Goal: Information Seeking & Learning: Compare options

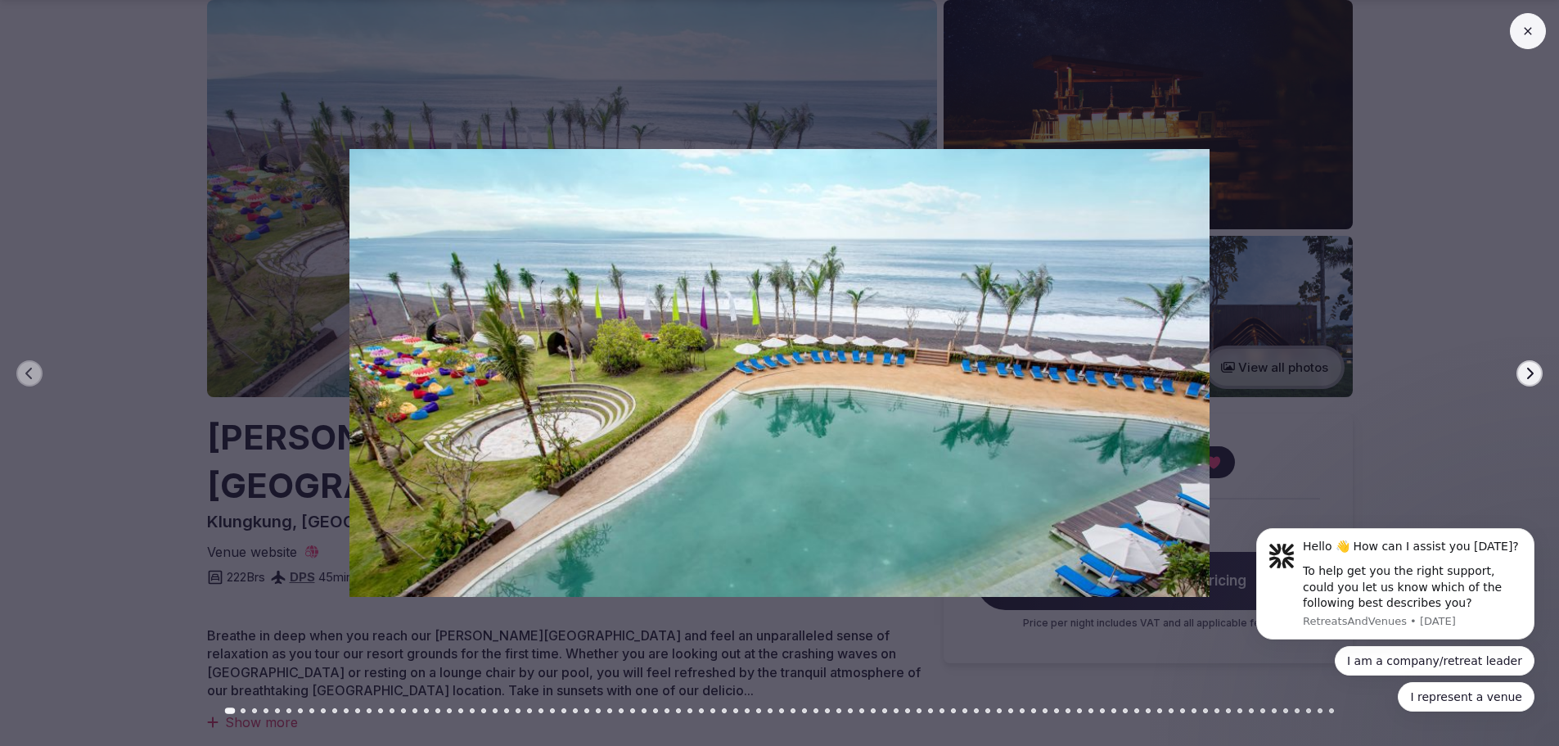
click at [1534, 375] on icon "button" at bounding box center [1529, 373] width 13 height 13
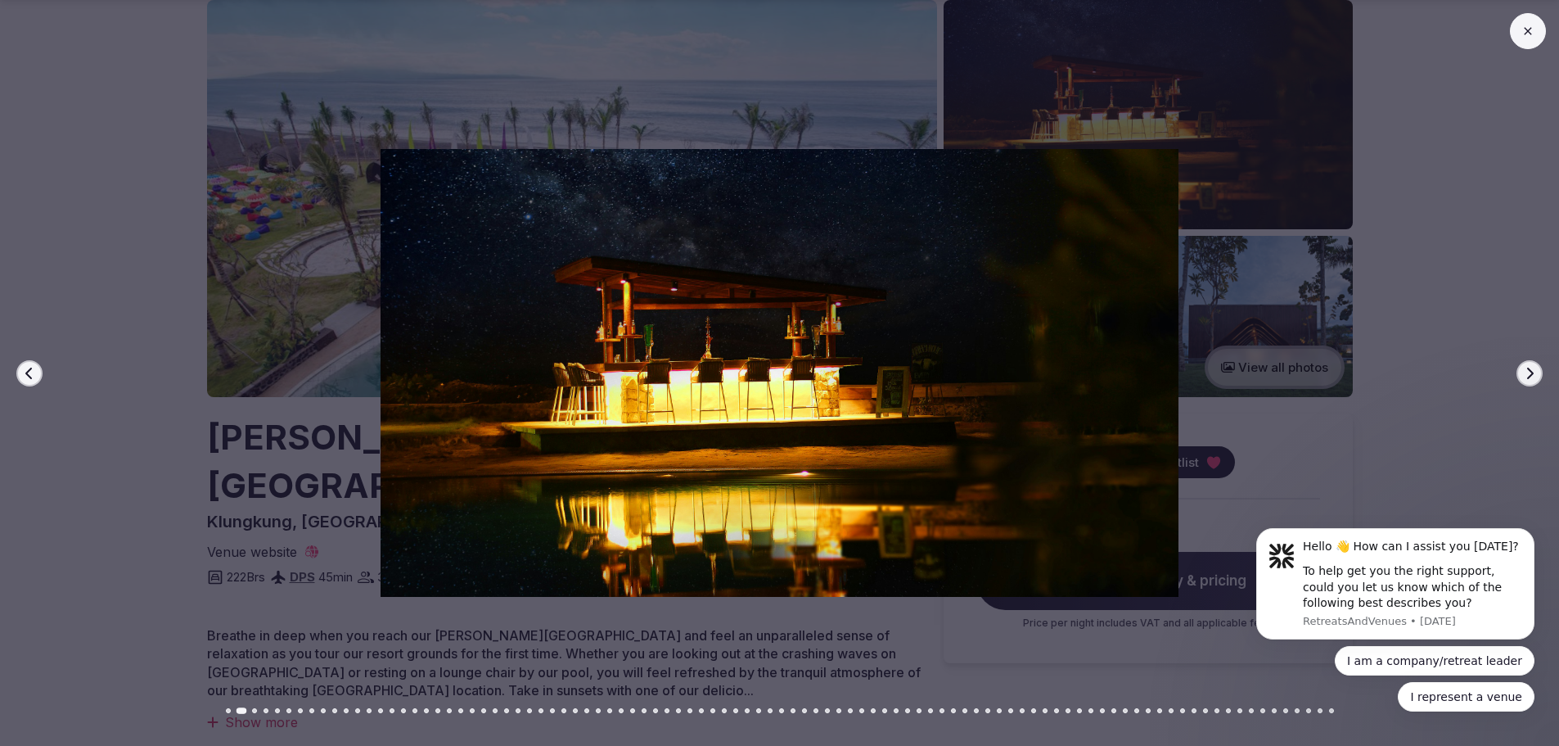
click at [1534, 375] on icon "button" at bounding box center [1529, 373] width 13 height 13
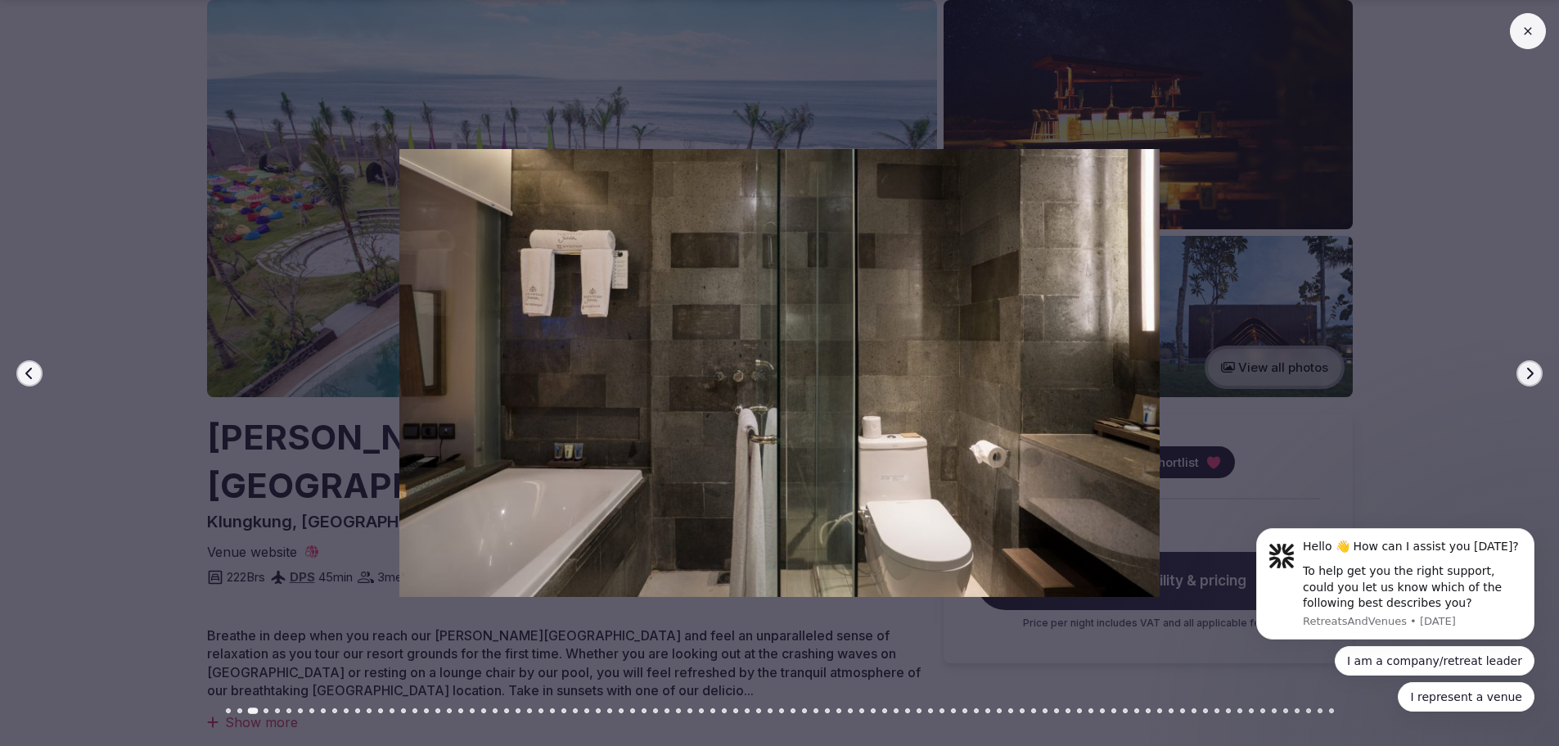
click at [1534, 375] on icon "button" at bounding box center [1529, 373] width 13 height 13
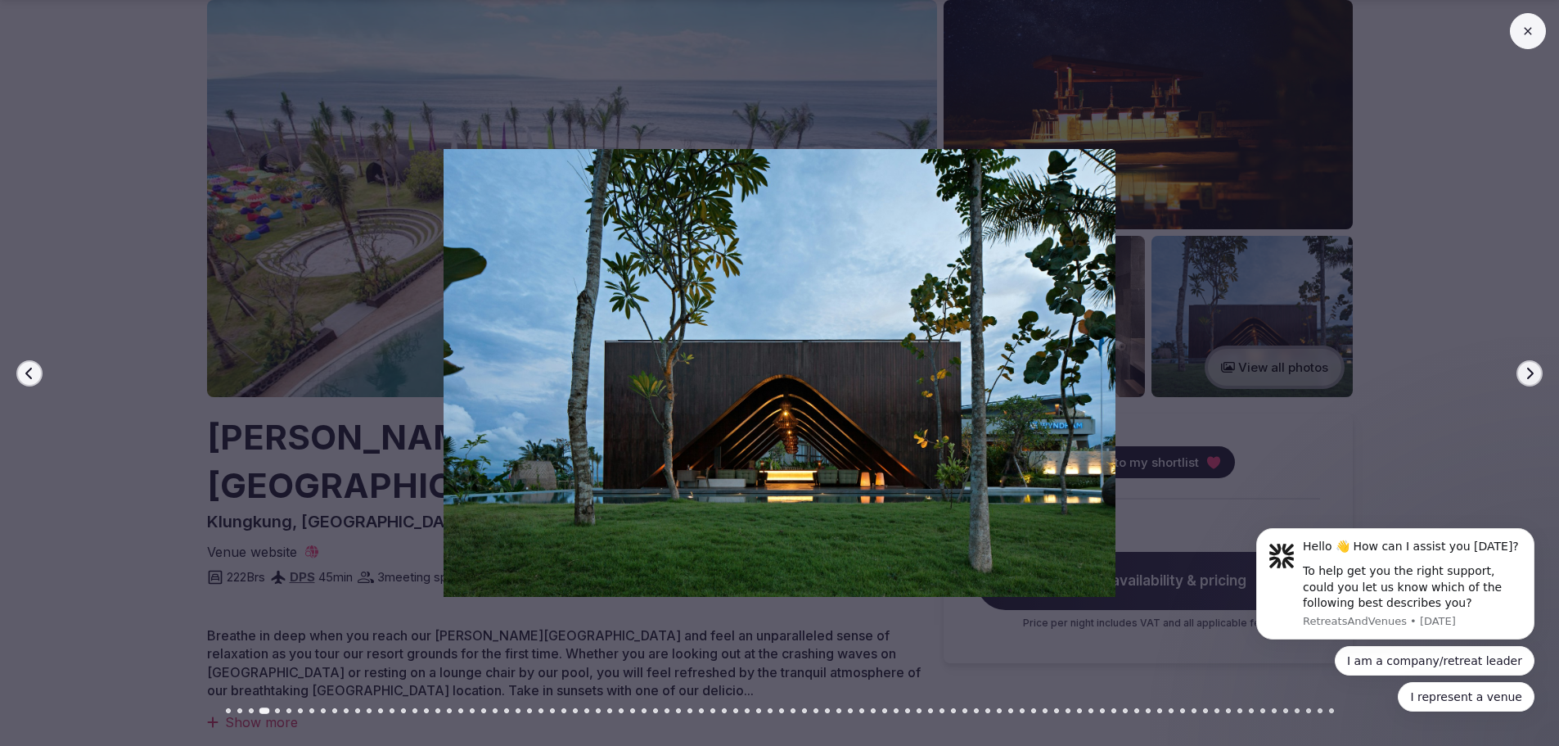
click at [1534, 375] on icon "button" at bounding box center [1529, 373] width 13 height 13
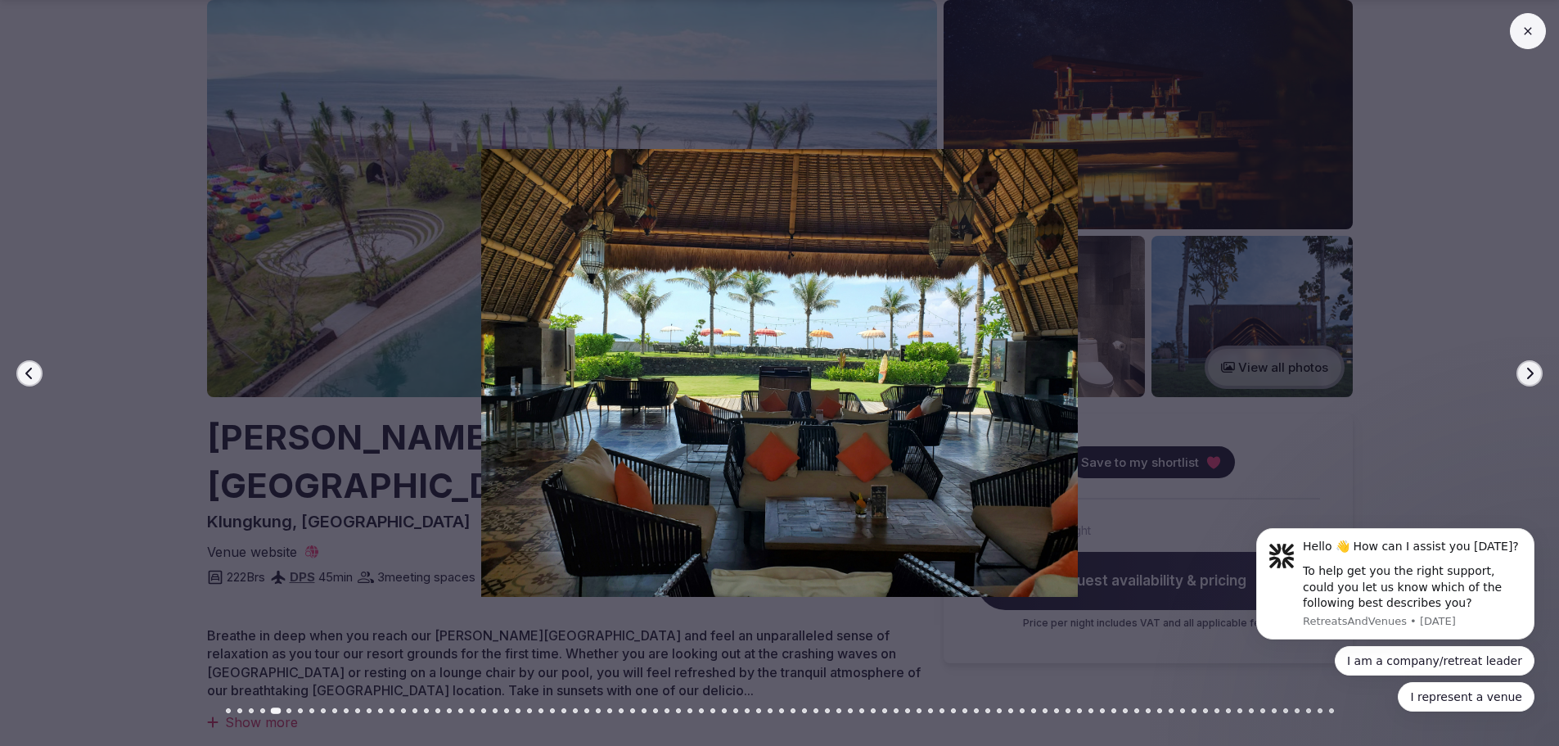
click at [1534, 375] on icon "button" at bounding box center [1529, 373] width 13 height 13
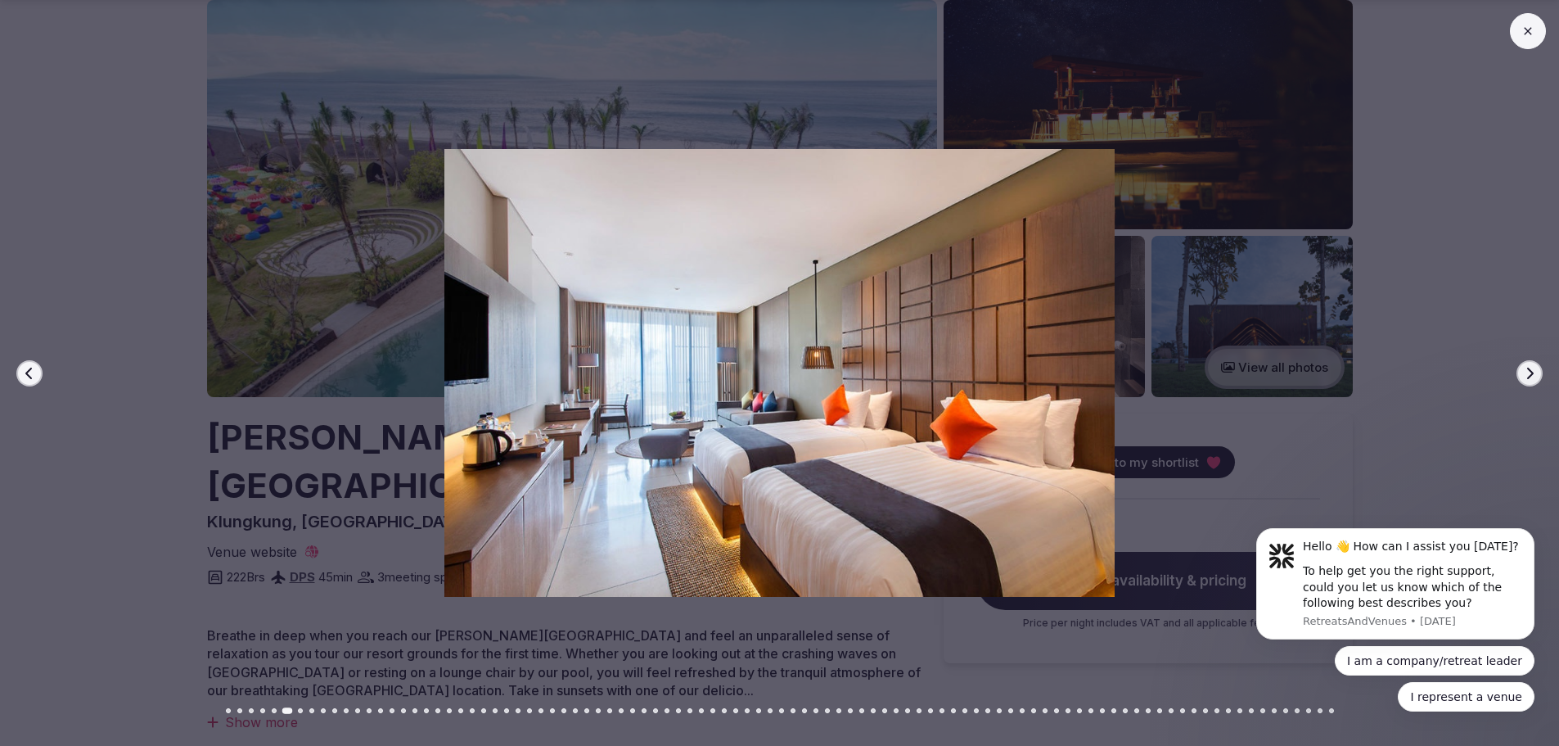
click at [1534, 375] on icon "button" at bounding box center [1529, 373] width 13 height 13
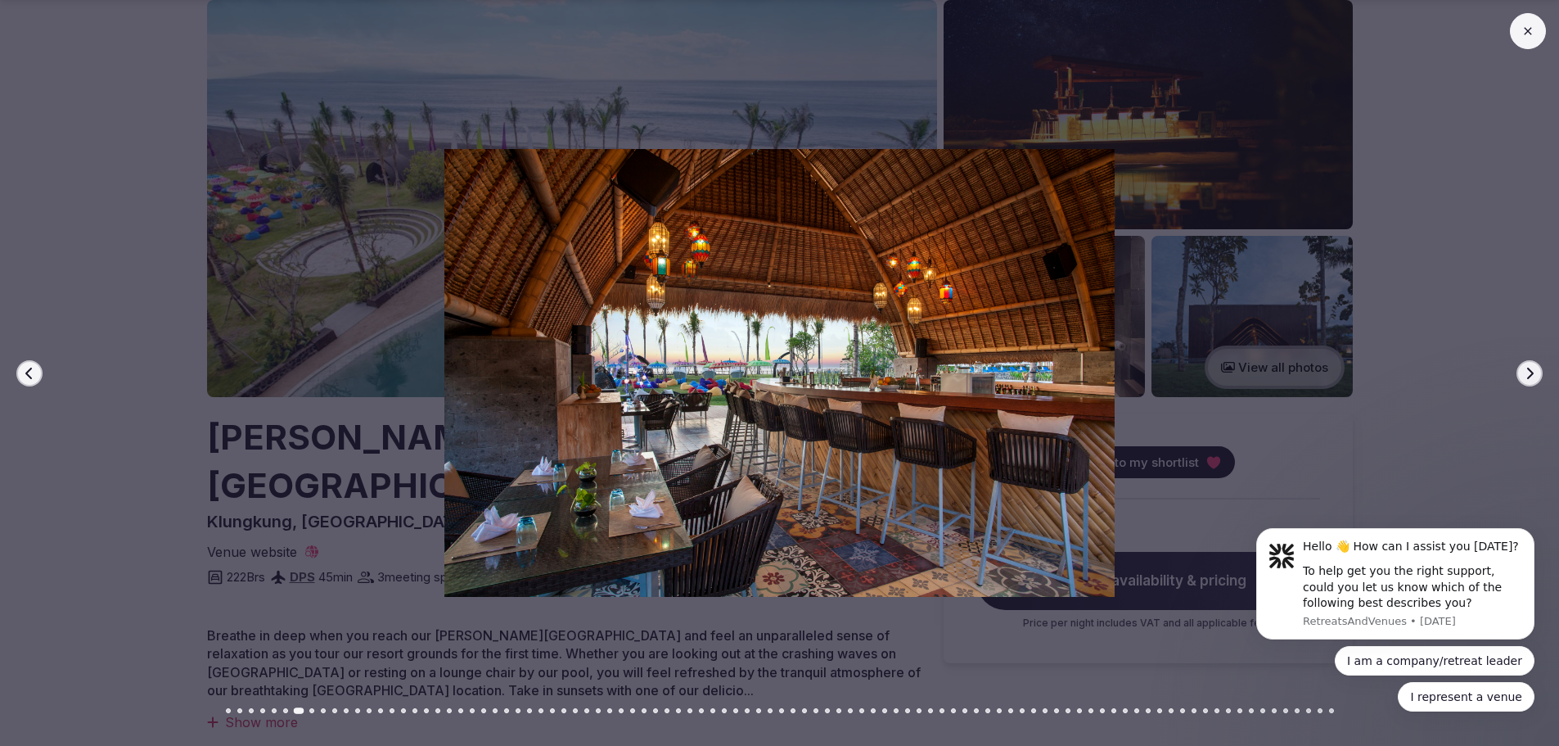
click at [1534, 375] on icon "button" at bounding box center [1529, 373] width 13 height 13
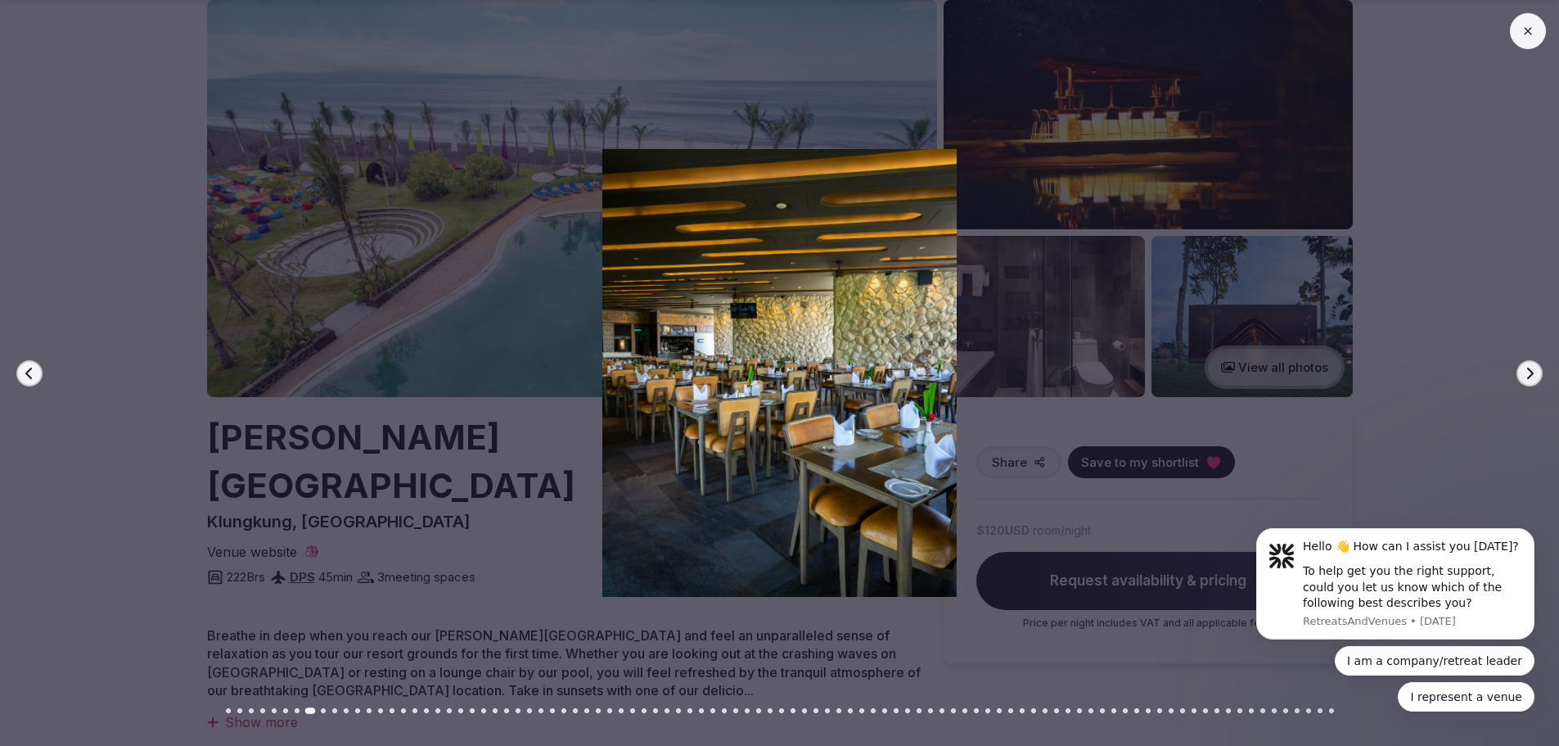
click at [1534, 375] on icon "button" at bounding box center [1529, 373] width 13 height 13
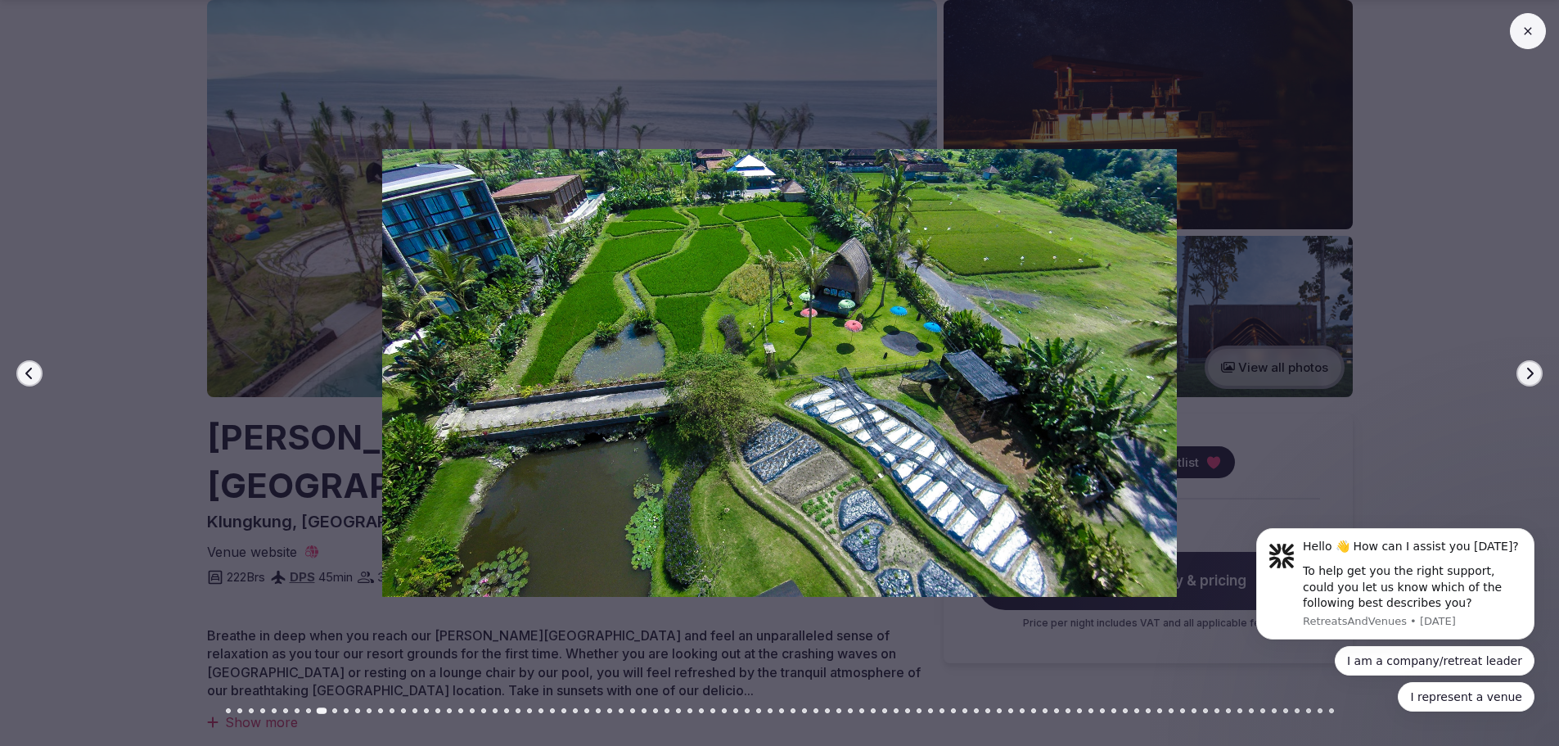
click at [1534, 375] on icon "button" at bounding box center [1529, 373] width 13 height 13
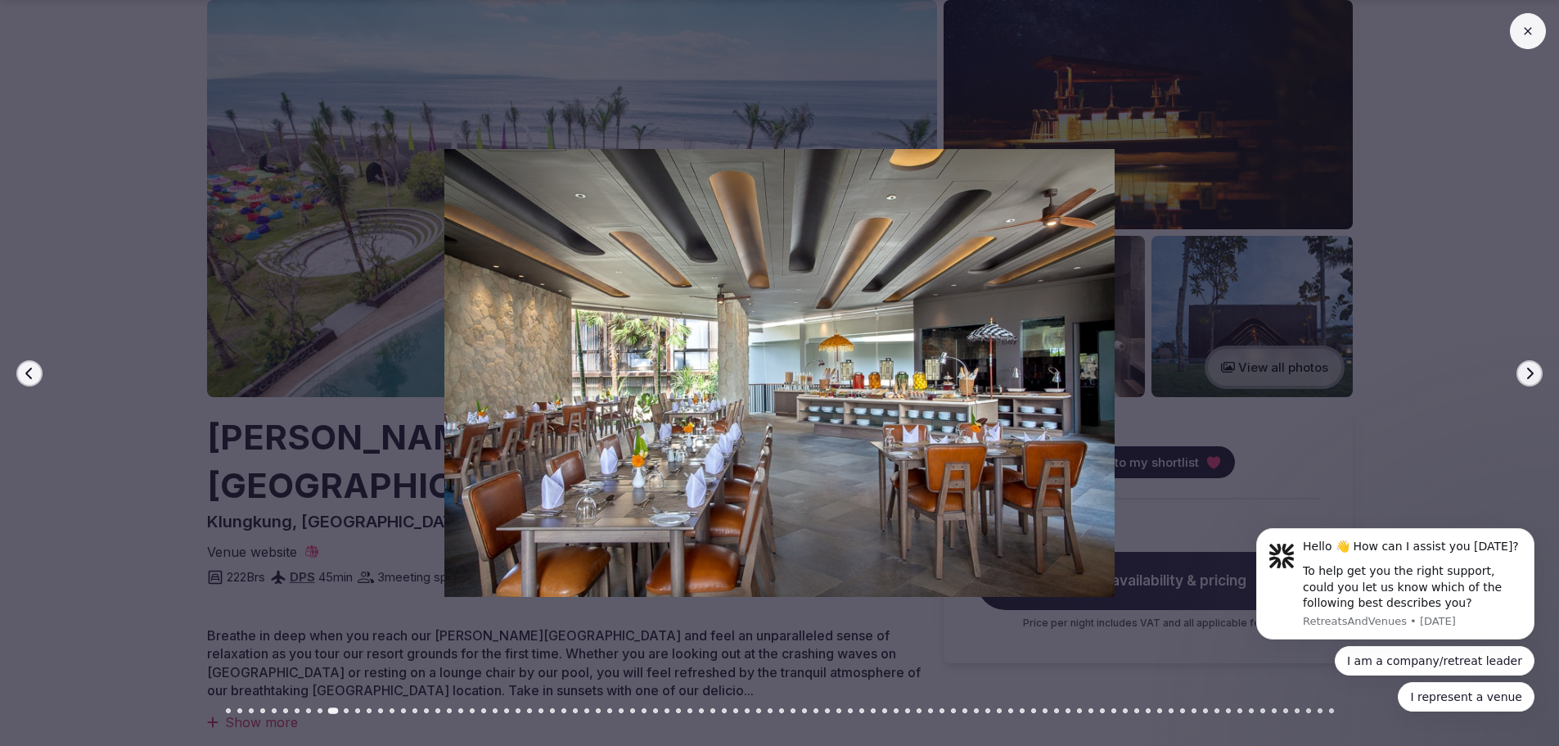
click at [1534, 375] on icon "button" at bounding box center [1529, 373] width 13 height 13
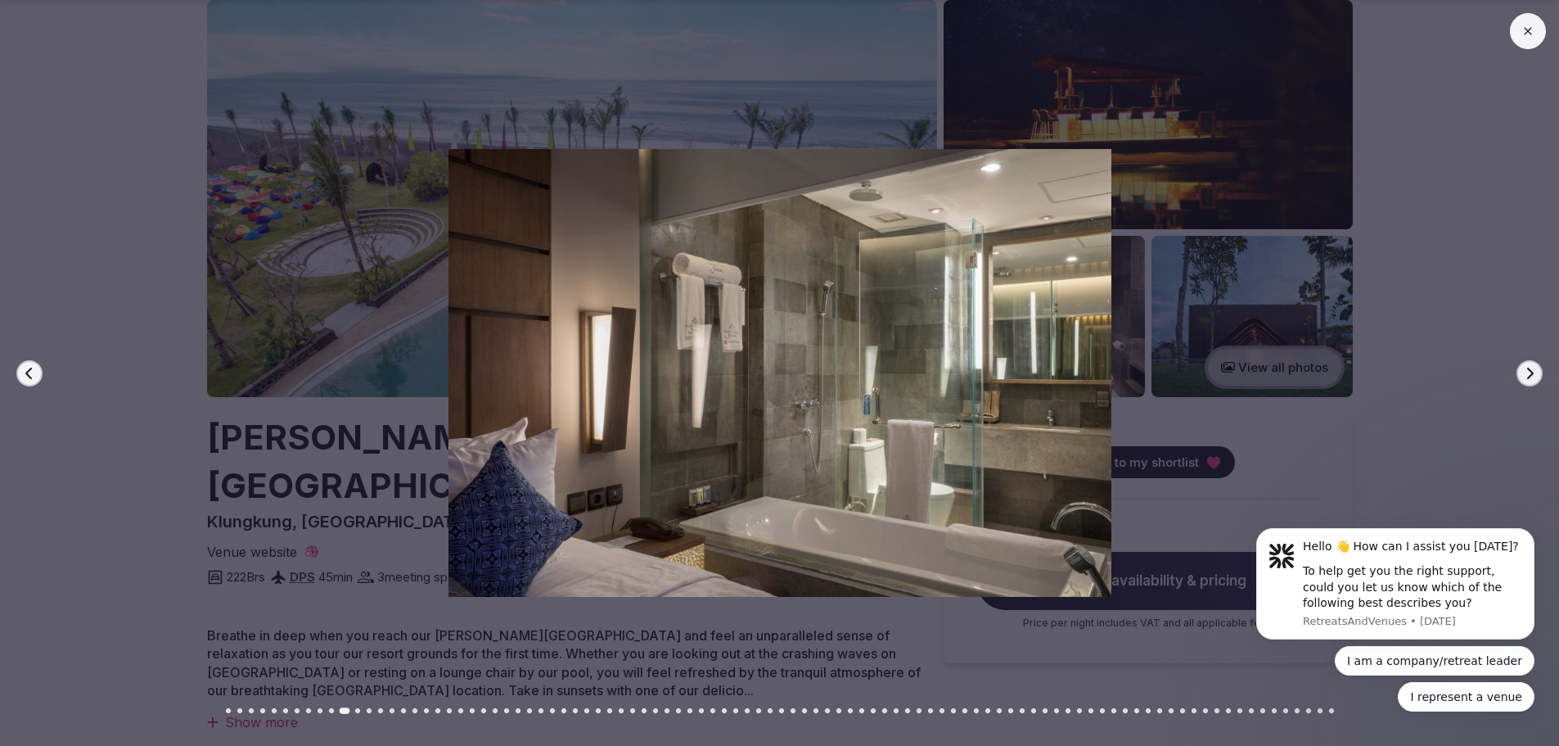
click at [1534, 375] on icon "button" at bounding box center [1529, 373] width 13 height 13
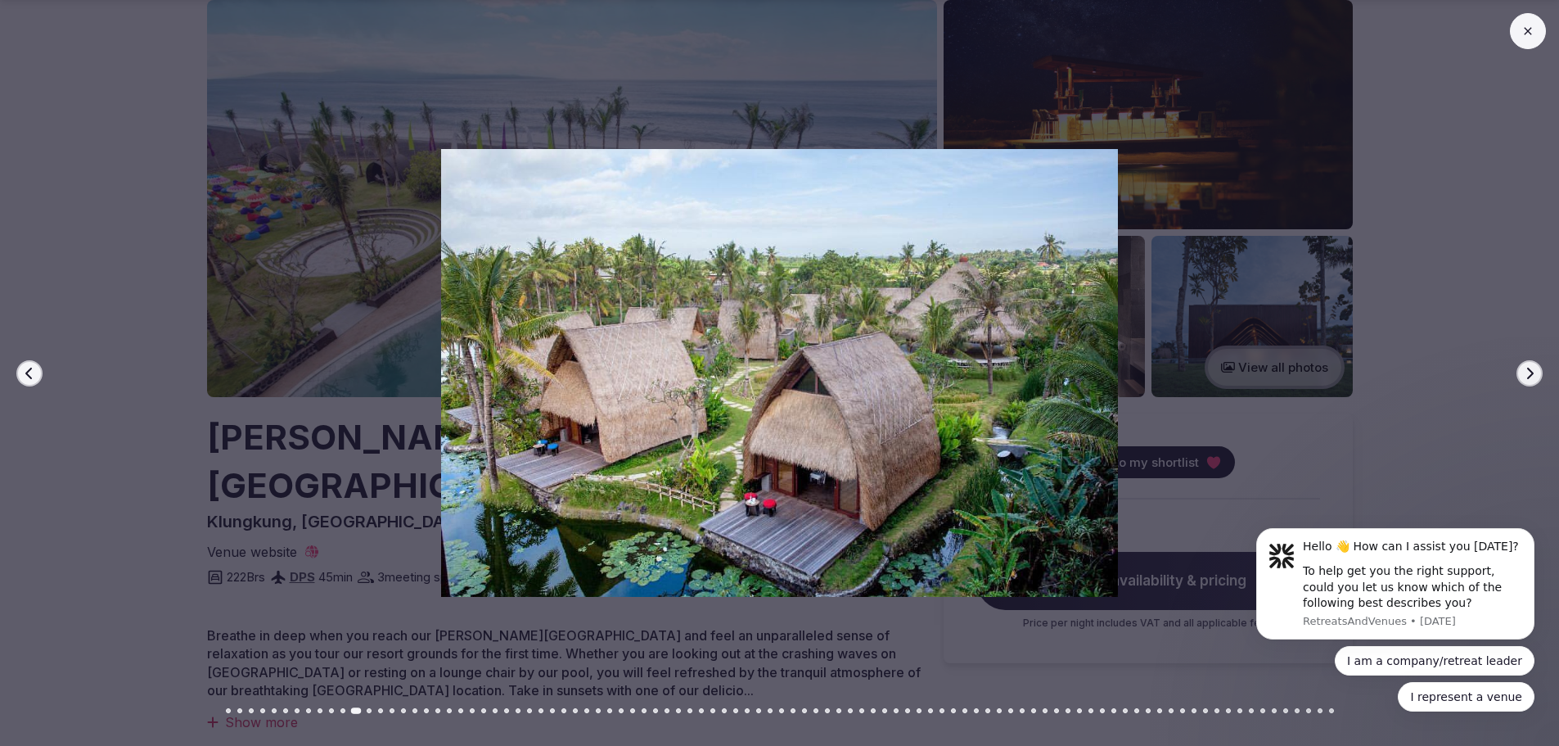
click at [1534, 375] on icon "button" at bounding box center [1529, 373] width 13 height 13
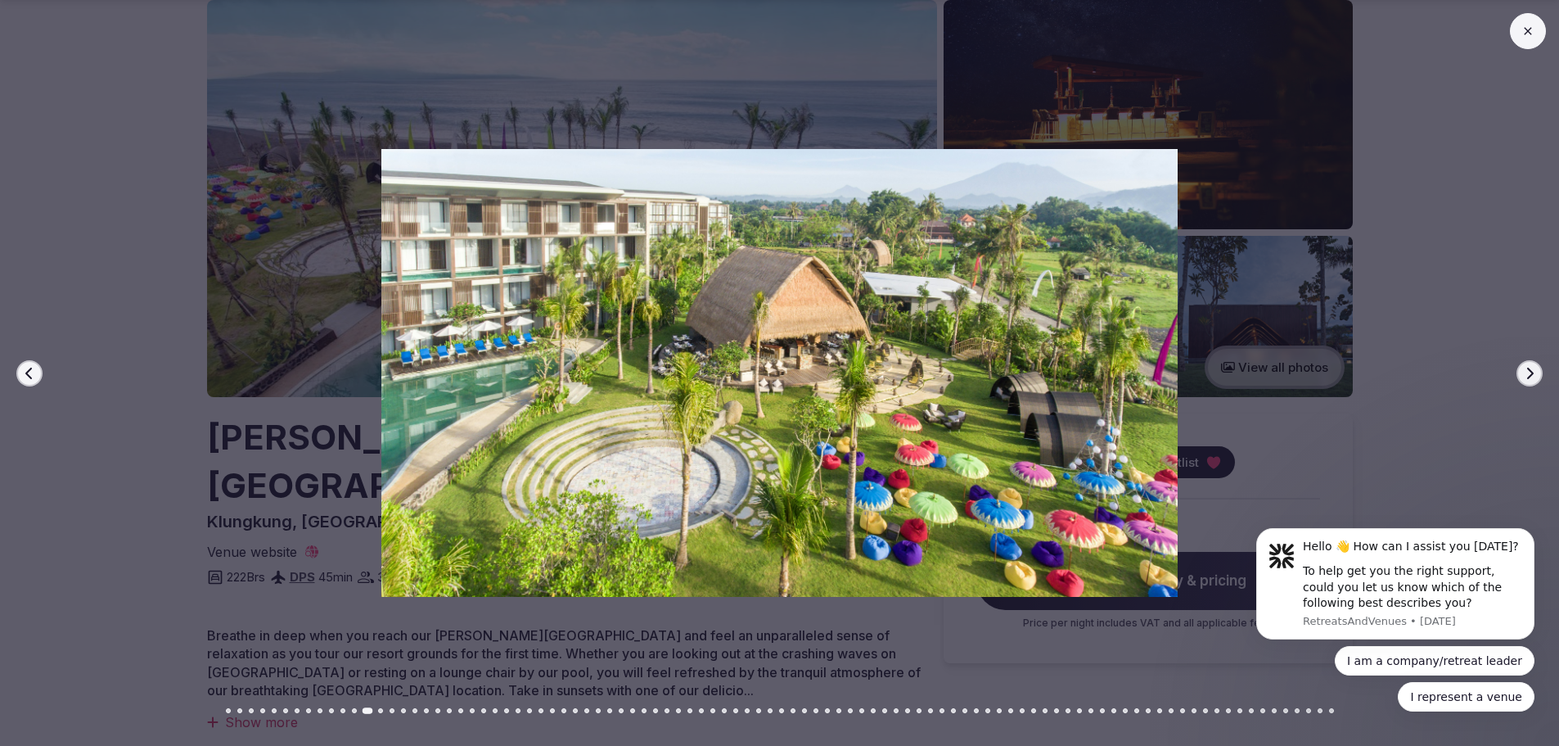
click at [1534, 375] on icon "button" at bounding box center [1529, 373] width 13 height 13
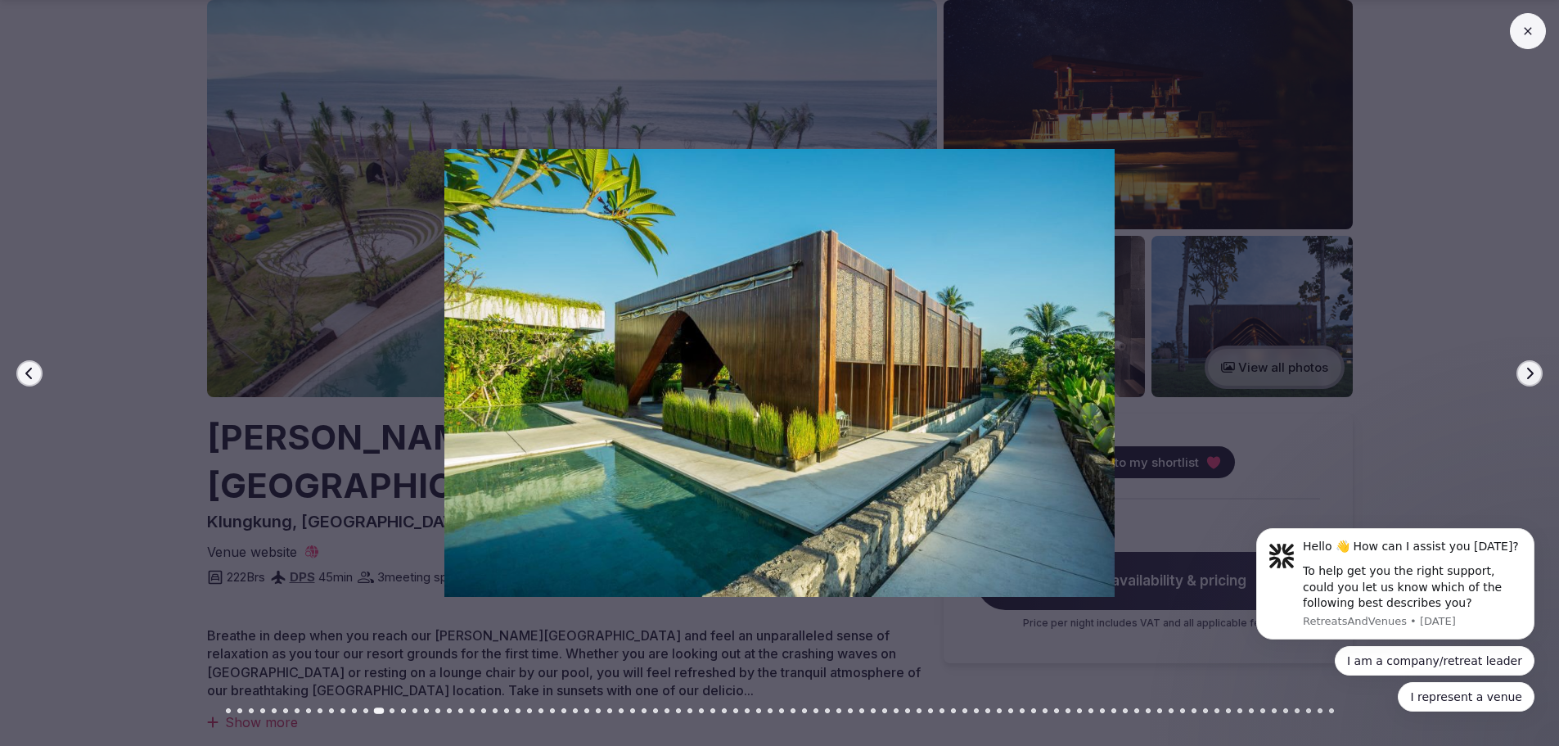
click at [1534, 375] on icon "button" at bounding box center [1529, 373] width 13 height 13
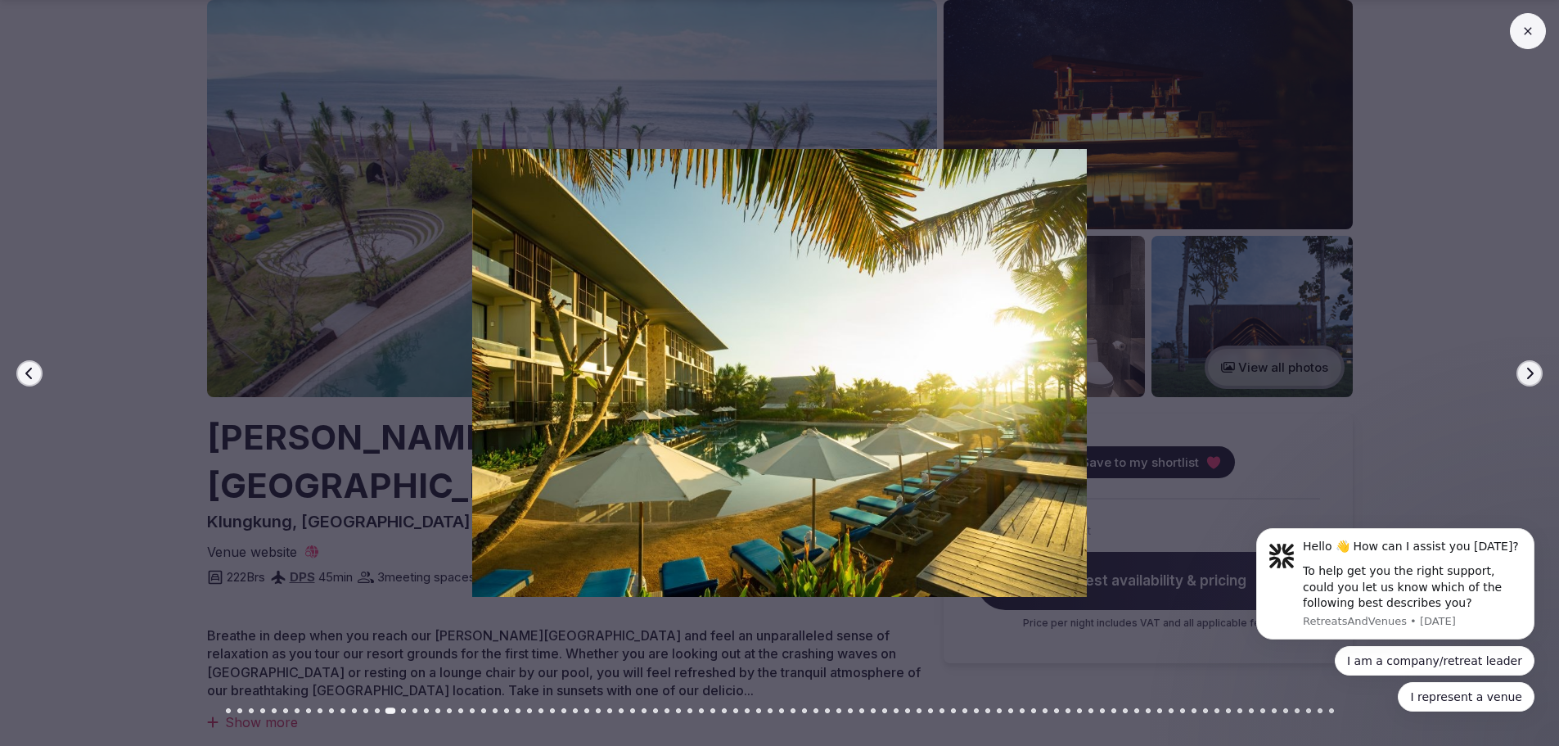
click at [1534, 375] on icon "button" at bounding box center [1529, 373] width 13 height 13
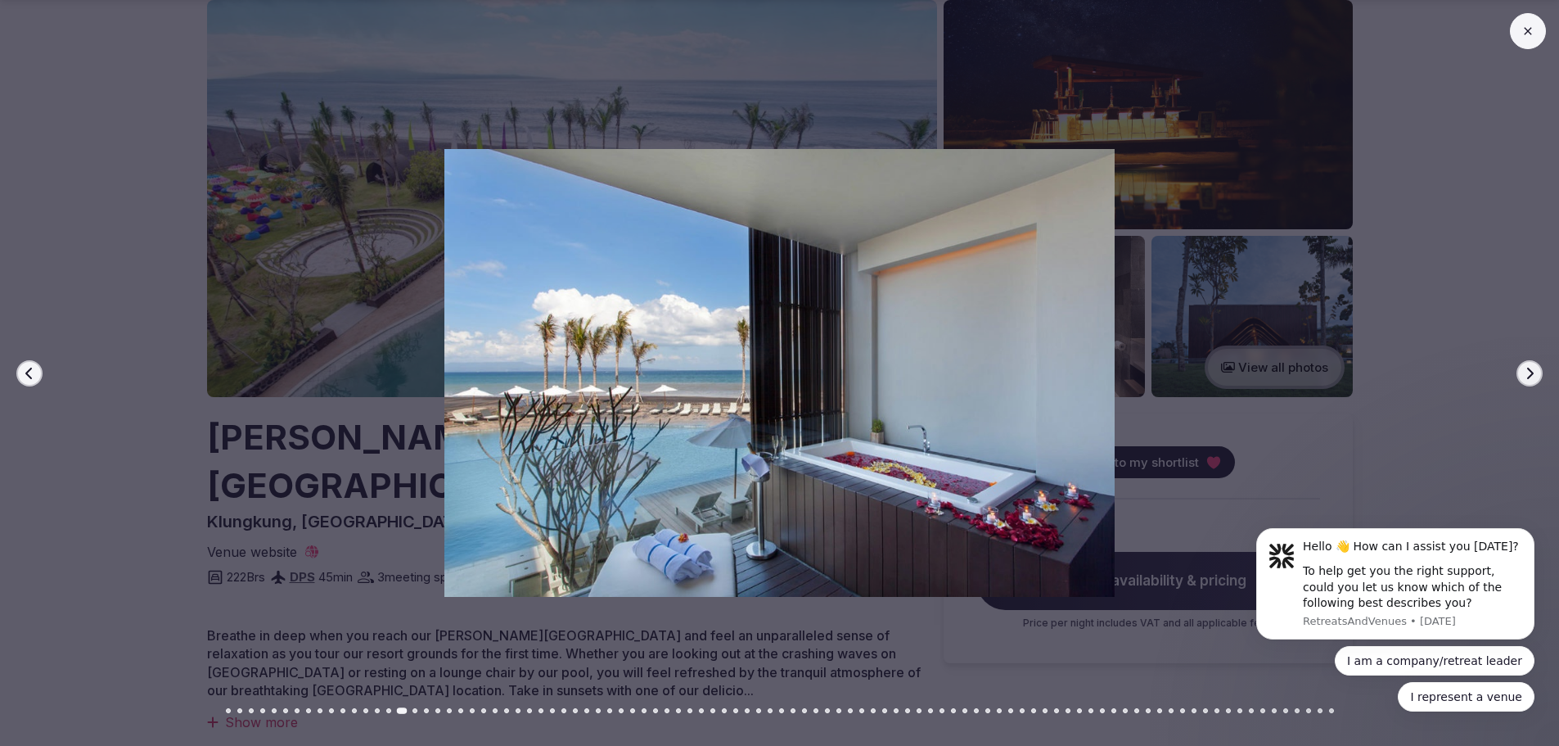
click at [1534, 375] on icon "button" at bounding box center [1529, 373] width 13 height 13
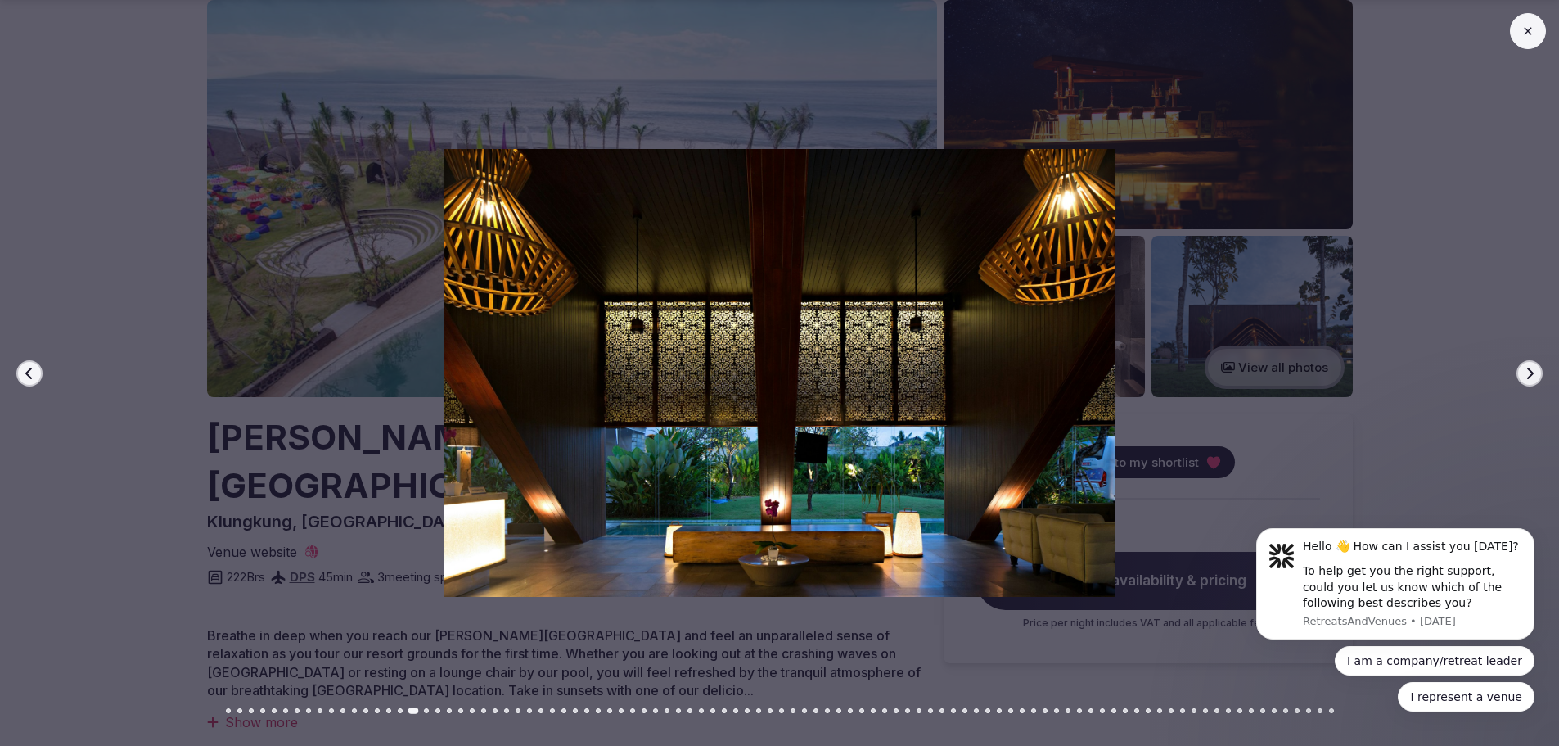
click at [1534, 375] on icon "button" at bounding box center [1529, 373] width 13 height 13
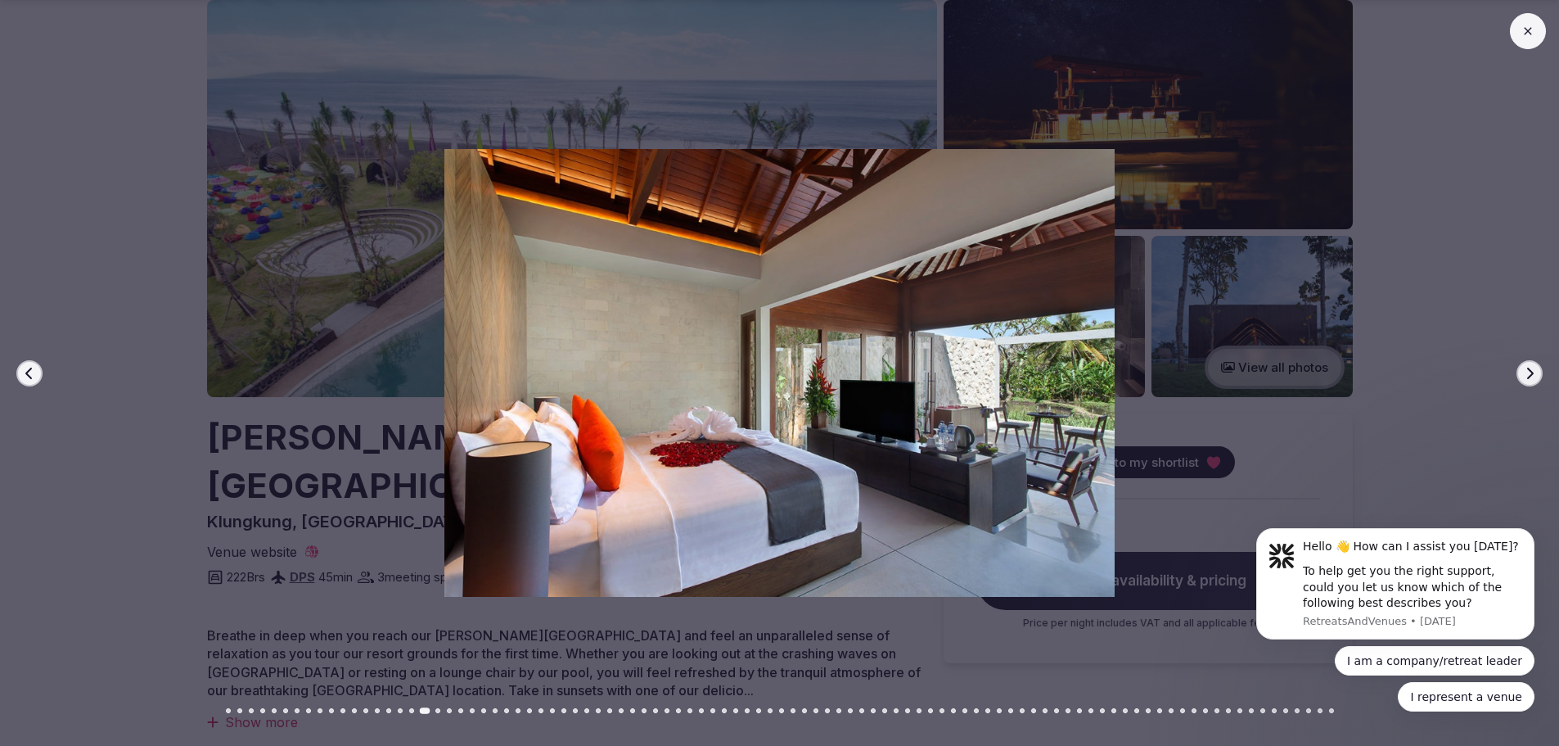
click at [1534, 375] on icon "button" at bounding box center [1529, 373] width 13 height 13
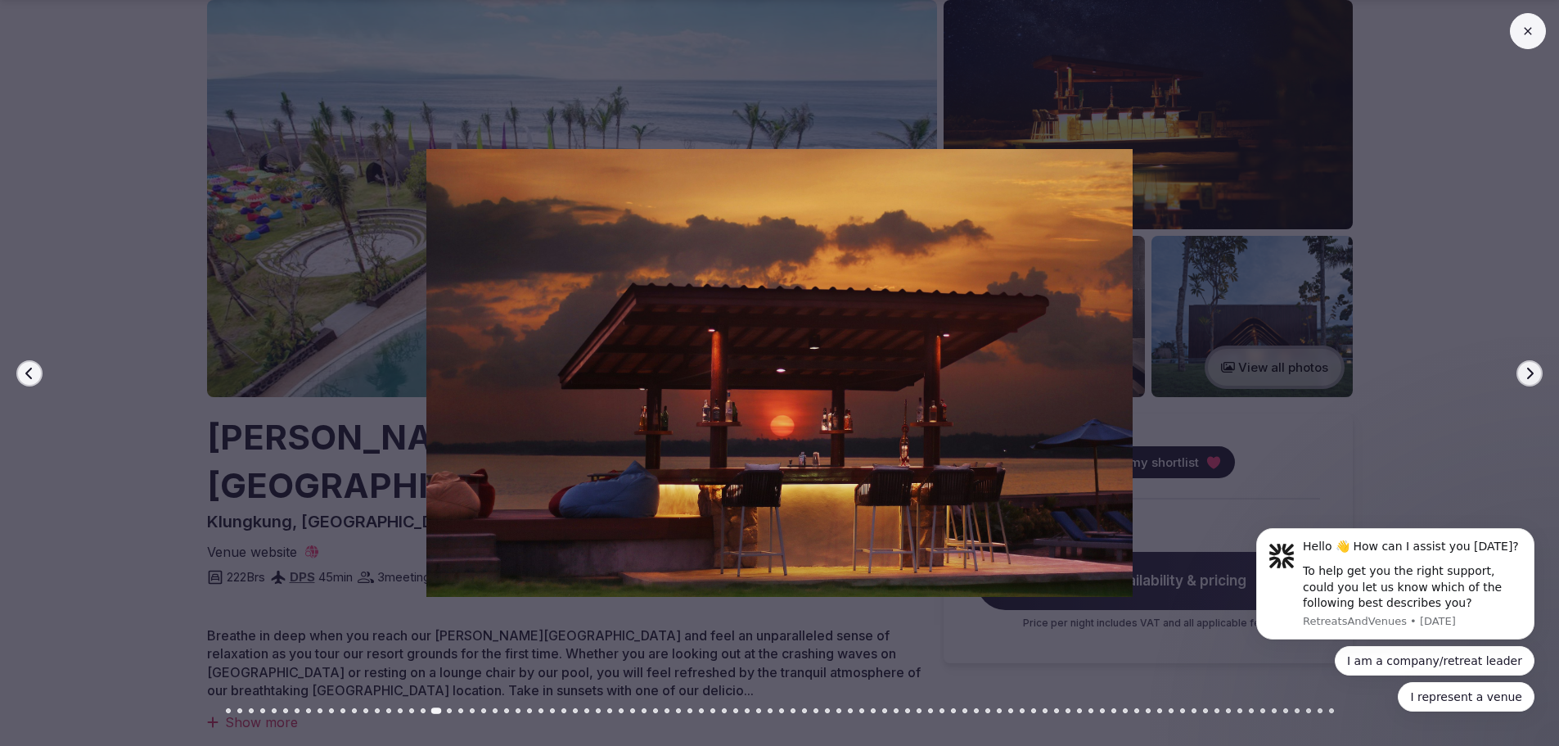
click at [1534, 375] on icon "button" at bounding box center [1529, 373] width 13 height 13
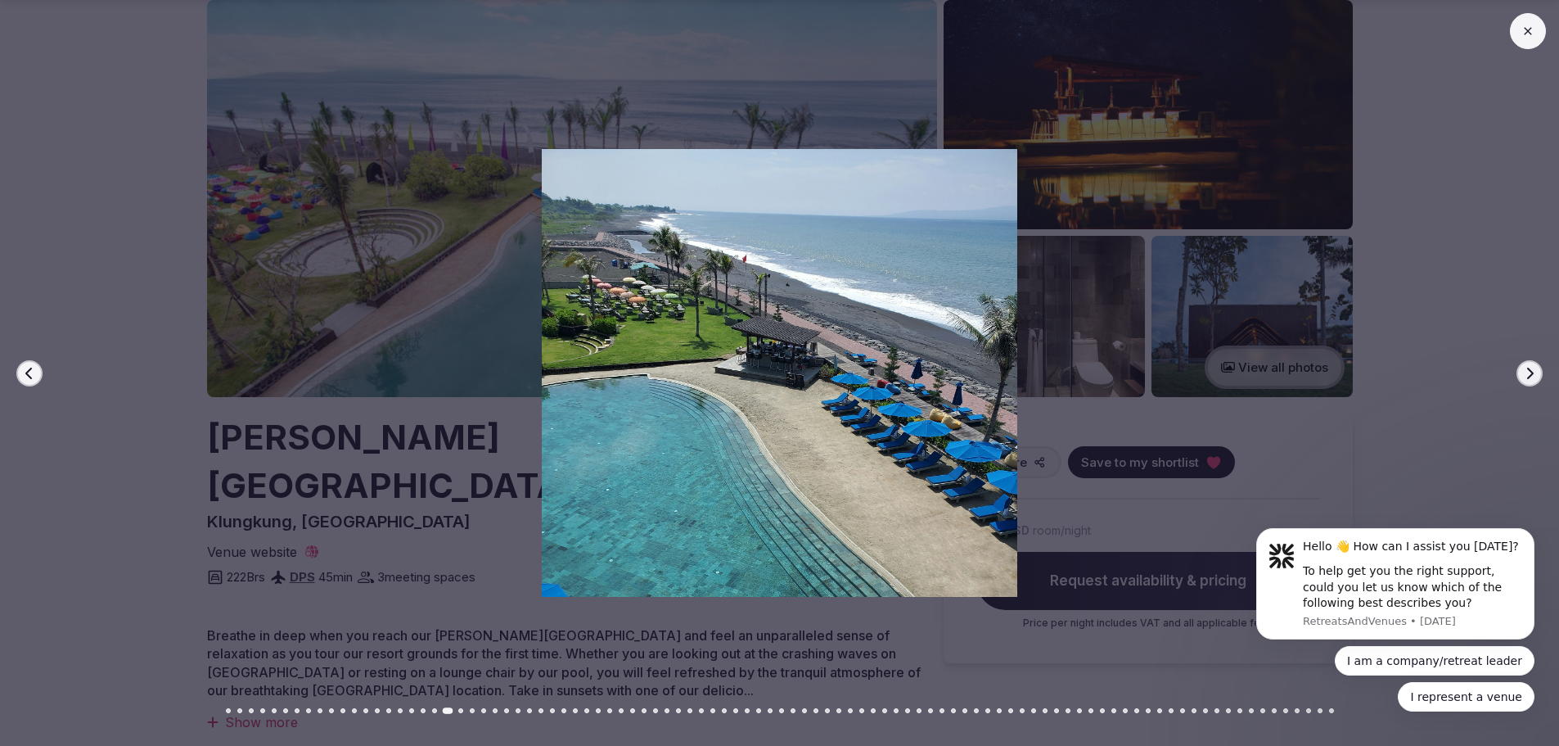
click at [1534, 375] on icon "button" at bounding box center [1529, 373] width 13 height 13
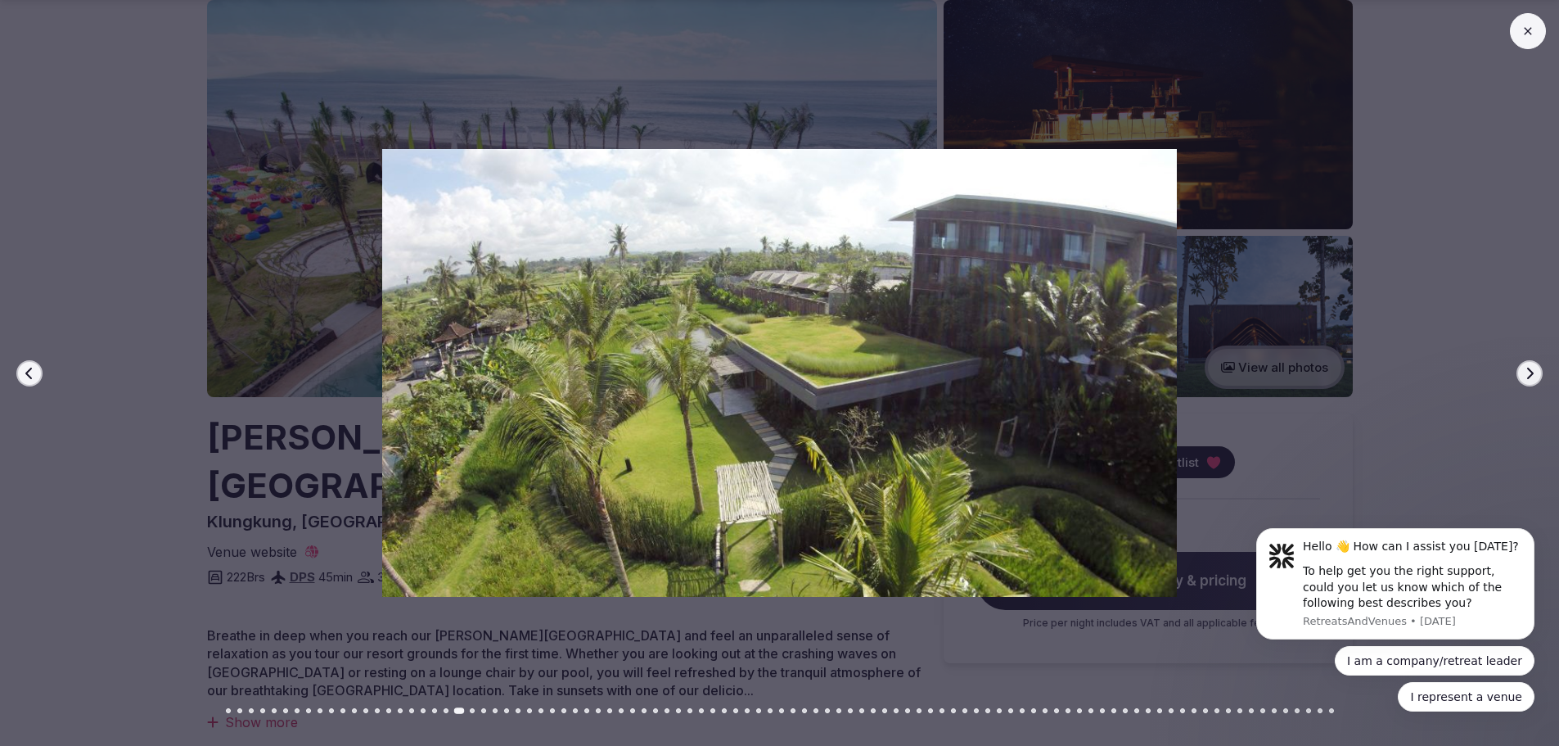
click at [1534, 375] on icon "button" at bounding box center [1529, 373] width 13 height 13
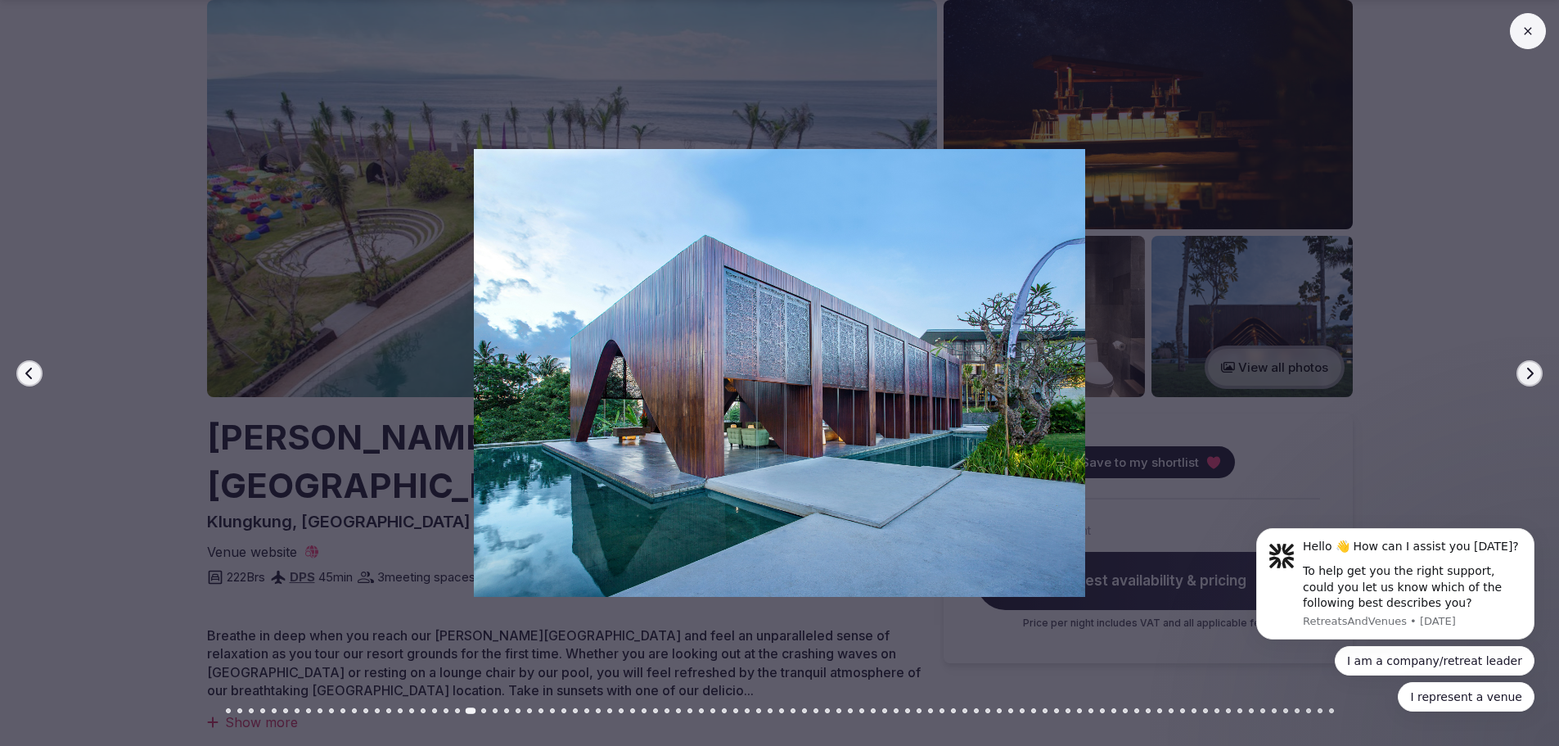
click at [1534, 375] on icon "button" at bounding box center [1529, 373] width 13 height 13
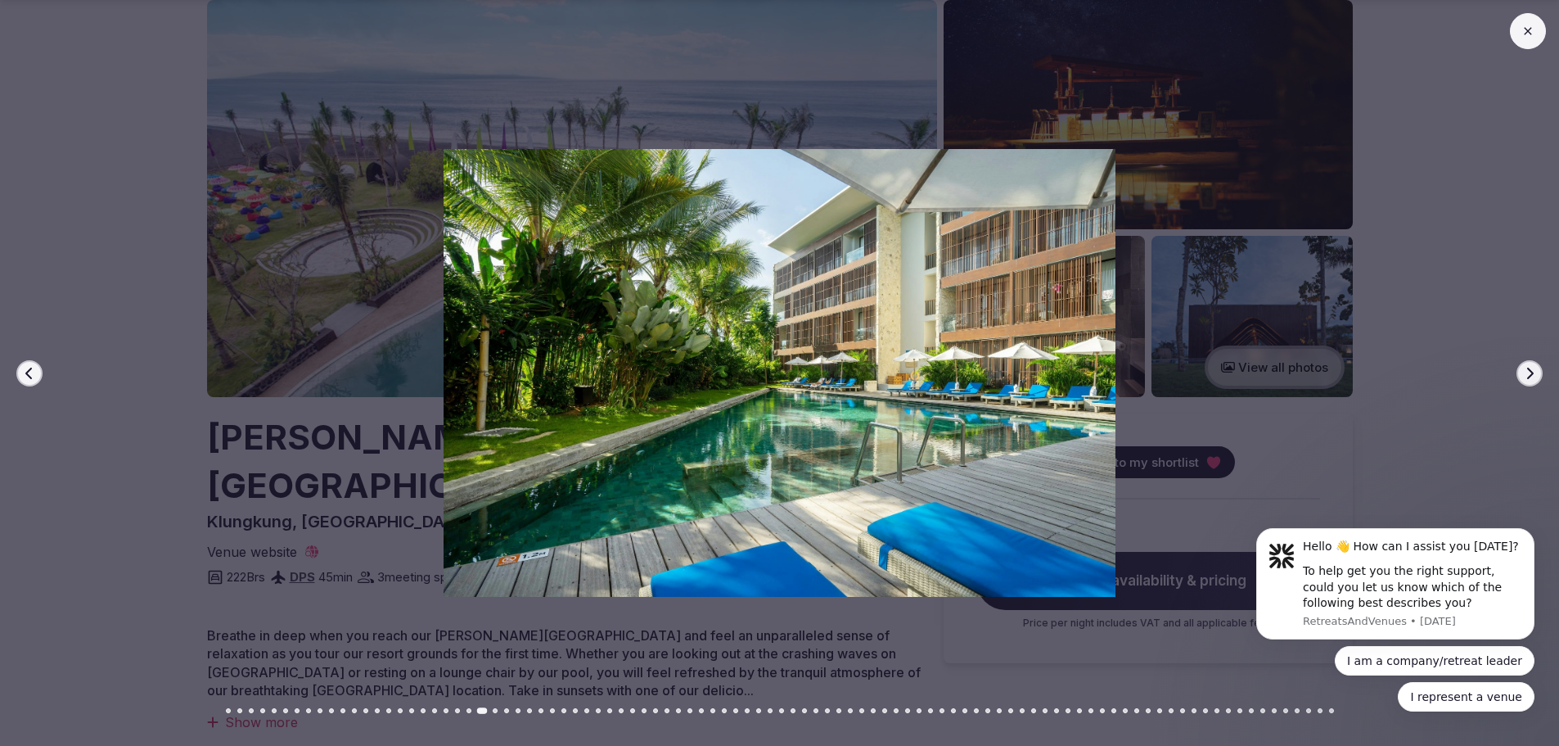
click at [1534, 375] on icon "button" at bounding box center [1529, 373] width 13 height 13
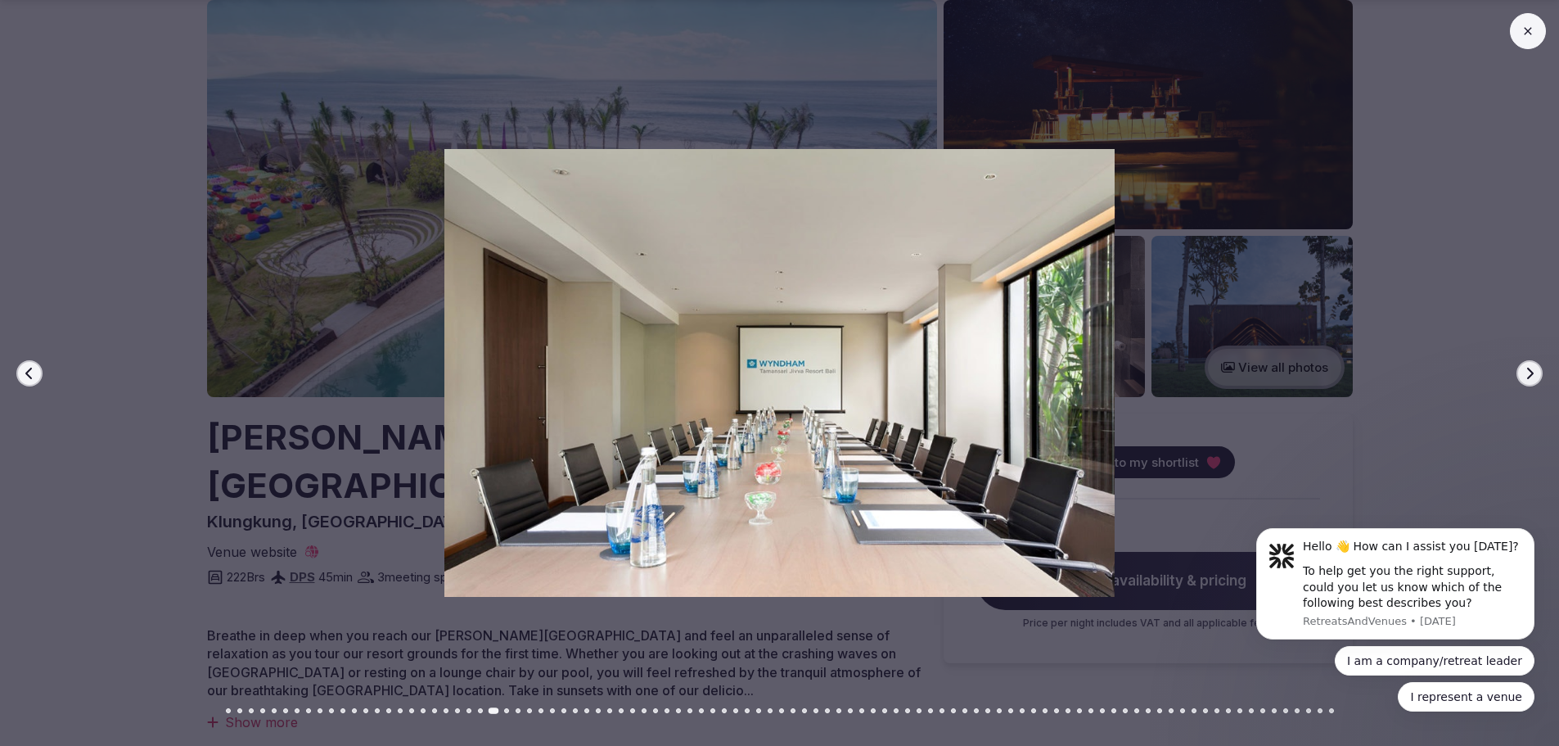
click at [1534, 375] on icon "button" at bounding box center [1529, 373] width 13 height 13
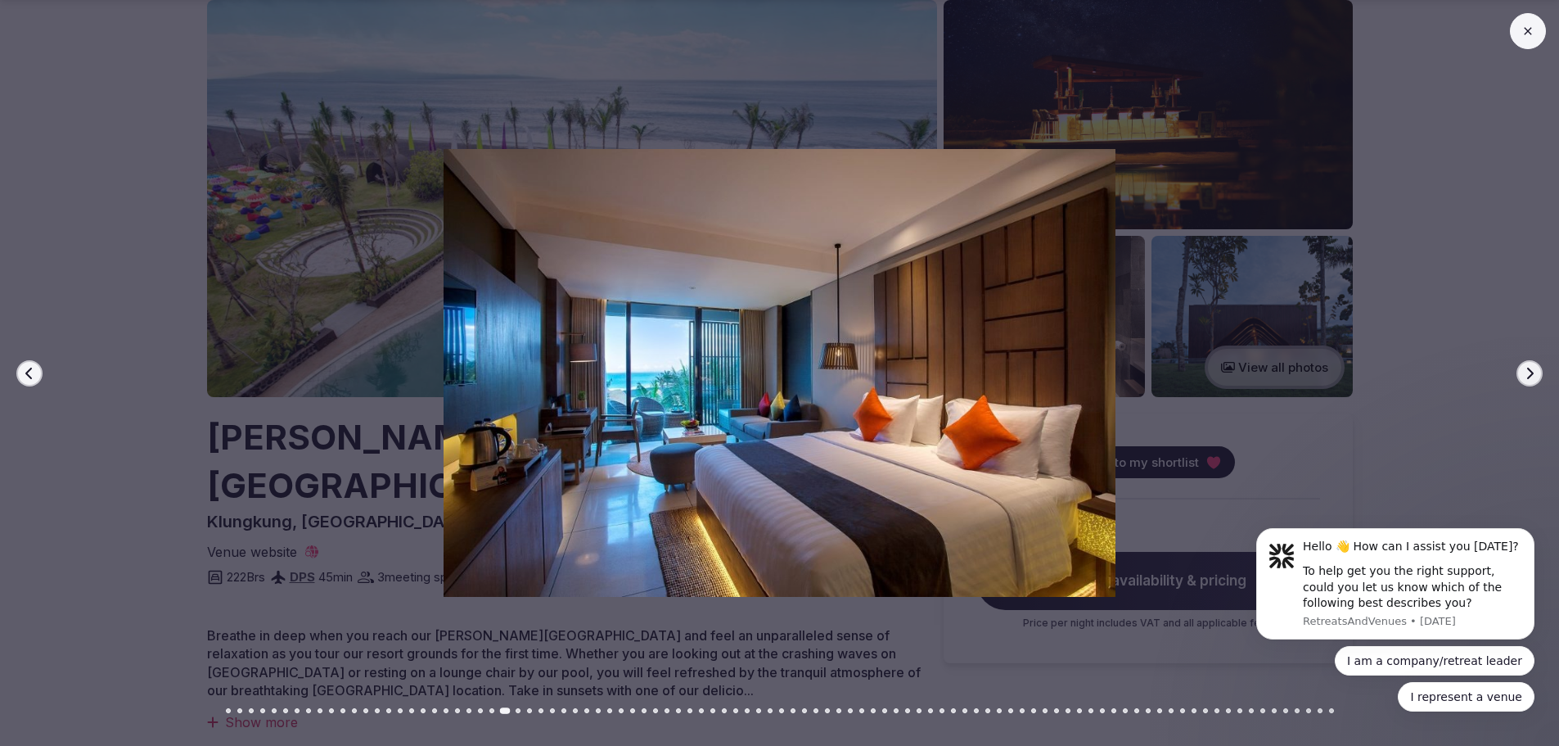
click at [1534, 375] on icon "button" at bounding box center [1529, 373] width 13 height 13
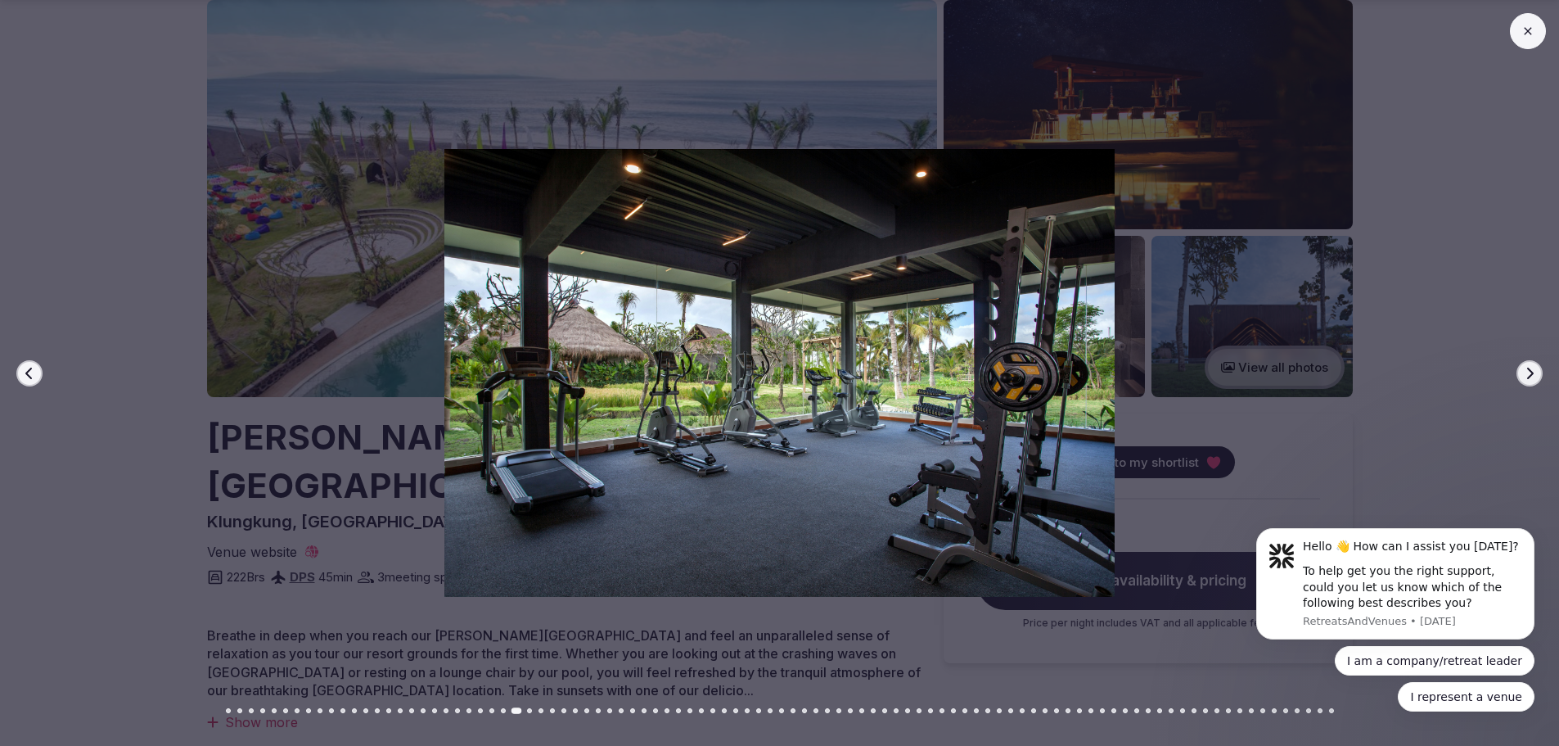
click at [1534, 375] on icon "button" at bounding box center [1529, 373] width 13 height 13
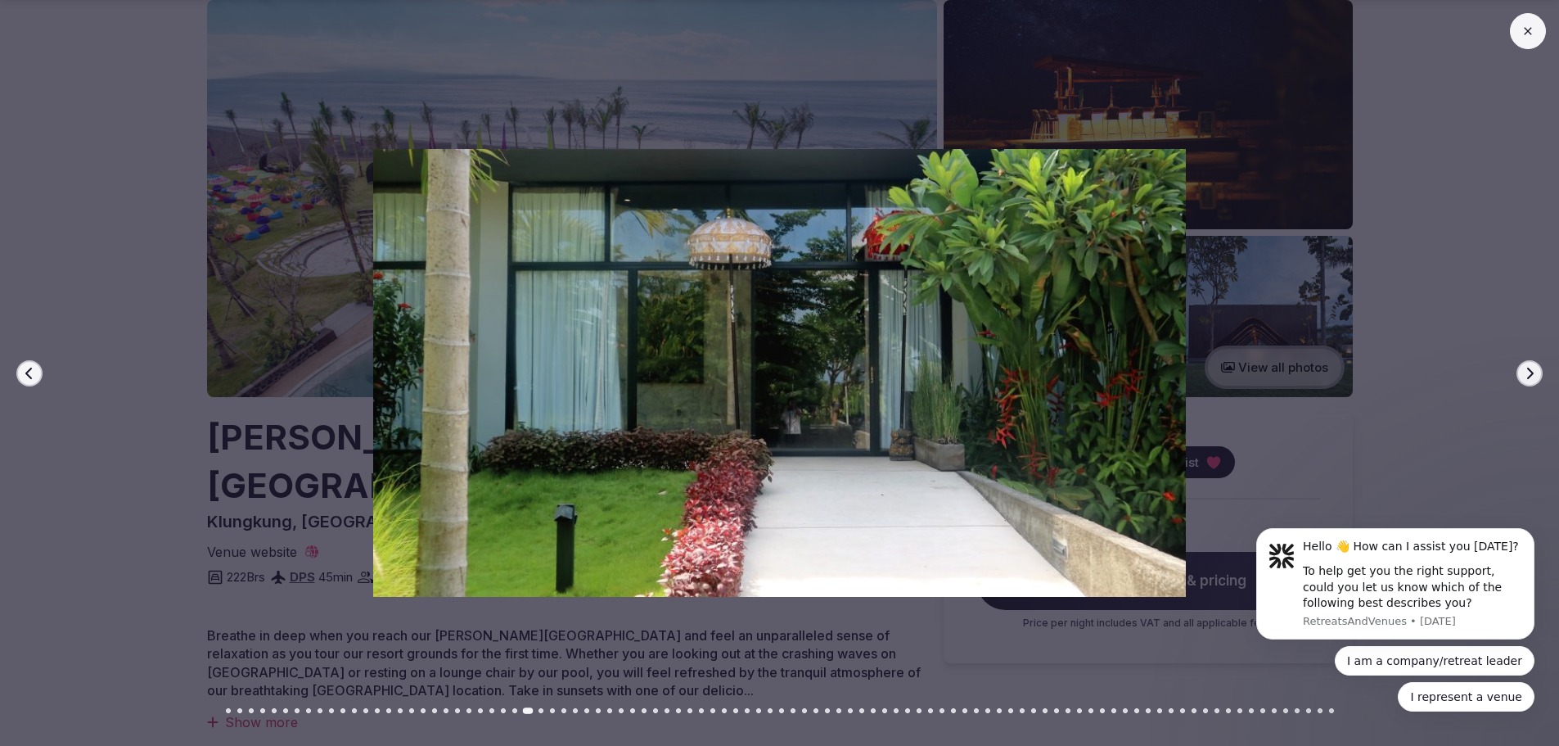
click at [1534, 375] on icon "button" at bounding box center [1529, 373] width 13 height 13
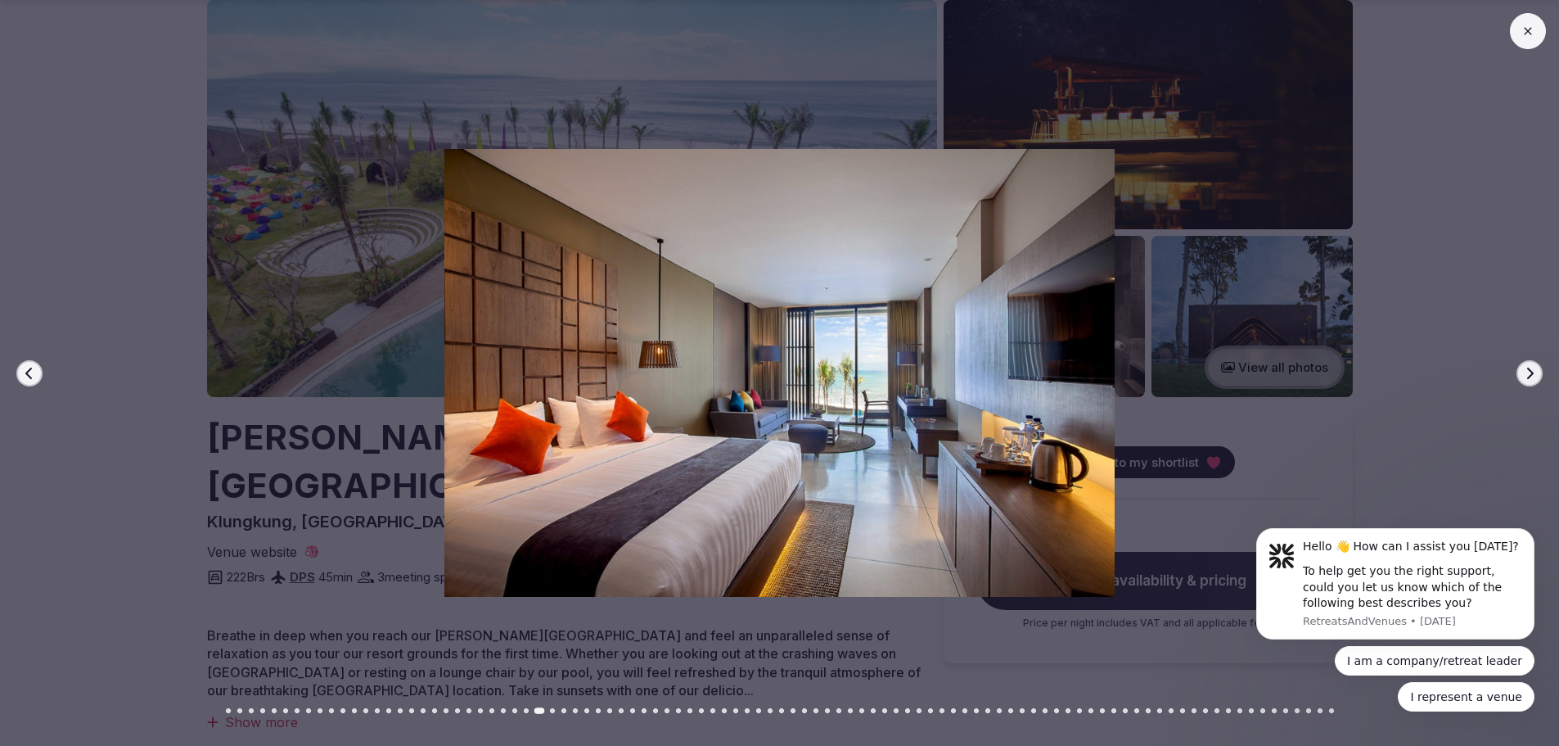
click at [1534, 375] on icon "button" at bounding box center [1529, 373] width 13 height 13
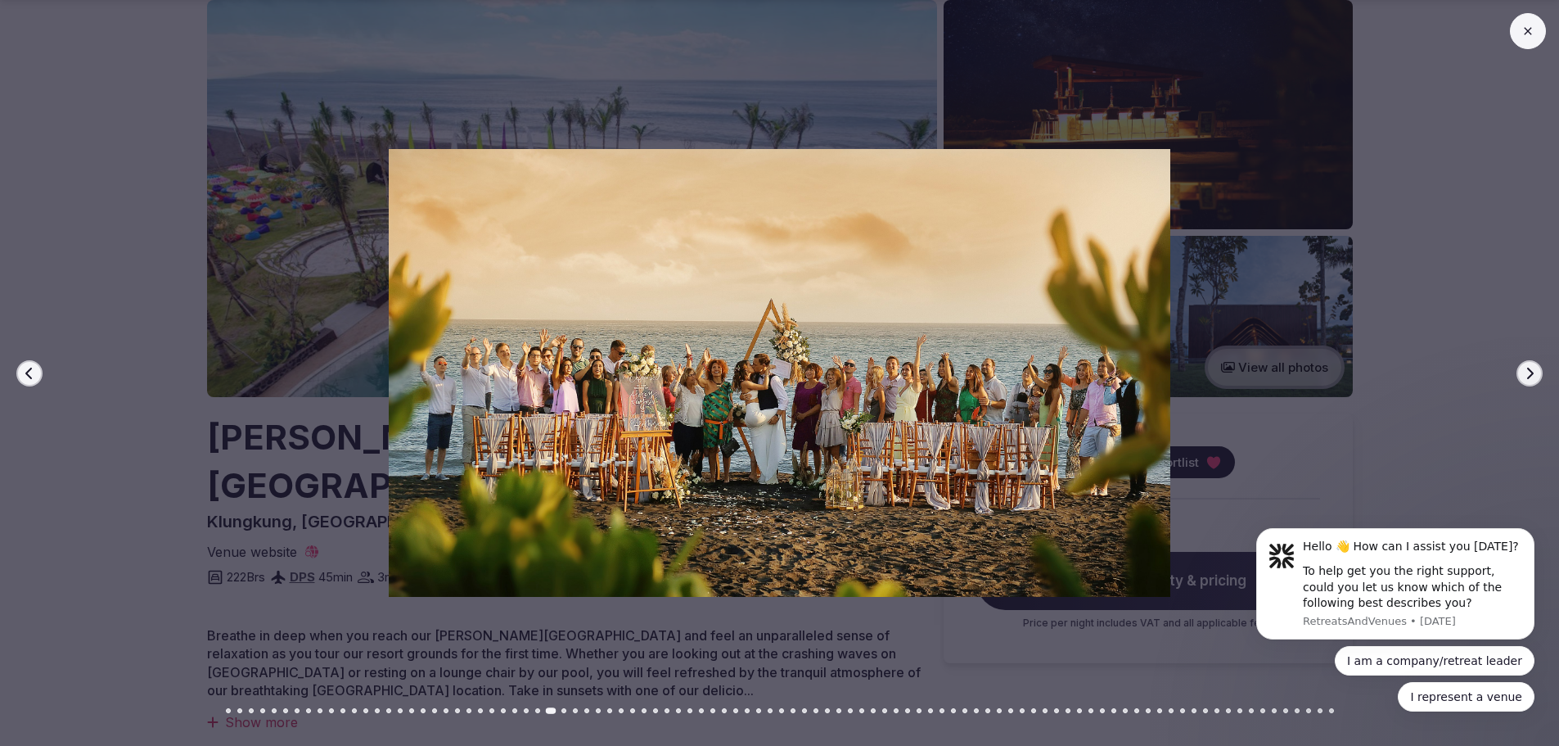
click at [1534, 375] on icon "button" at bounding box center [1529, 373] width 13 height 13
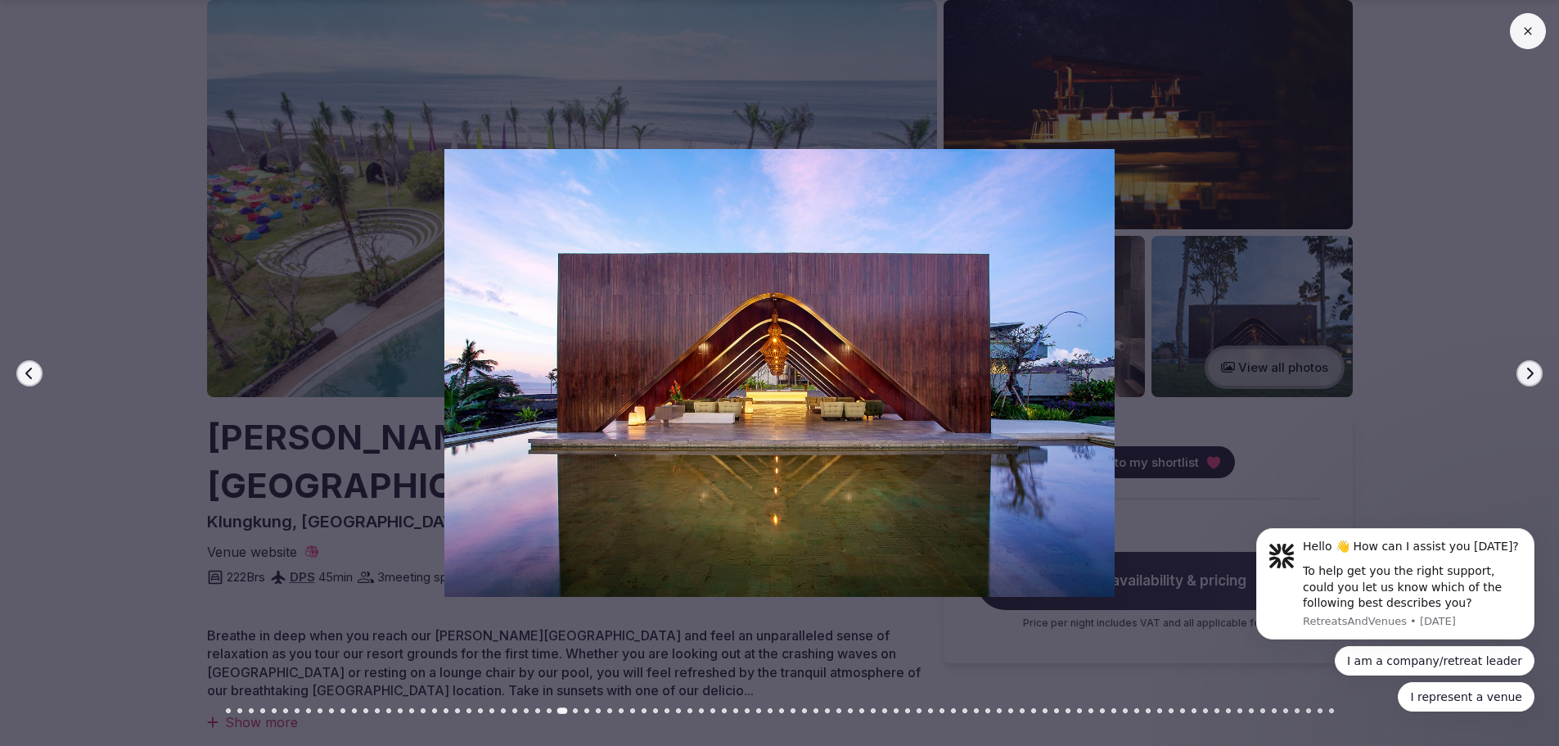
click at [1534, 375] on icon "button" at bounding box center [1529, 373] width 13 height 13
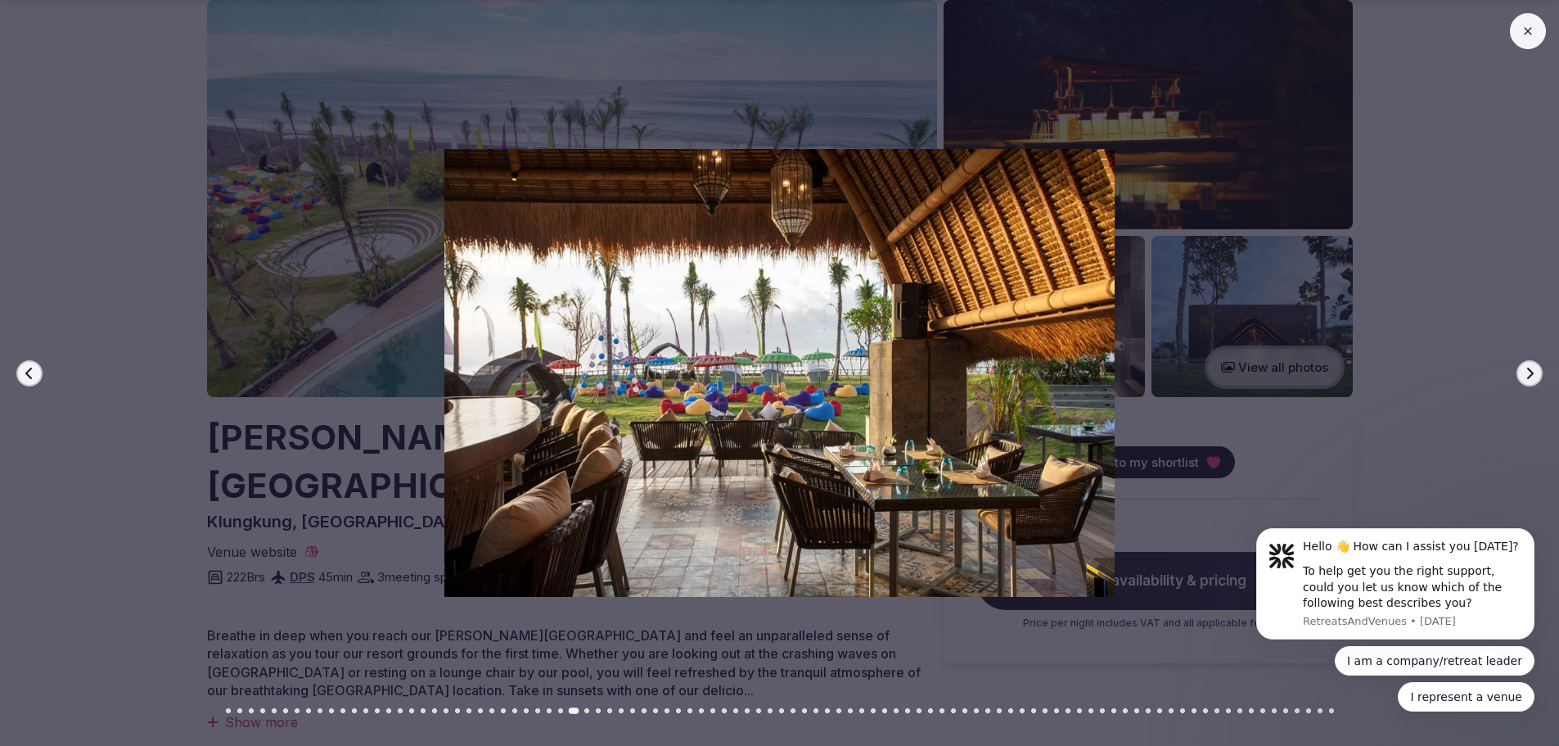
click at [1534, 375] on icon "button" at bounding box center [1529, 373] width 13 height 13
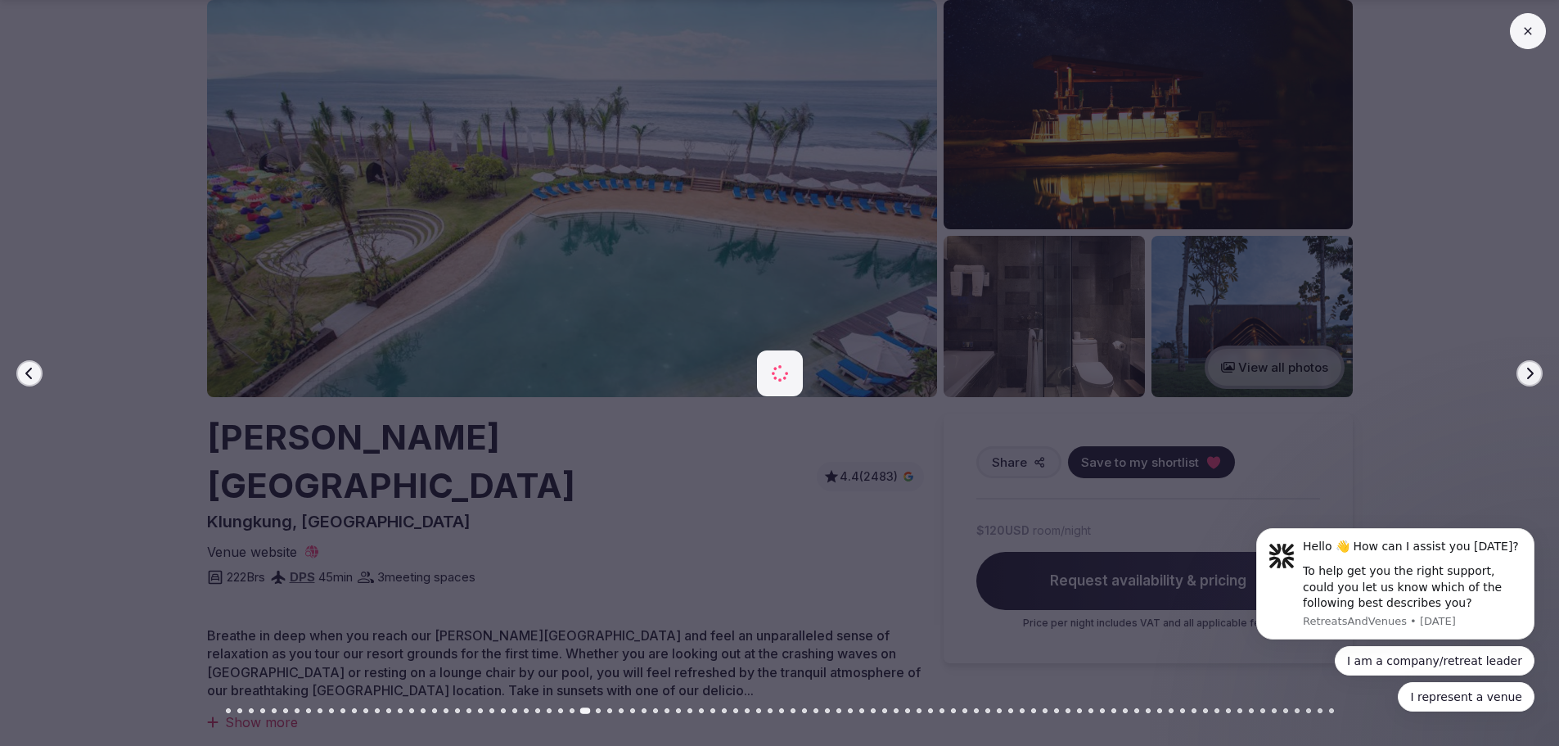
click at [1534, 375] on icon "button" at bounding box center [1529, 373] width 13 height 13
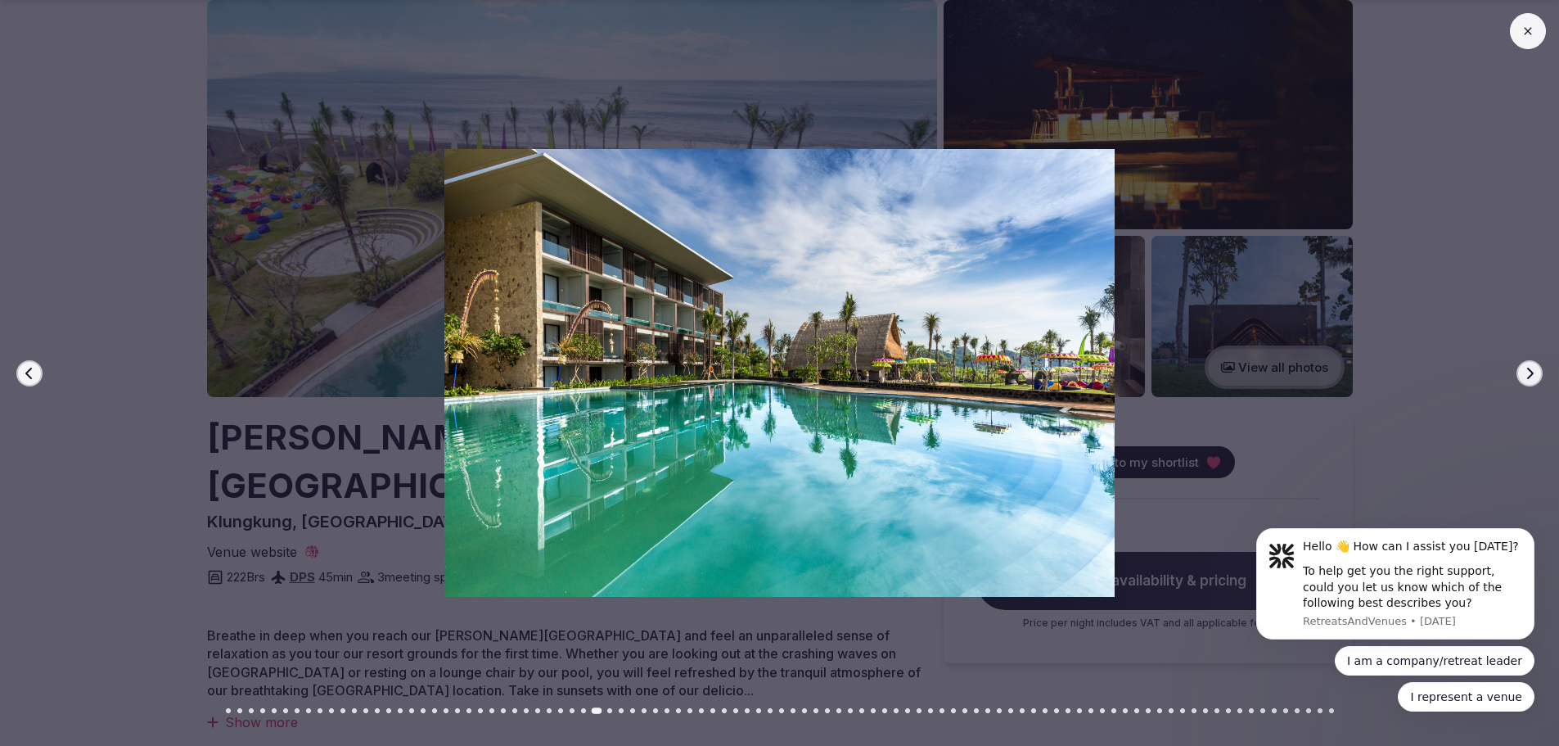
click at [1534, 29] on button at bounding box center [1528, 31] width 36 height 36
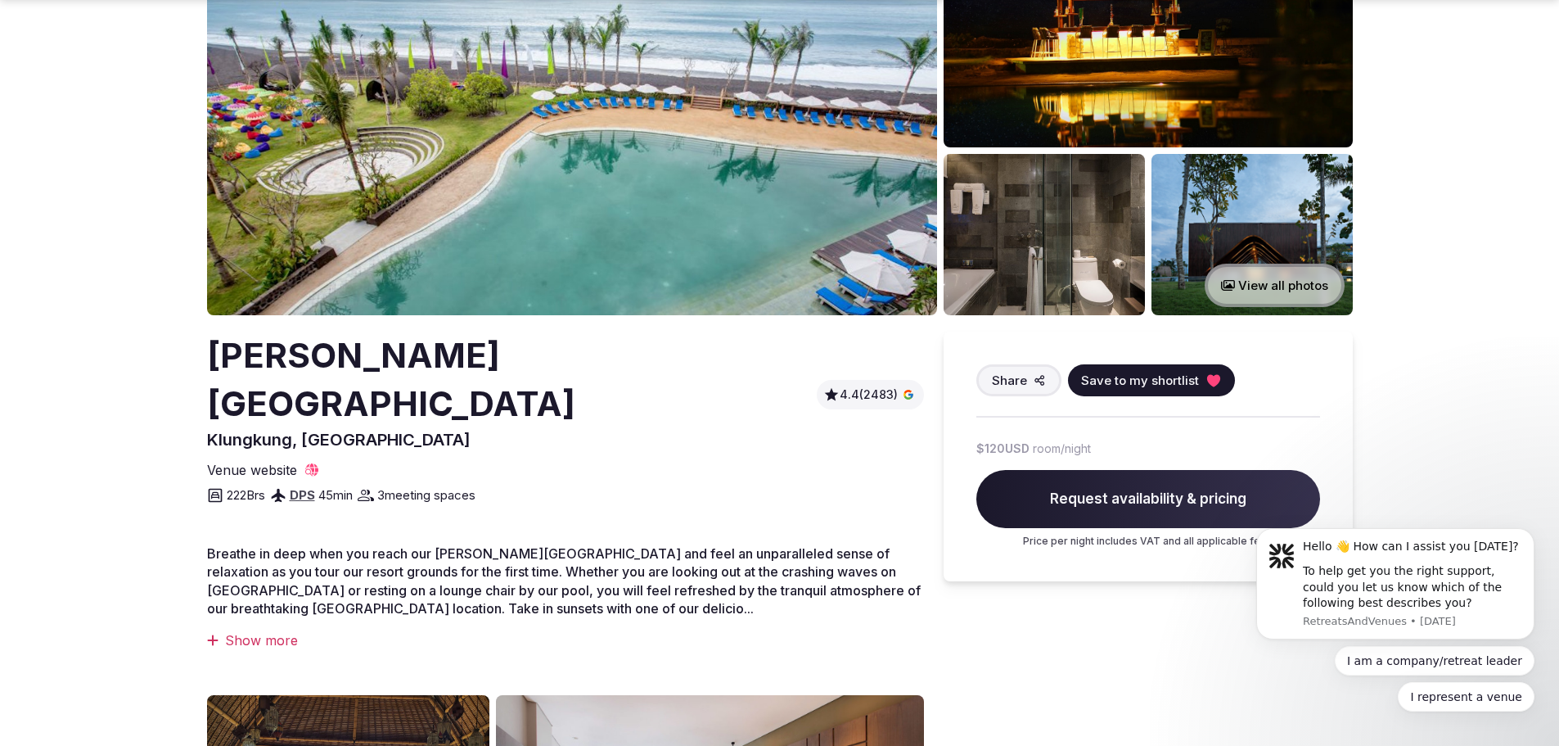
scroll to position [327, 0]
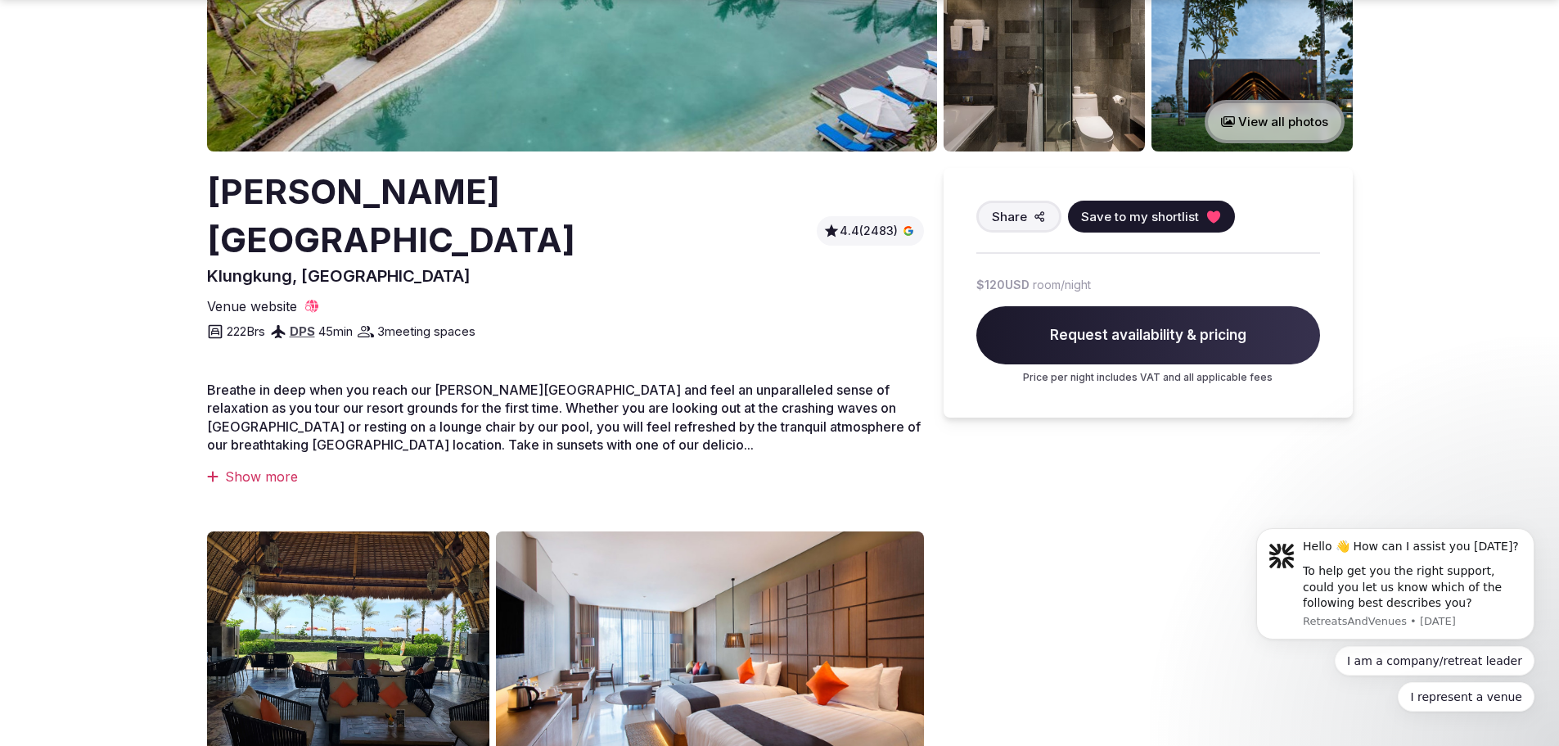
click at [289, 480] on div "Show more" at bounding box center [565, 476] width 717 height 18
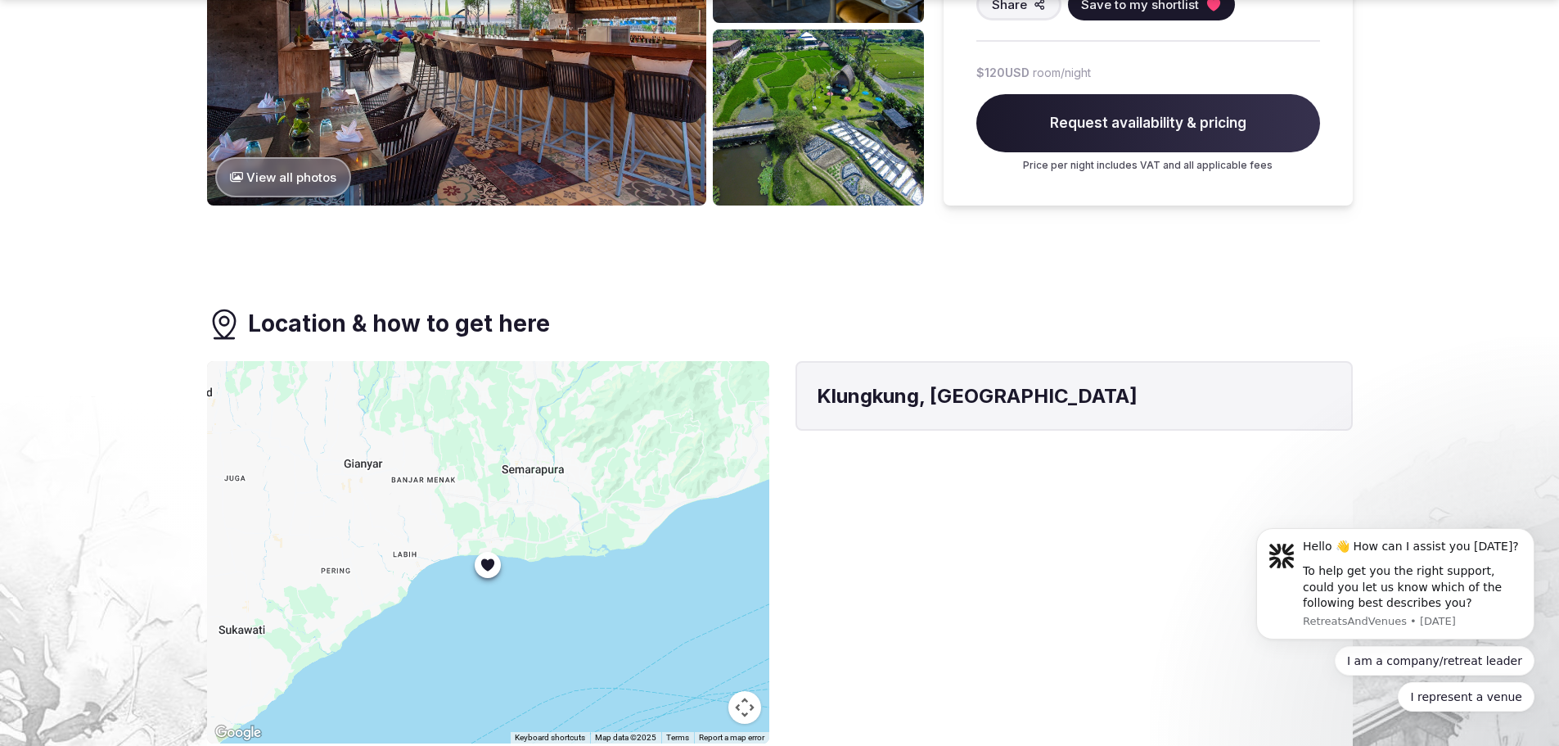
scroll to position [1309, 0]
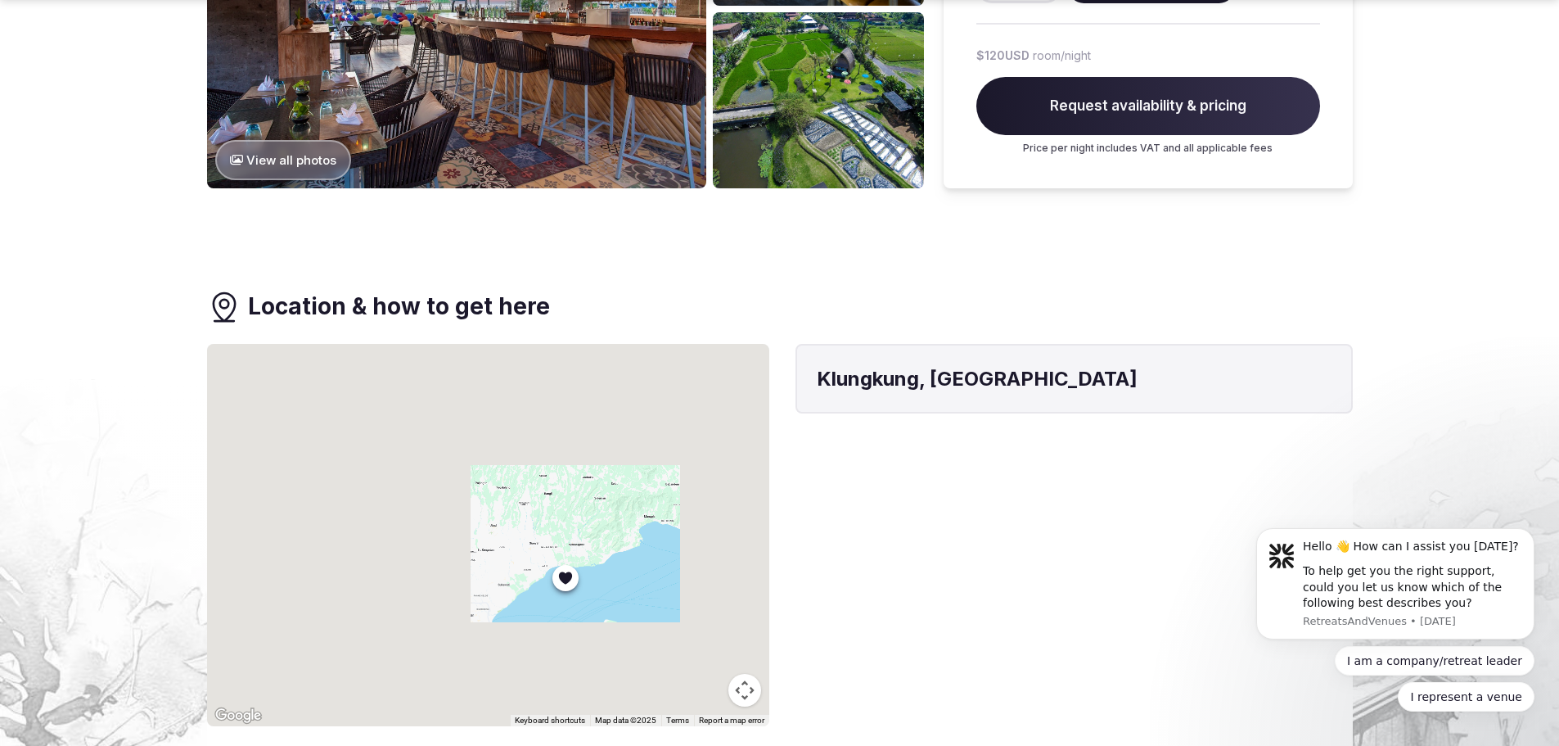
click at [591, 547] on div at bounding box center [488, 535] width 562 height 382
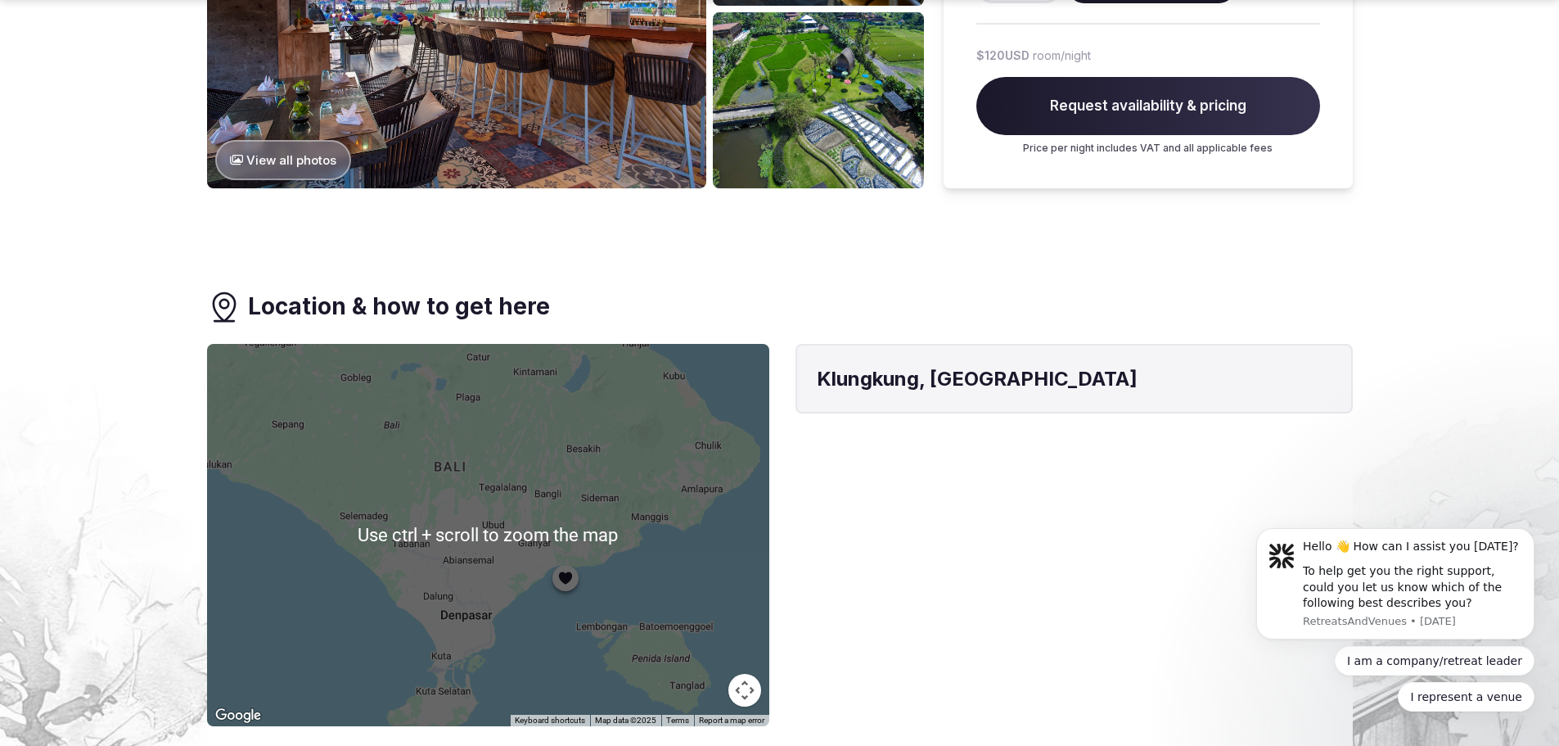
click at [592, 582] on div at bounding box center [488, 535] width 562 height 382
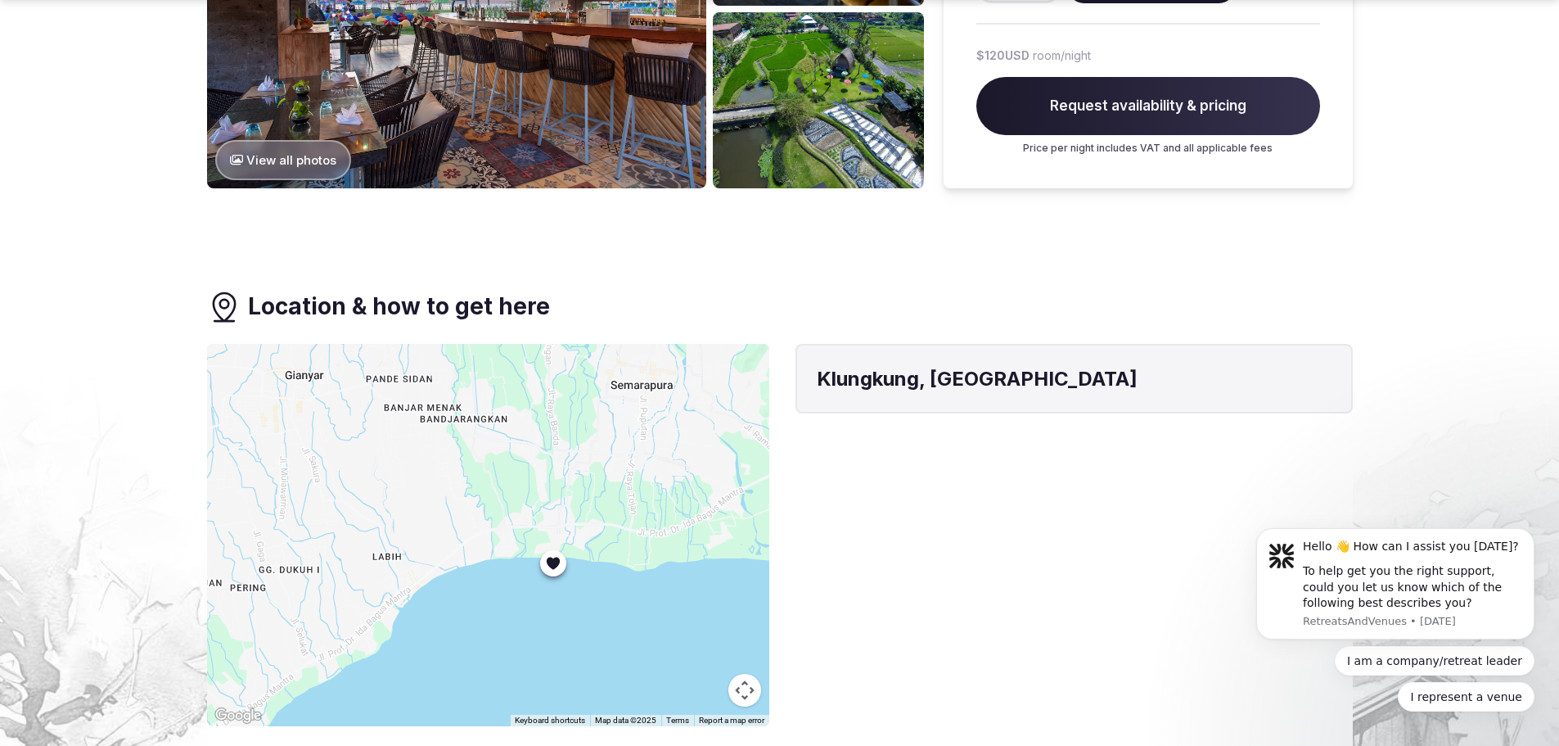
drag, startPoint x: 457, startPoint y: 485, endPoint x: 671, endPoint y: 579, distance: 234.2
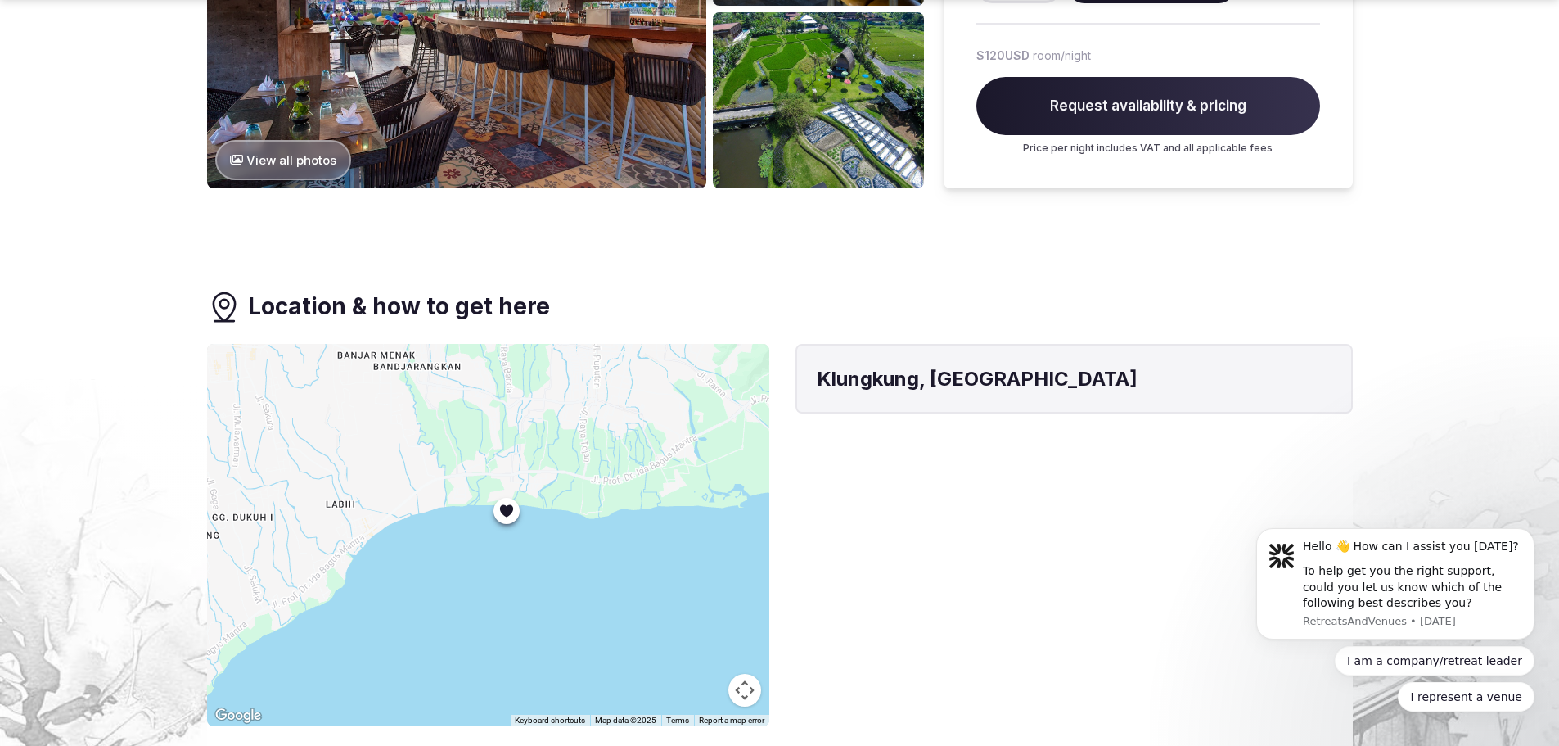
drag, startPoint x: 673, startPoint y: 560, endPoint x: 192, endPoint y: 632, distance: 485.8
drag, startPoint x: 192, startPoint y: 632, endPoint x: 503, endPoint y: 519, distance: 330.9
click at [503, 519] on div at bounding box center [488, 535] width 562 height 382
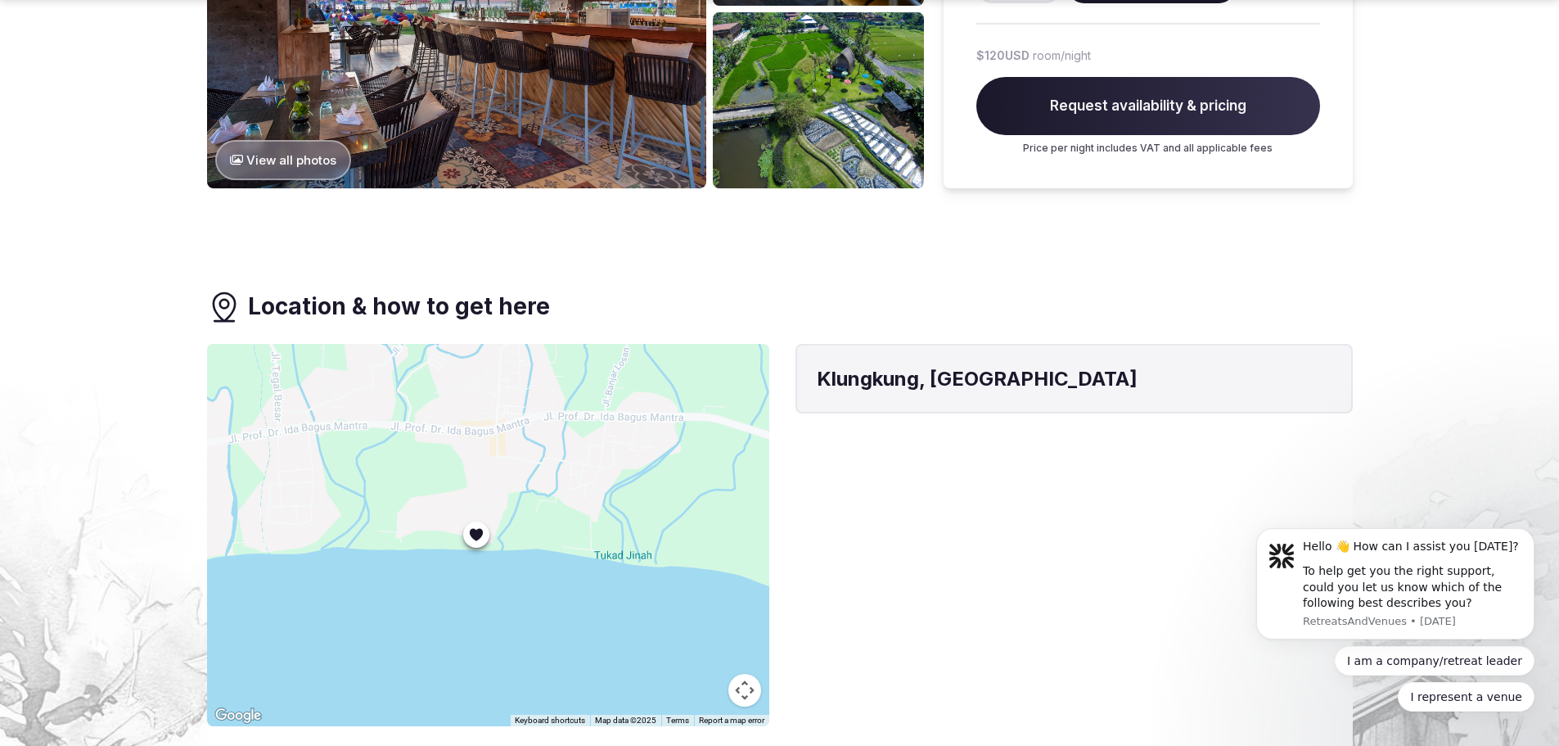
drag, startPoint x: 503, startPoint y: 489, endPoint x: 489, endPoint y: 629, distance: 141.5
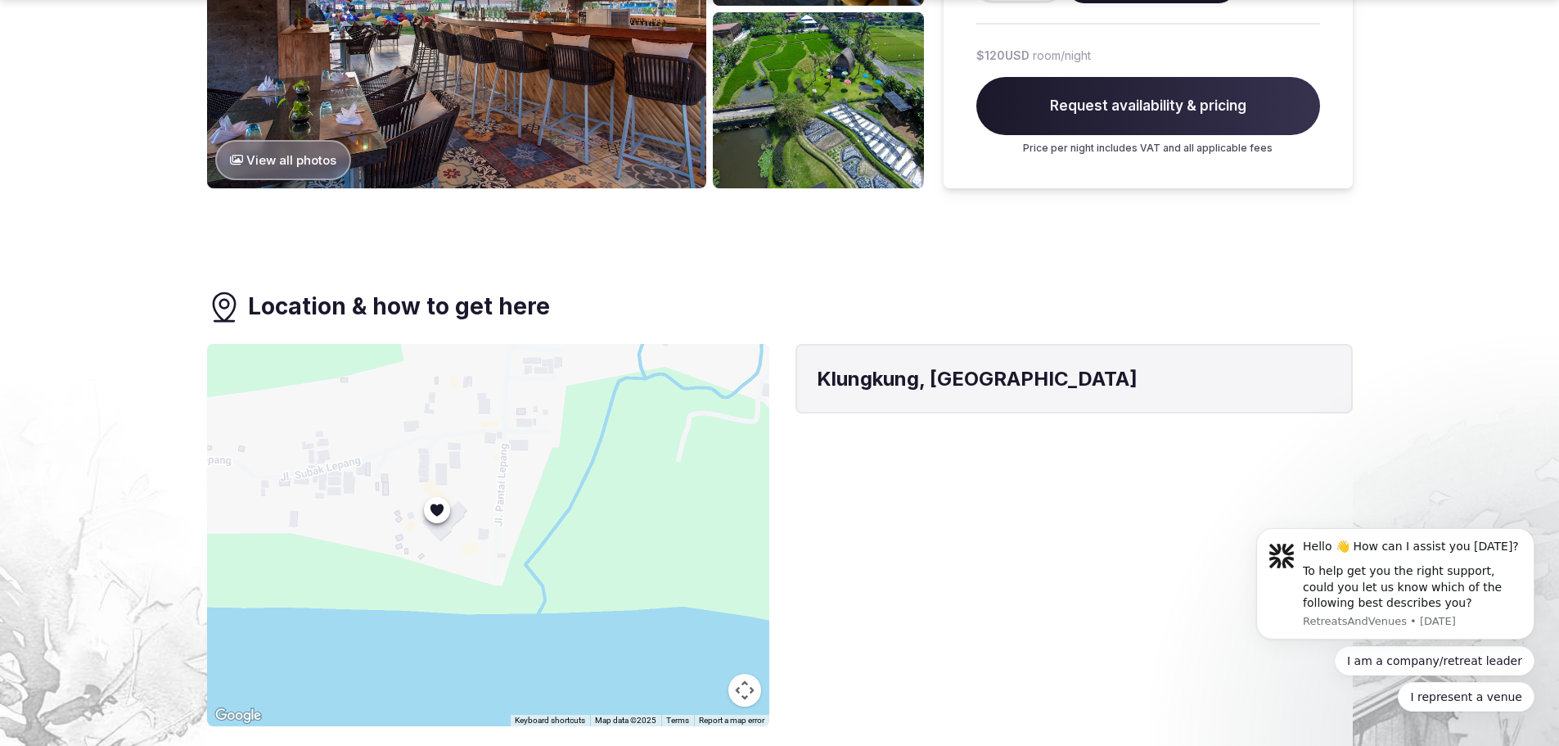
drag, startPoint x: 487, startPoint y: 536, endPoint x: 552, endPoint y: 662, distance: 141.6
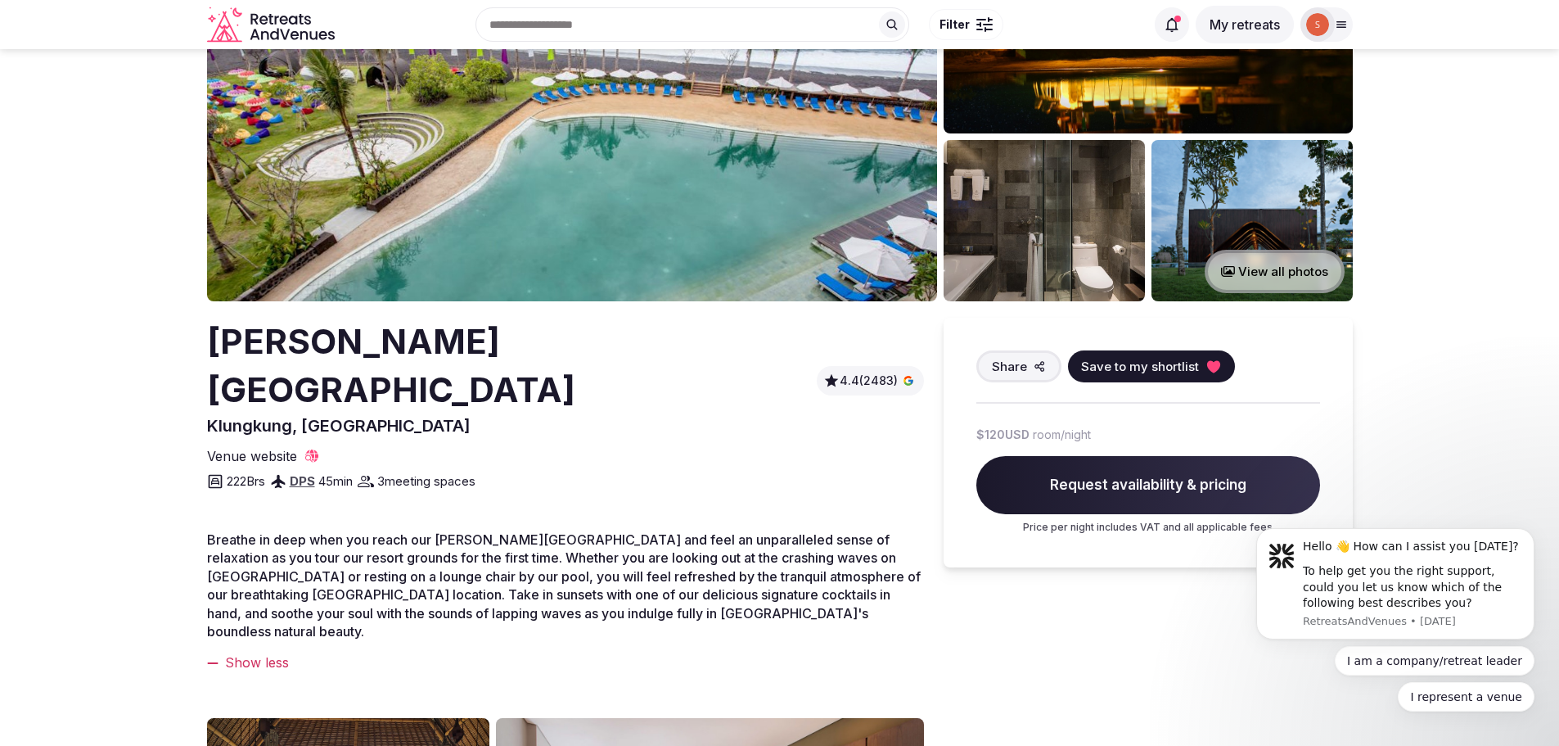
scroll to position [164, 0]
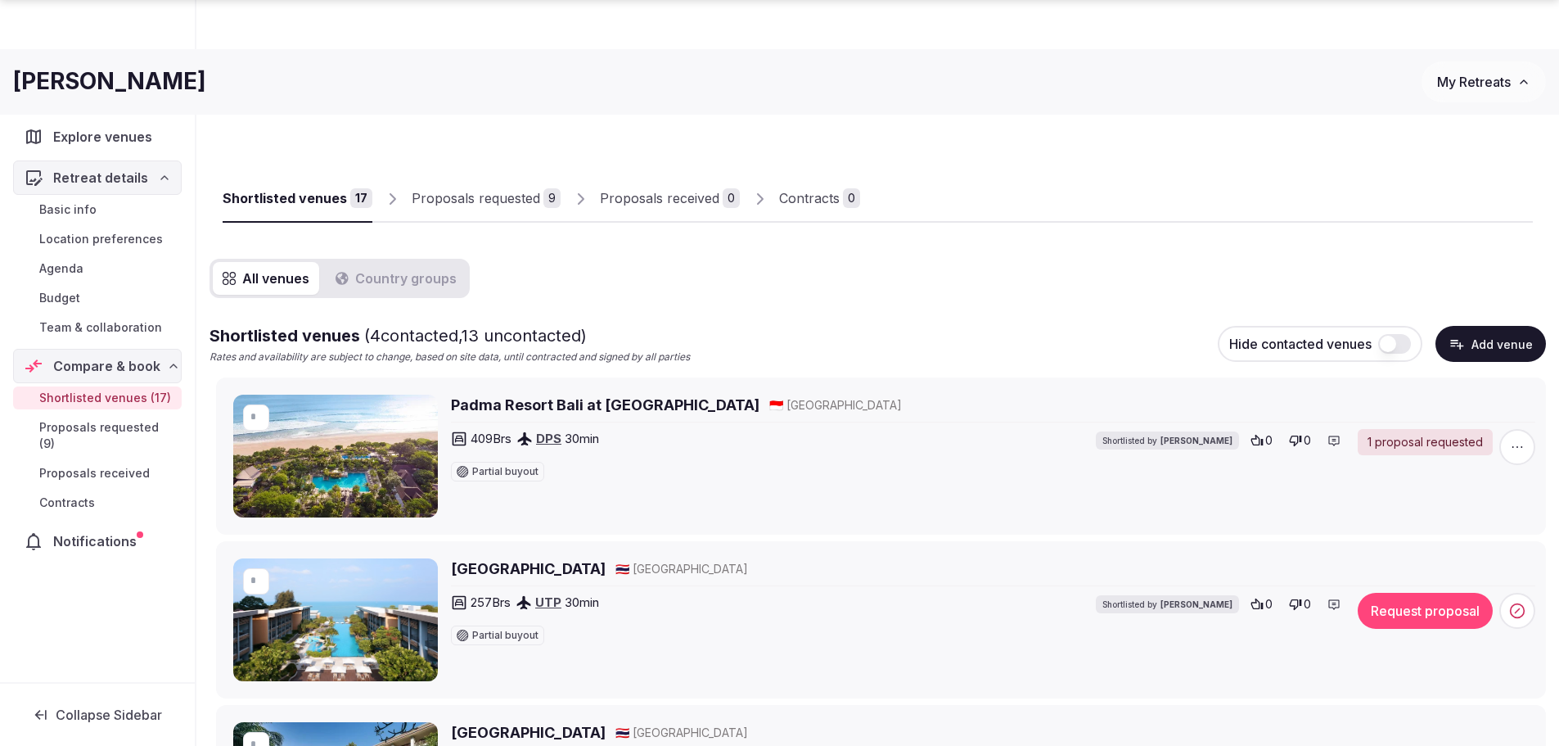
scroll to position [1309, 0]
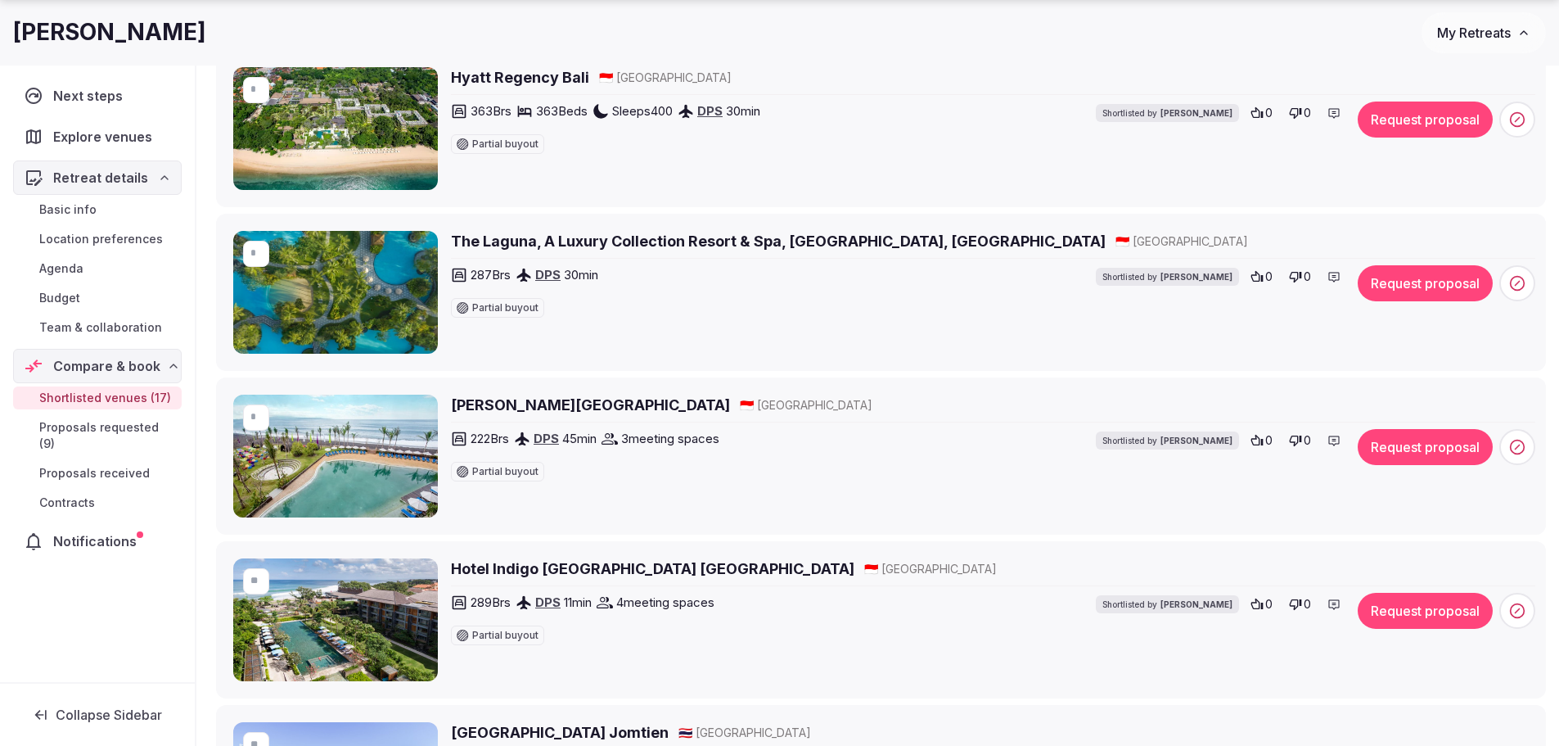
click at [1426, 446] on button "Request proposal" at bounding box center [1425, 447] width 135 height 36
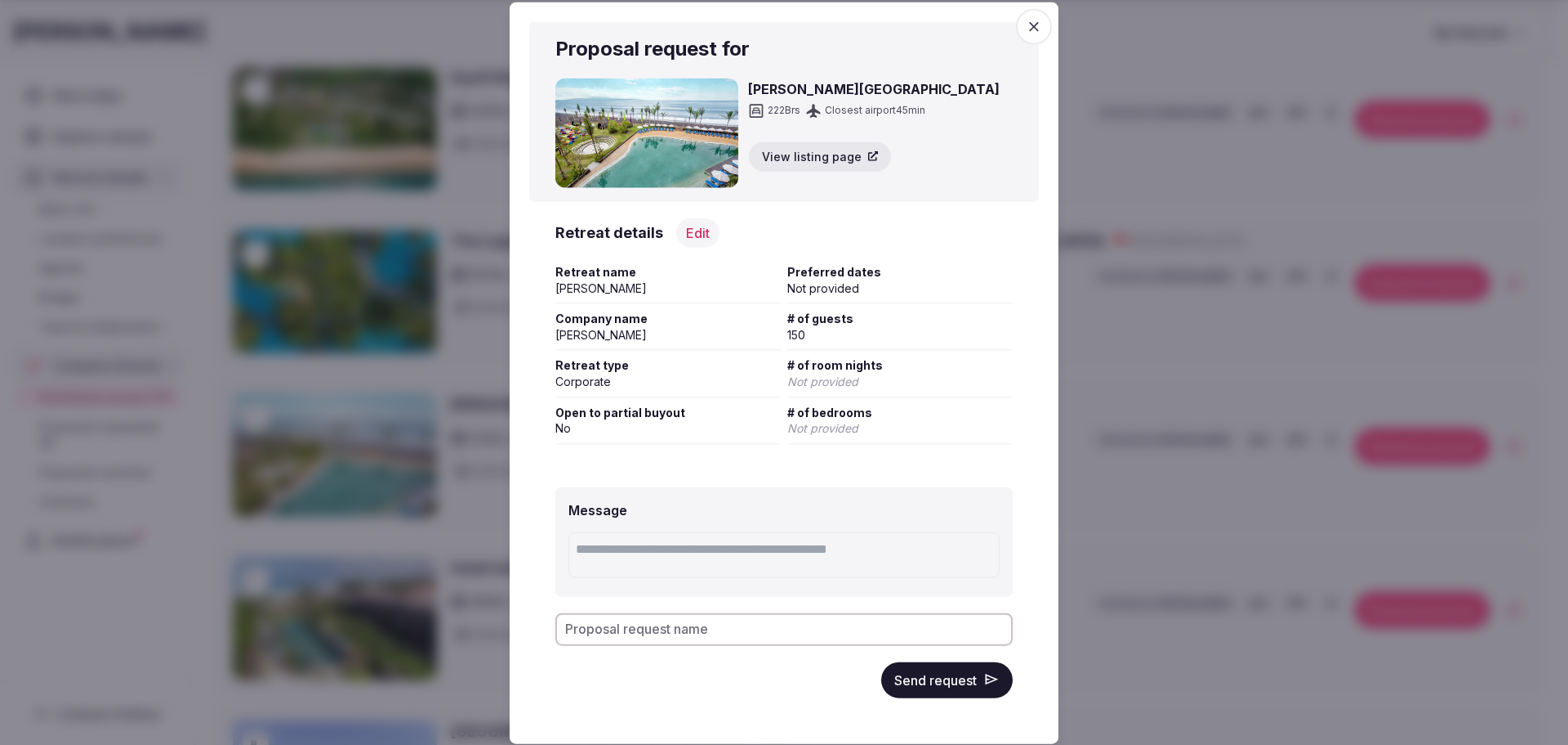
click at [938, 686] on button "Send request" at bounding box center [947, 679] width 132 height 36
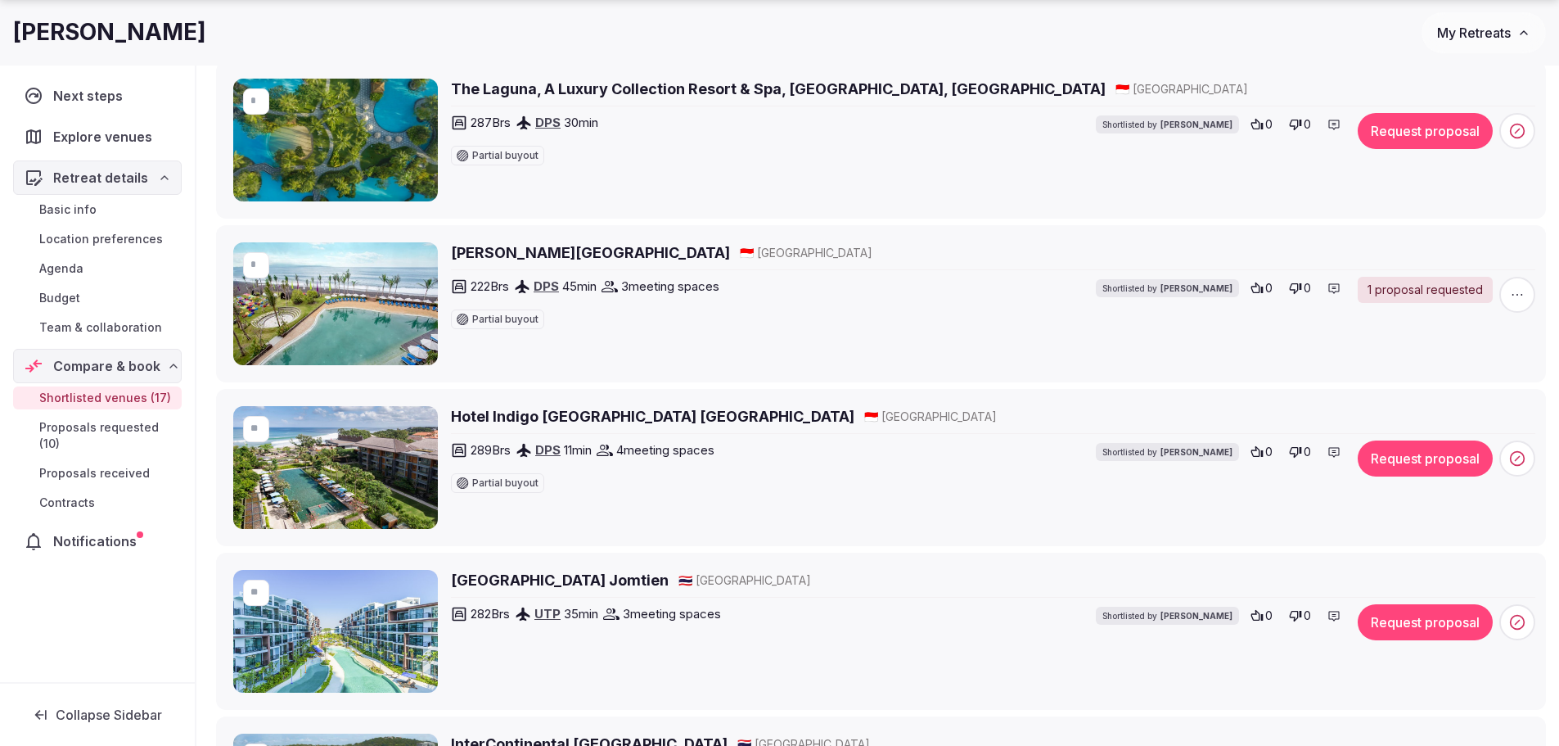
scroll to position [1473, 0]
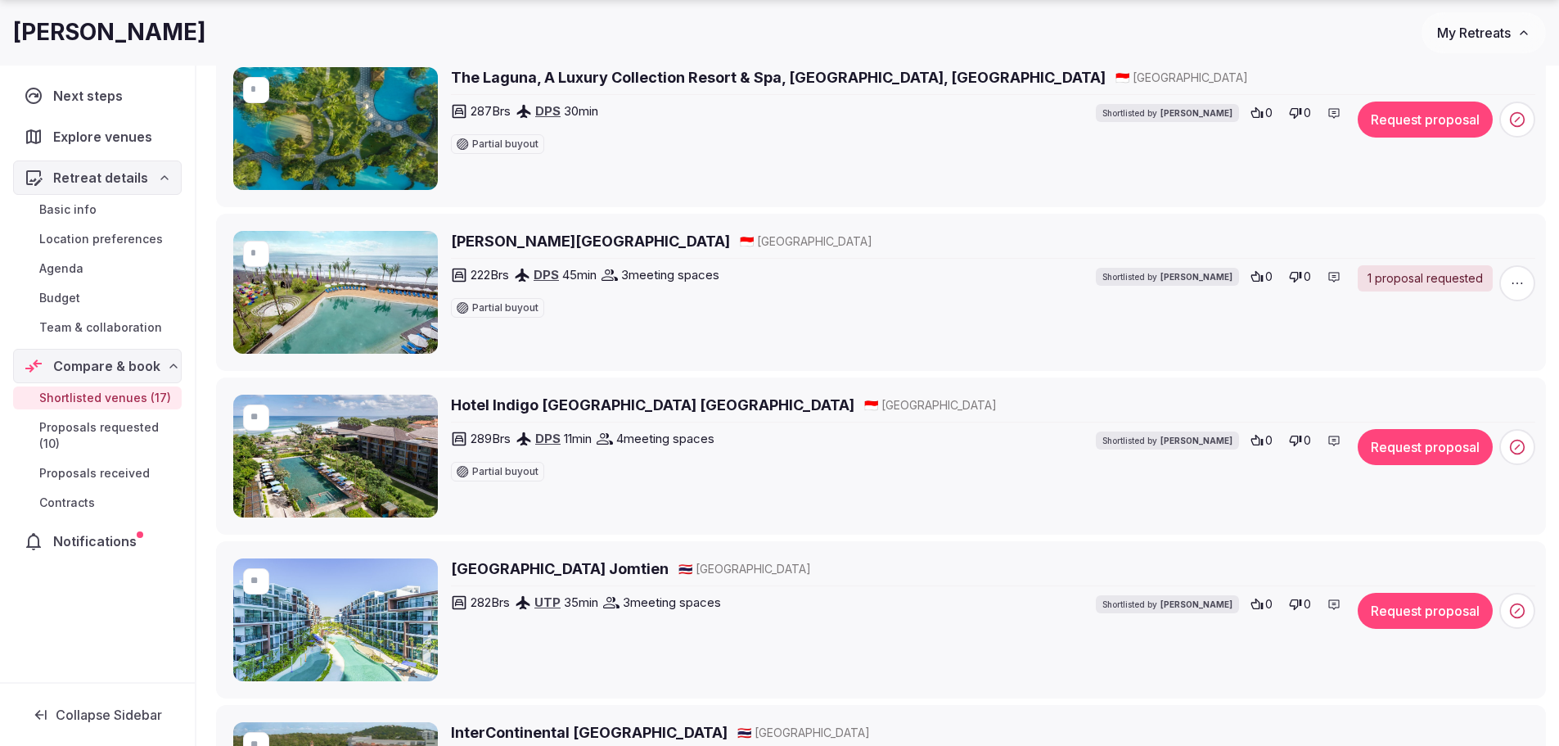
click at [629, 403] on h2 "Hotel Indigo Bali Seminyak Beach" at bounding box center [652, 404] width 403 height 20
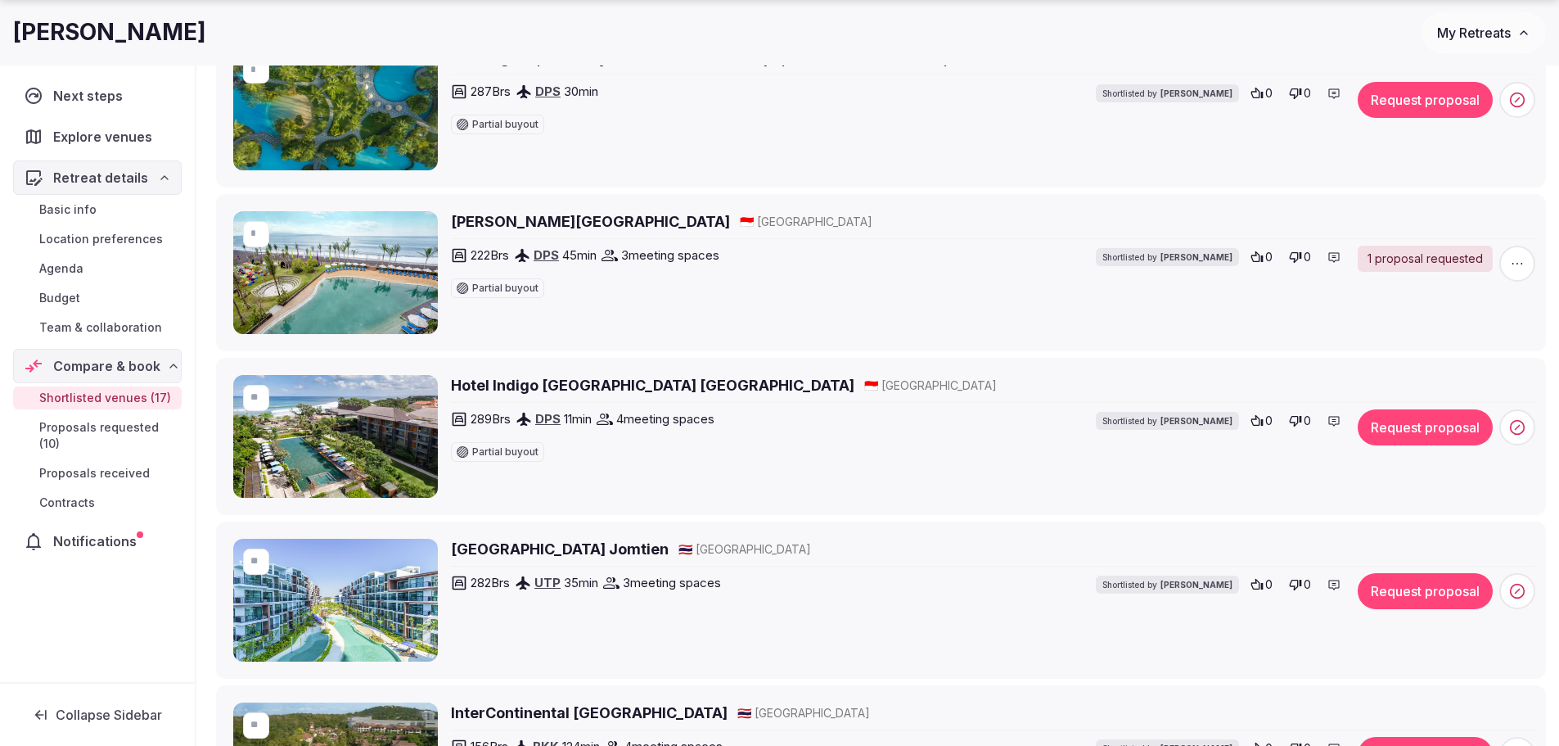
scroll to position [1555, 0]
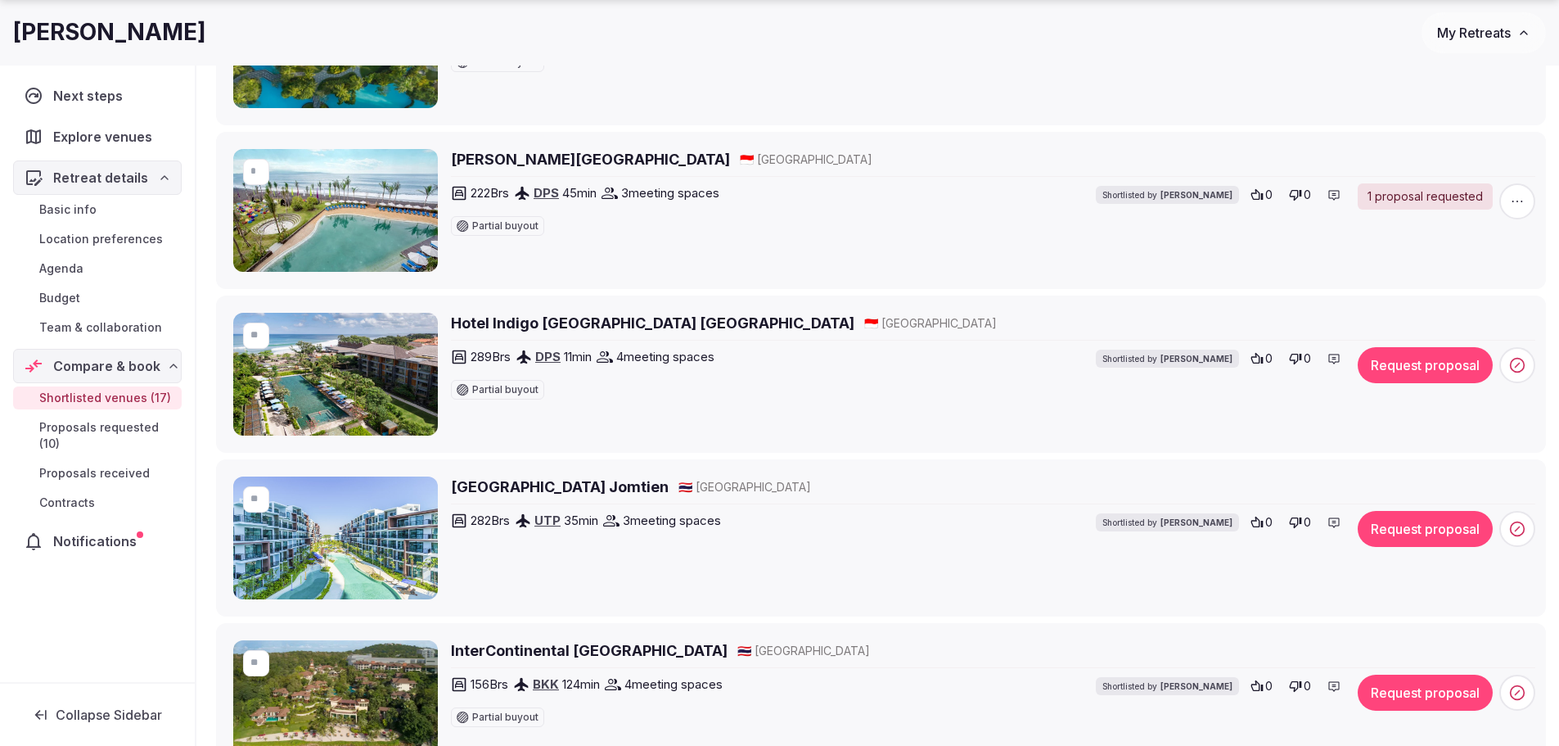
click at [542, 485] on h2 "[GEOGRAPHIC_DATA] Jomtien" at bounding box center [560, 486] width 218 height 20
click at [1522, 526] on icon at bounding box center [1517, 528] width 16 height 16
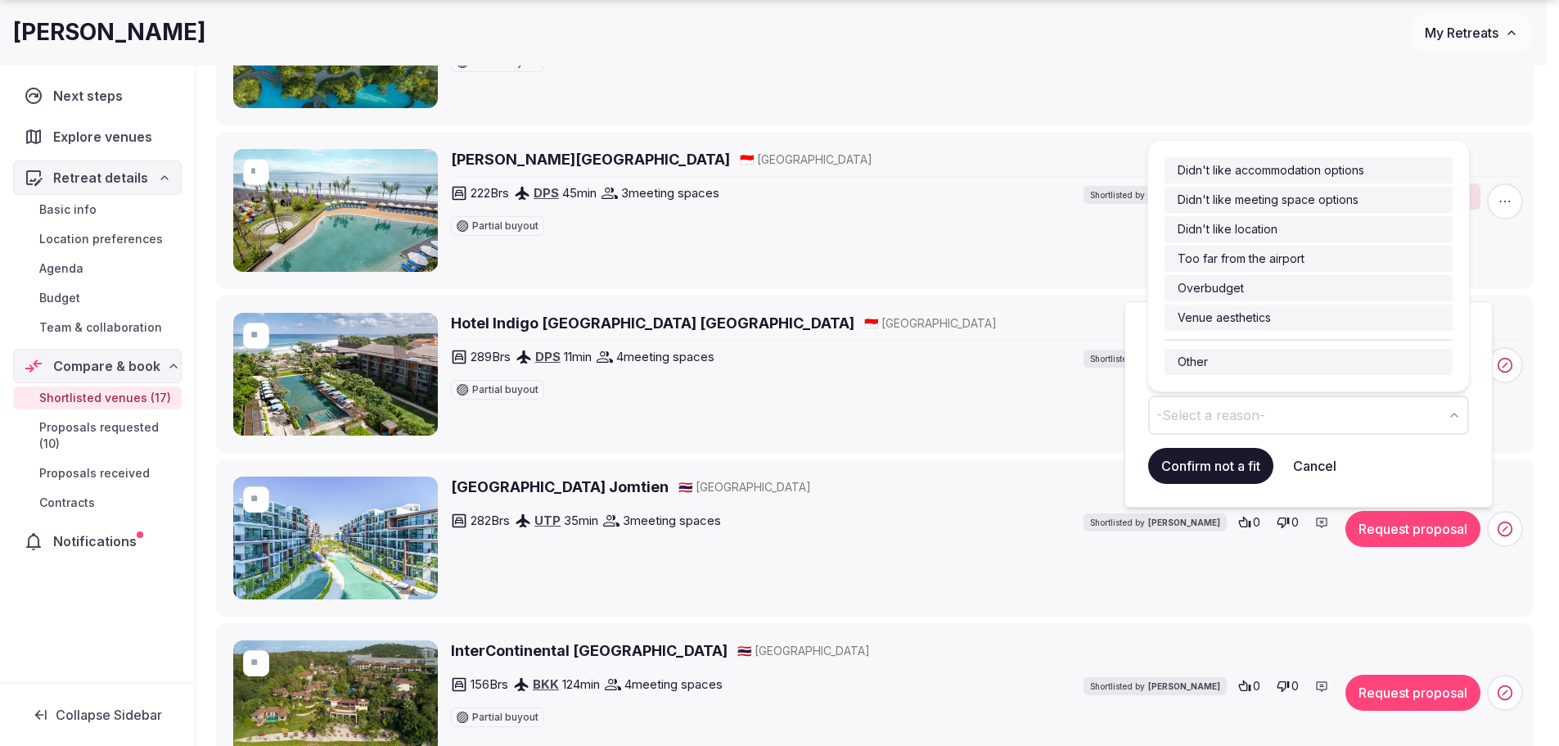
click at [1460, 404] on button "-Select a reason-" at bounding box center [1308, 414] width 321 height 39
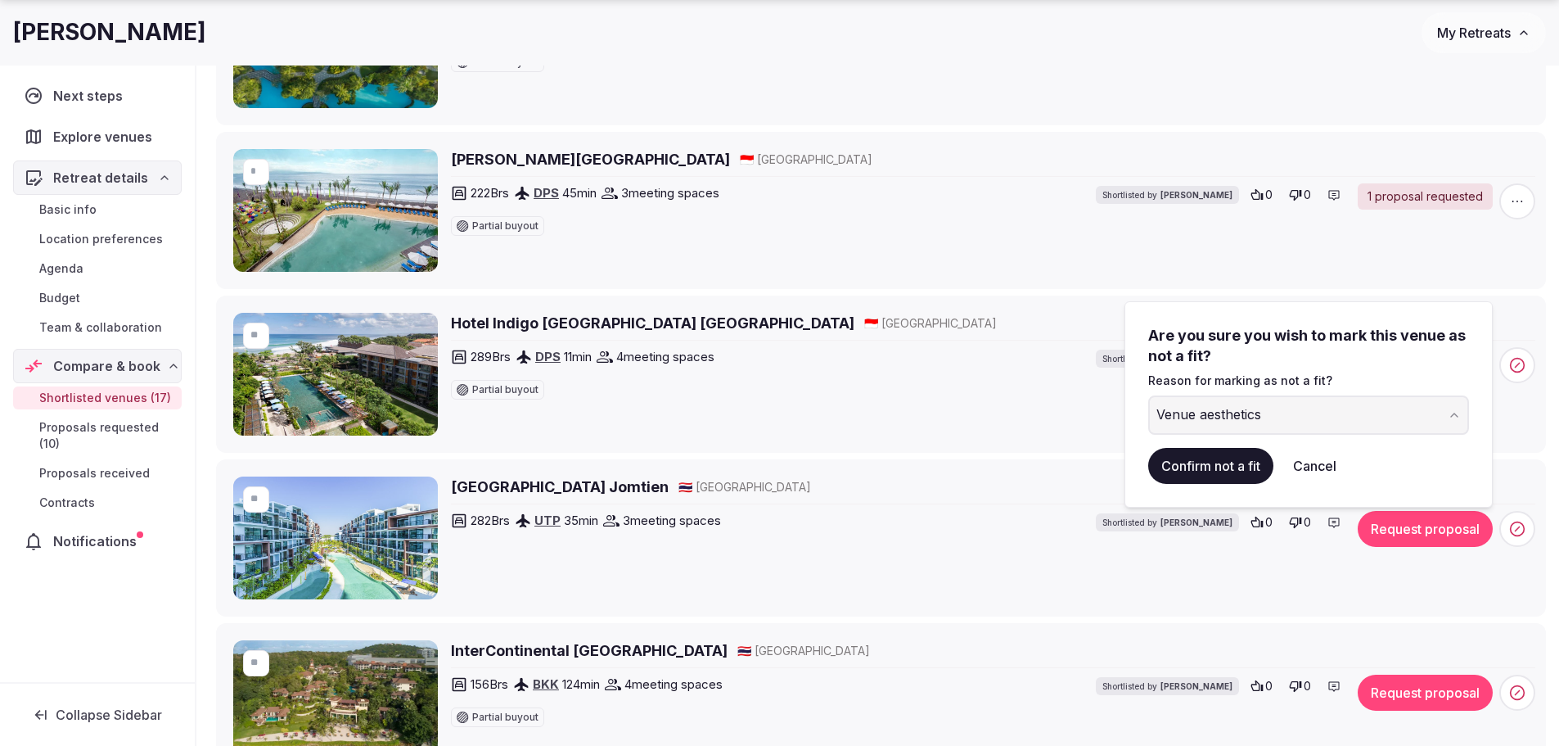
click at [1224, 464] on button "Confirm not a fit" at bounding box center [1210, 466] width 125 height 36
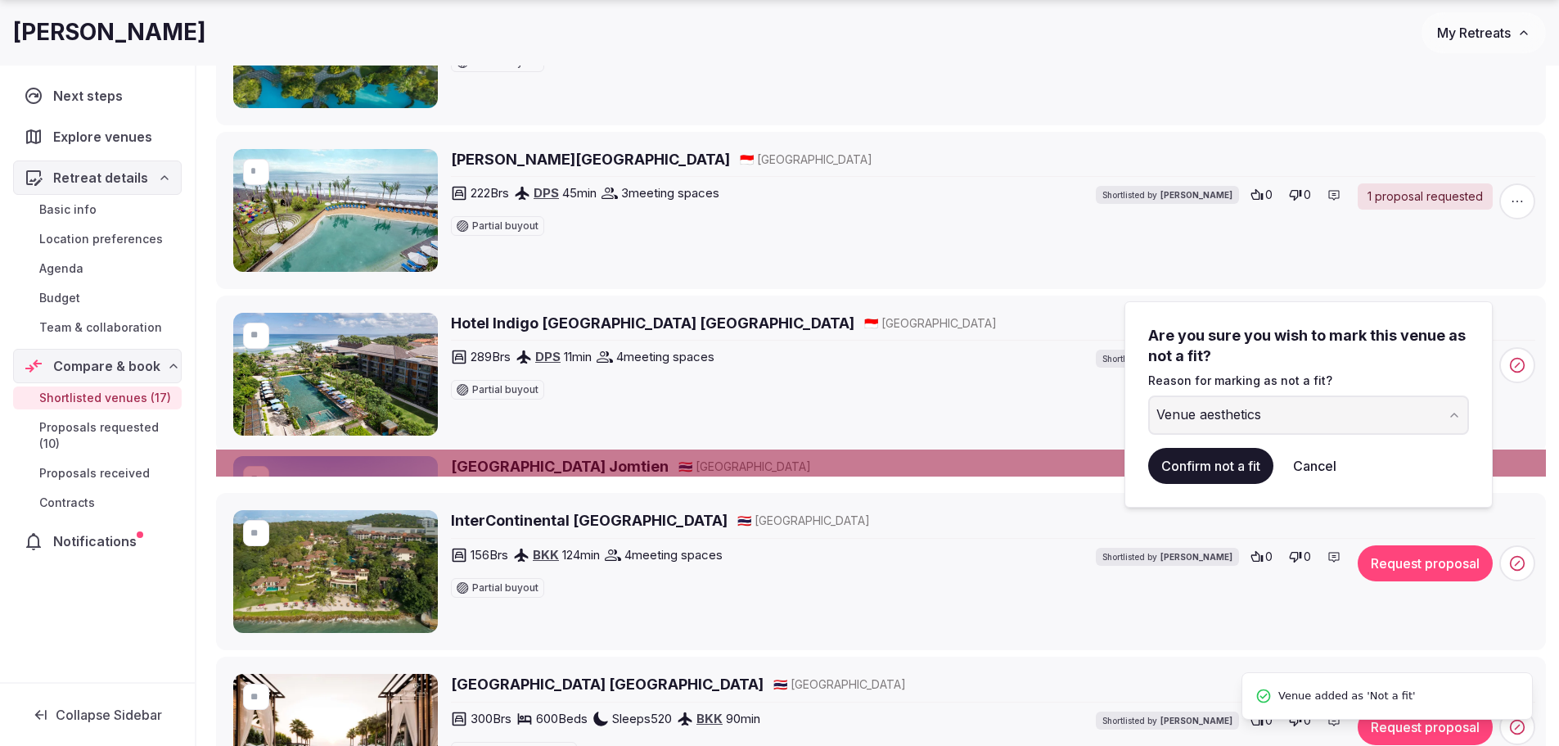
scroll to position [0, 0]
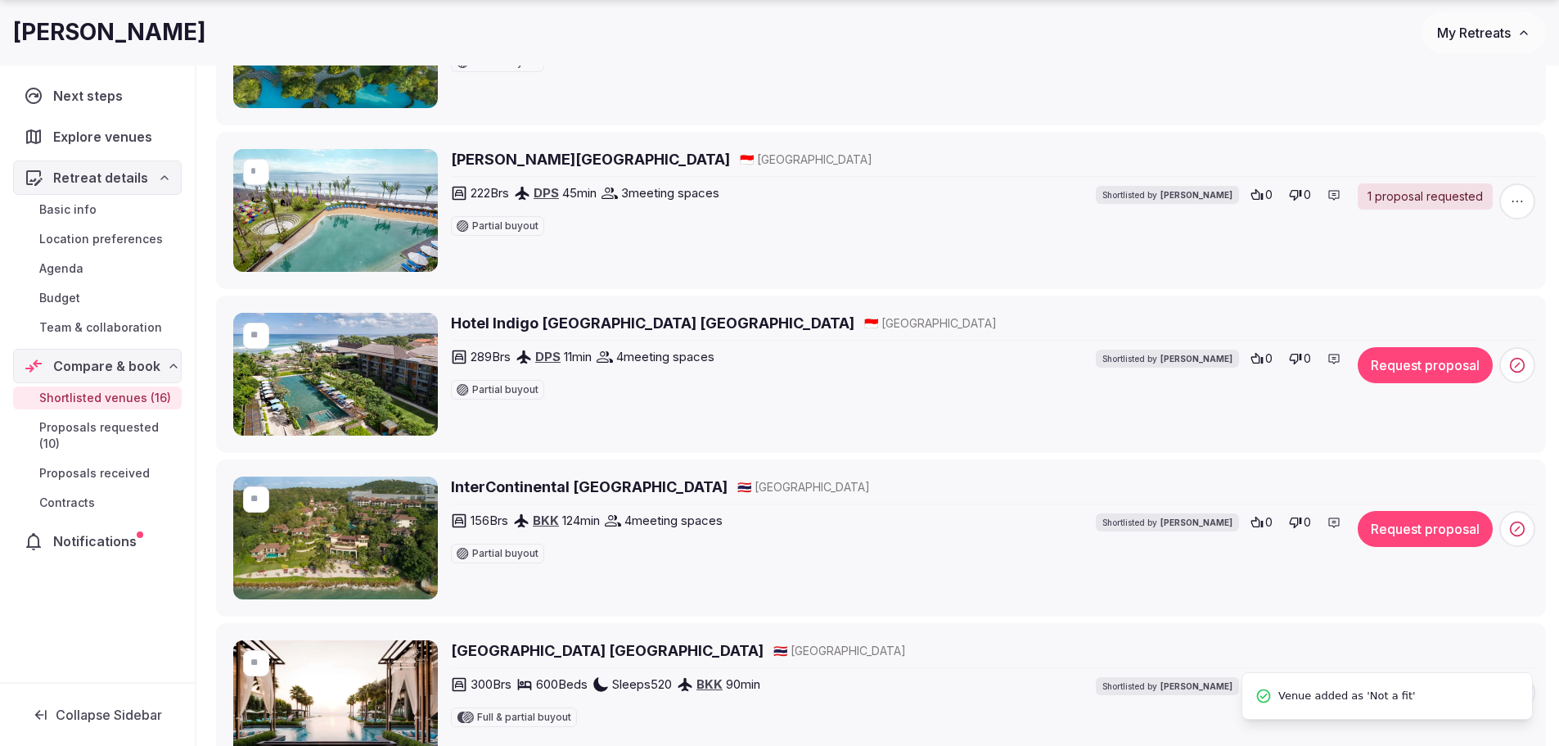
click at [491, 492] on h2 "InterContinental Pattaya Resort" at bounding box center [589, 486] width 277 height 20
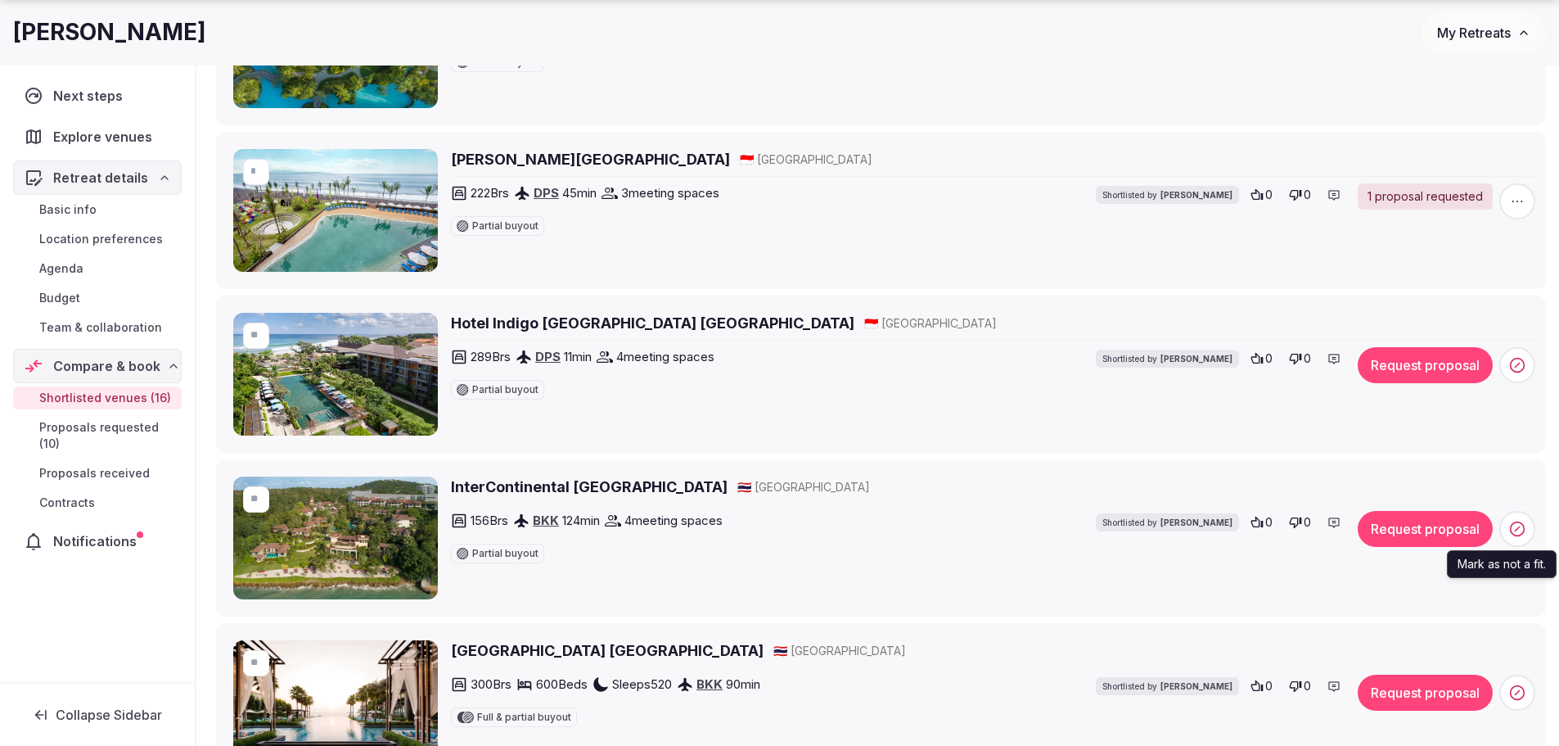
click at [1525, 528] on circle at bounding box center [1518, 529] width 14 height 14
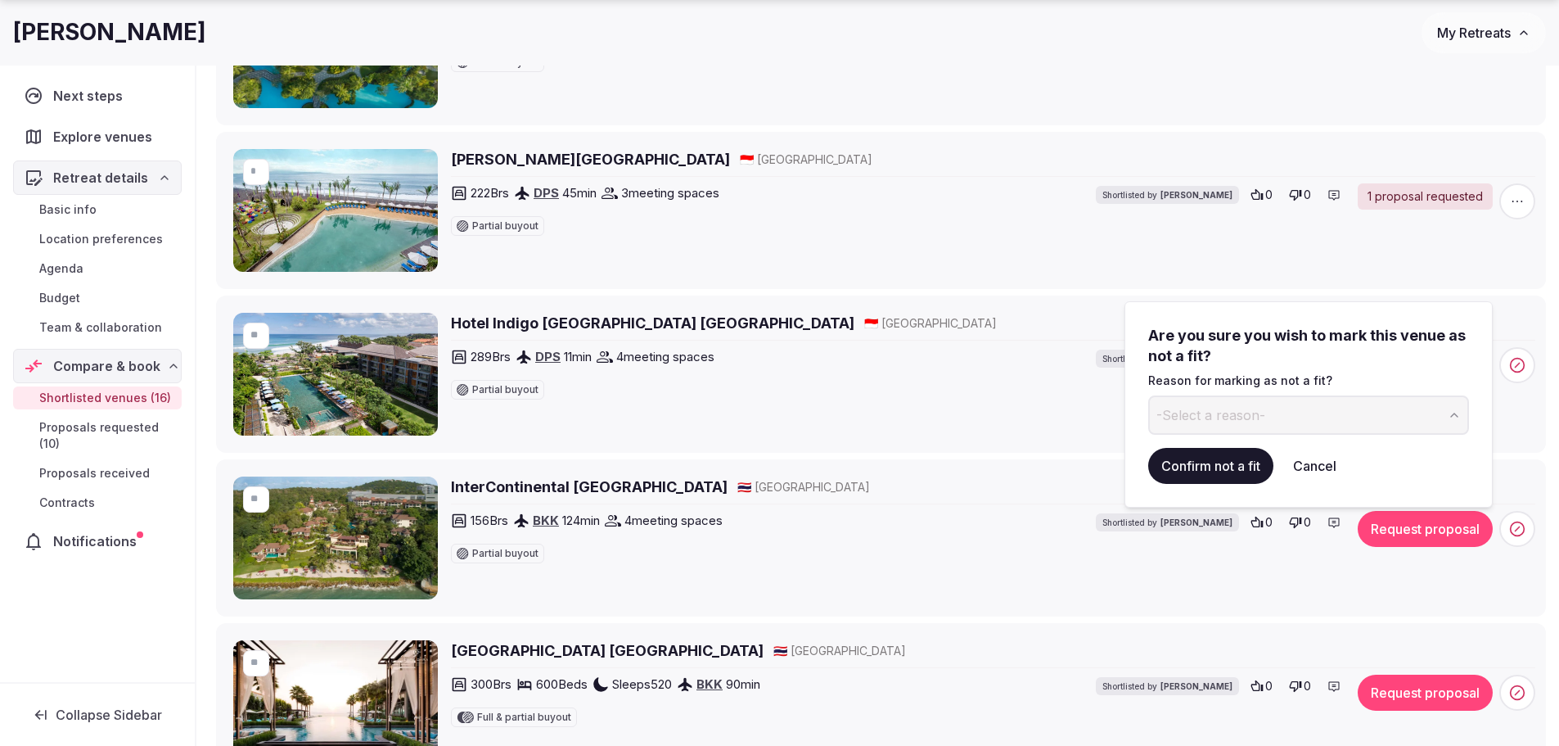
click at [1424, 424] on button "-Select a reason-" at bounding box center [1308, 414] width 321 height 39
click at [1242, 469] on button "Confirm not a fit" at bounding box center [1210, 466] width 125 height 36
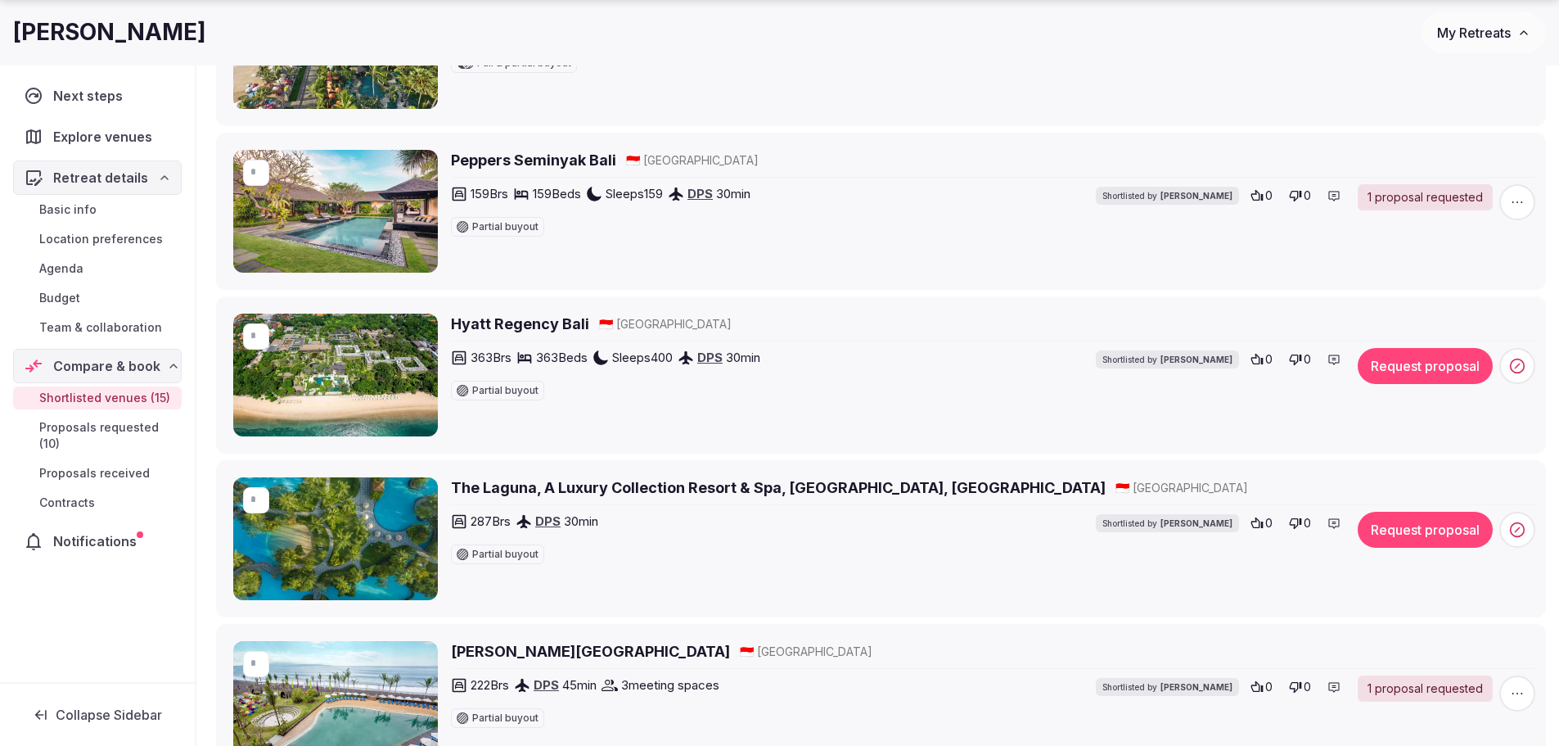
scroll to position [1064, 0]
click at [1384, 520] on button "Request proposal" at bounding box center [1425, 529] width 135 height 36
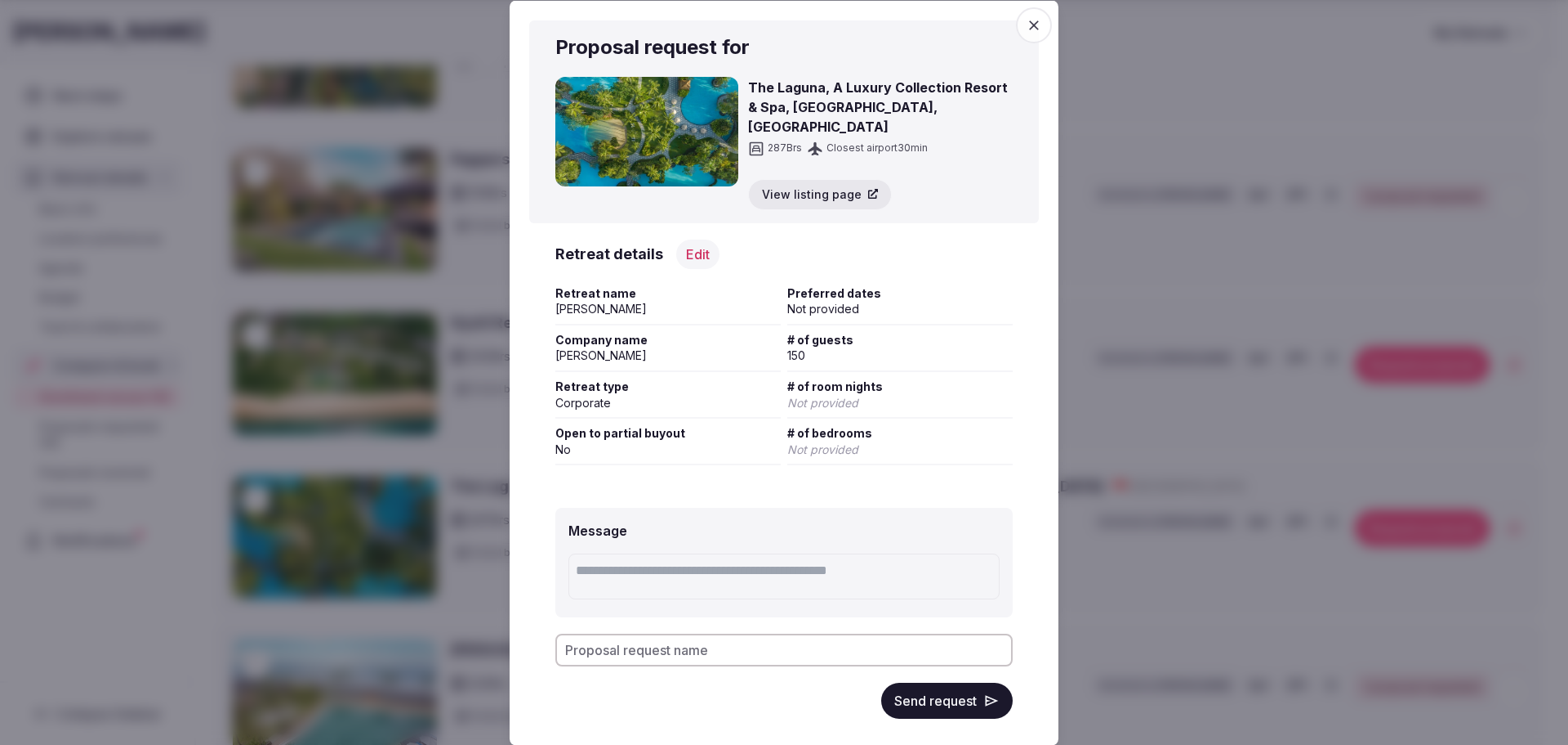
click at [938, 697] on button "Send request" at bounding box center [947, 700] width 132 height 36
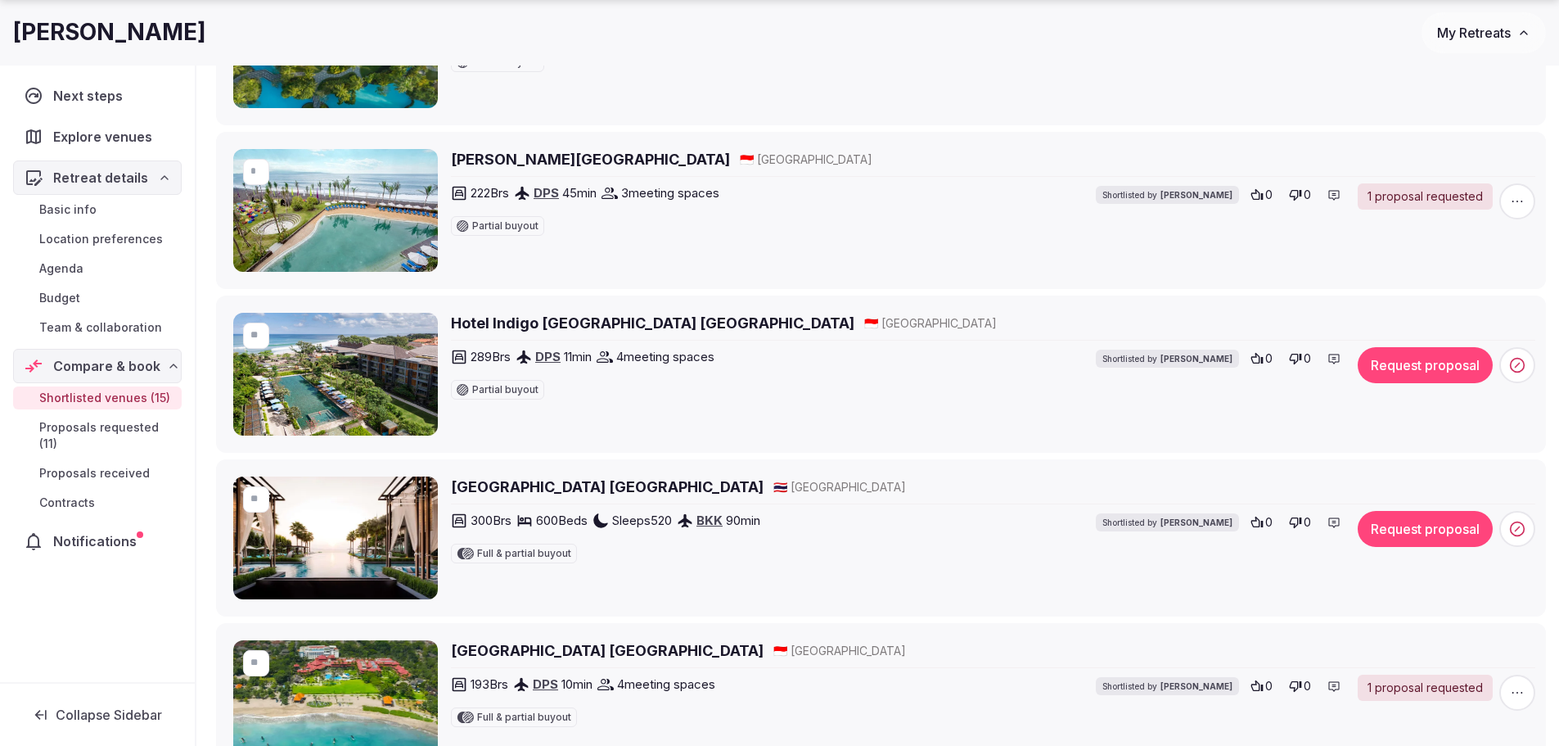
scroll to position [1637, 0]
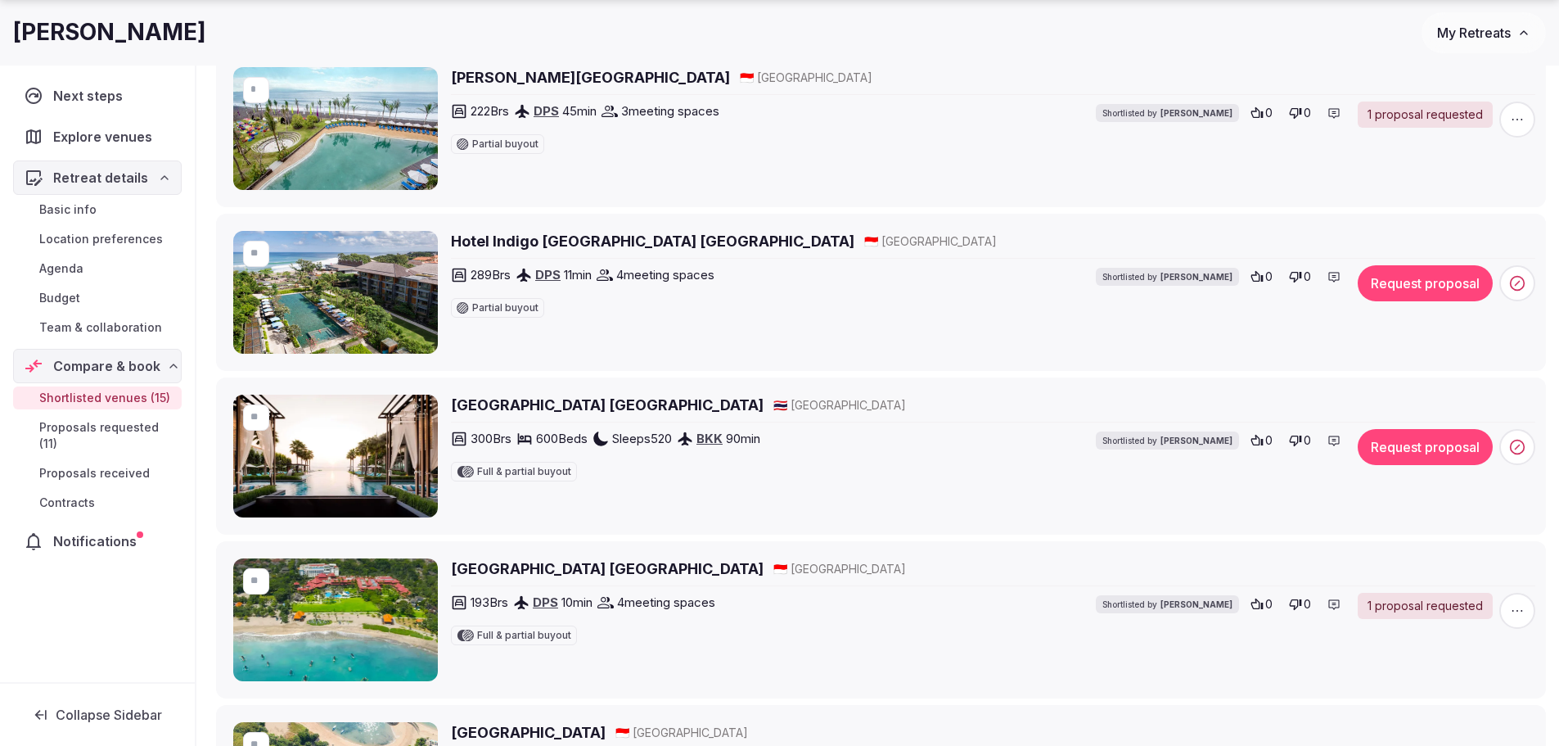
click at [483, 403] on h2 "[GEOGRAPHIC_DATA] [GEOGRAPHIC_DATA]" at bounding box center [607, 404] width 313 height 20
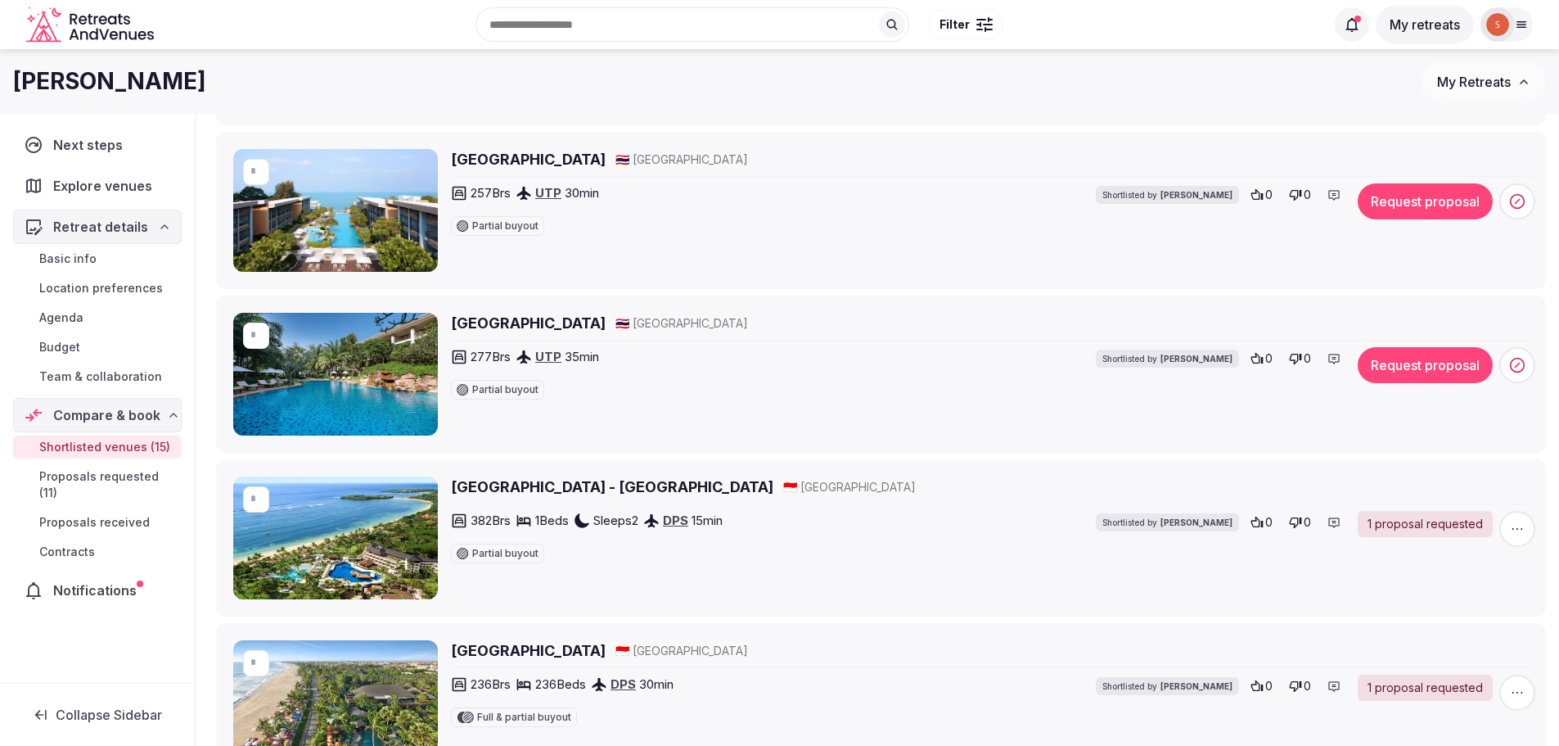
scroll to position [327, 0]
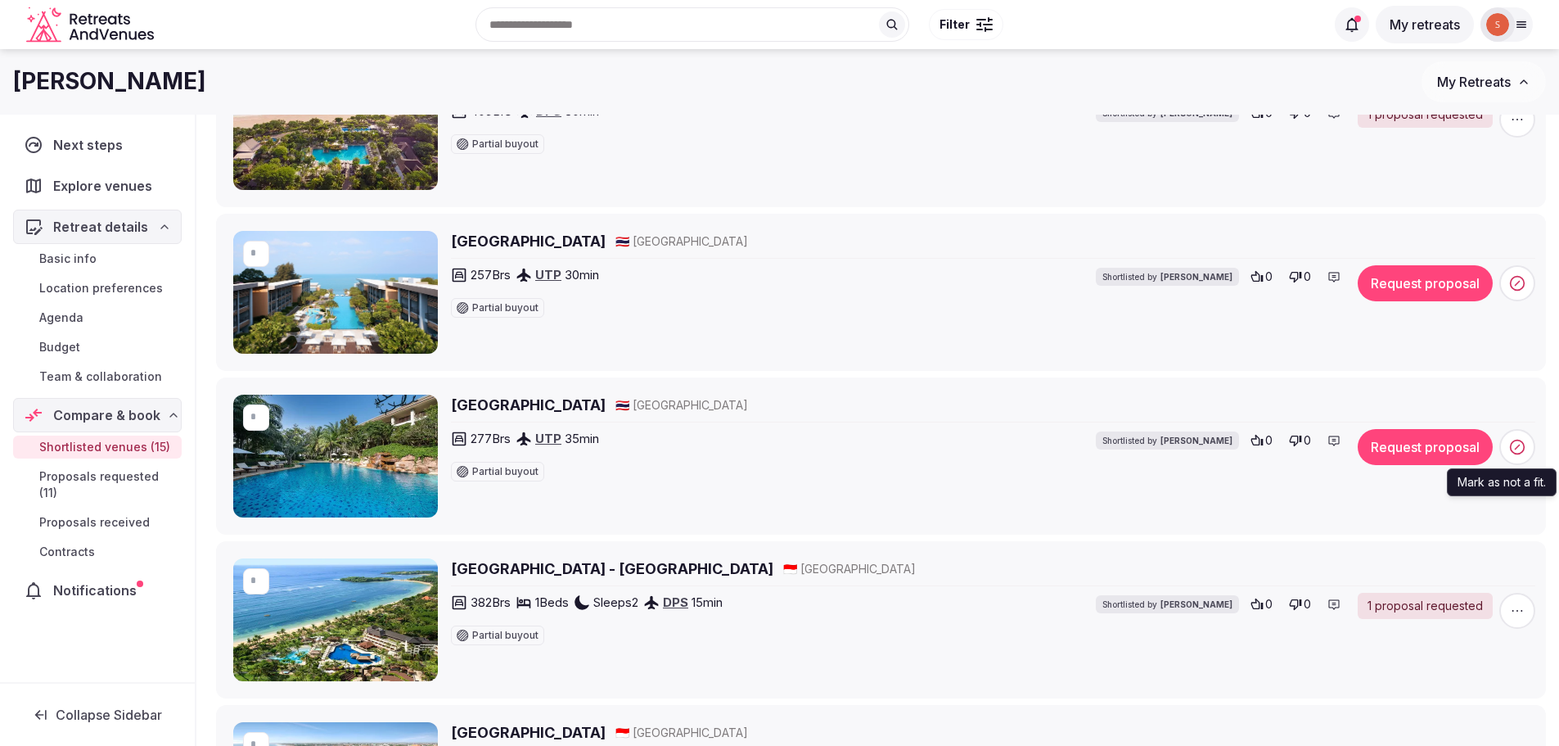
click at [1512, 448] on icon at bounding box center [1517, 447] width 16 height 16
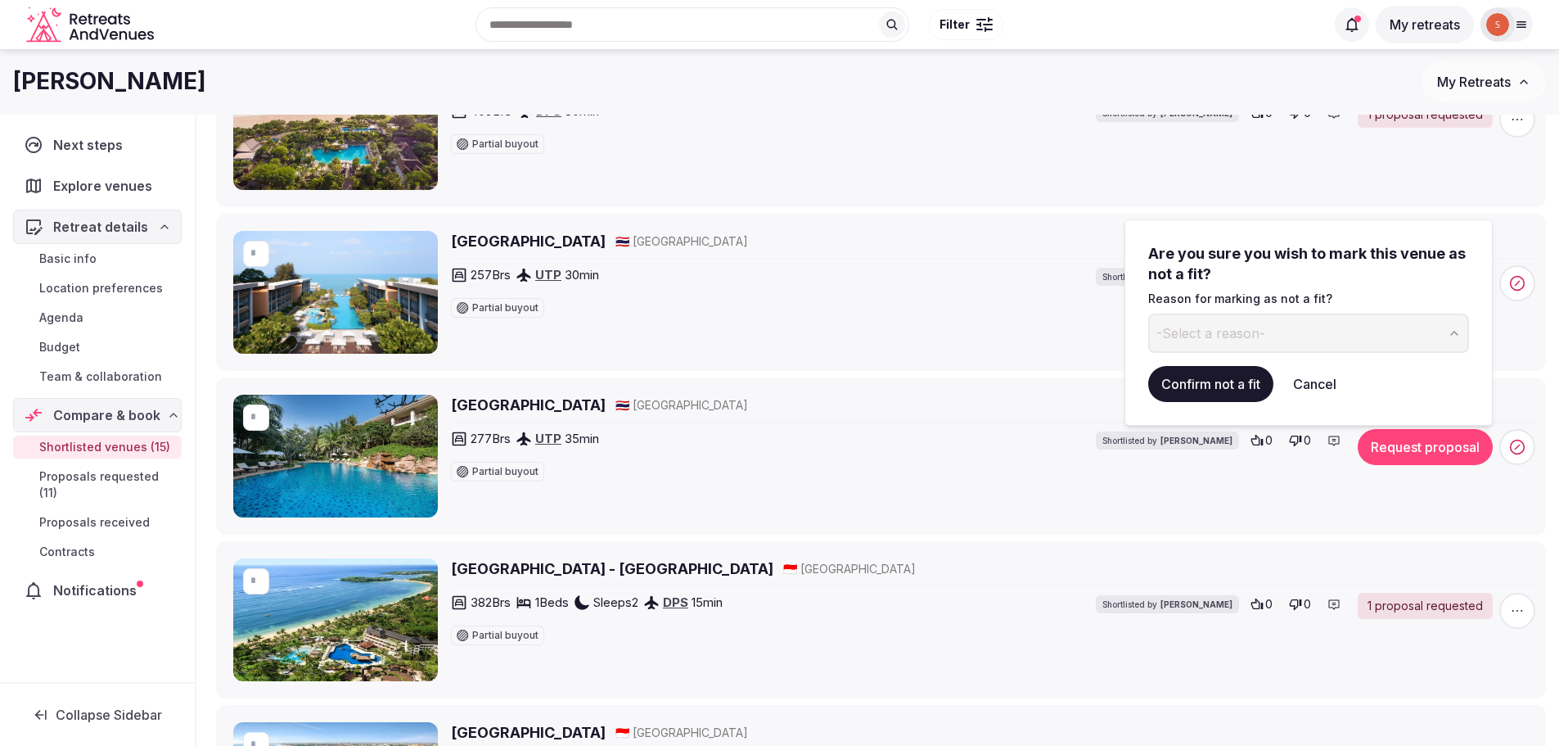
click at [1442, 336] on button "-Select a reason-" at bounding box center [1308, 332] width 321 height 39
click at [1178, 381] on button "Confirm not a fit" at bounding box center [1210, 384] width 125 height 36
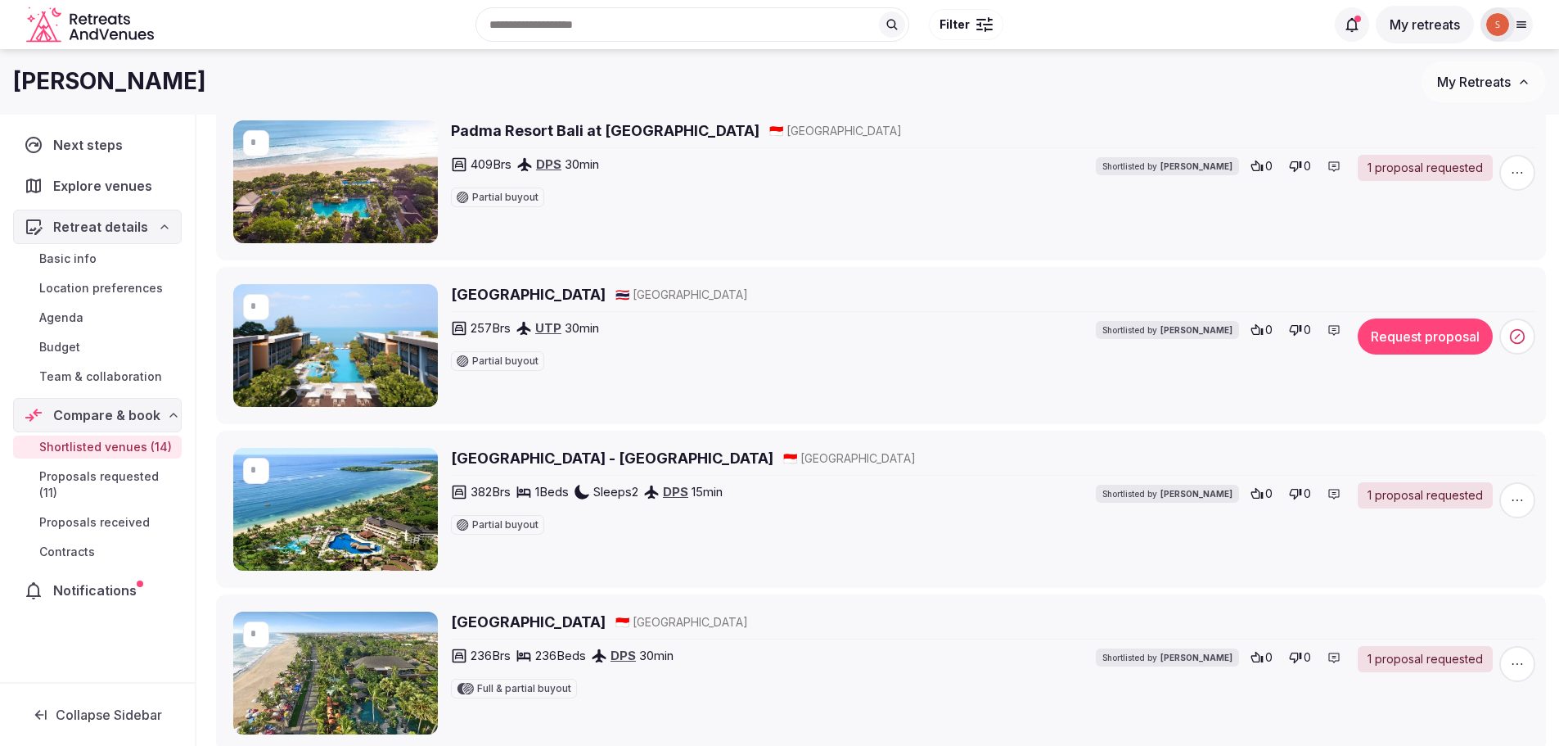
scroll to position [246, 0]
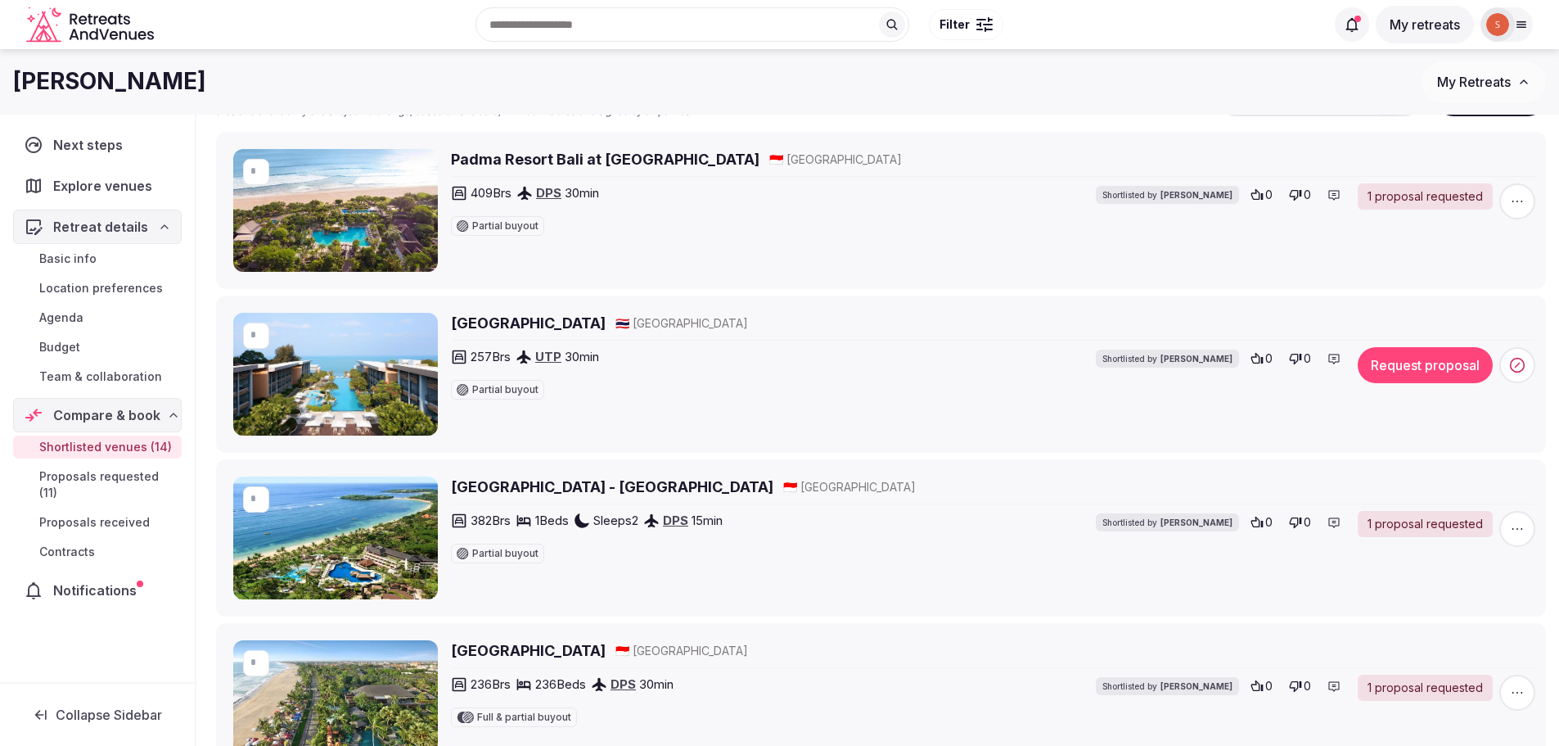
click at [606, 327] on h2 "Renaissance Pattaya Resort & Spa" at bounding box center [528, 323] width 155 height 20
click at [1508, 362] on span at bounding box center [1517, 365] width 36 height 36
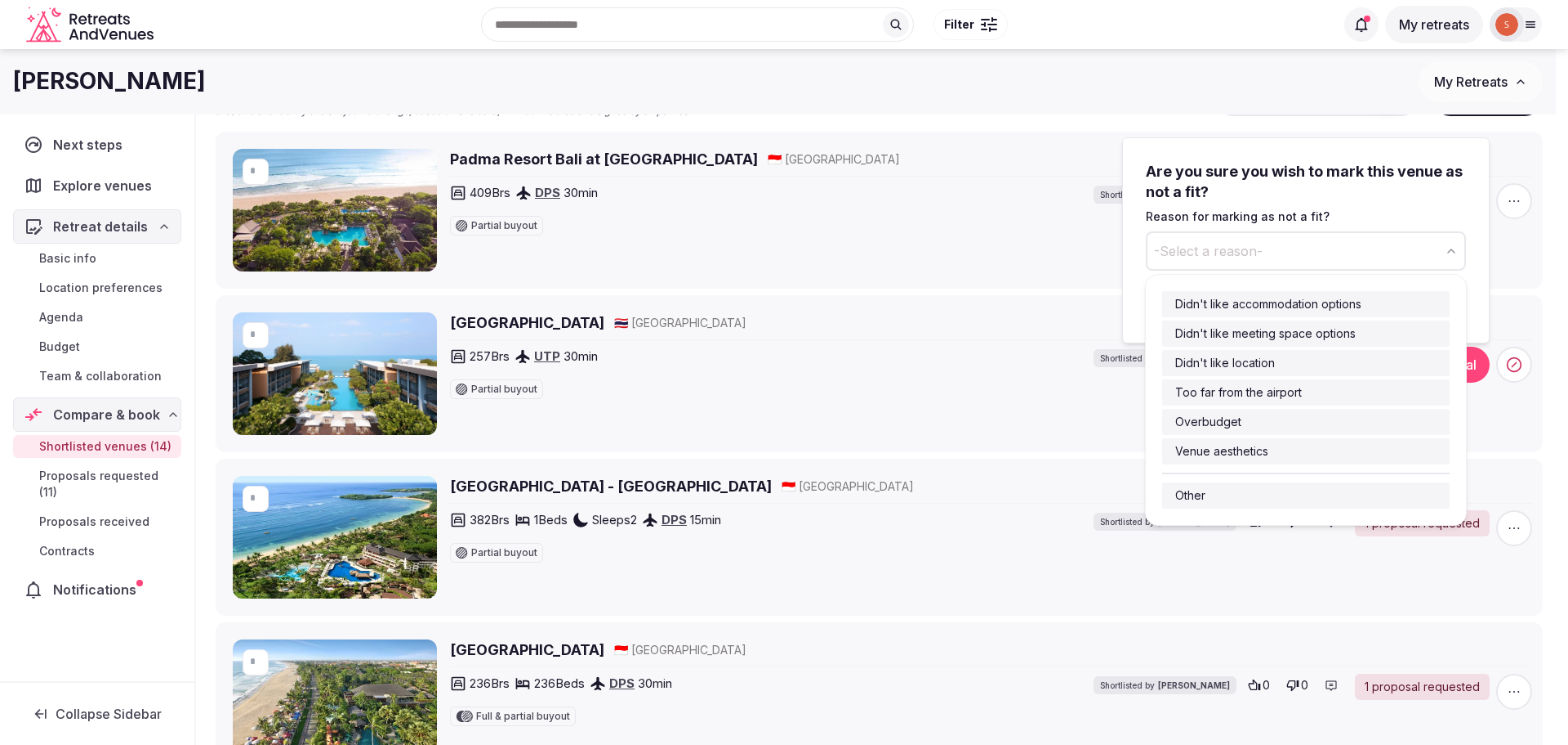
click at [1266, 252] on button "-Select a reason-" at bounding box center [1306, 251] width 320 height 39
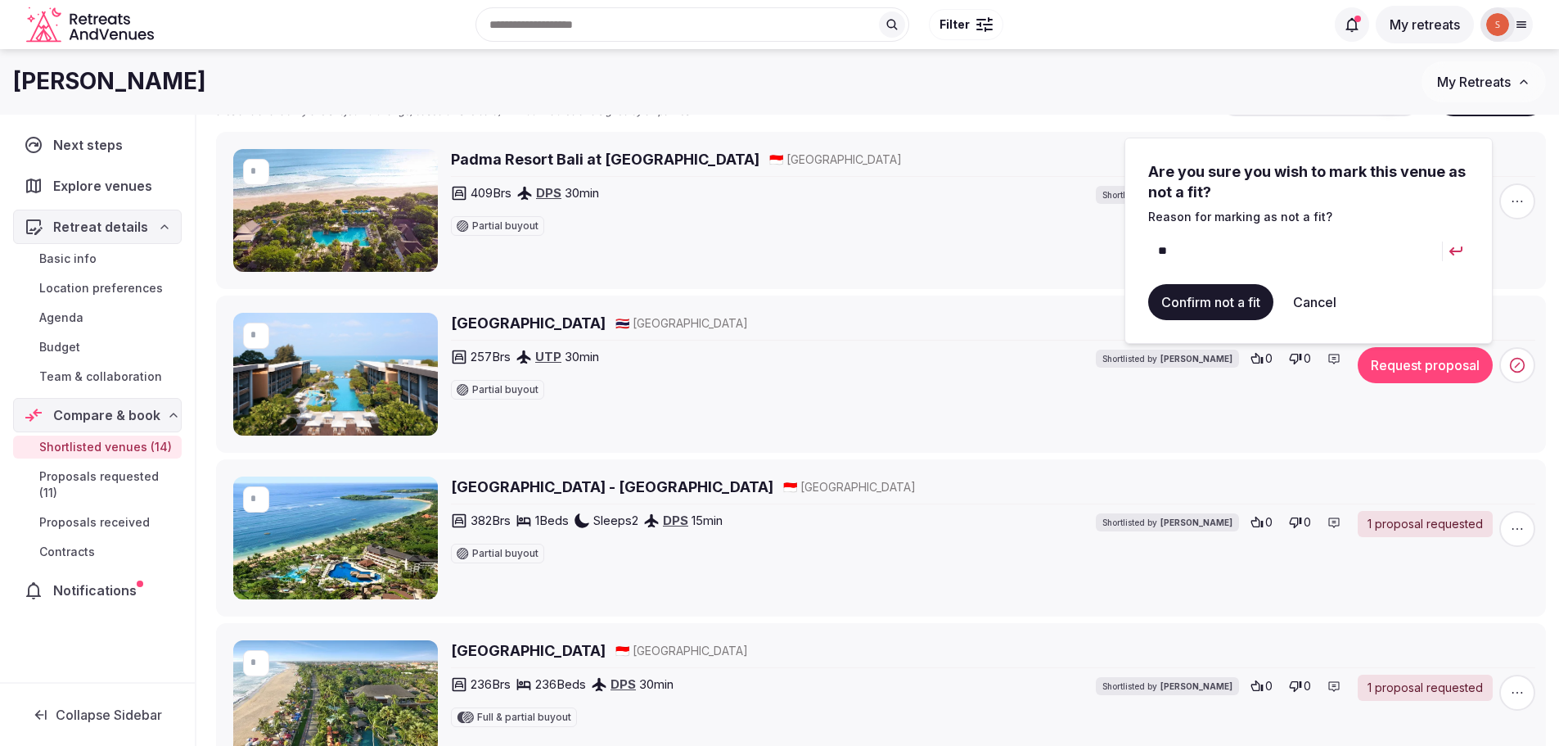
type input "*"
type input "**********"
click at [1453, 253] on icon "submit" at bounding box center [1455, 250] width 13 height 9
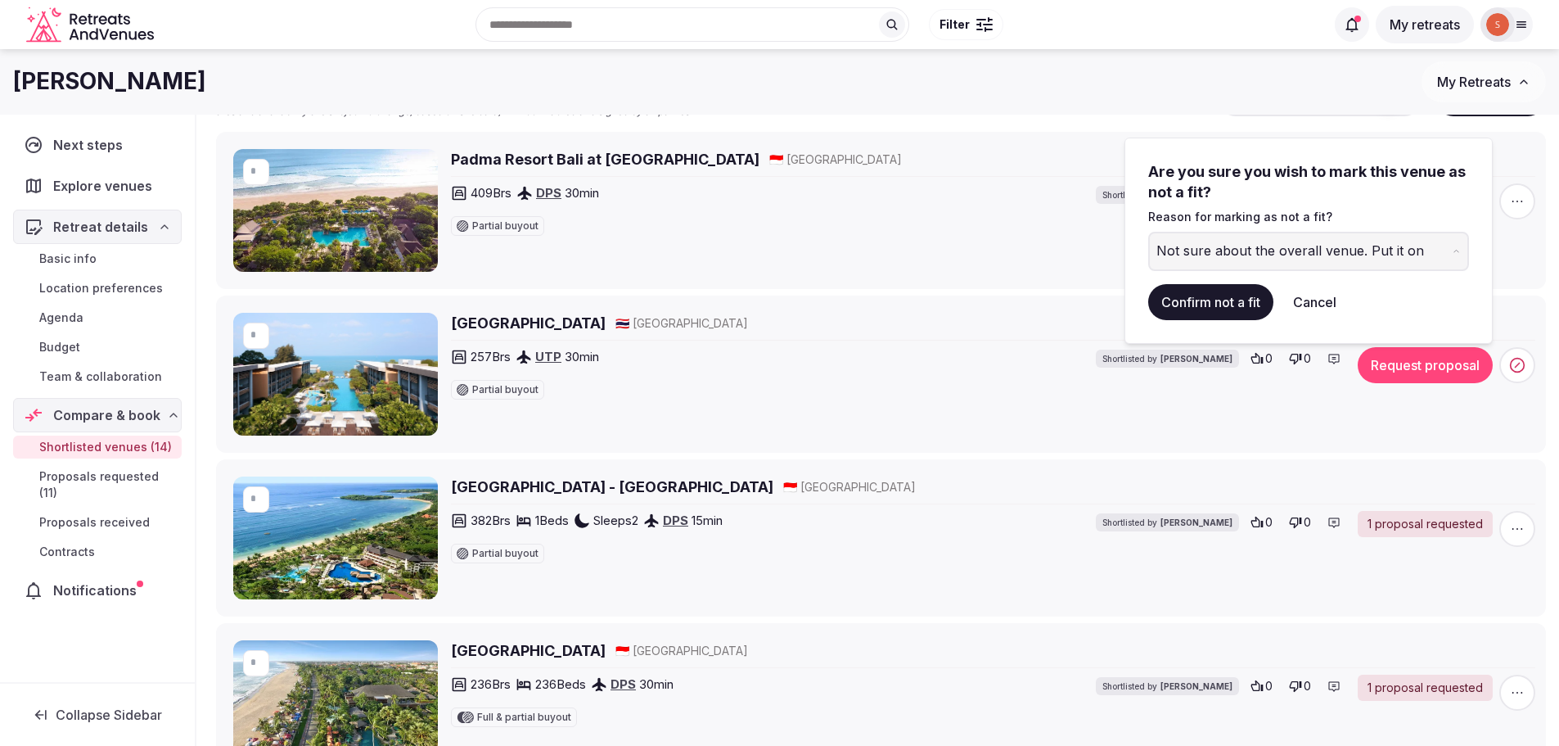
click at [1238, 296] on button "Confirm not a fit" at bounding box center [1210, 302] width 125 height 36
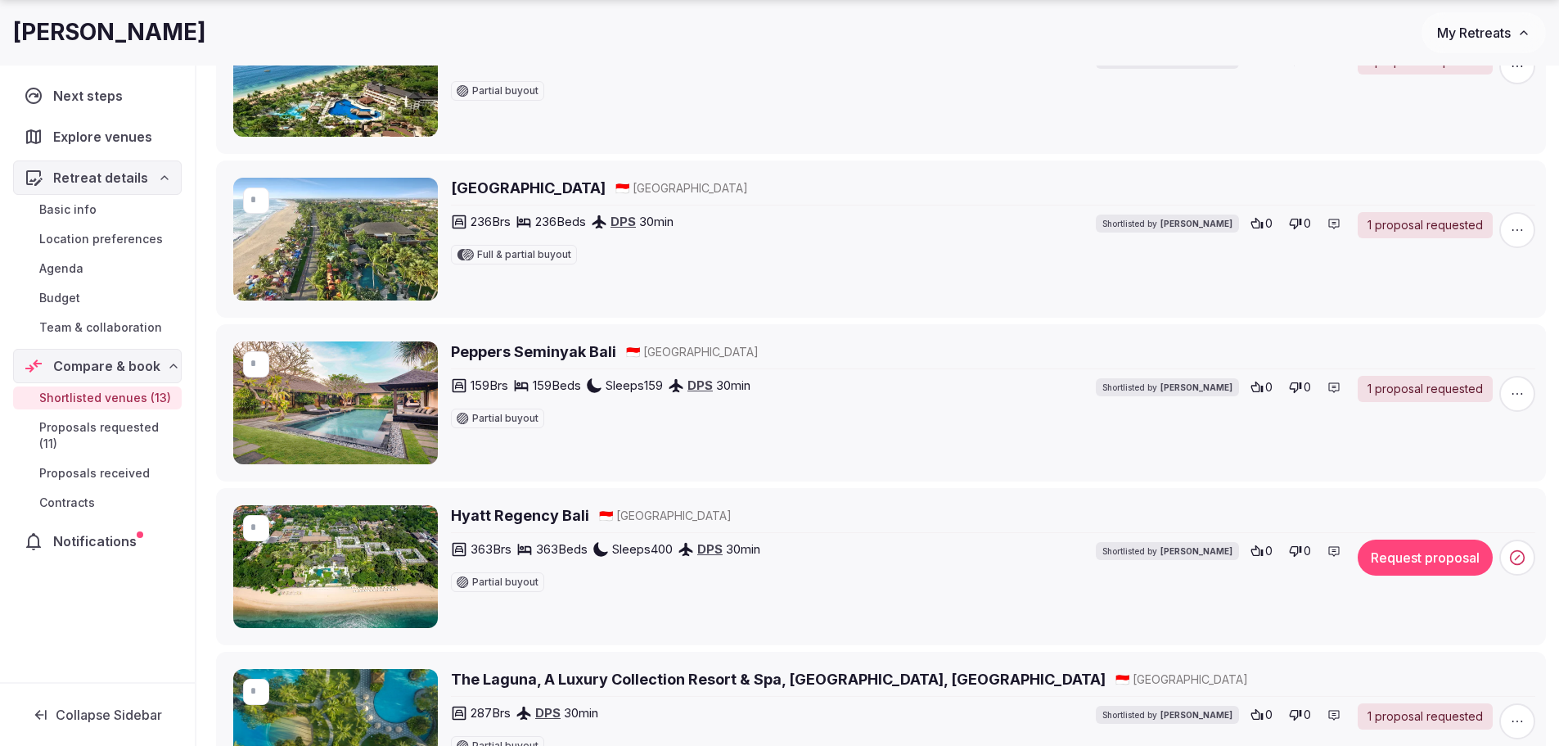
scroll to position [573, 0]
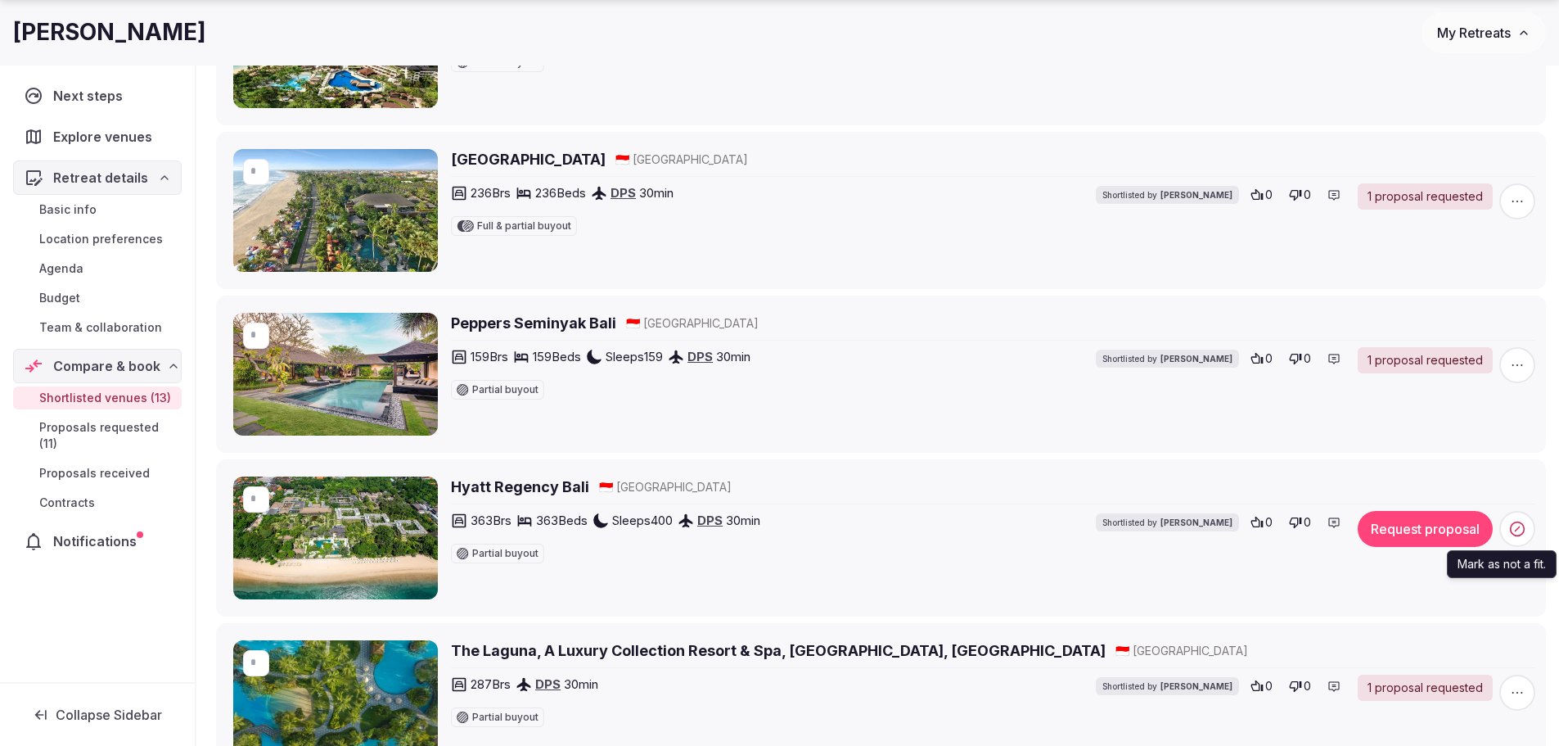
click at [1521, 530] on icon at bounding box center [1517, 528] width 16 height 16
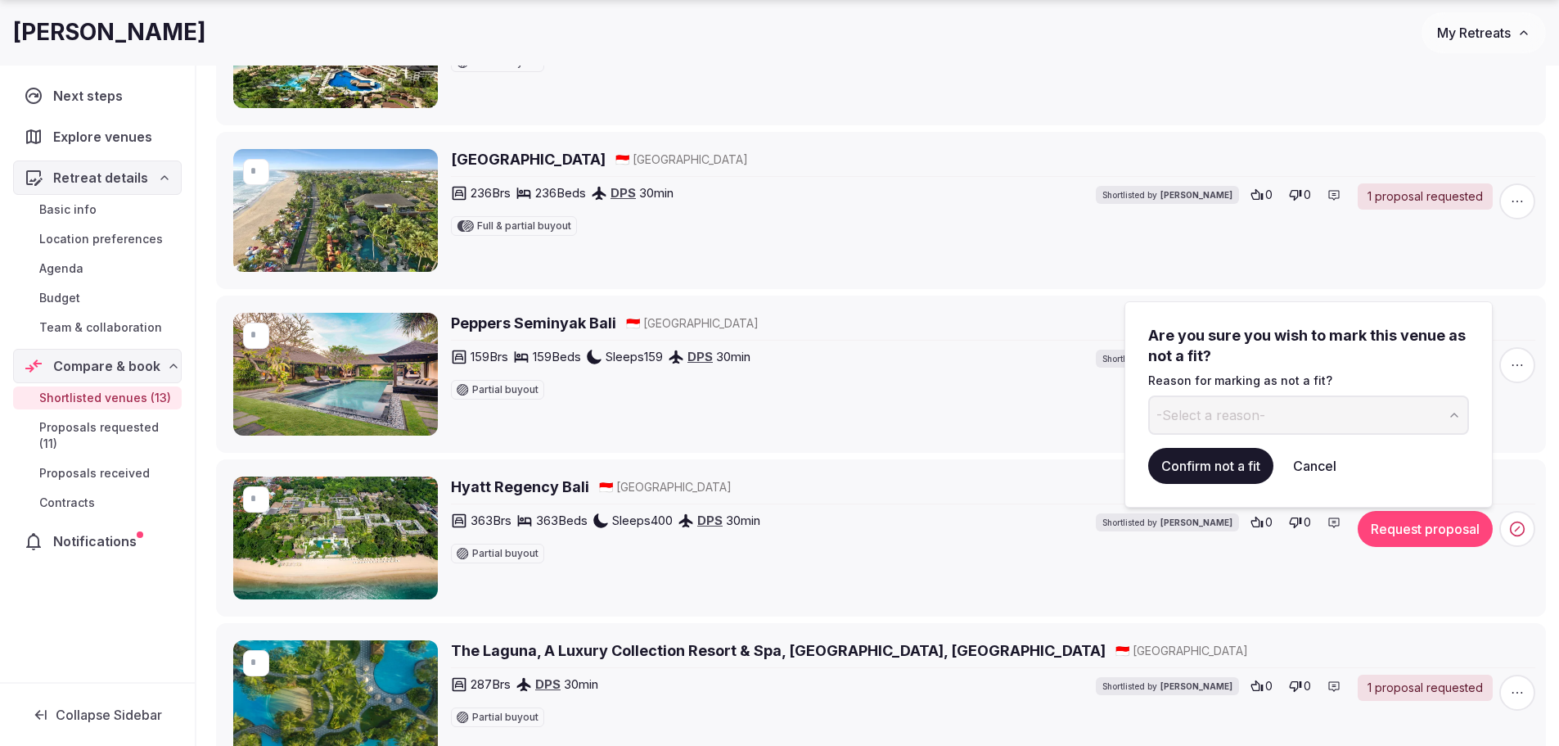
click at [1459, 423] on button "-Select a reason-" at bounding box center [1308, 414] width 321 height 39
type input "**********"
click at [1464, 410] on button "submit" at bounding box center [1456, 414] width 26 height 39
click at [1226, 459] on button "Confirm not a fit" at bounding box center [1210, 466] width 125 height 36
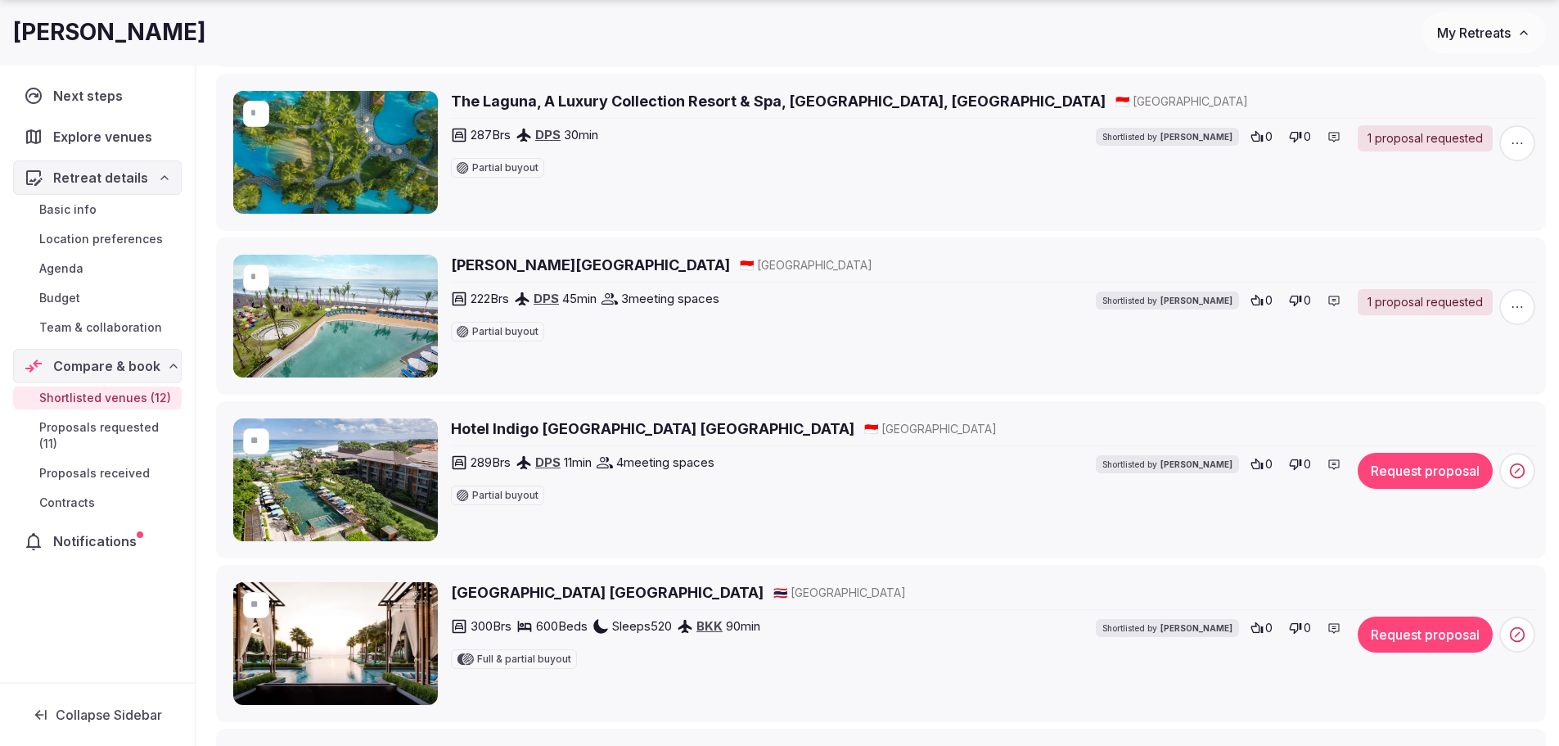
scroll to position [982, 0]
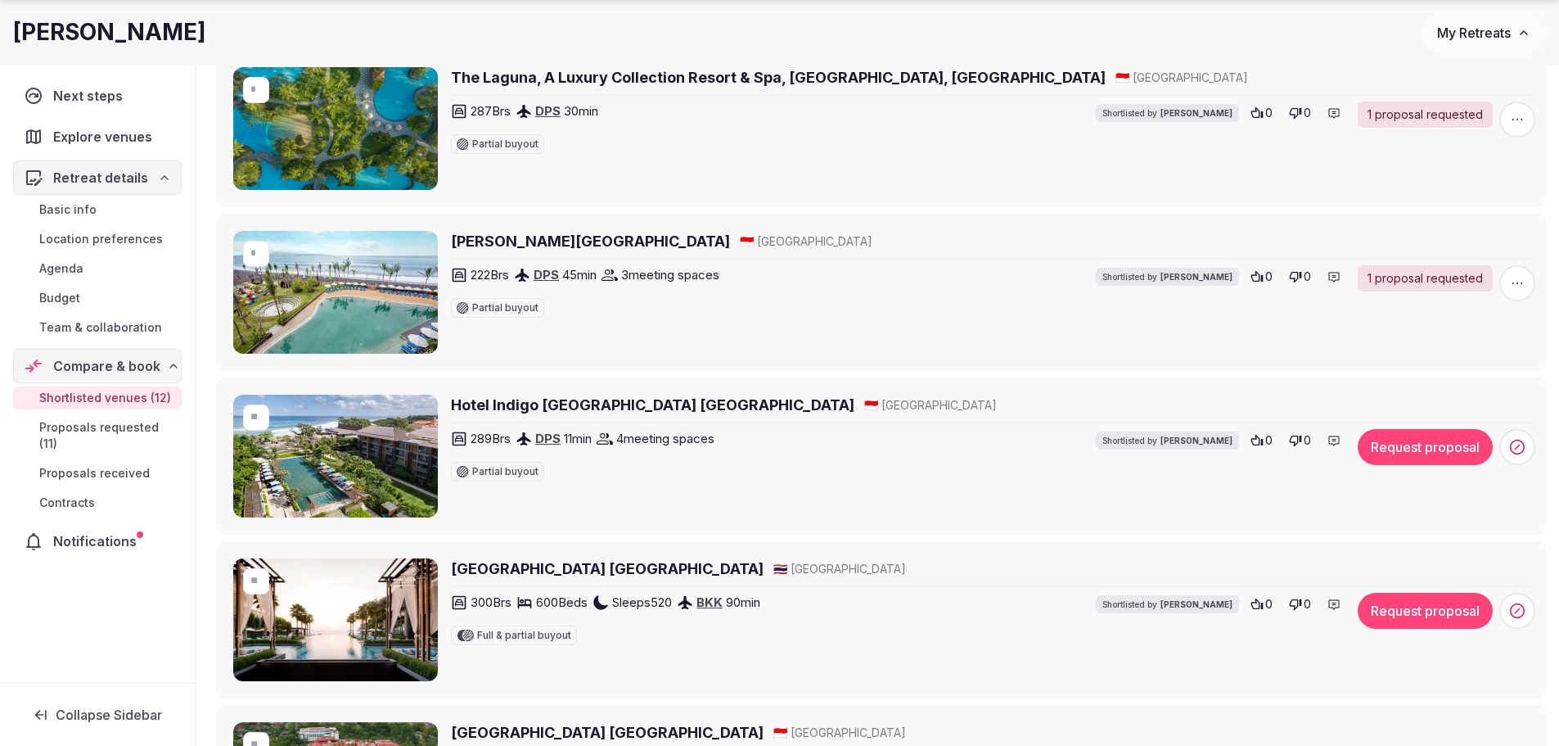
click at [1402, 608] on button "Request proposal" at bounding box center [1425, 611] width 135 height 36
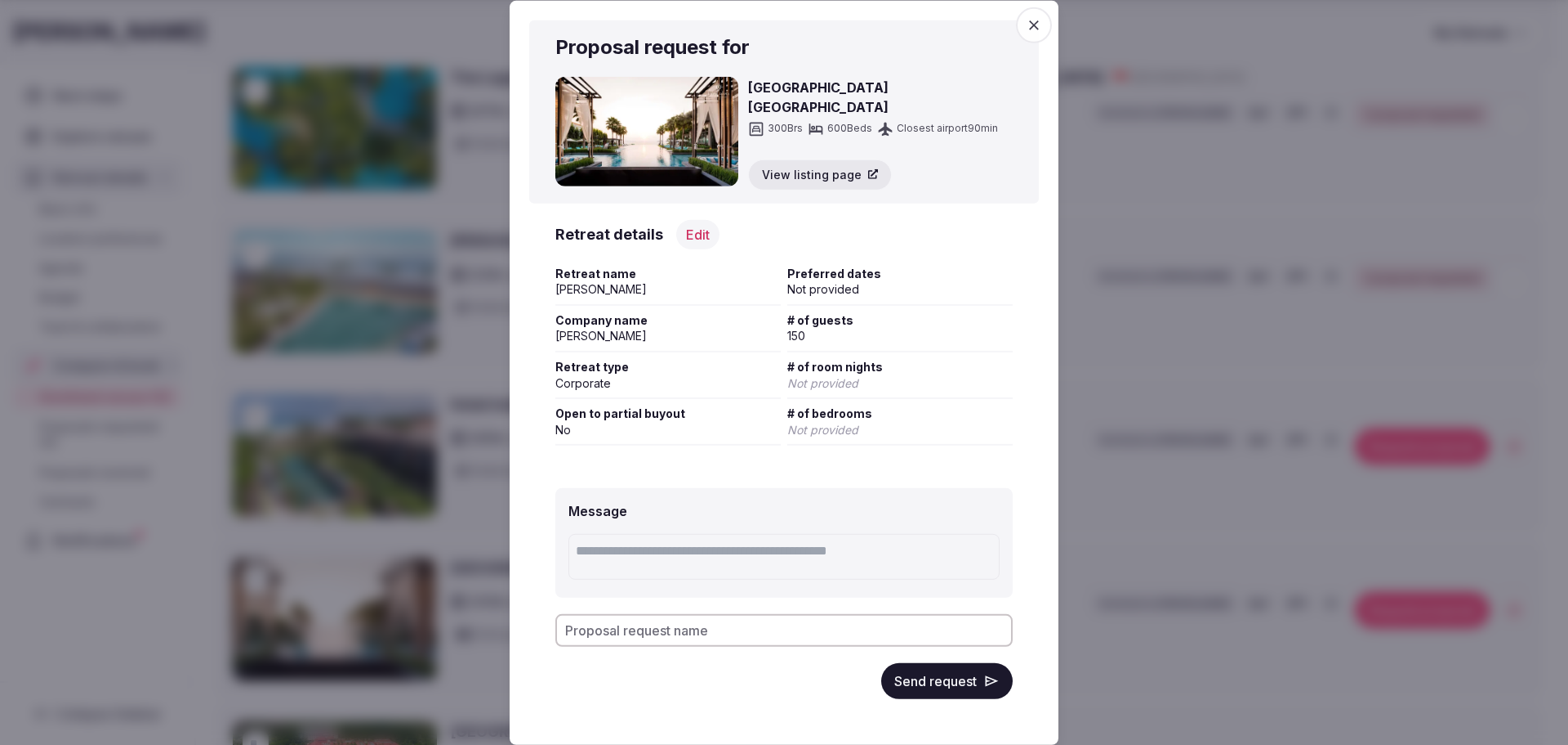
click at [947, 683] on button "Send request" at bounding box center [947, 681] width 132 height 36
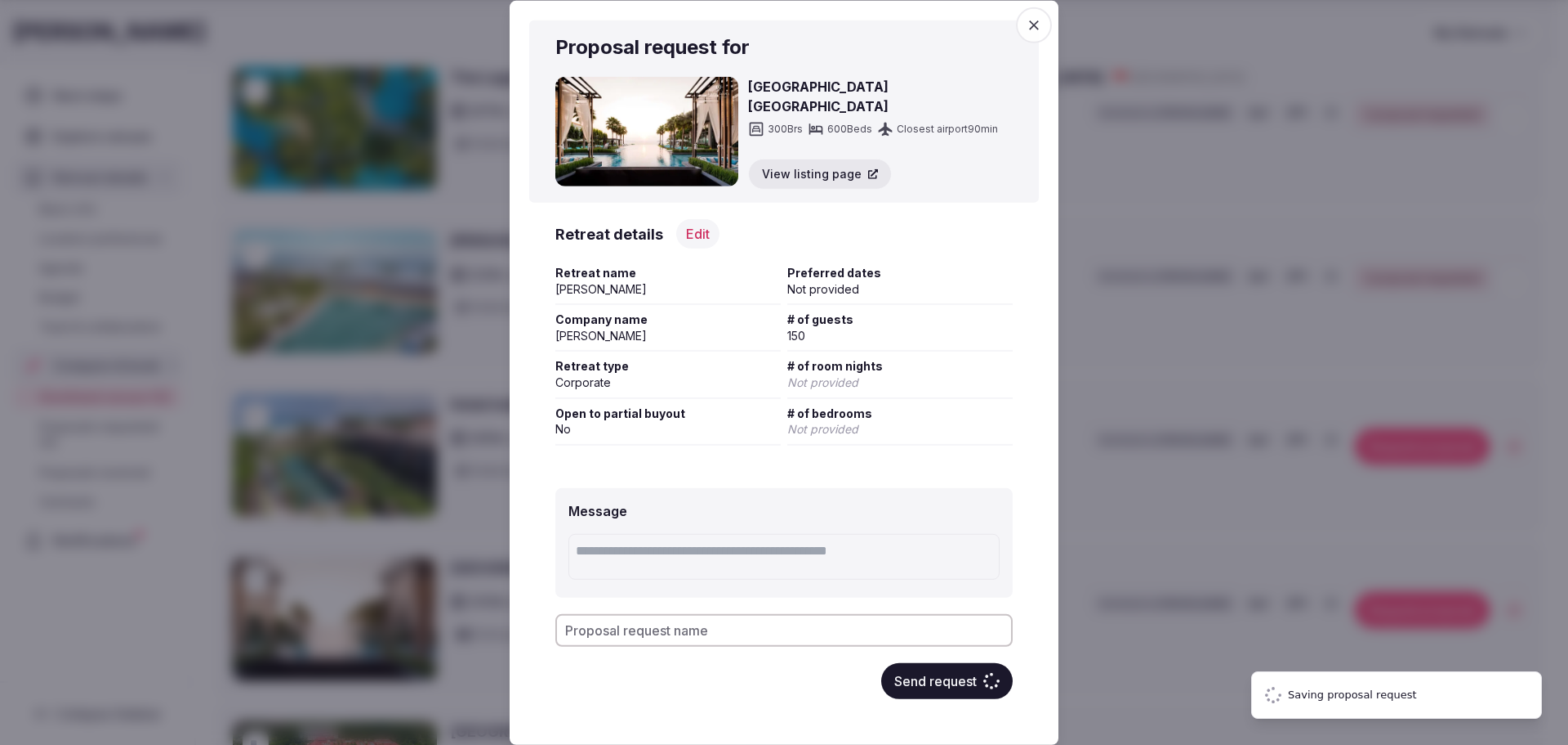
type input "*"
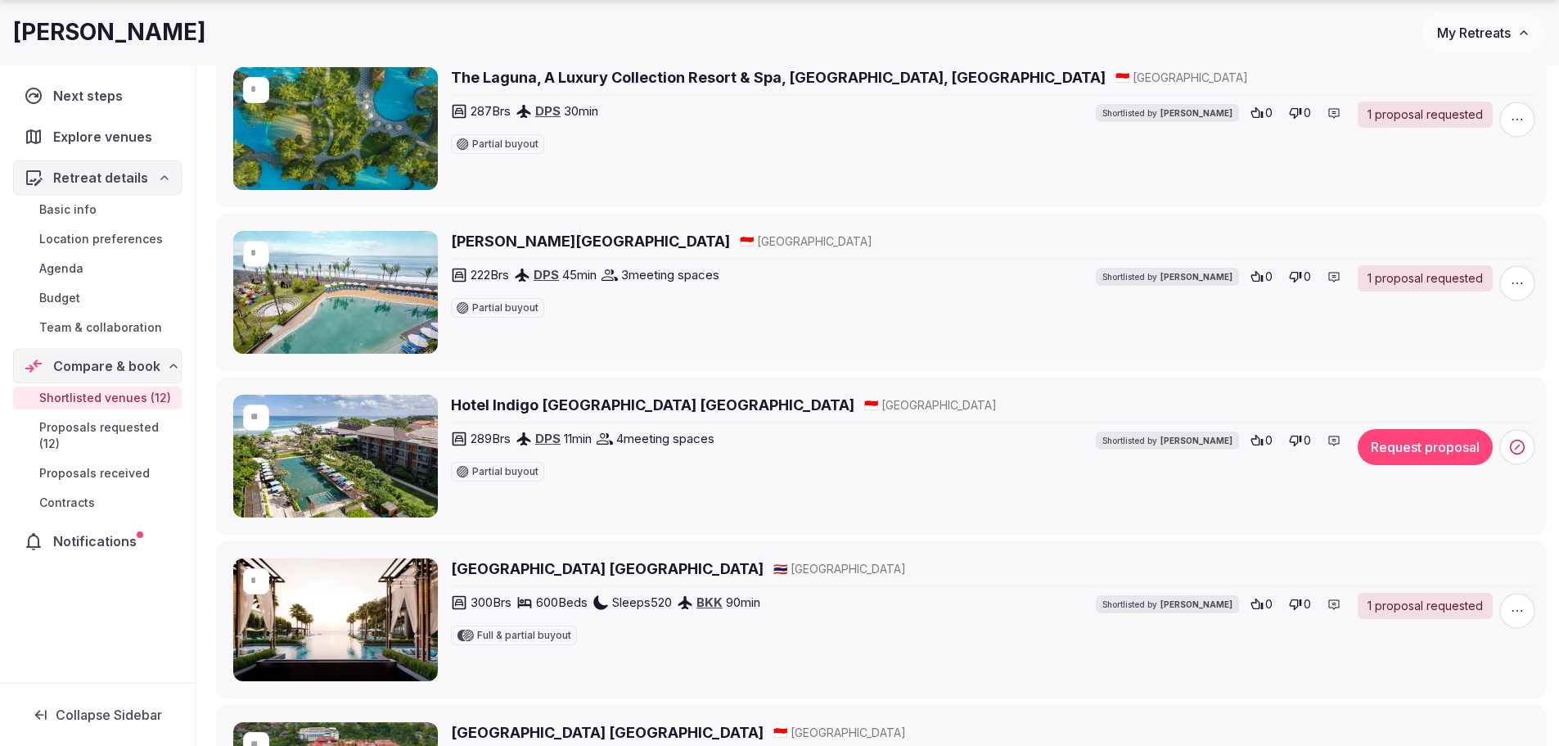
click at [1421, 444] on button "Request proposal" at bounding box center [1425, 447] width 135 height 36
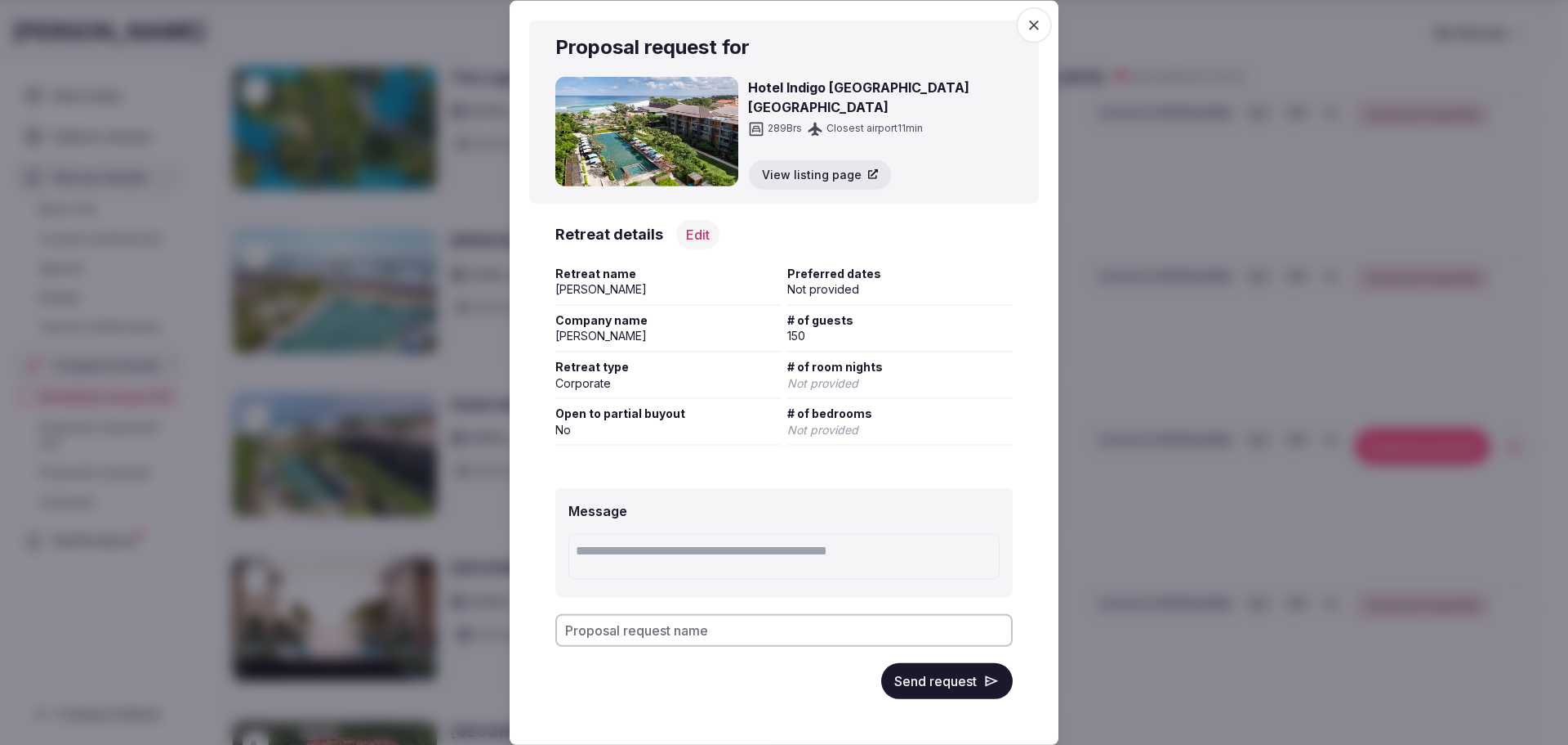
click at [926, 673] on button "Send request" at bounding box center [947, 681] width 132 height 36
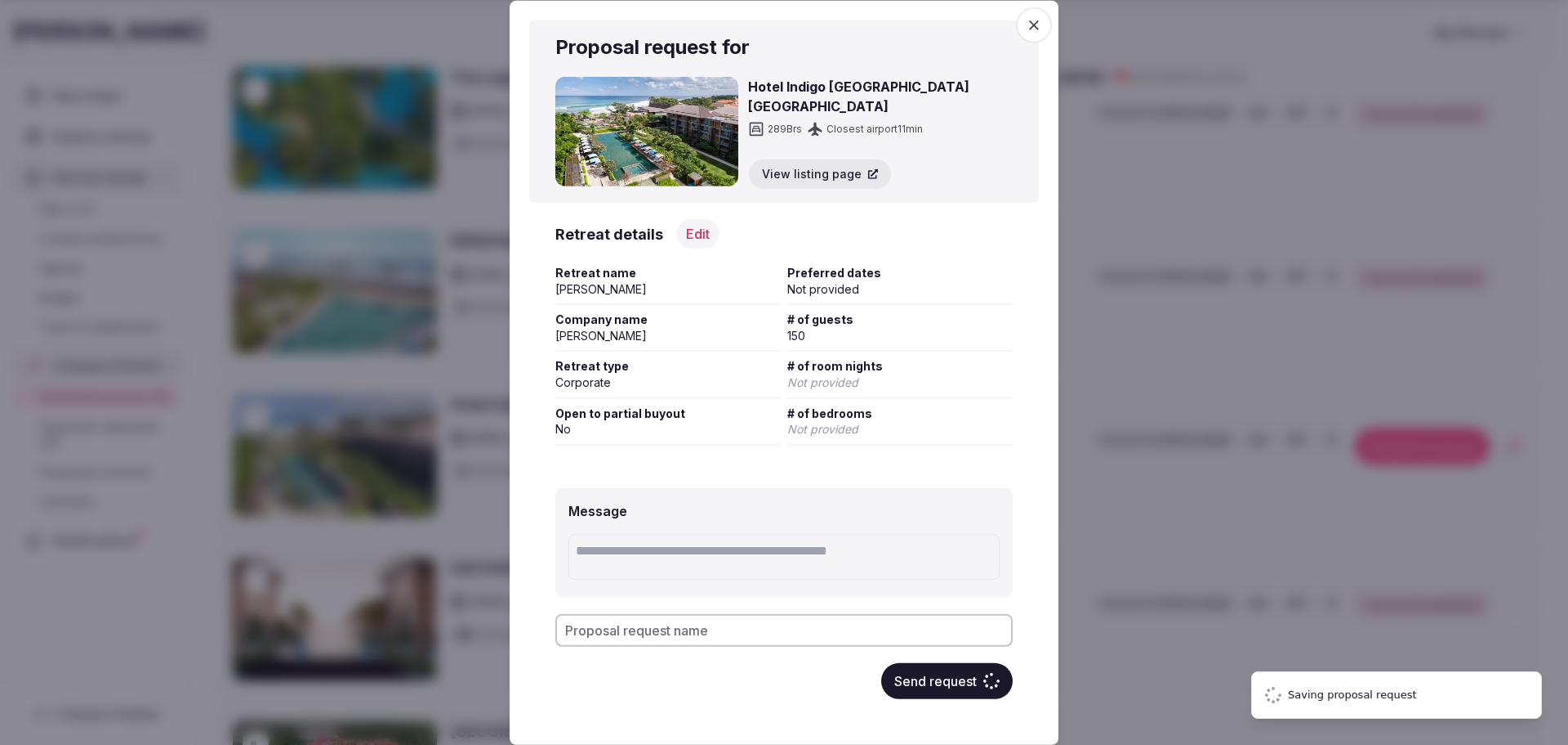
type input "*"
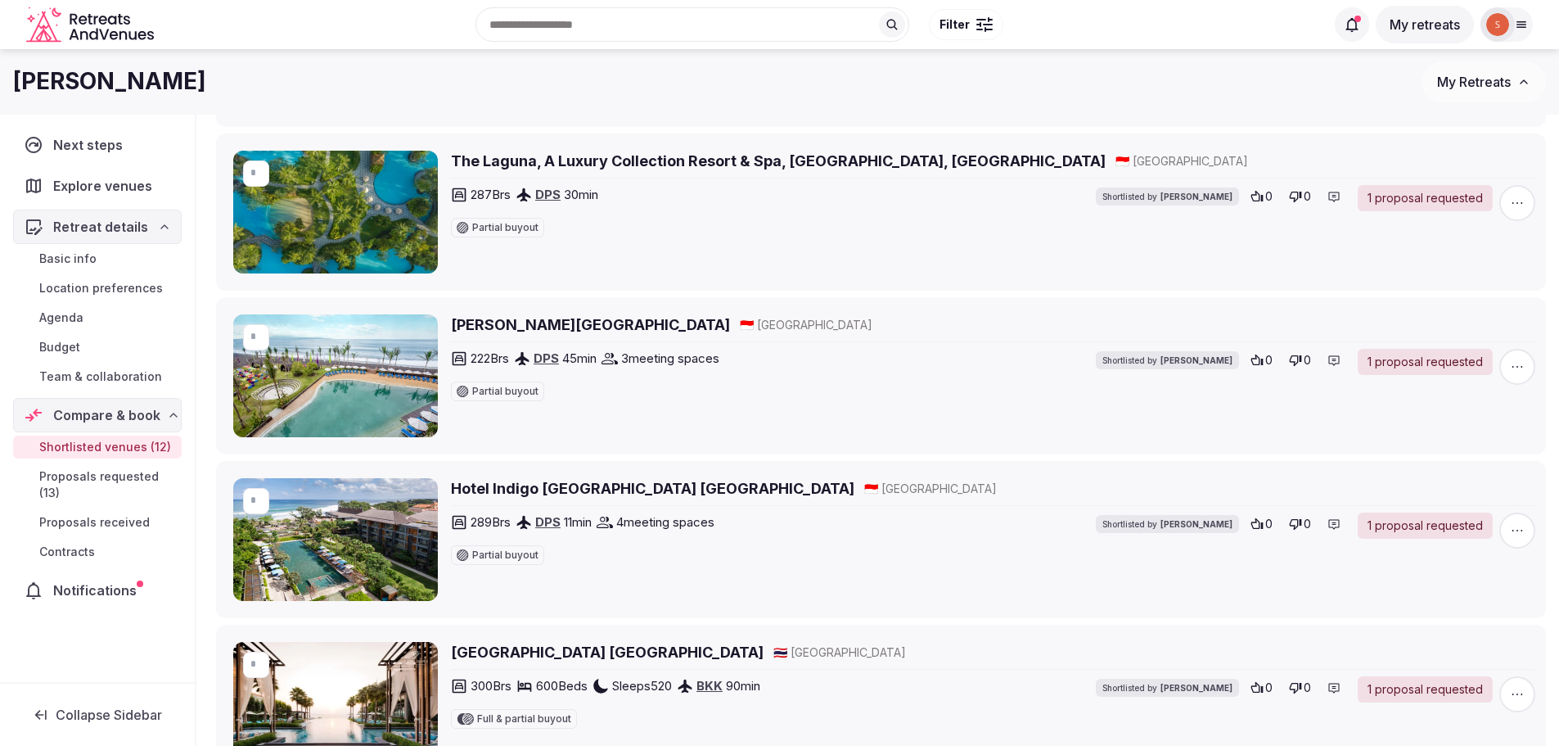
scroll to position [326, 0]
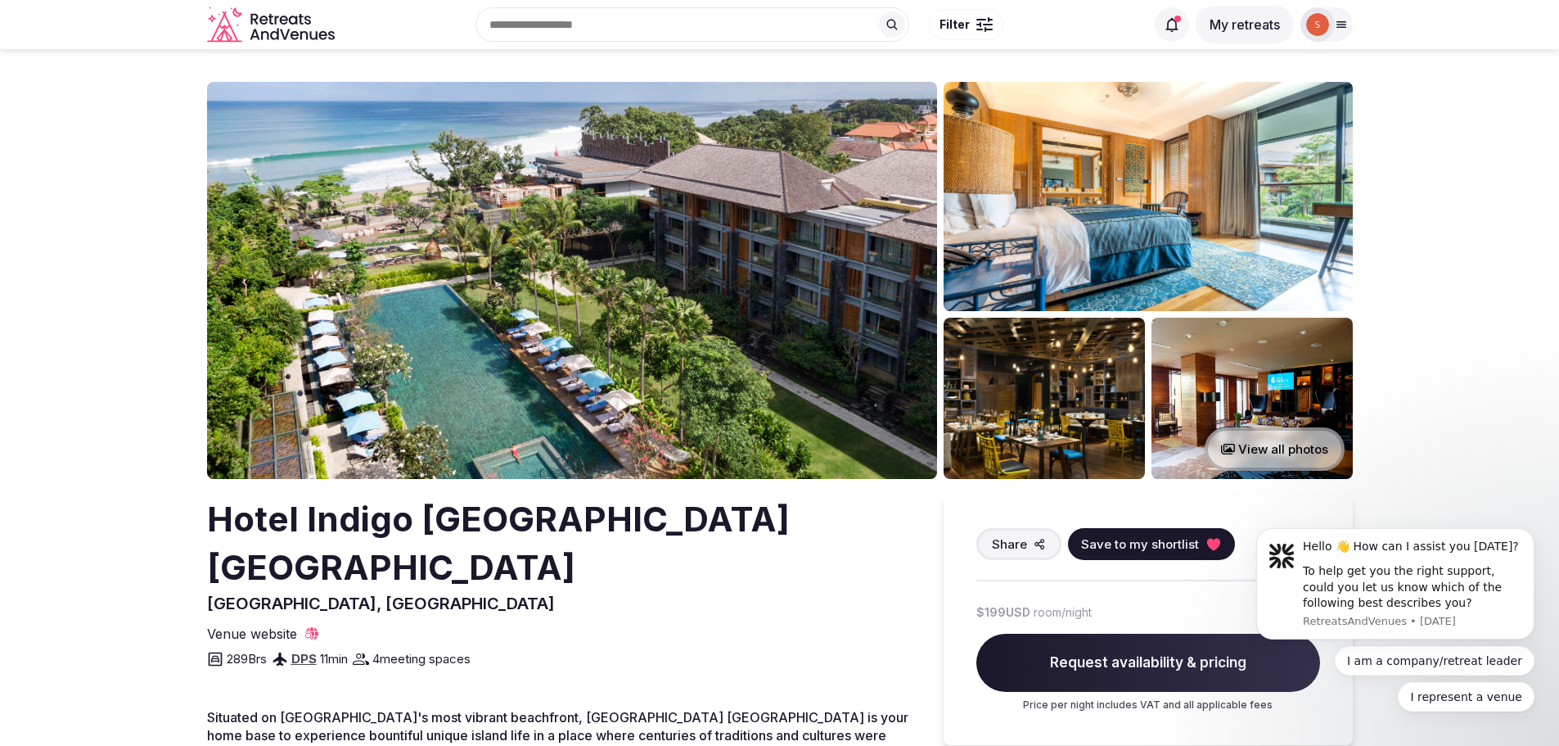
click at [601, 284] on img at bounding box center [572, 280] width 730 height 397
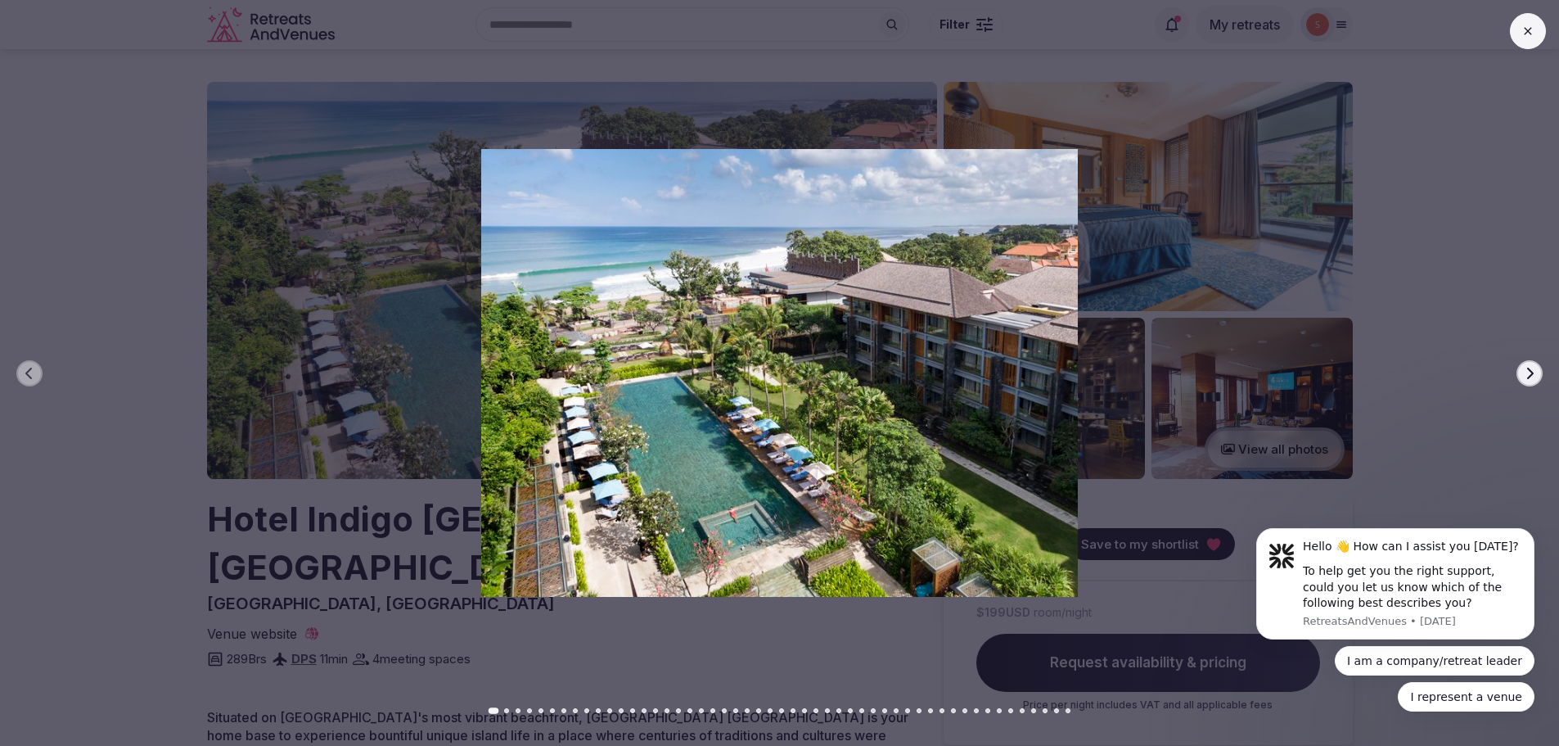
click at [1526, 368] on icon "button" at bounding box center [1529, 373] width 13 height 13
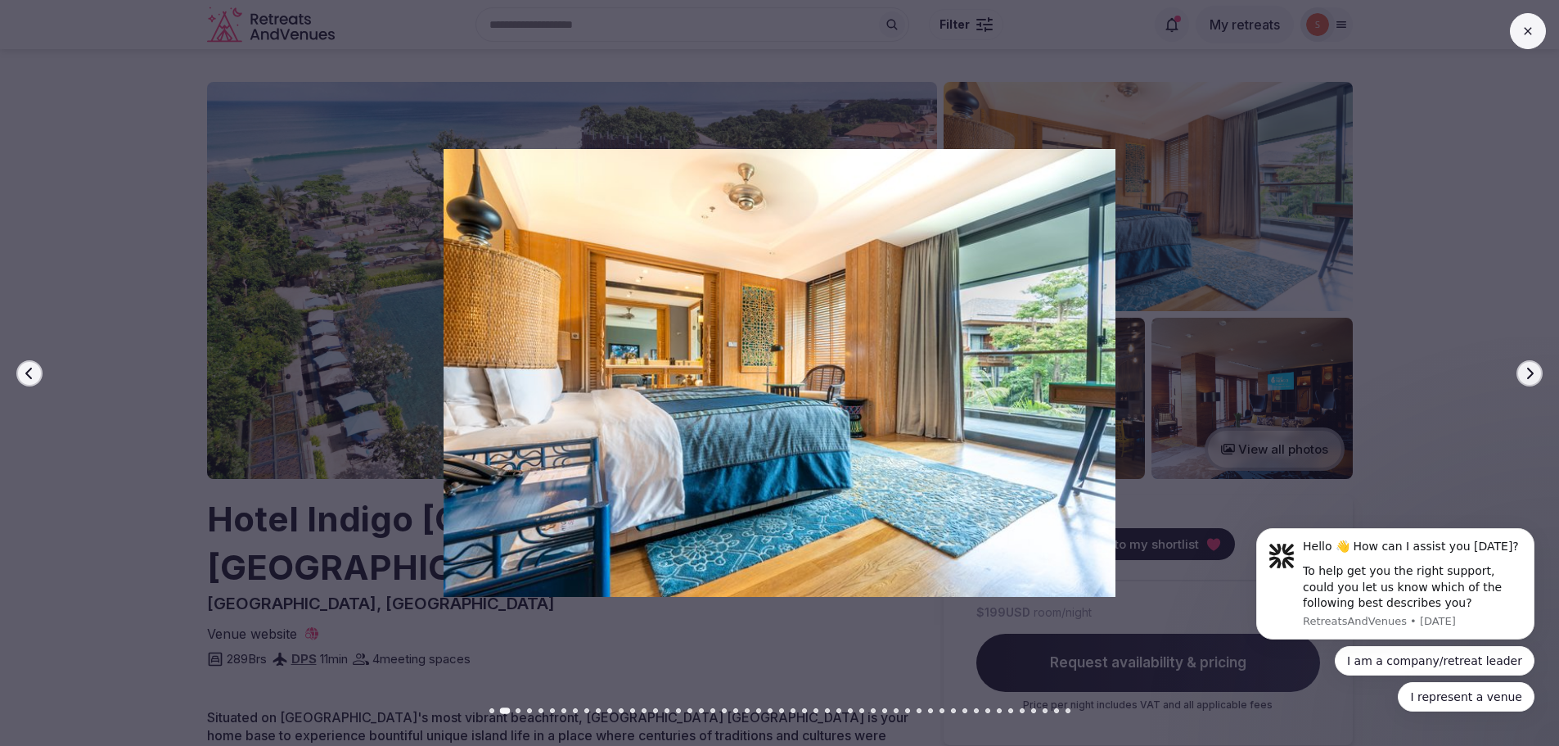
click at [1526, 368] on icon "button" at bounding box center [1529, 373] width 13 height 13
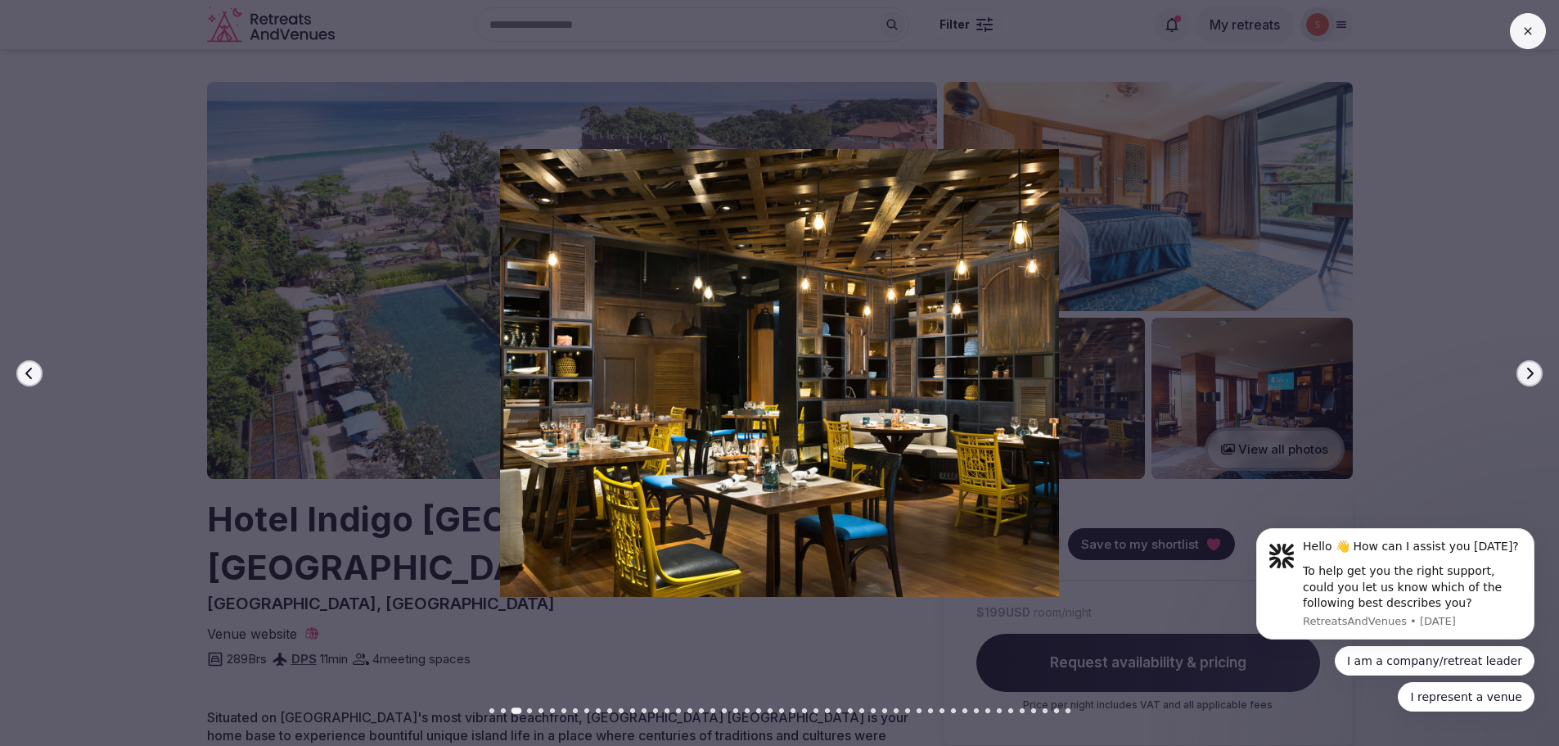
click at [1526, 368] on icon "button" at bounding box center [1529, 373] width 13 height 13
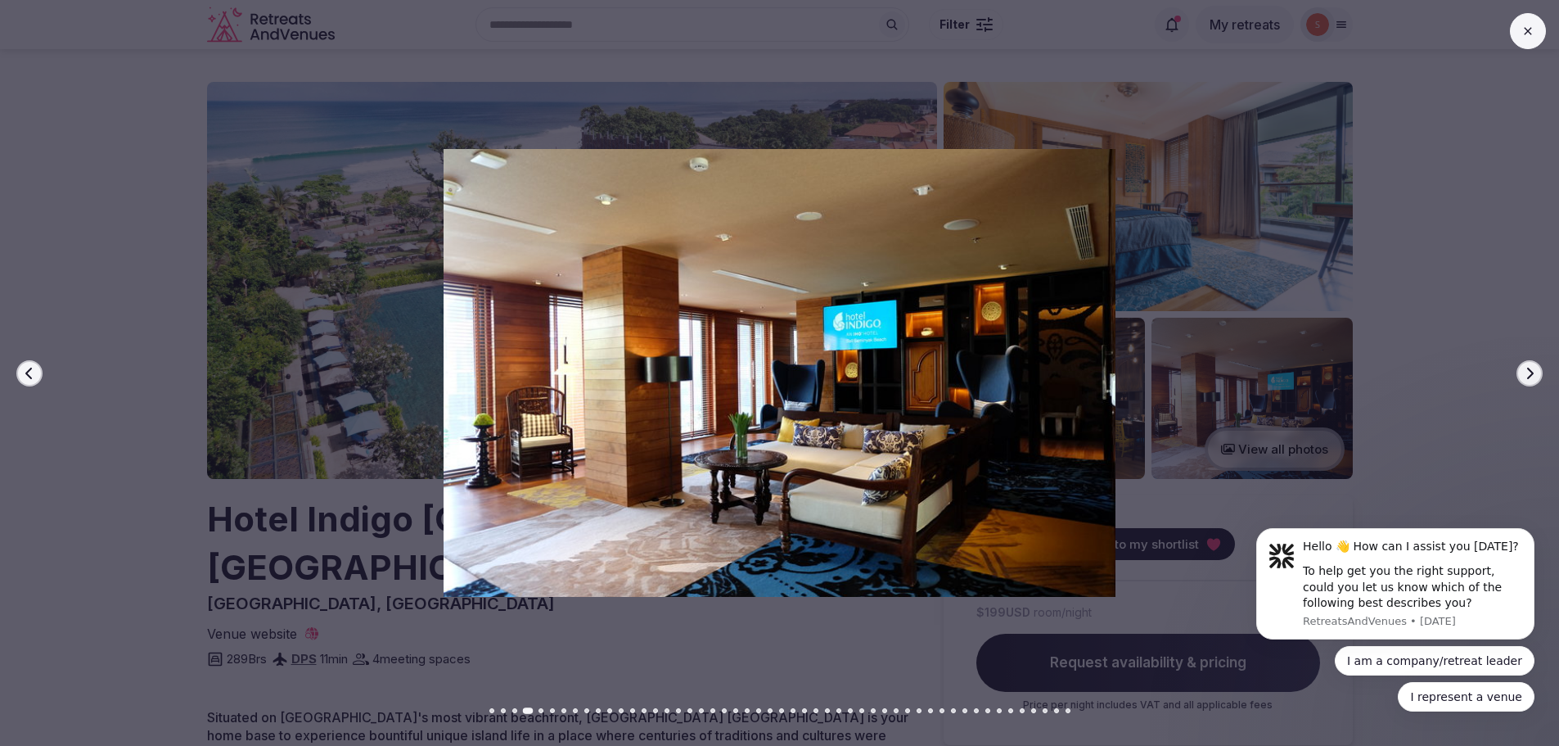
click at [1526, 368] on icon "button" at bounding box center [1529, 373] width 13 height 13
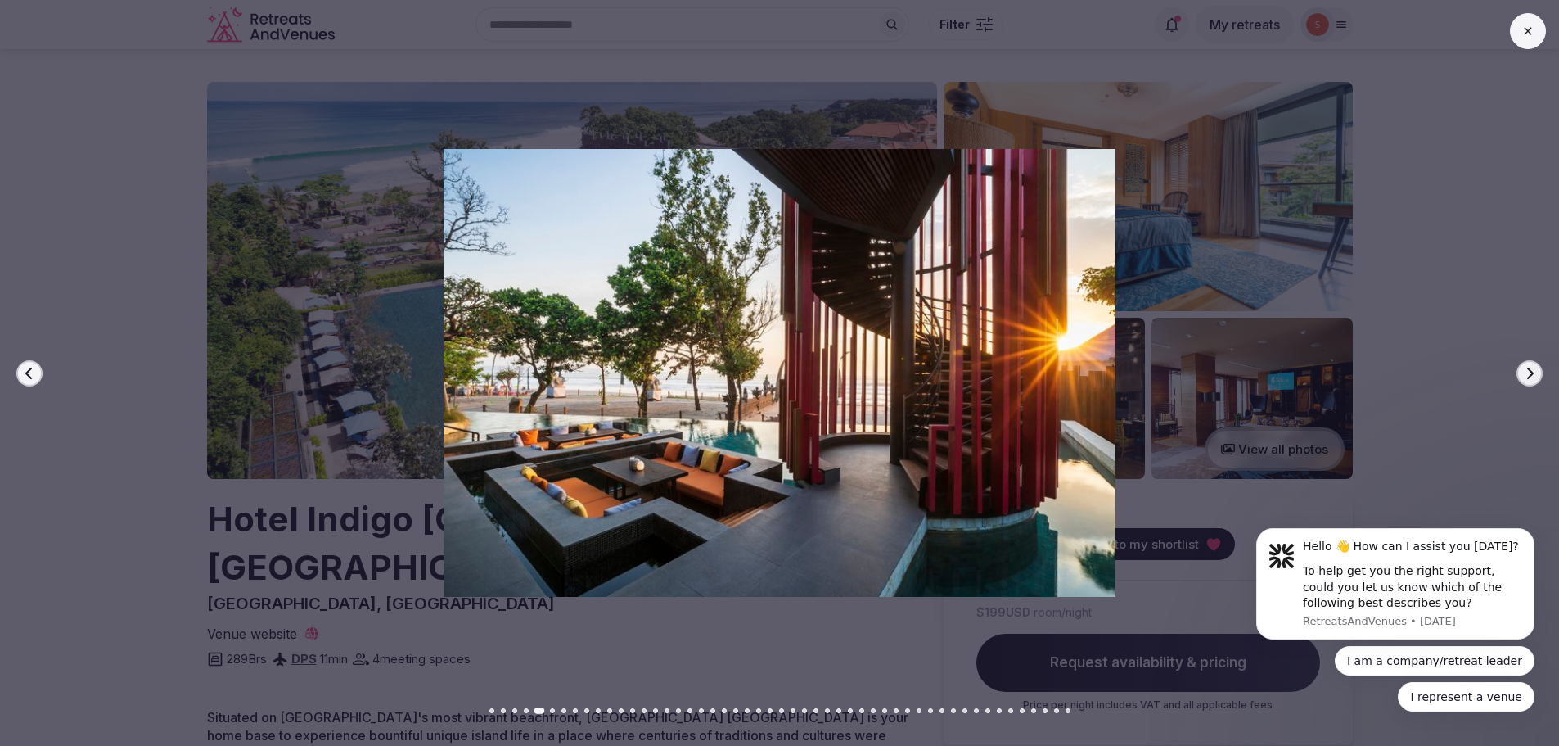
click at [1526, 368] on icon "button" at bounding box center [1529, 373] width 13 height 13
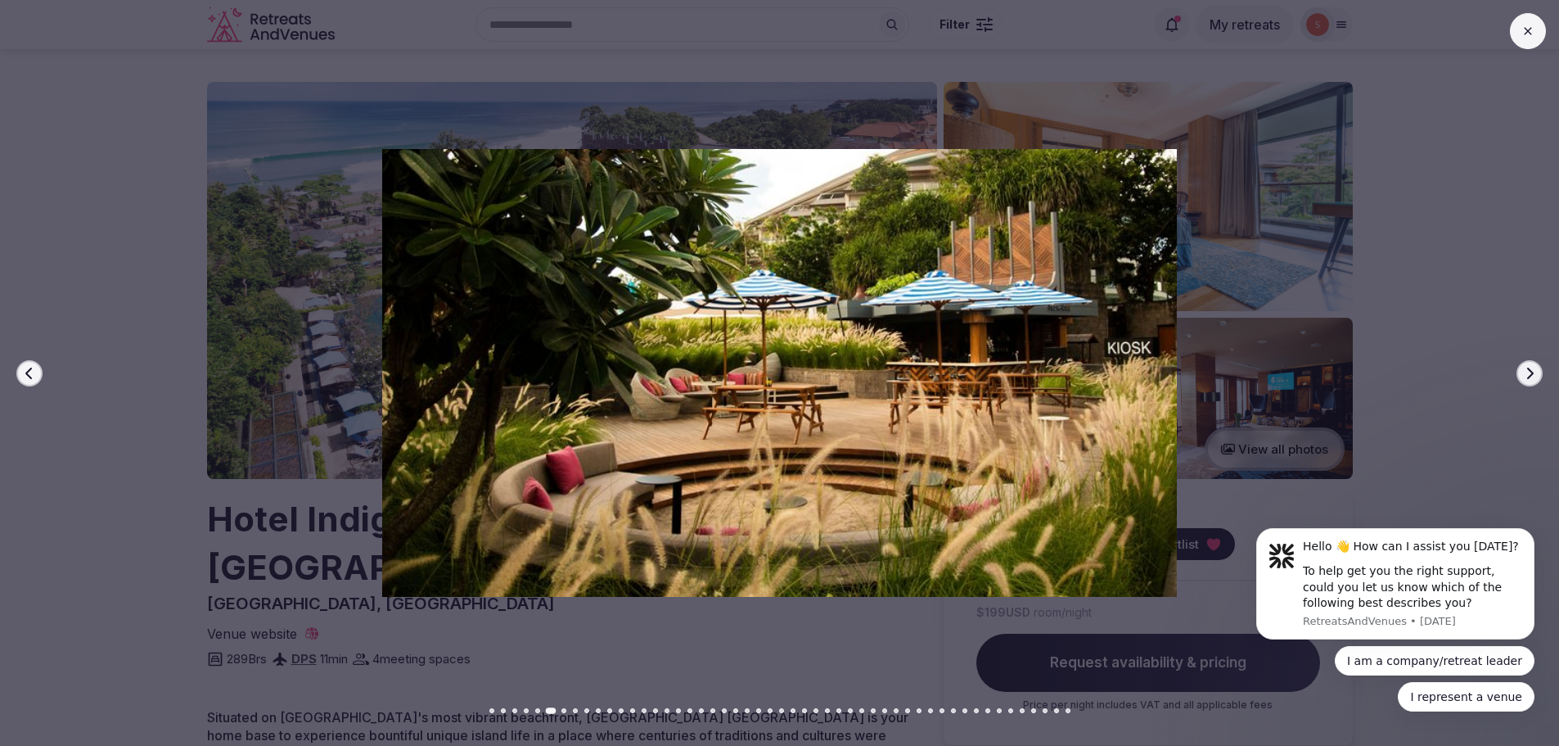
click at [1526, 368] on icon "button" at bounding box center [1529, 373] width 13 height 13
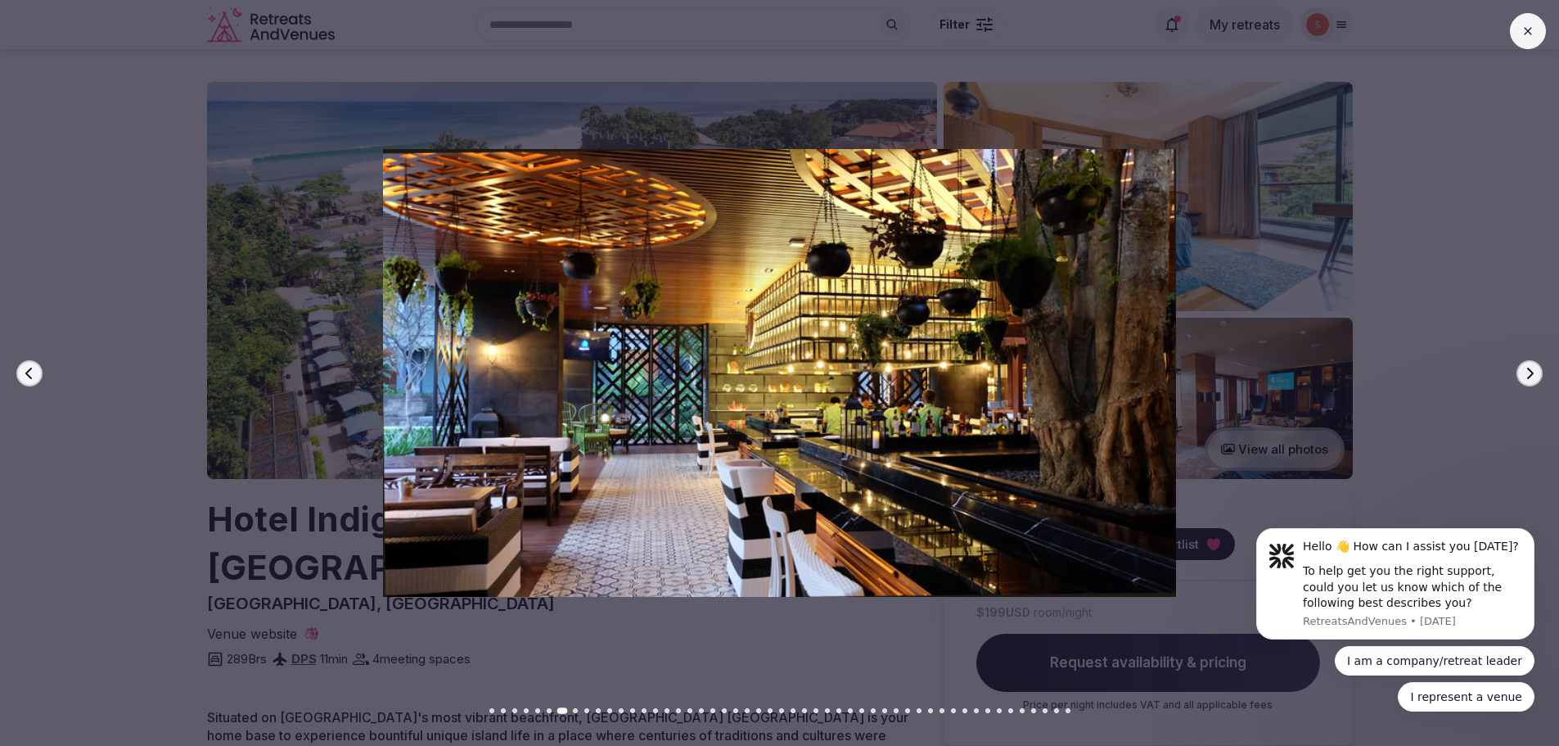
click at [1526, 368] on icon "button" at bounding box center [1529, 373] width 13 height 13
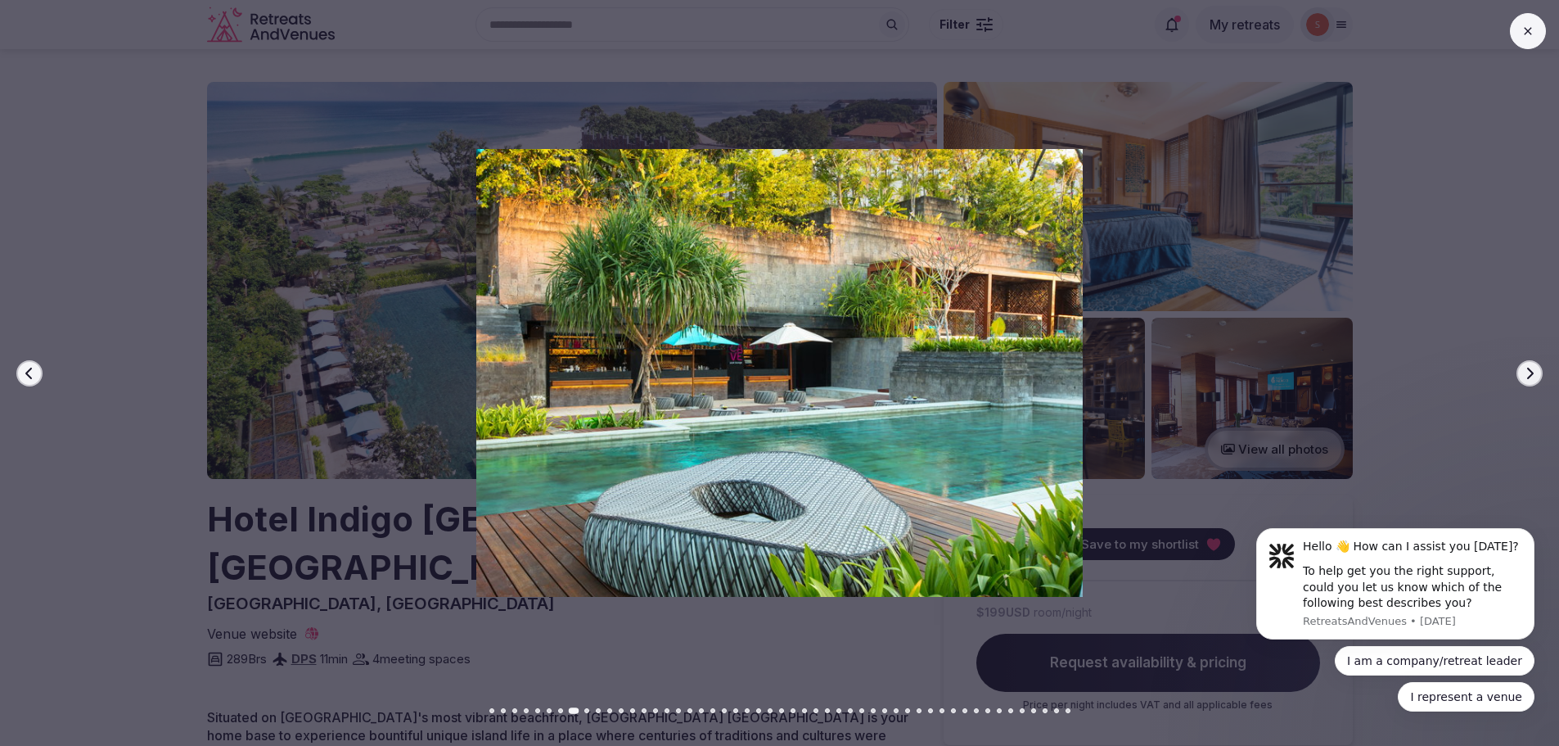
click at [1526, 368] on icon "button" at bounding box center [1529, 373] width 13 height 13
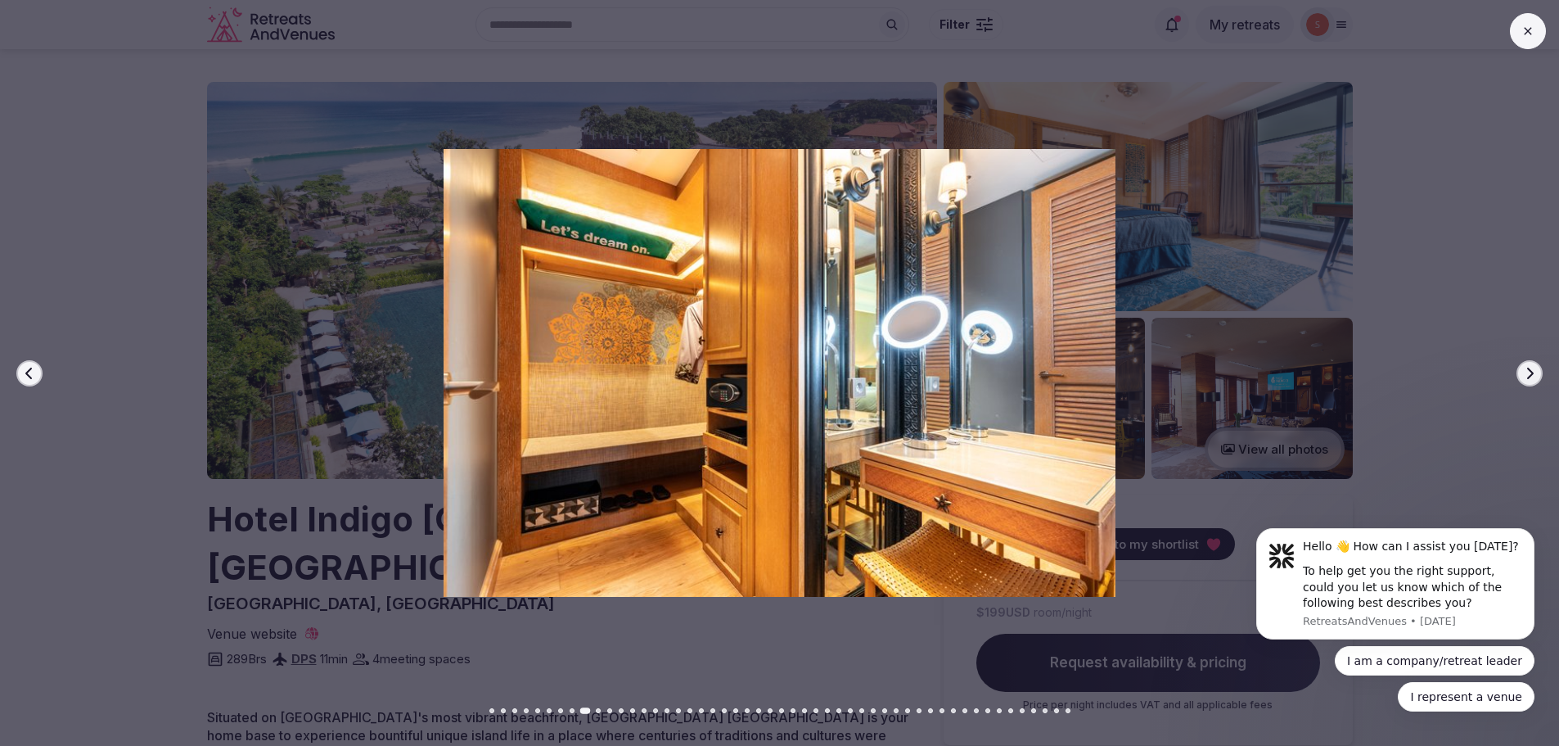
click at [1526, 368] on icon "button" at bounding box center [1529, 373] width 13 height 13
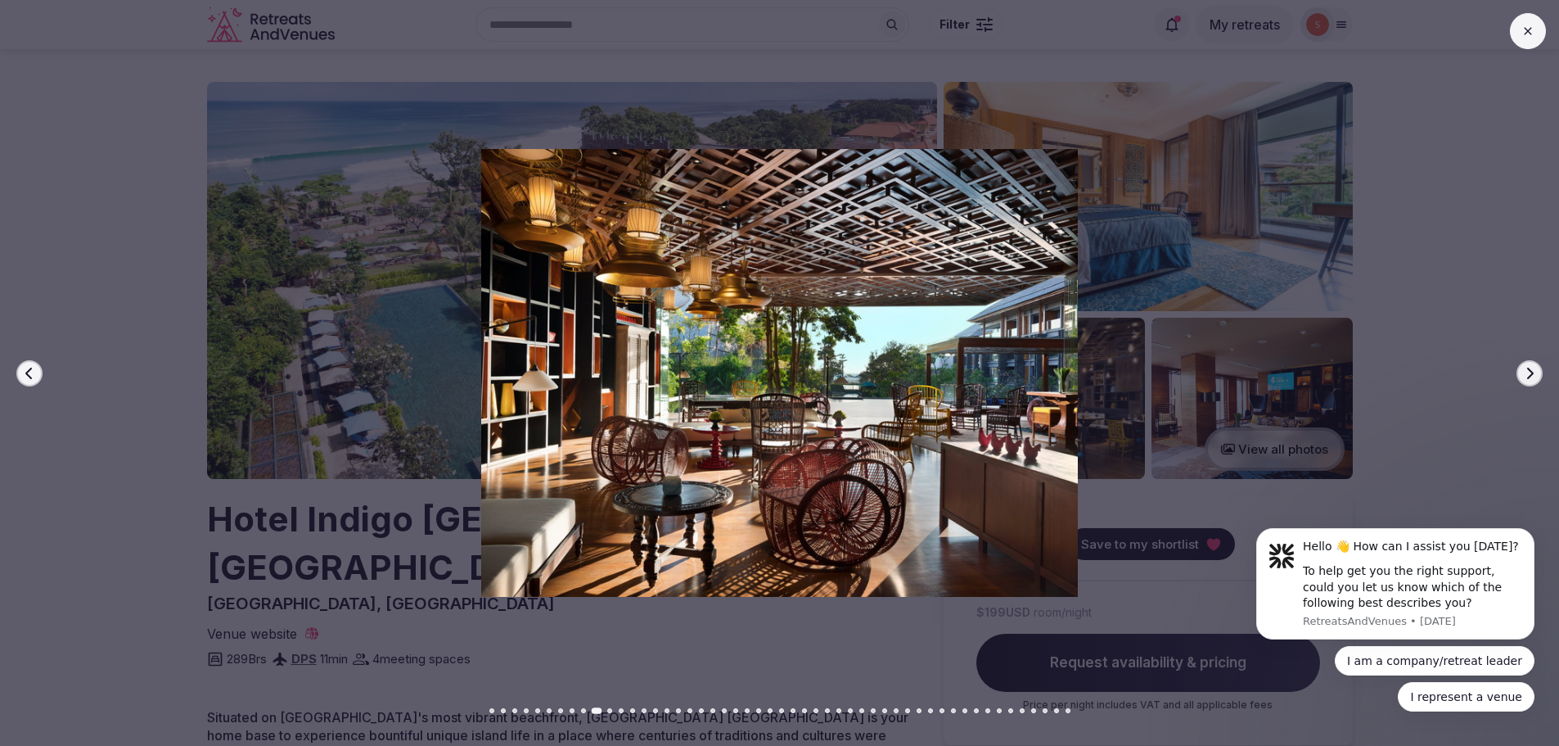
click at [1526, 368] on icon "button" at bounding box center [1529, 373] width 13 height 13
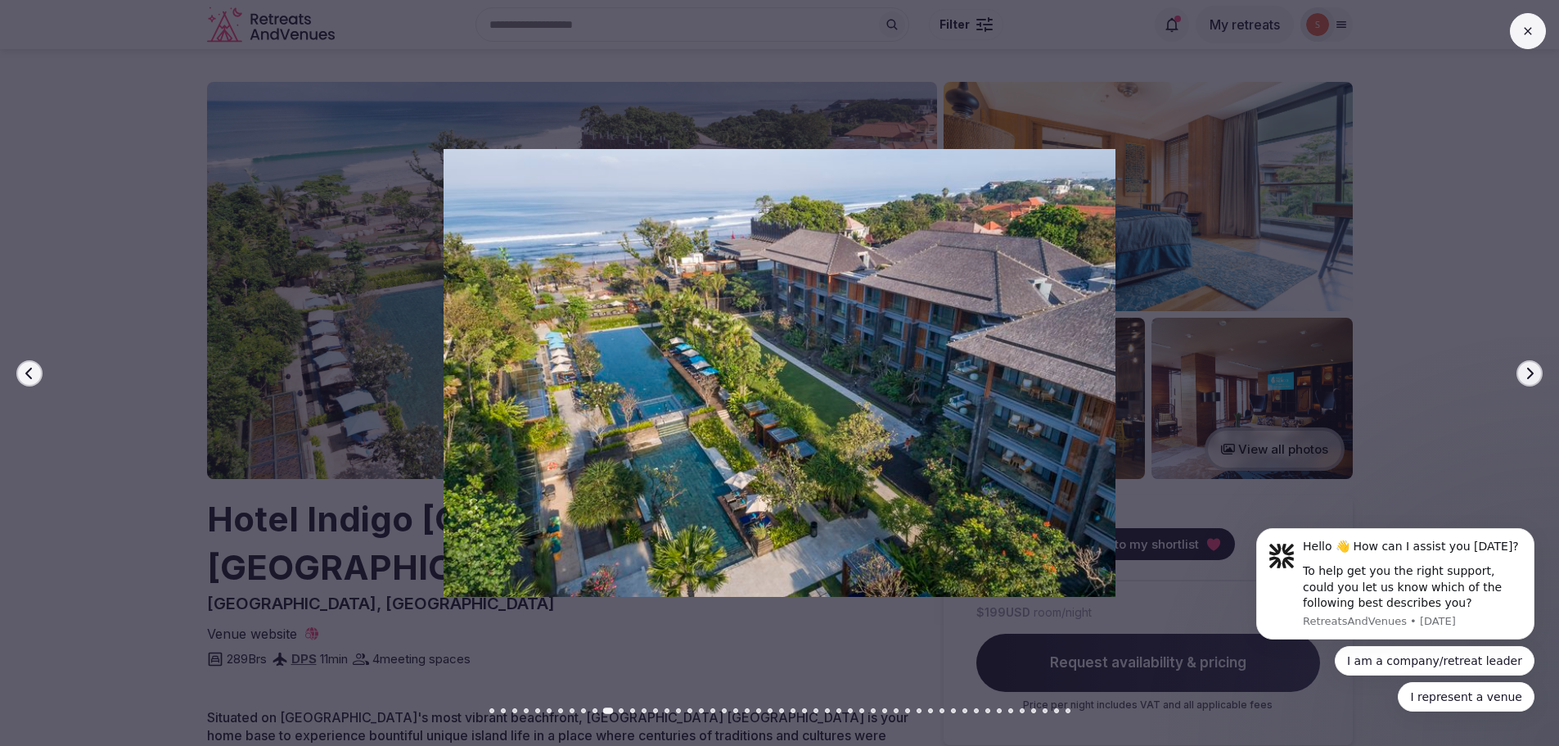
click at [1526, 368] on icon "button" at bounding box center [1529, 373] width 13 height 13
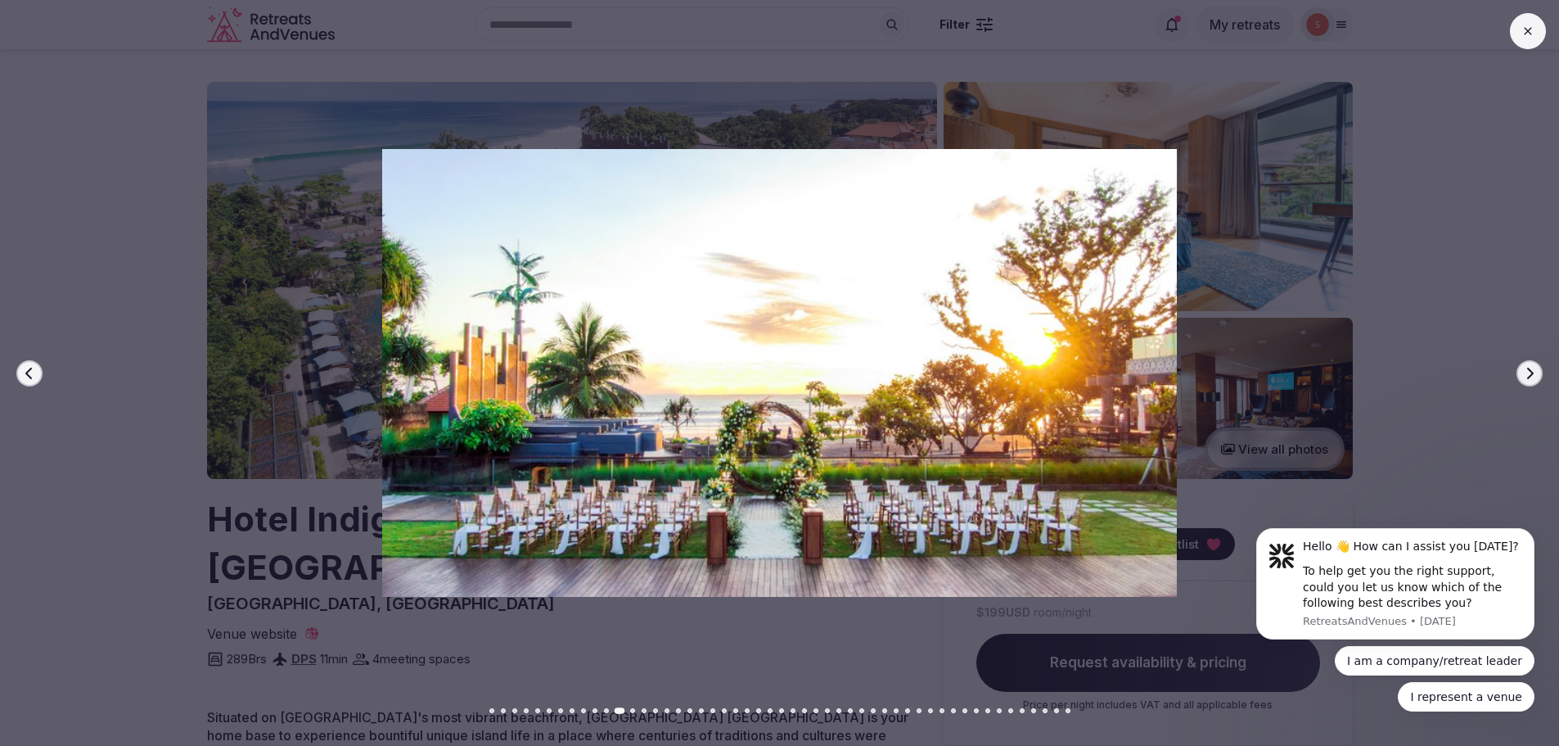
click at [1526, 368] on icon "button" at bounding box center [1529, 373] width 13 height 13
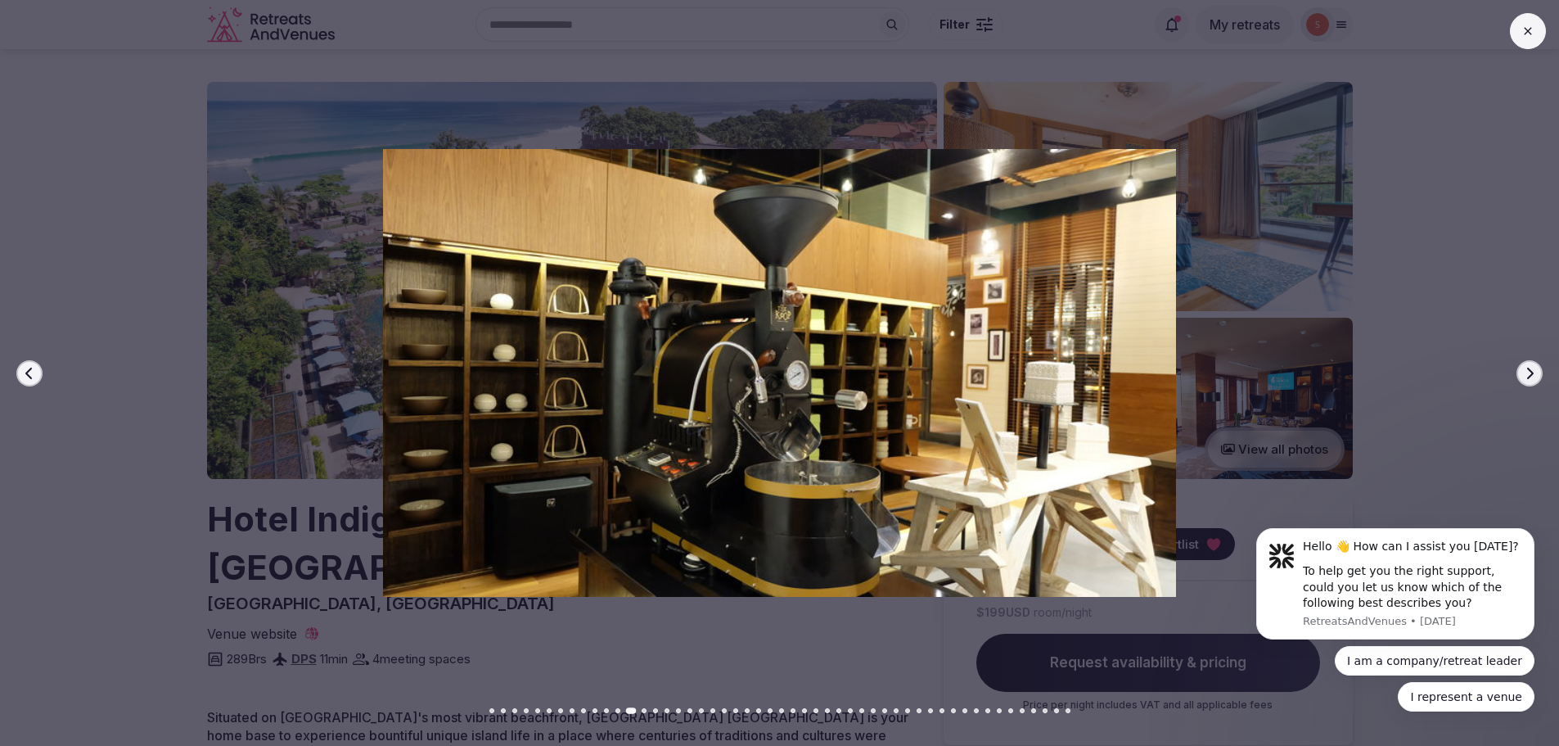
click at [1526, 368] on icon "button" at bounding box center [1529, 373] width 13 height 13
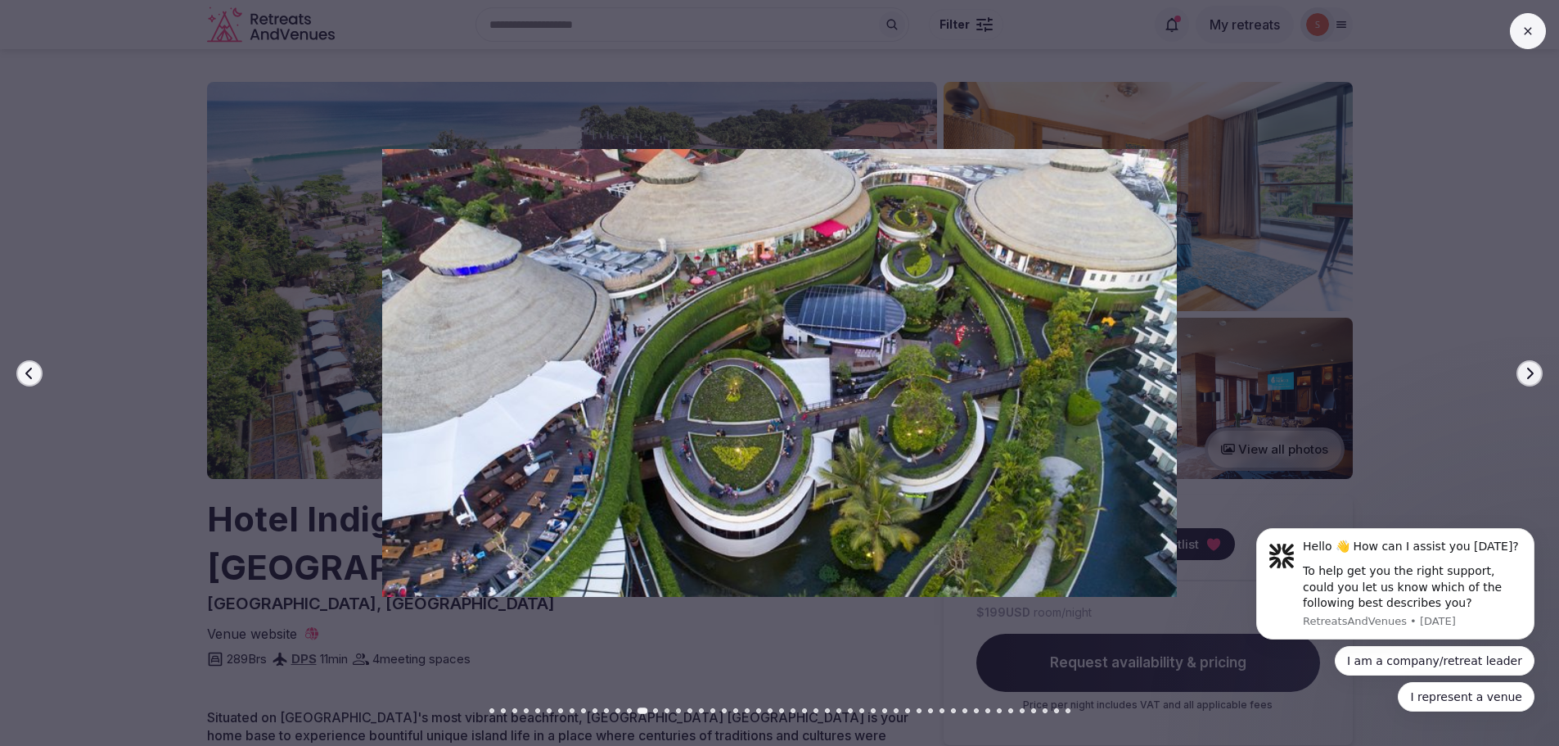
click at [1536, 370] on button "Next slide" at bounding box center [1529, 373] width 26 height 26
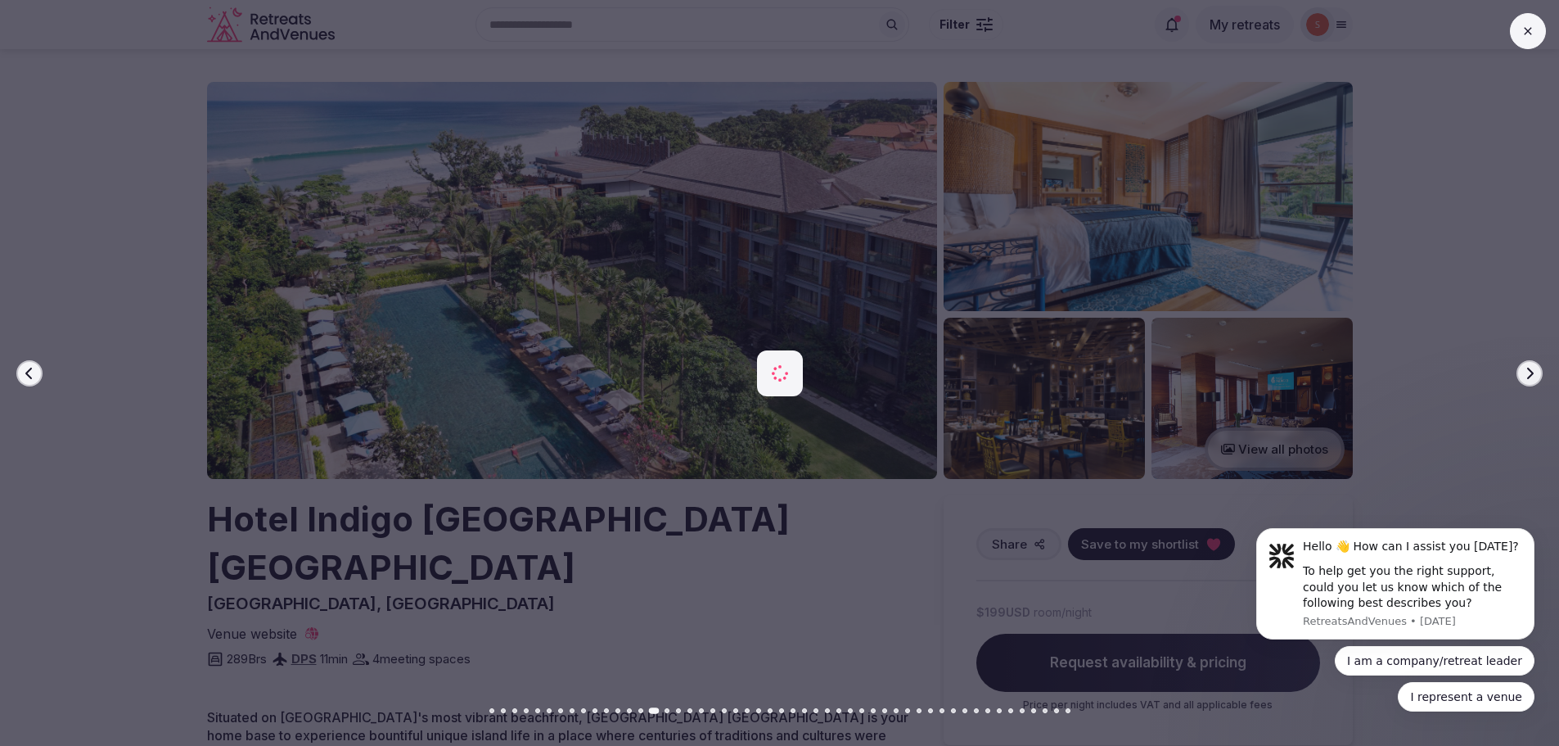
click at [1536, 370] on button "Next slide" at bounding box center [1529, 373] width 26 height 26
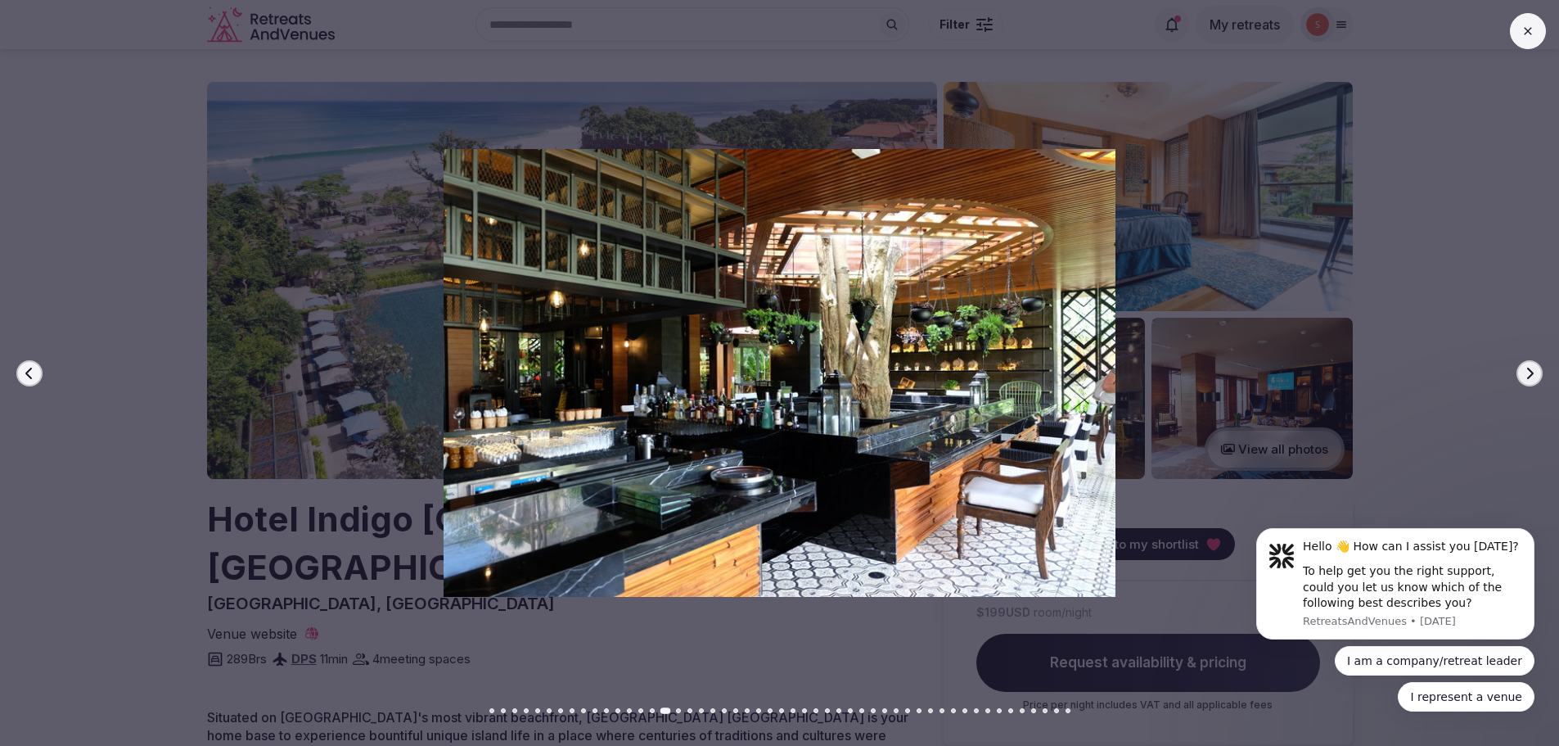
click at [1536, 370] on button "Next slide" at bounding box center [1529, 373] width 26 height 26
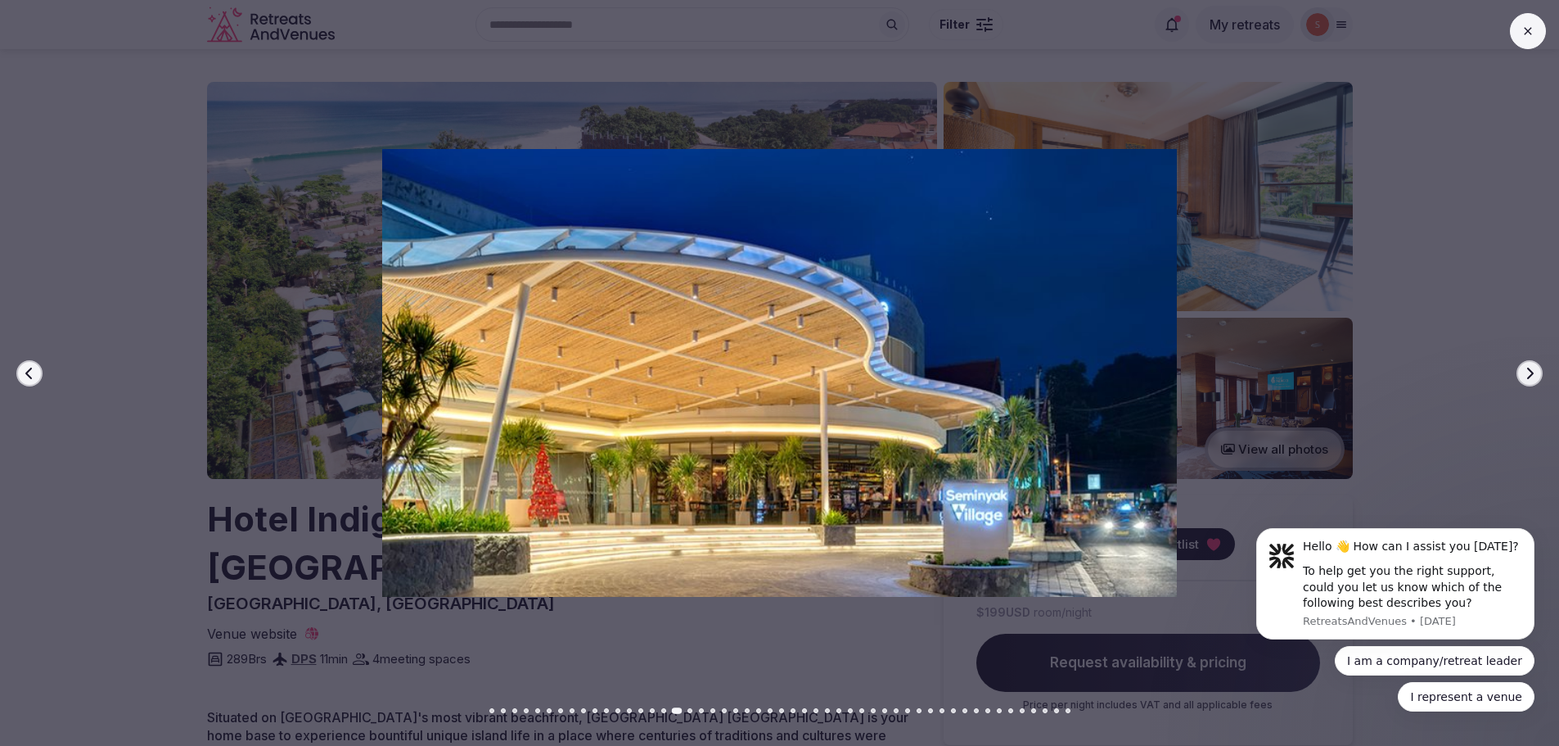
click at [1536, 370] on button "Next slide" at bounding box center [1529, 373] width 26 height 26
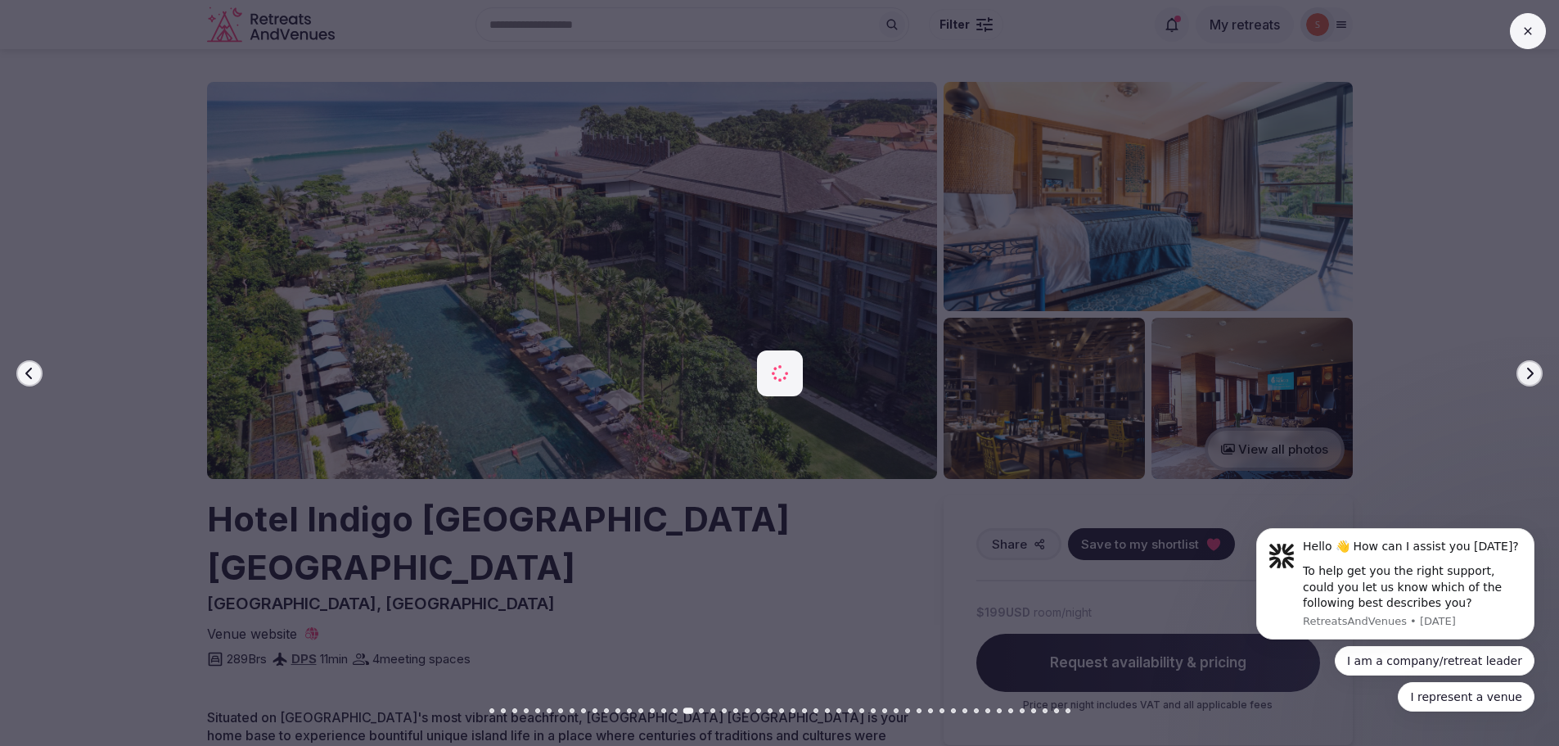
click at [1536, 370] on button "Next slide" at bounding box center [1529, 373] width 26 height 26
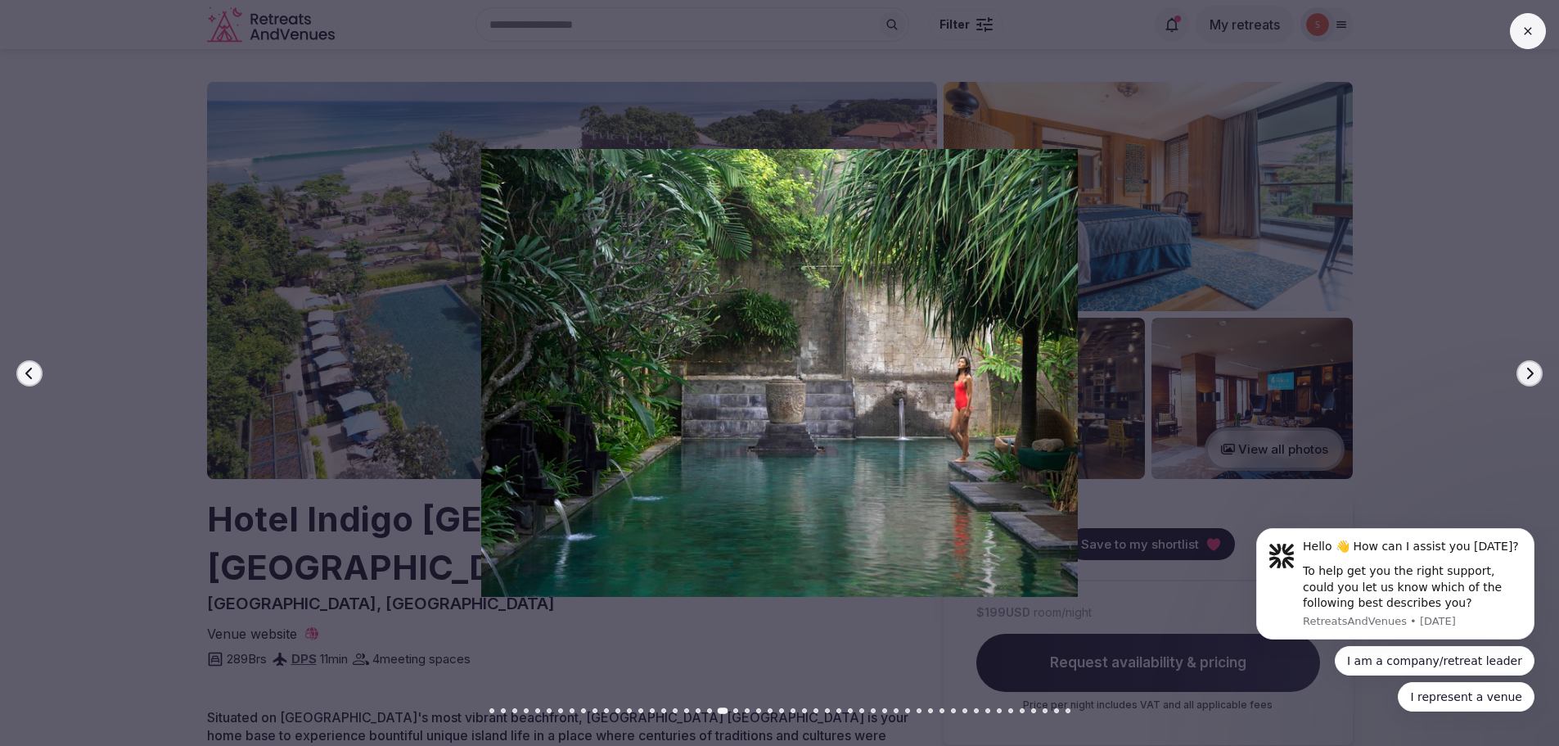
click at [1536, 370] on button "Next slide" at bounding box center [1529, 373] width 26 height 26
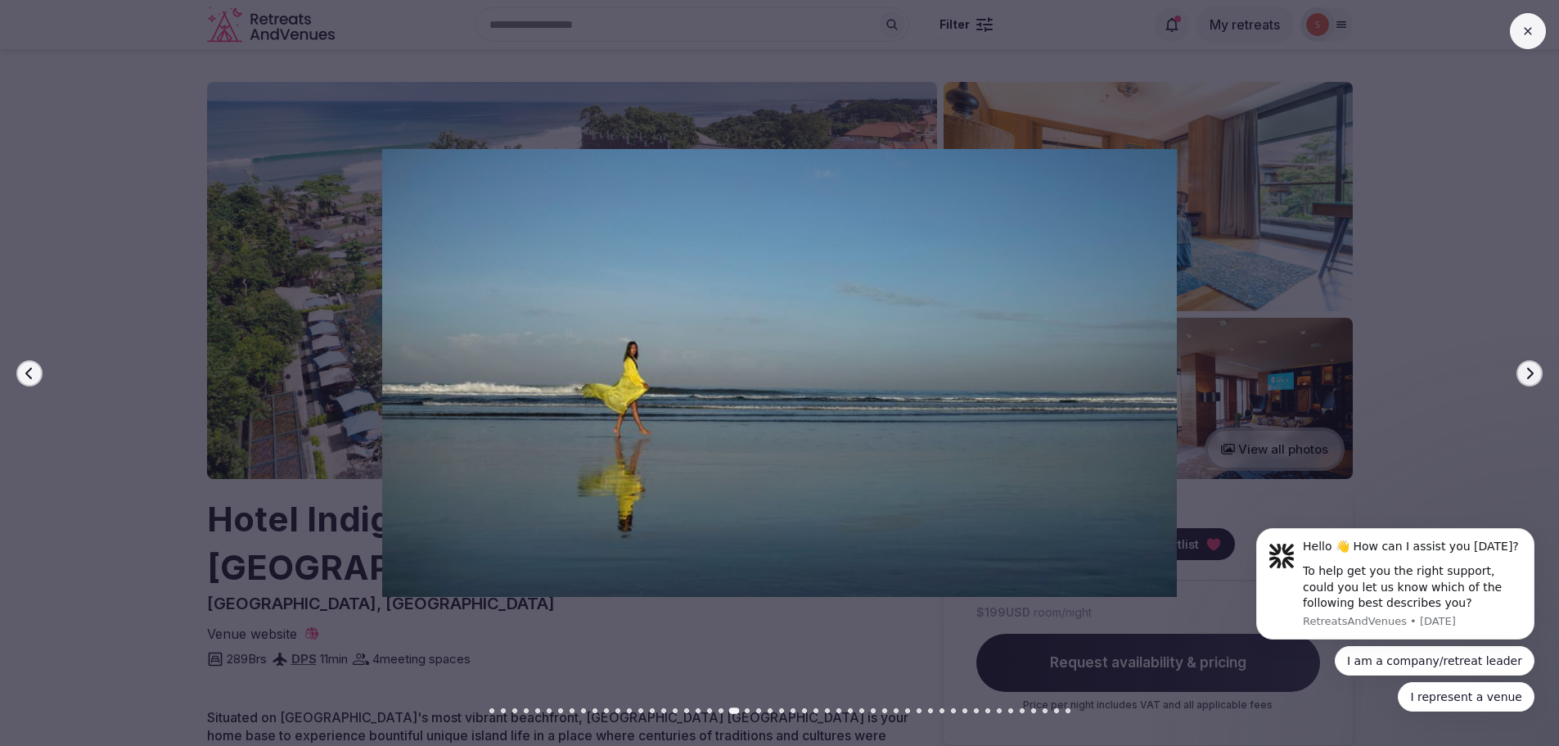
click at [1536, 370] on button "Next slide" at bounding box center [1529, 373] width 26 height 26
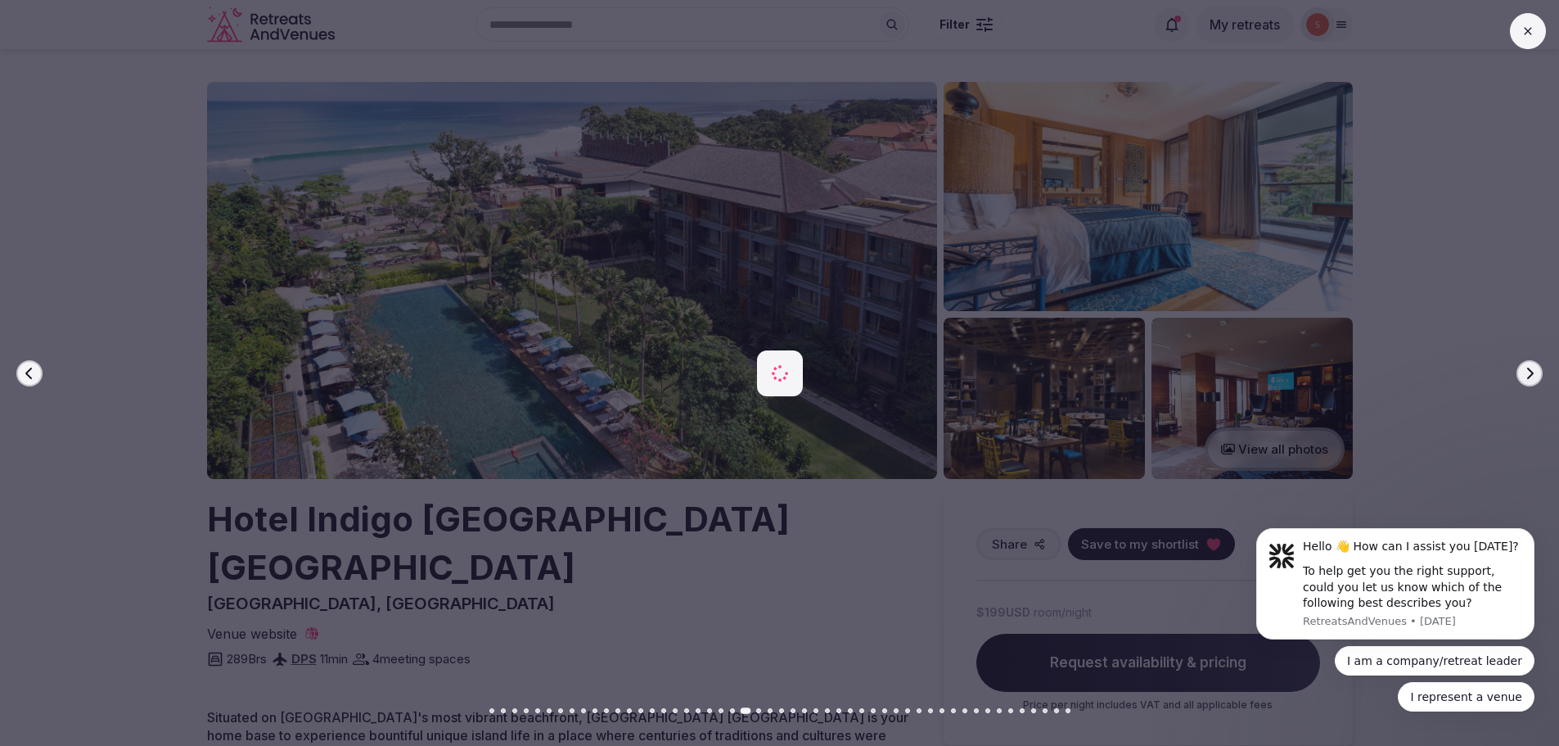
click at [1536, 370] on button "Next slide" at bounding box center [1529, 373] width 26 height 26
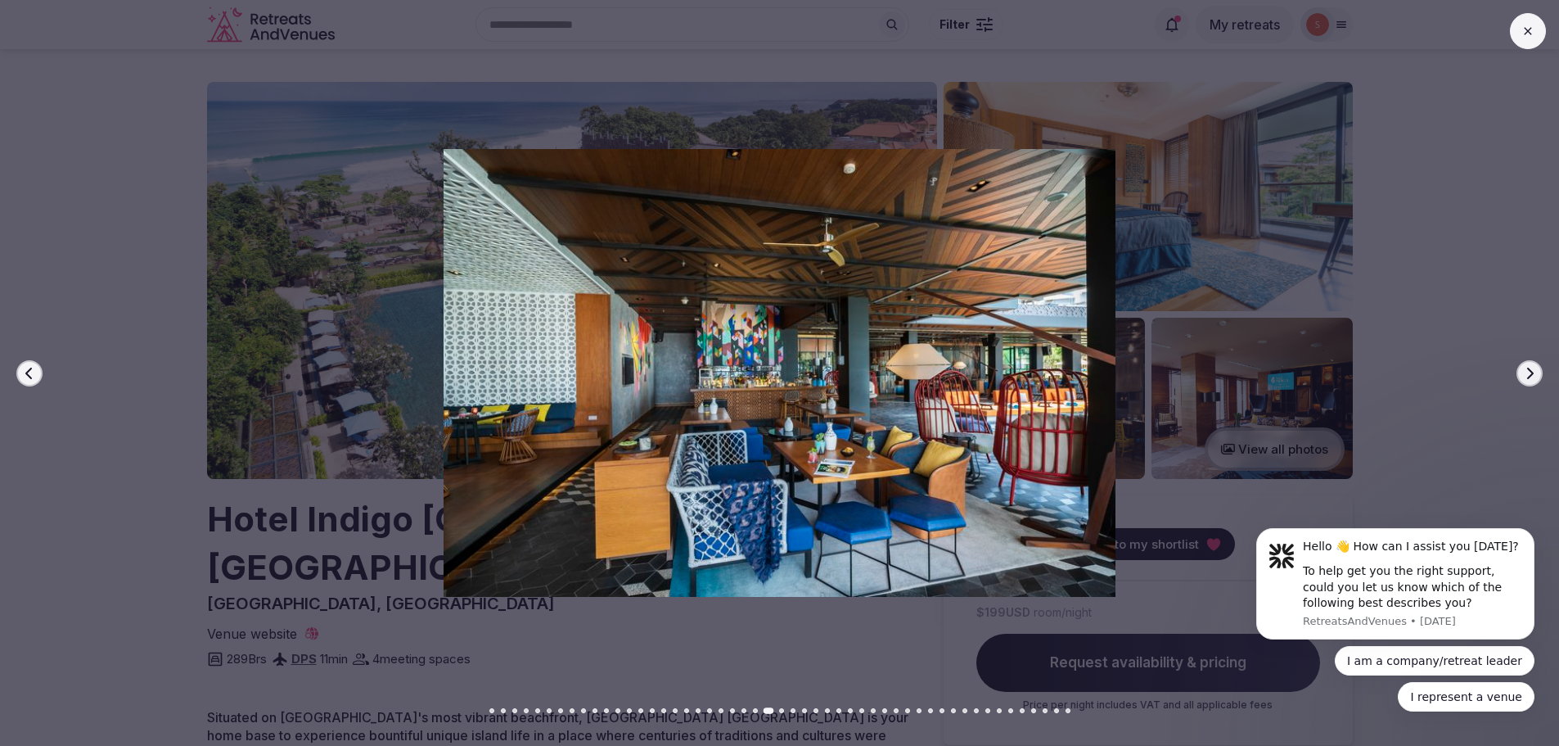
click at [1536, 370] on button "Next slide" at bounding box center [1529, 373] width 26 height 26
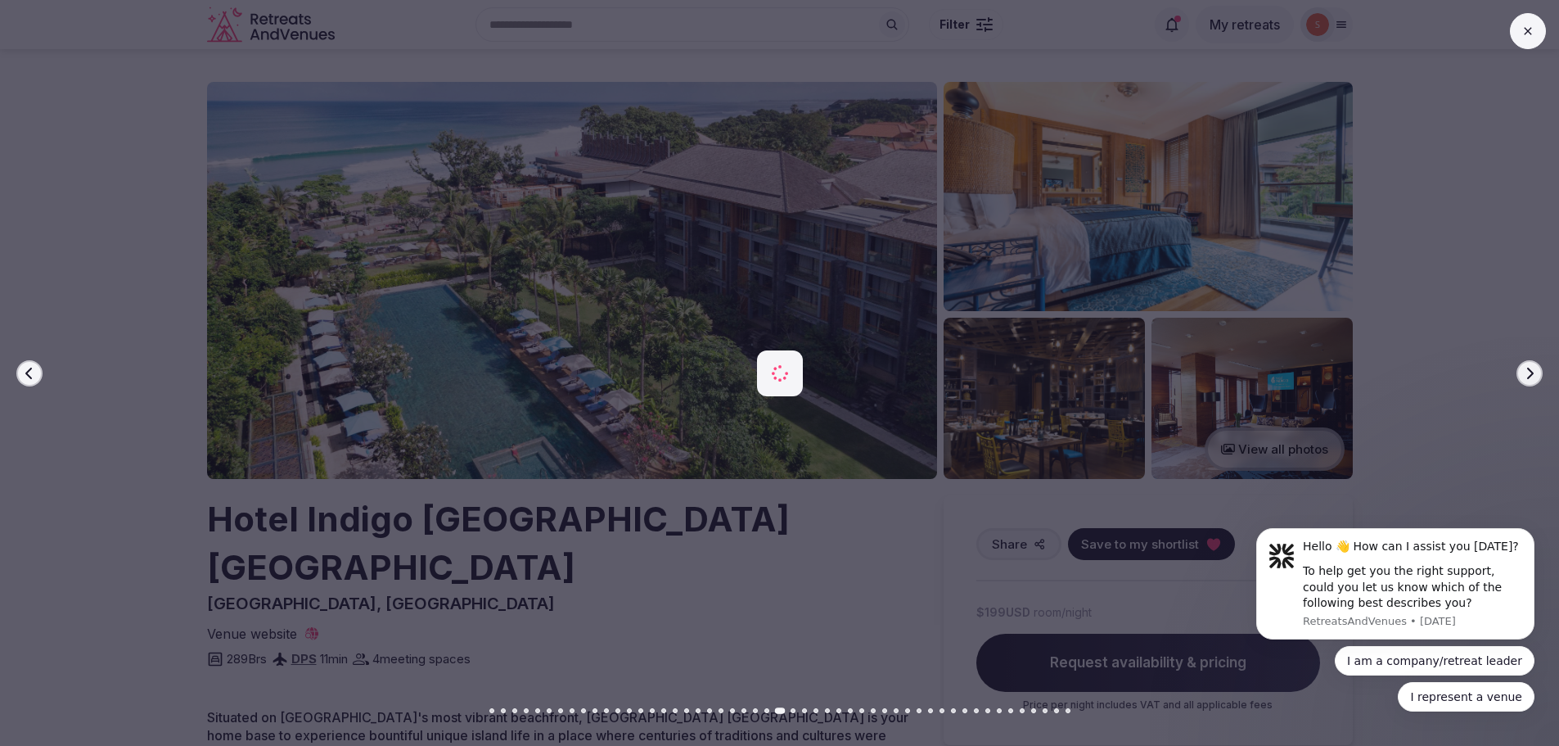
click at [1536, 370] on button "Next slide" at bounding box center [1529, 373] width 26 height 26
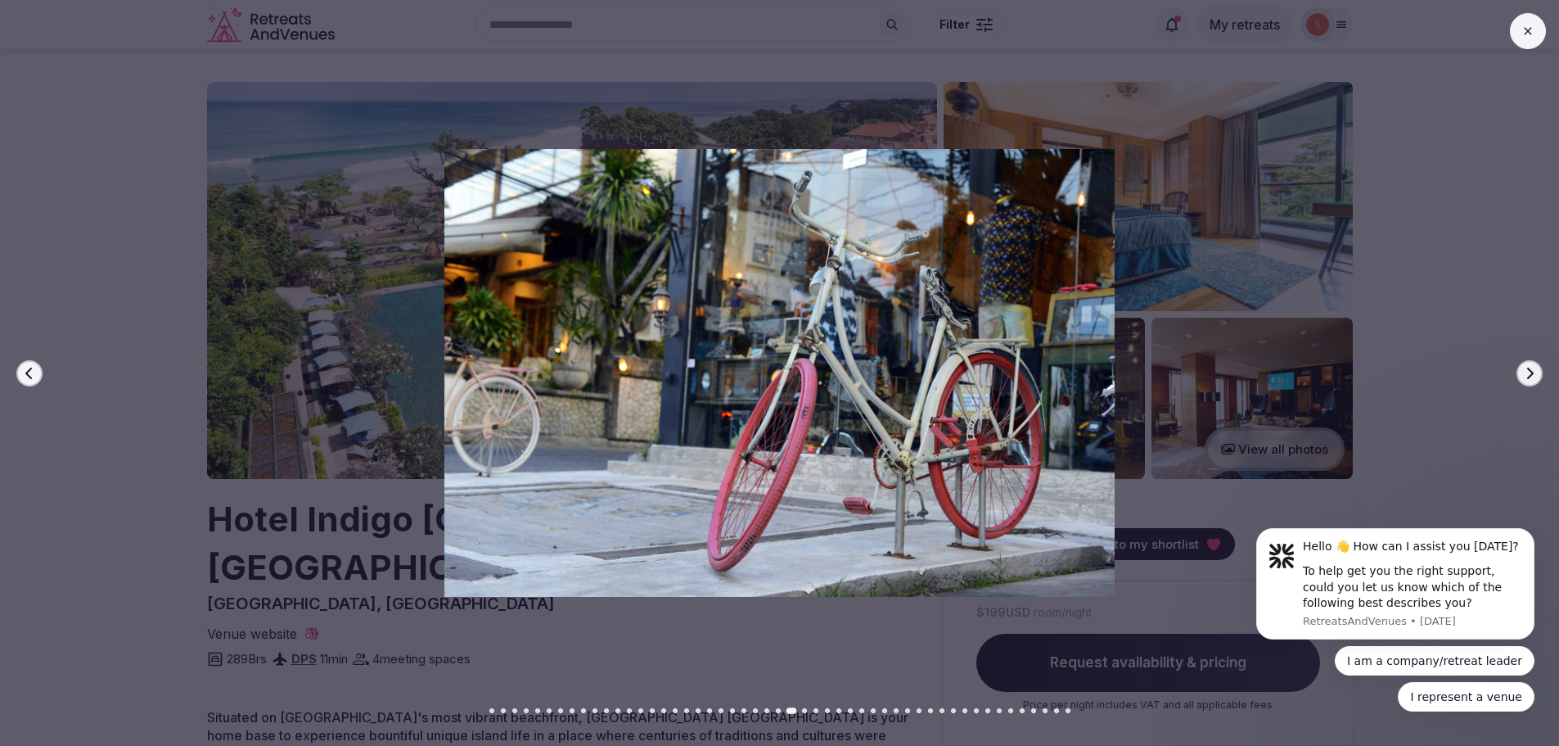
click at [1536, 370] on button "Next slide" at bounding box center [1529, 373] width 26 height 26
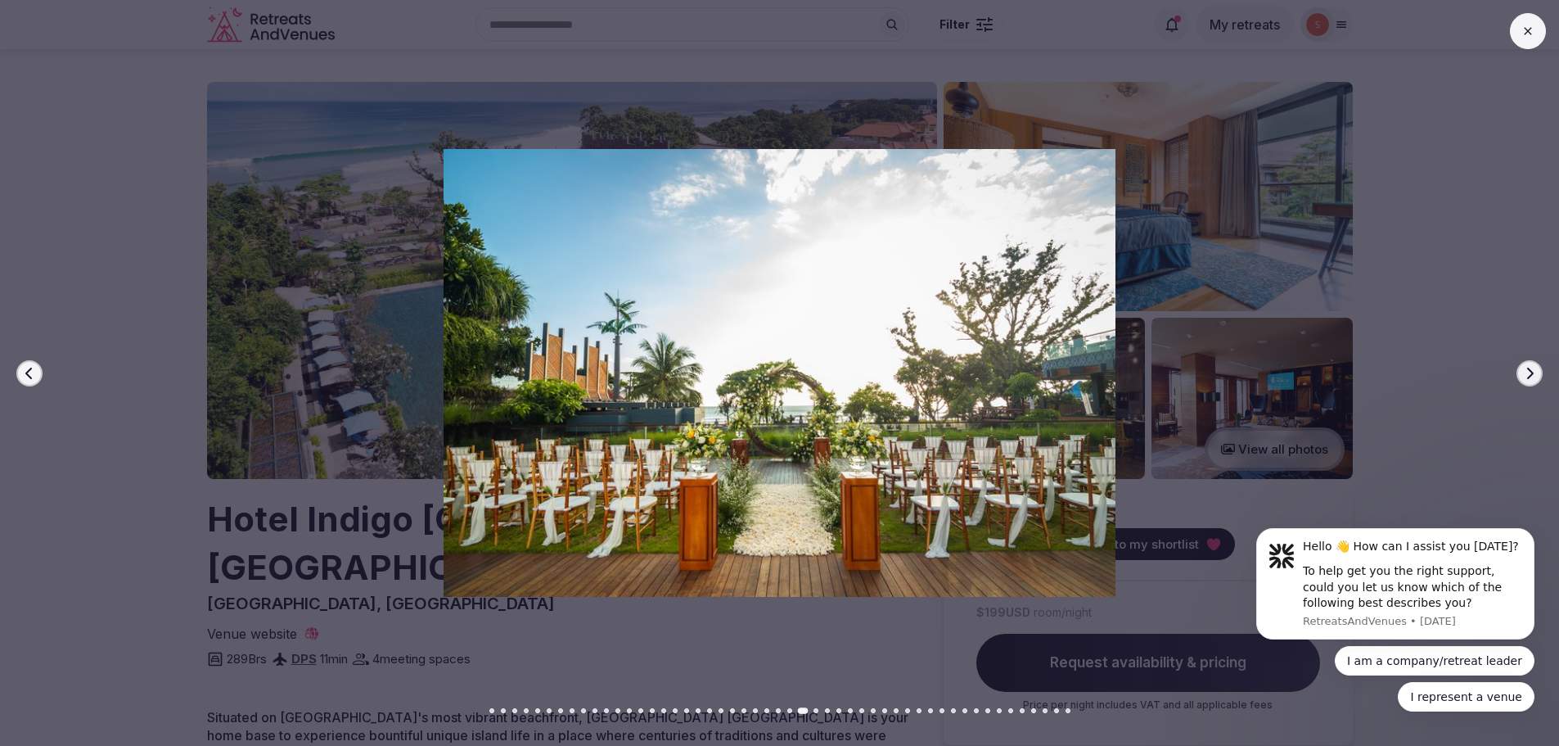
click at [1536, 370] on button "Next slide" at bounding box center [1529, 373] width 26 height 26
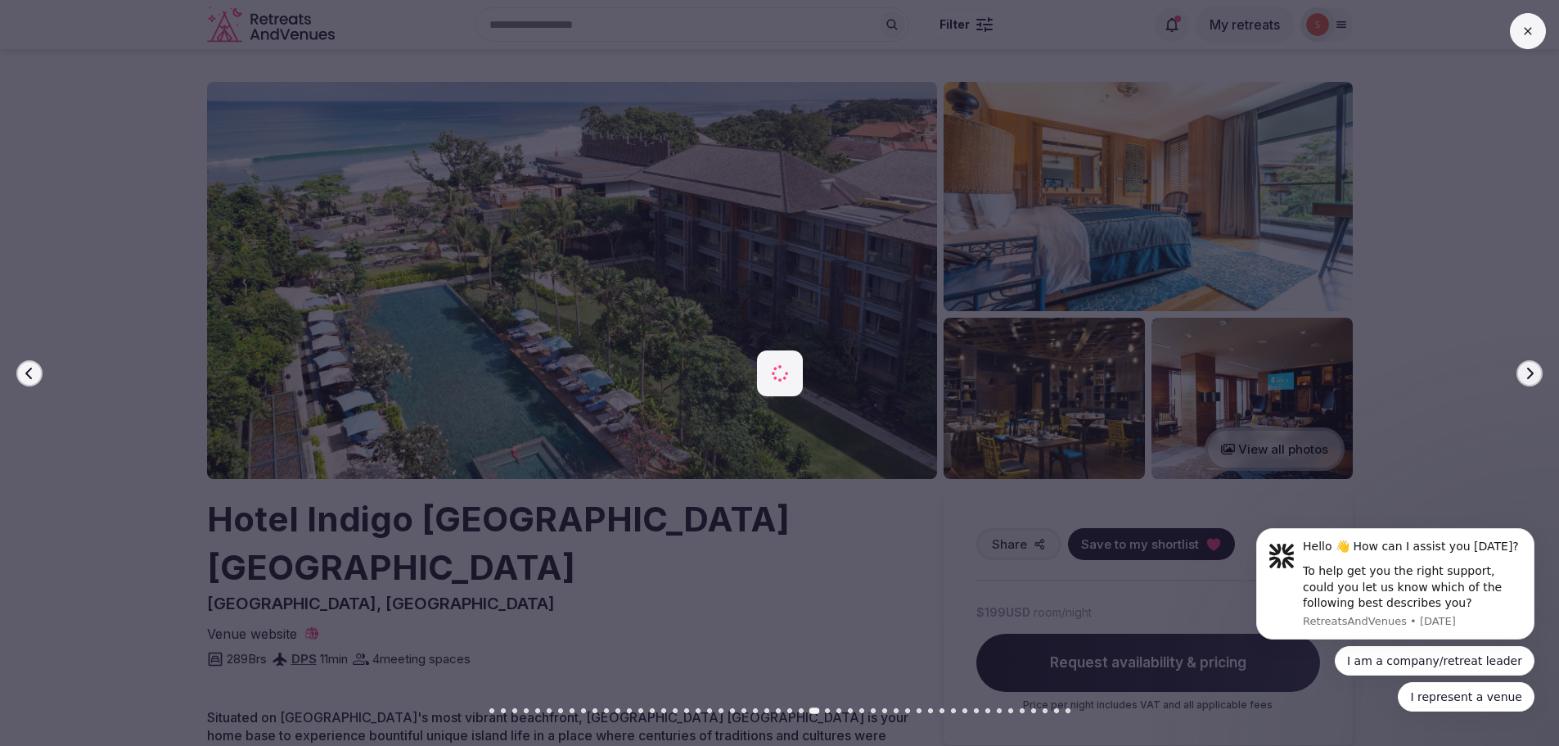
click at [1536, 370] on button "Next slide" at bounding box center [1529, 373] width 26 height 26
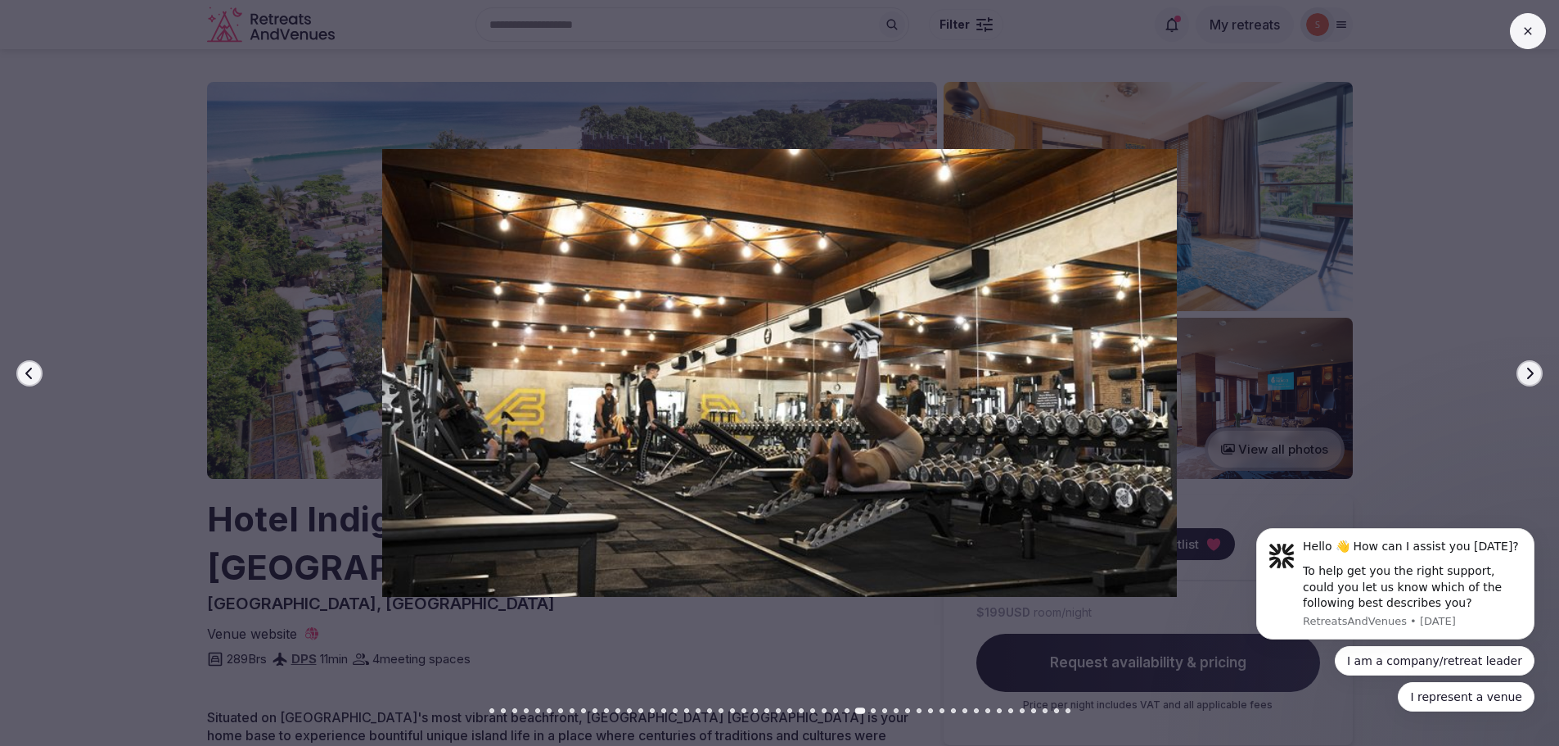
click at [1536, 370] on button "Next slide" at bounding box center [1529, 373] width 26 height 26
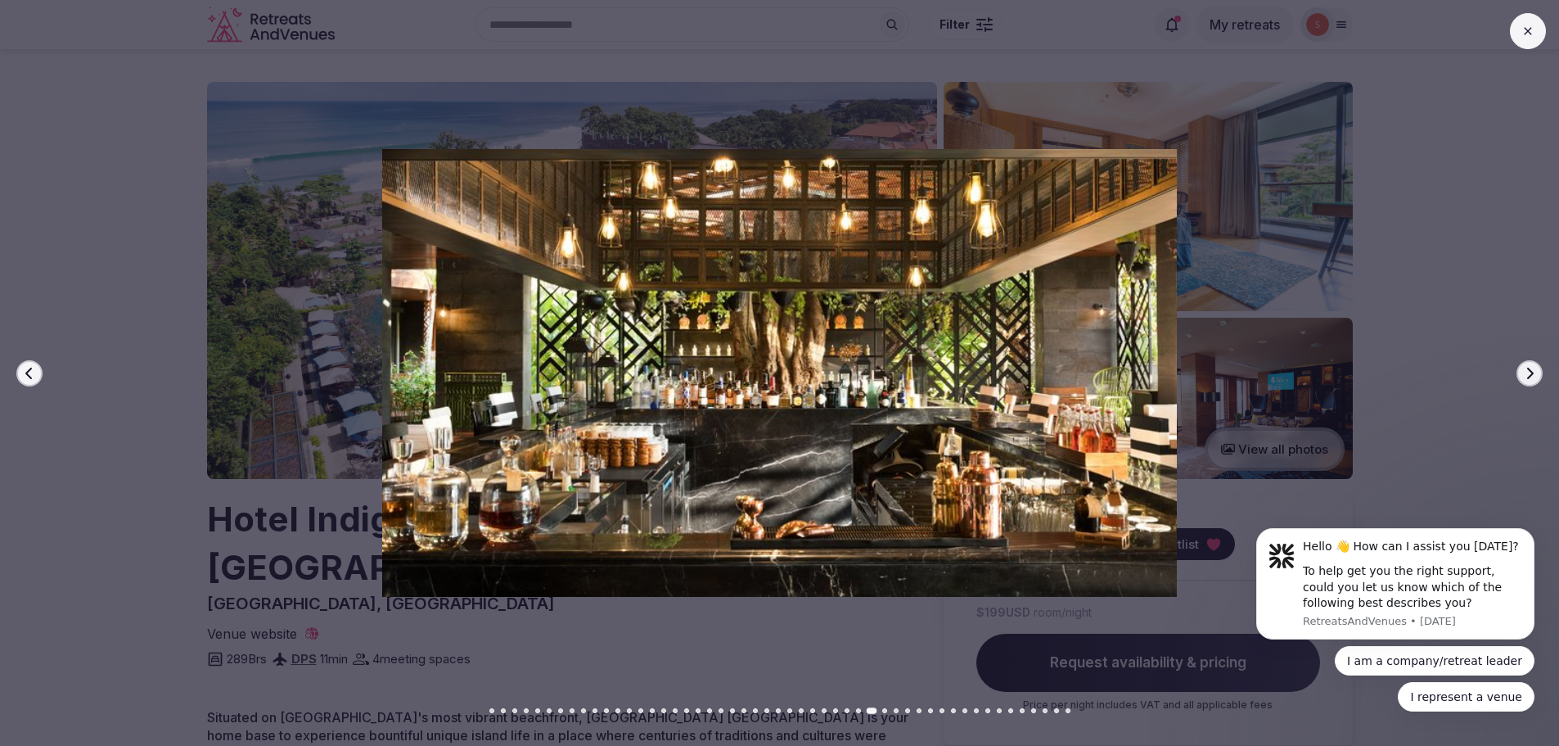
click at [1536, 370] on button "Next slide" at bounding box center [1529, 373] width 26 height 26
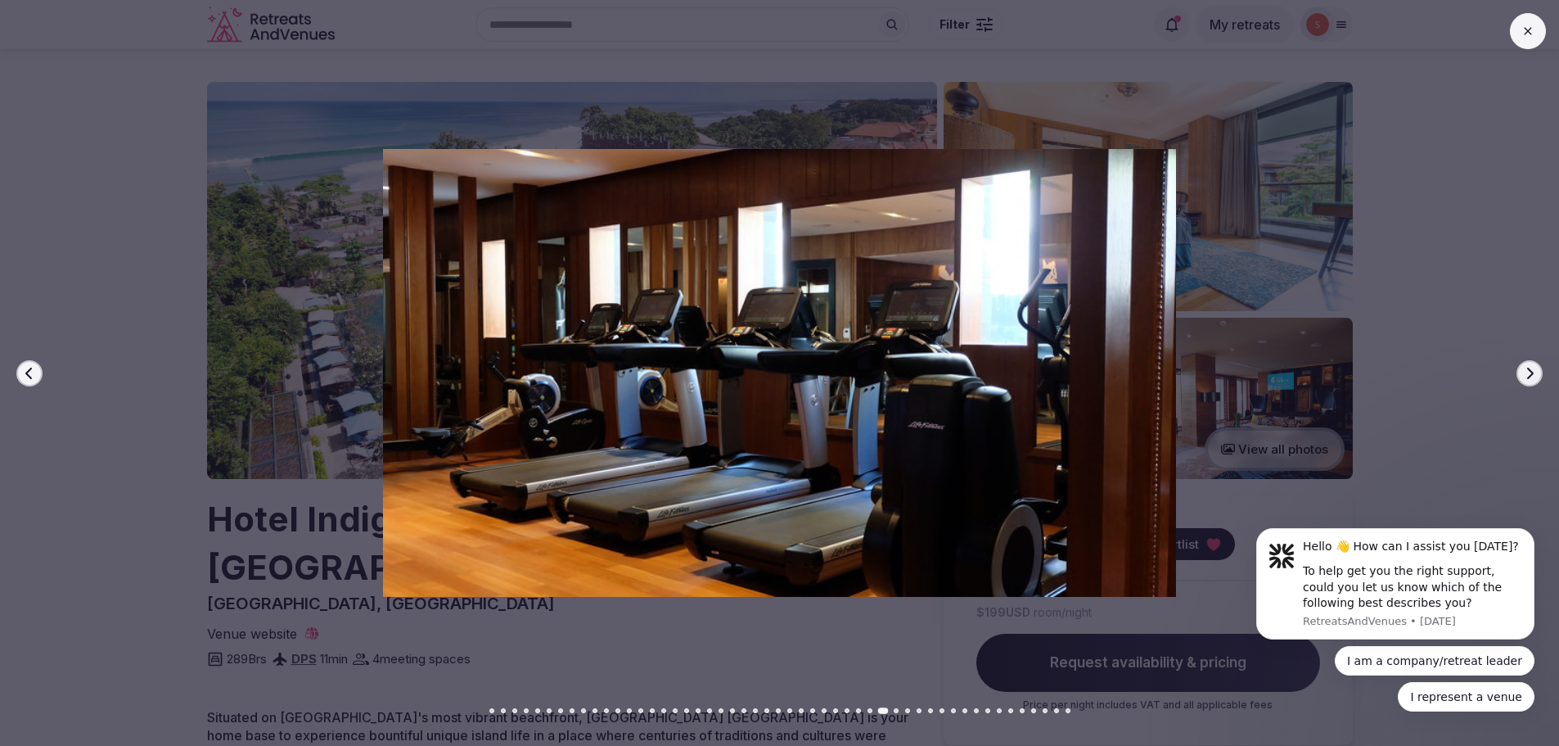
click at [1536, 370] on button "Next slide" at bounding box center [1529, 373] width 26 height 26
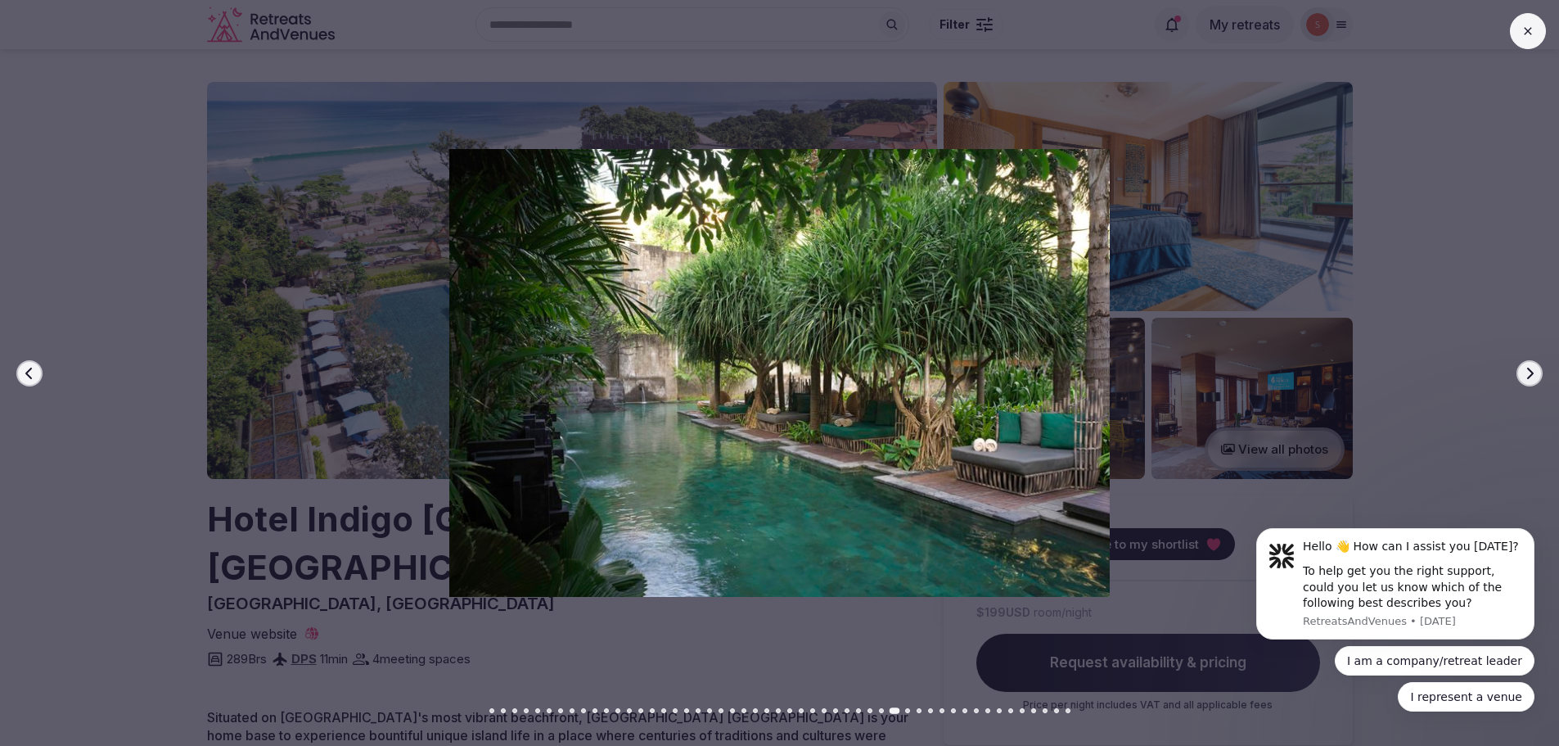
click at [1536, 370] on button "Next slide" at bounding box center [1529, 373] width 26 height 26
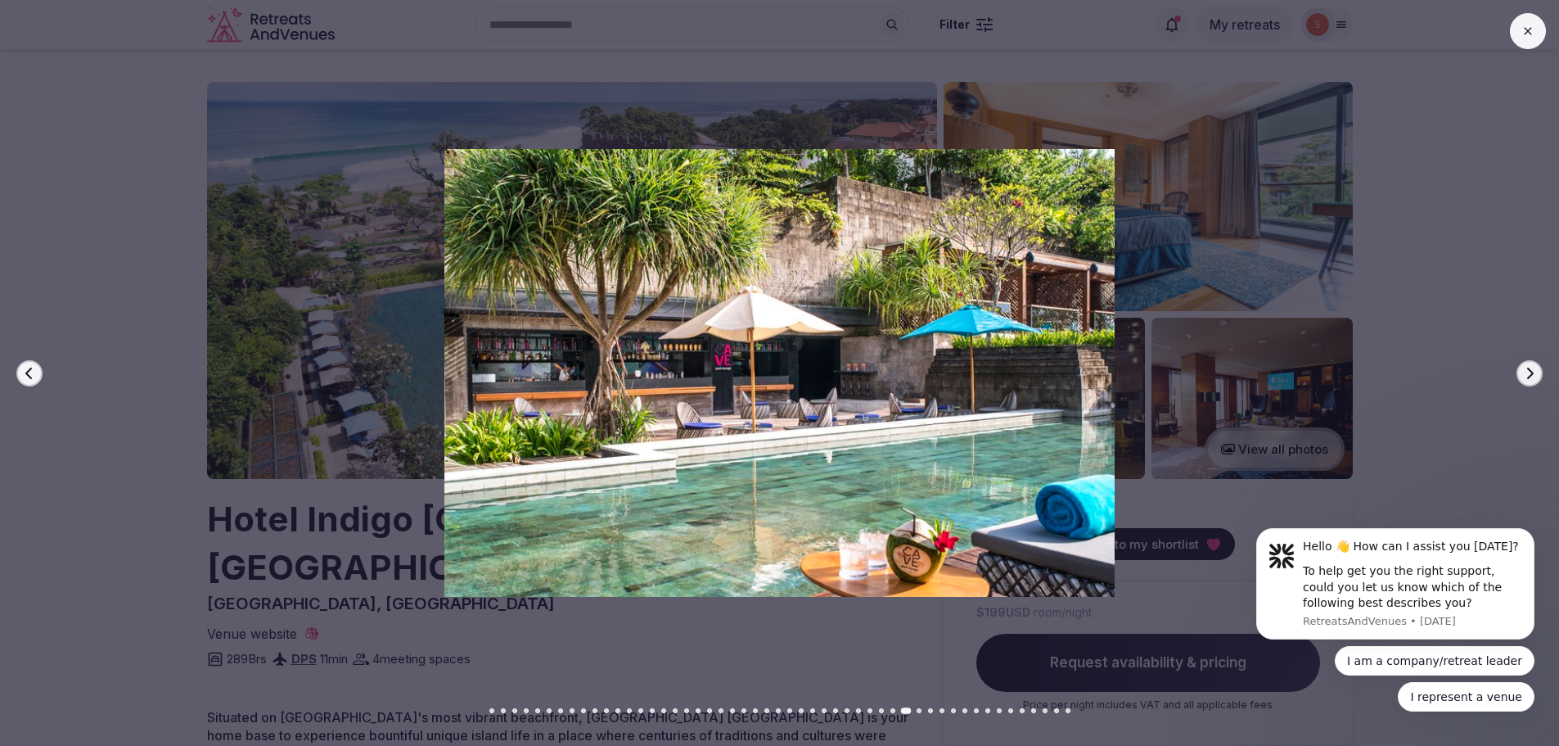
click at [1536, 370] on button "Next slide" at bounding box center [1529, 373] width 26 height 26
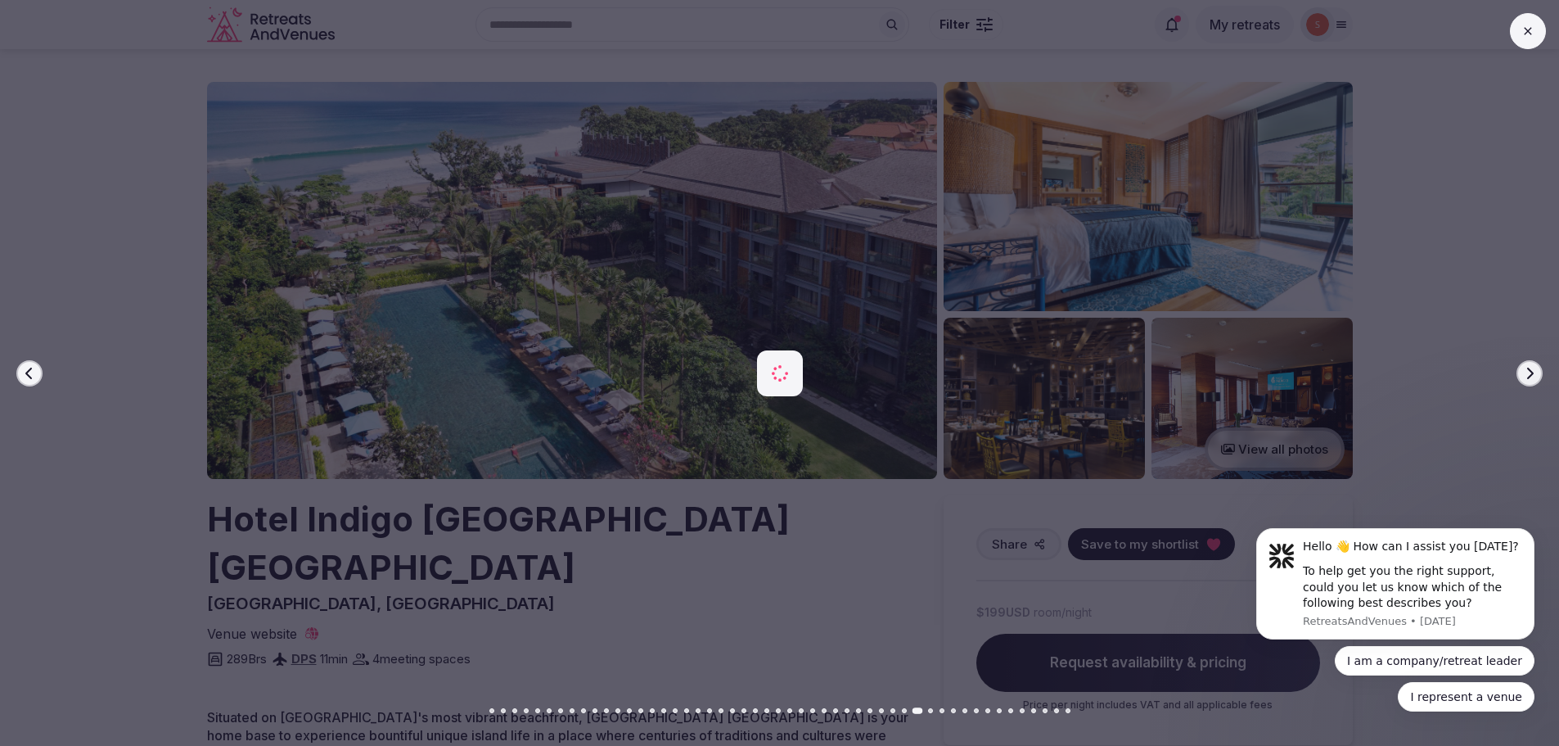
click at [1536, 370] on button "Next slide" at bounding box center [1529, 373] width 26 height 26
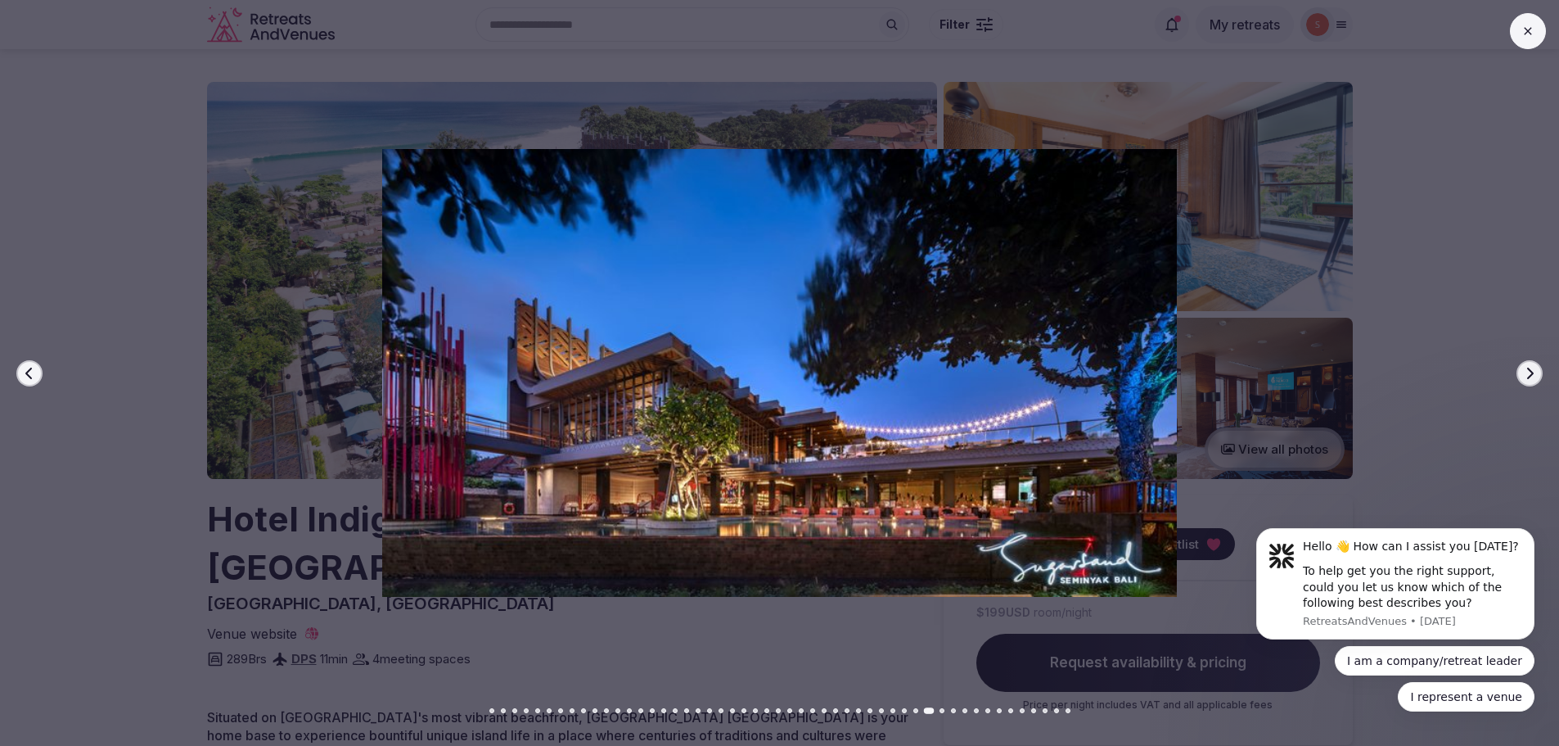
click at [1536, 370] on button "Next slide" at bounding box center [1529, 373] width 26 height 26
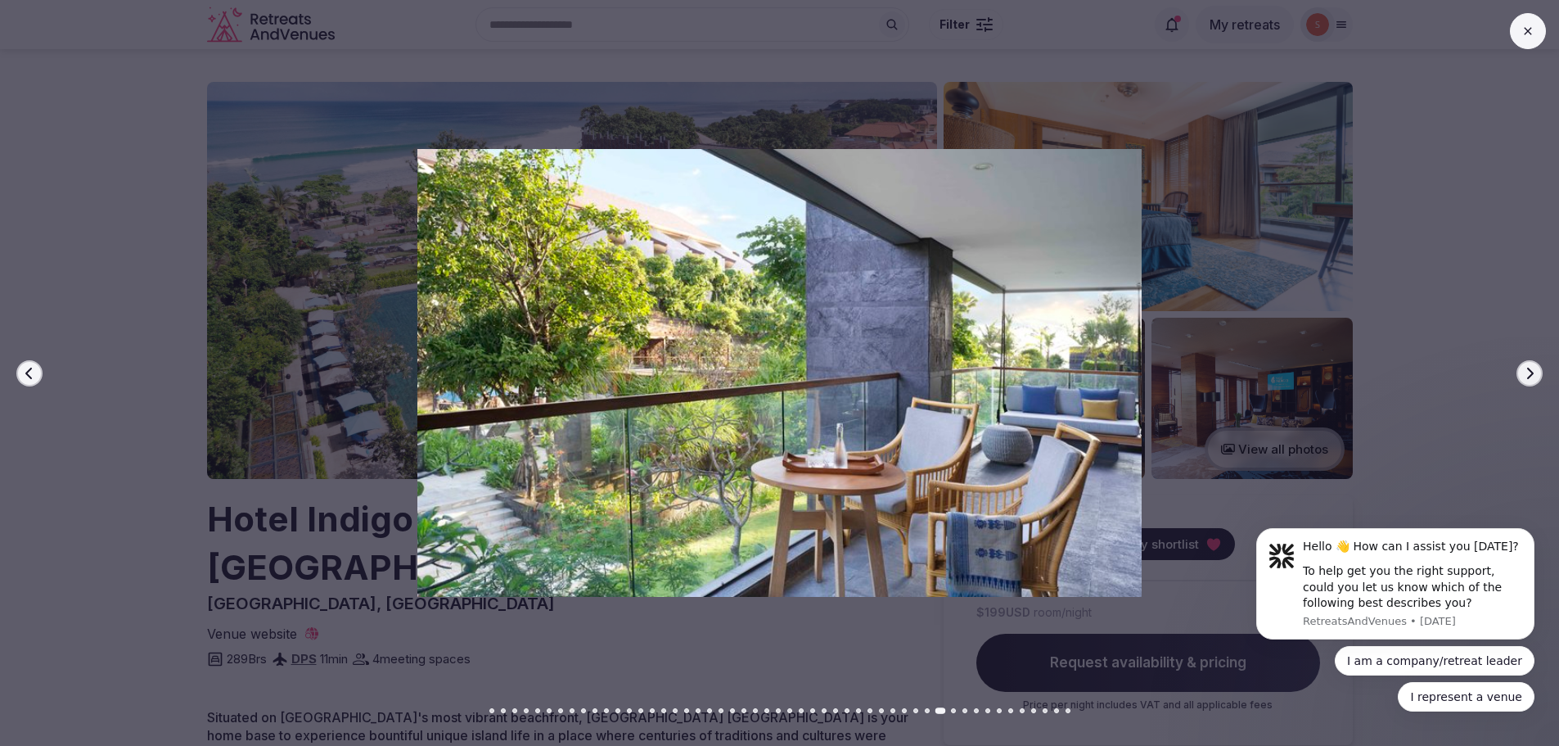
click at [1536, 370] on button "Next slide" at bounding box center [1529, 373] width 26 height 26
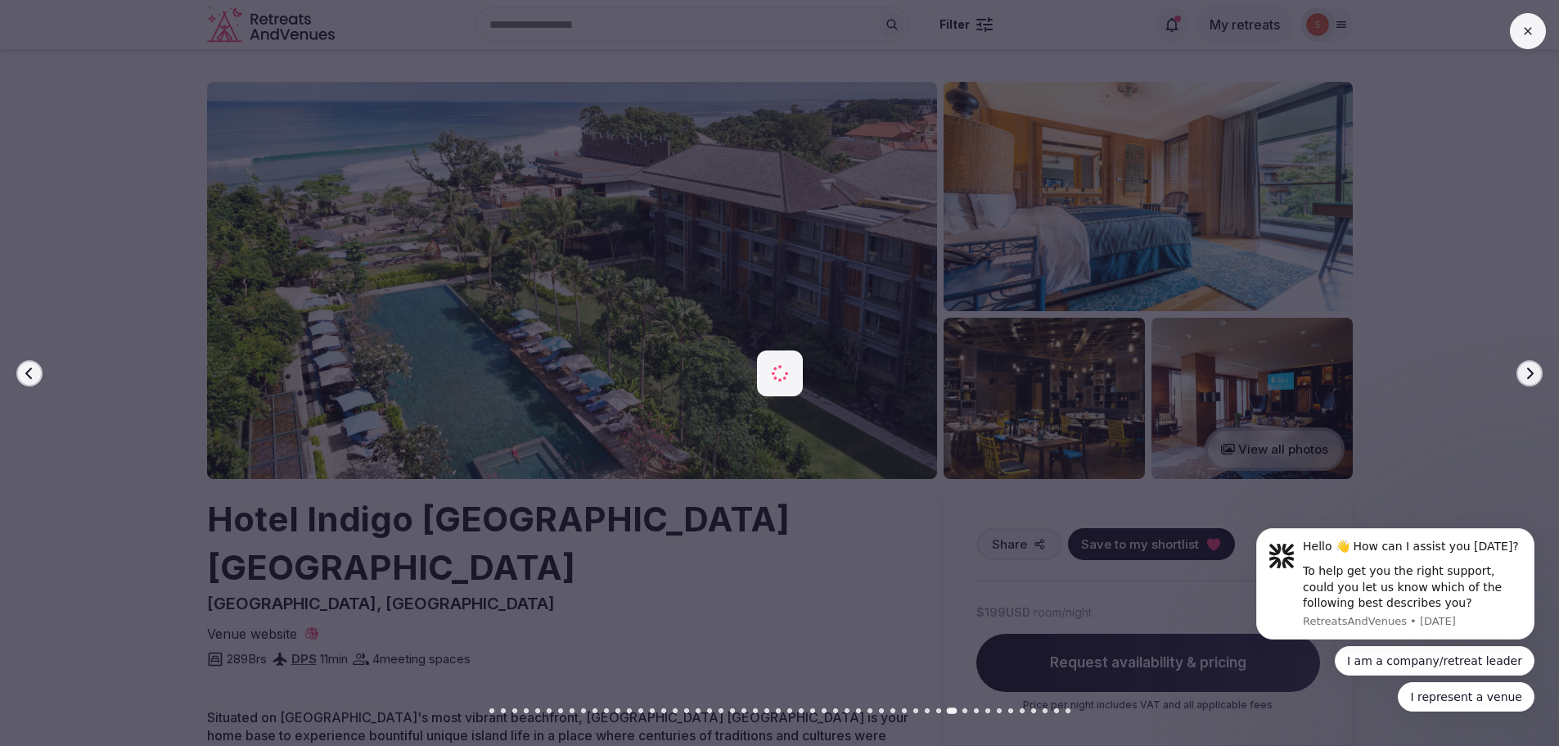
click at [1536, 370] on button "Next slide" at bounding box center [1529, 373] width 26 height 26
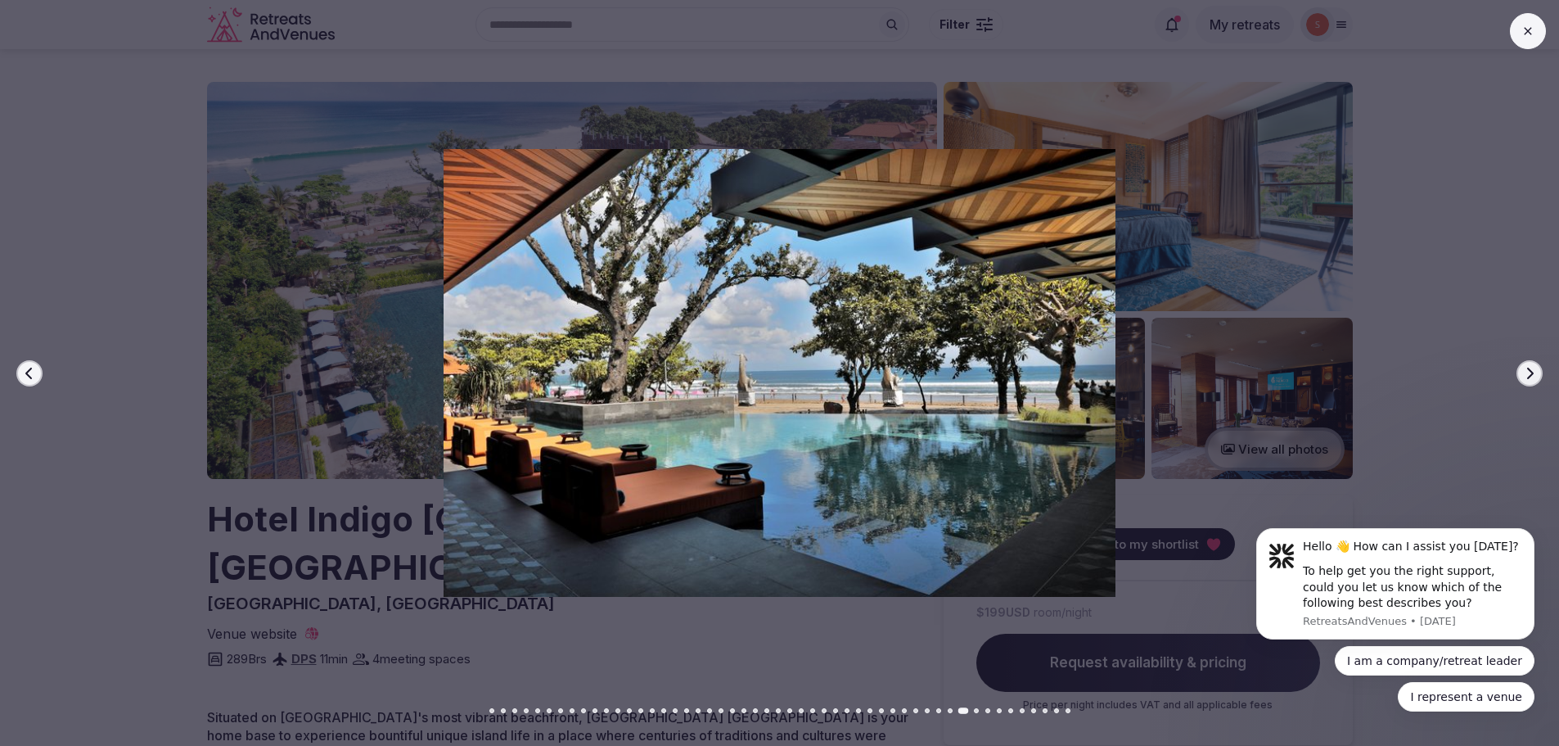
click at [1536, 370] on button "Next slide" at bounding box center [1529, 373] width 26 height 26
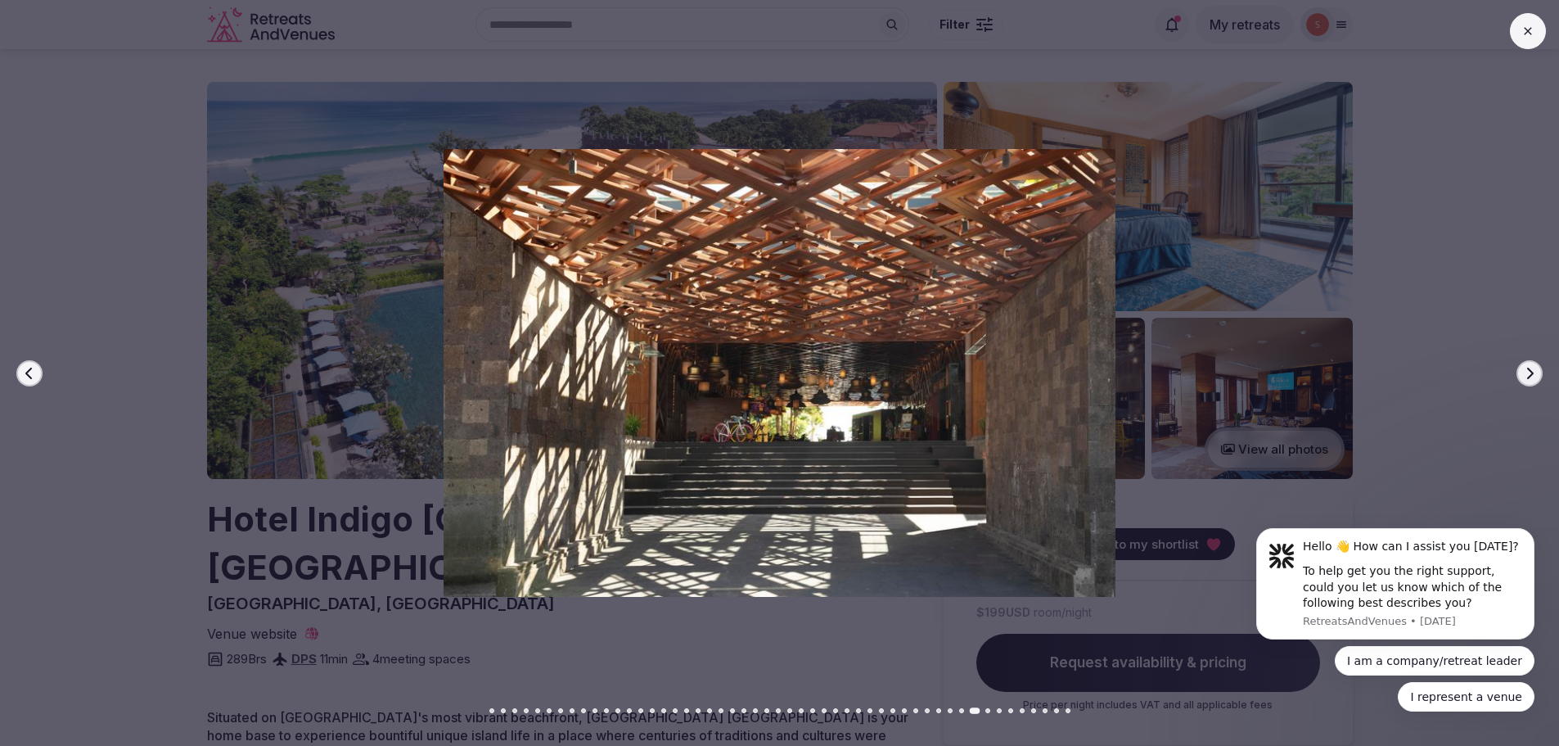
click at [1536, 370] on button "Next slide" at bounding box center [1529, 373] width 26 height 26
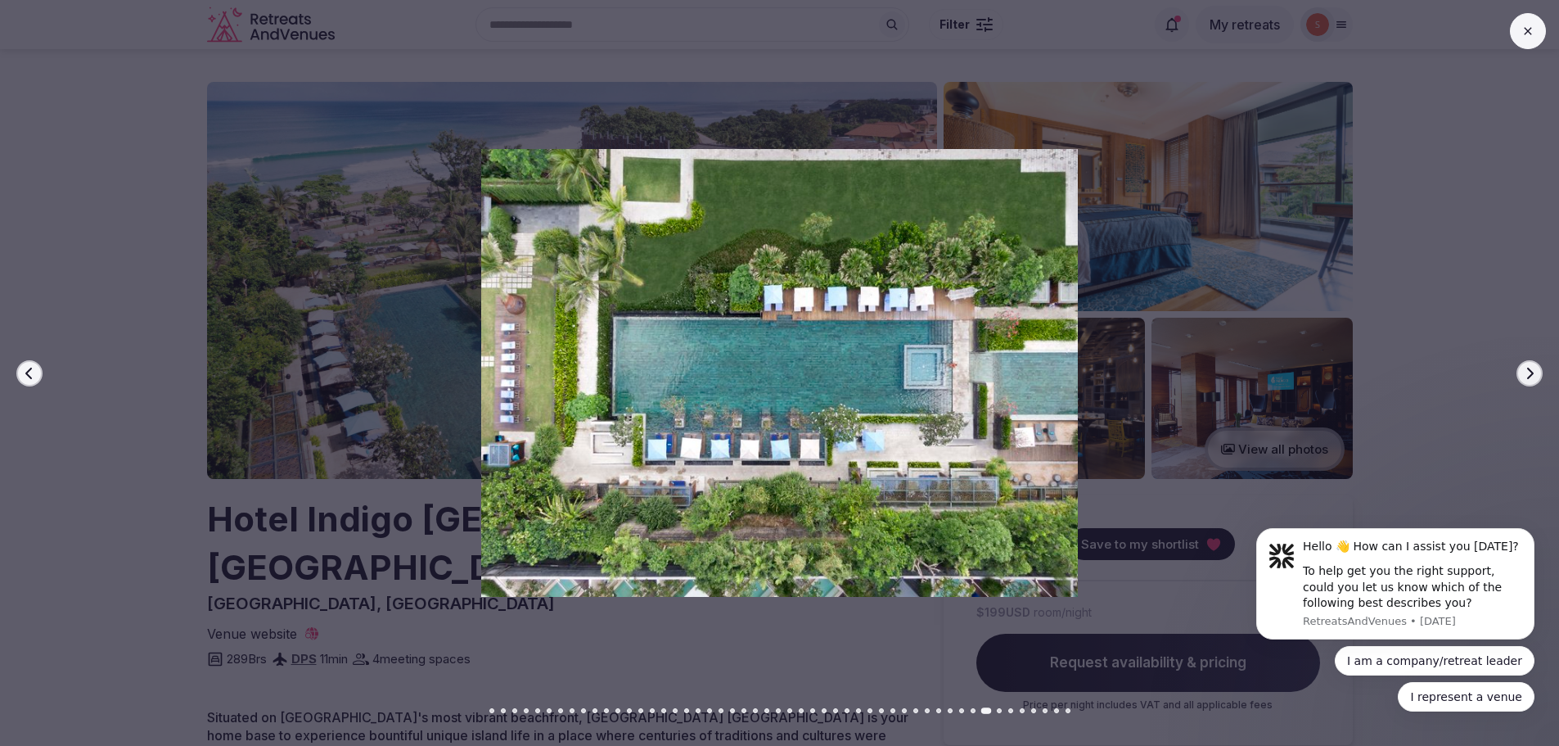
click at [1536, 370] on button "Next slide" at bounding box center [1529, 373] width 26 height 26
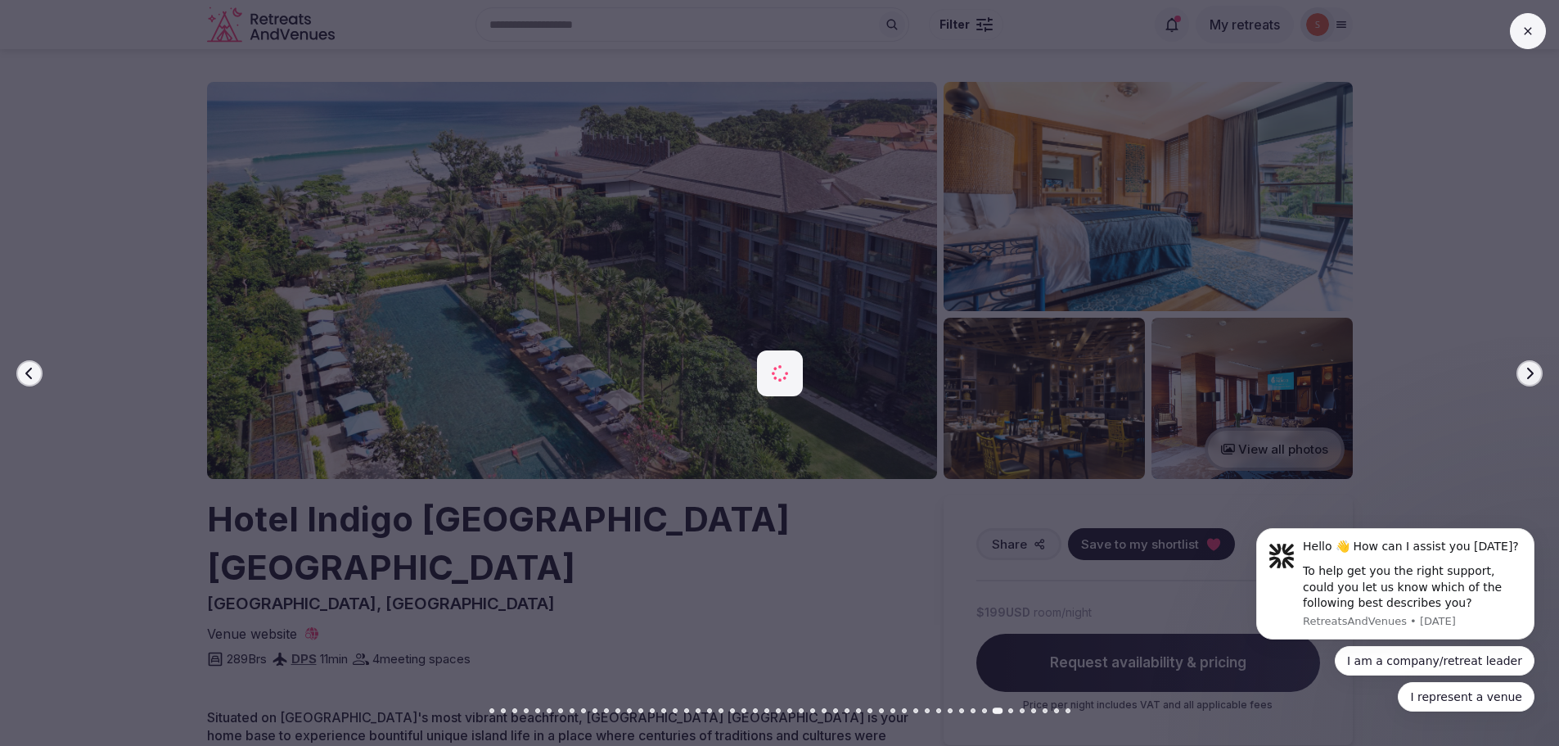
click at [1536, 370] on button "Next slide" at bounding box center [1529, 373] width 26 height 26
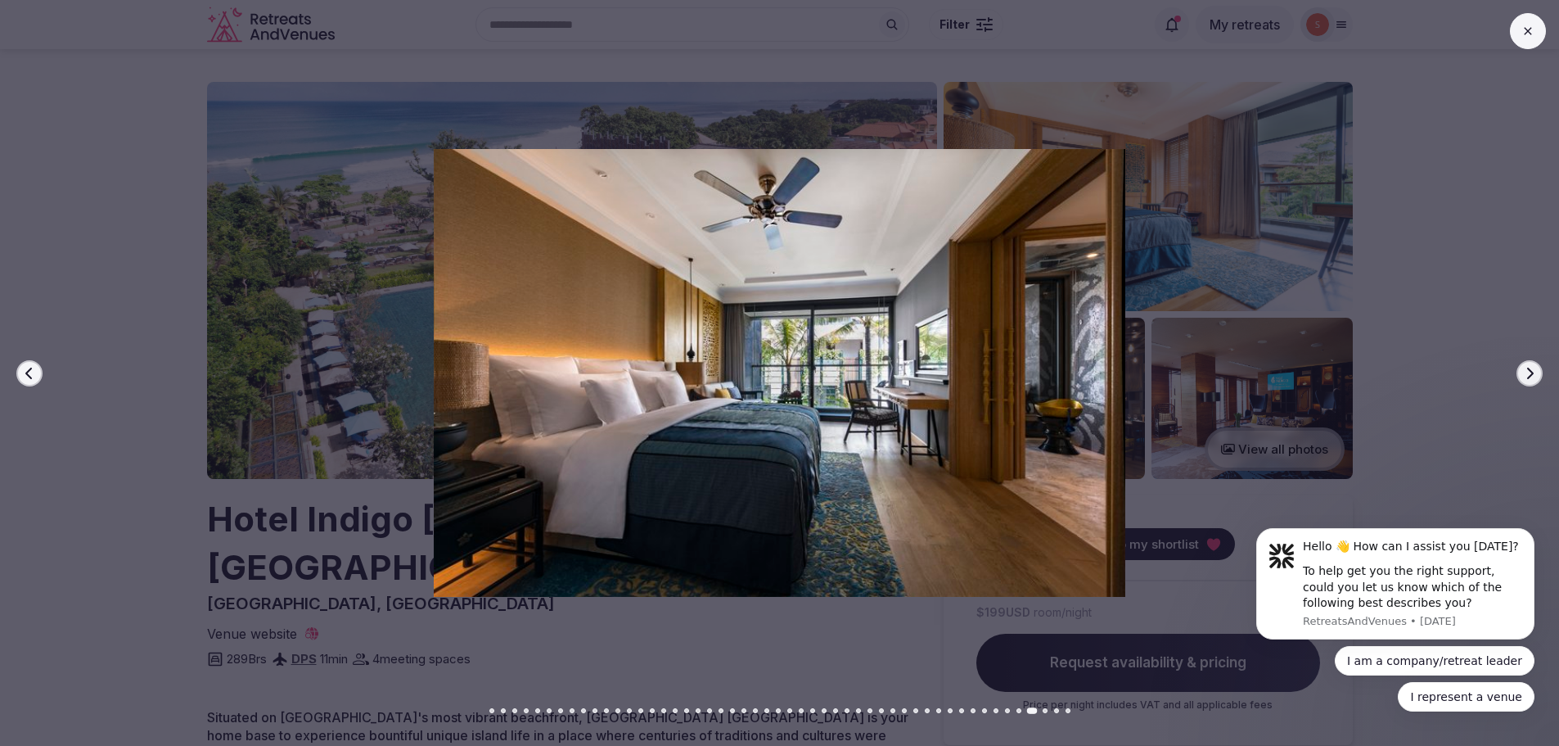
click at [1522, 370] on button "Next slide" at bounding box center [1529, 373] width 26 height 26
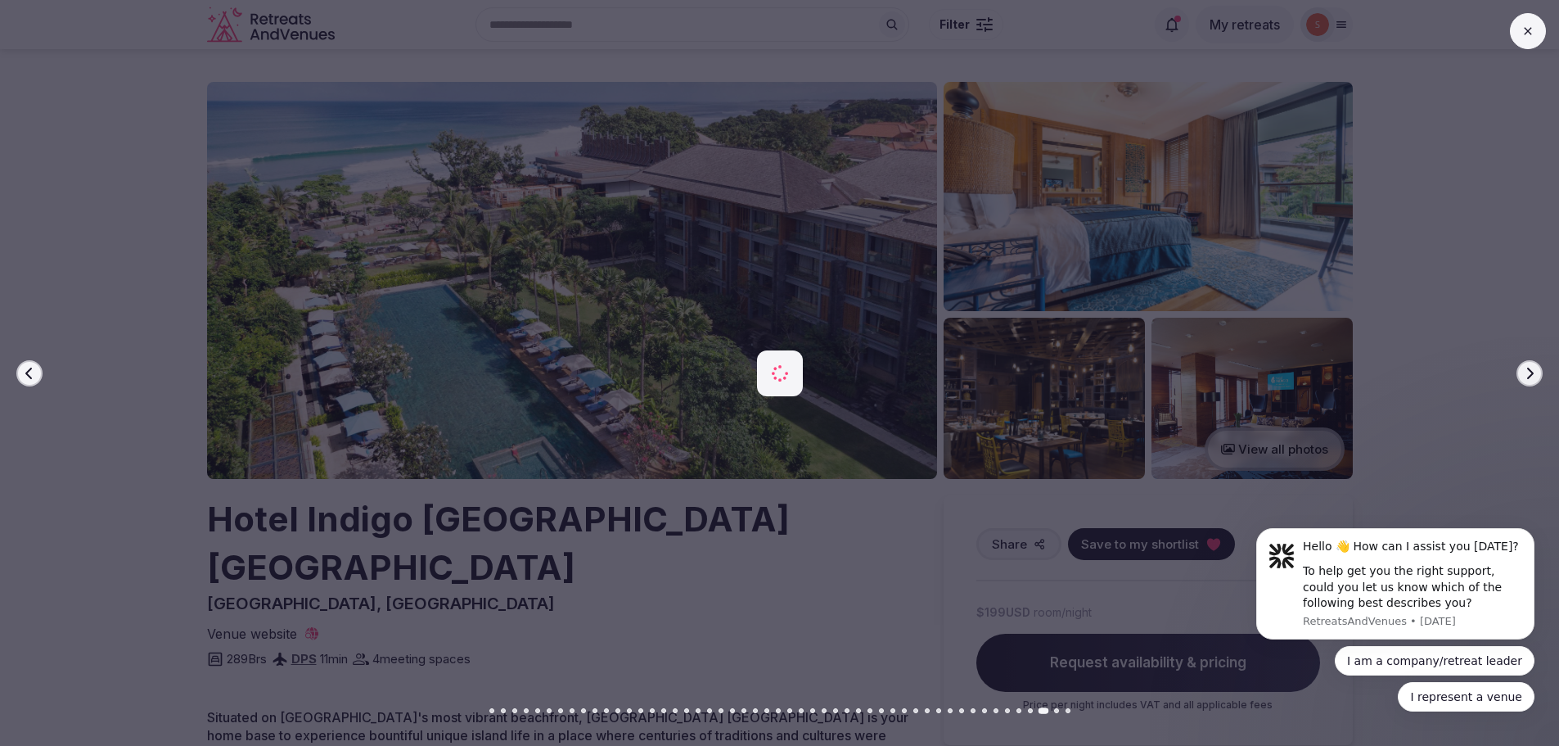
click at [1522, 370] on button "Next slide" at bounding box center [1529, 373] width 26 height 26
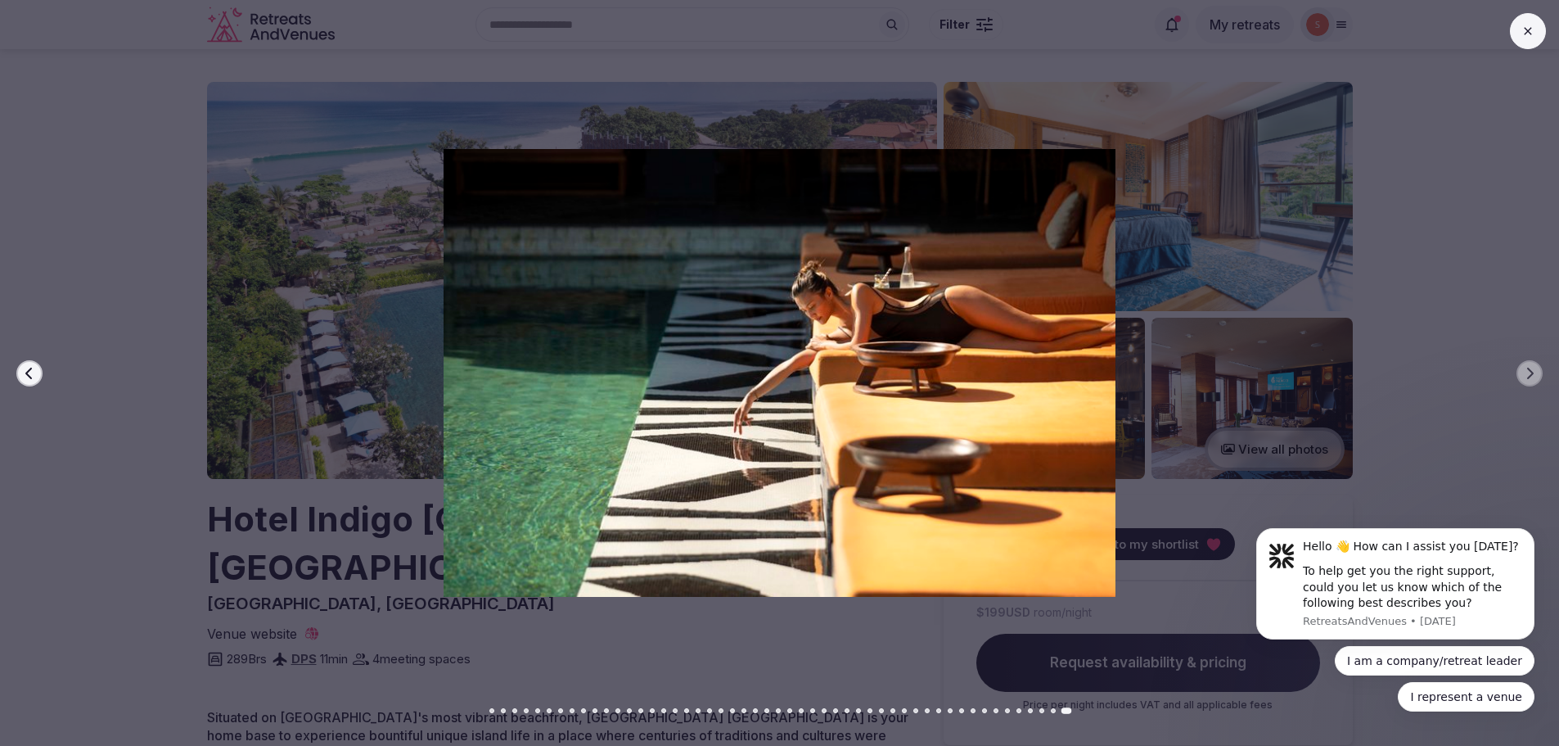
click at [1533, 43] on button at bounding box center [1528, 31] width 36 height 36
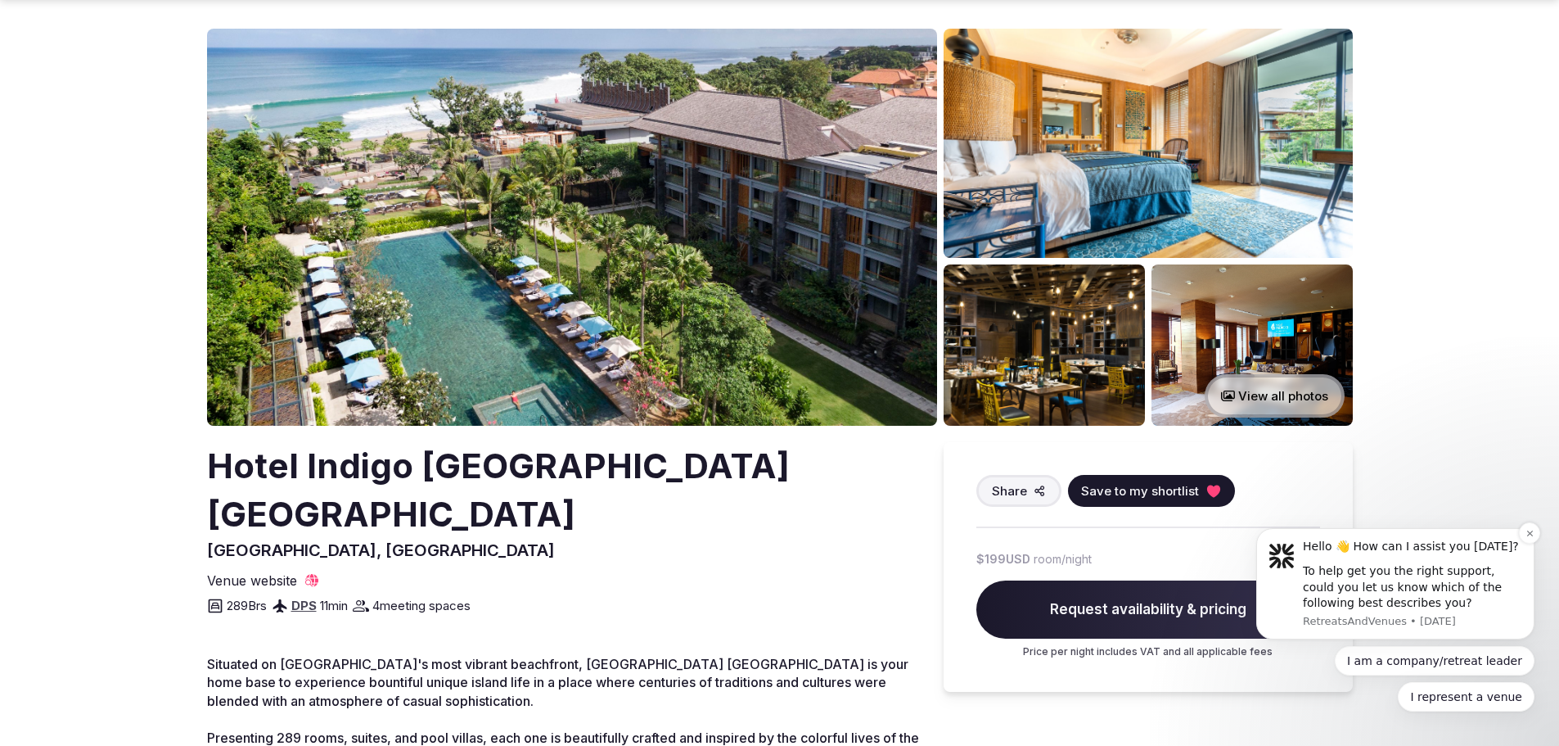
scroll to position [82, 0]
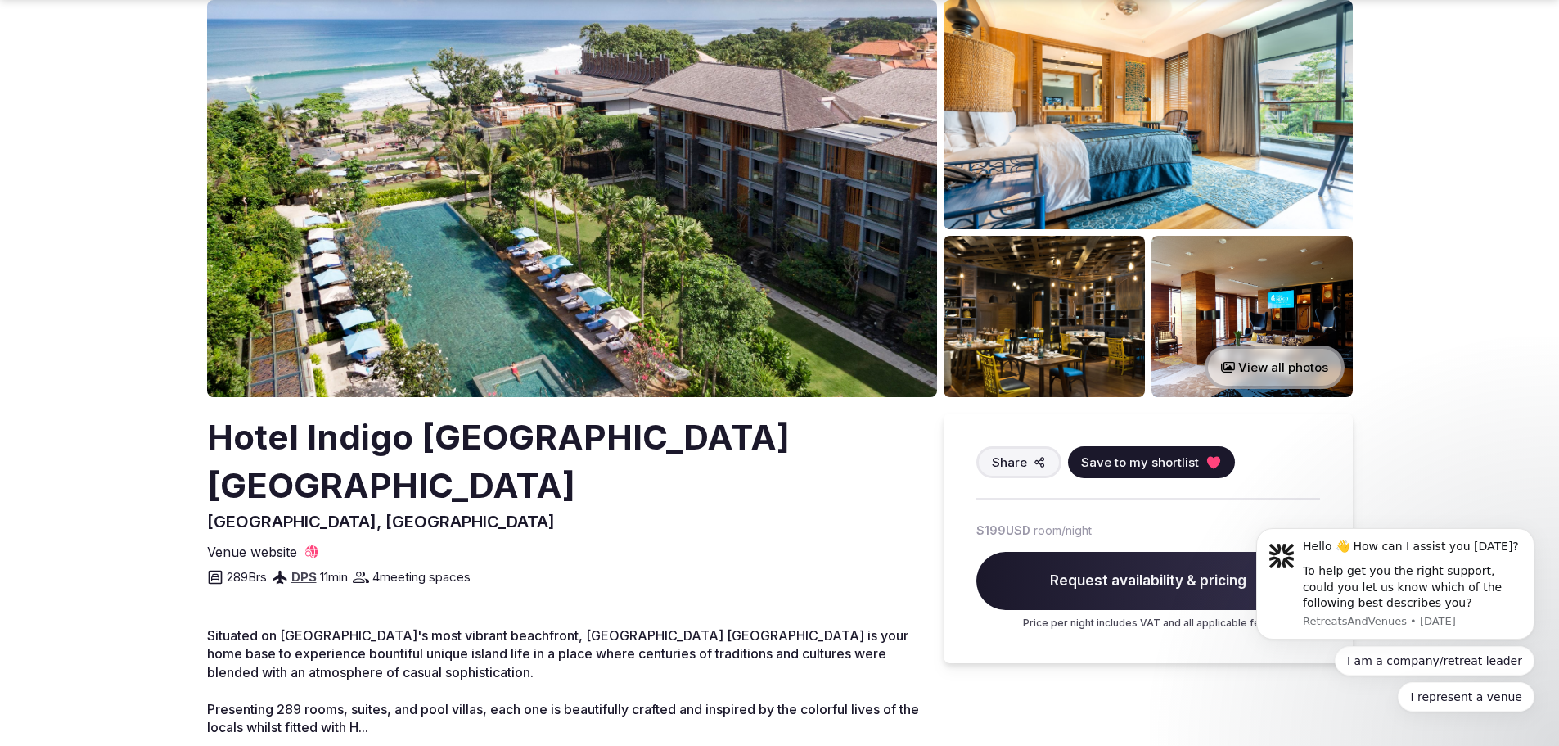
click at [248, 745] on div "Show more" at bounding box center [565, 758] width 717 height 18
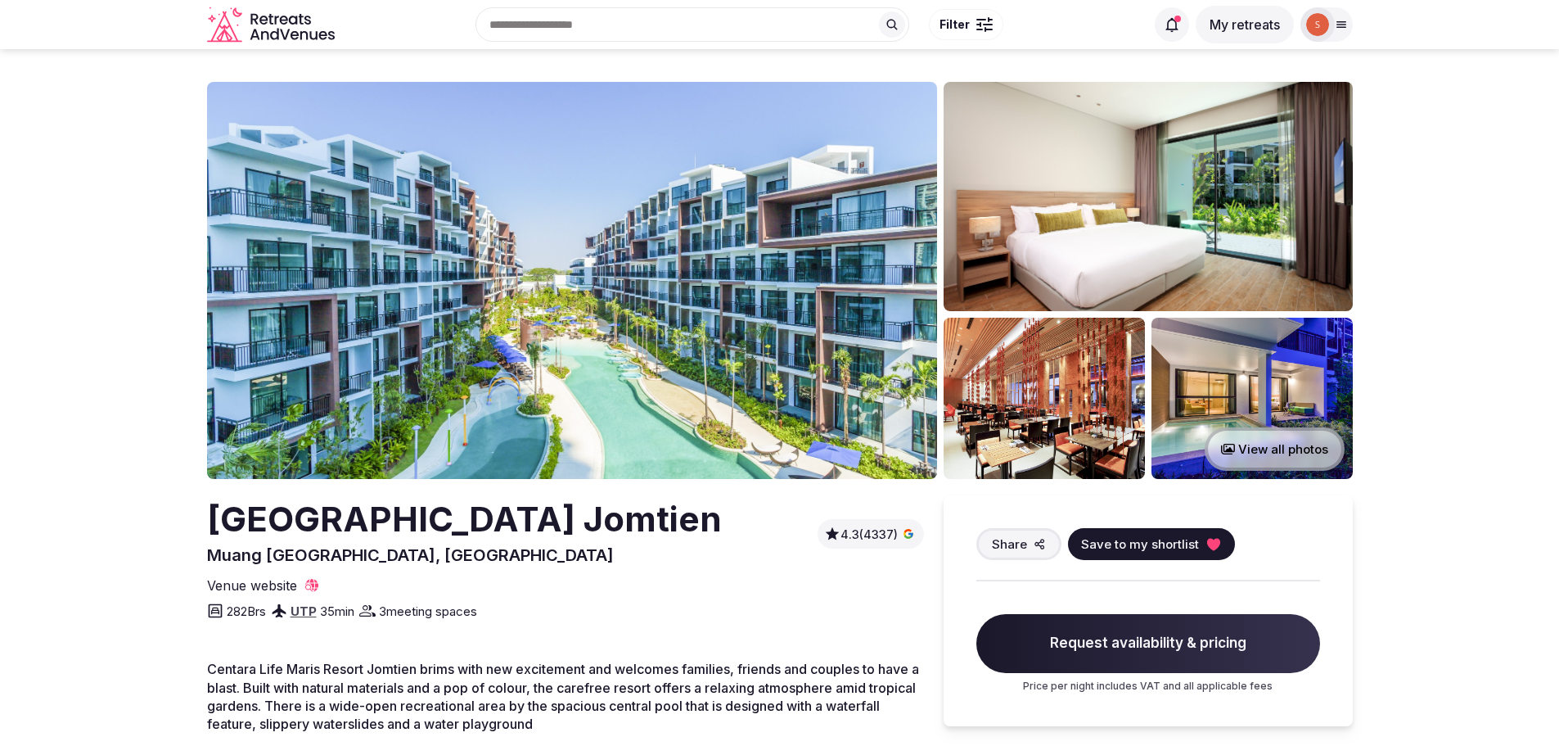
click at [764, 367] on img at bounding box center [572, 280] width 730 height 397
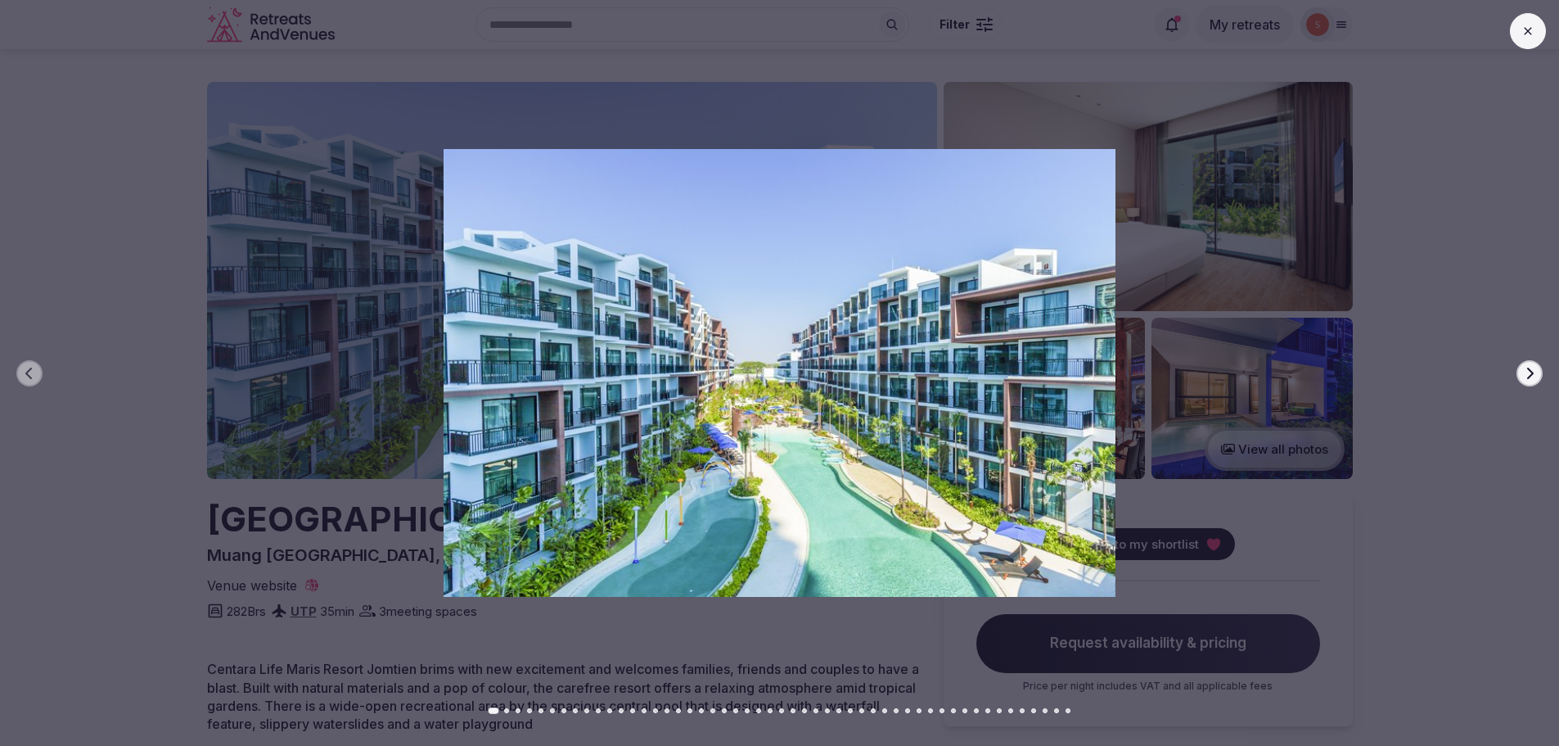
click at [1540, 367] on button "Next slide" at bounding box center [1529, 373] width 26 height 26
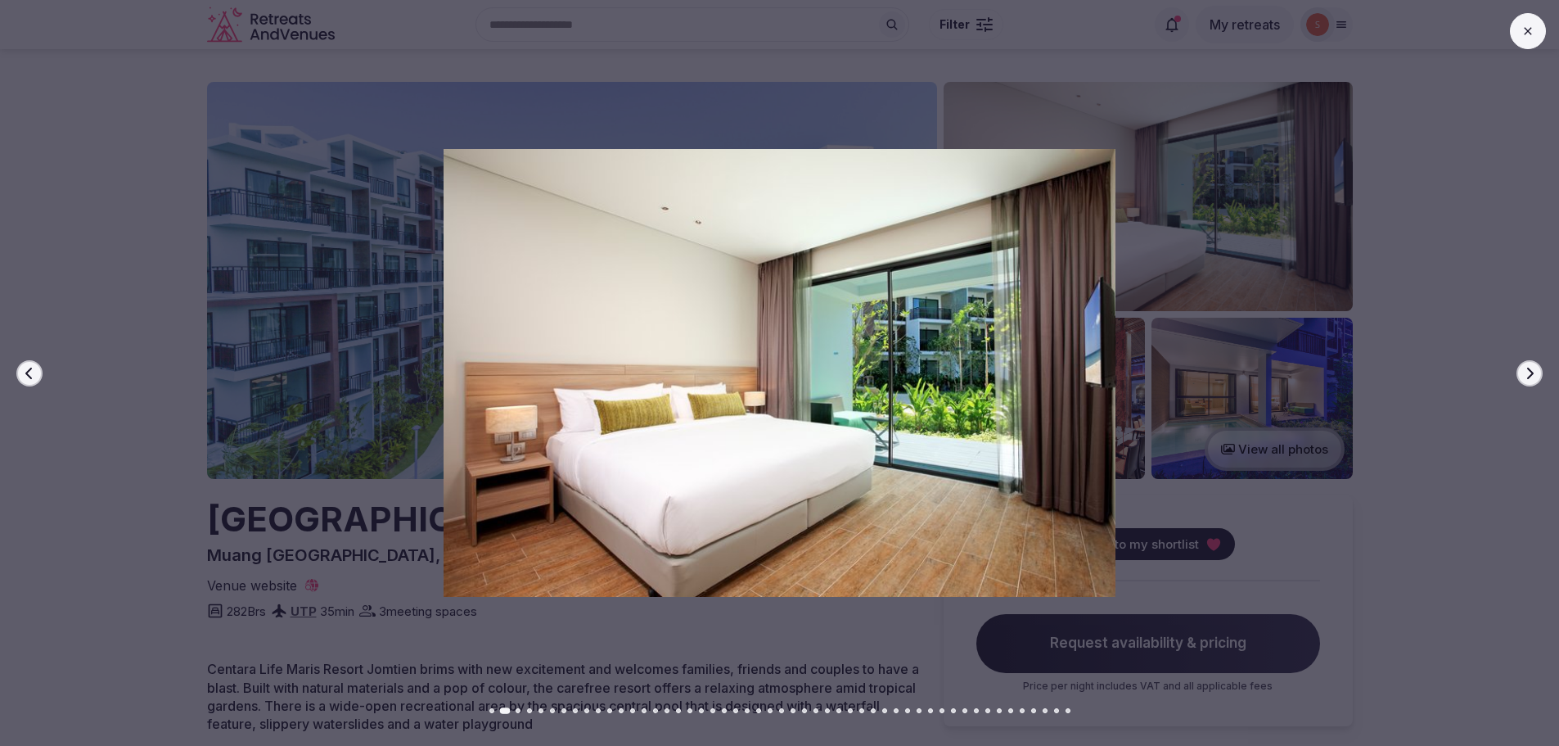
click at [1540, 367] on button "Next slide" at bounding box center [1529, 373] width 26 height 26
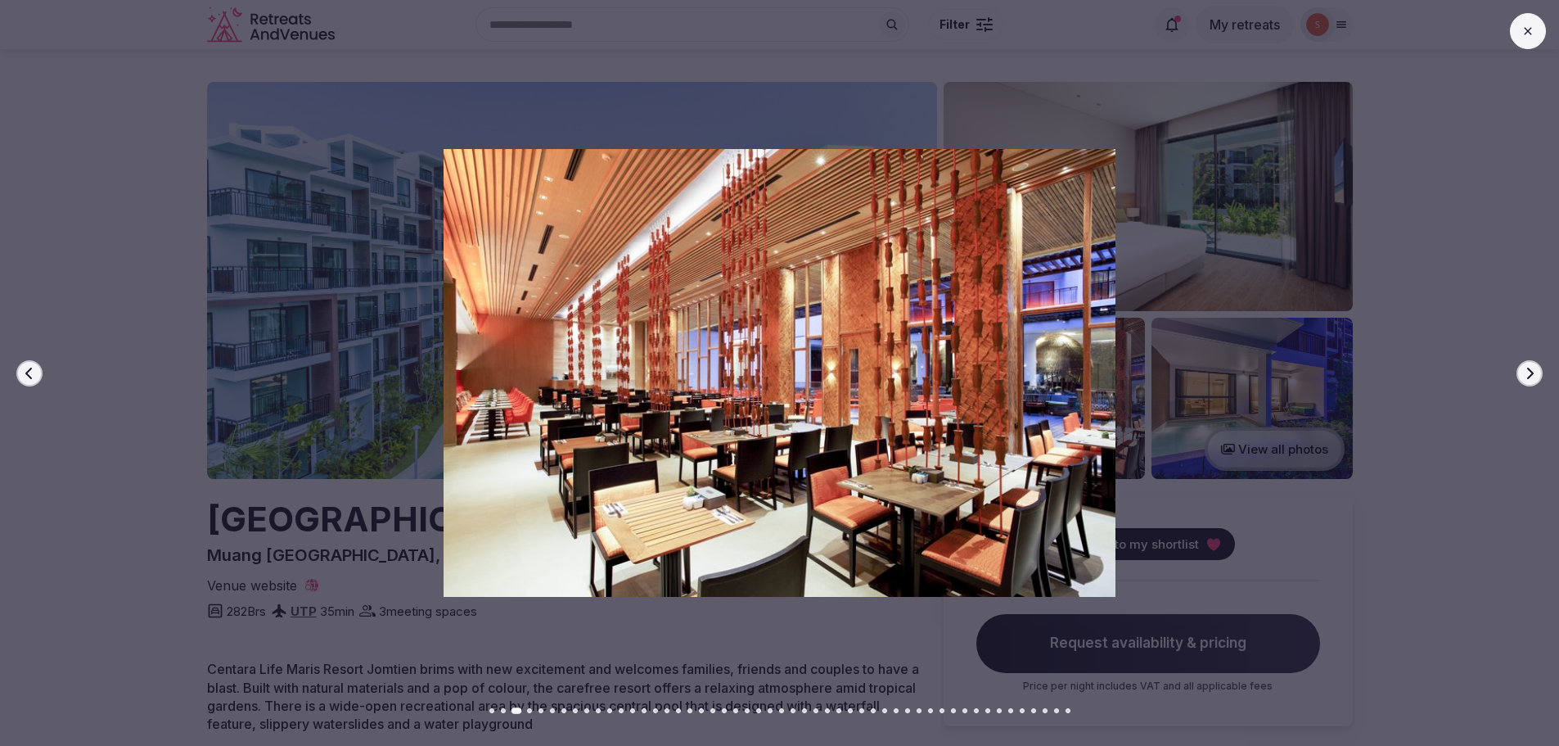
click at [1540, 367] on button "Next slide" at bounding box center [1529, 373] width 26 height 26
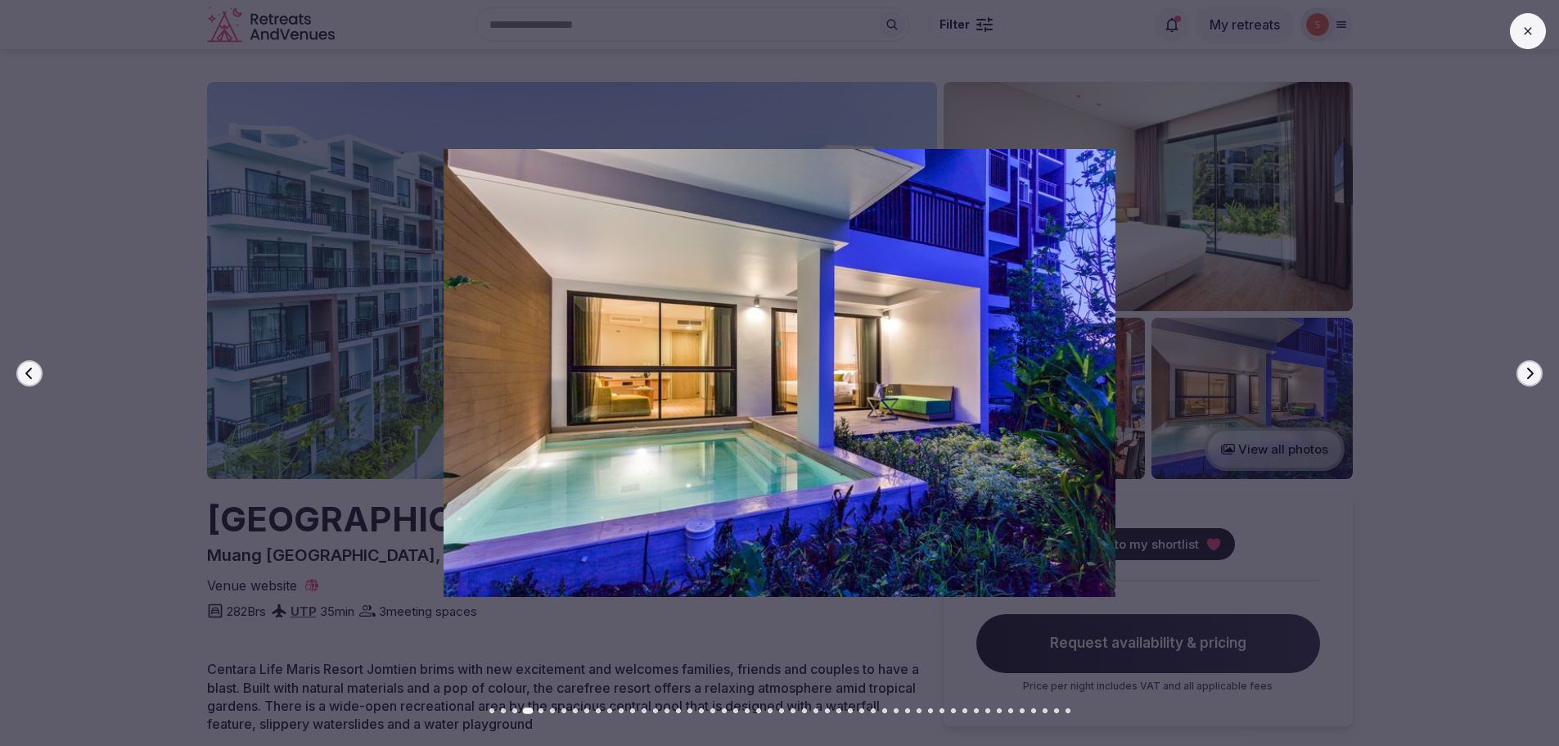
click at [1540, 369] on button "Next slide" at bounding box center [1529, 373] width 26 height 26
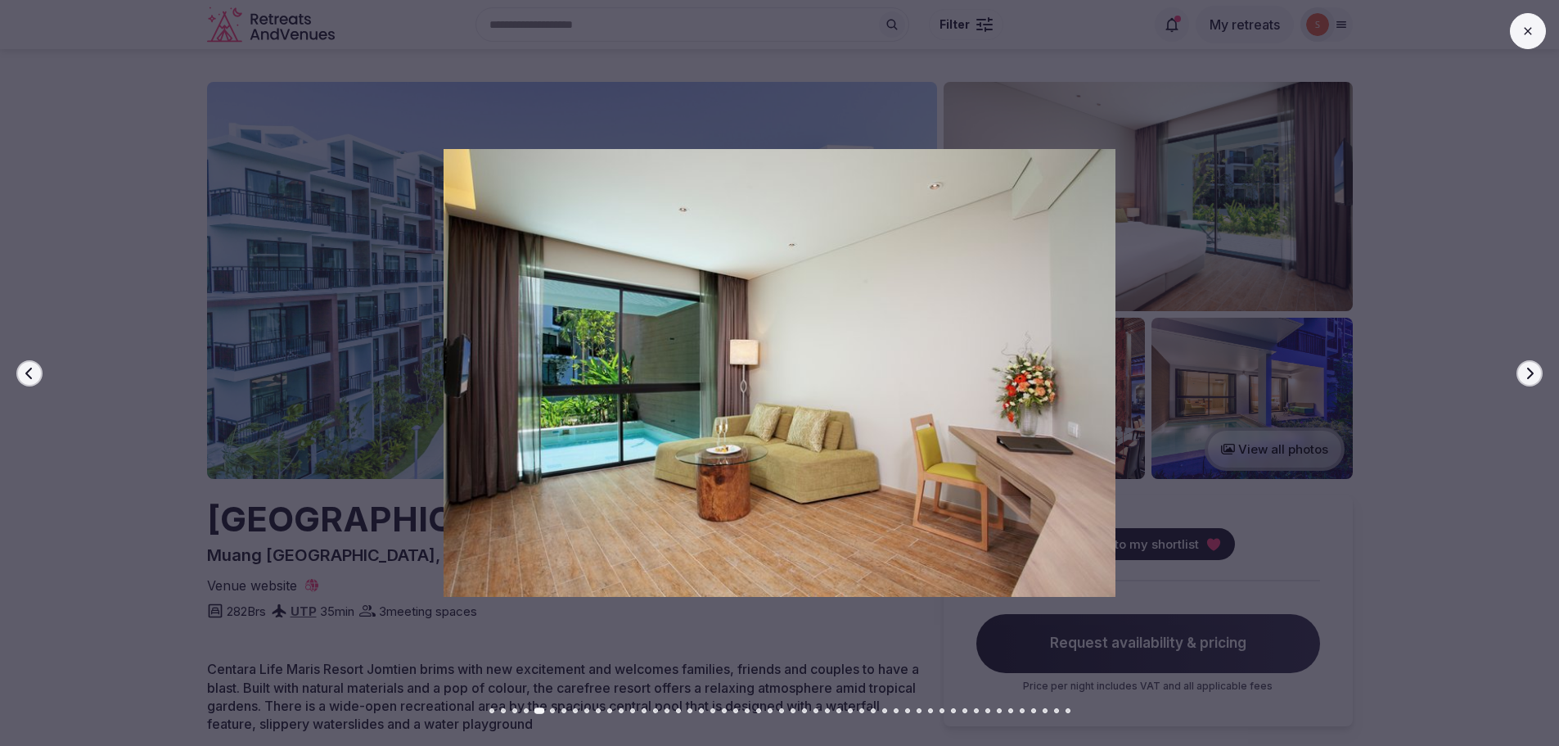
click at [1540, 369] on button "Next slide" at bounding box center [1529, 373] width 26 height 26
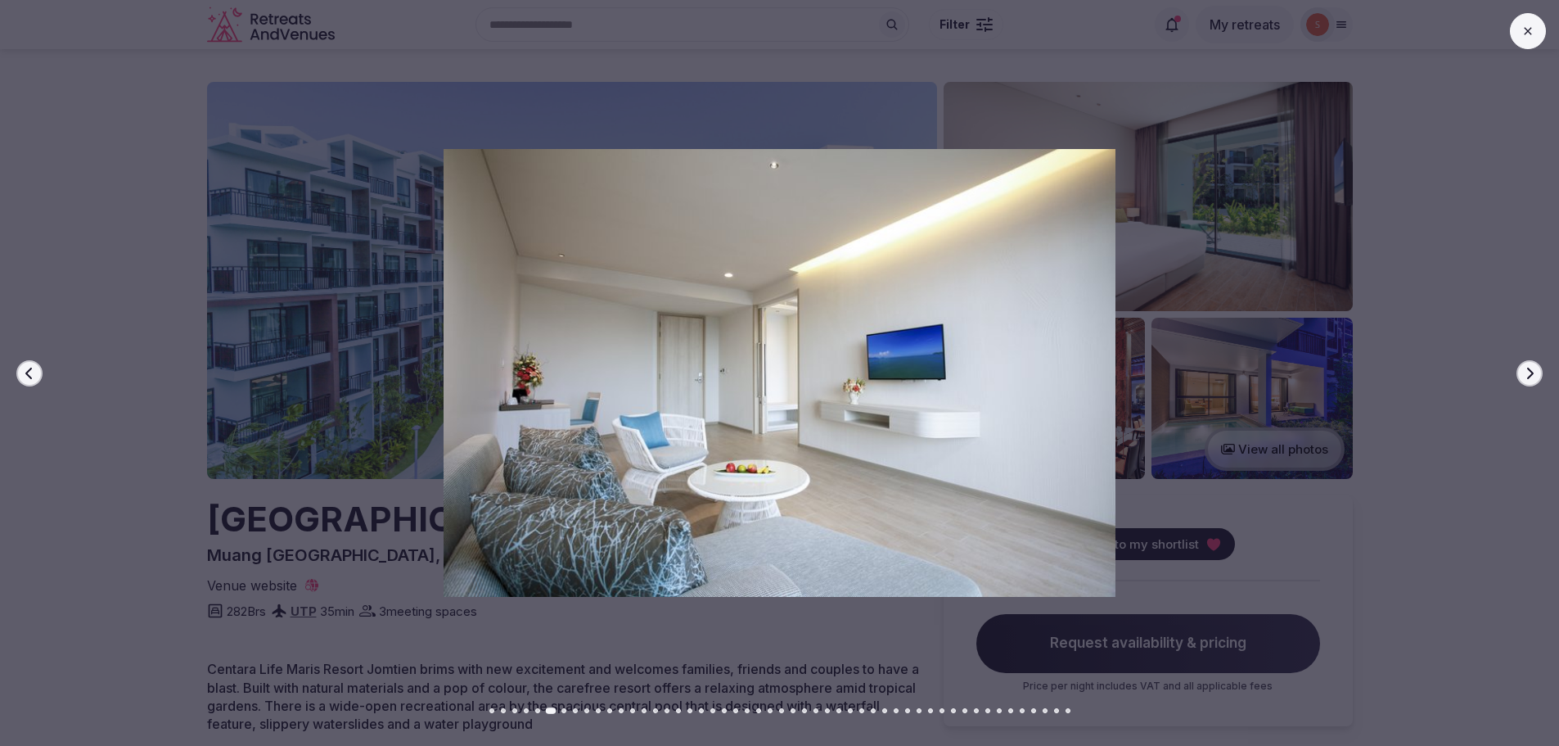
click at [1540, 369] on button "Next slide" at bounding box center [1529, 373] width 26 height 26
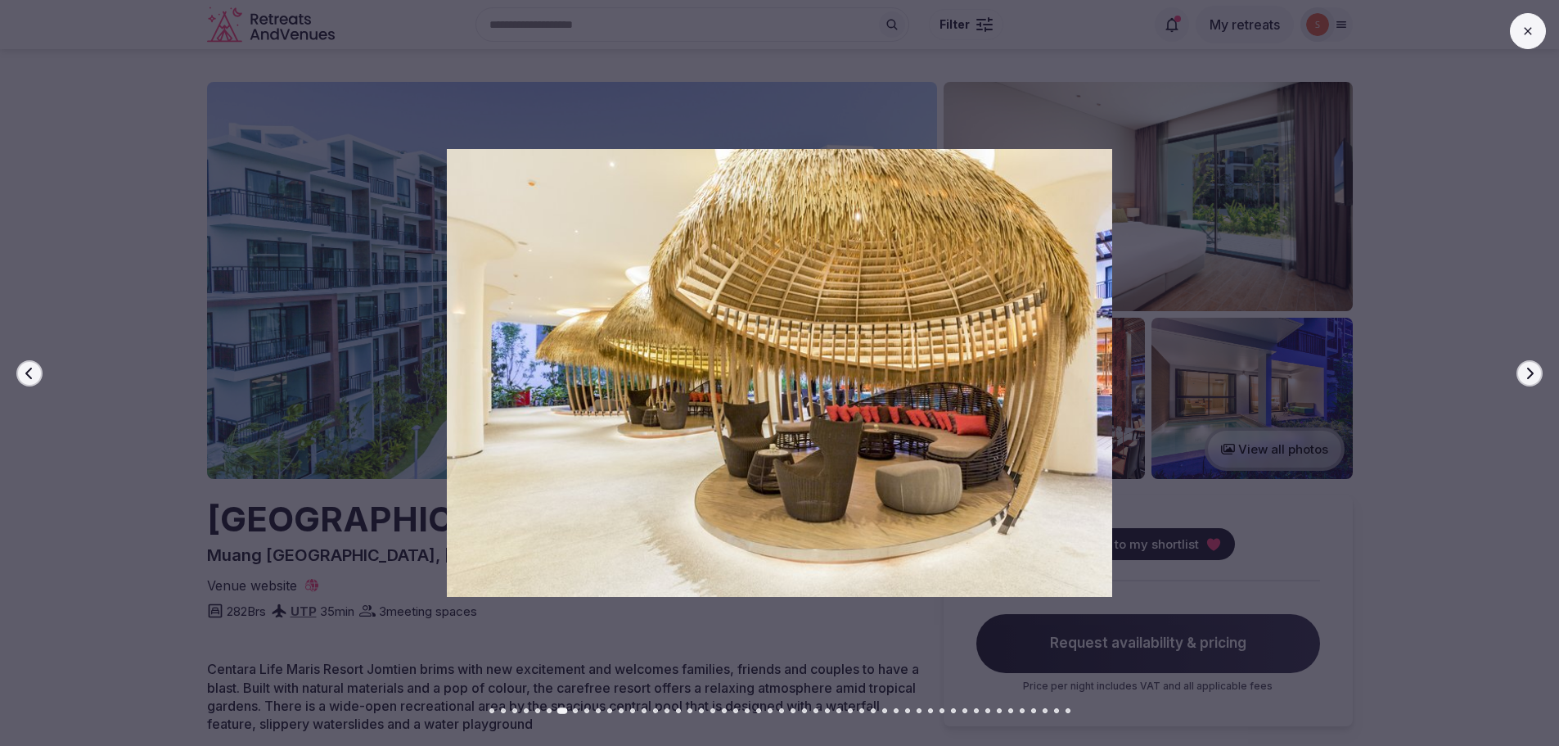
click at [1540, 369] on button "Next slide" at bounding box center [1529, 373] width 26 height 26
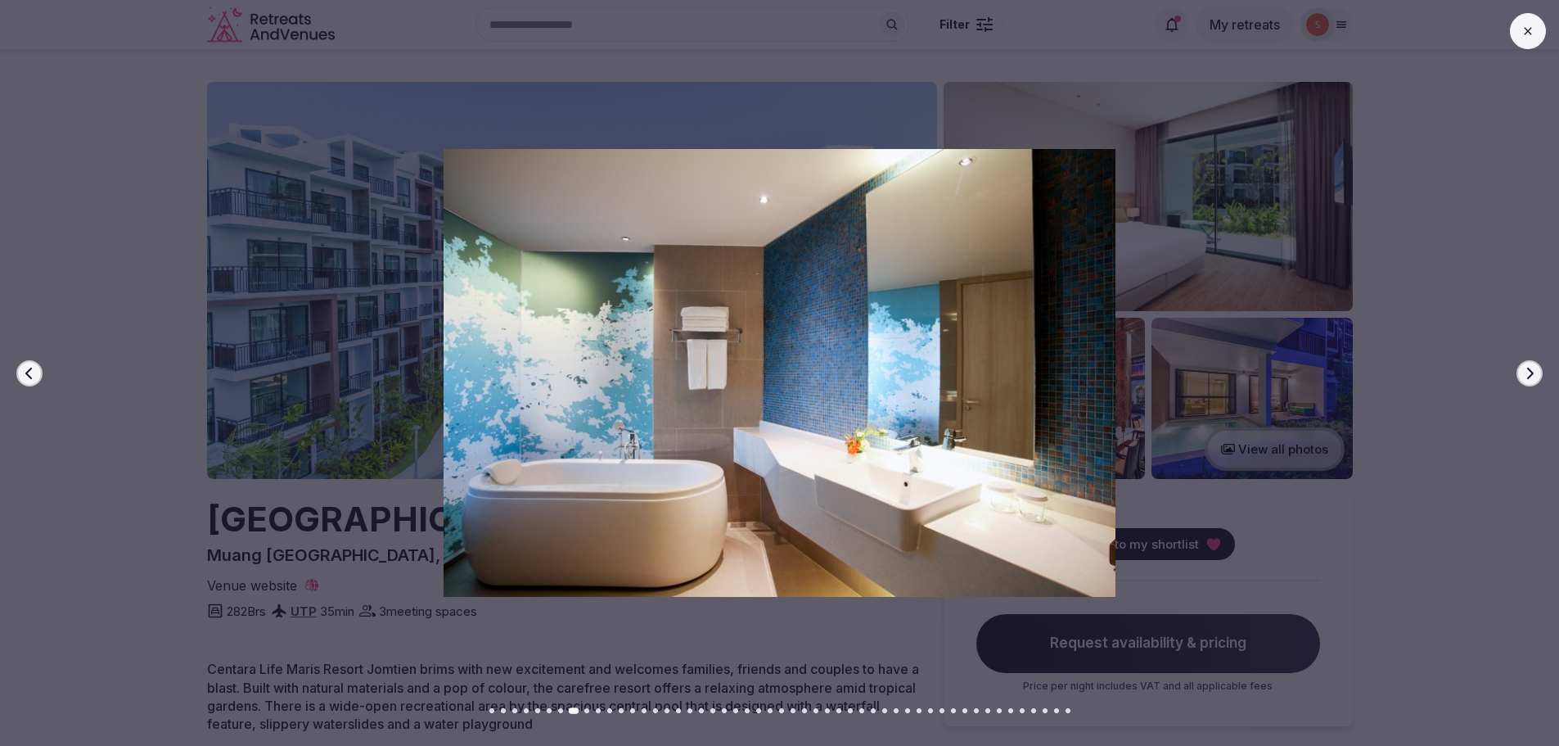
click at [1540, 369] on button "Next slide" at bounding box center [1529, 373] width 26 height 26
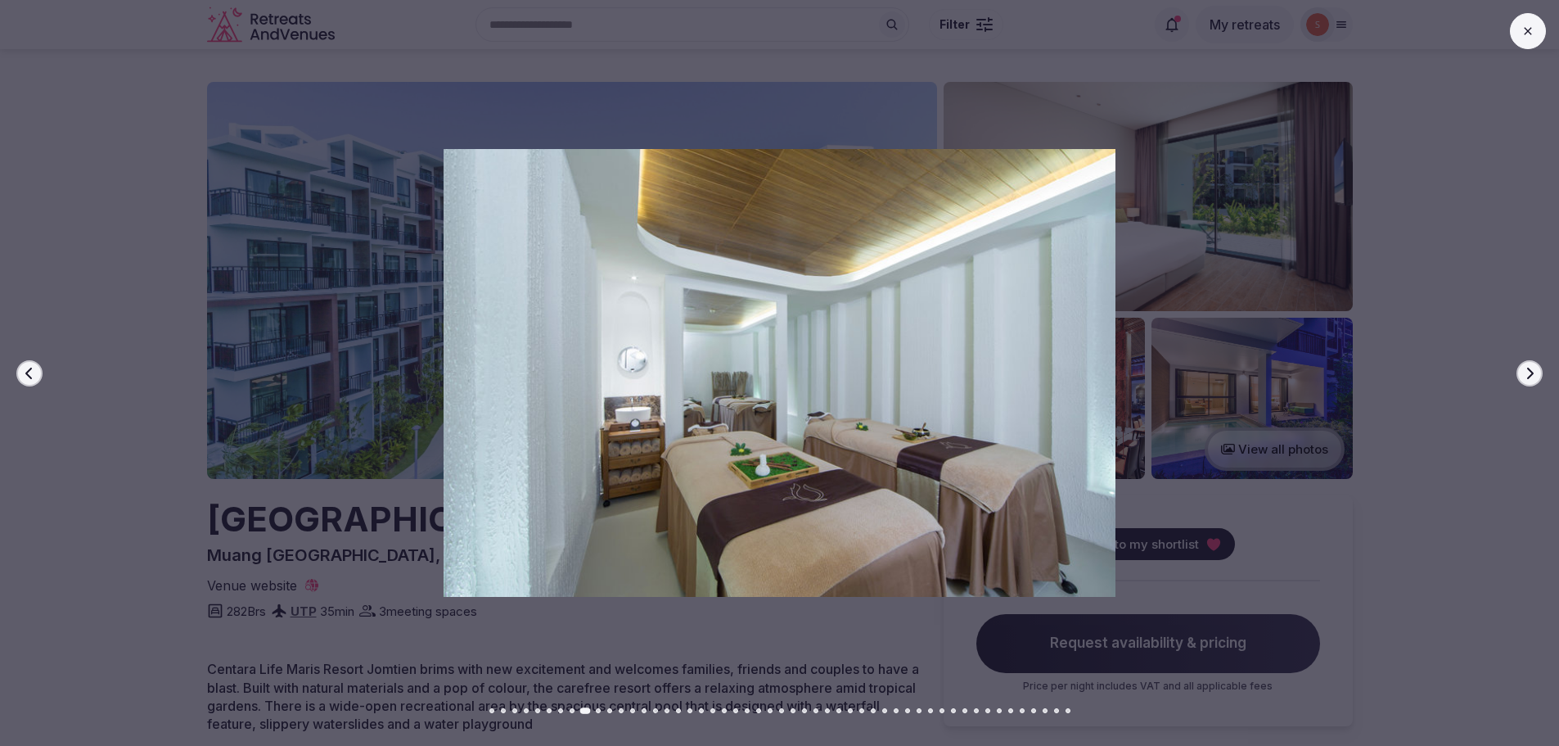
click at [1540, 369] on button "Next slide" at bounding box center [1529, 373] width 26 height 26
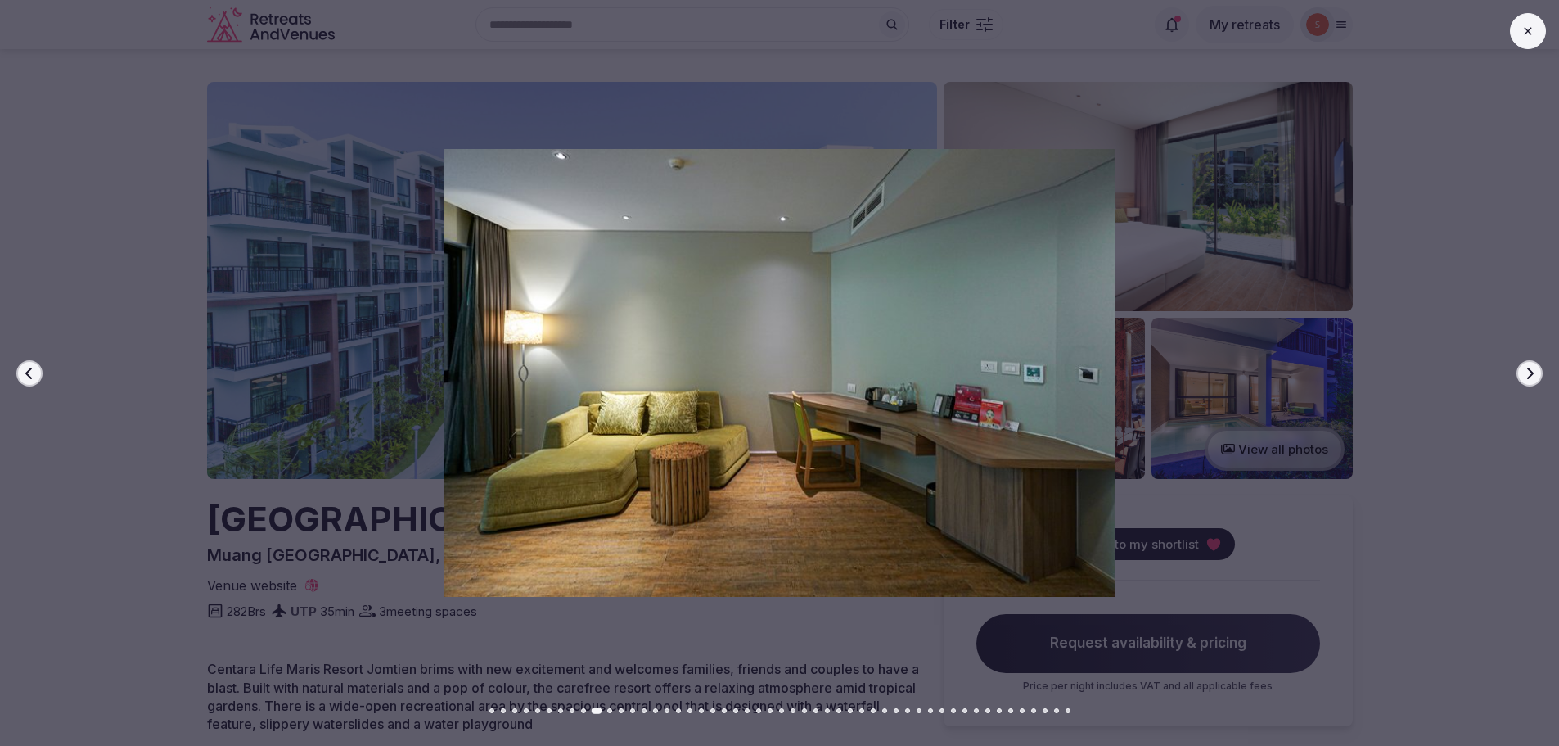
click at [1540, 369] on button "Next slide" at bounding box center [1529, 373] width 26 height 26
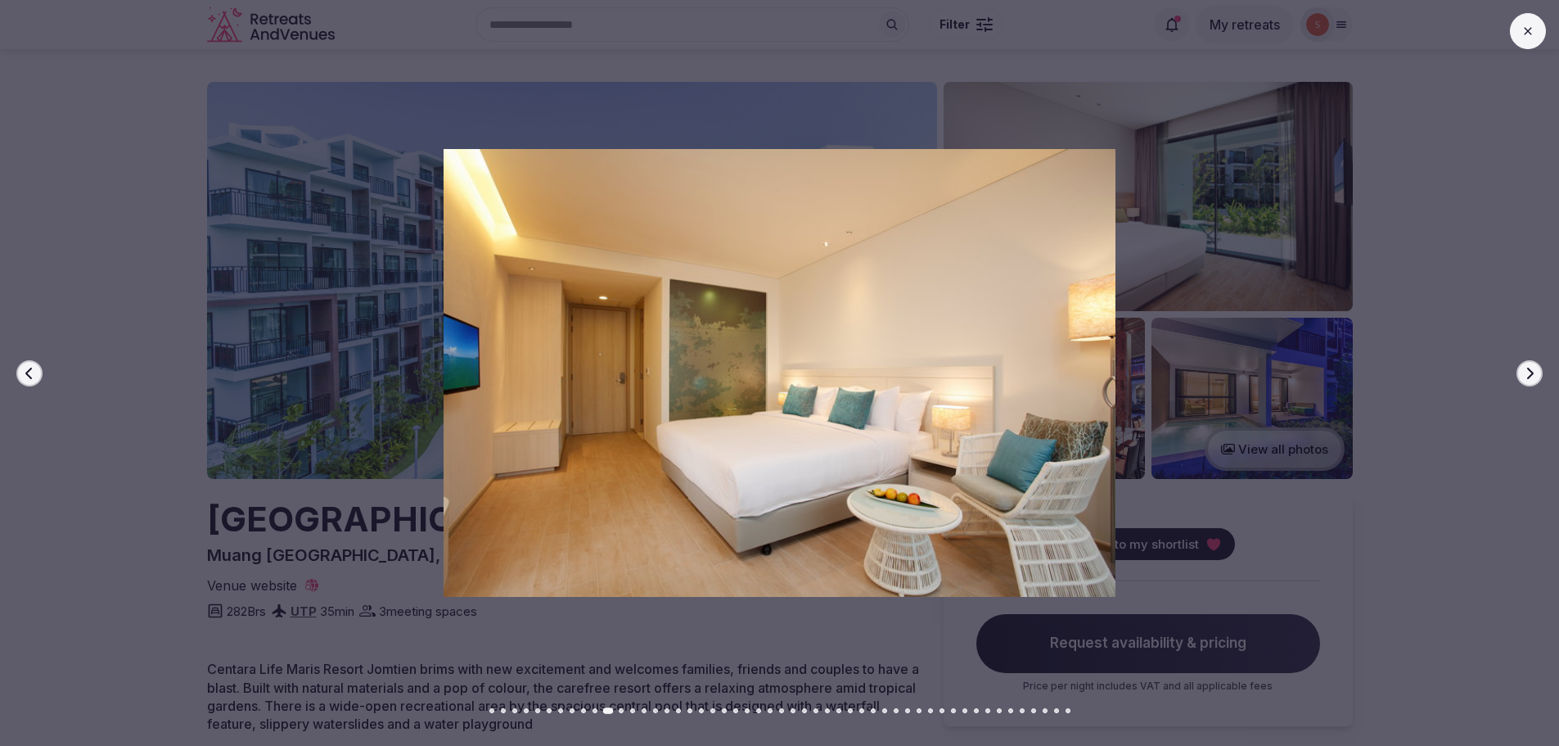
click at [1540, 369] on button "Next slide" at bounding box center [1529, 373] width 26 height 26
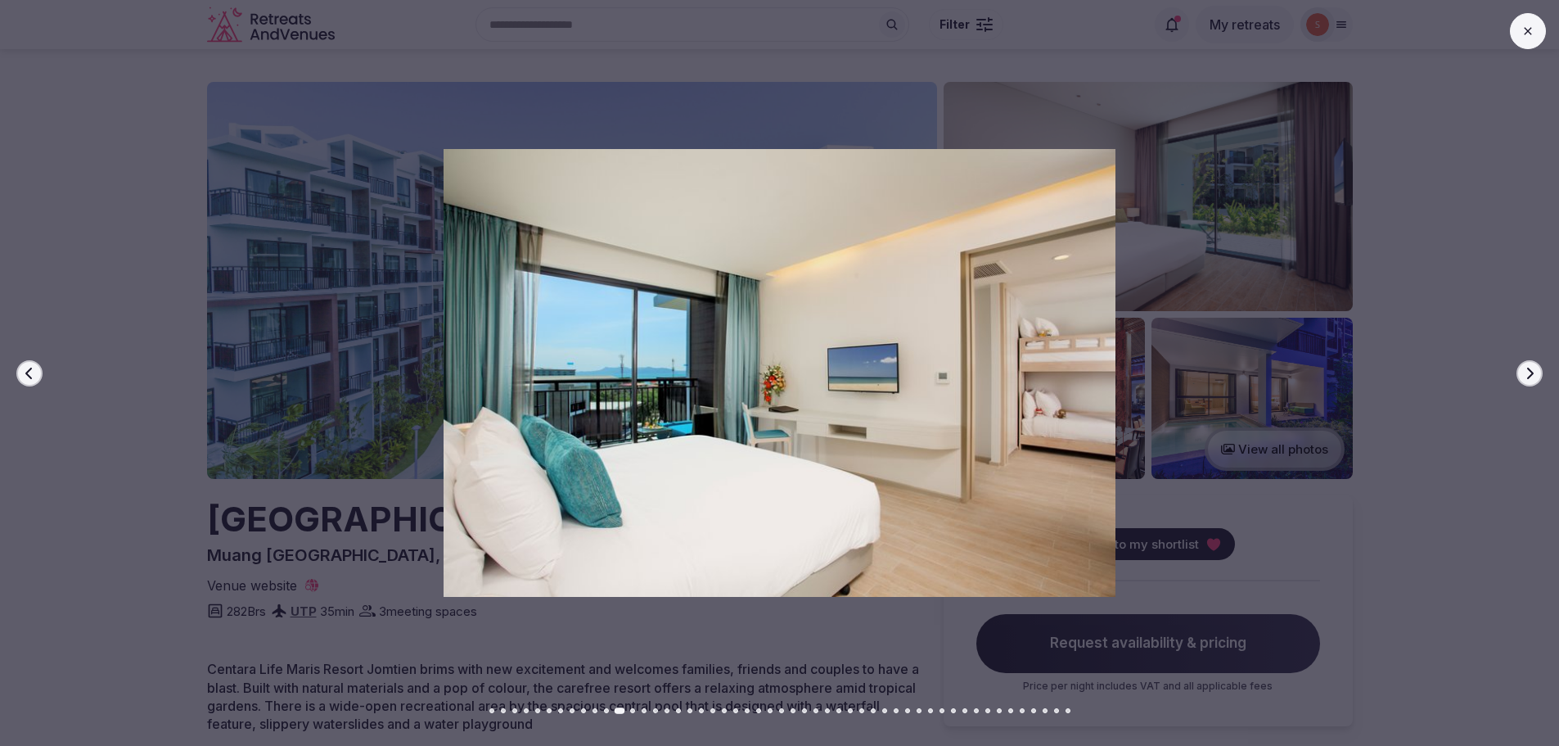
click at [1540, 369] on button "Next slide" at bounding box center [1529, 373] width 26 height 26
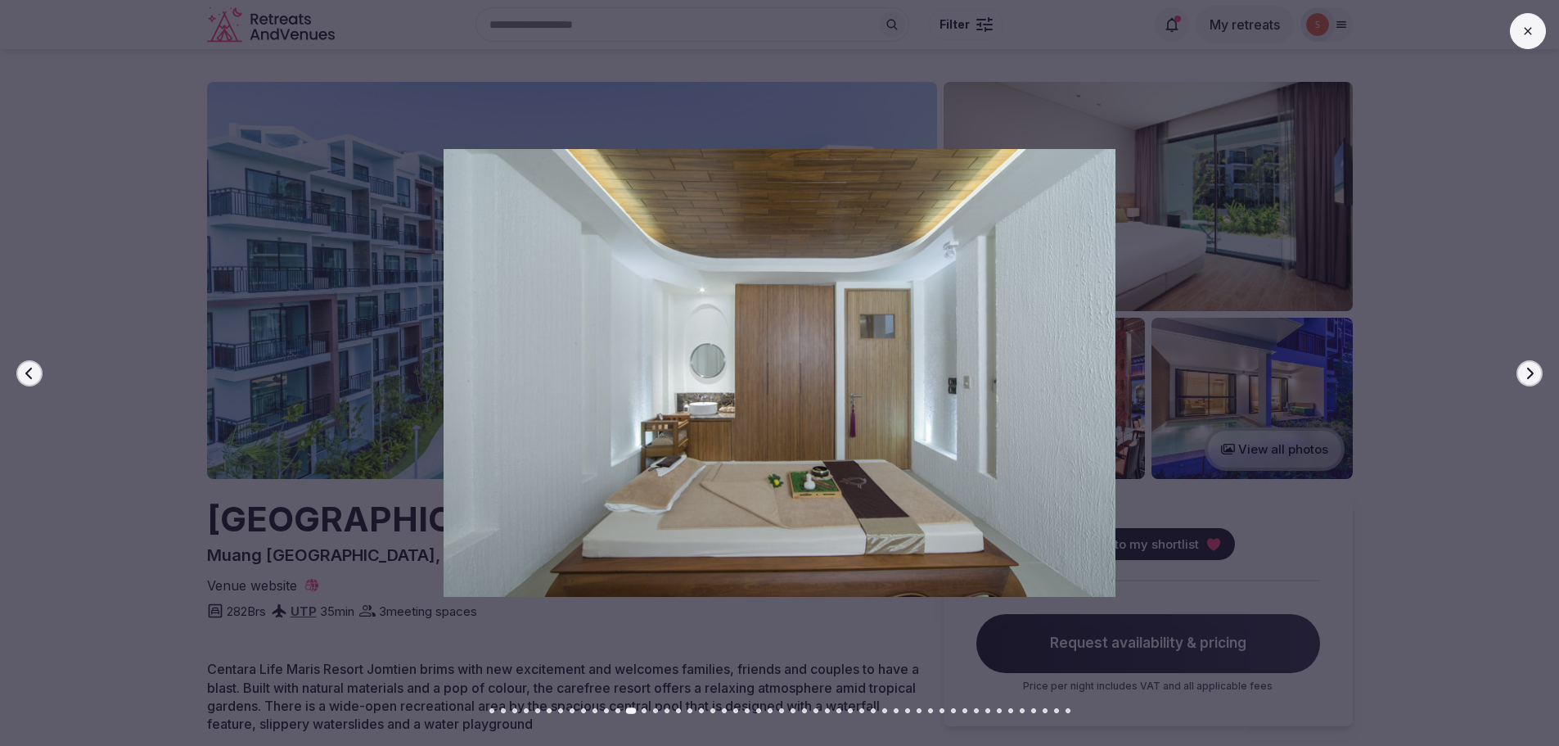
click at [1540, 369] on button "Next slide" at bounding box center [1529, 373] width 26 height 26
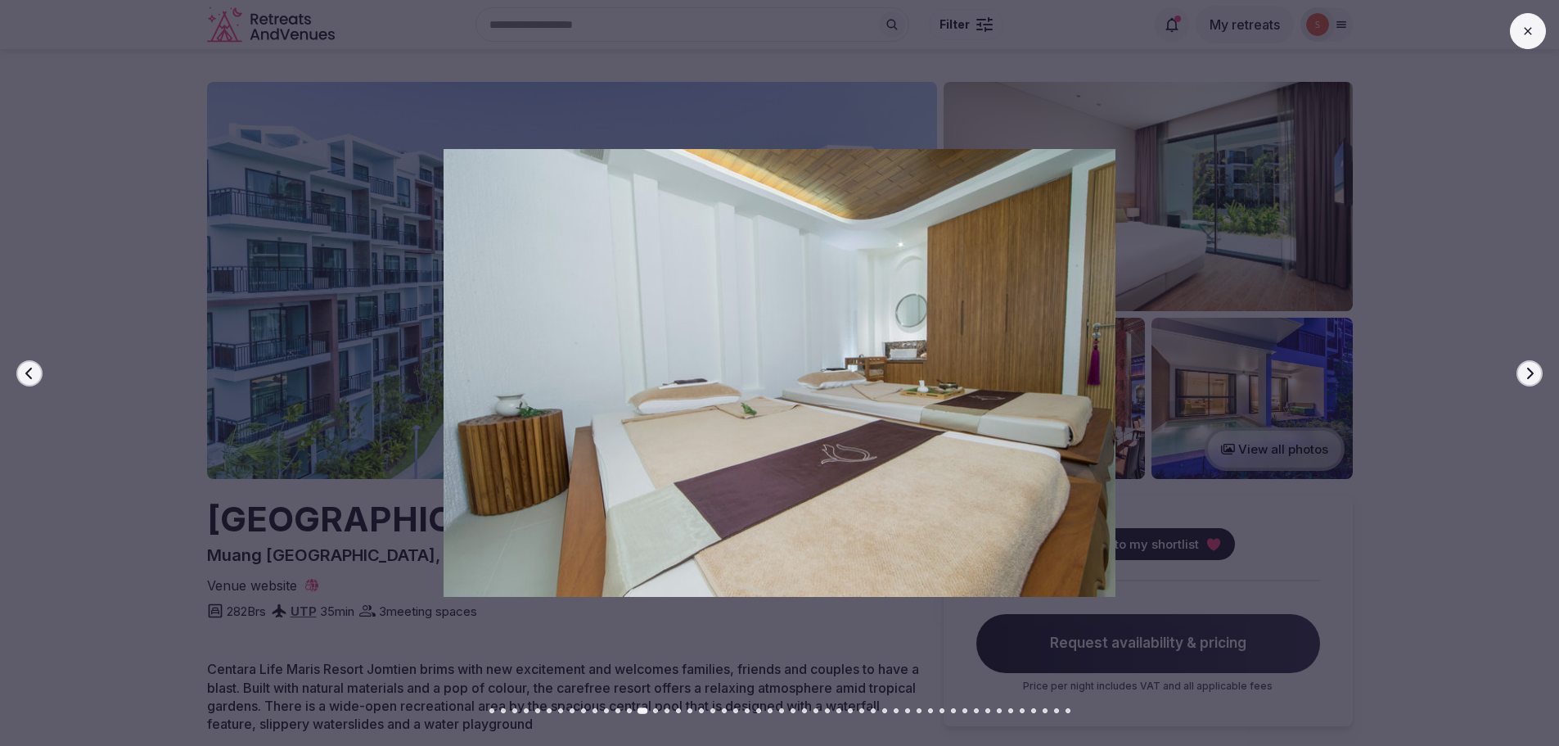
click at [1540, 369] on button "Next slide" at bounding box center [1529, 373] width 26 height 26
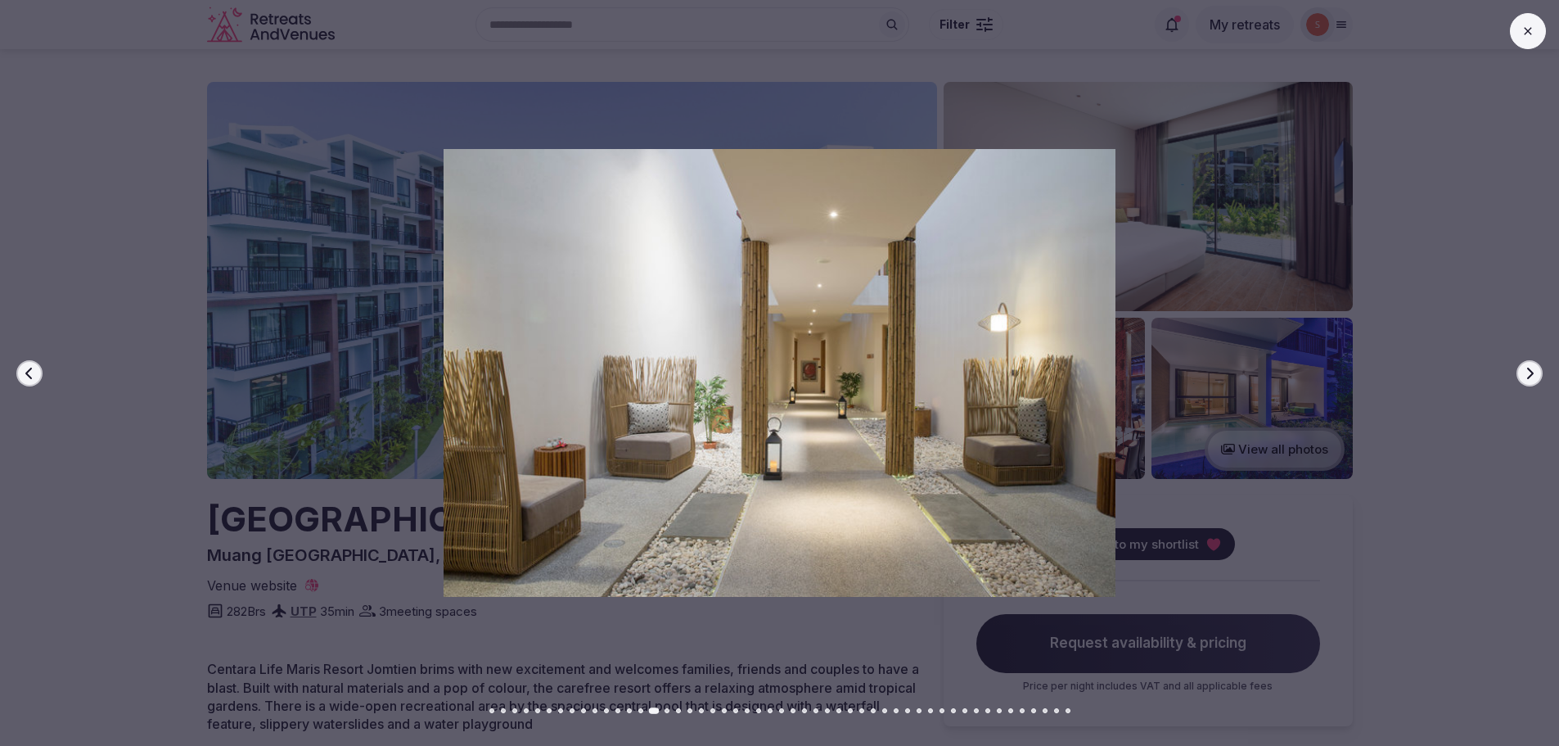
click at [1541, 370] on button "Next slide" at bounding box center [1529, 373] width 26 height 26
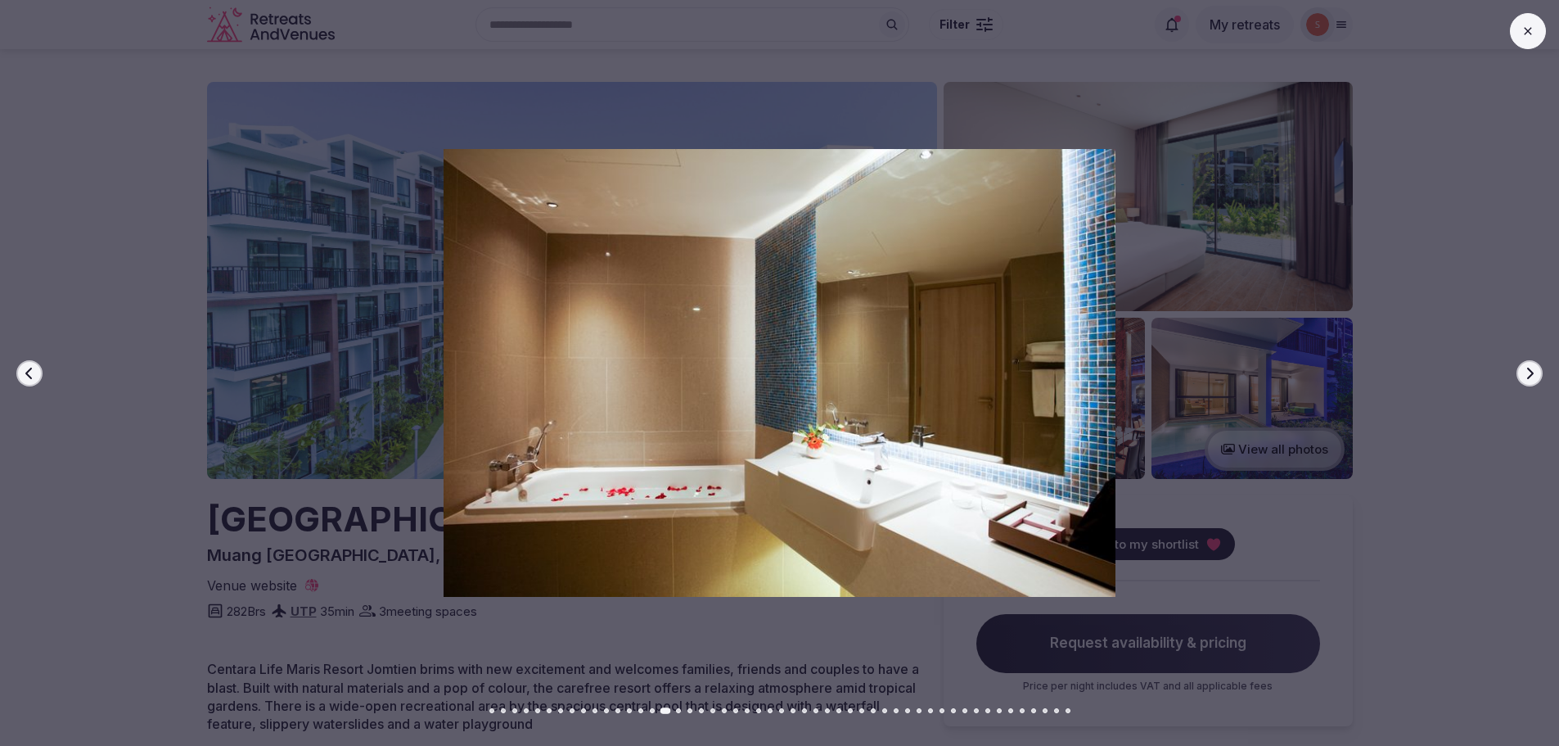
click at [1541, 370] on button "Next slide" at bounding box center [1529, 373] width 26 height 26
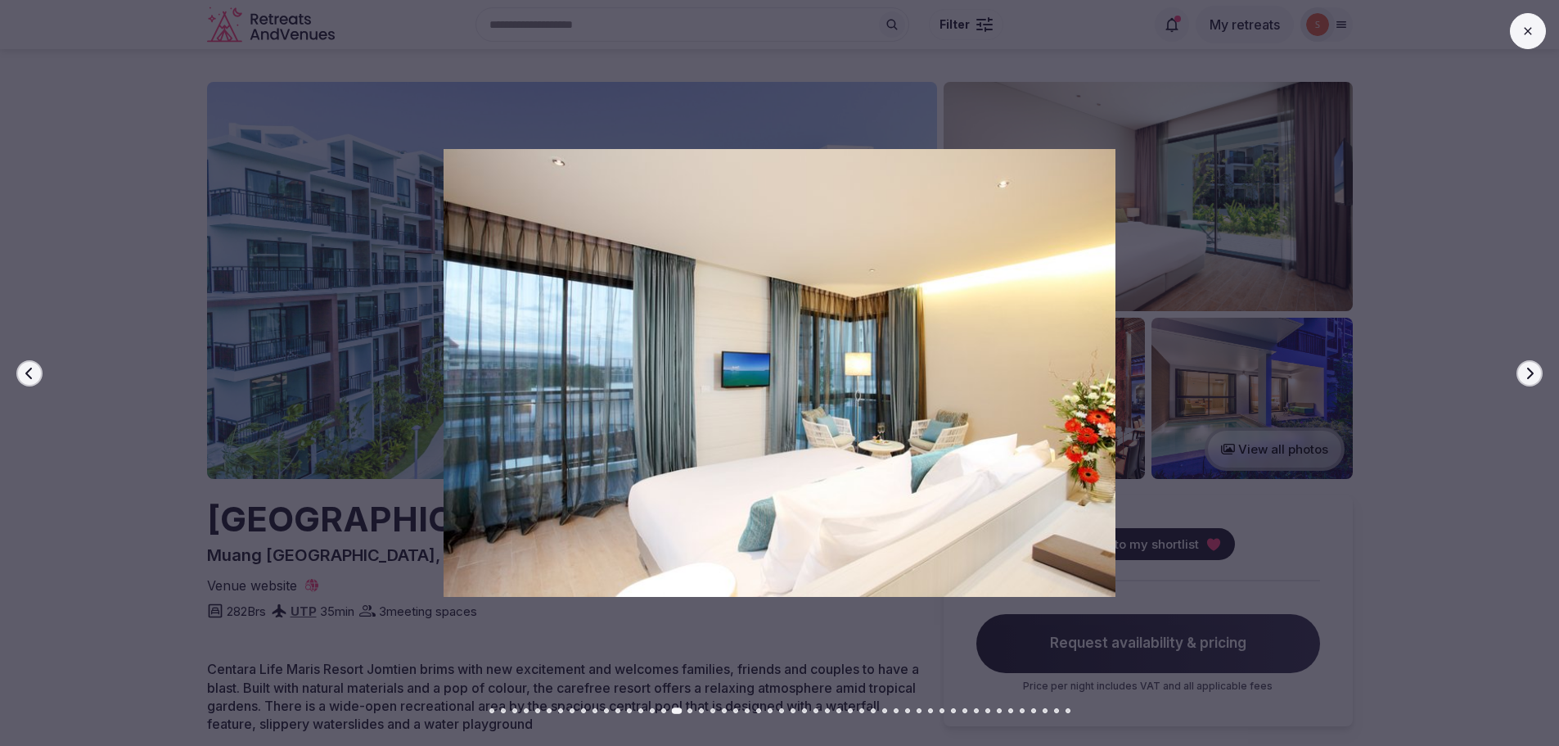
click at [1541, 370] on button "Next slide" at bounding box center [1529, 373] width 26 height 26
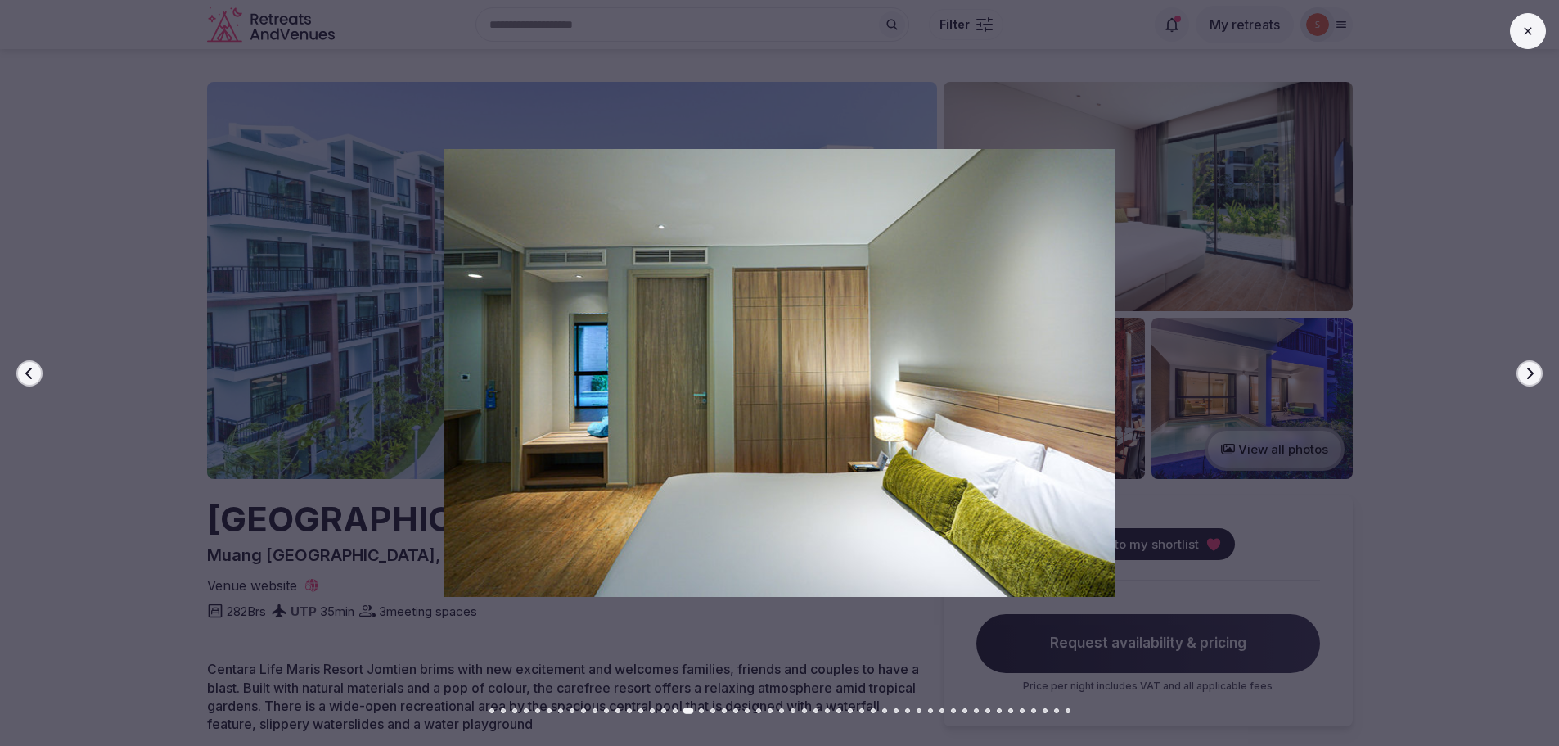
click at [1541, 370] on button "Next slide" at bounding box center [1529, 373] width 26 height 26
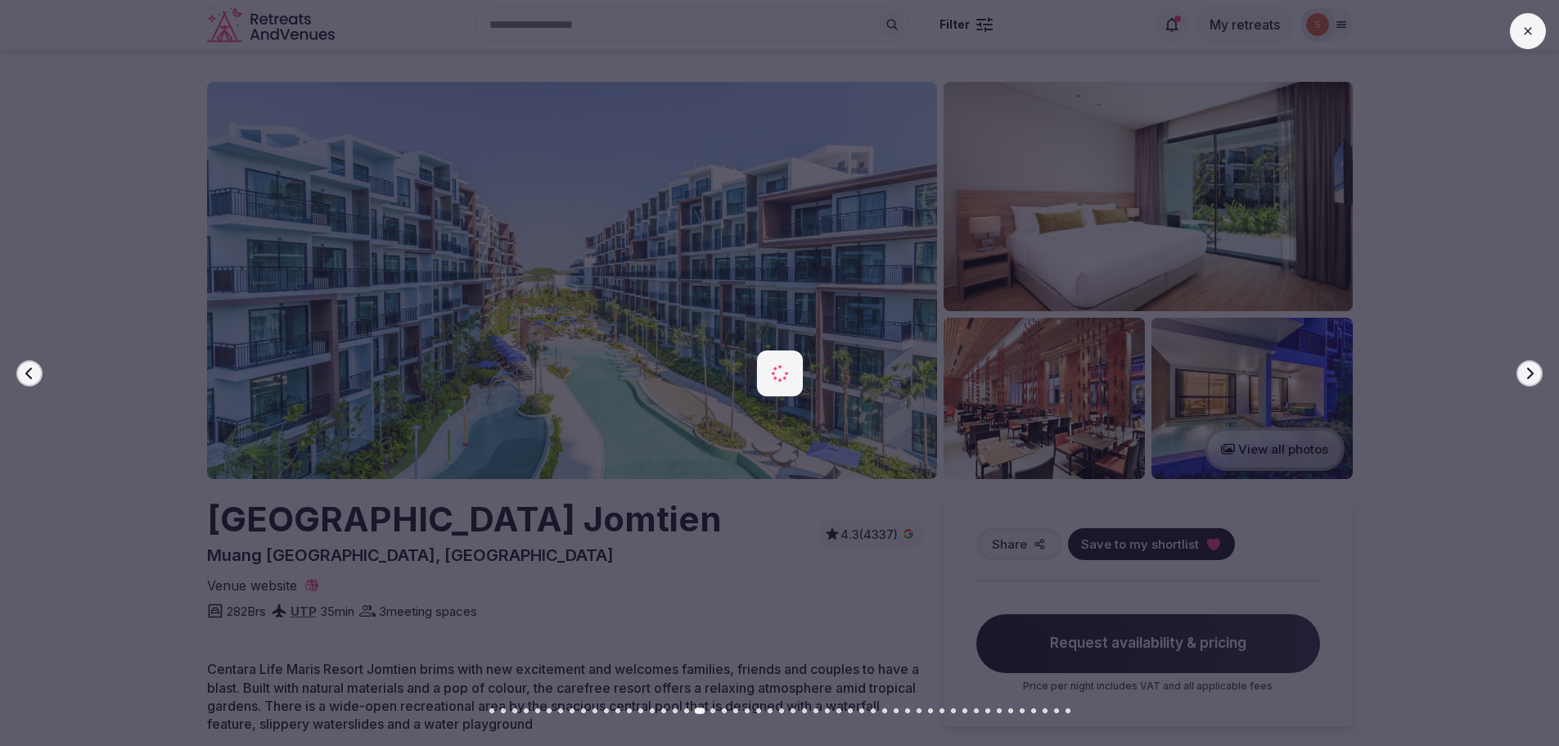
click at [1541, 370] on button "Next slide" at bounding box center [1529, 373] width 26 height 26
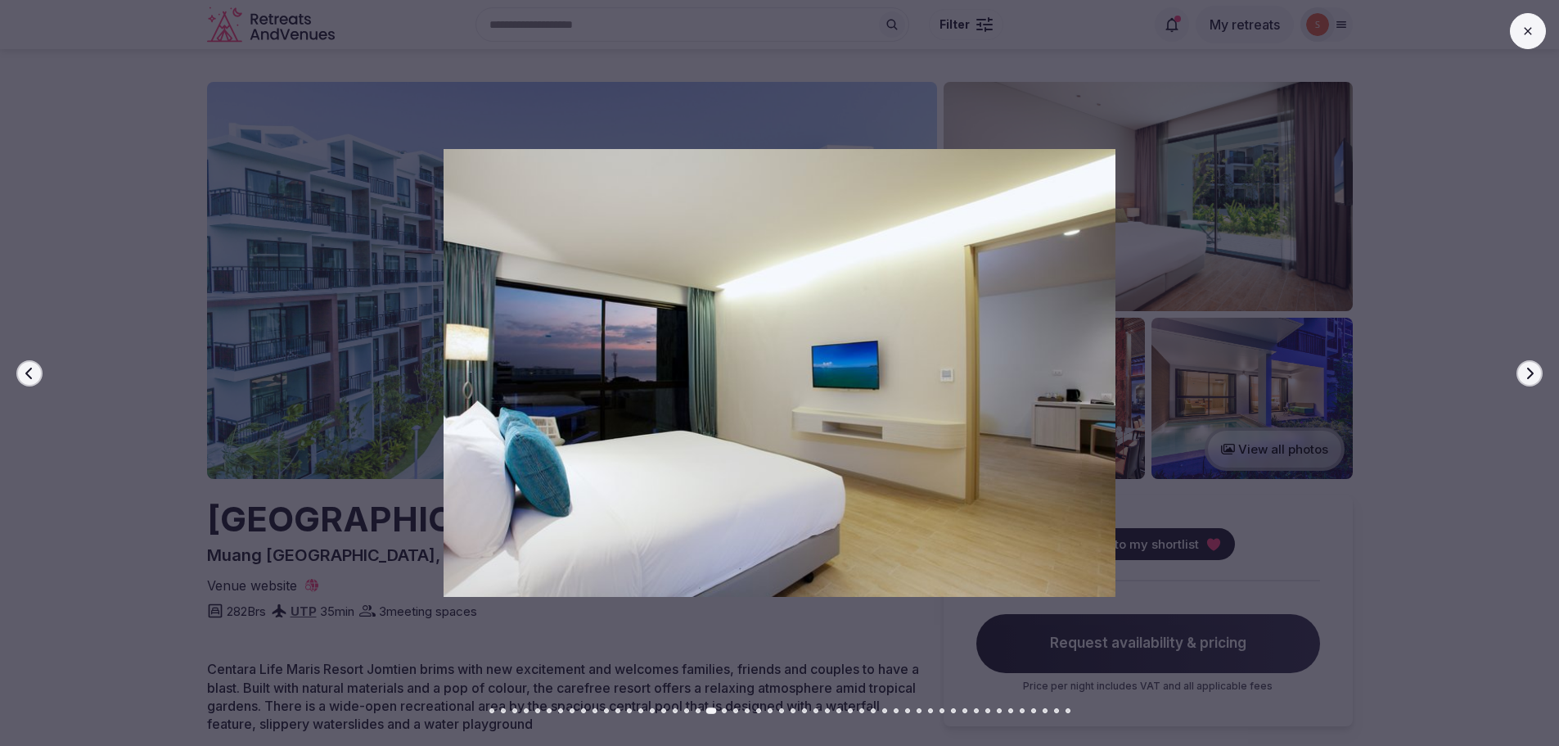
click at [1541, 370] on button "Next slide" at bounding box center [1529, 373] width 26 height 26
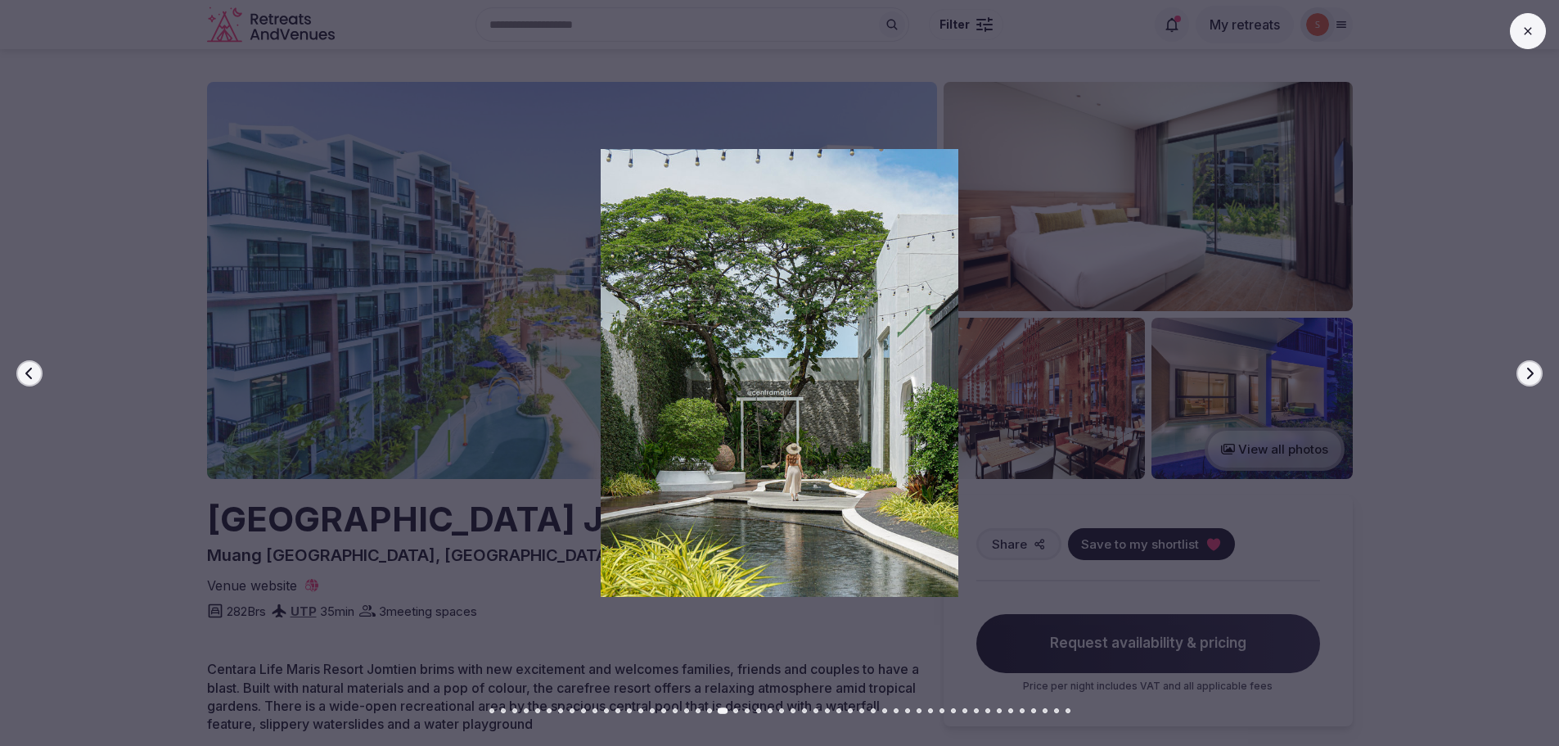
click at [1541, 370] on button "Next slide" at bounding box center [1529, 373] width 26 height 26
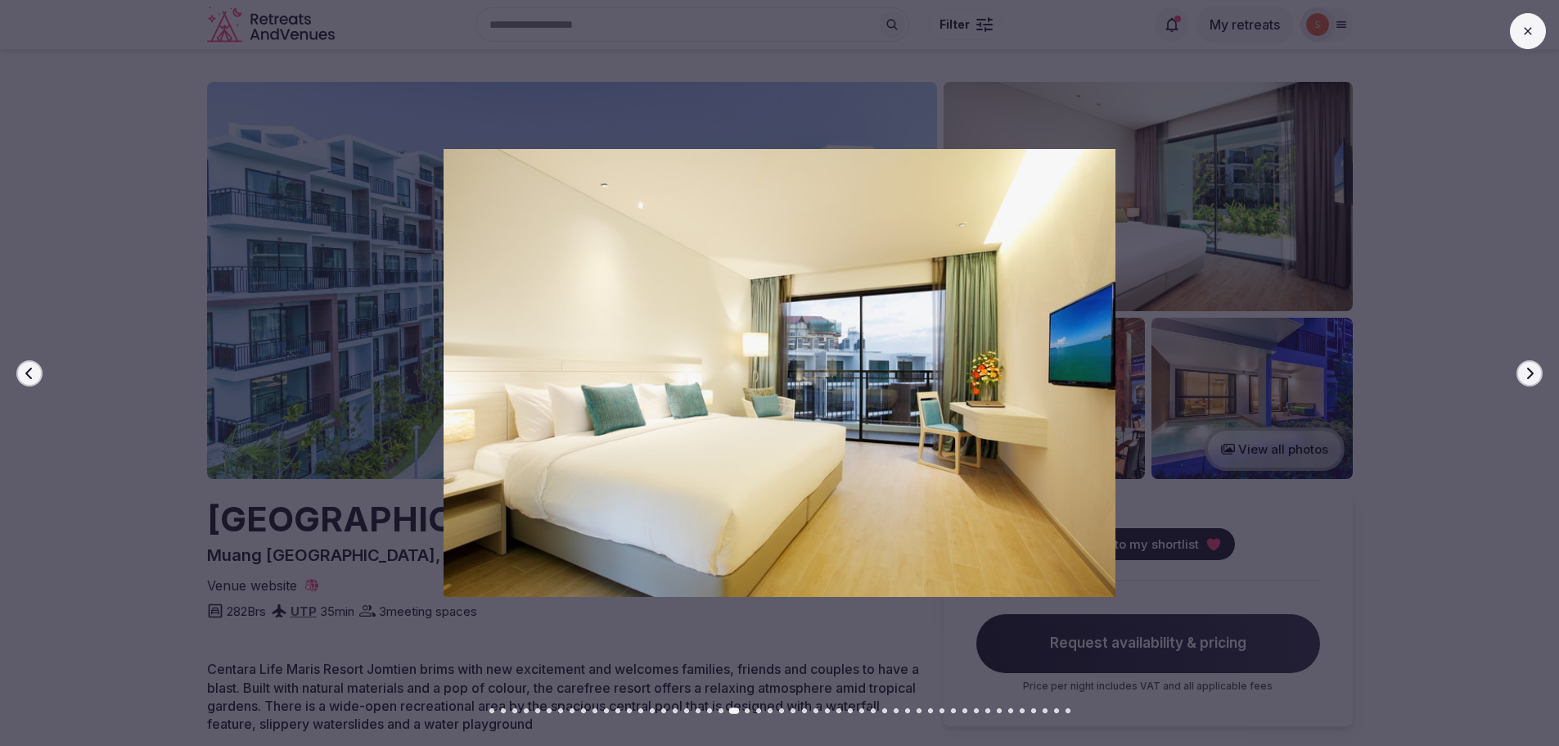
click at [1541, 370] on button "Next slide" at bounding box center [1529, 373] width 26 height 26
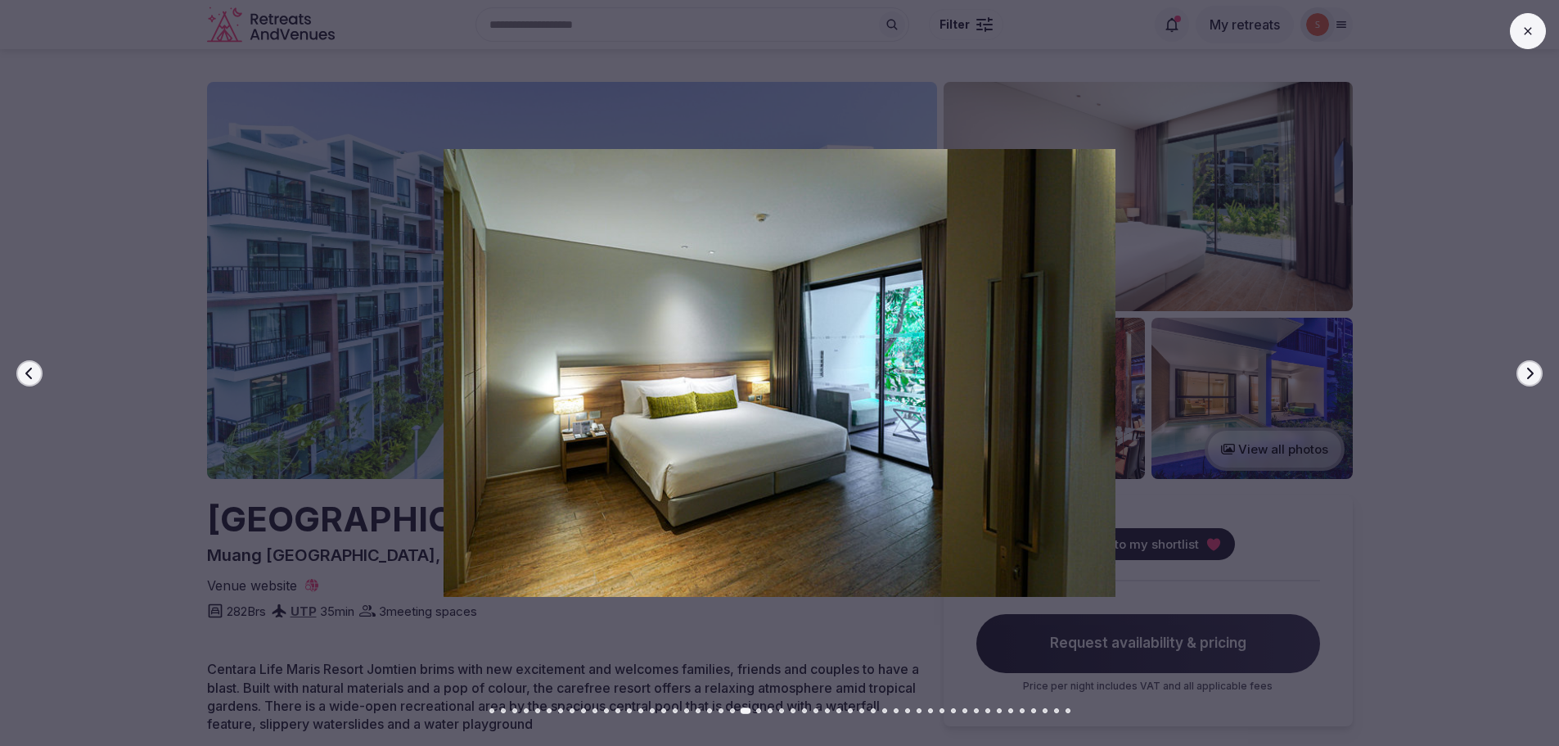
click at [1529, 42] on button at bounding box center [1528, 31] width 36 height 36
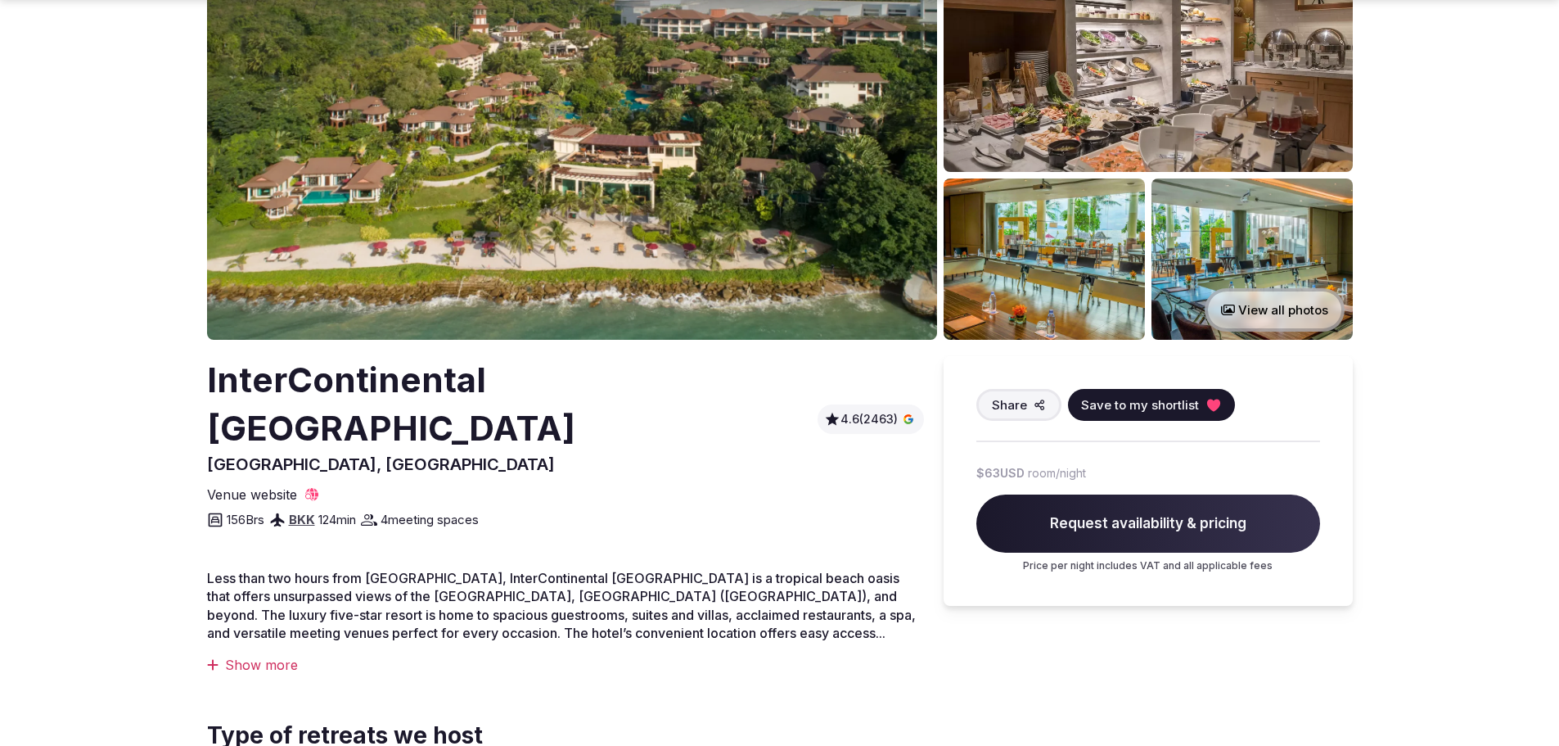
scroll to position [164, 0]
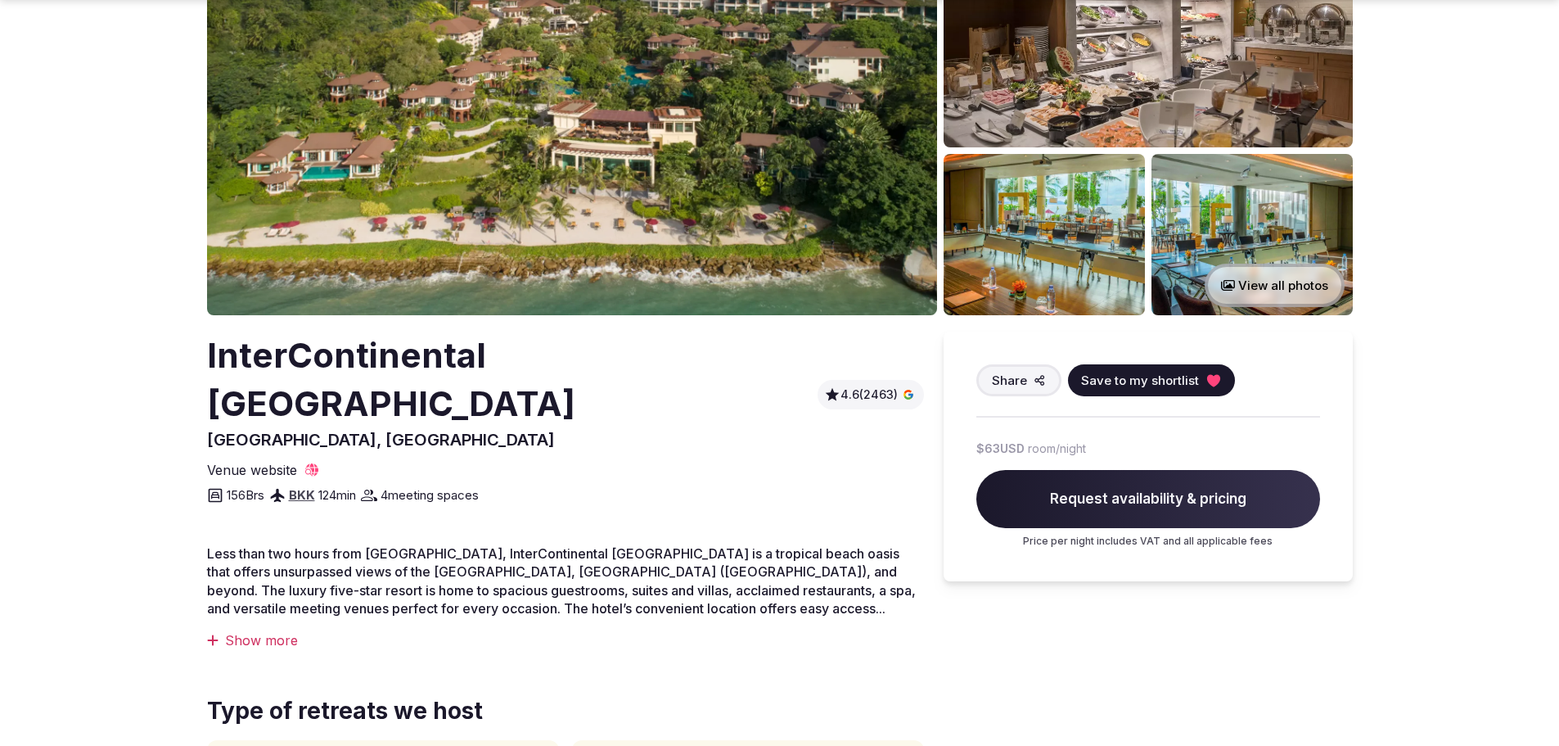
click at [282, 631] on div "Show more" at bounding box center [565, 640] width 717 height 18
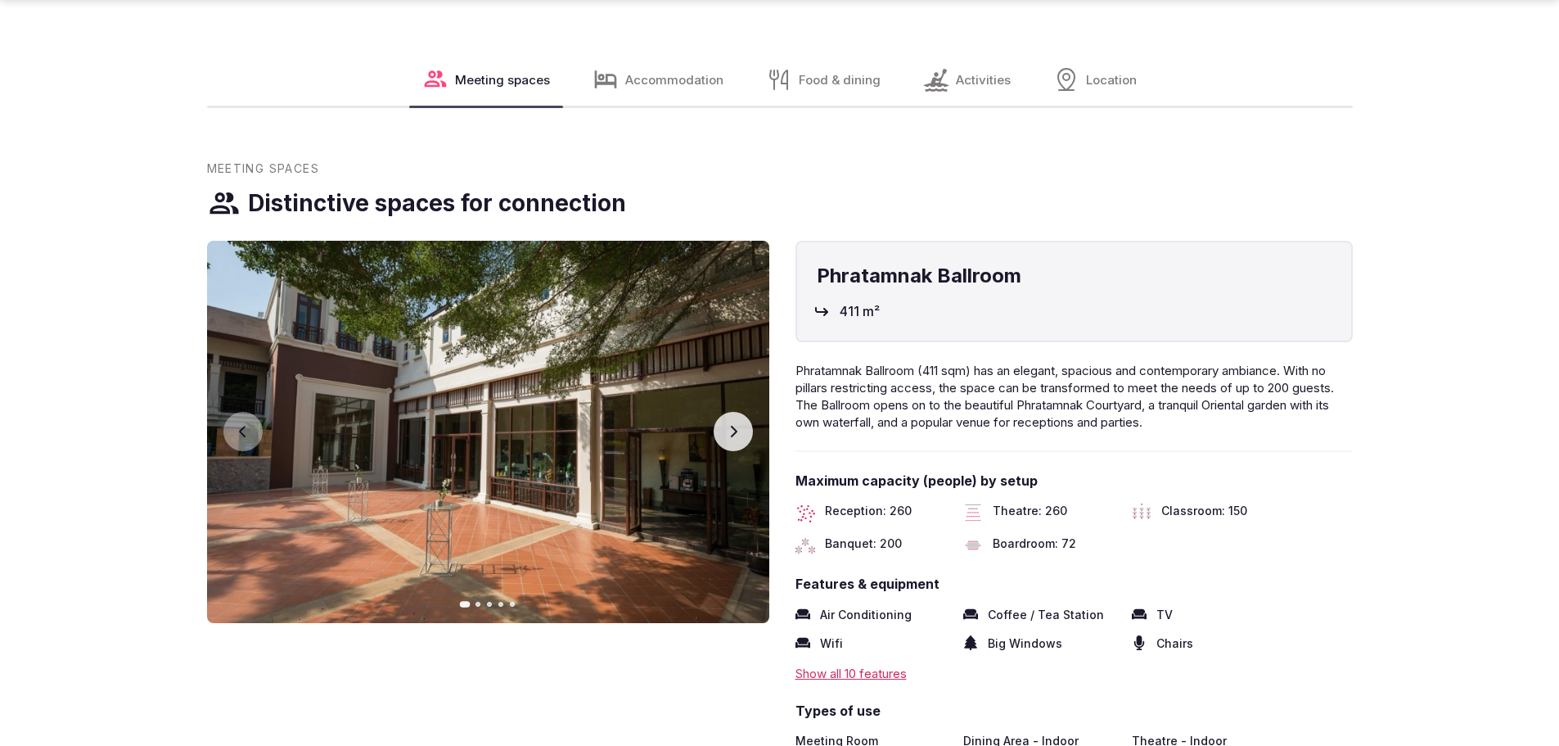
scroll to position [1882, 0]
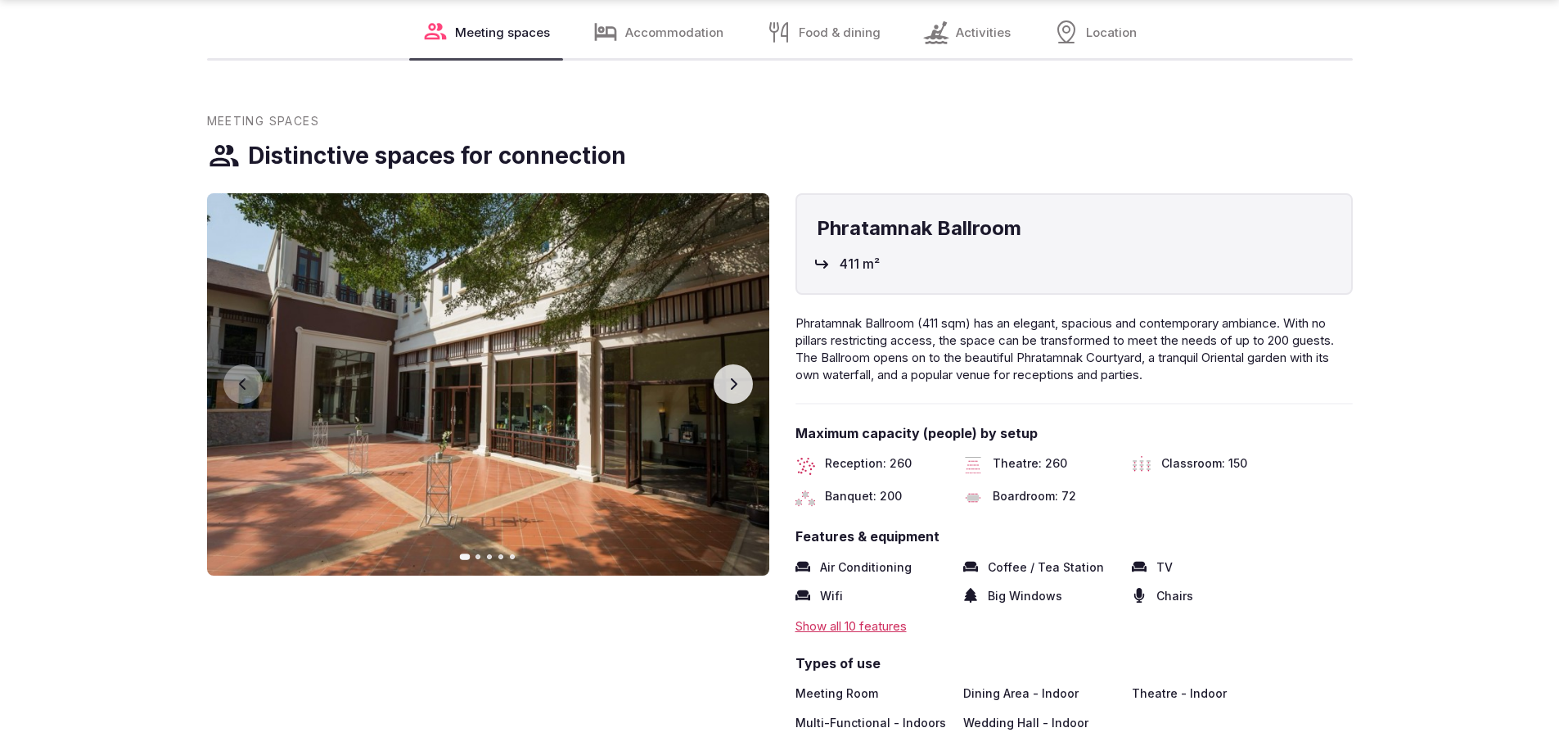
click at [741, 364] on button "Next slide" at bounding box center [733, 383] width 39 height 39
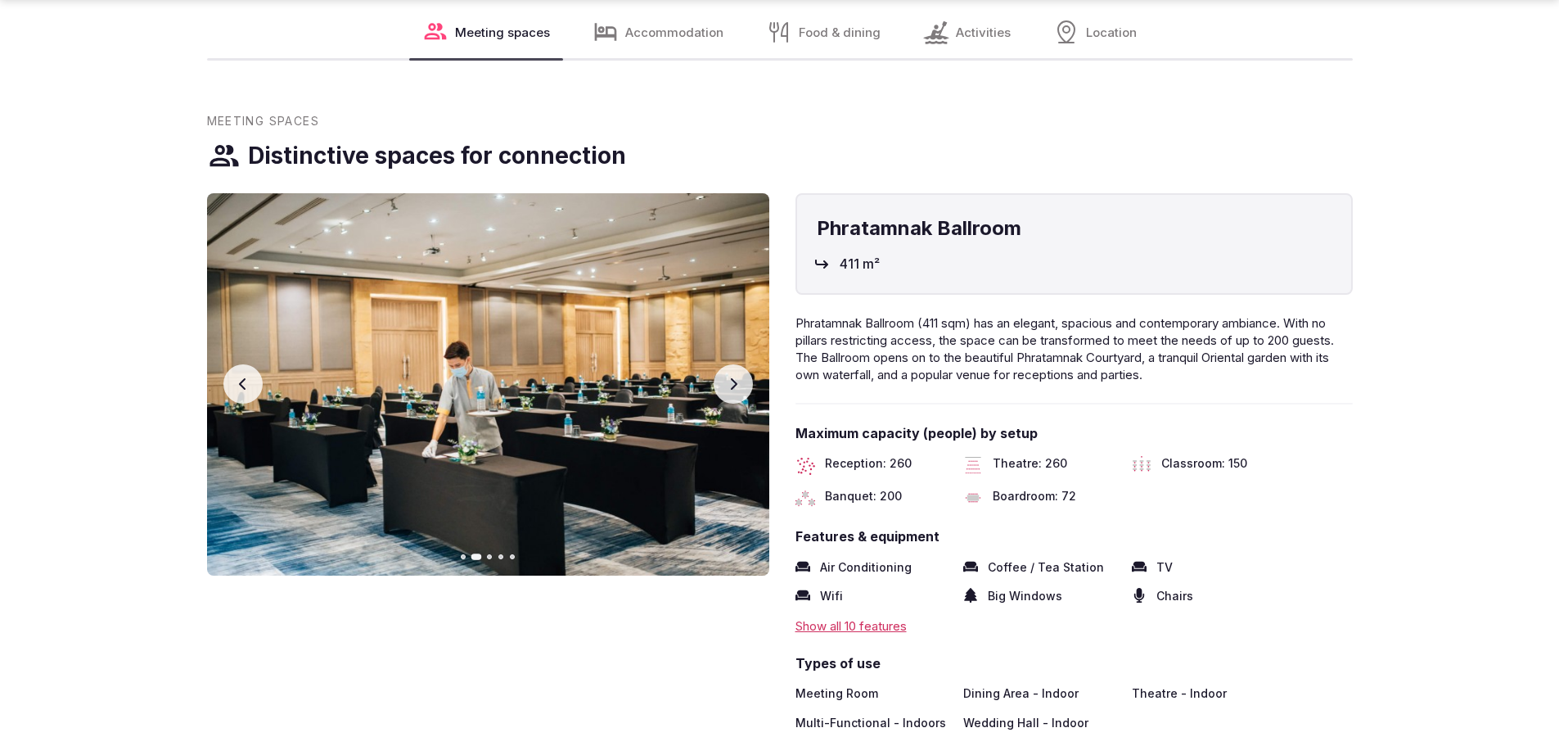
click at [741, 364] on button "Next slide" at bounding box center [733, 383] width 39 height 39
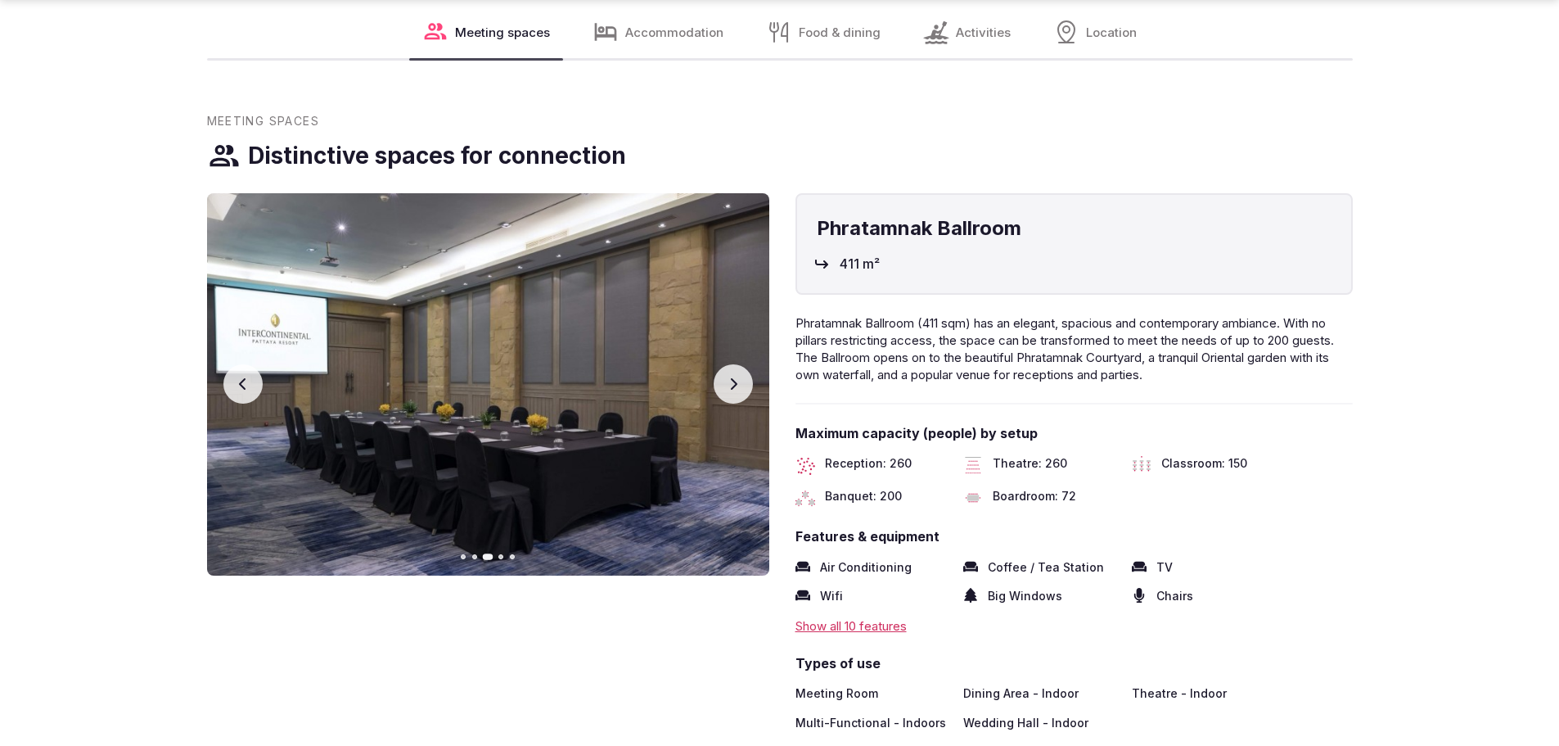
click at [741, 364] on button "Next slide" at bounding box center [733, 383] width 39 height 39
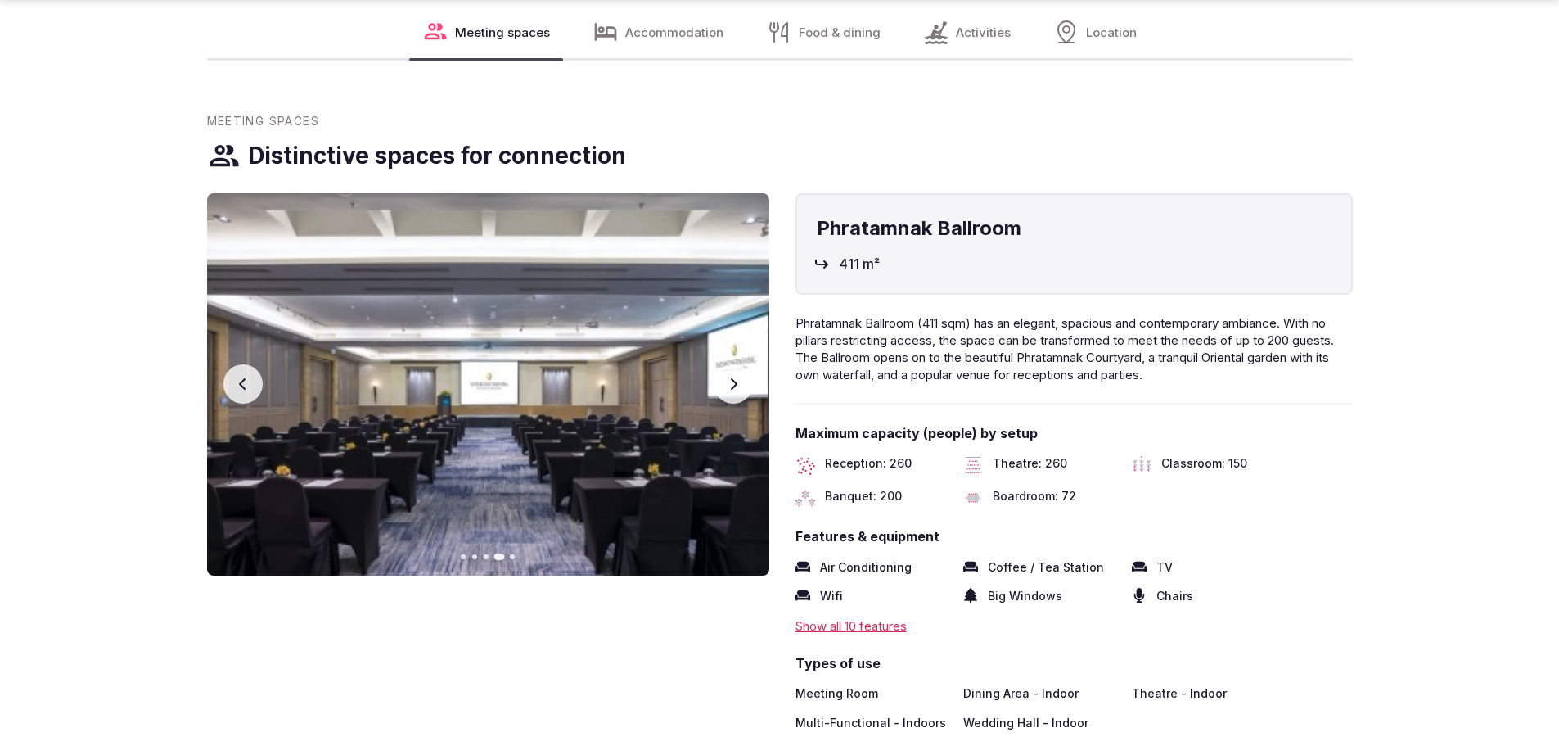
click at [741, 364] on button "Next slide" at bounding box center [733, 383] width 39 height 39
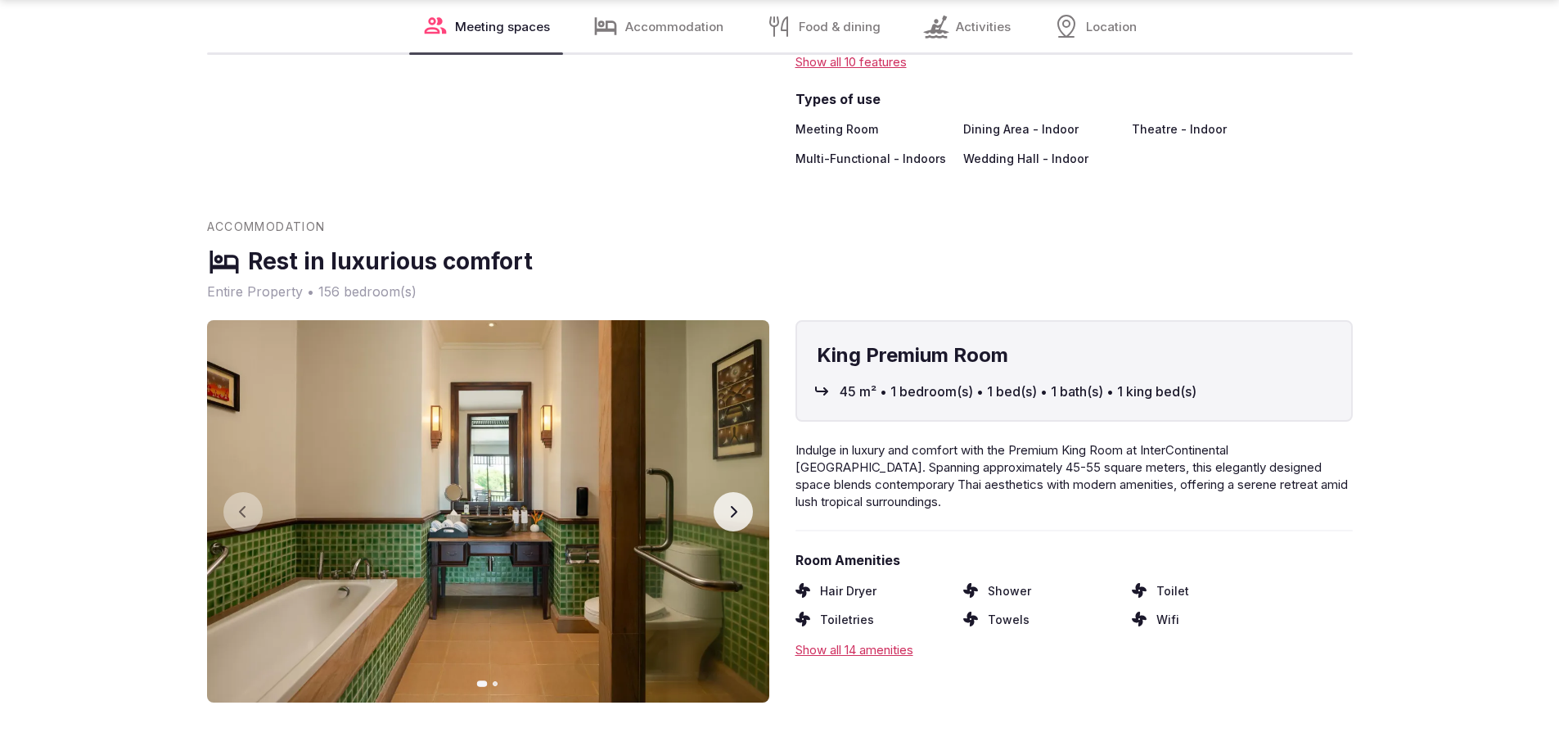
scroll to position [2455, 0]
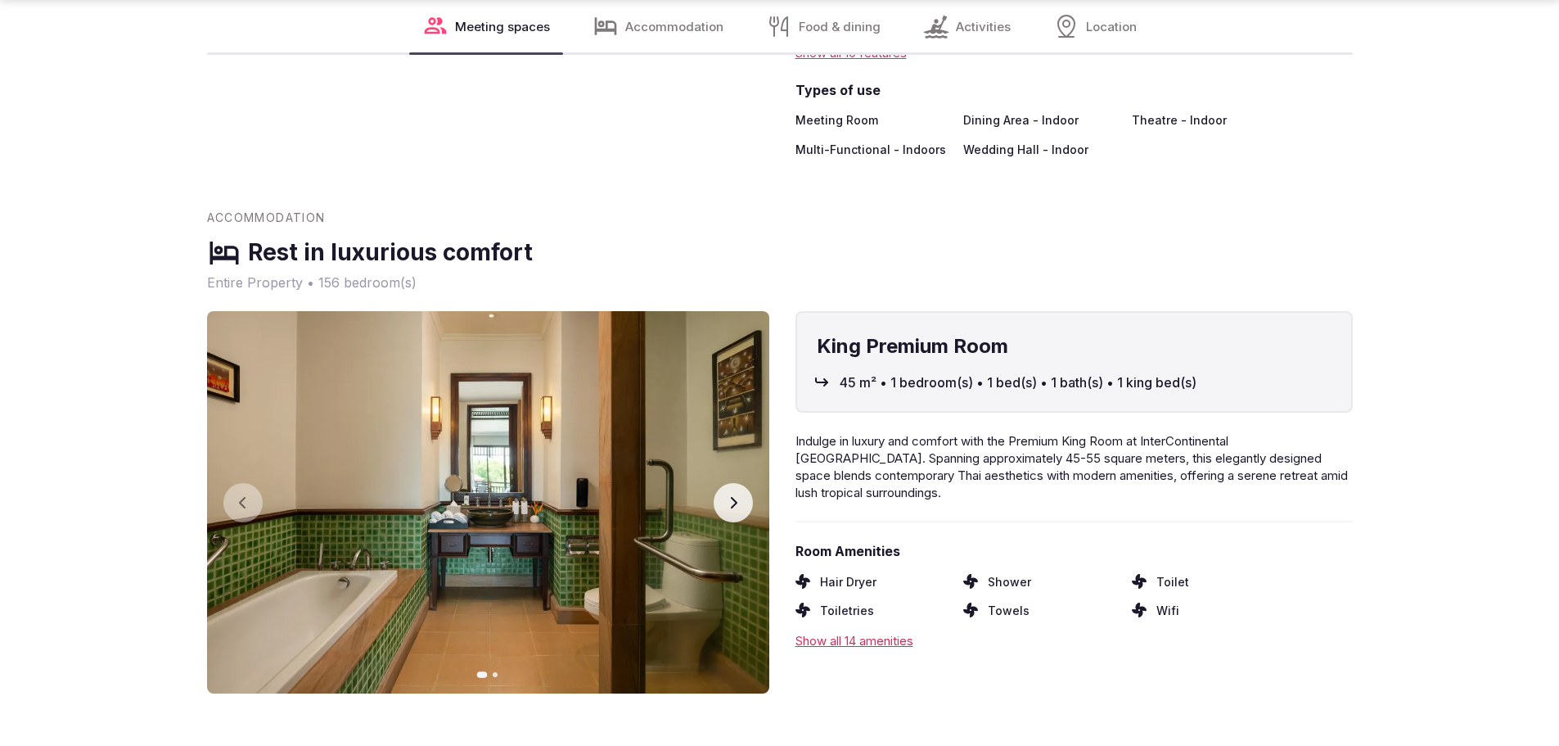
click at [732, 497] on icon "button" at bounding box center [733, 502] width 7 height 11
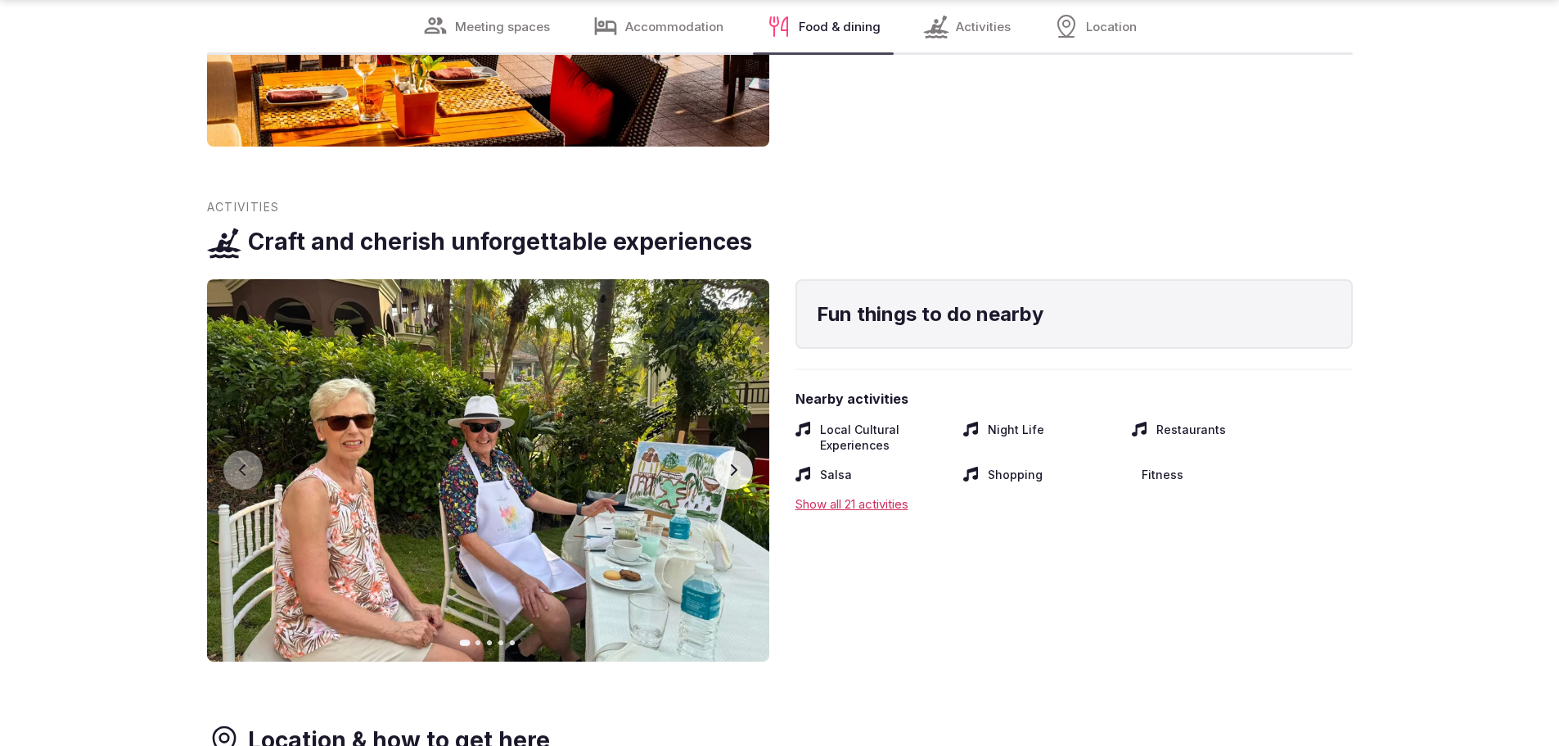
scroll to position [3519, 0]
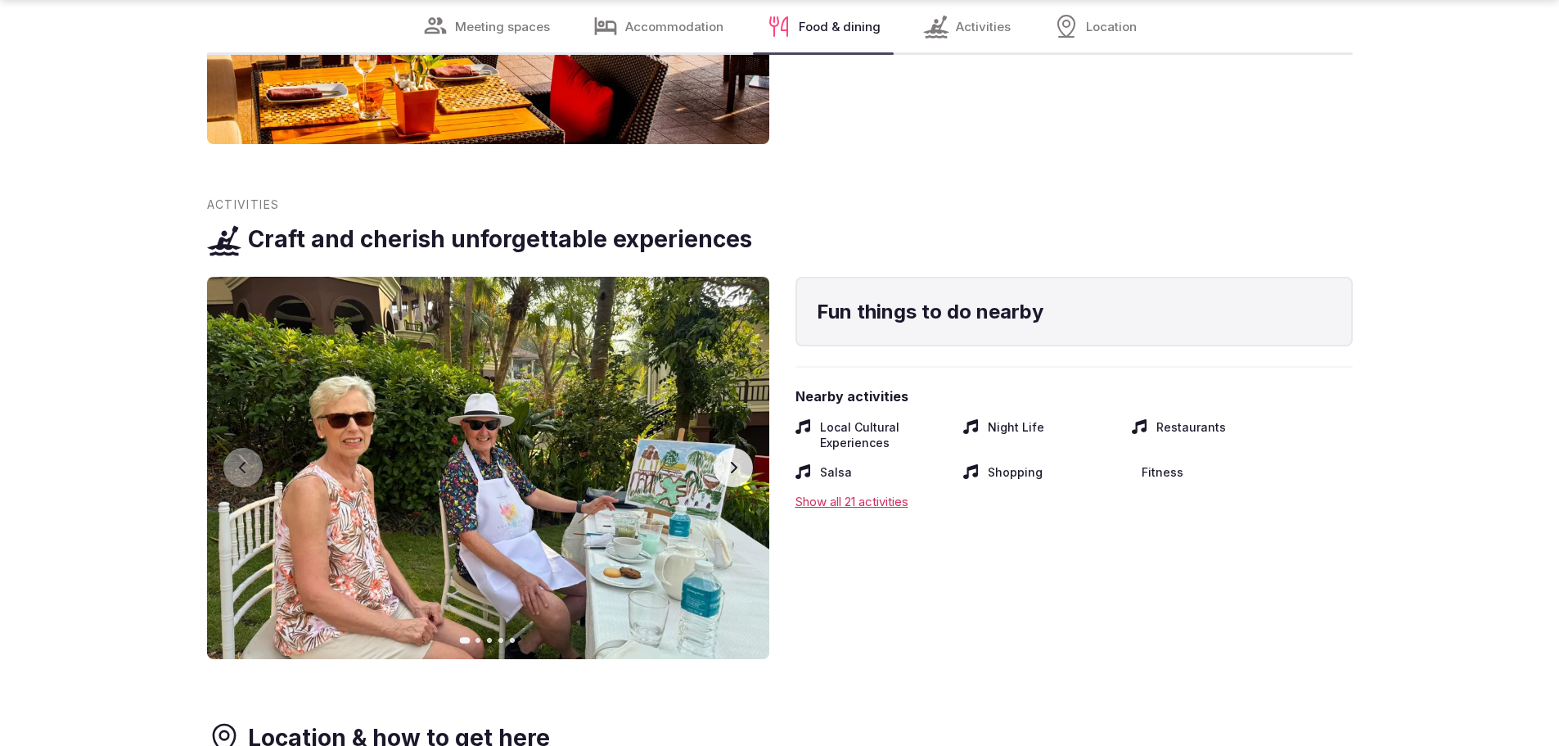
click at [741, 448] on button "Next slide" at bounding box center [733, 467] width 39 height 39
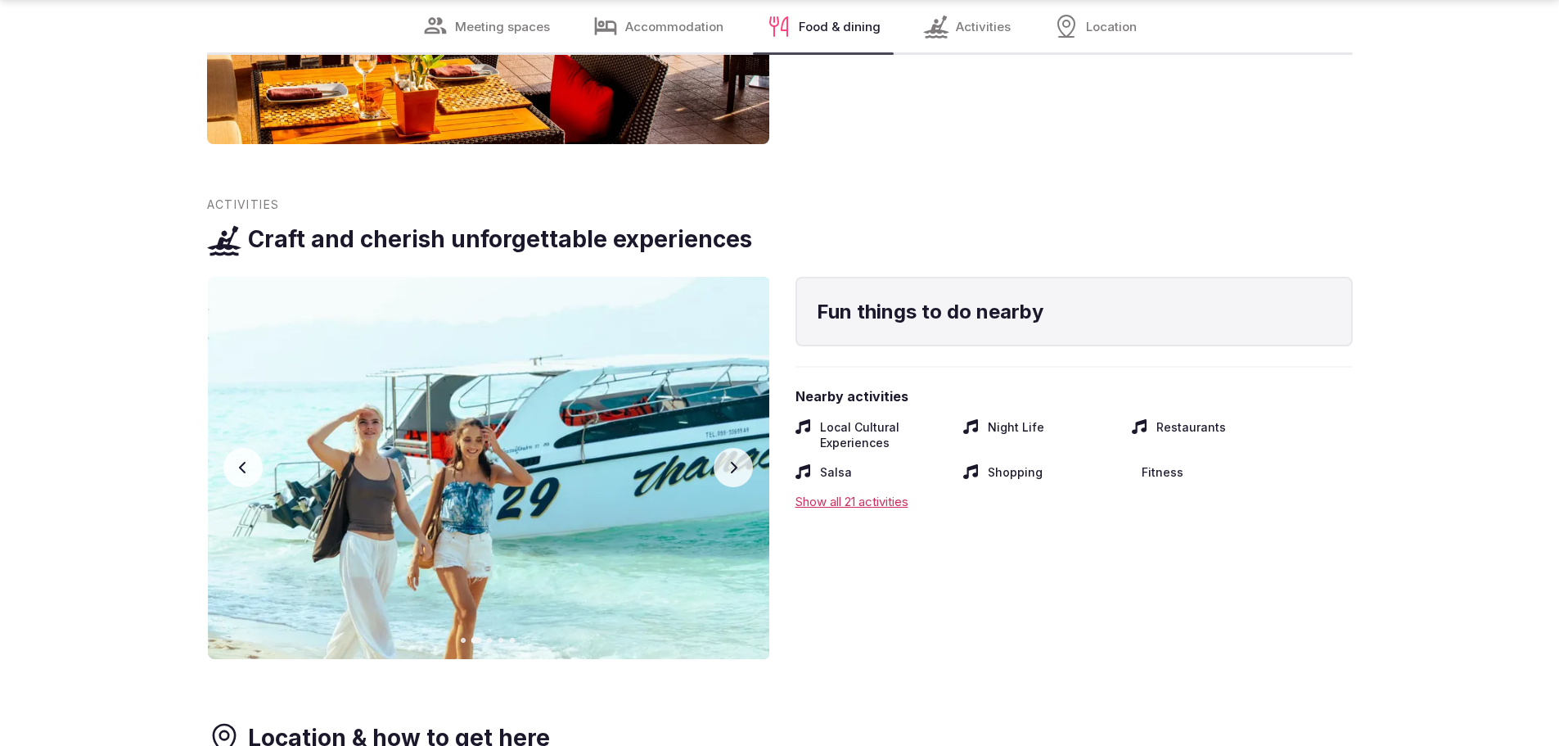
click at [741, 448] on button "Next slide" at bounding box center [733, 467] width 39 height 39
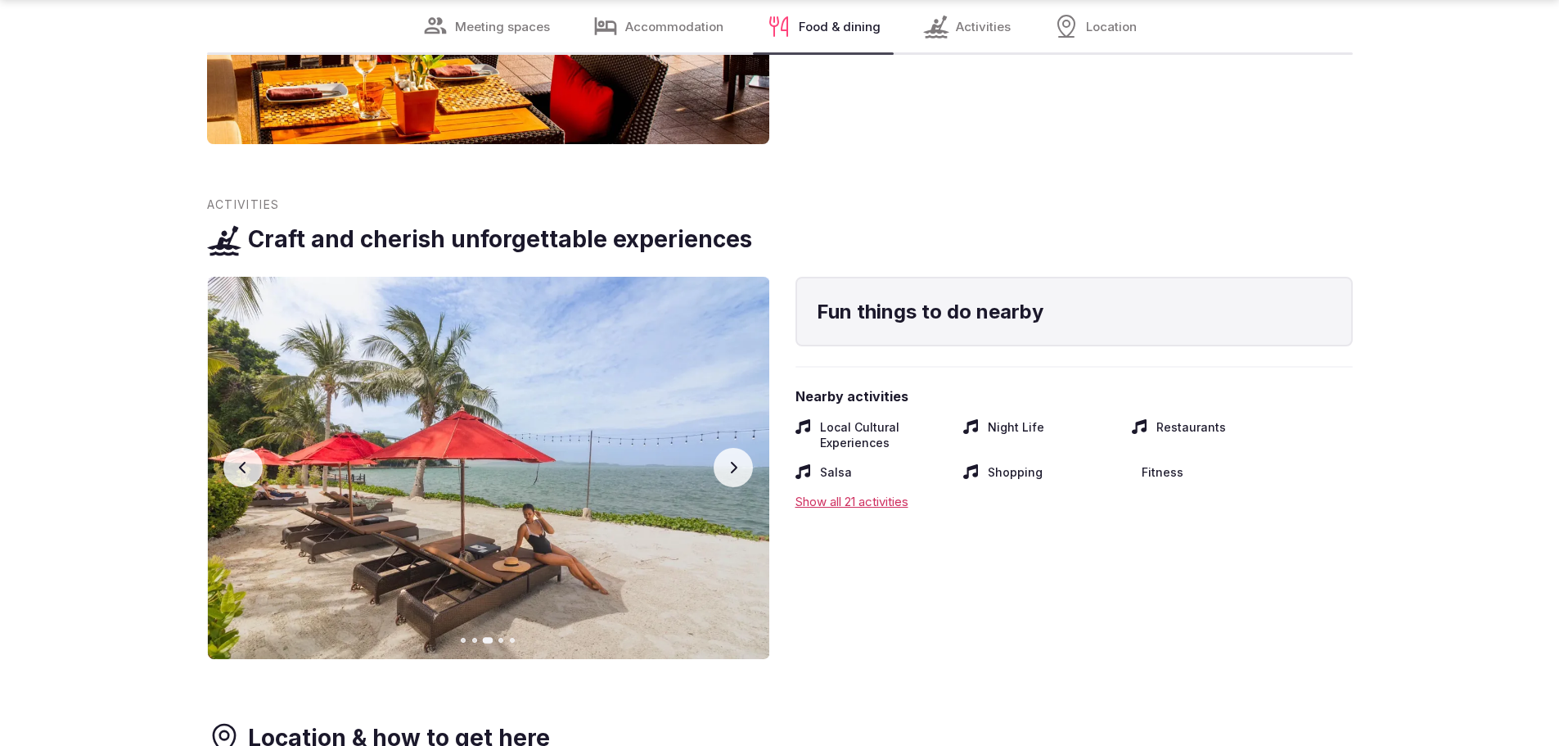
click at [741, 448] on button "Next slide" at bounding box center [733, 467] width 39 height 39
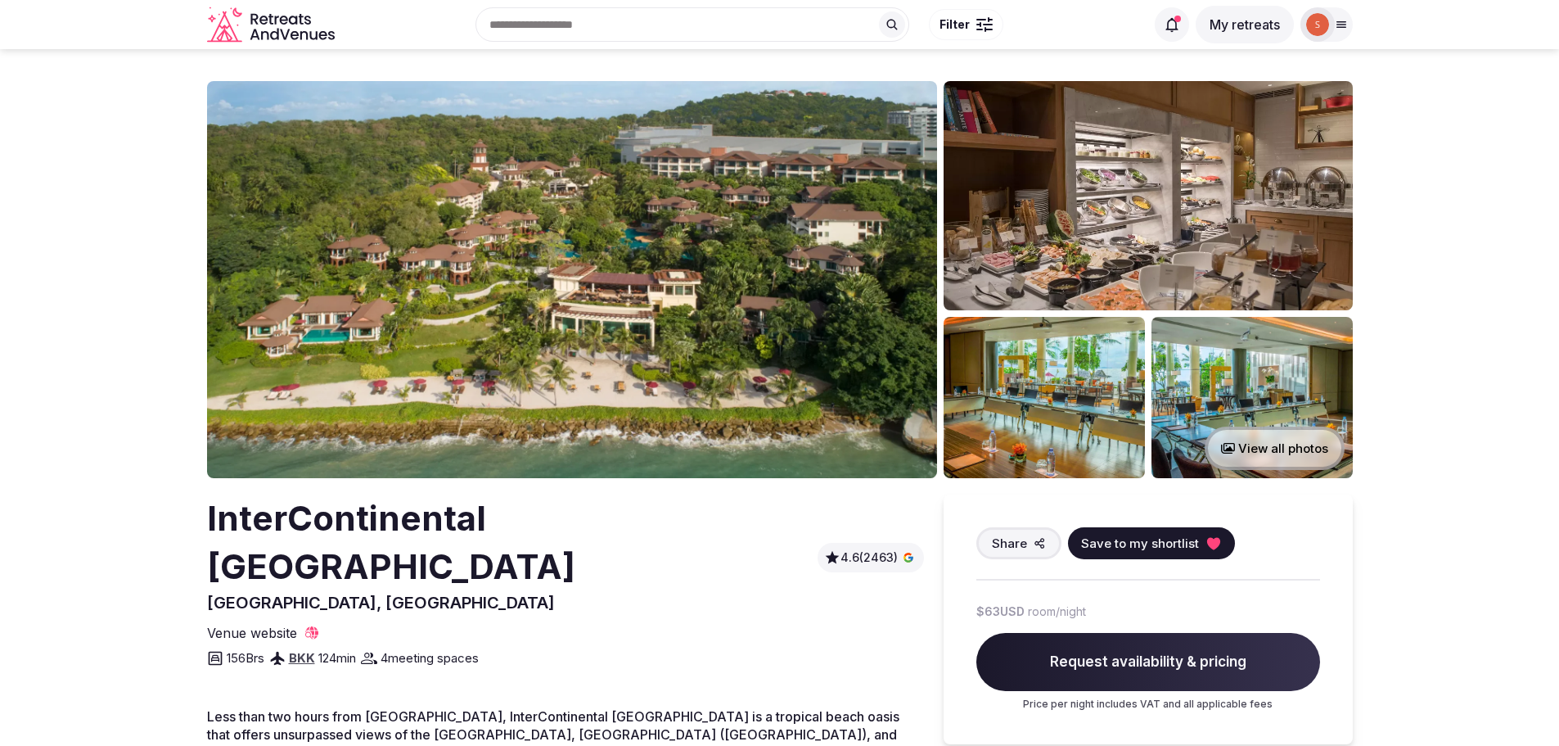
scroll to position [0, 0]
click at [672, 332] on img at bounding box center [572, 280] width 730 height 397
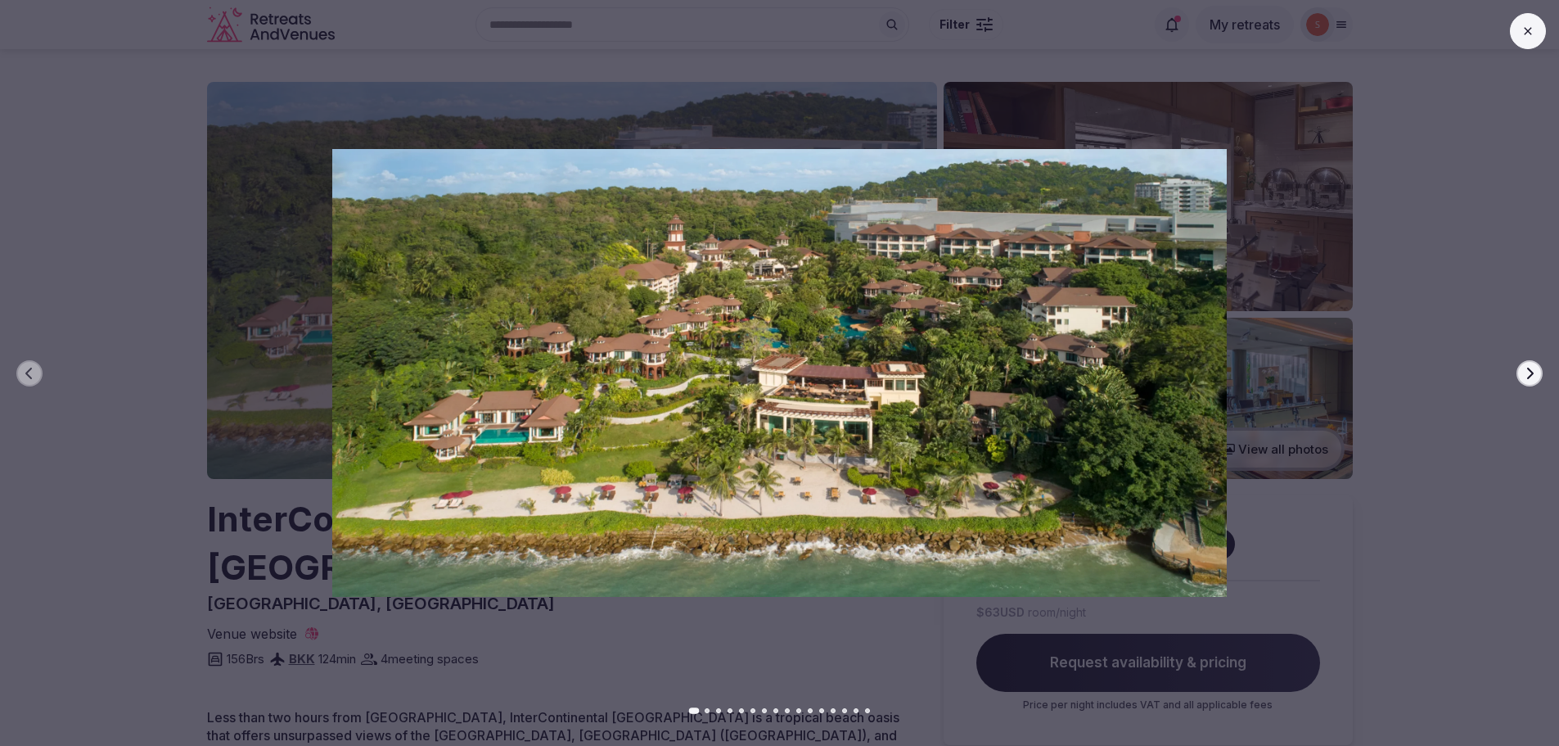
click at [1524, 370] on icon "button" at bounding box center [1529, 373] width 13 height 13
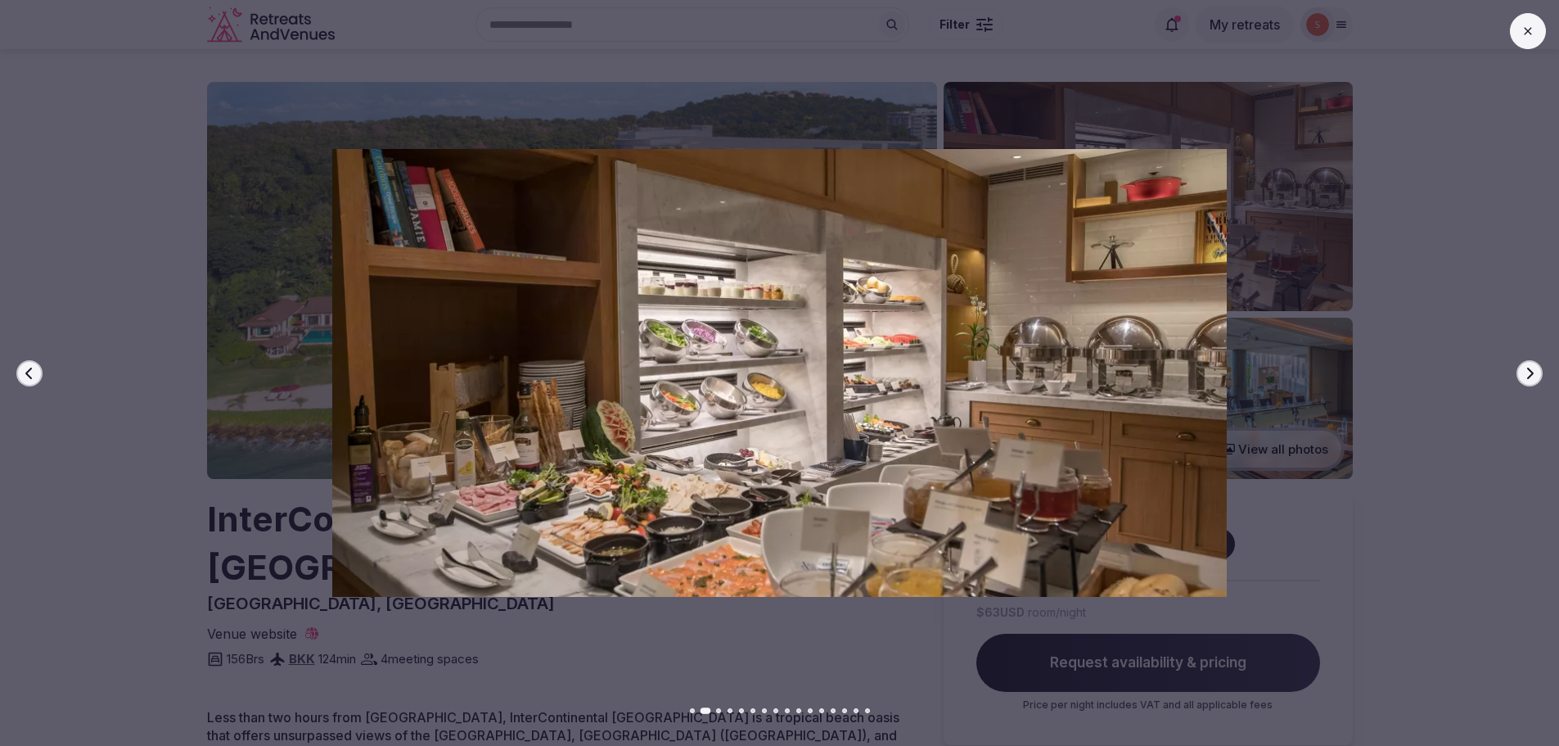
click at [1524, 370] on icon "button" at bounding box center [1529, 373] width 13 height 13
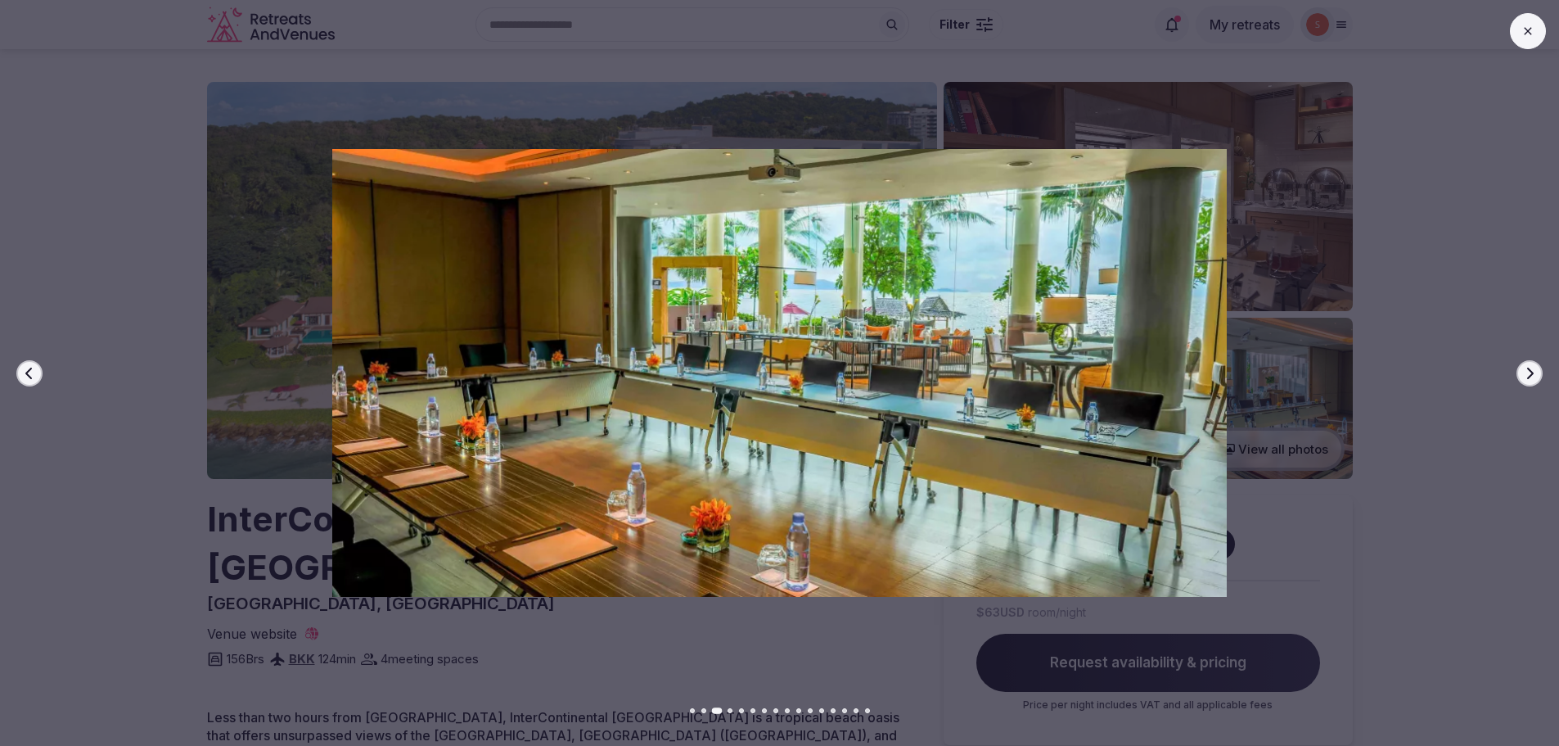
click at [1524, 370] on icon "button" at bounding box center [1529, 373] width 13 height 13
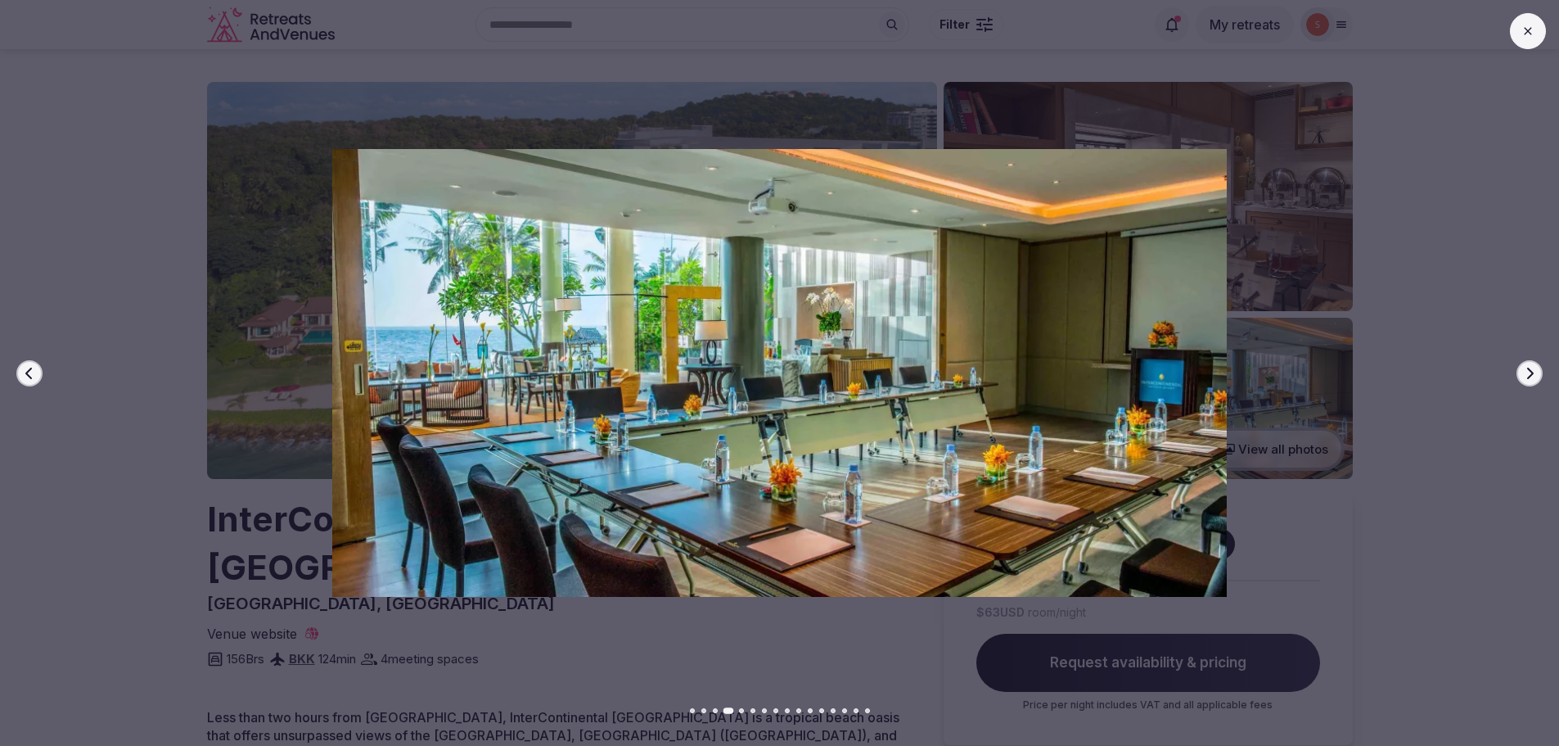
click at [1524, 370] on icon "button" at bounding box center [1529, 373] width 13 height 13
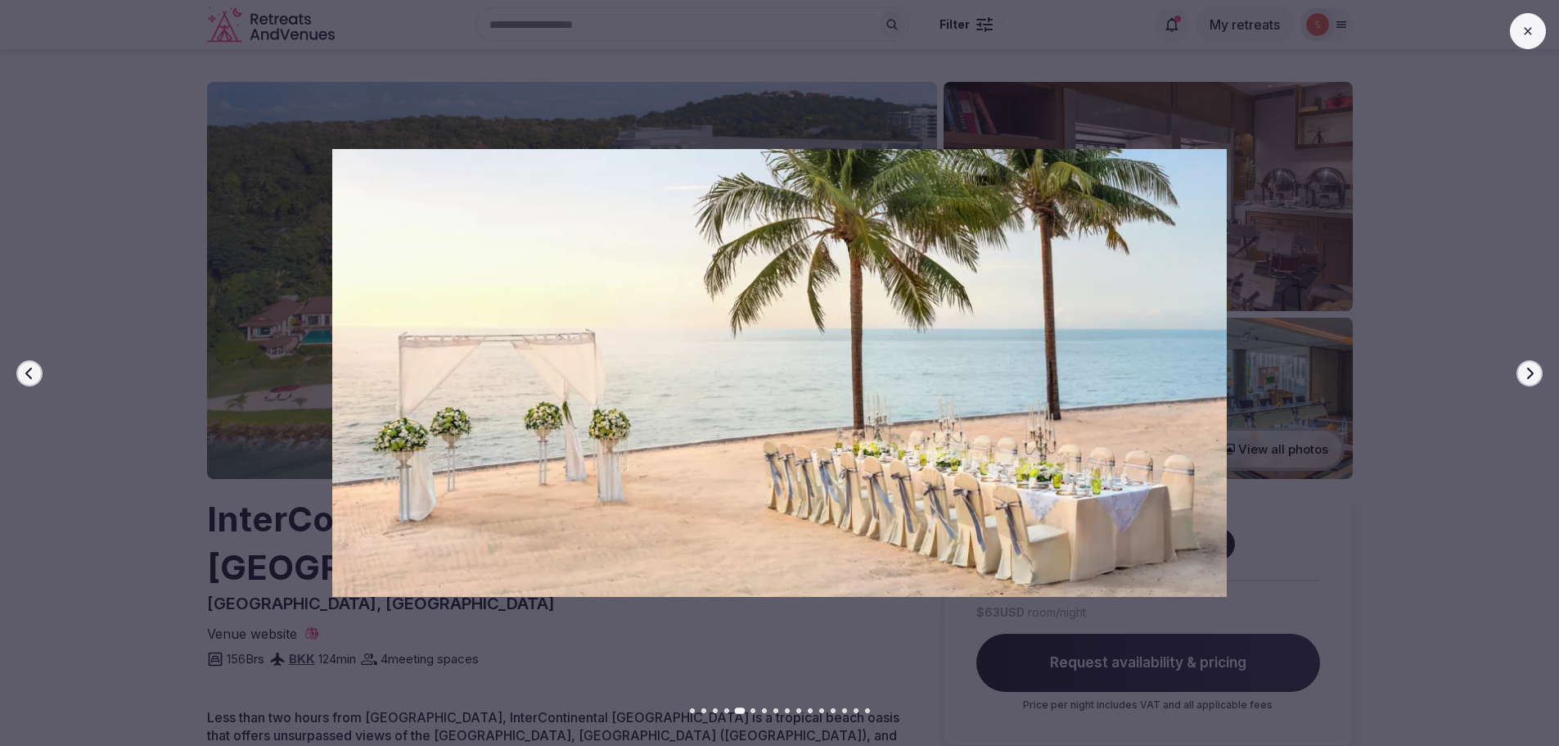
click at [1524, 370] on icon "button" at bounding box center [1529, 373] width 13 height 13
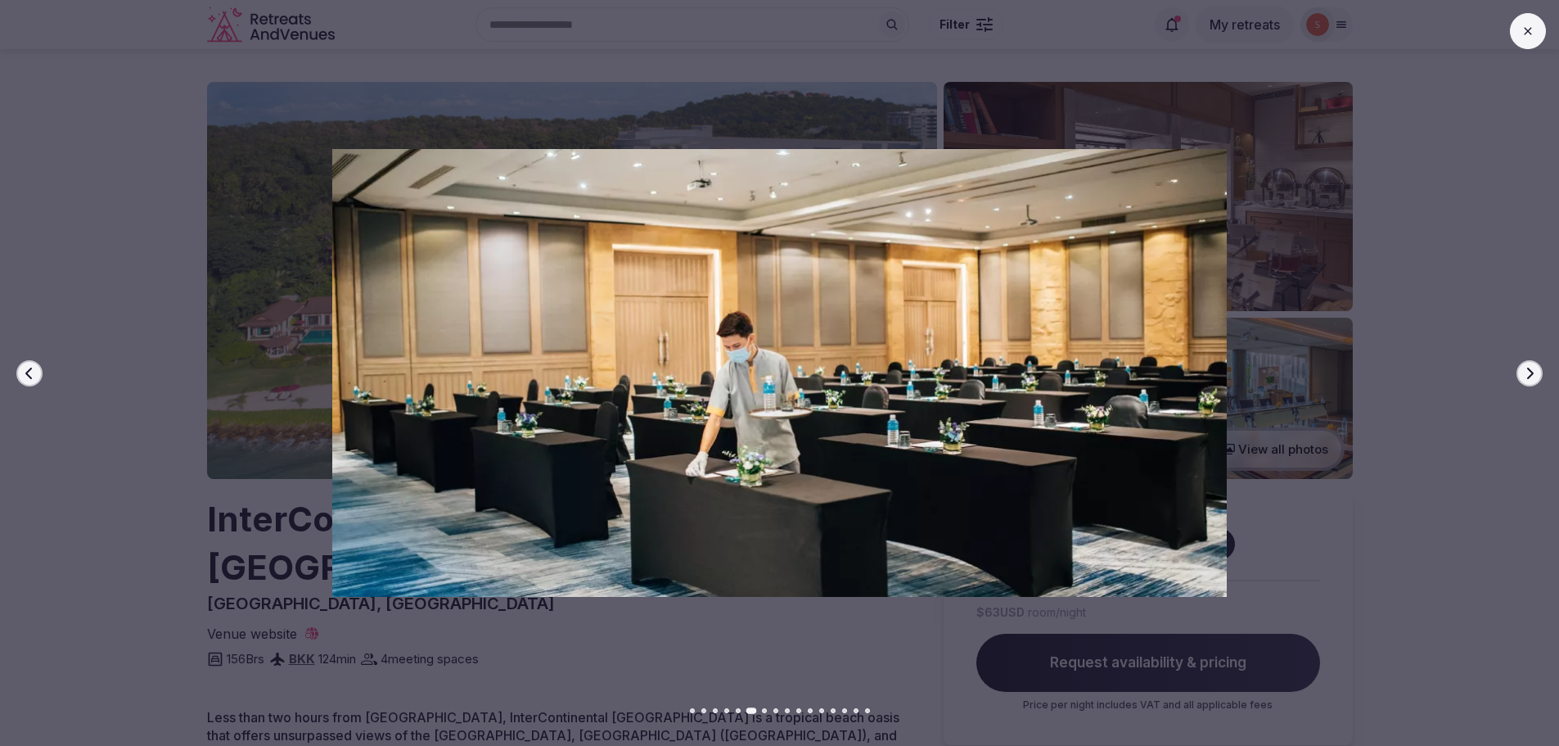
click at [1524, 370] on icon "button" at bounding box center [1529, 373] width 13 height 13
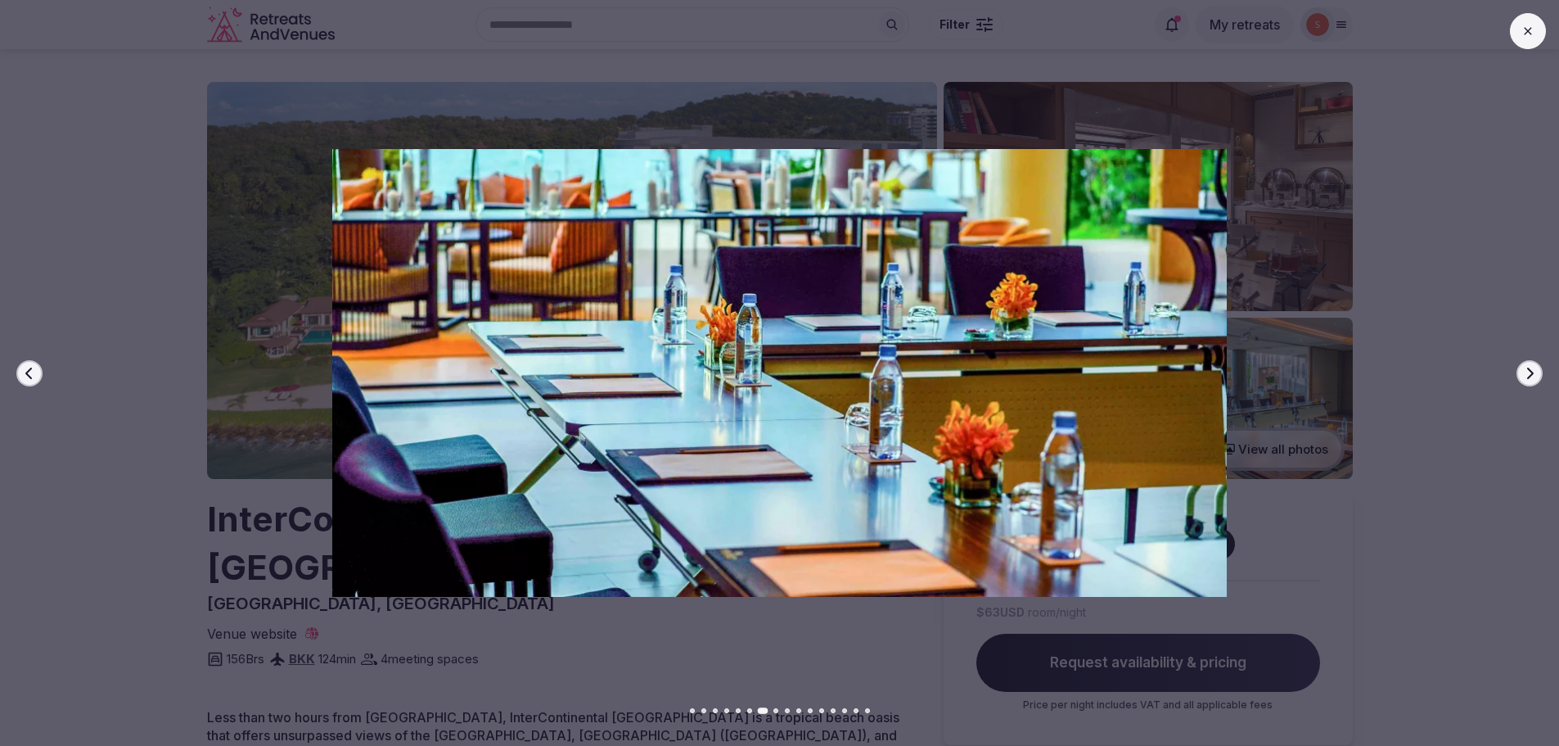
click at [1524, 370] on icon "button" at bounding box center [1529, 373] width 13 height 13
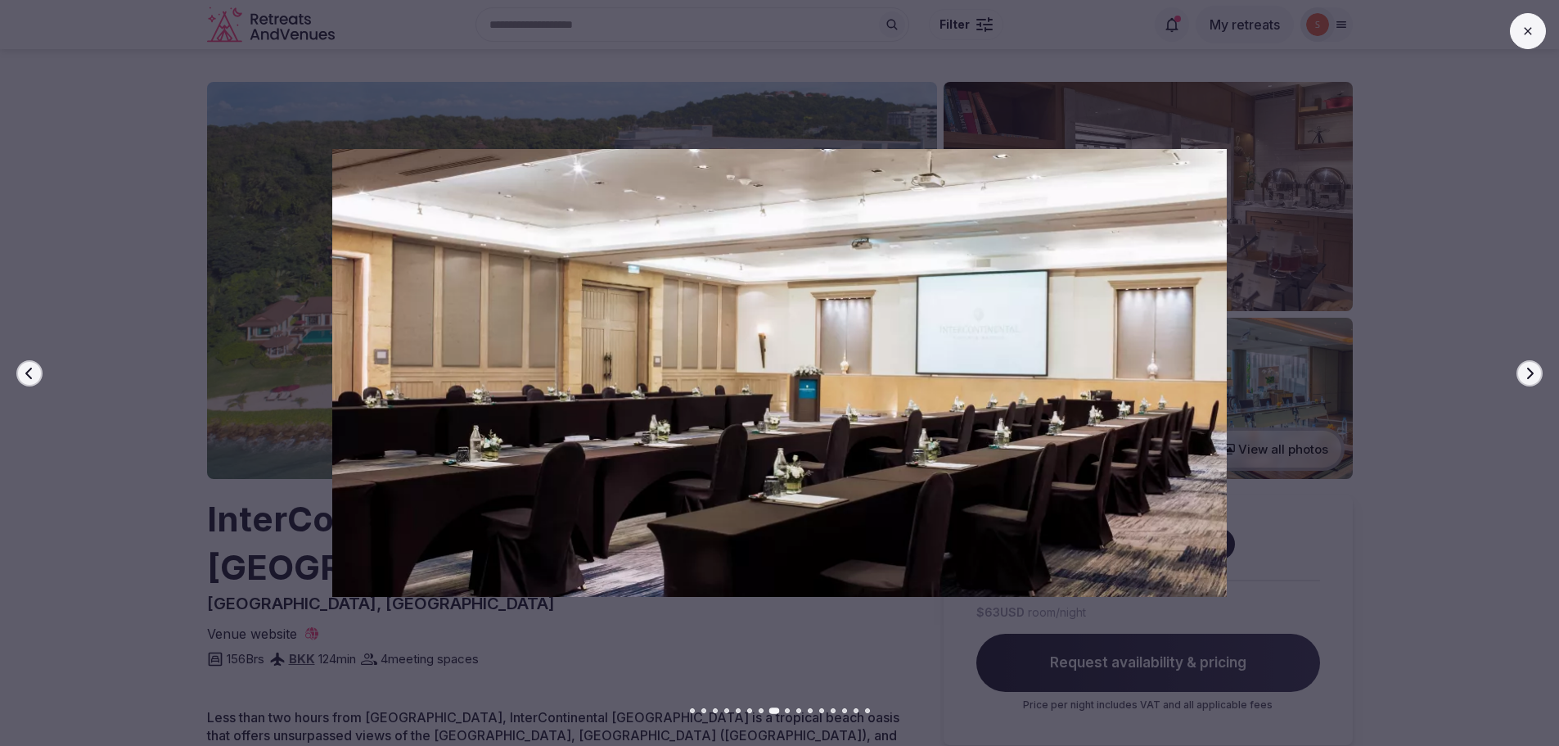
click at [1524, 370] on icon "button" at bounding box center [1529, 373] width 13 height 13
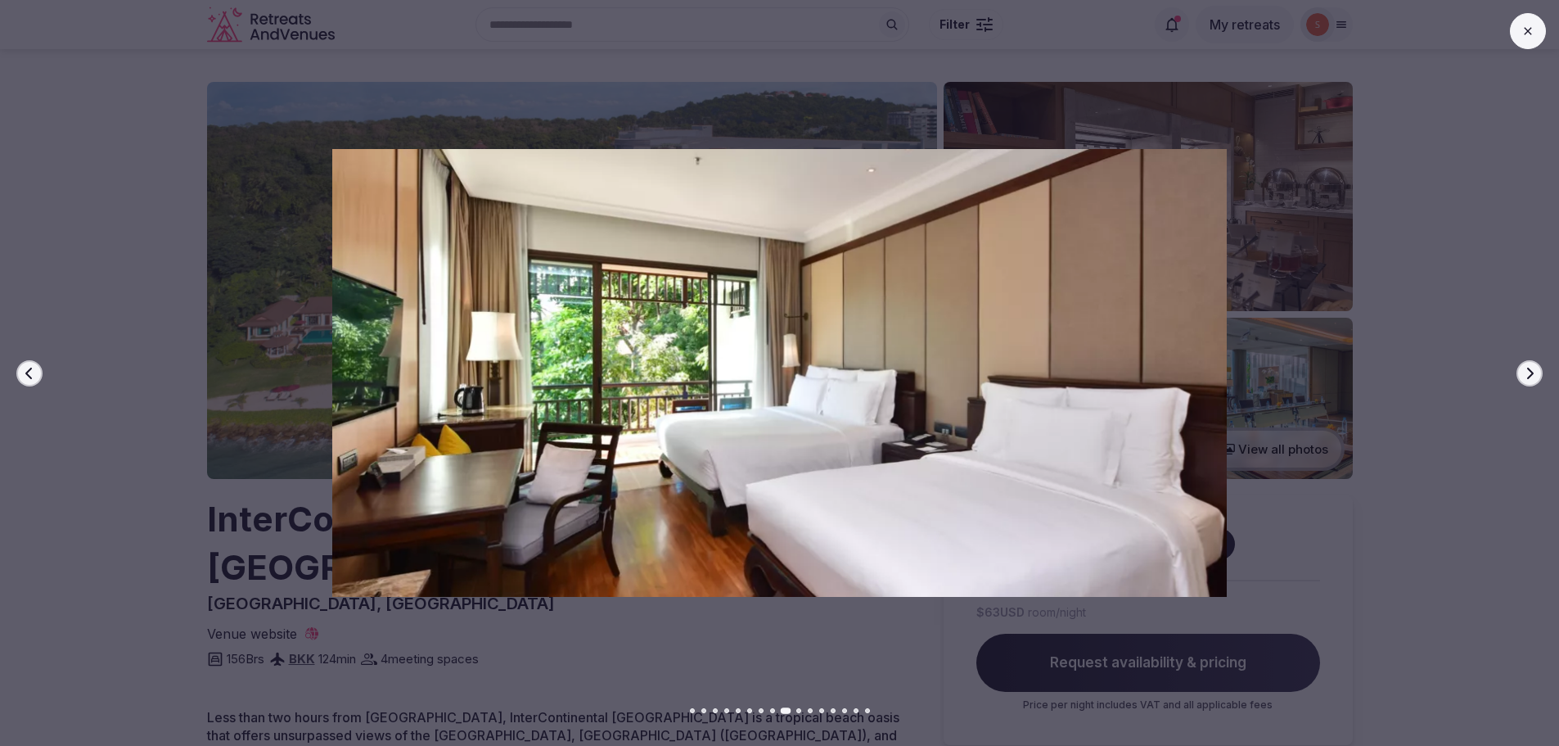
click at [1524, 370] on icon "button" at bounding box center [1529, 373] width 13 height 13
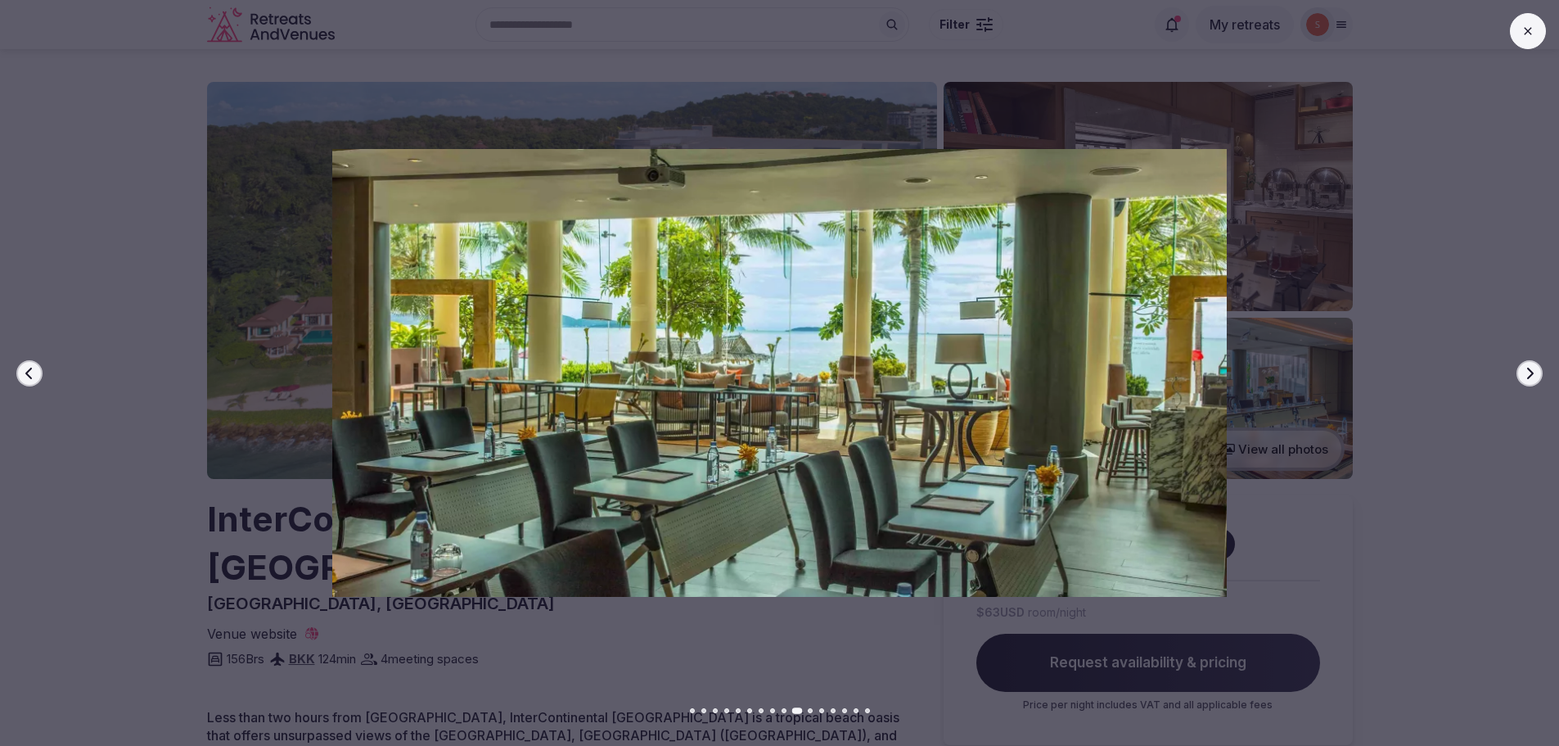
click at [1524, 370] on icon "button" at bounding box center [1529, 373] width 13 height 13
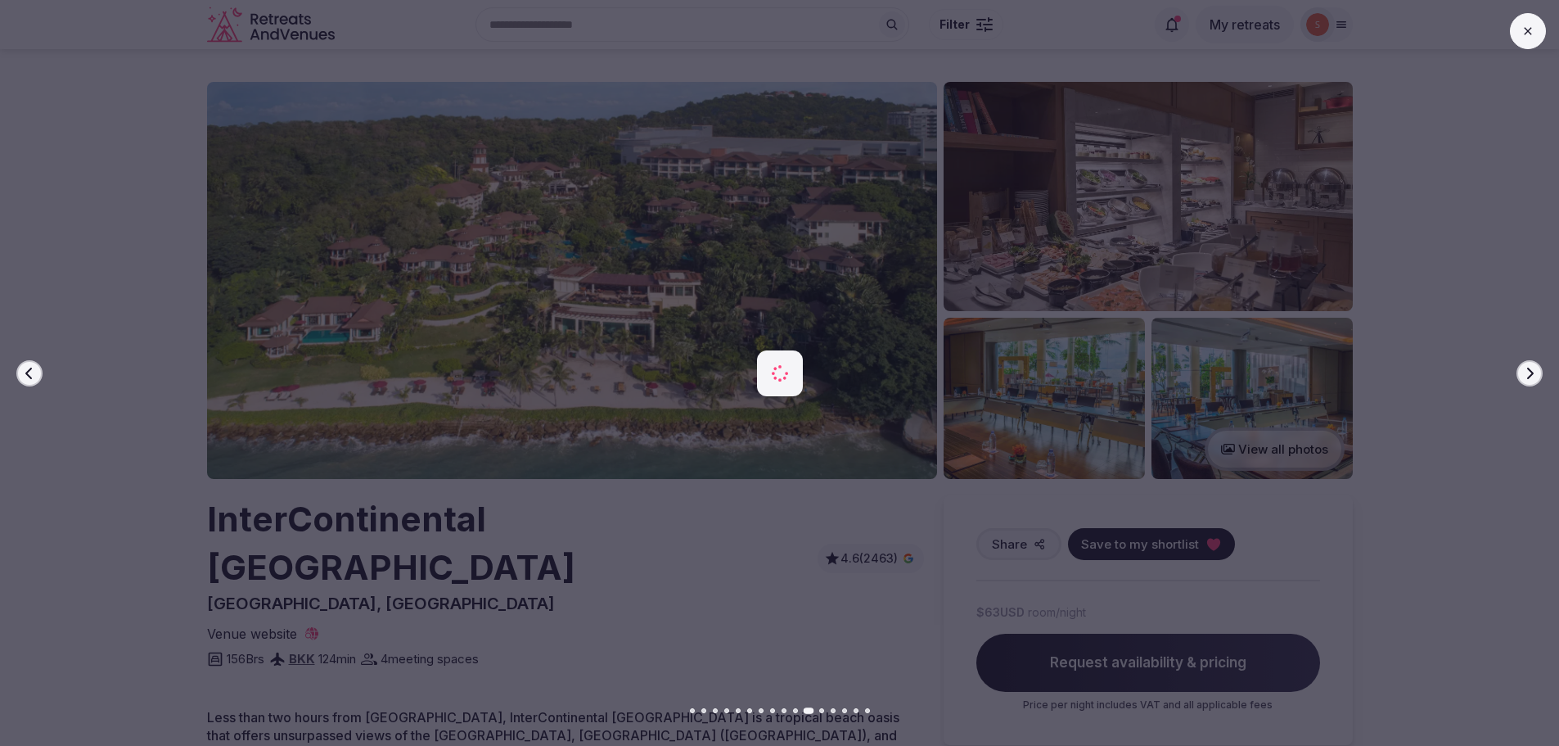
click at [1524, 370] on icon "button" at bounding box center [1529, 373] width 13 height 13
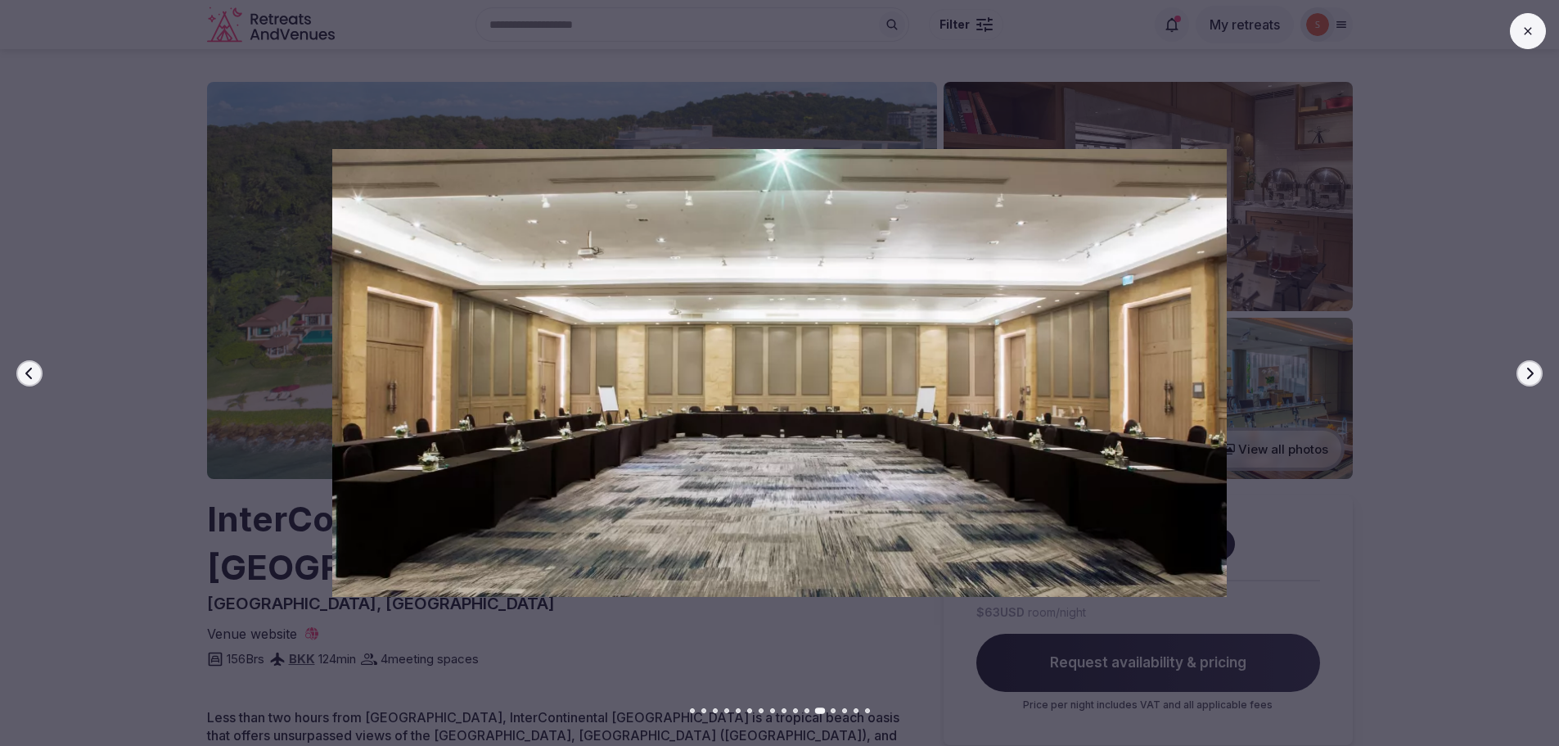
click at [1524, 370] on icon "button" at bounding box center [1529, 373] width 13 height 13
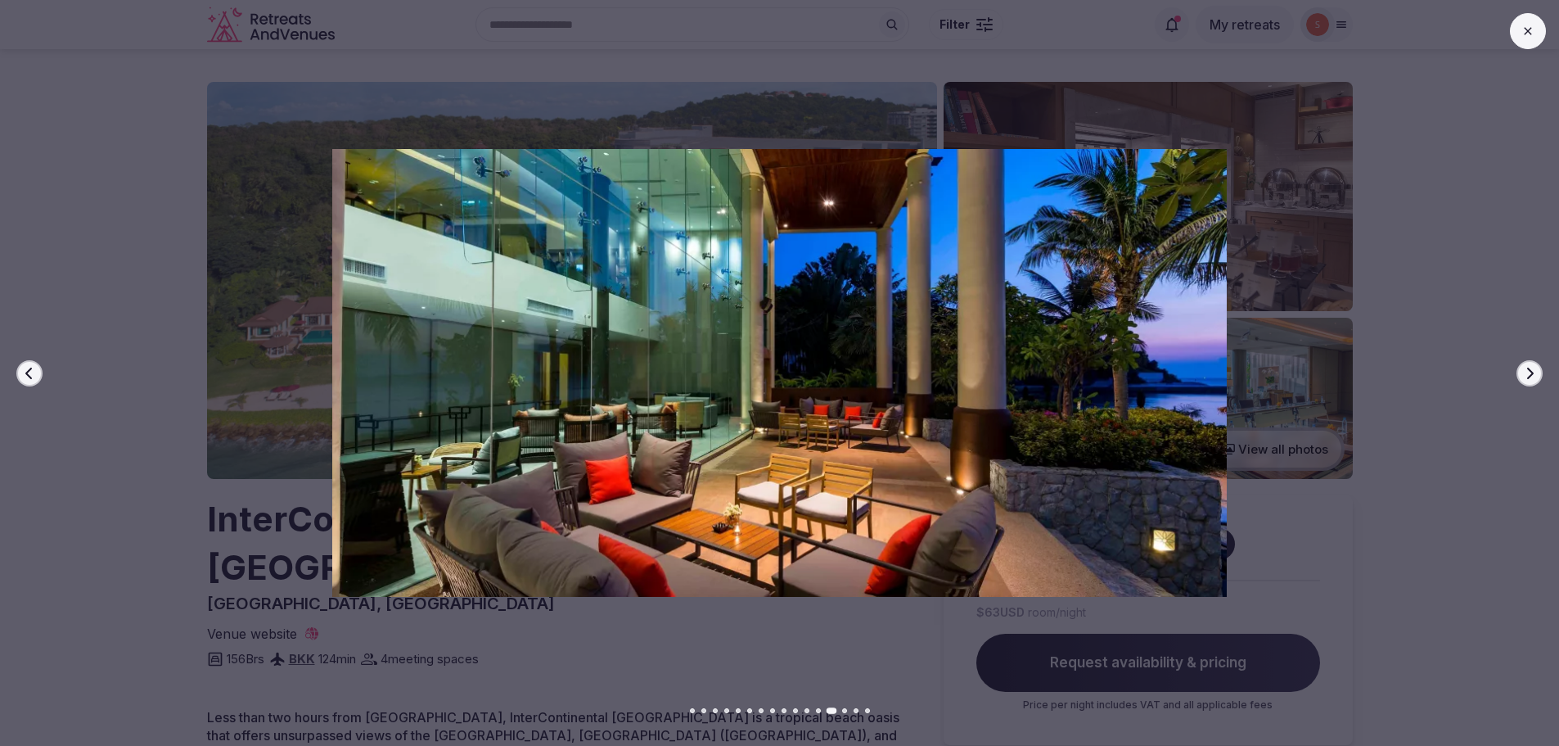
click at [1524, 370] on icon "button" at bounding box center [1529, 373] width 13 height 13
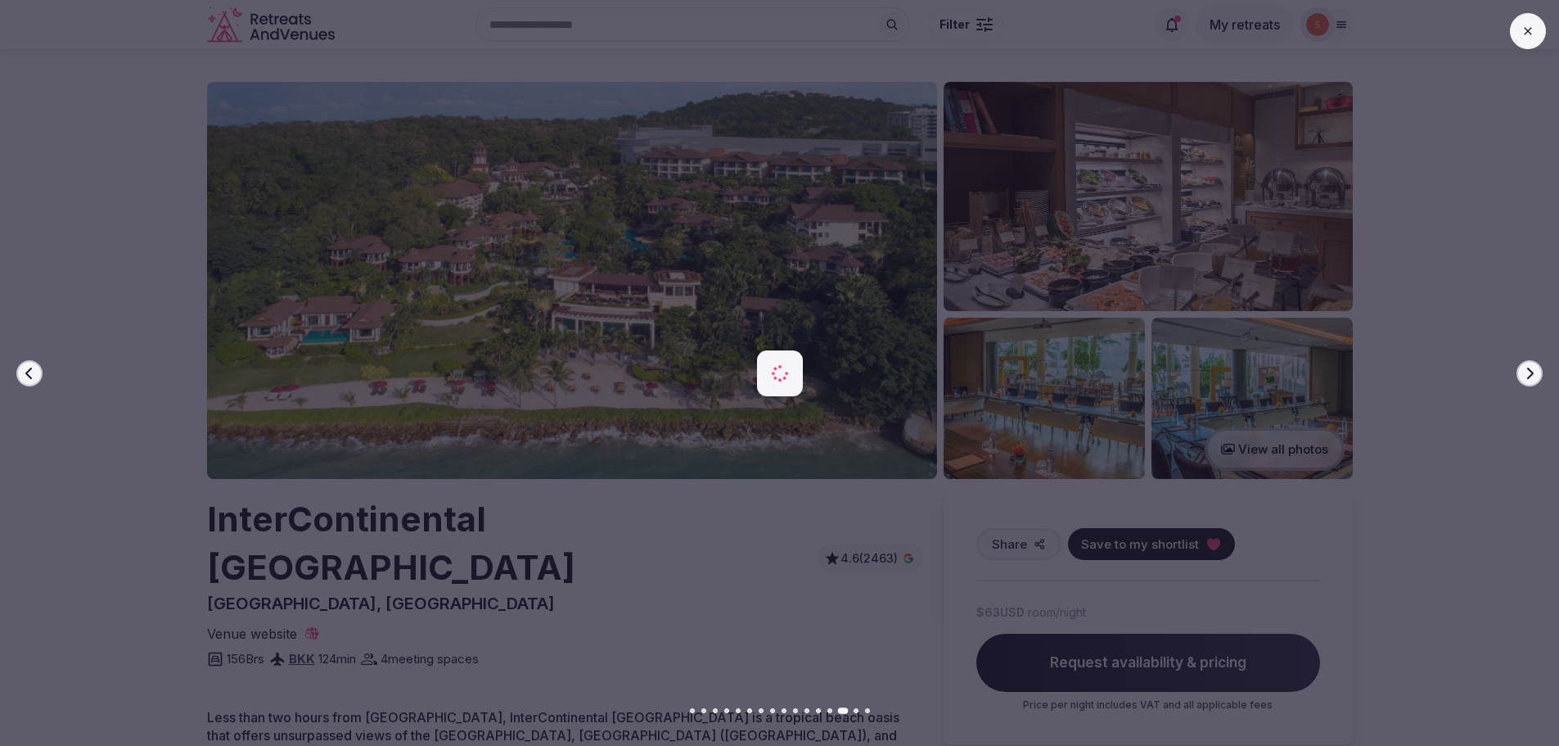
click at [1524, 370] on icon "button" at bounding box center [1529, 373] width 13 height 13
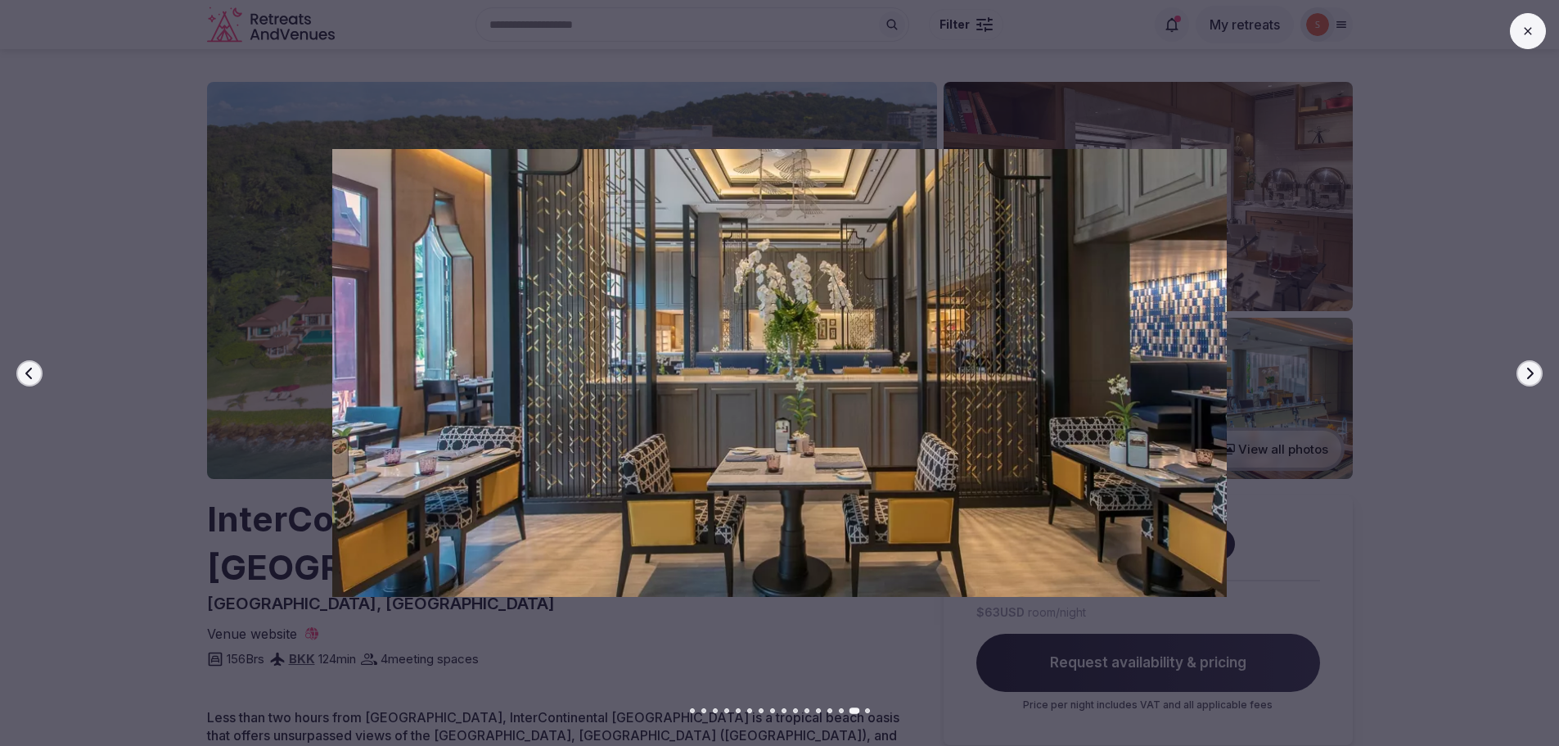
click at [1524, 370] on icon "button" at bounding box center [1529, 373] width 13 height 13
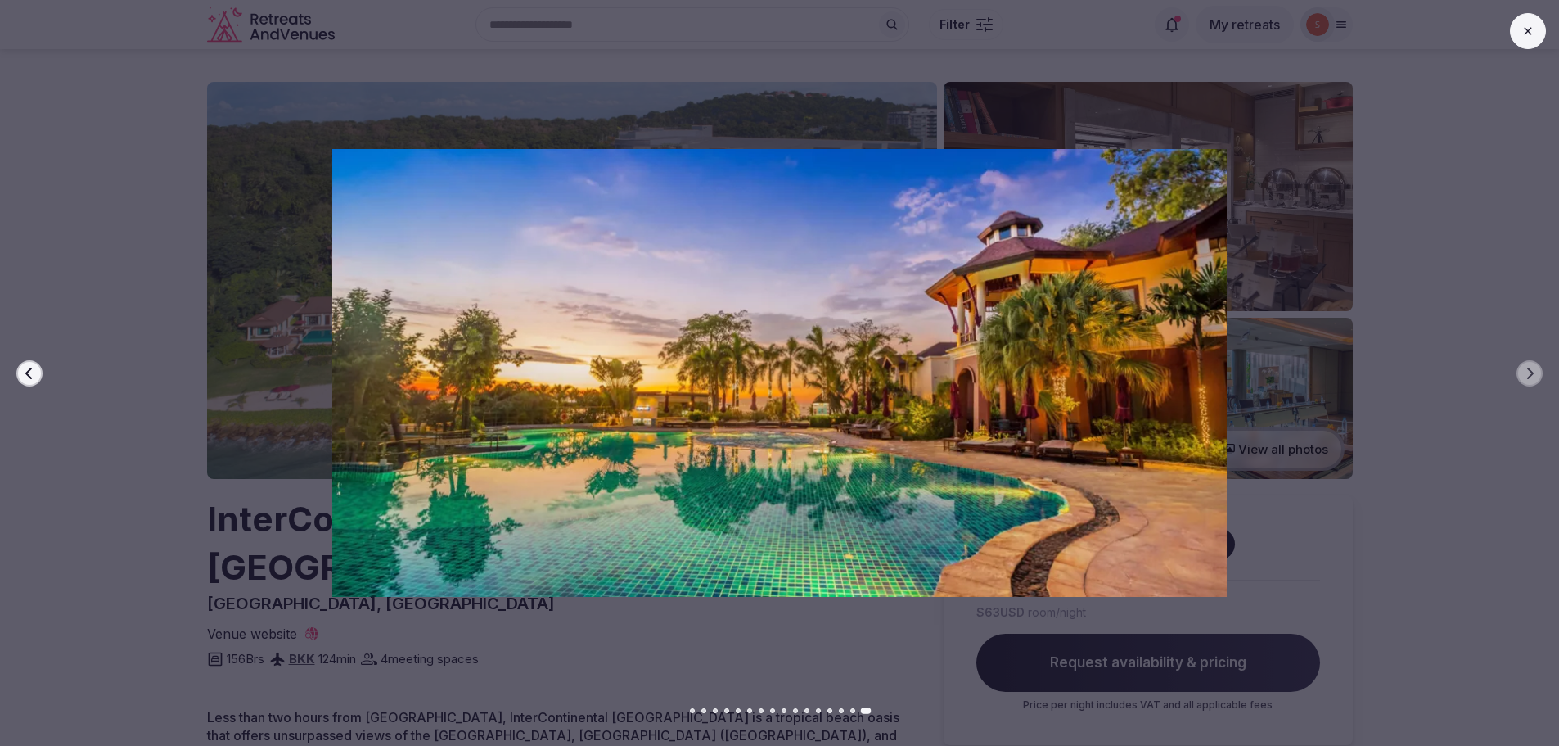
click at [1521, 29] on icon at bounding box center [1527, 31] width 13 height 13
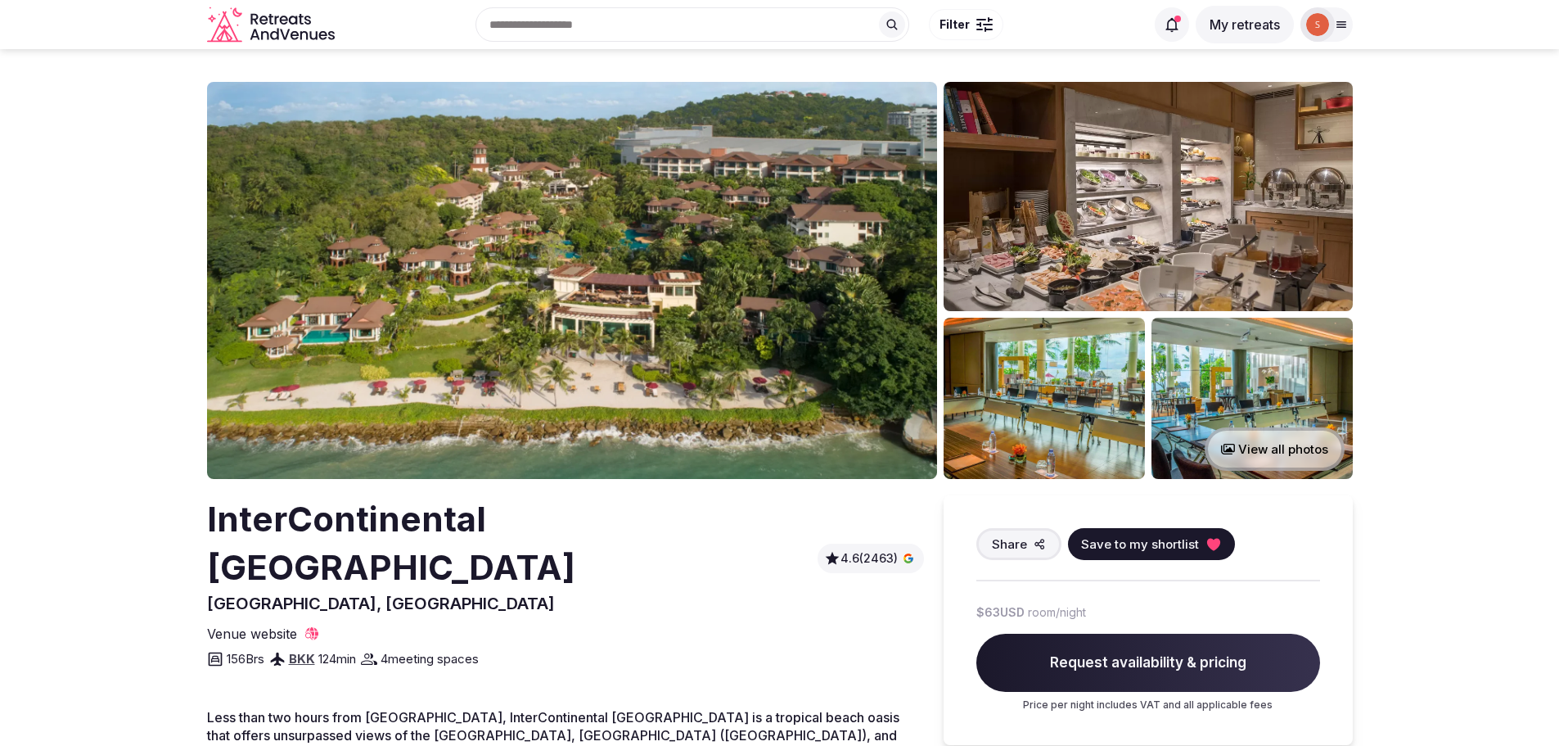
click at [1227, 441] on button "View all photos" at bounding box center [1275, 448] width 140 height 43
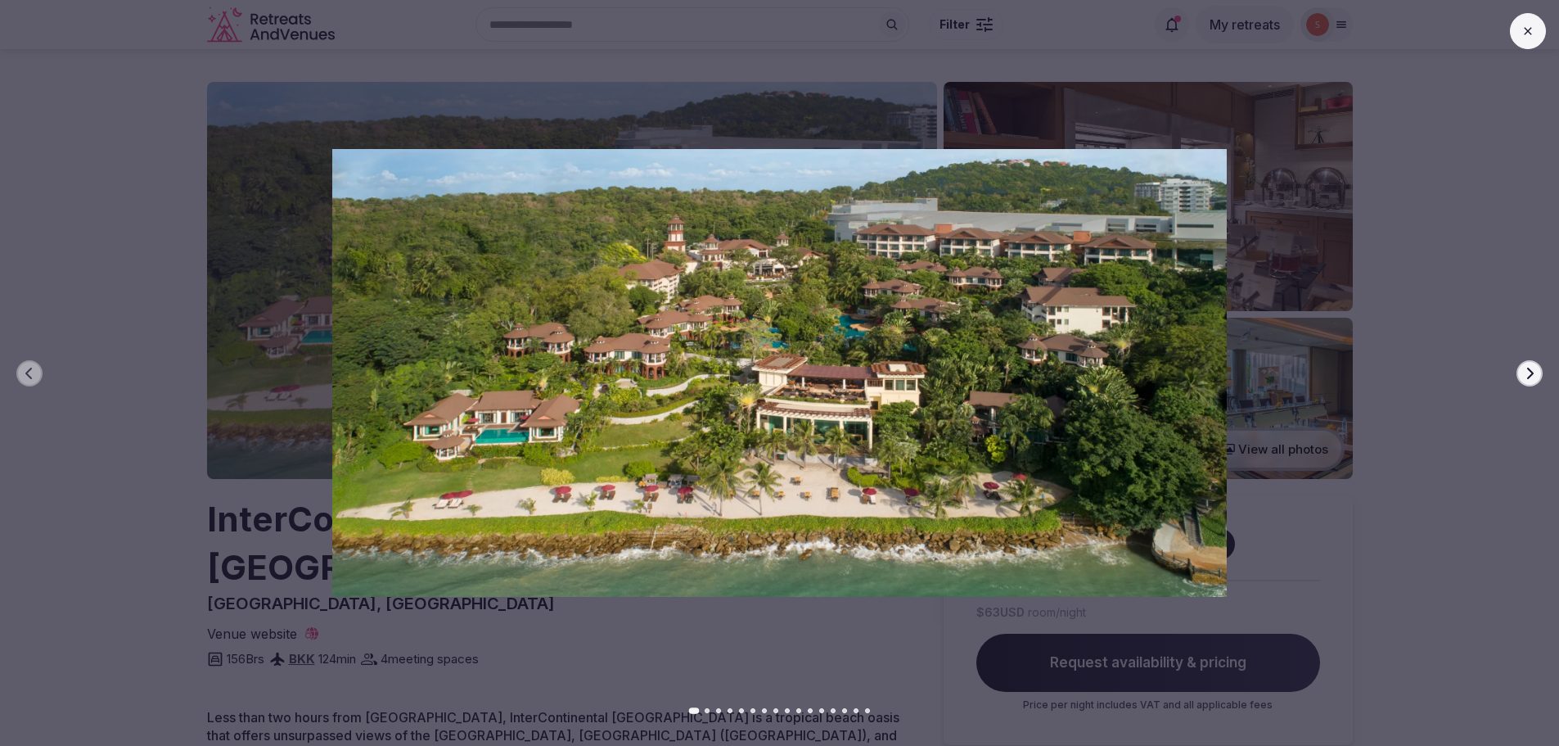
click at [1539, 370] on button "Next slide" at bounding box center [1529, 373] width 26 height 26
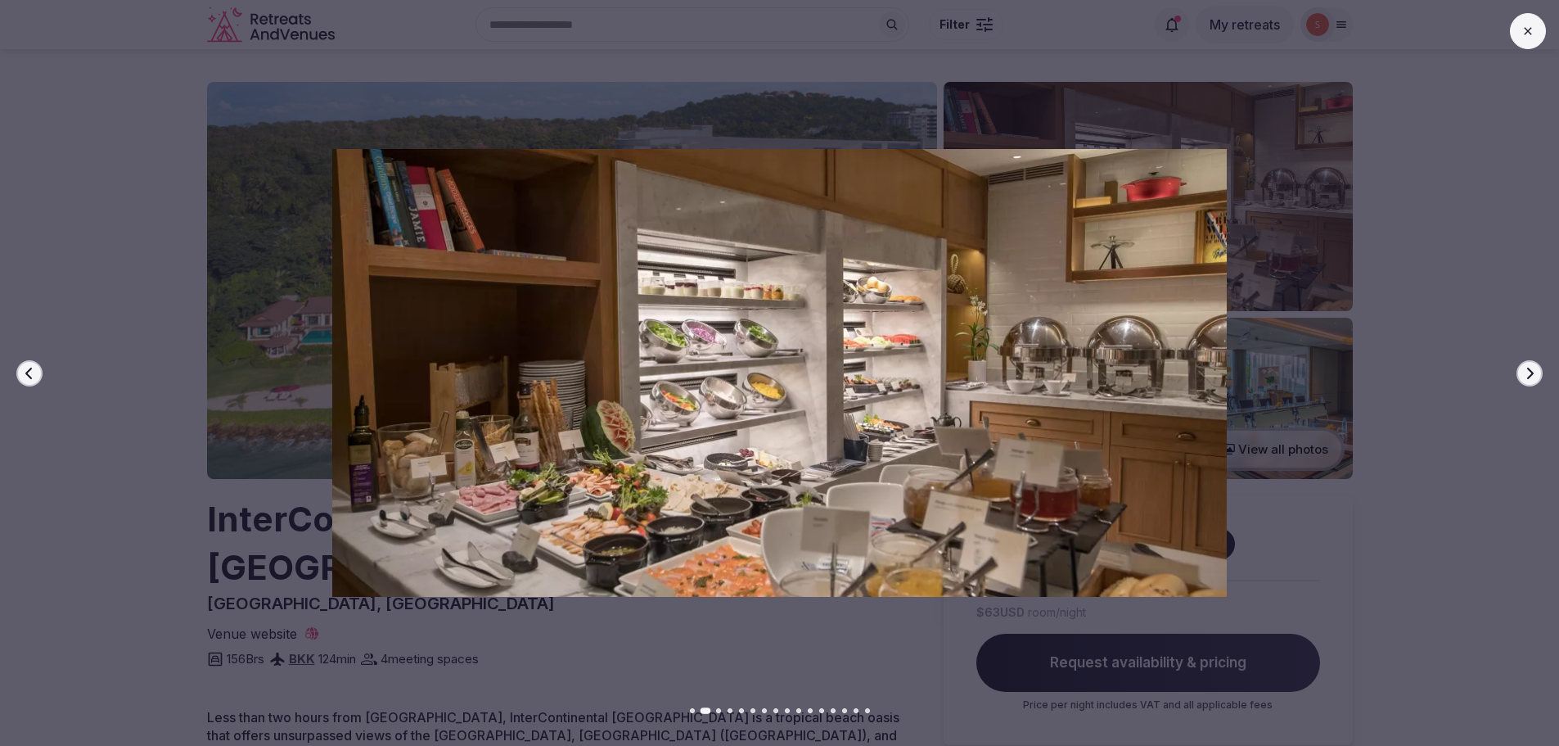
click at [1539, 370] on button "Next slide" at bounding box center [1529, 373] width 26 height 26
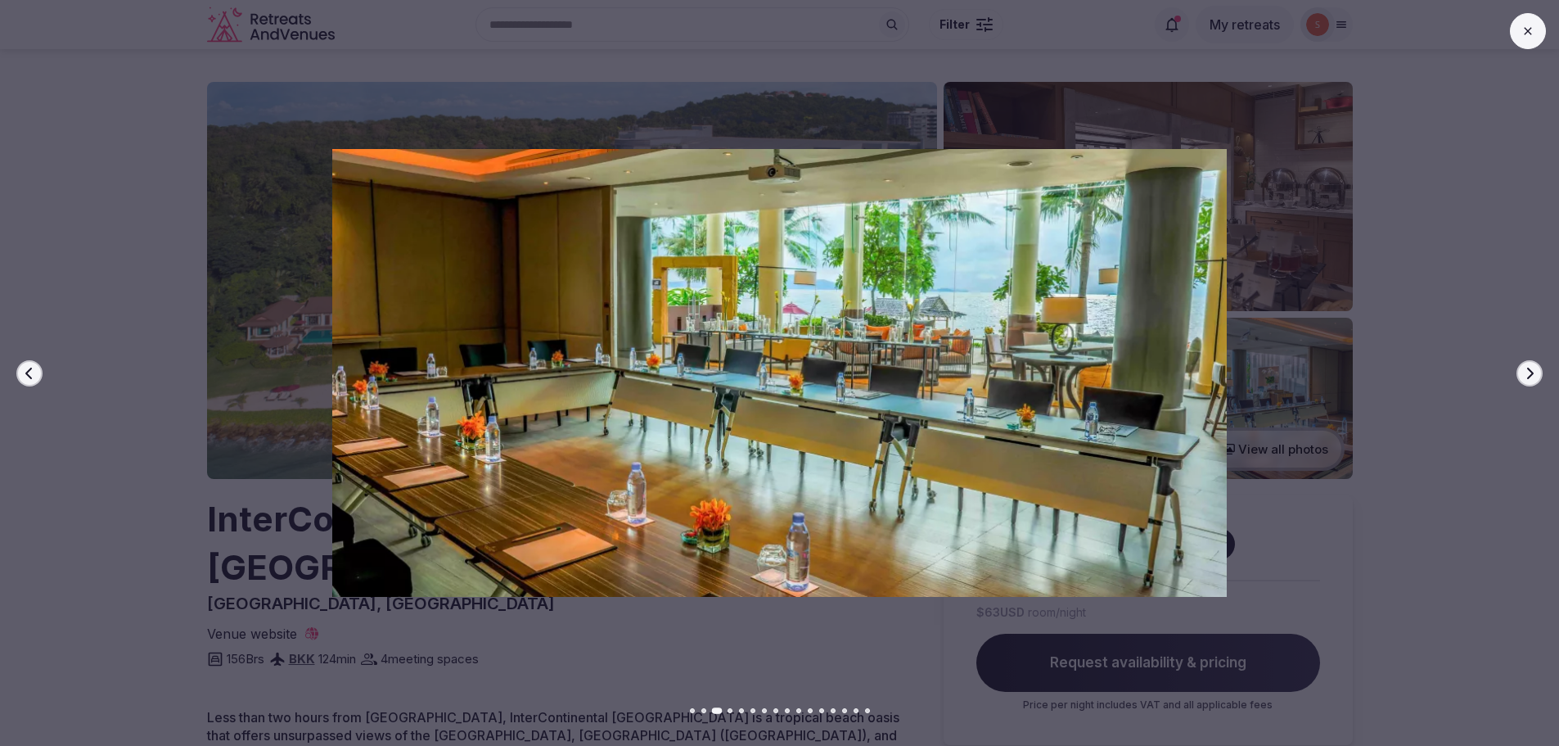
click at [1539, 370] on button "Next slide" at bounding box center [1529, 373] width 26 height 26
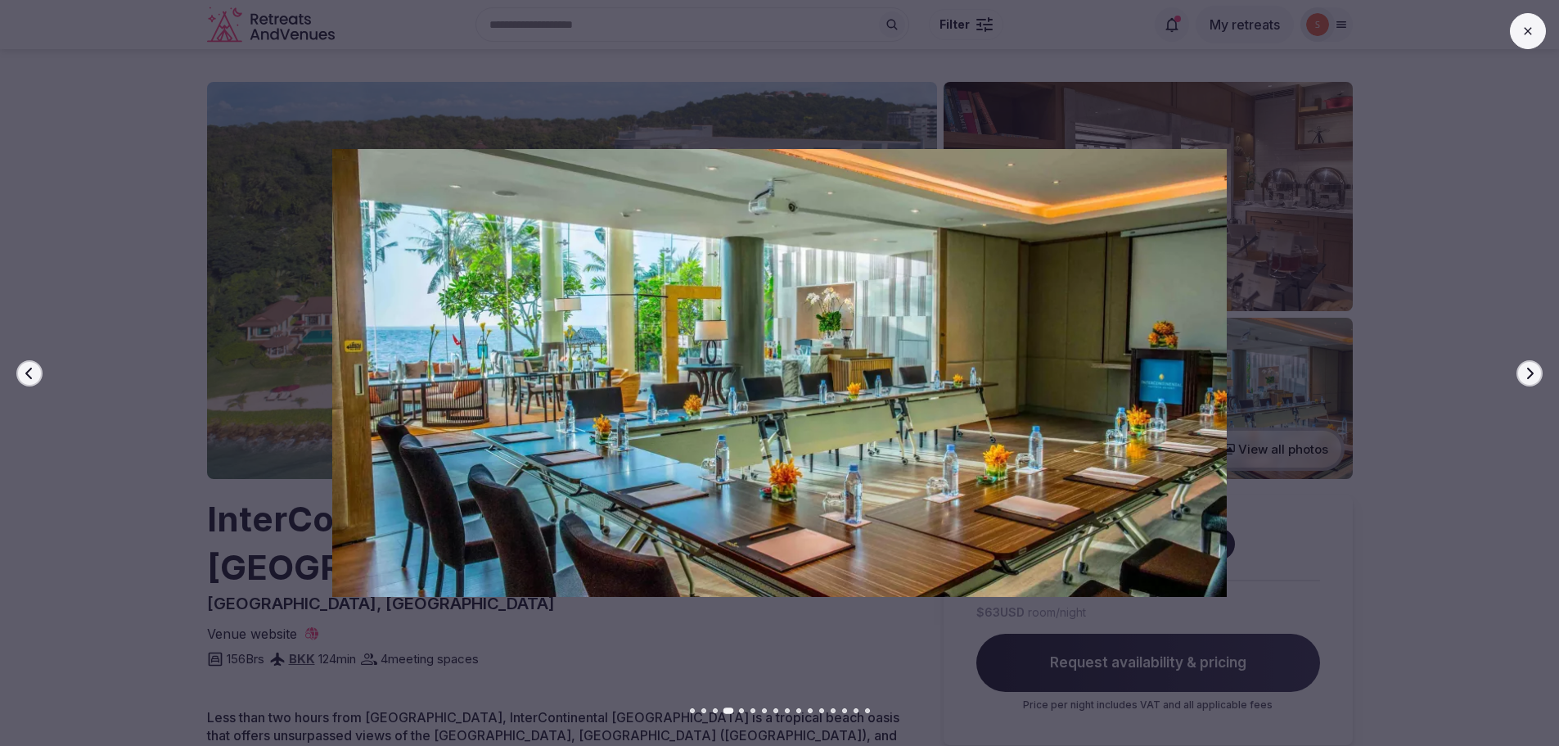
click at [1539, 370] on button "Next slide" at bounding box center [1529, 373] width 26 height 26
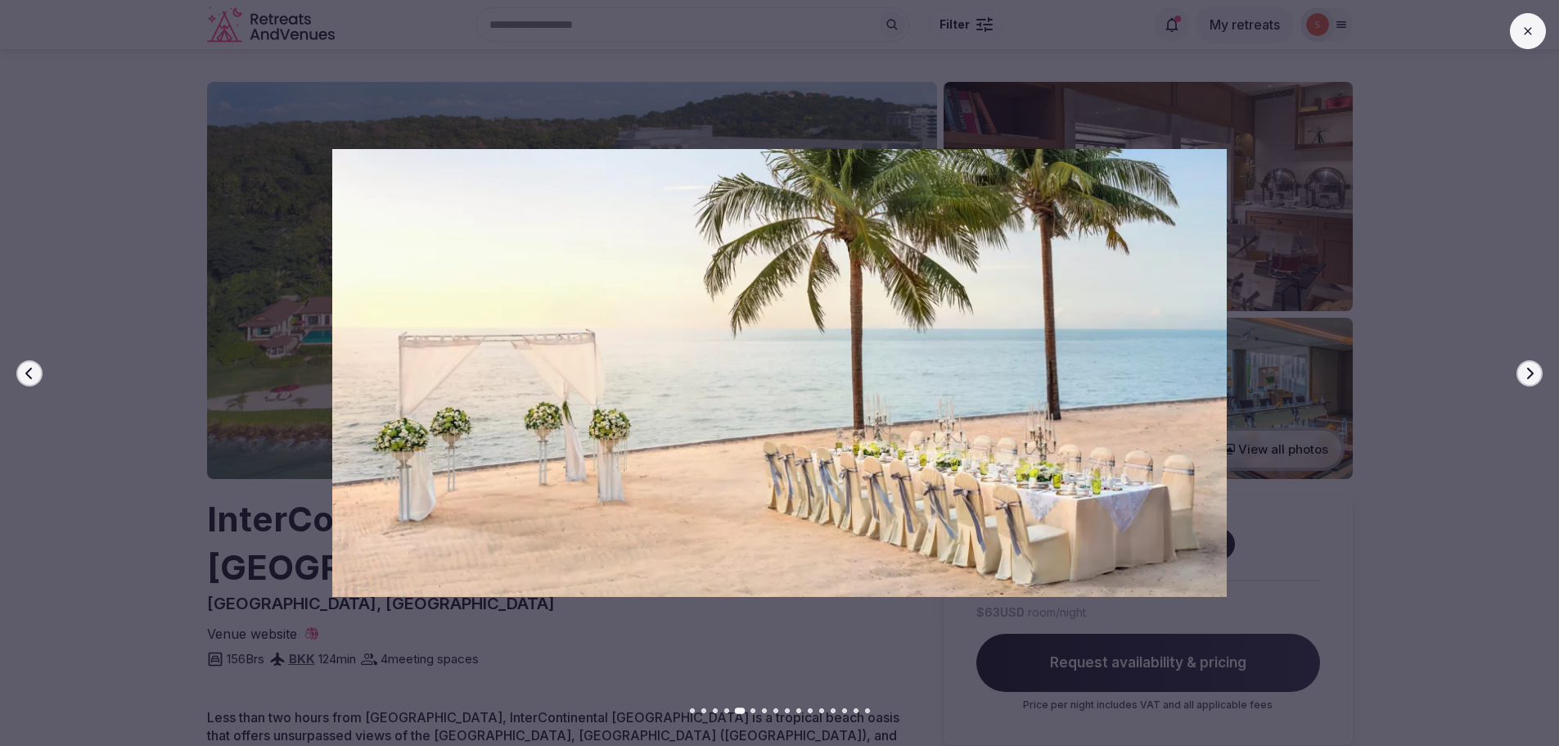
click at [1539, 370] on button "Next slide" at bounding box center [1529, 373] width 26 height 26
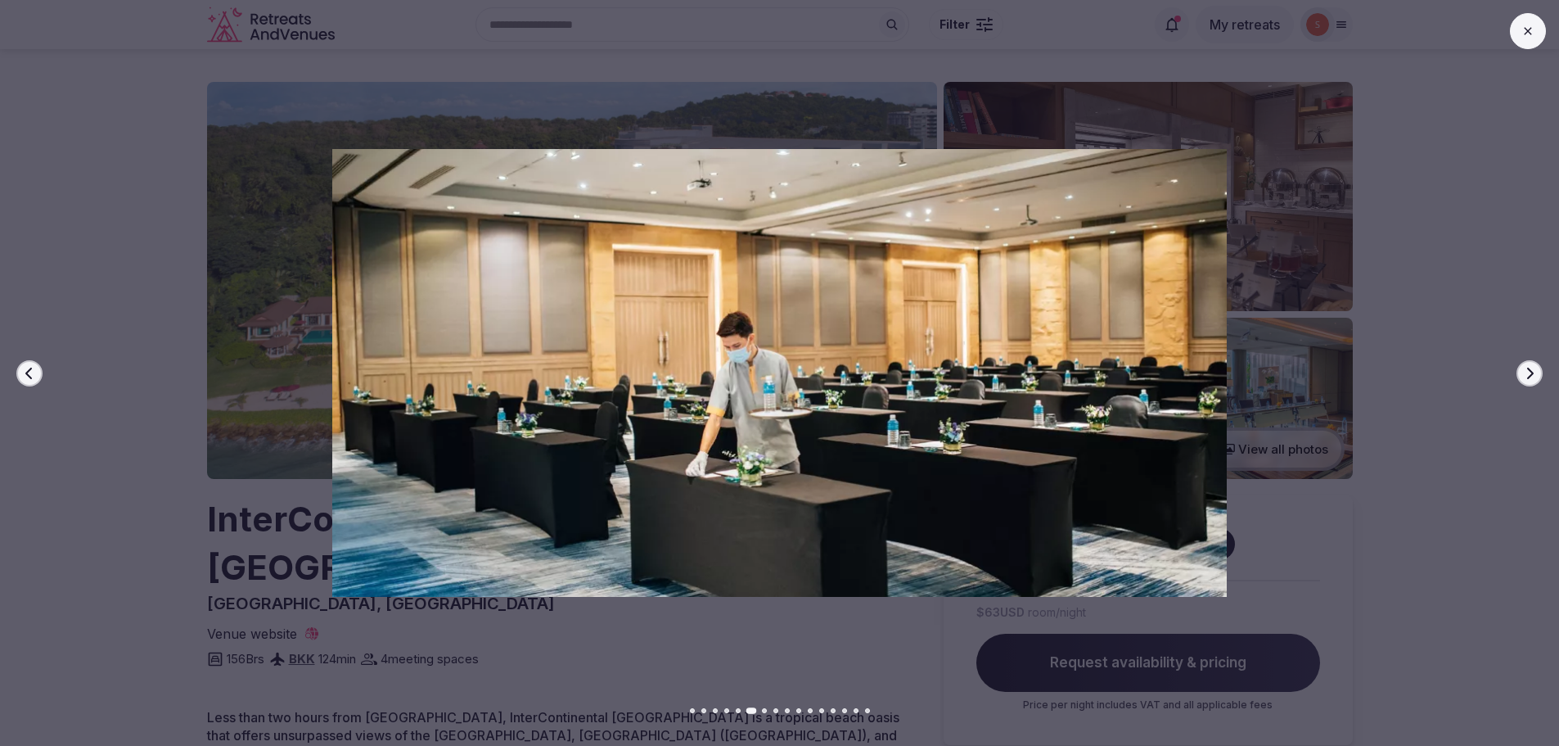
click at [1510, 29] on button at bounding box center [1528, 31] width 36 height 36
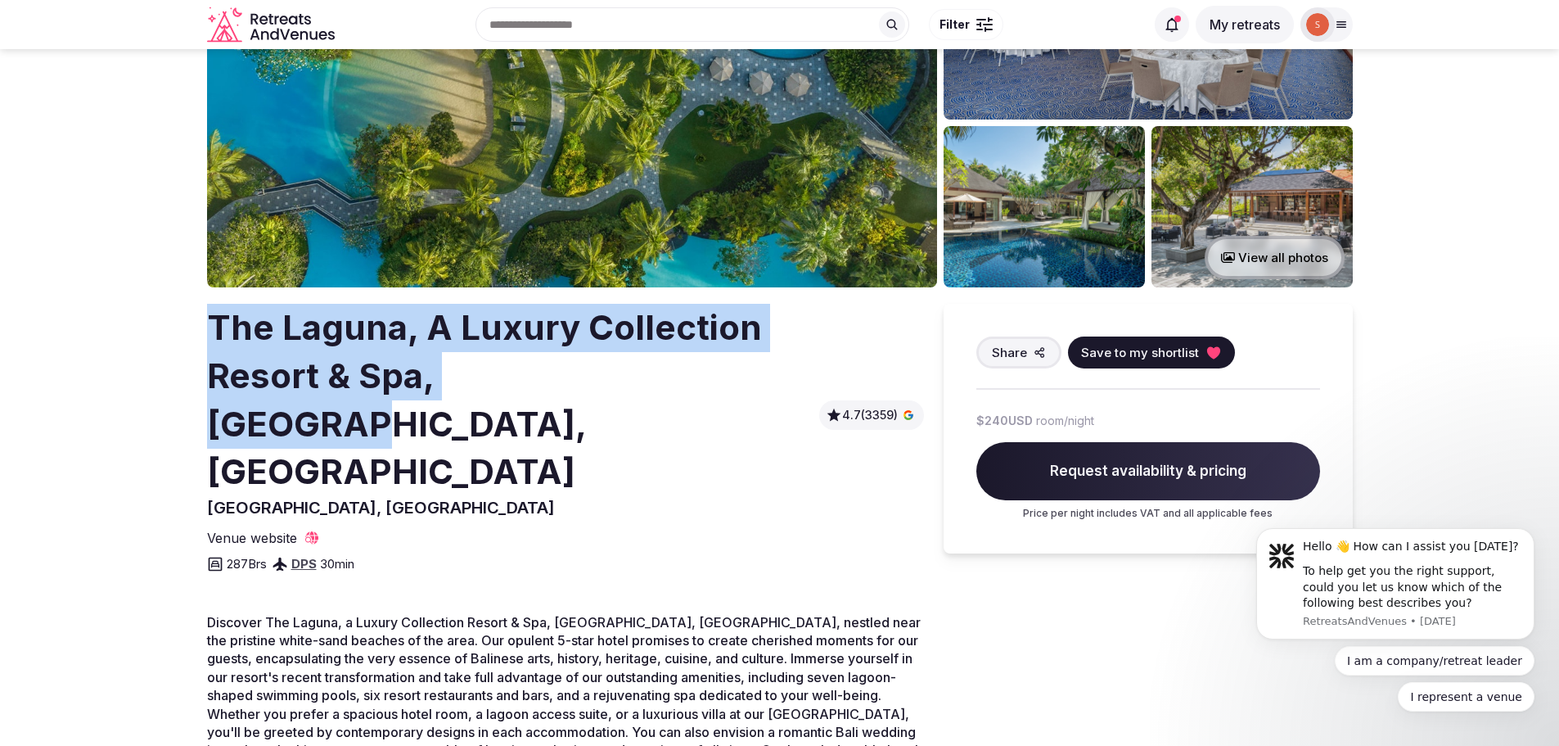
scroll to position [164, 0]
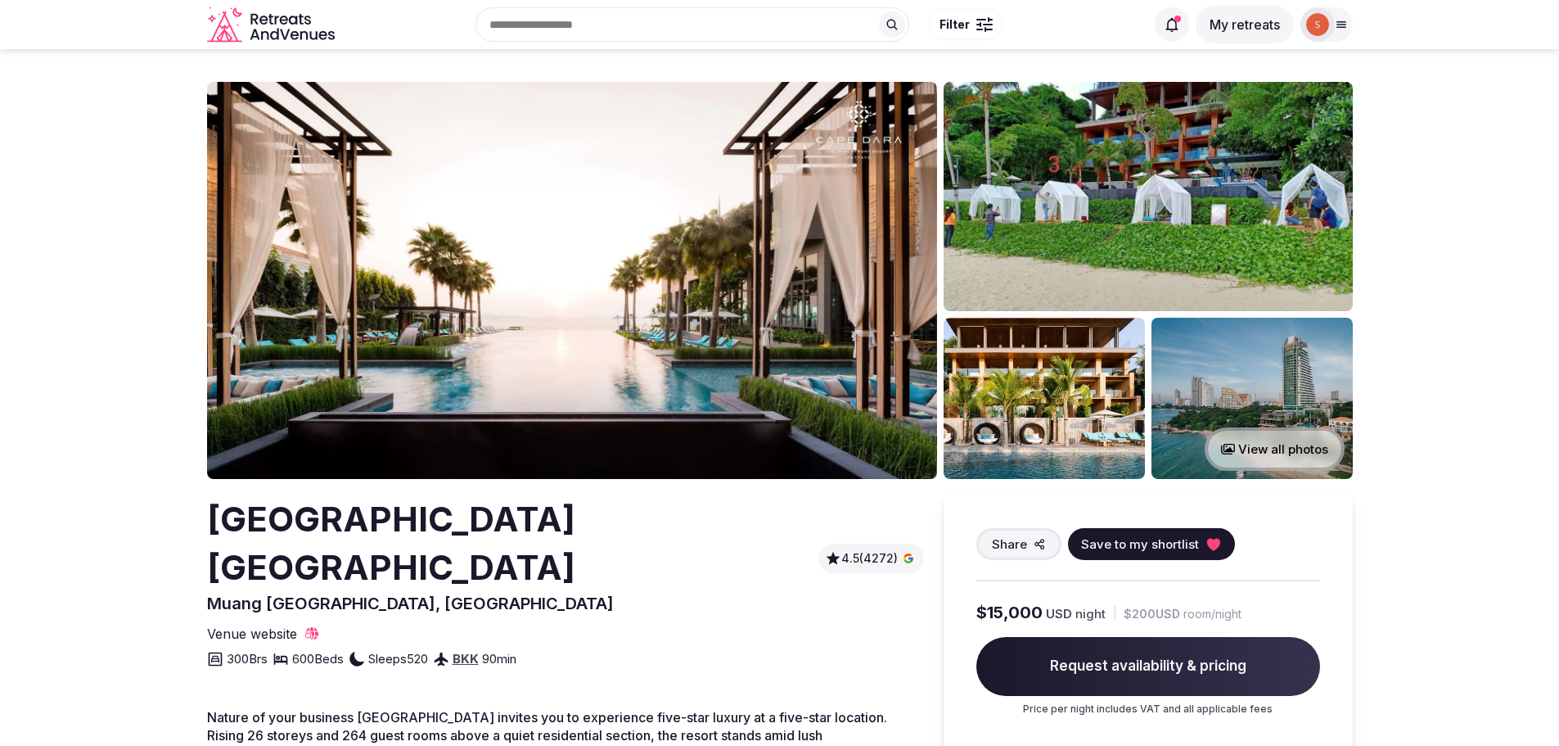
click at [554, 313] on img at bounding box center [572, 280] width 730 height 397
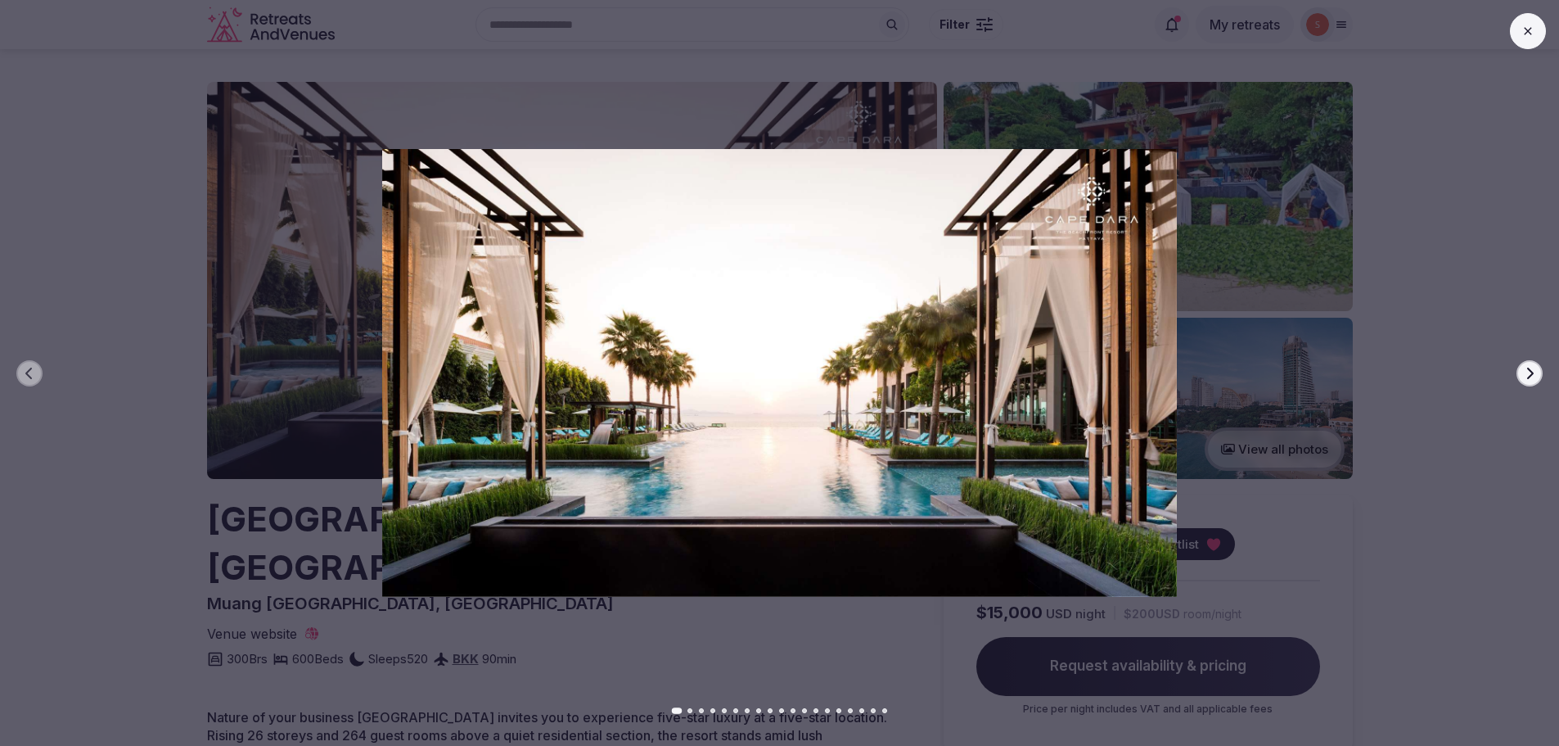
click at [1535, 370] on icon "button" at bounding box center [1529, 373] width 13 height 13
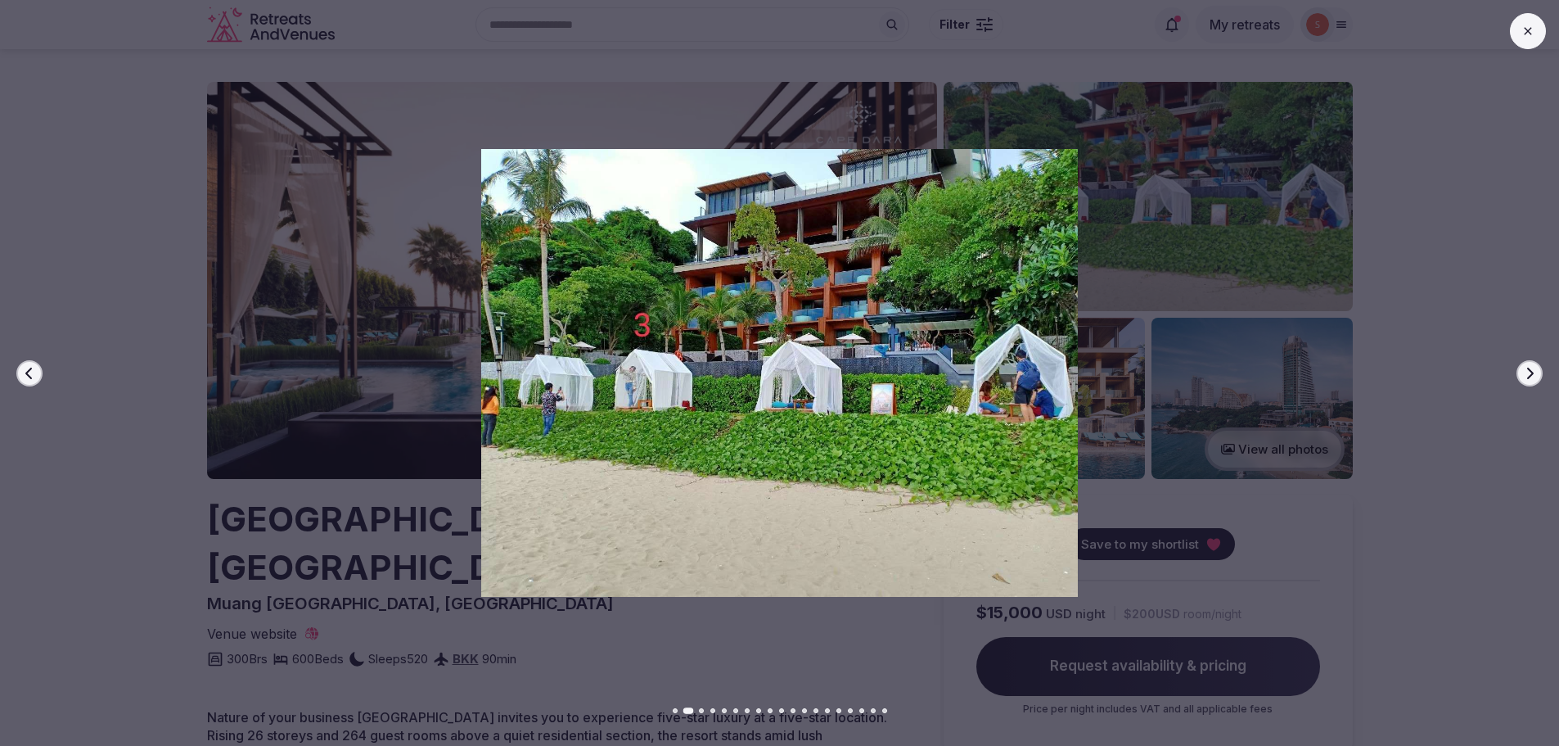
click at [1535, 370] on icon "button" at bounding box center [1529, 373] width 13 height 13
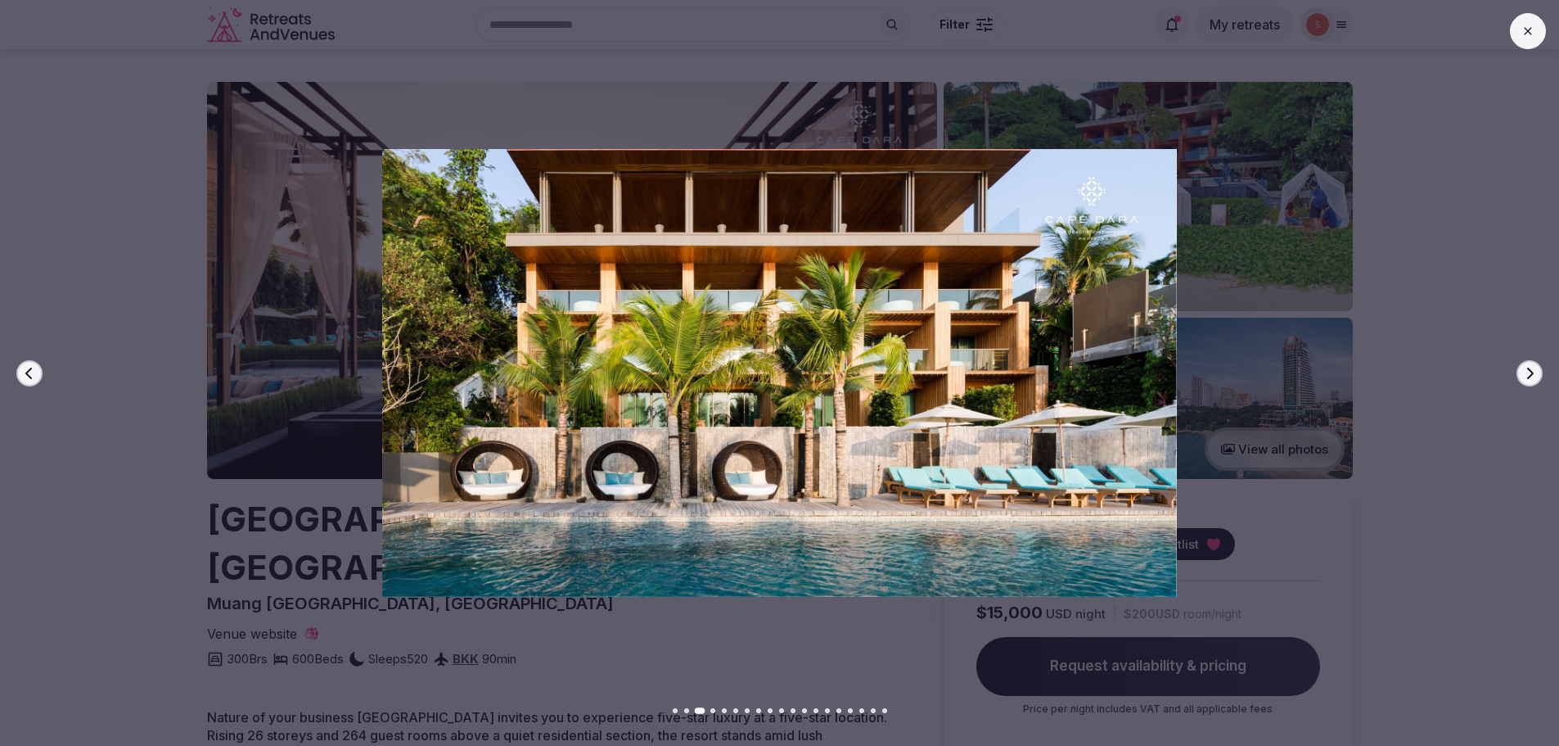
click at [1535, 370] on icon "button" at bounding box center [1529, 373] width 13 height 13
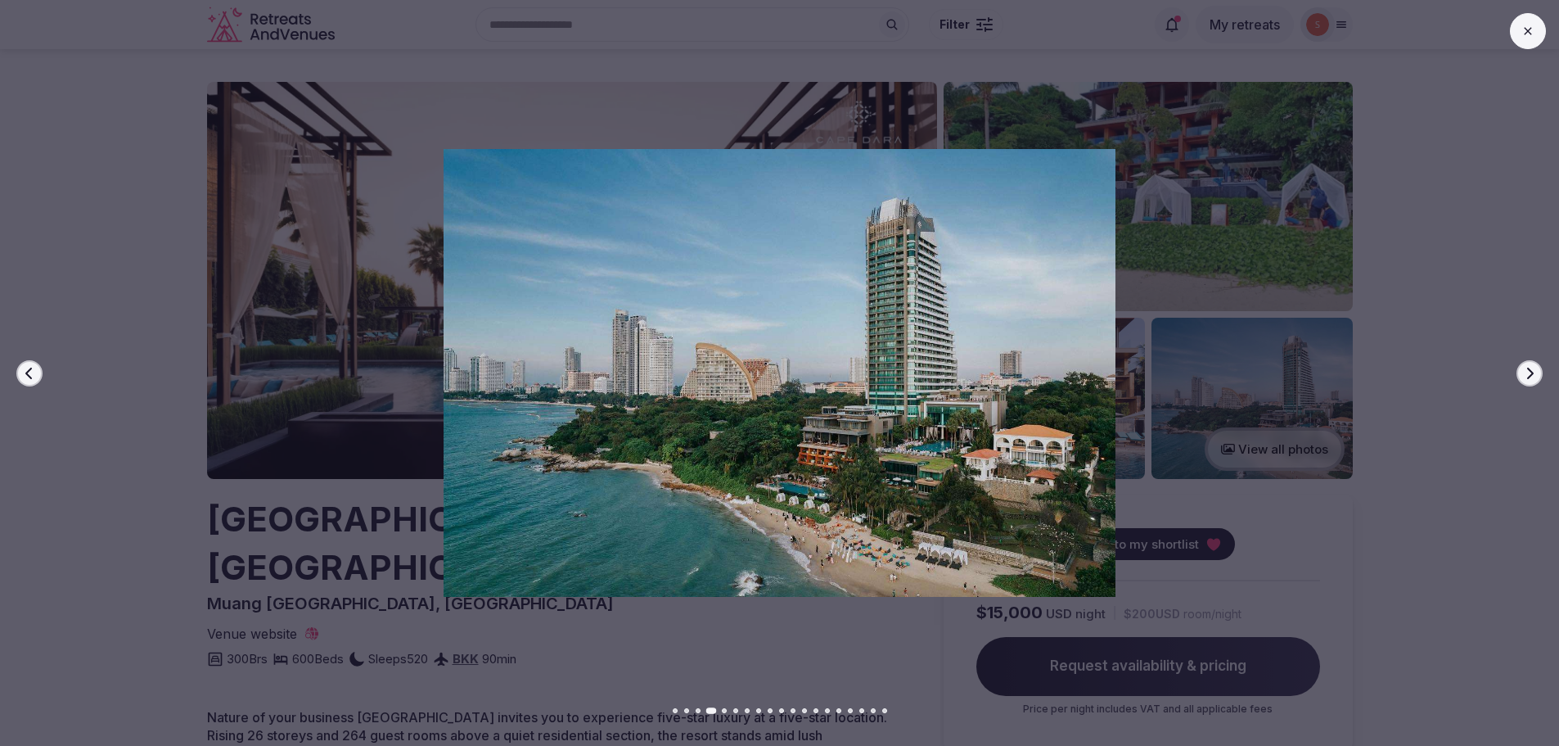
click at [1535, 370] on icon "button" at bounding box center [1529, 373] width 13 height 13
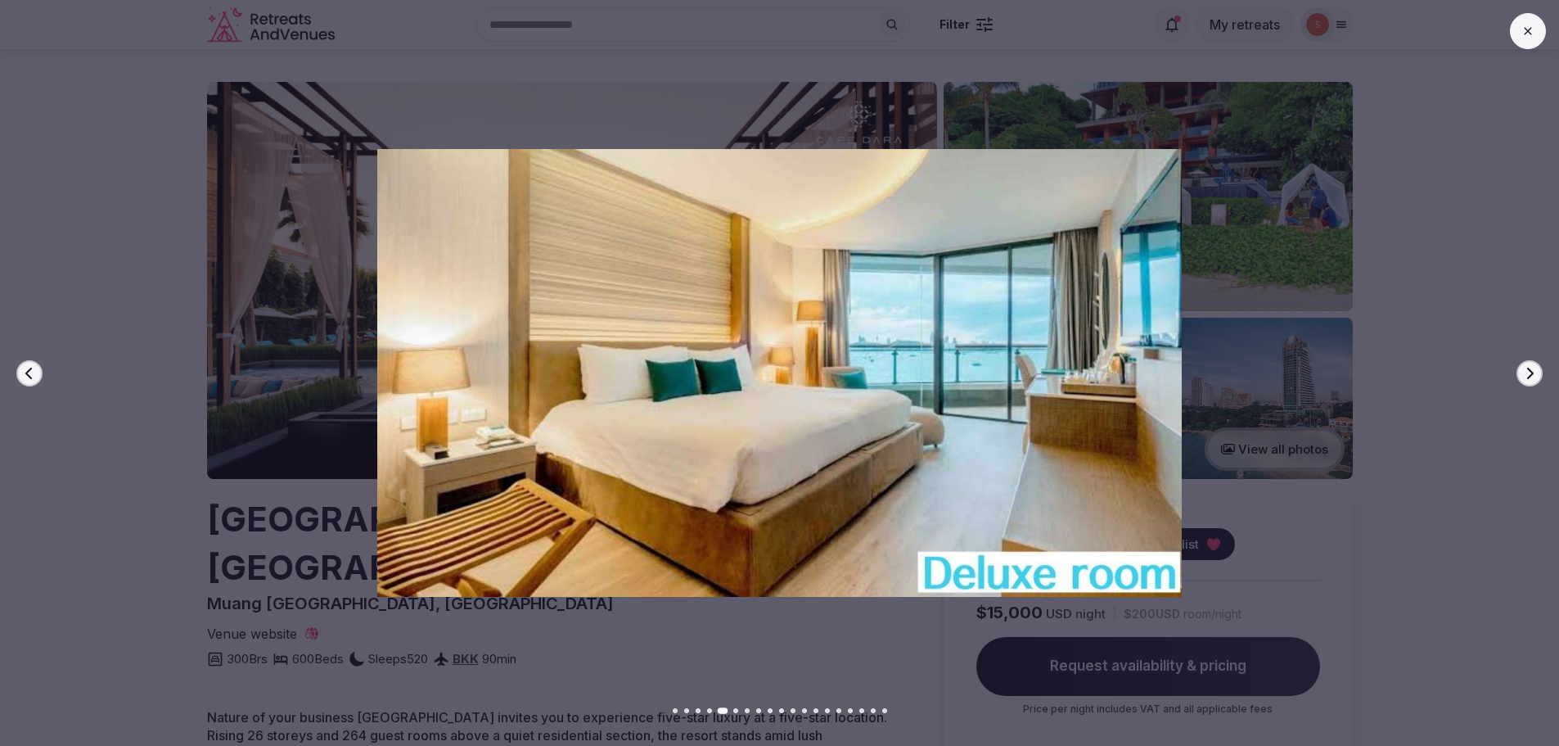
click at [1535, 370] on icon "button" at bounding box center [1529, 373] width 13 height 13
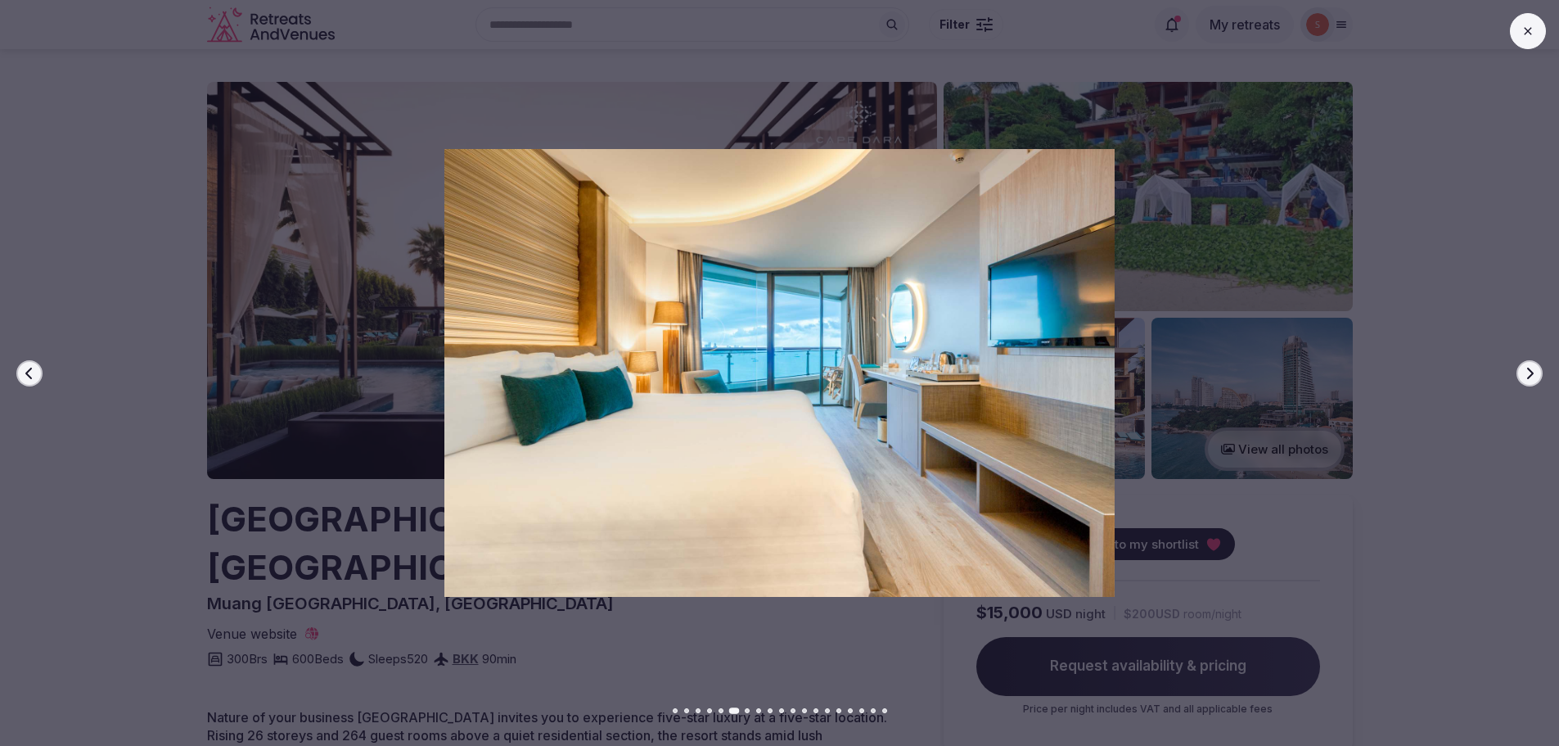
click at [1535, 370] on icon "button" at bounding box center [1529, 373] width 13 height 13
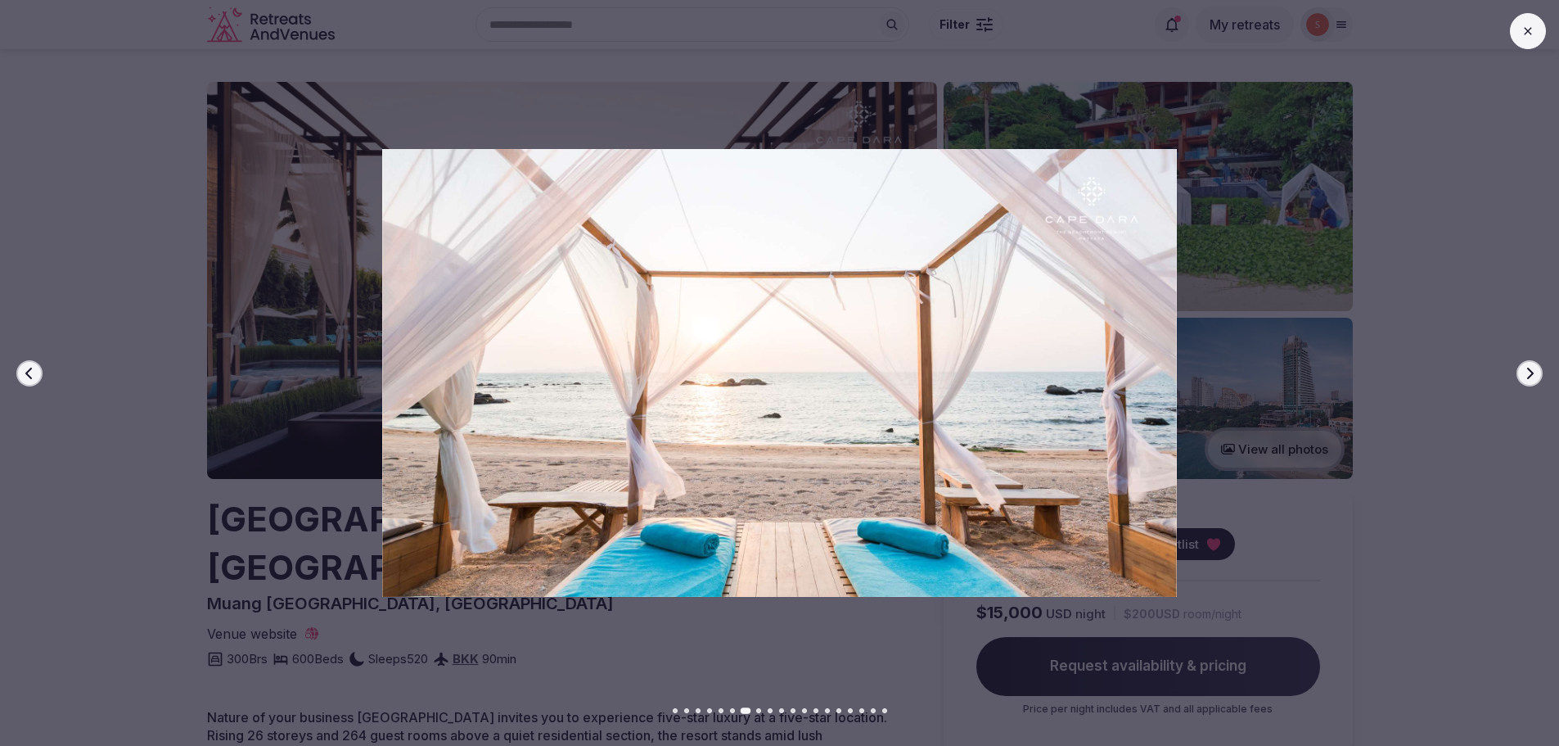
click at [1535, 370] on icon "button" at bounding box center [1529, 373] width 13 height 13
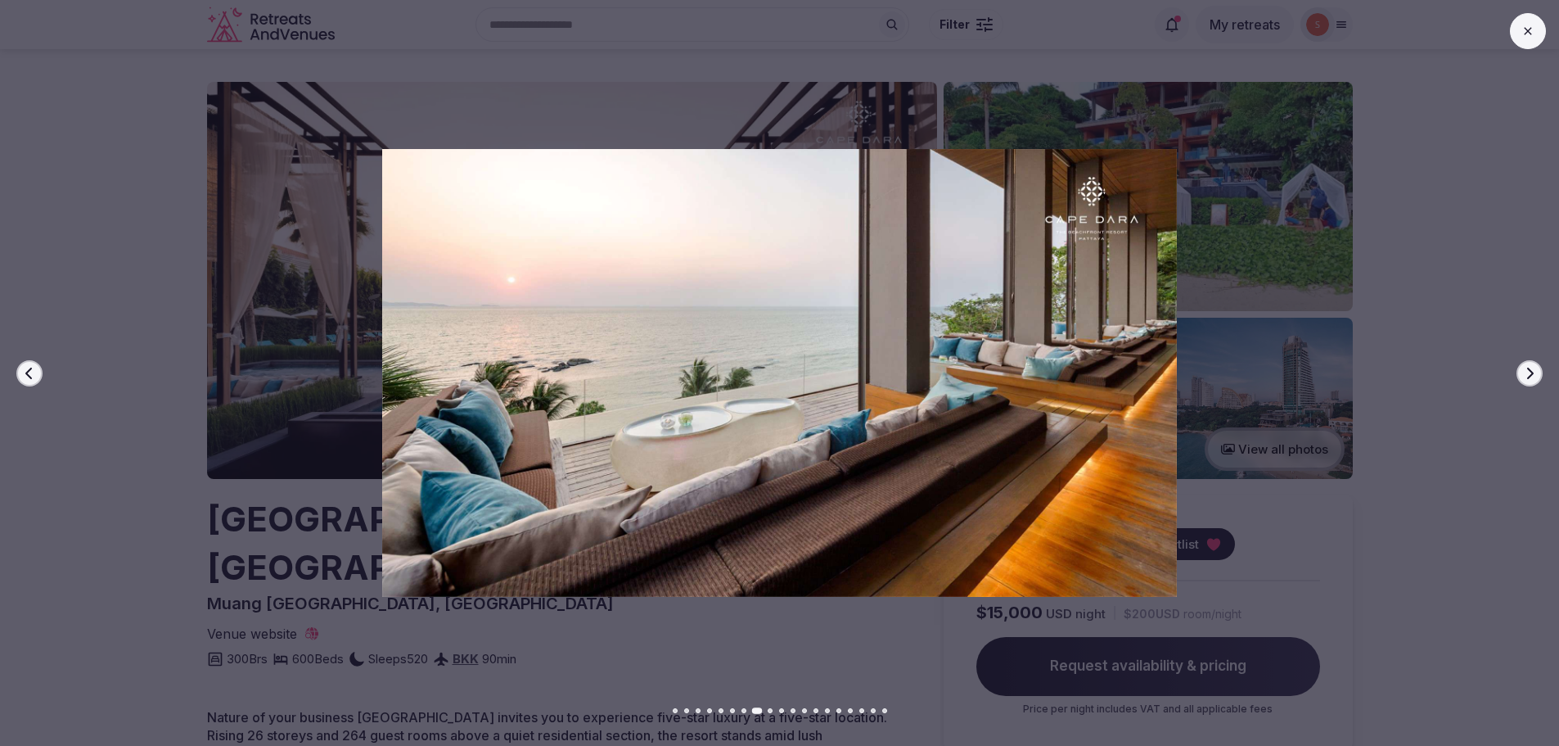
click at [1535, 370] on icon "button" at bounding box center [1529, 373] width 13 height 13
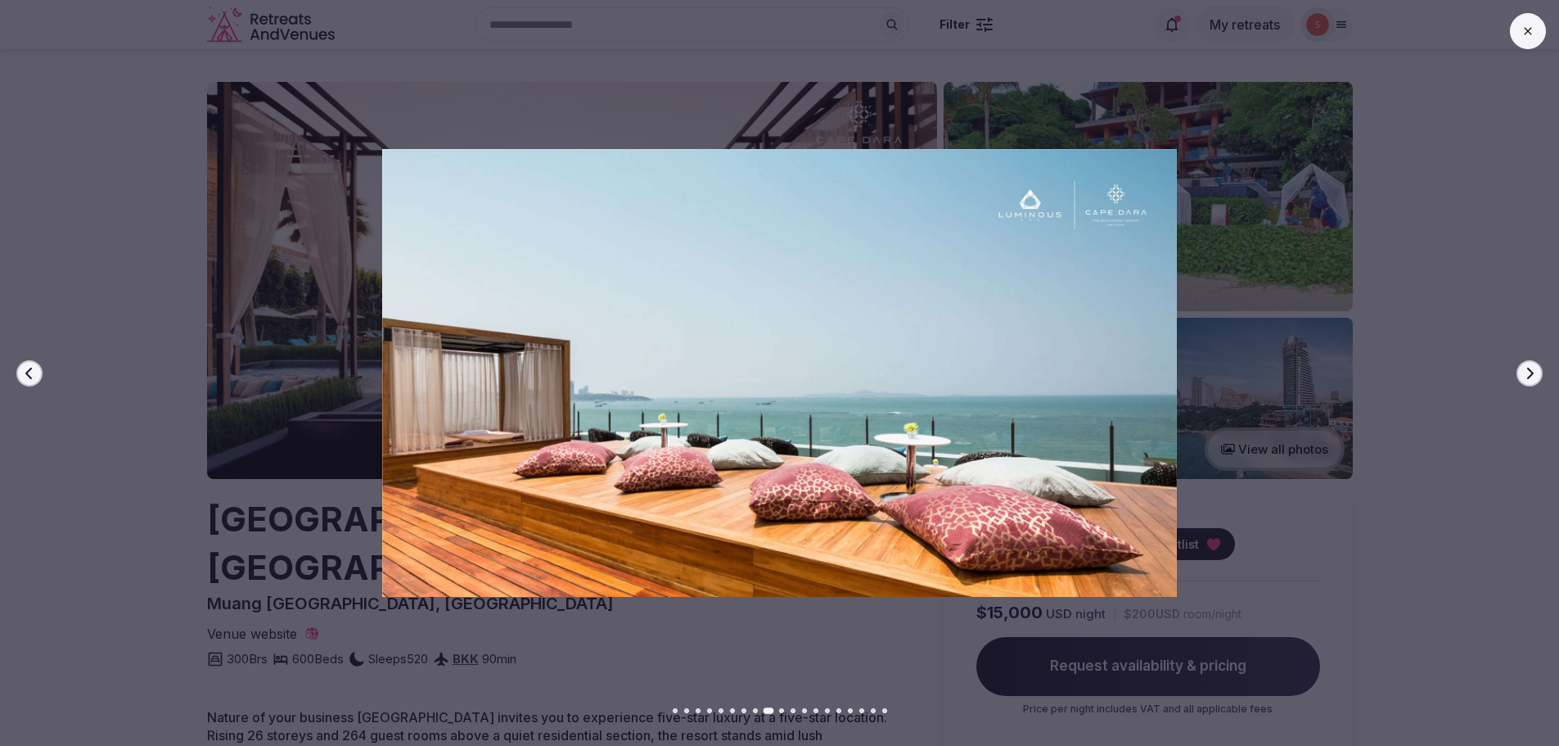
click at [1535, 370] on icon "button" at bounding box center [1529, 373] width 13 height 13
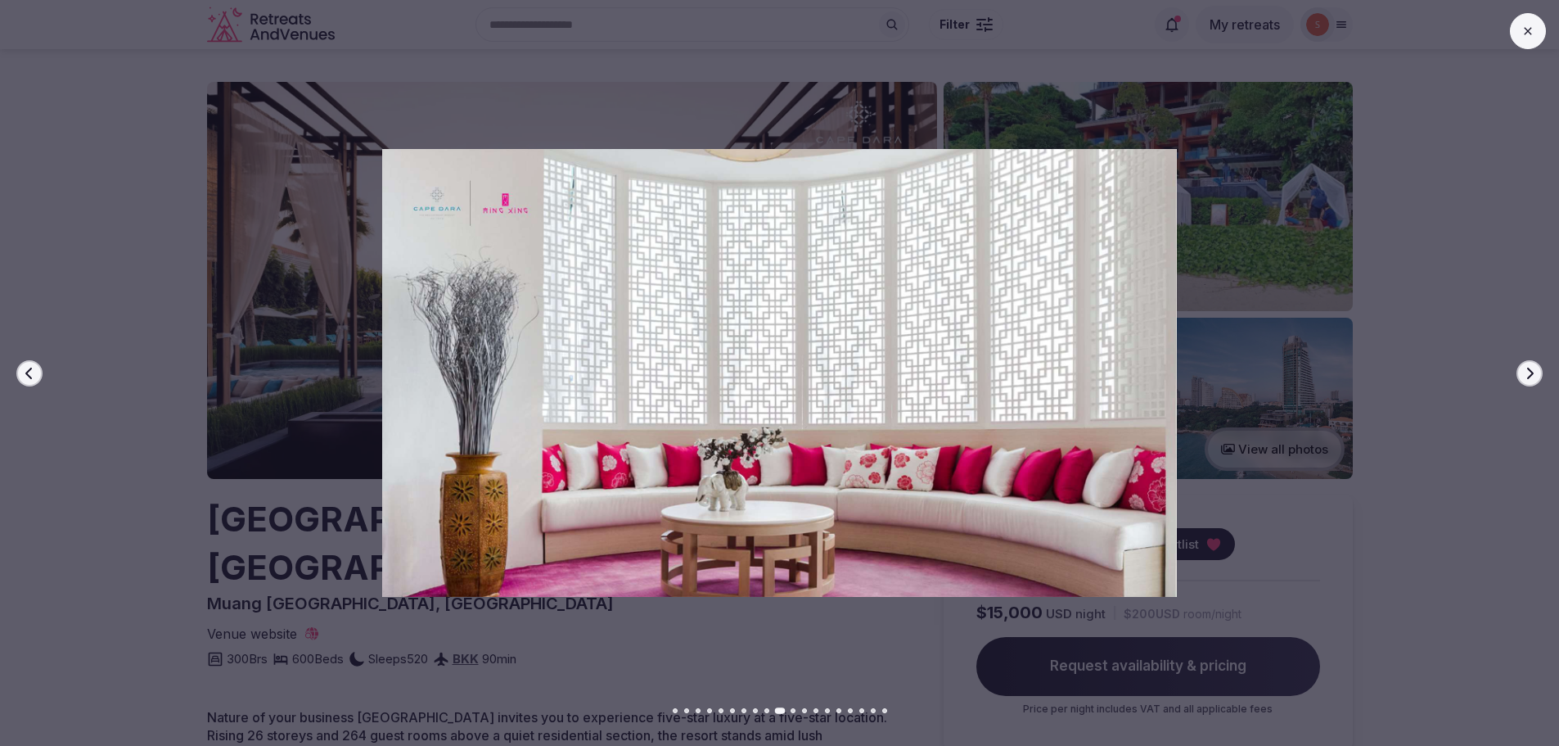
click at [1535, 370] on icon "button" at bounding box center [1529, 373] width 13 height 13
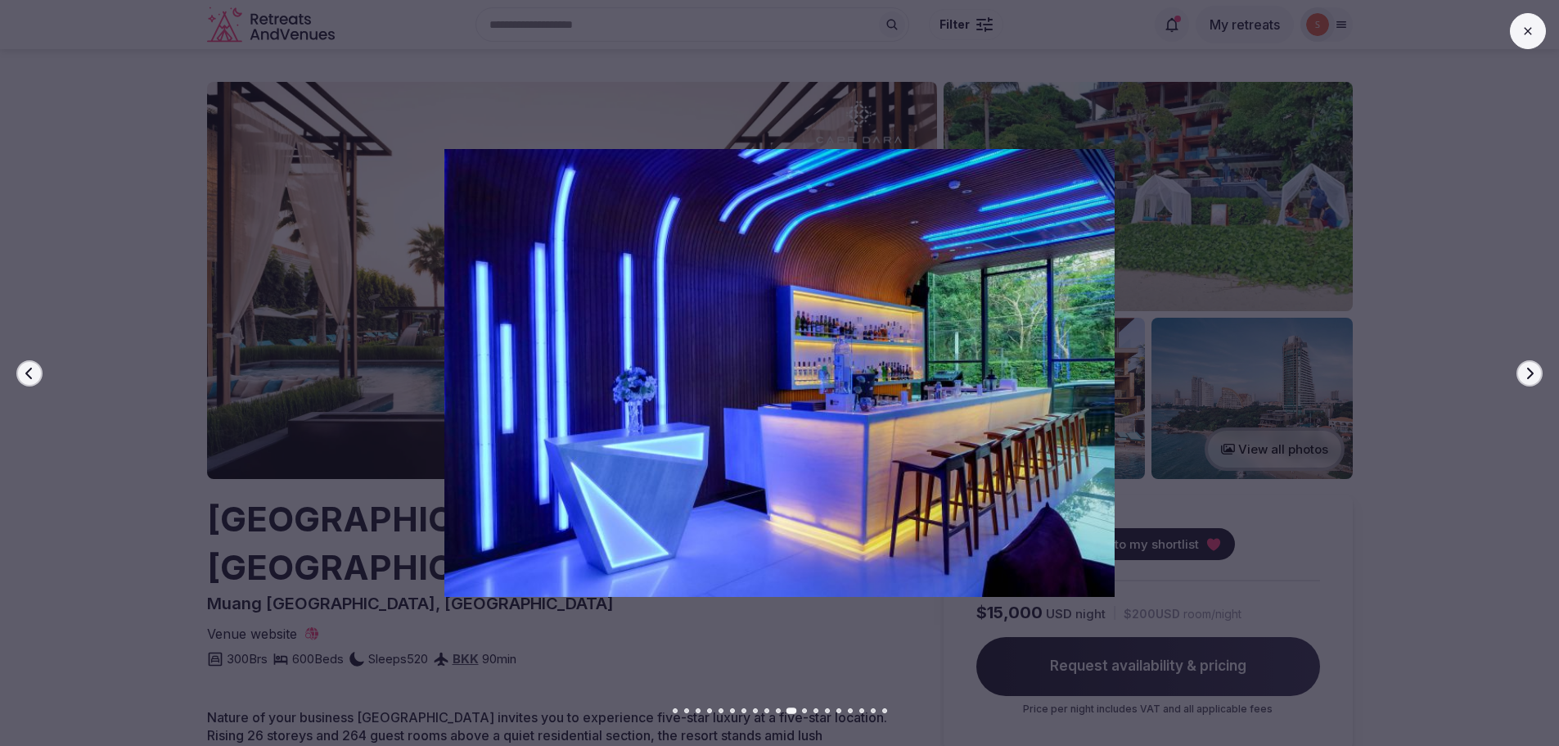
click at [1535, 370] on icon "button" at bounding box center [1529, 373] width 13 height 13
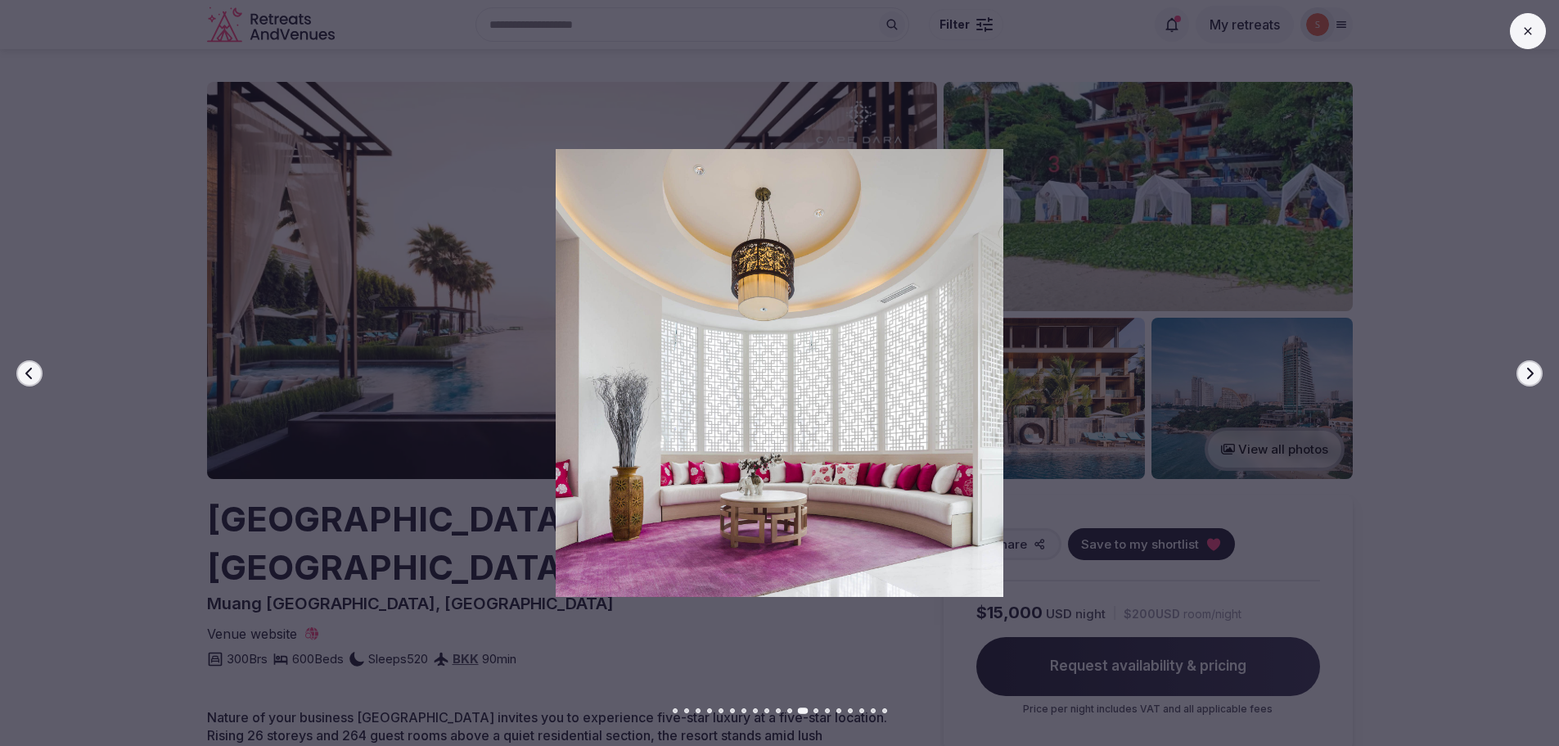
click at [1535, 370] on icon "button" at bounding box center [1529, 373] width 13 height 13
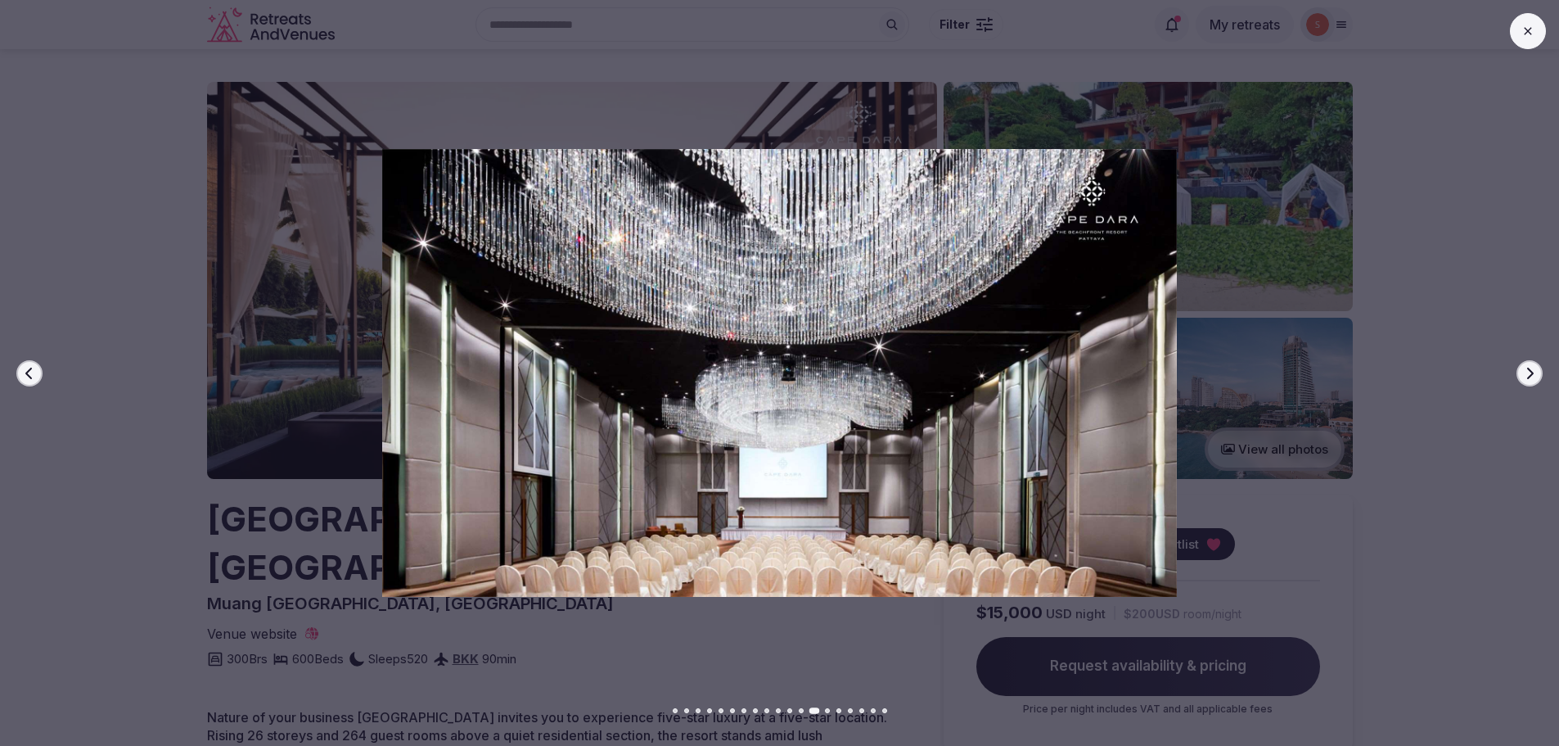
click at [1535, 370] on icon "button" at bounding box center [1529, 373] width 13 height 13
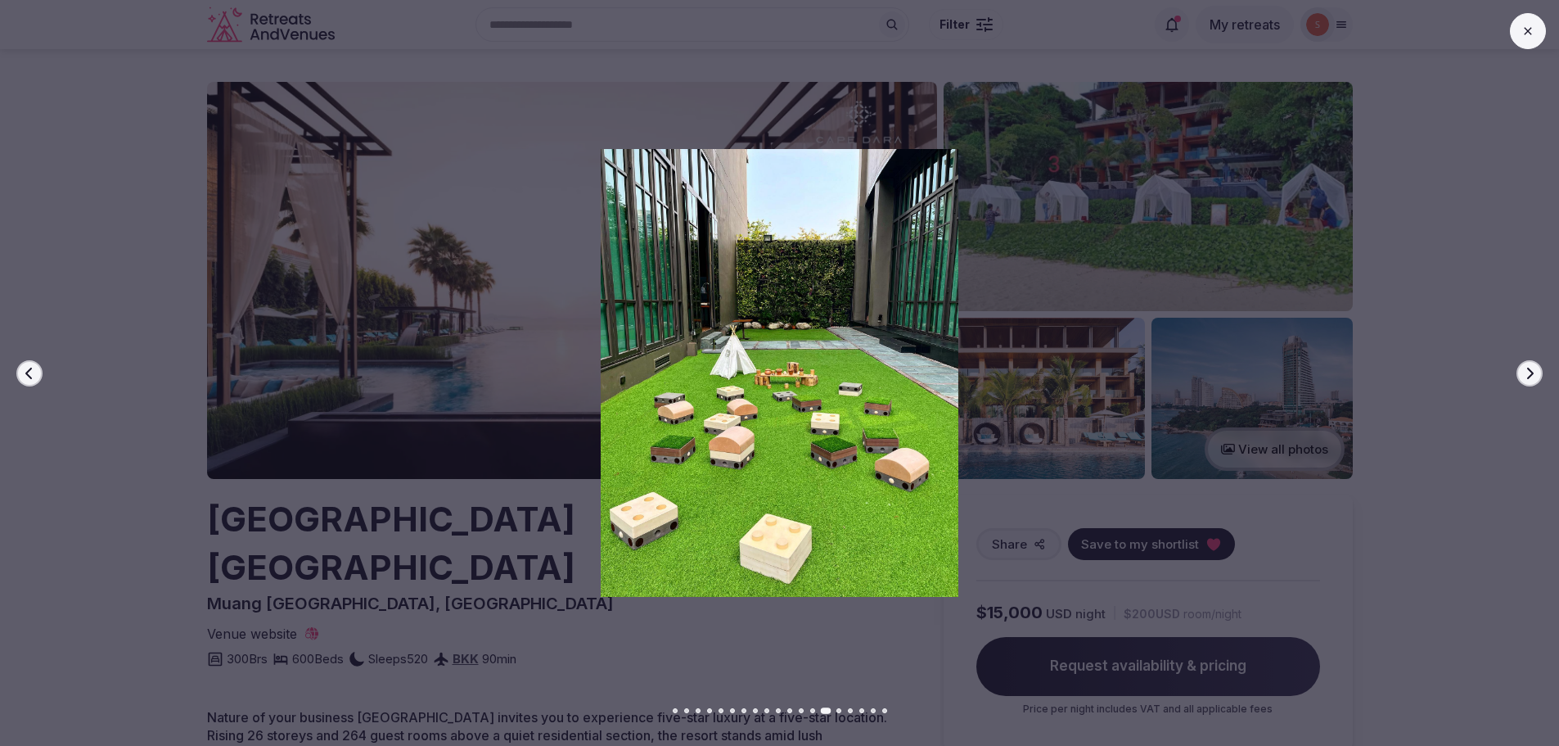
click at [1535, 370] on icon "button" at bounding box center [1529, 373] width 13 height 13
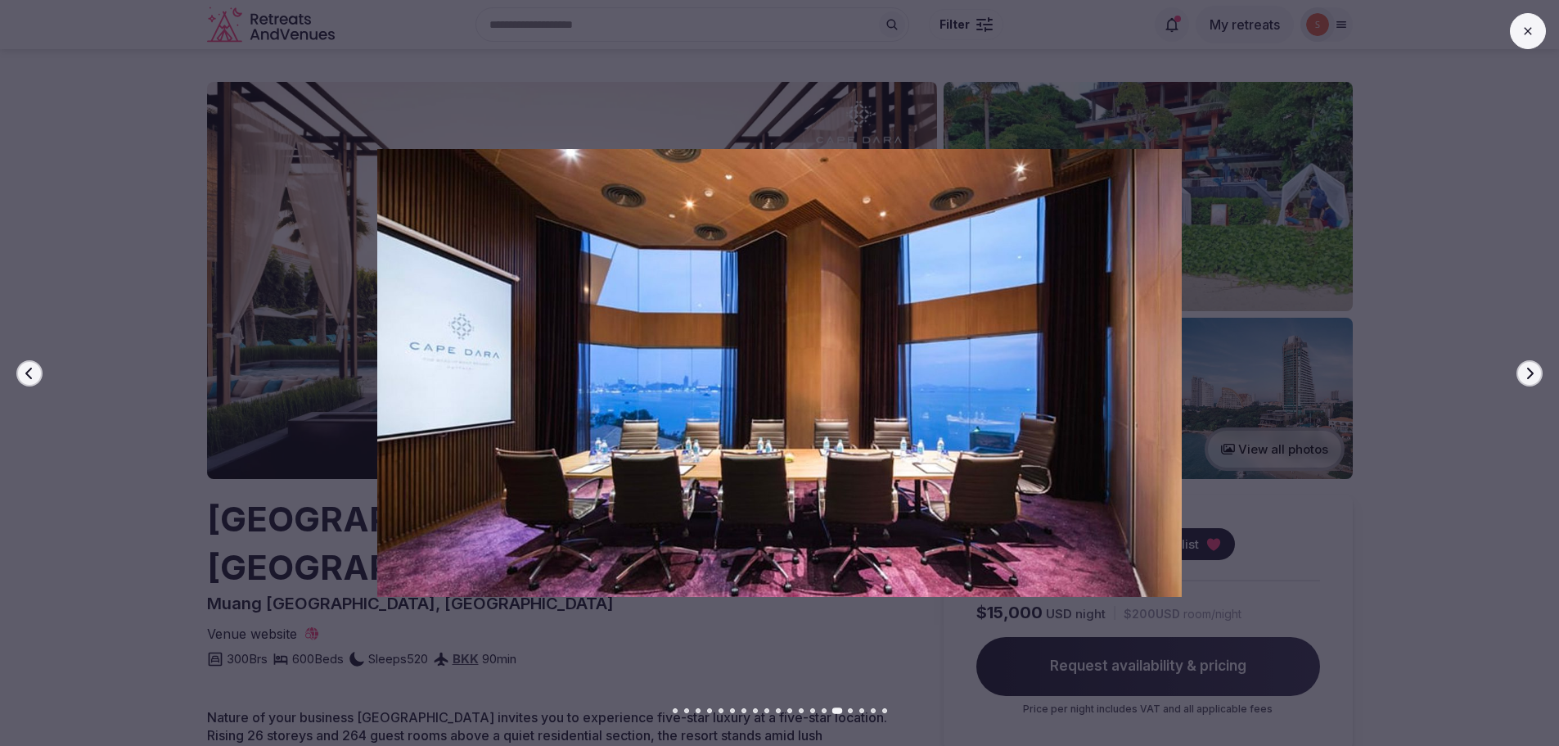
click at [1535, 370] on icon "button" at bounding box center [1529, 373] width 13 height 13
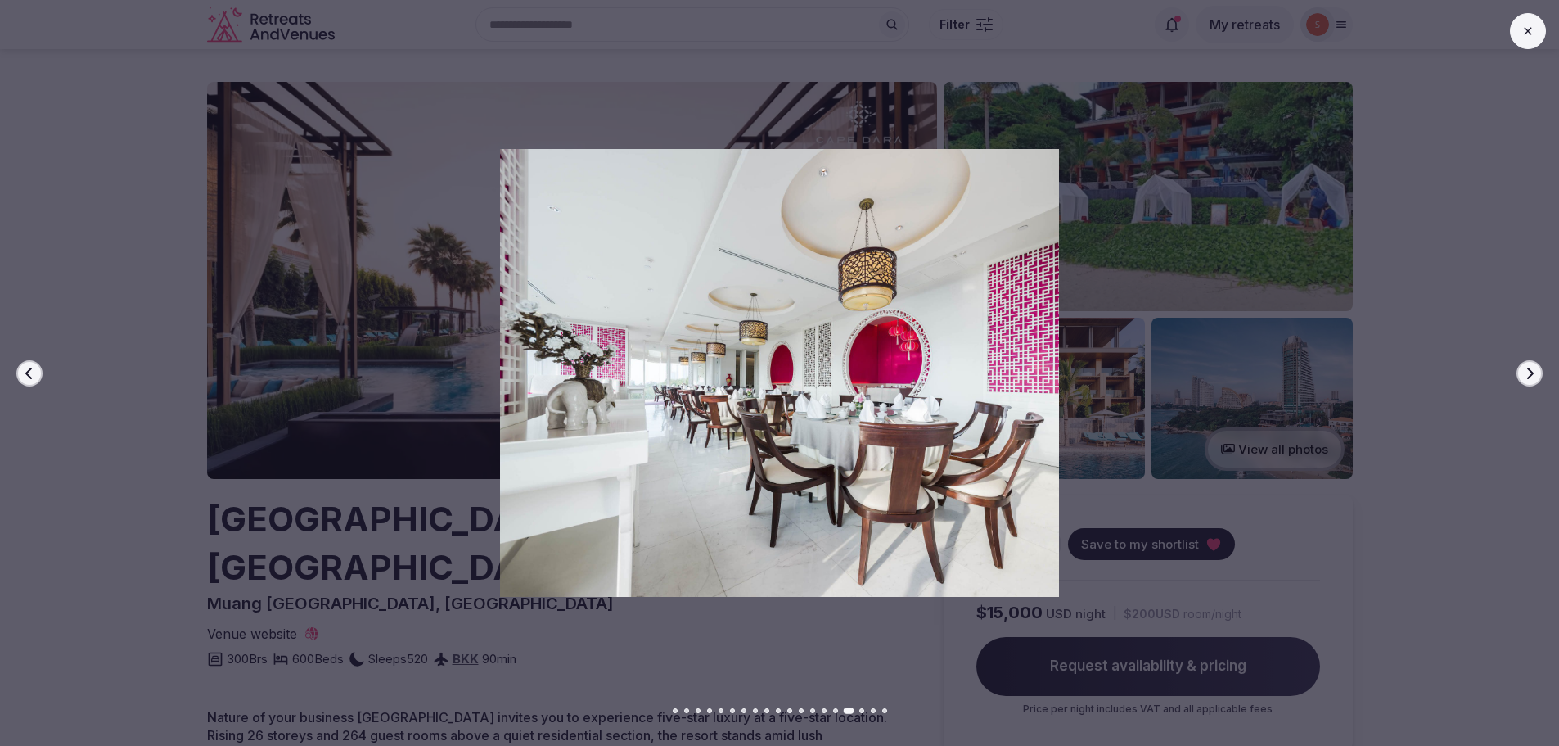
click at [1535, 370] on icon "button" at bounding box center [1529, 373] width 13 height 13
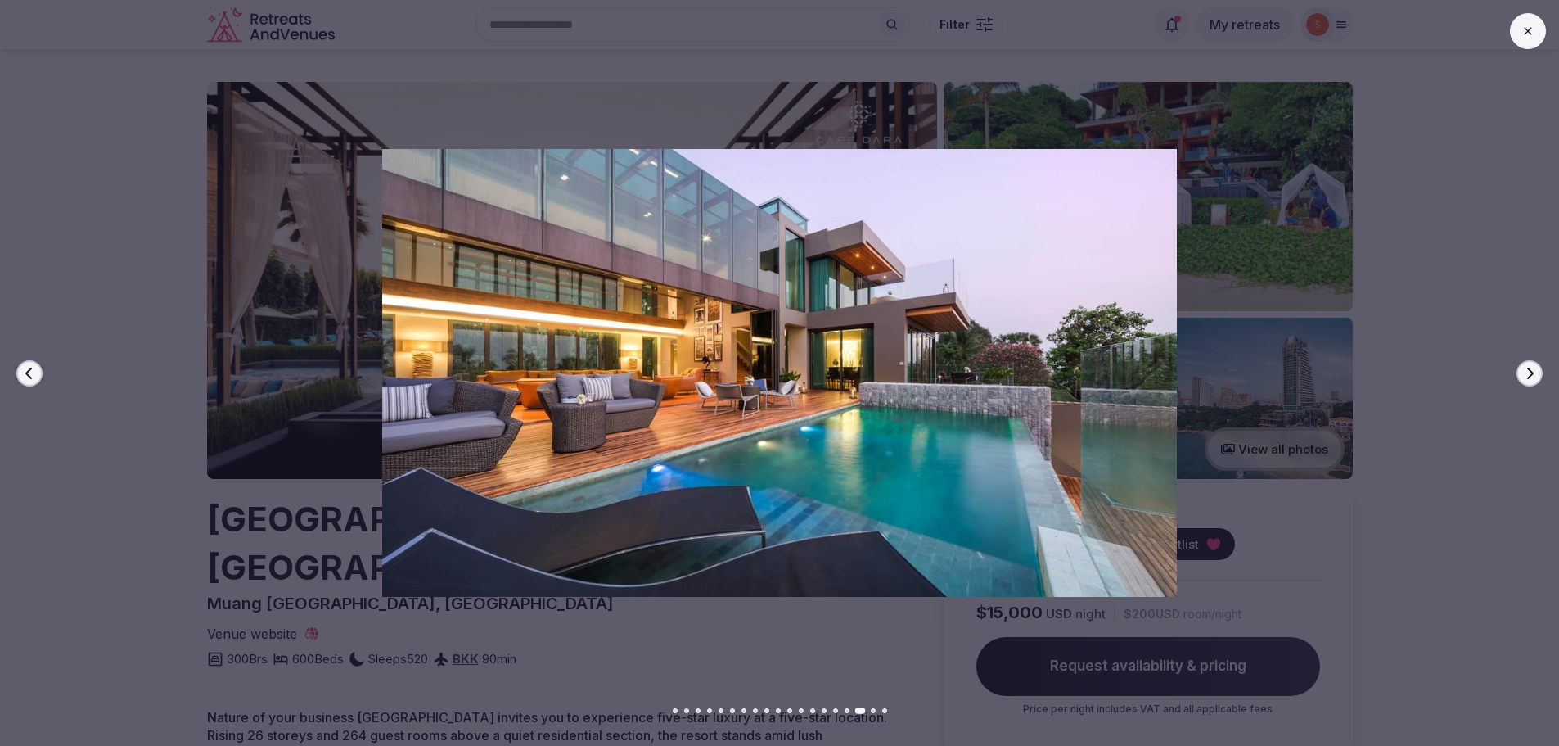
click at [1535, 370] on icon "button" at bounding box center [1529, 373] width 13 height 13
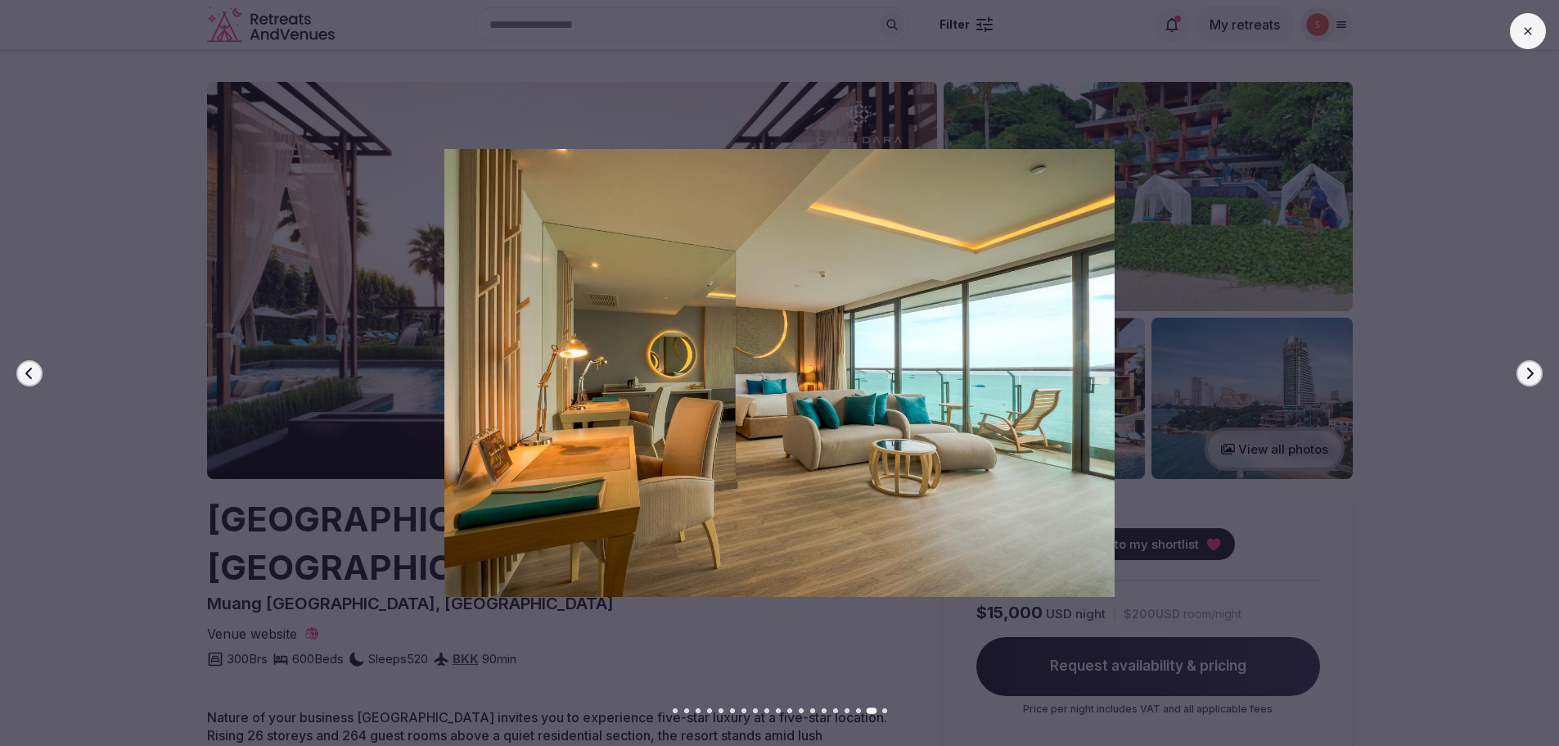
click at [1535, 370] on icon "button" at bounding box center [1529, 373] width 13 height 13
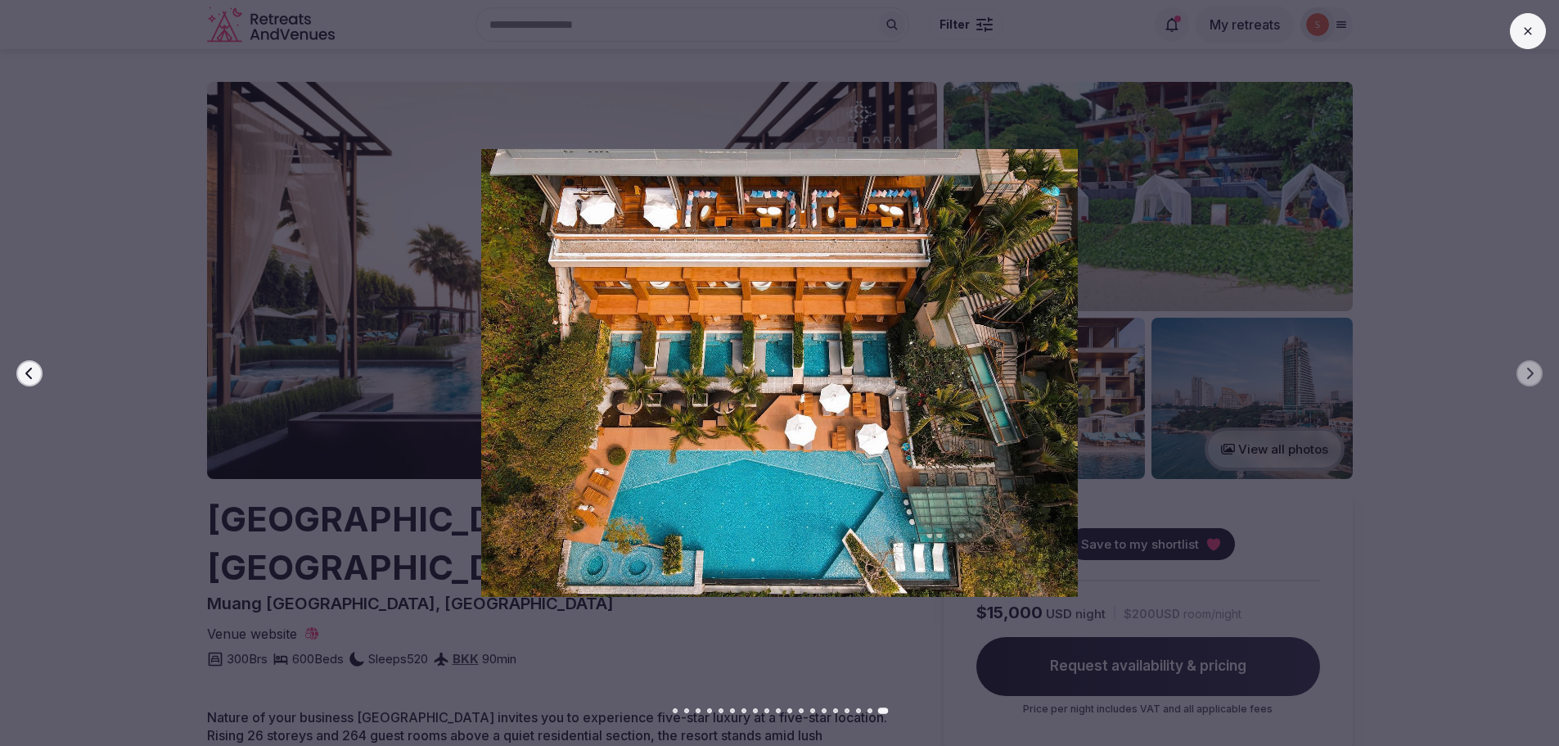
click at [1512, 29] on button at bounding box center [1528, 31] width 36 height 36
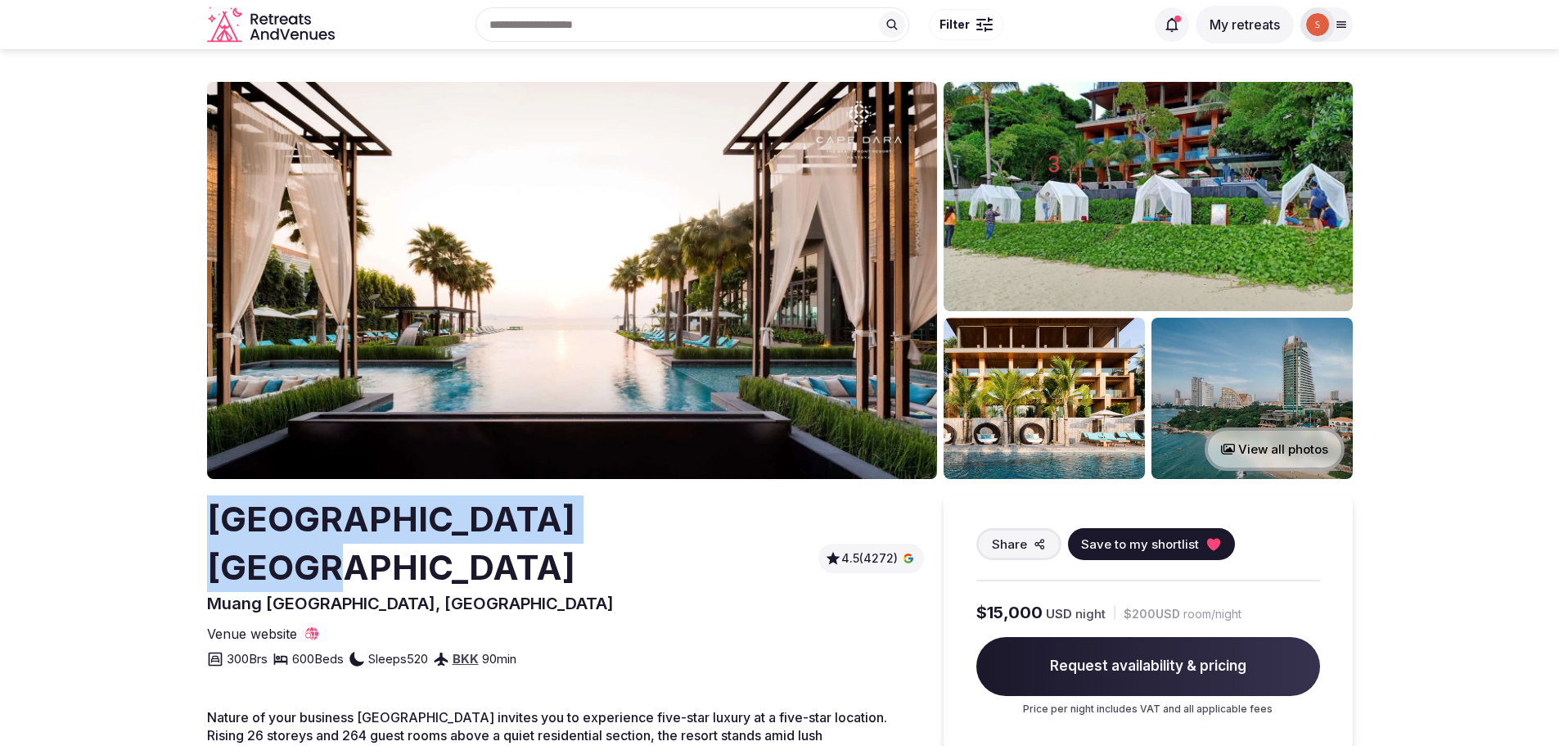
drag, startPoint x: 219, startPoint y: 517, endPoint x: 652, endPoint y: 520, distance: 433.8
click at [652, 520] on div "Cape Dara Resort Pattaya Muang Pattaya, Thailand 4.5 (4272)" at bounding box center [565, 554] width 717 height 119
copy h2 "Cape Dara Resort Pattaya"
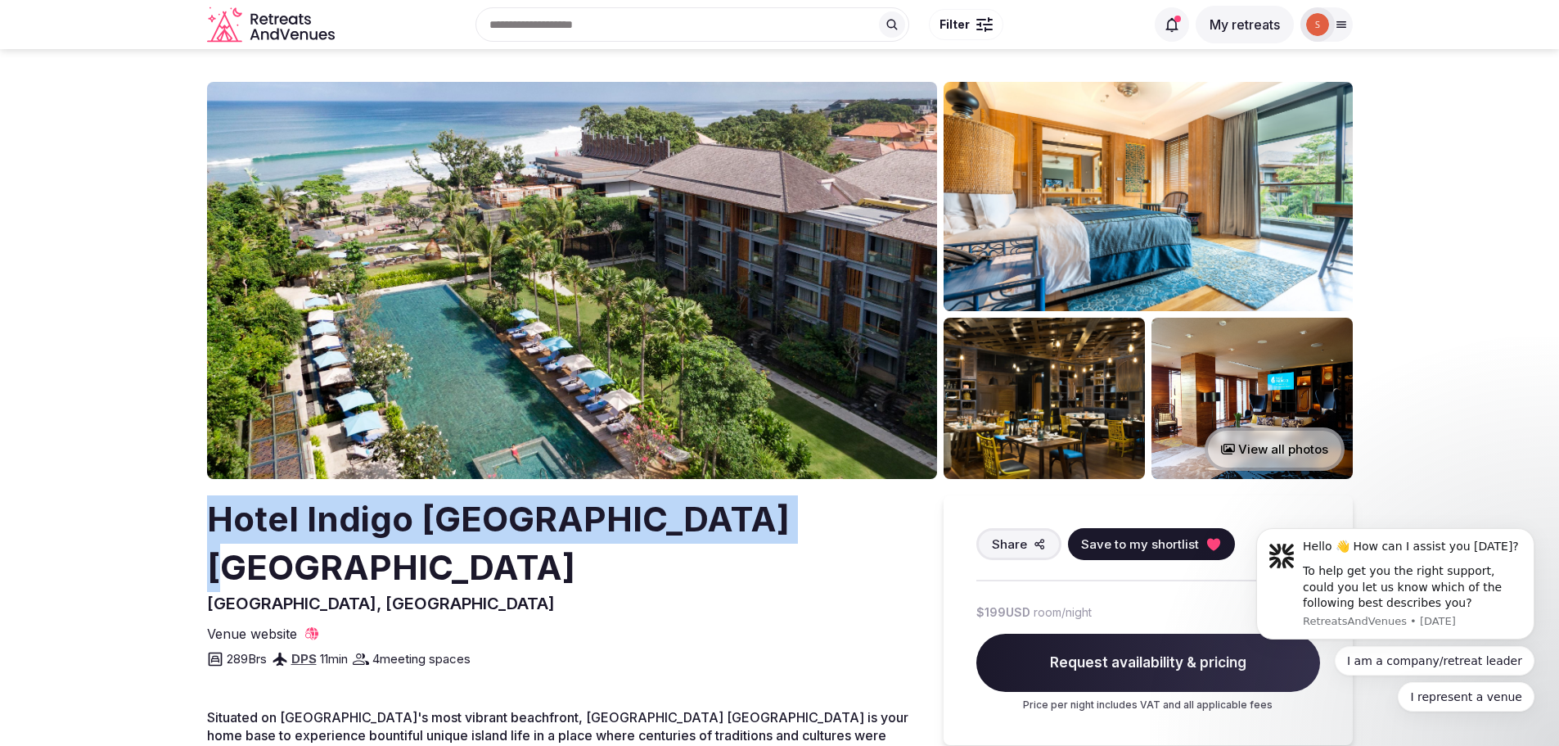
drag, startPoint x: 212, startPoint y: 514, endPoint x: 768, endPoint y: 502, distance: 556.6
click at [768, 502] on div "Hotel Indigo [GEOGRAPHIC_DATA] [GEOGRAPHIC_DATA], [GEOGRAPHIC_DATA]" at bounding box center [565, 554] width 717 height 119
copy h2 "Hotel Indigo [GEOGRAPHIC_DATA] [GEOGRAPHIC_DATA]"
click at [542, 260] on img at bounding box center [572, 280] width 730 height 397
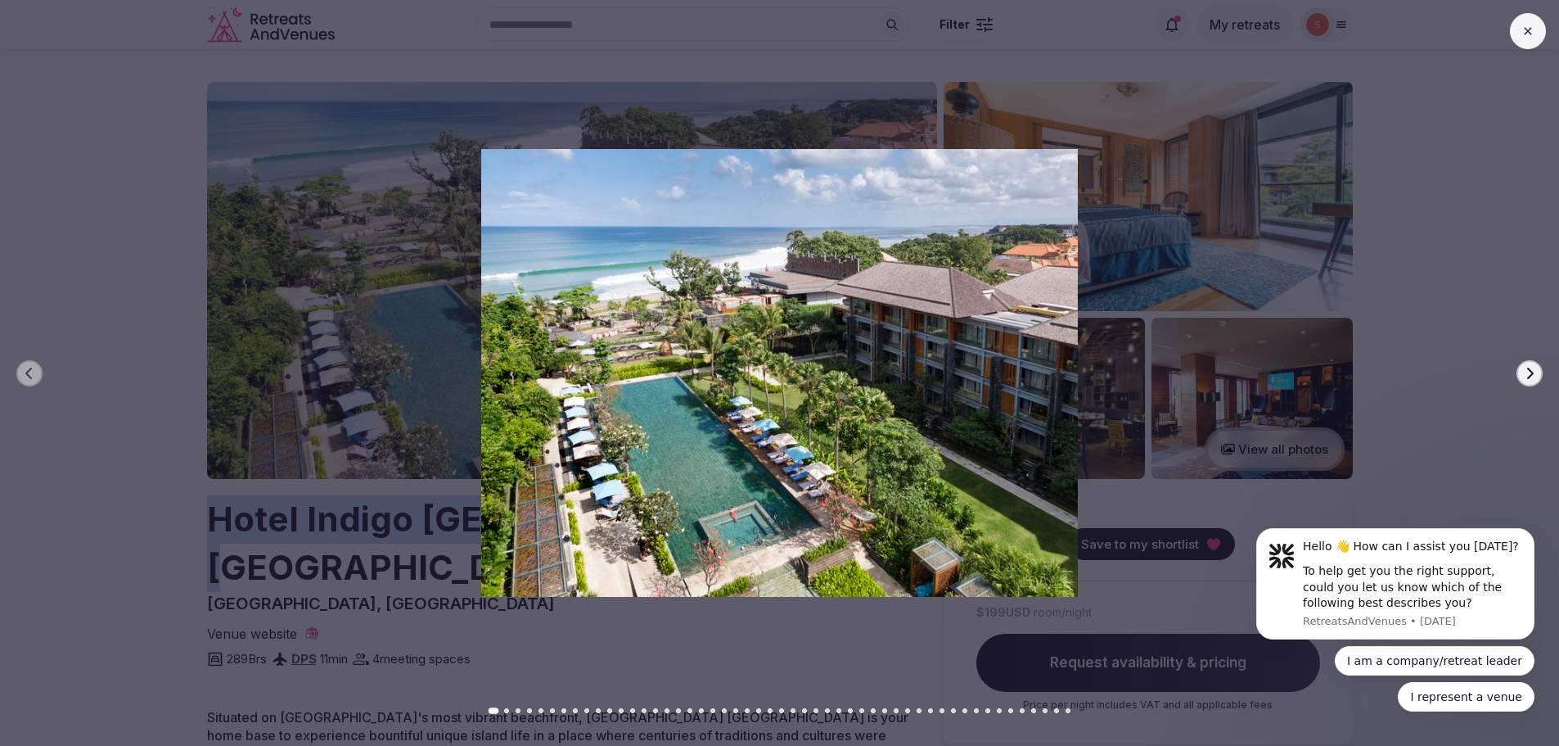
click at [1534, 376] on icon "button" at bounding box center [1529, 373] width 13 height 13
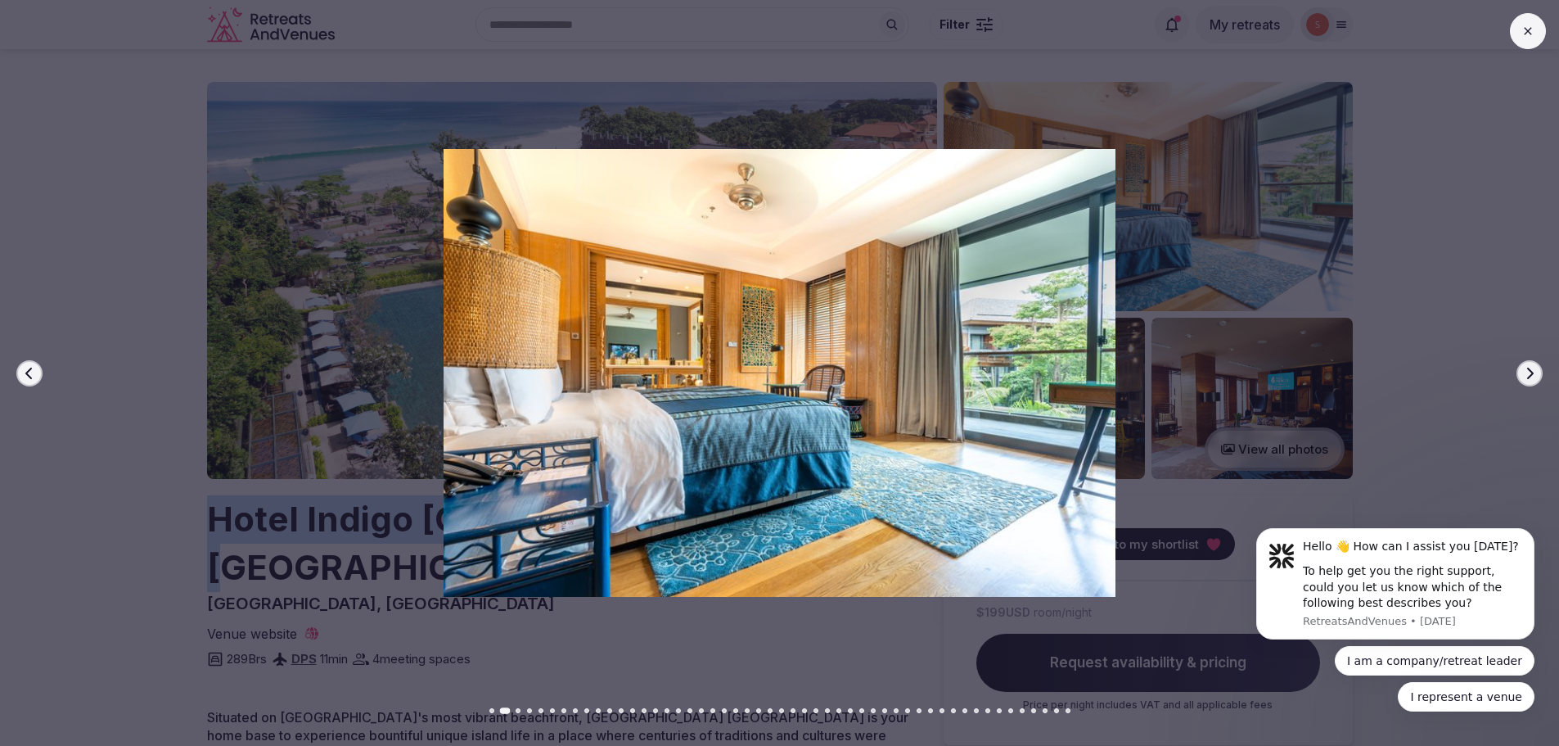
click at [1534, 376] on icon "button" at bounding box center [1529, 373] width 13 height 13
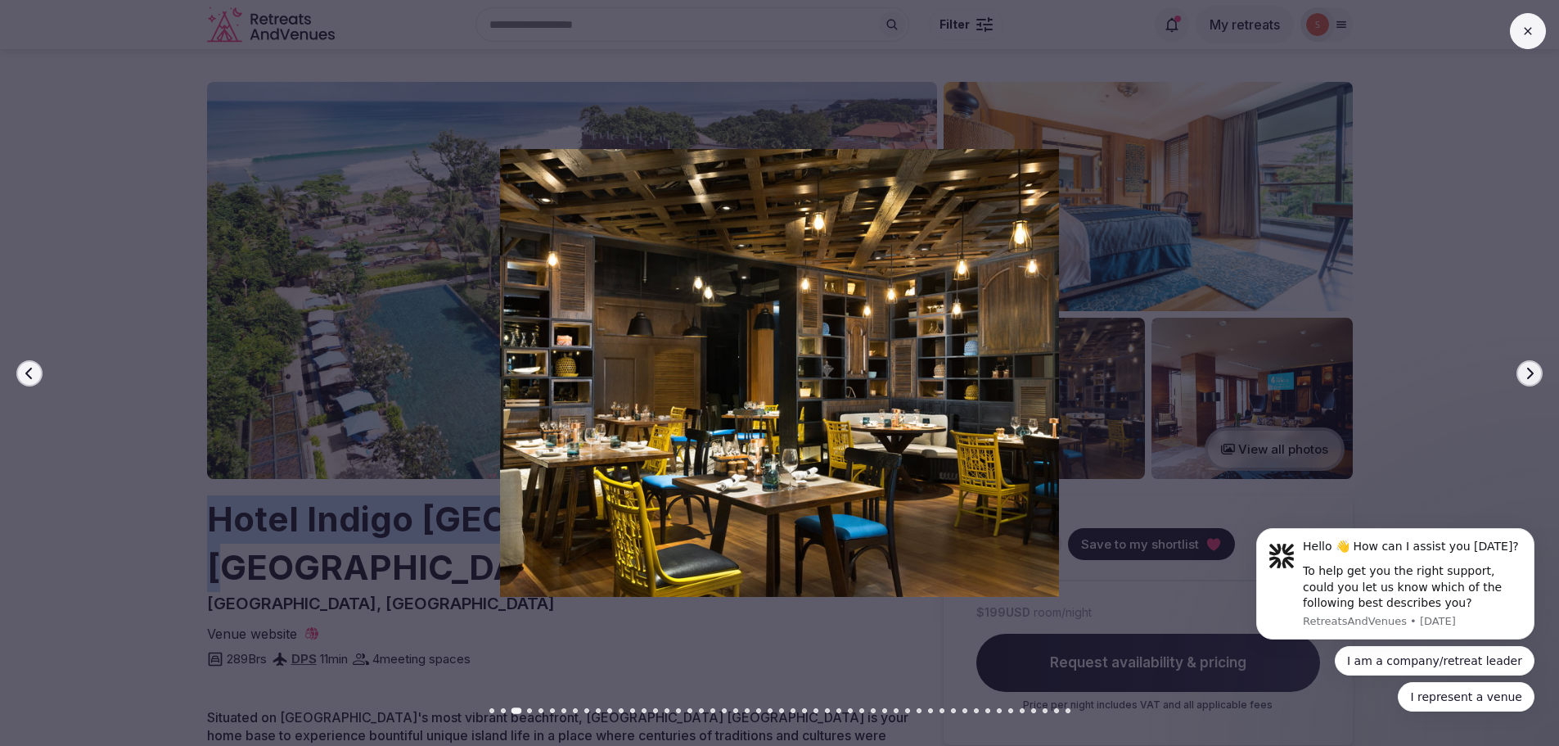
click at [1534, 376] on icon "button" at bounding box center [1529, 373] width 13 height 13
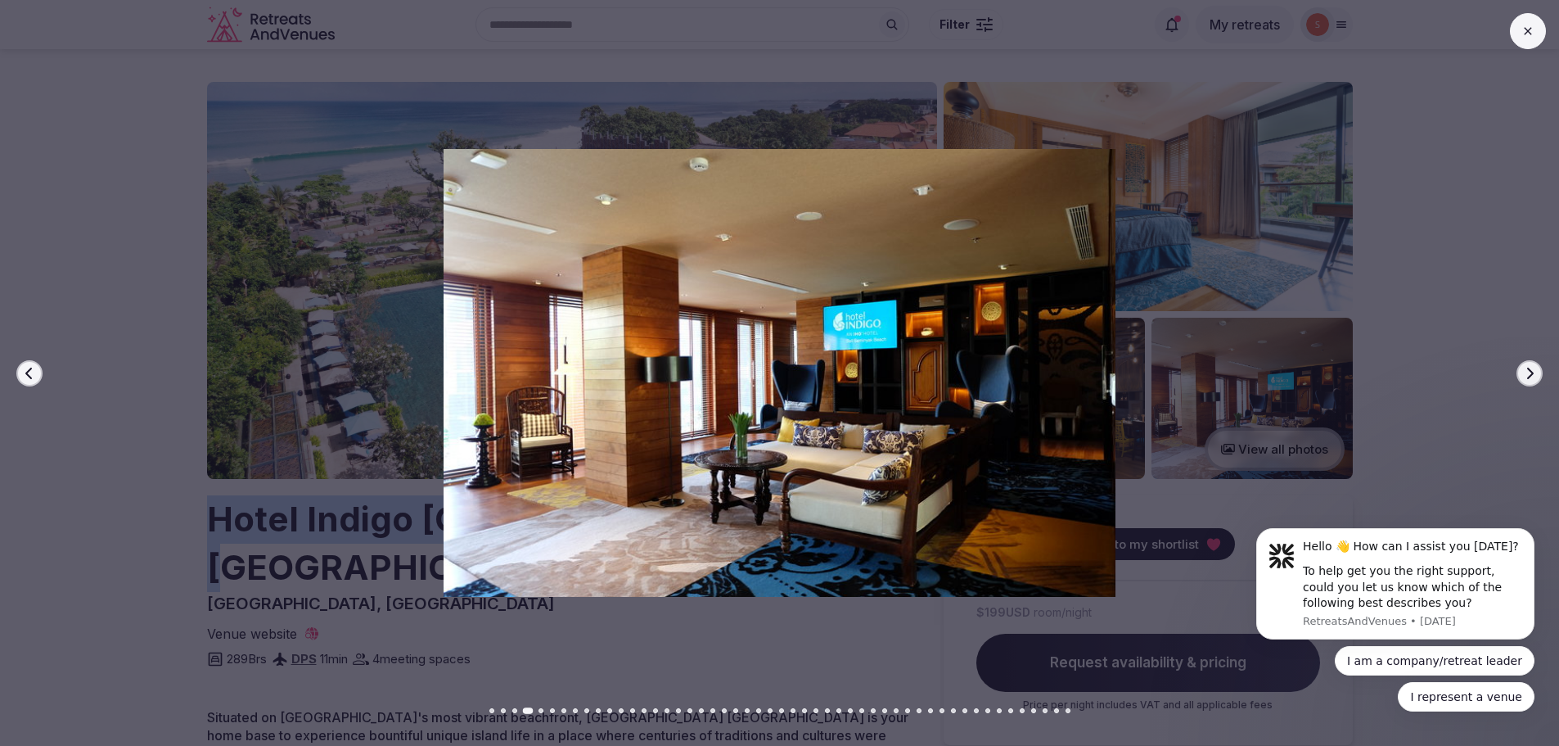
click at [1534, 376] on icon "button" at bounding box center [1529, 373] width 13 height 13
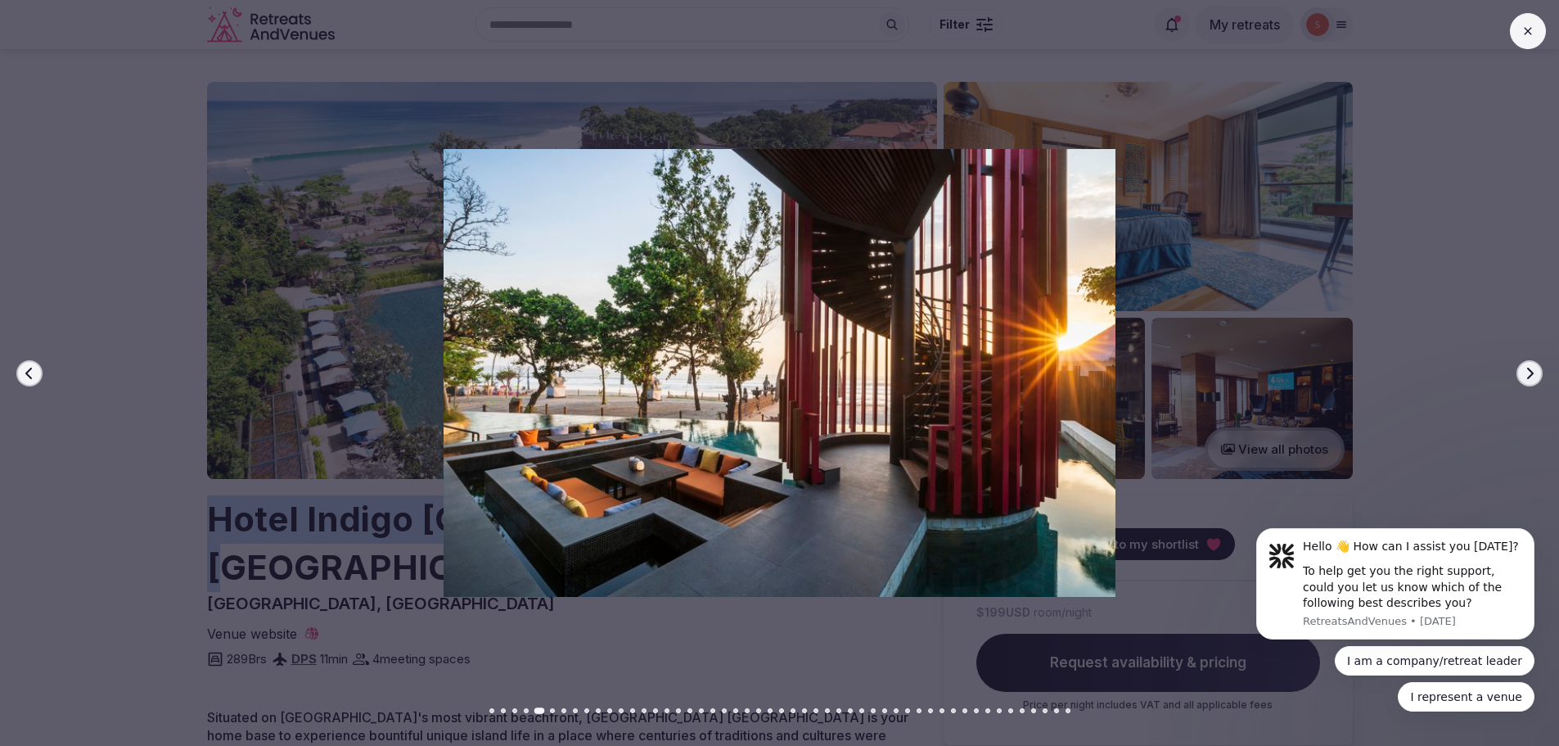
click at [1534, 376] on icon "button" at bounding box center [1529, 373] width 13 height 13
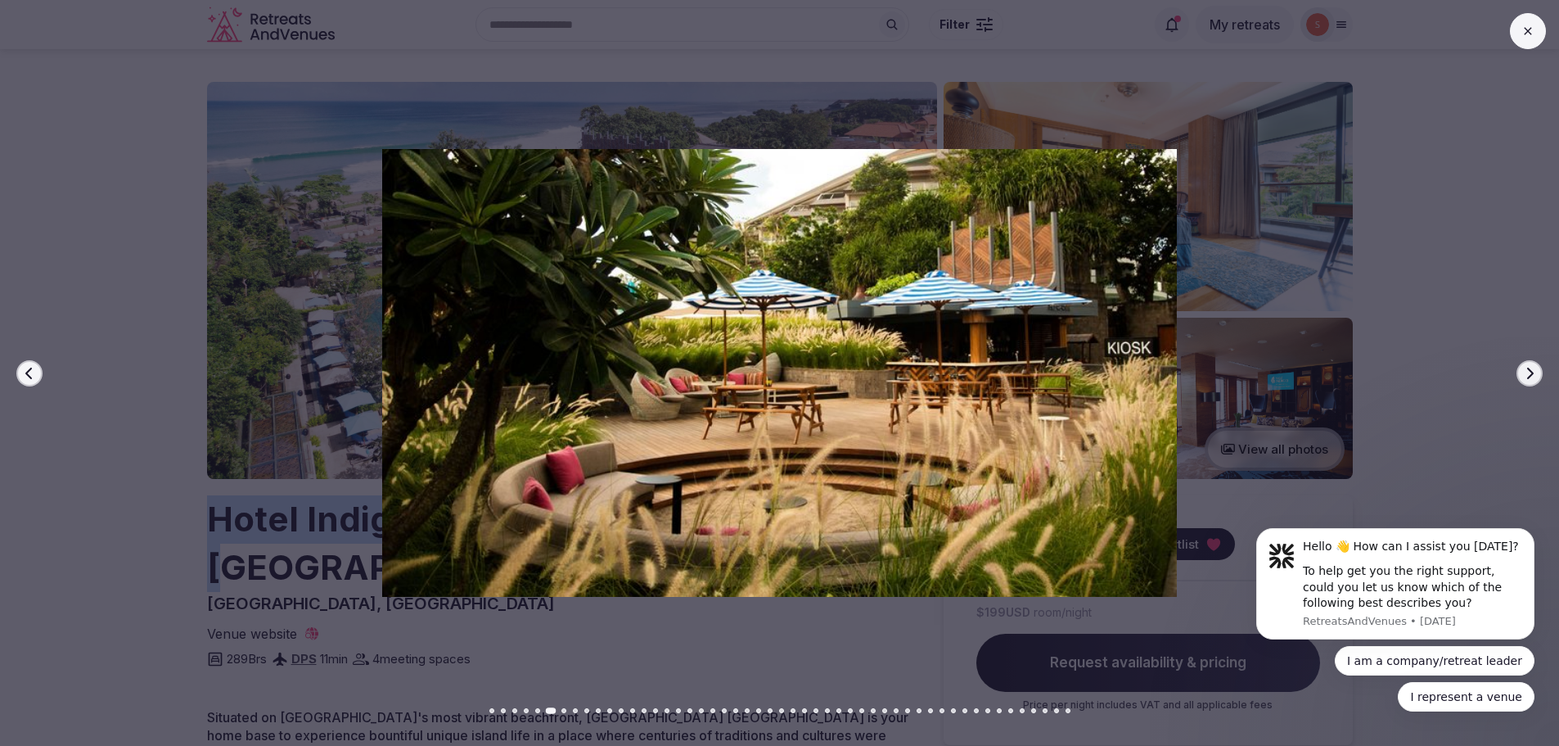
click at [1534, 376] on icon "button" at bounding box center [1529, 373] width 13 height 13
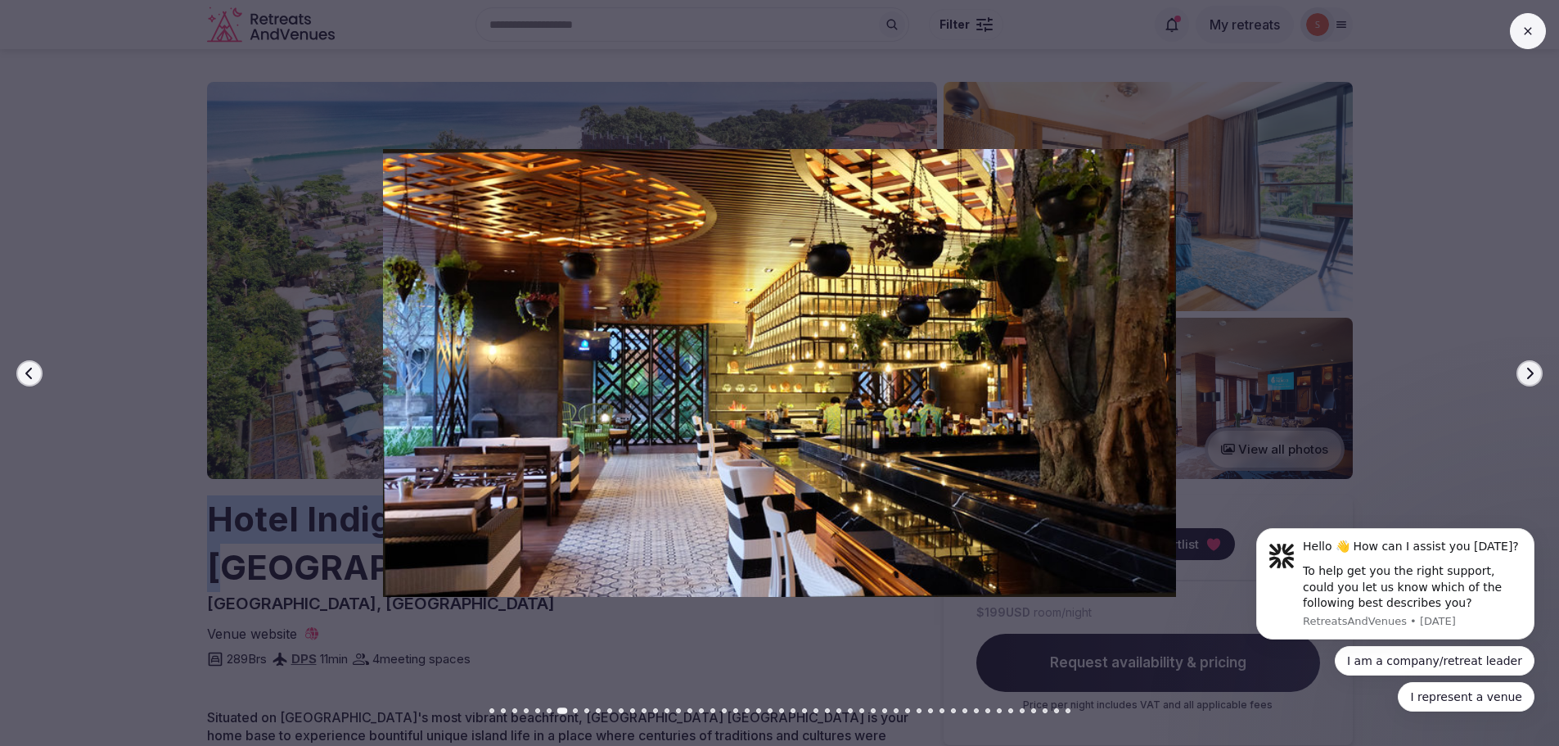
click at [1534, 376] on icon "button" at bounding box center [1529, 373] width 13 height 13
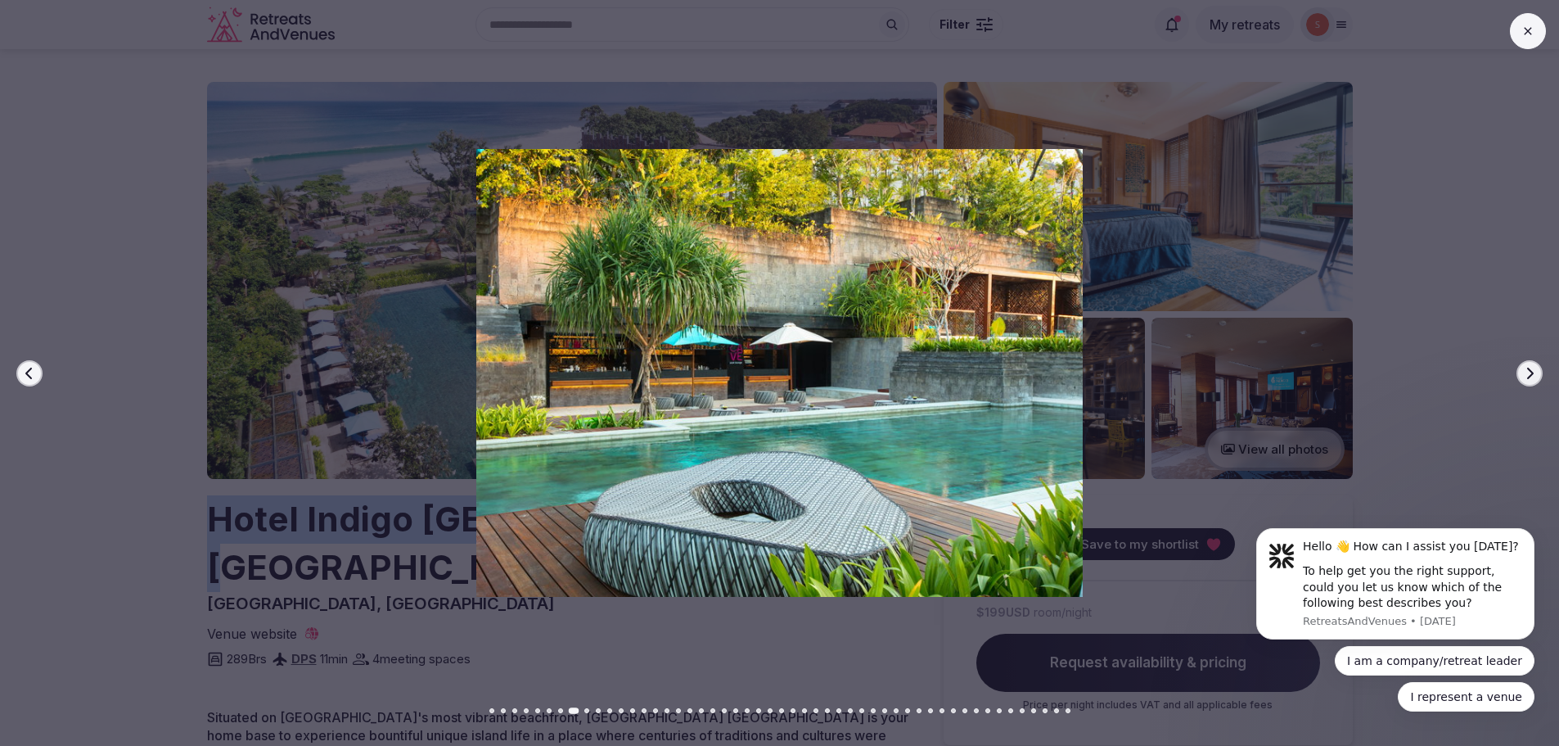
click at [1534, 376] on icon "button" at bounding box center [1529, 373] width 13 height 13
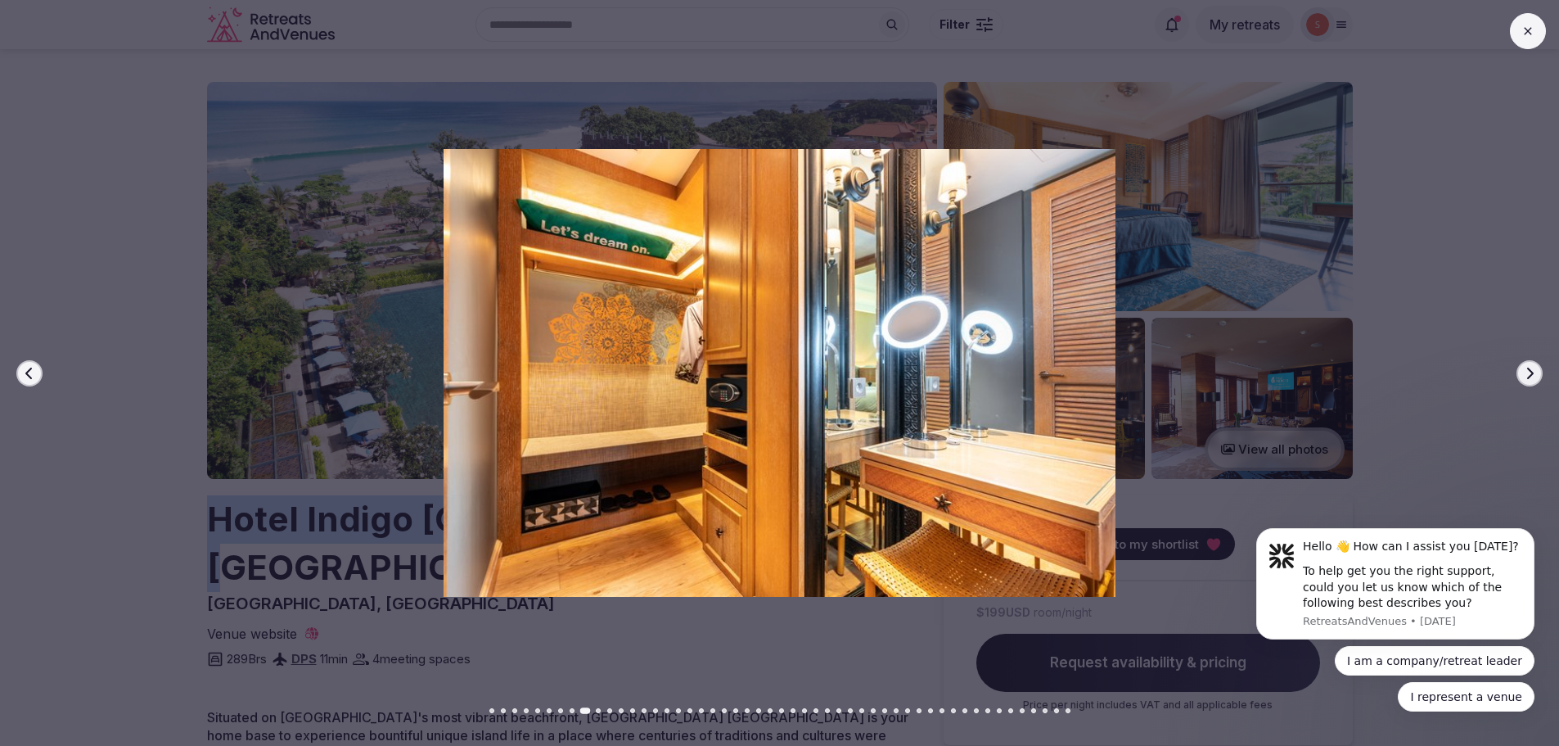
click at [1534, 376] on icon "button" at bounding box center [1529, 373] width 13 height 13
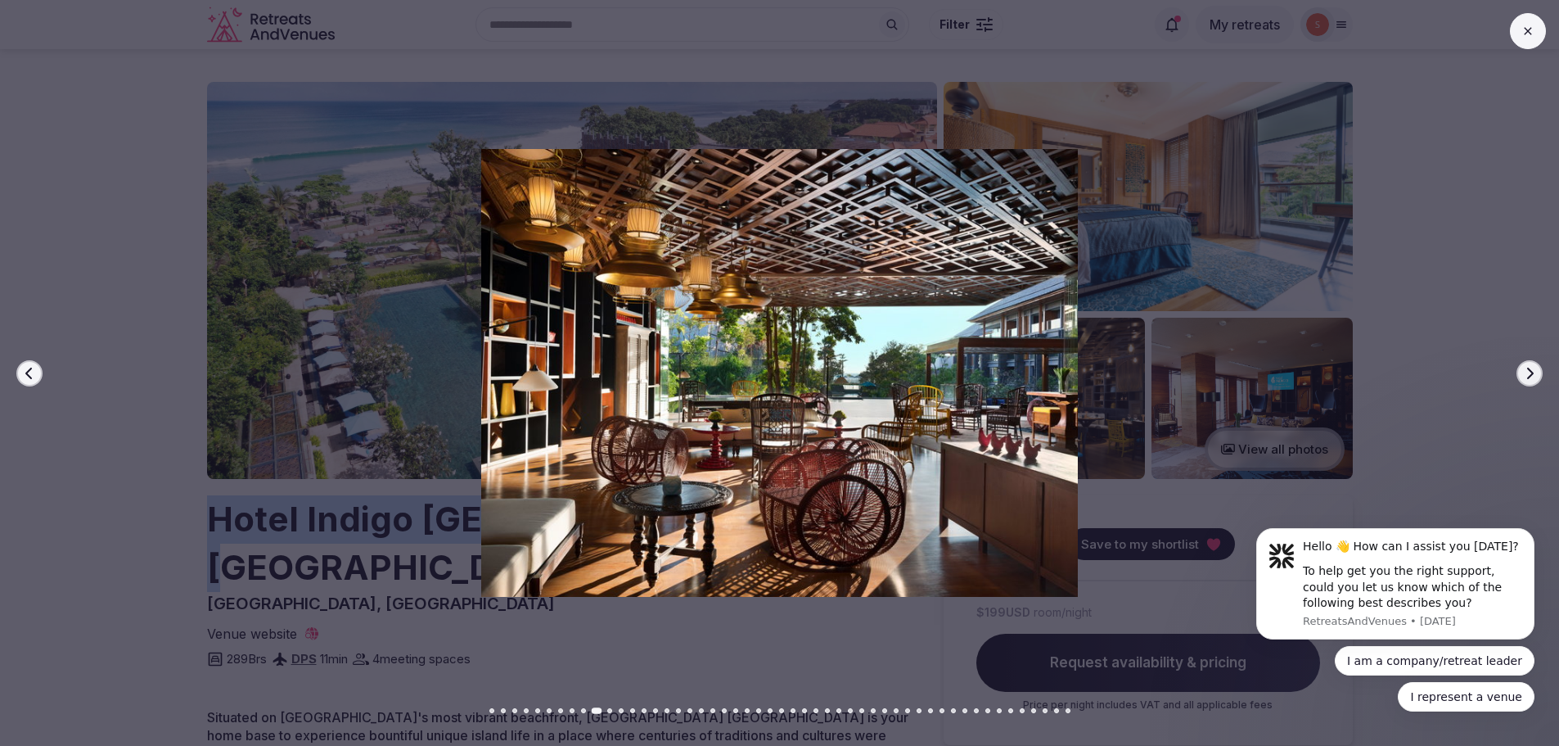
click at [1534, 376] on icon "button" at bounding box center [1529, 373] width 13 height 13
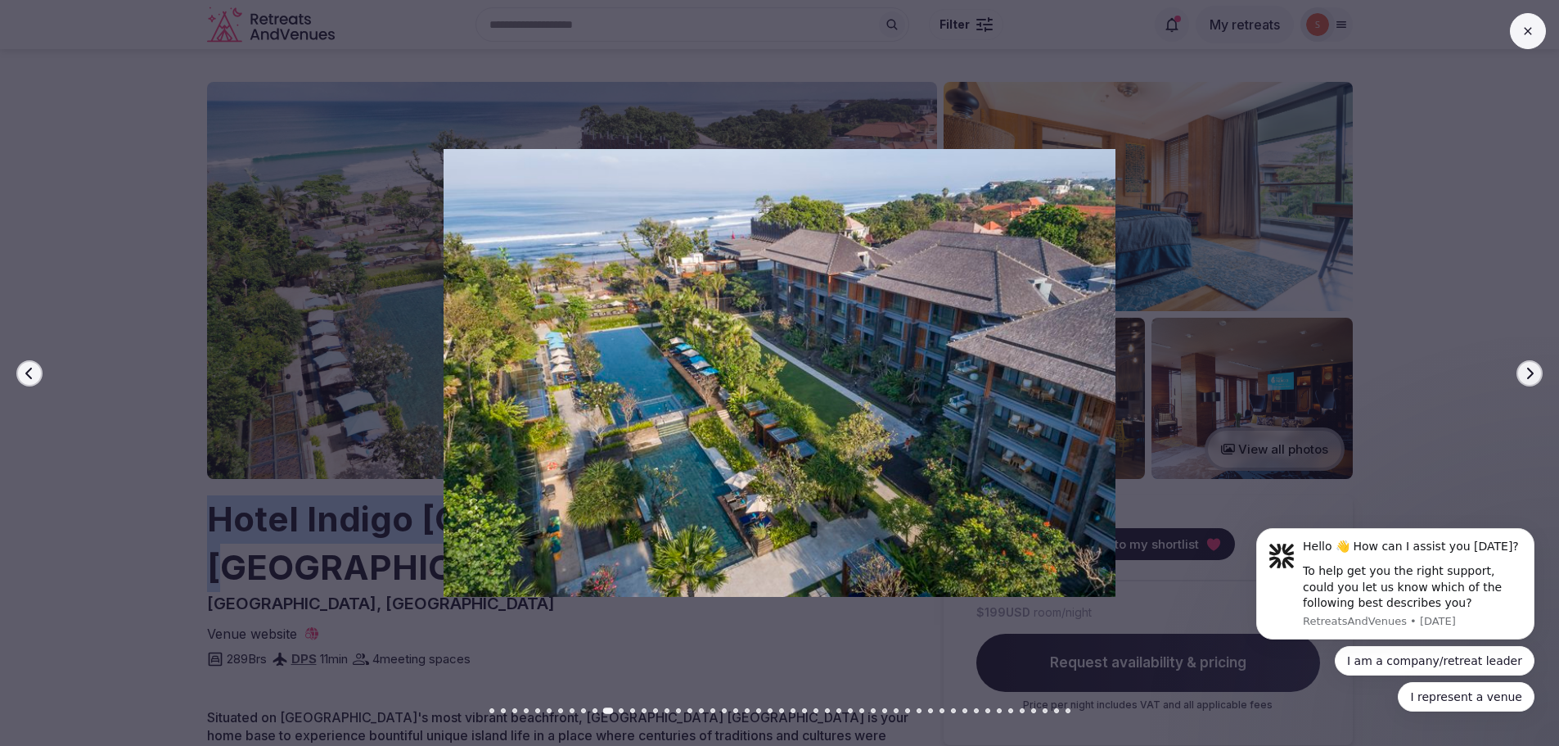
click at [1534, 376] on icon "button" at bounding box center [1529, 373] width 13 height 13
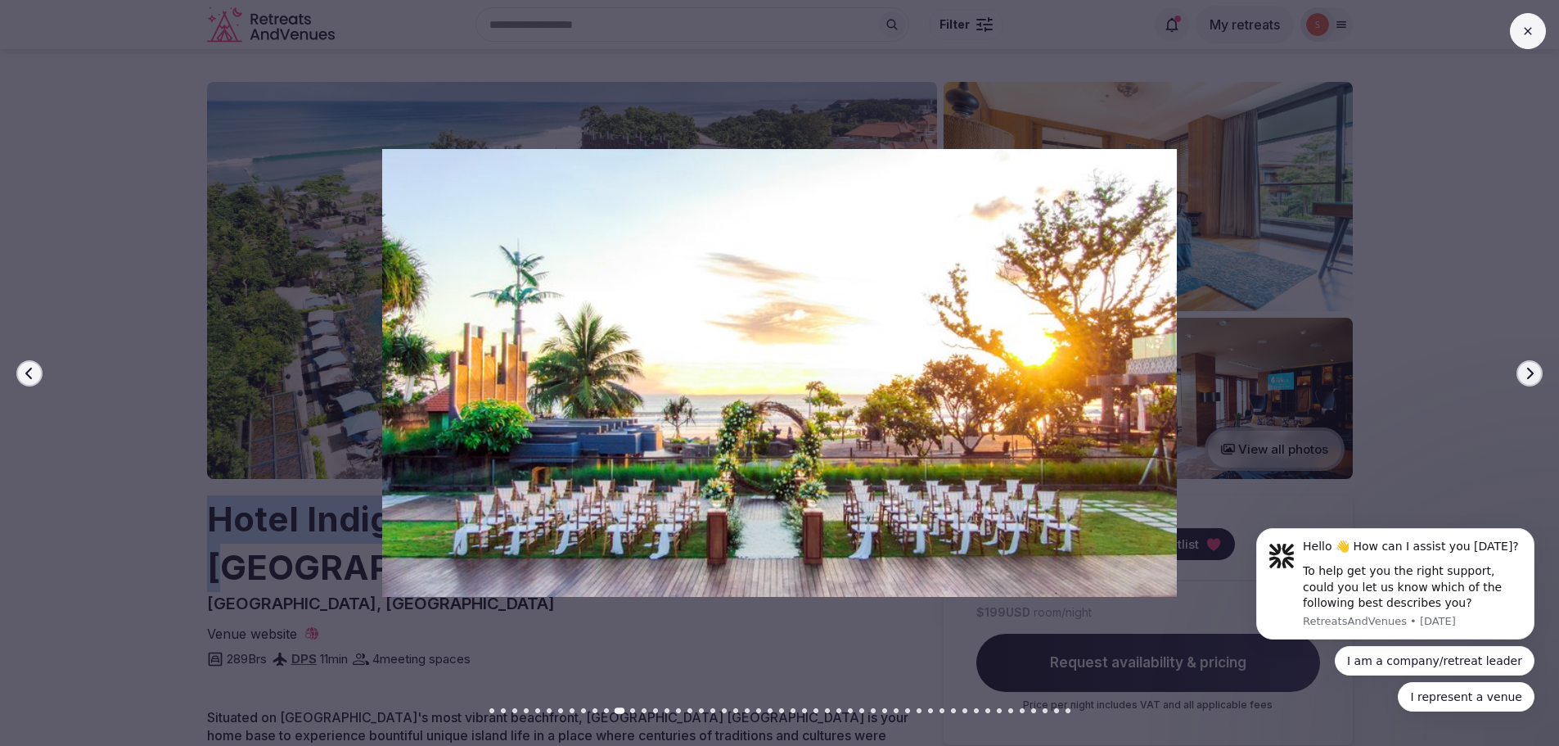
click at [1534, 376] on icon "button" at bounding box center [1529, 373] width 13 height 13
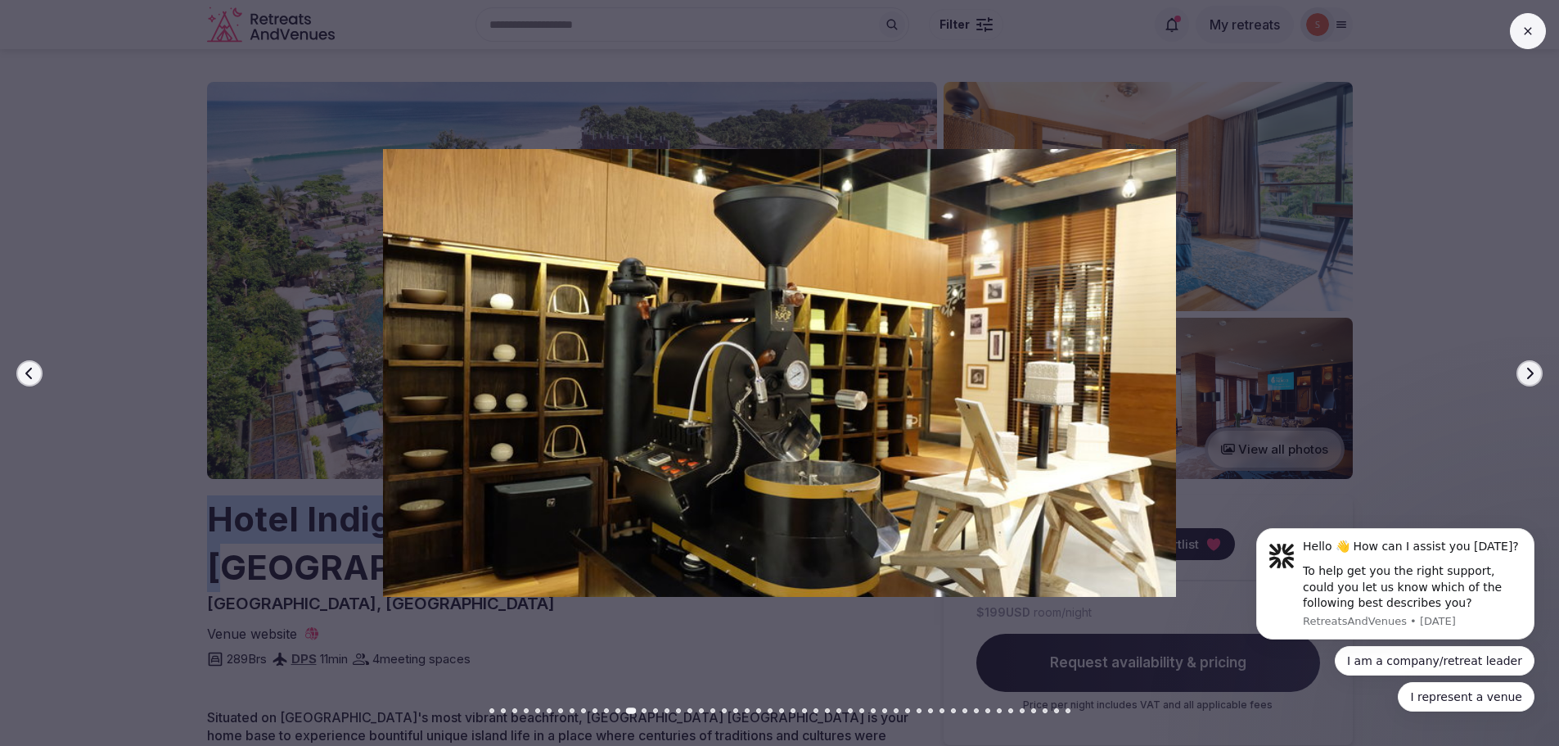
click at [1534, 376] on icon "button" at bounding box center [1529, 373] width 13 height 13
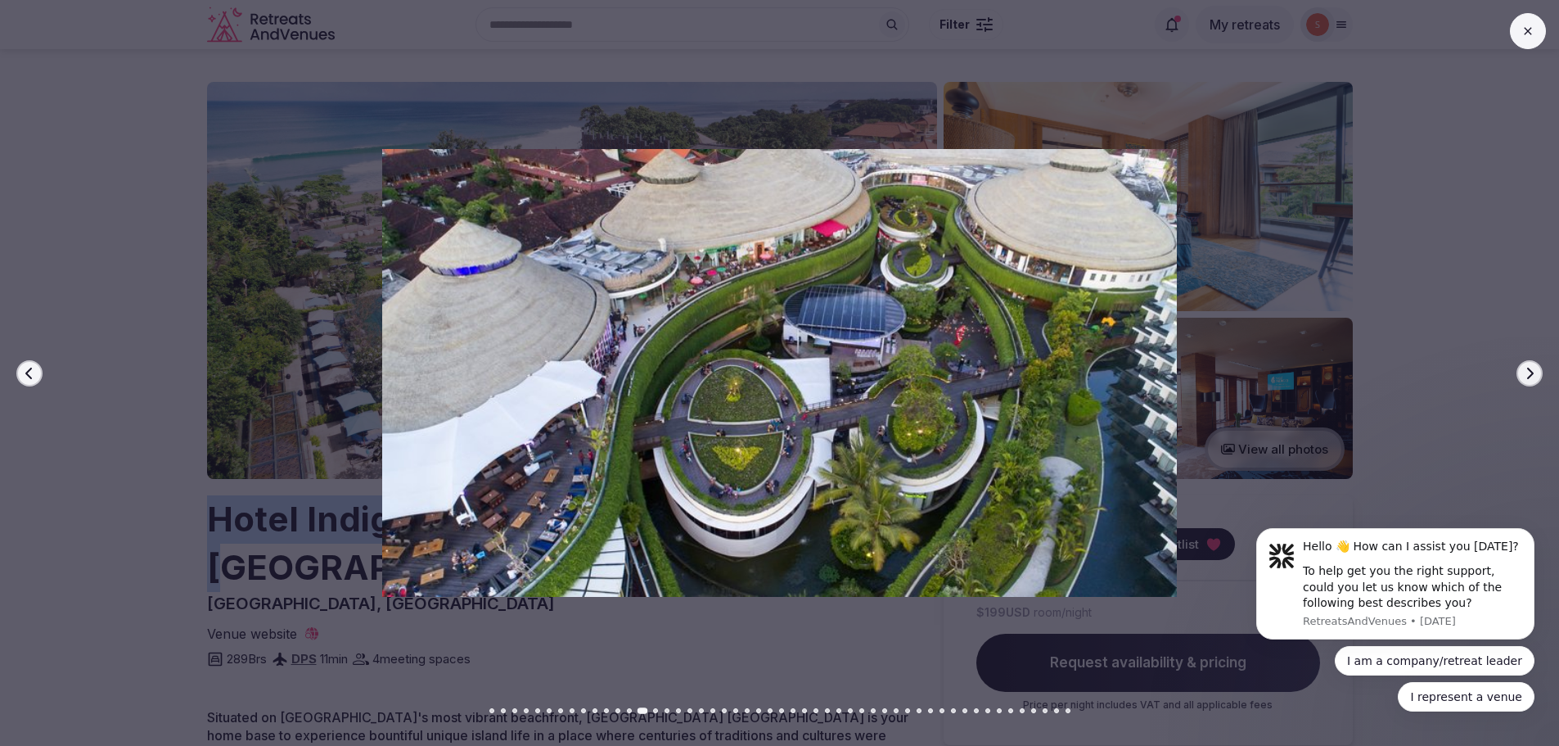
click at [1534, 376] on icon "button" at bounding box center [1529, 373] width 13 height 13
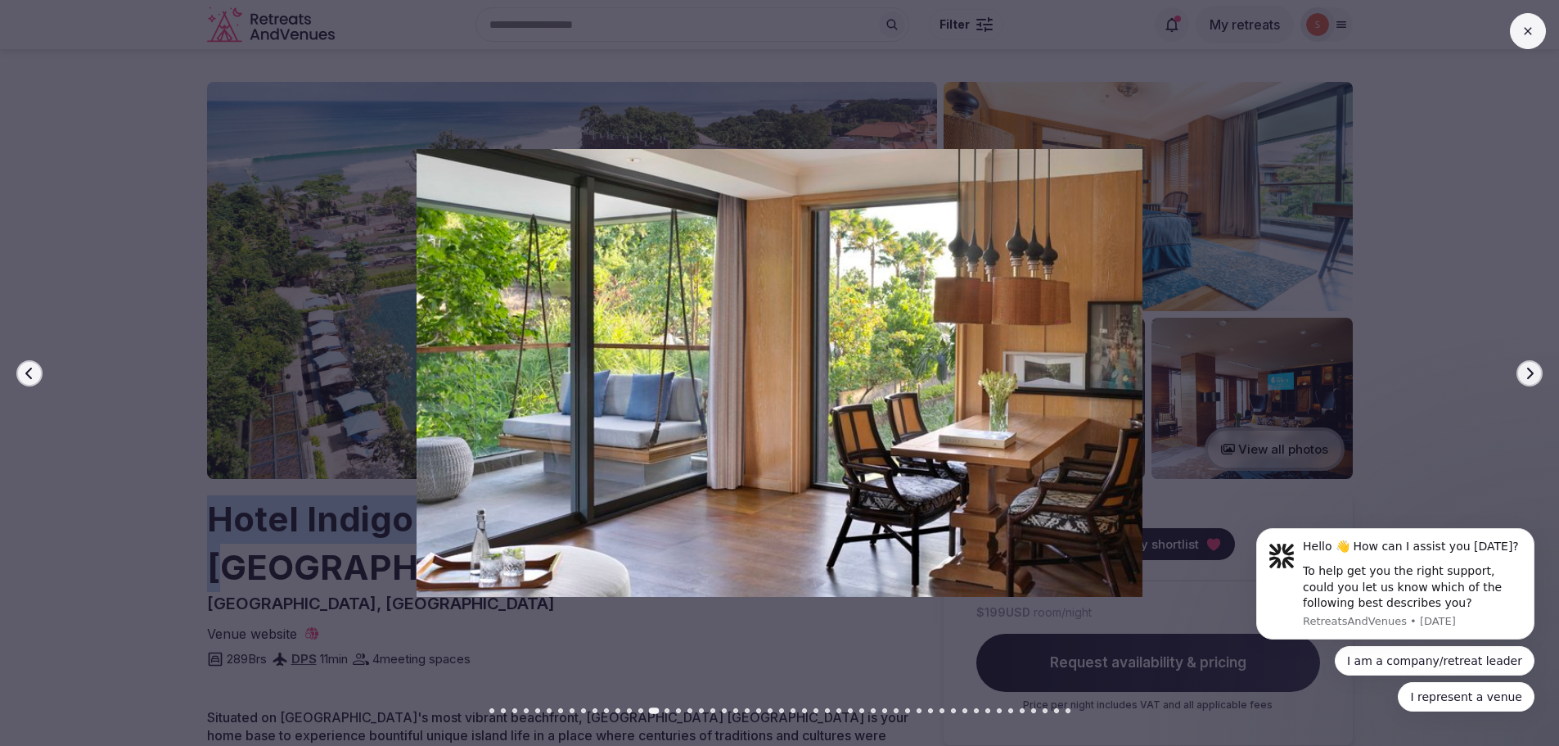
click at [1534, 376] on icon "button" at bounding box center [1529, 373] width 13 height 13
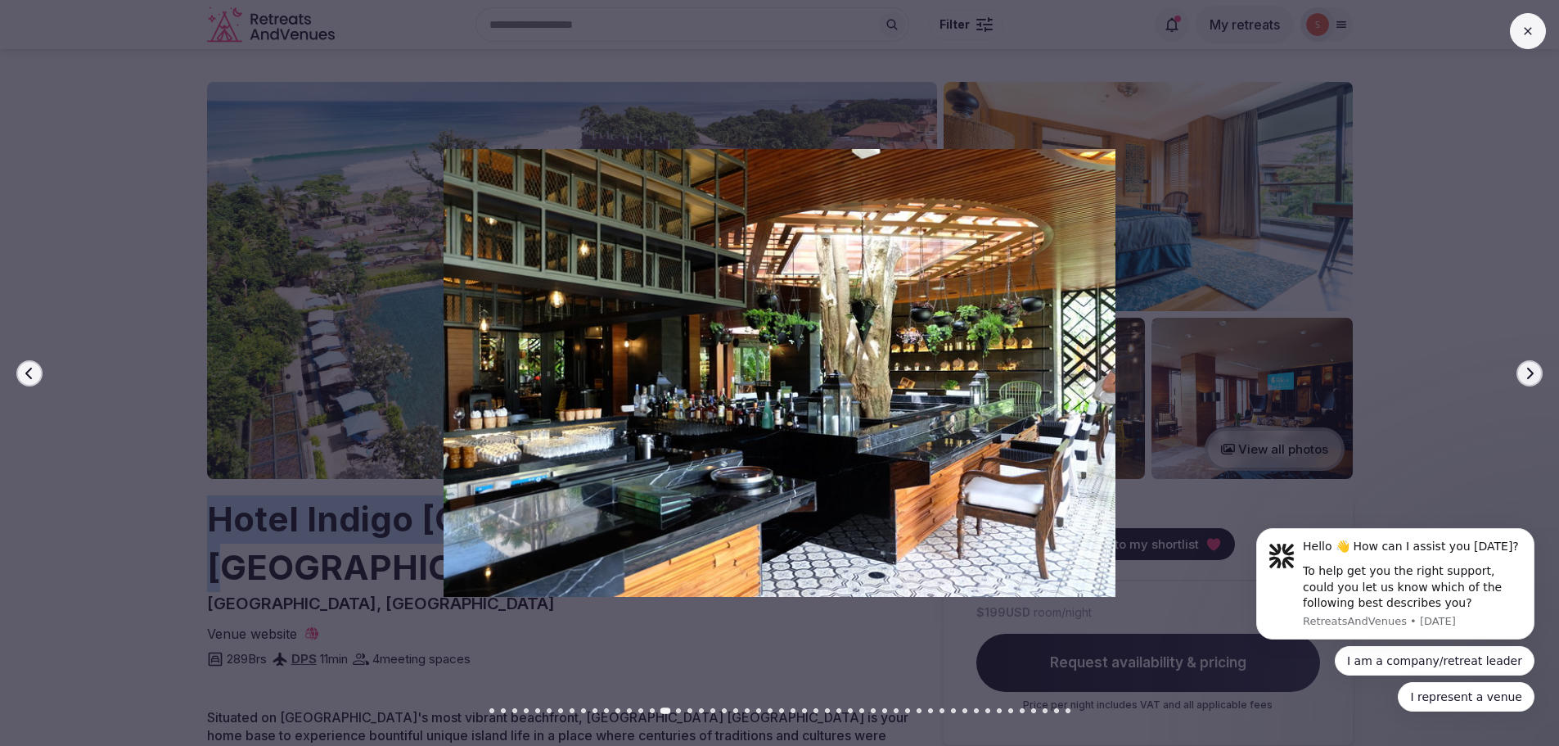
click at [1537, 16] on button at bounding box center [1528, 31] width 36 height 36
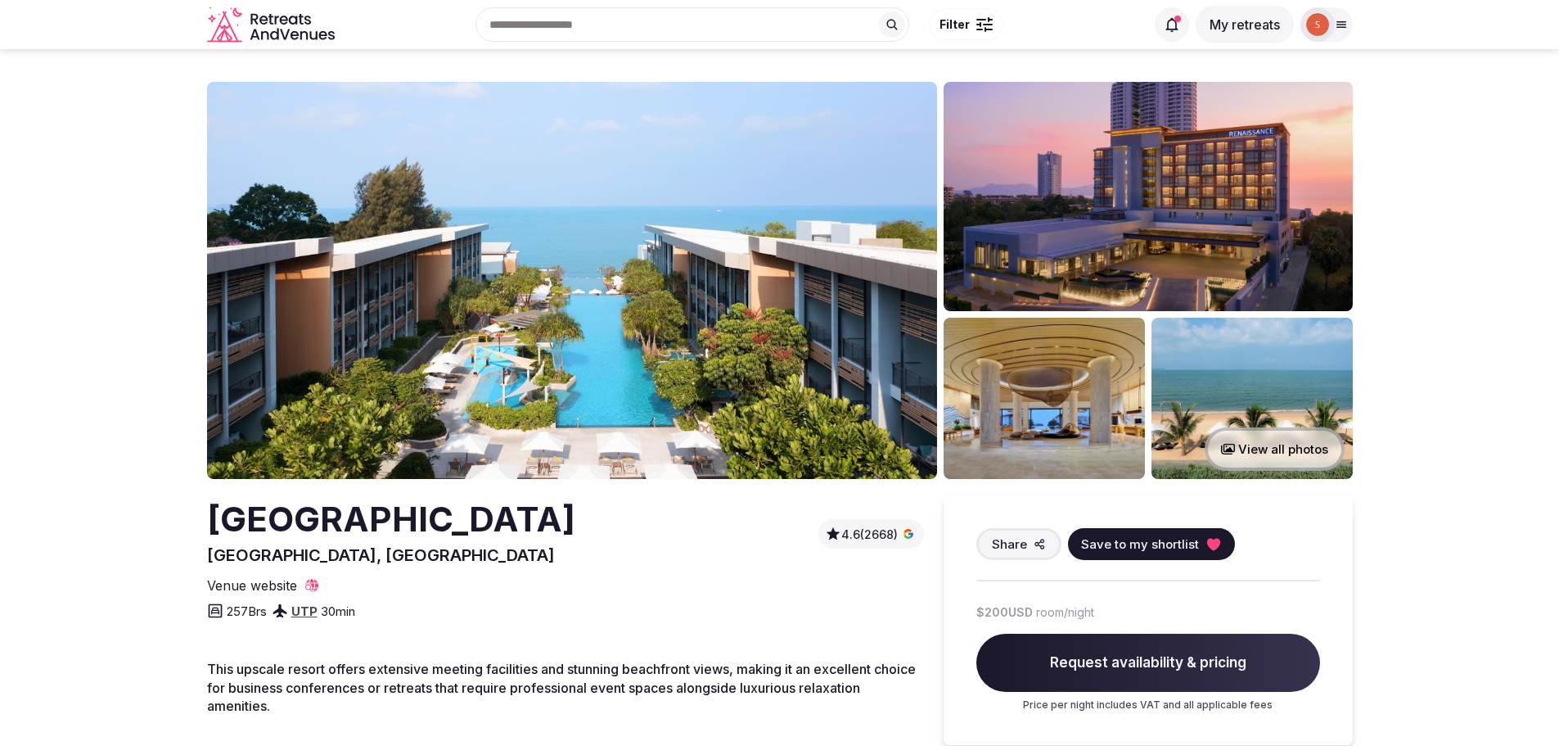
click at [611, 327] on img at bounding box center [572, 280] width 730 height 397
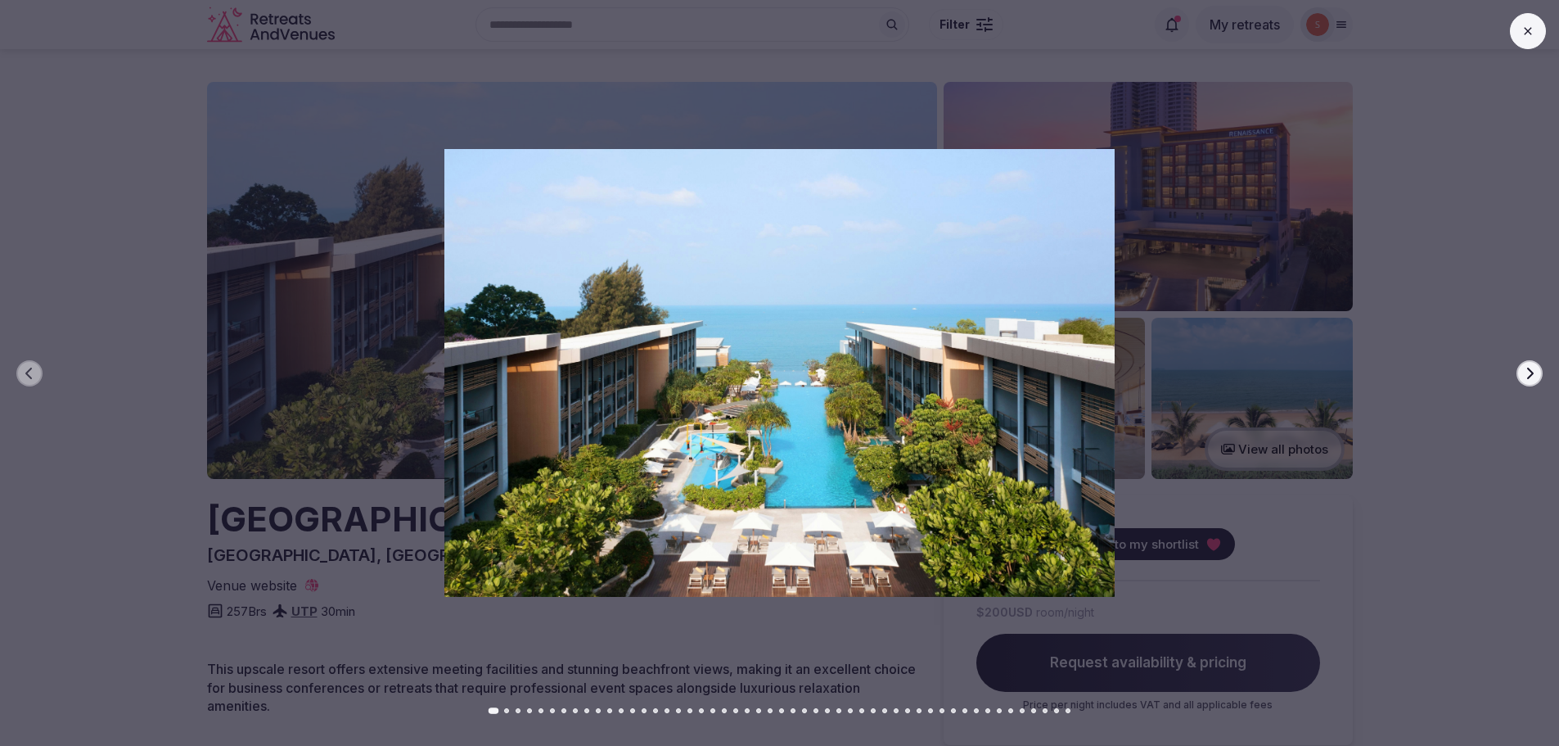
click at [1535, 375] on icon "button" at bounding box center [1529, 373] width 13 height 13
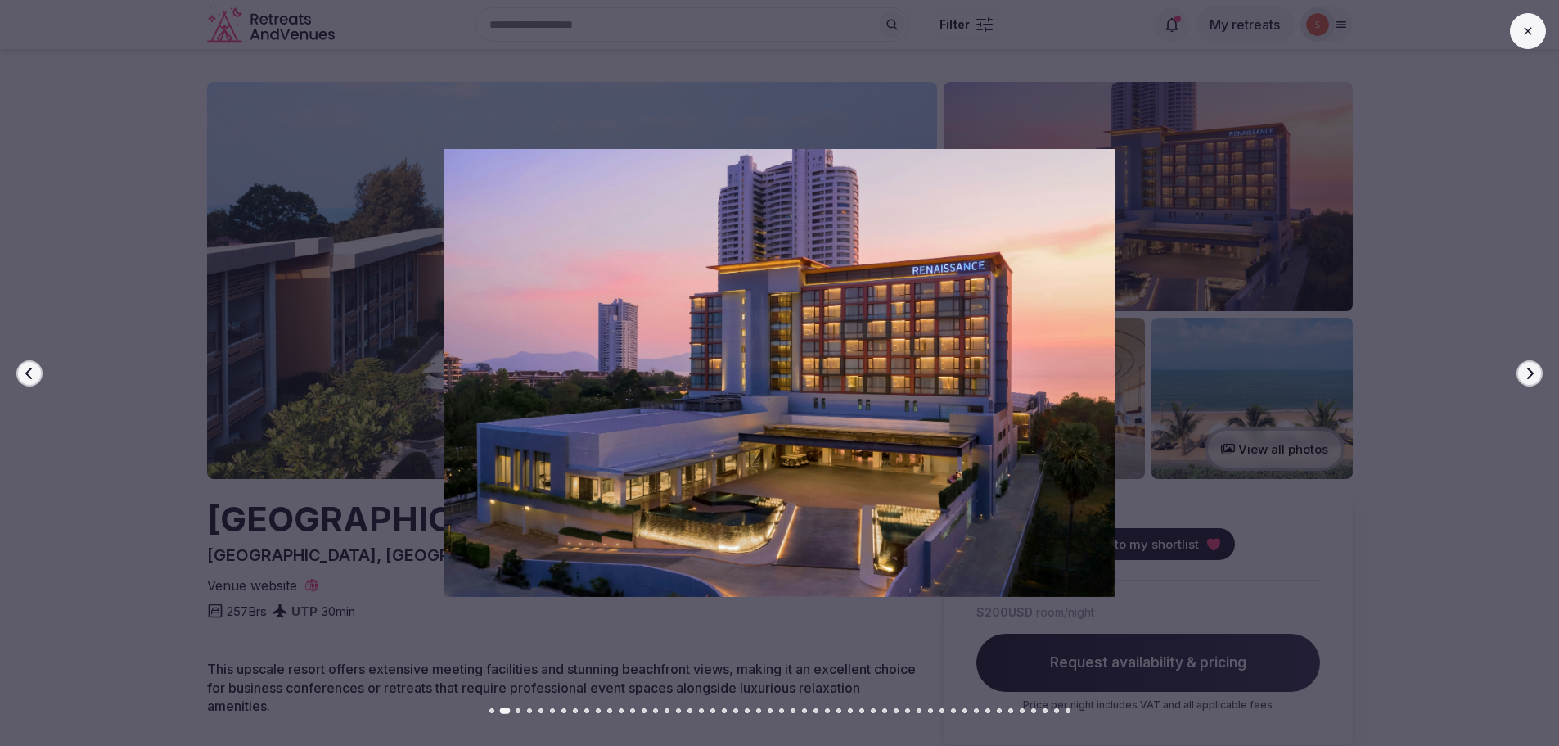
click at [1535, 375] on icon "button" at bounding box center [1529, 373] width 13 height 13
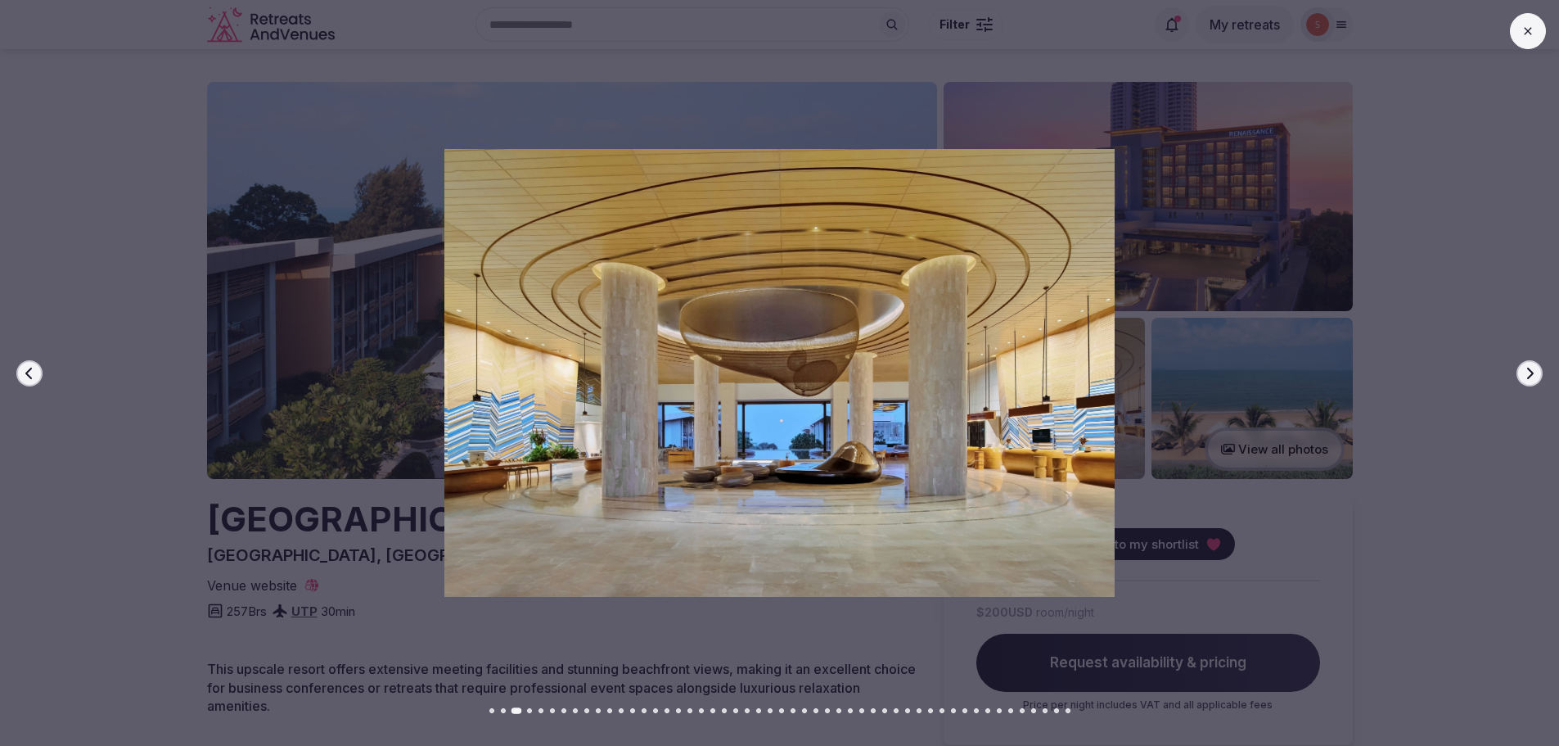
click at [1535, 375] on icon "button" at bounding box center [1529, 373] width 13 height 13
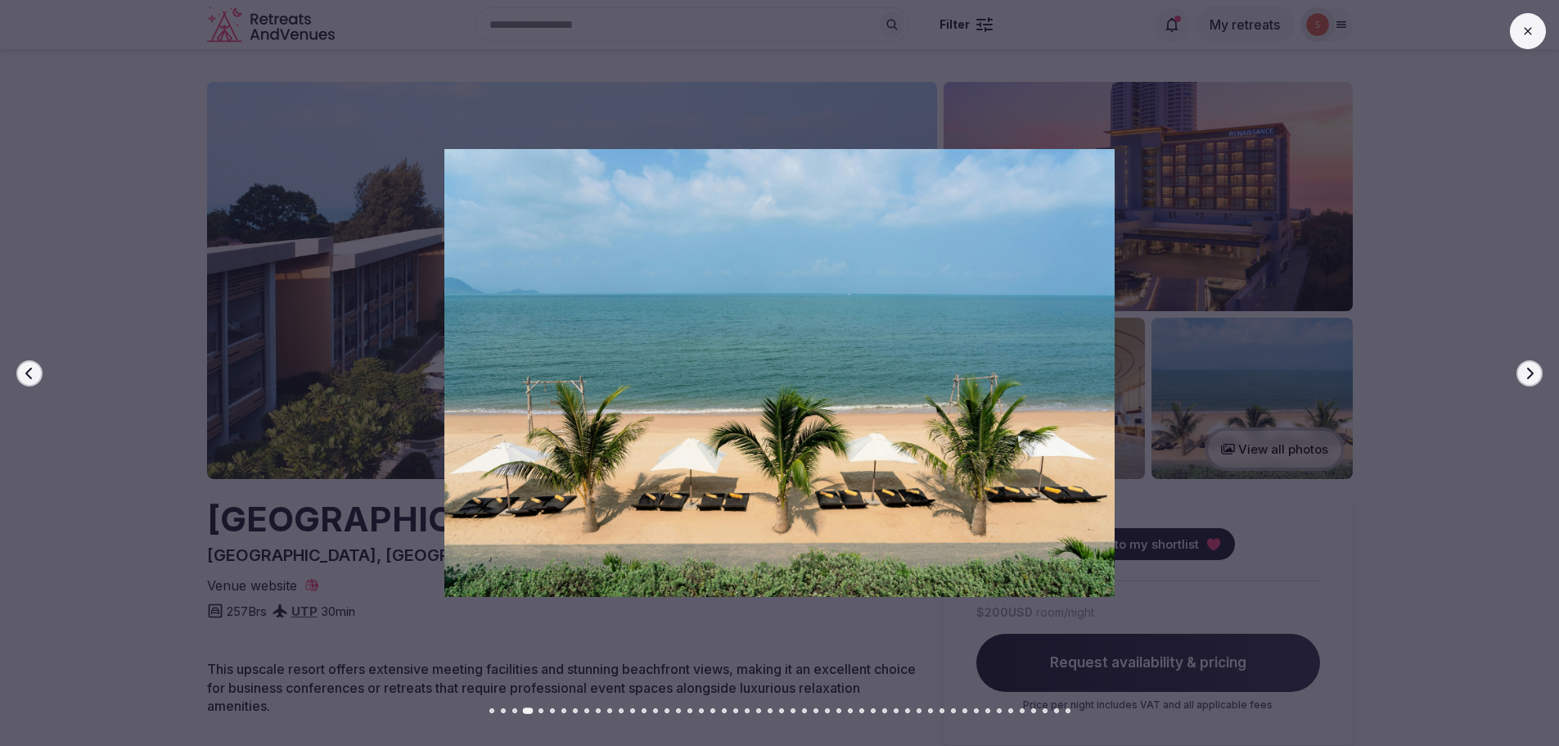
click at [38, 359] on div at bounding box center [773, 373] width 1572 height 448
click at [20, 401] on div at bounding box center [773, 373] width 1572 height 448
click at [25, 378] on icon "button" at bounding box center [29, 373] width 13 height 13
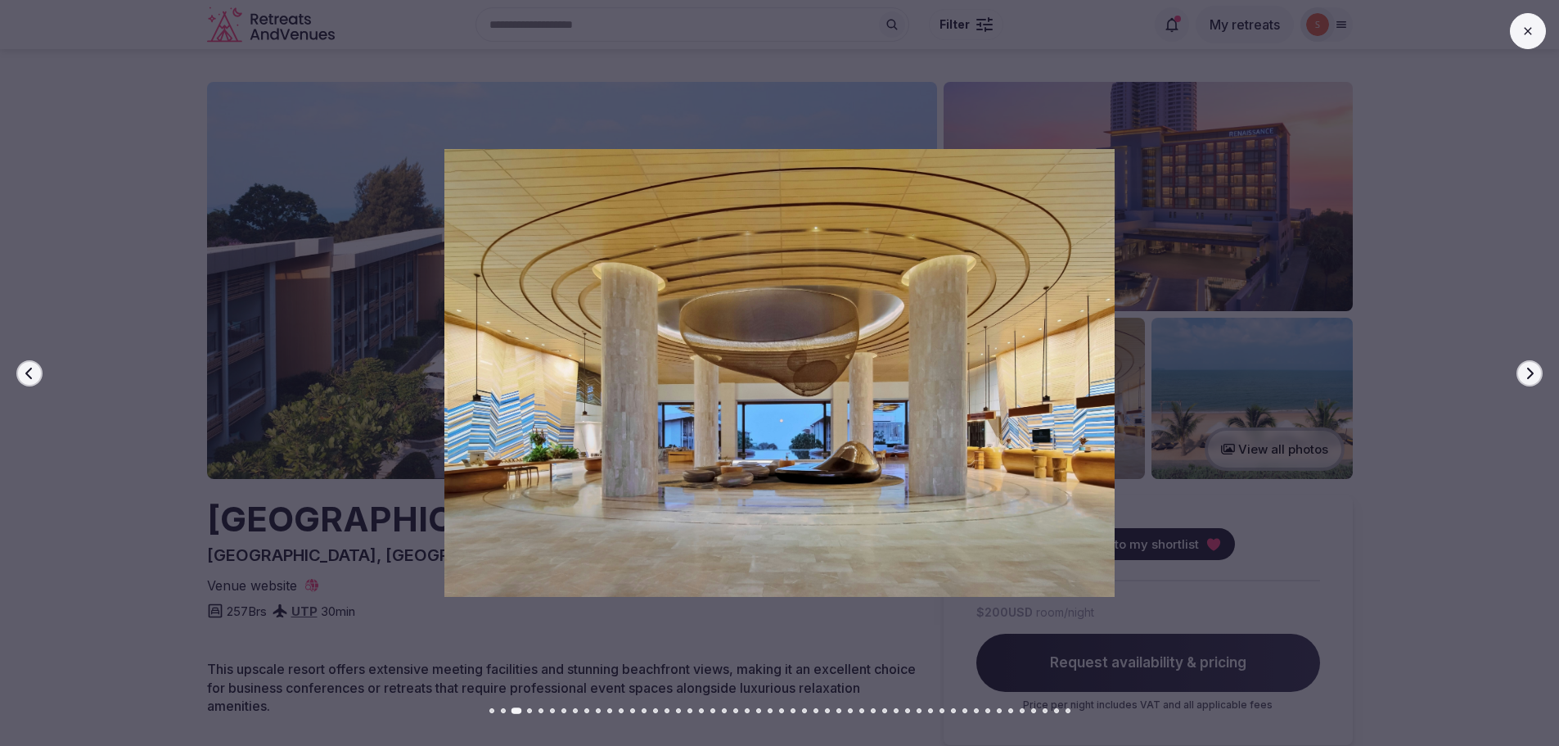
click at [1518, 370] on button "Next slide" at bounding box center [1529, 373] width 26 height 26
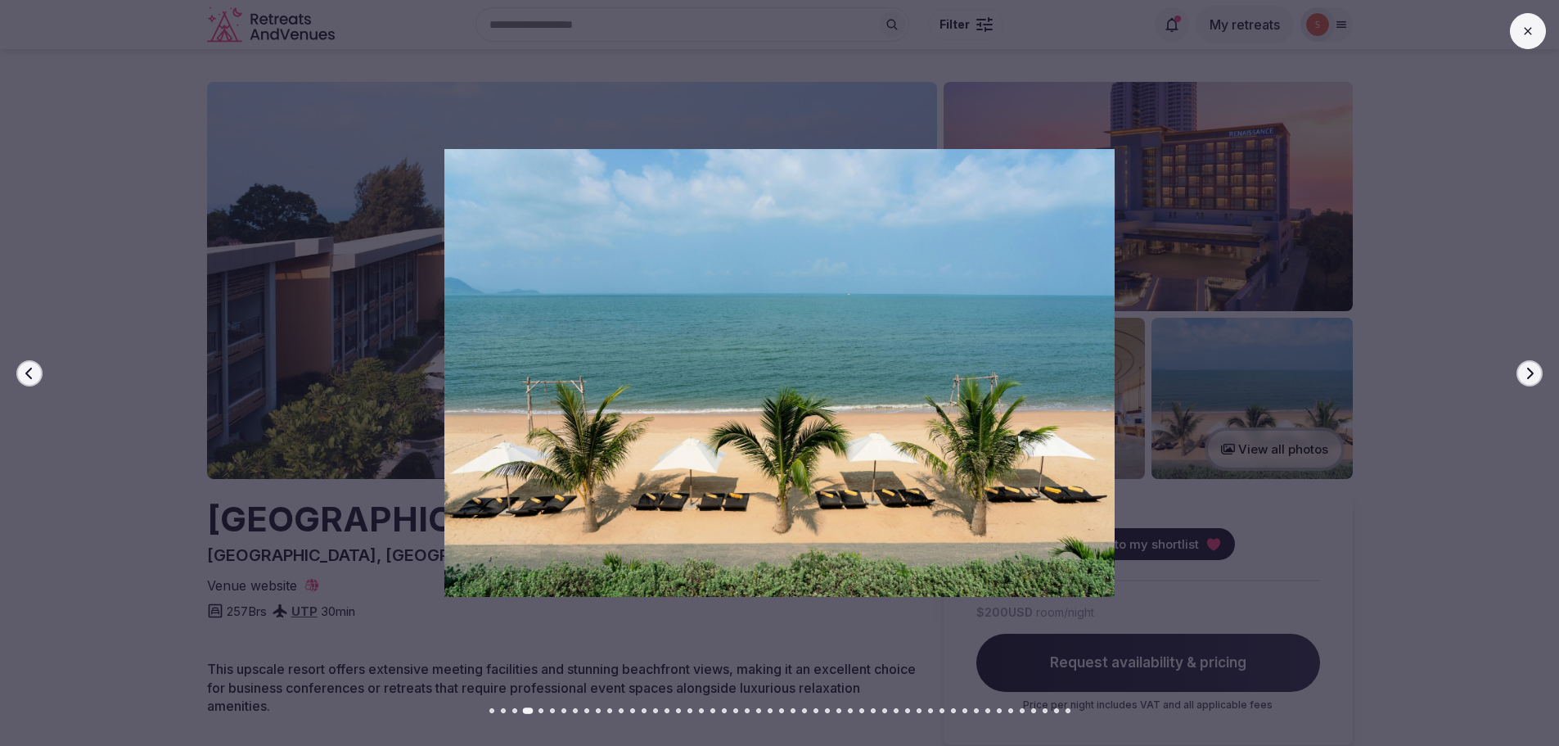
click at [1518, 370] on button "Next slide" at bounding box center [1529, 373] width 26 height 26
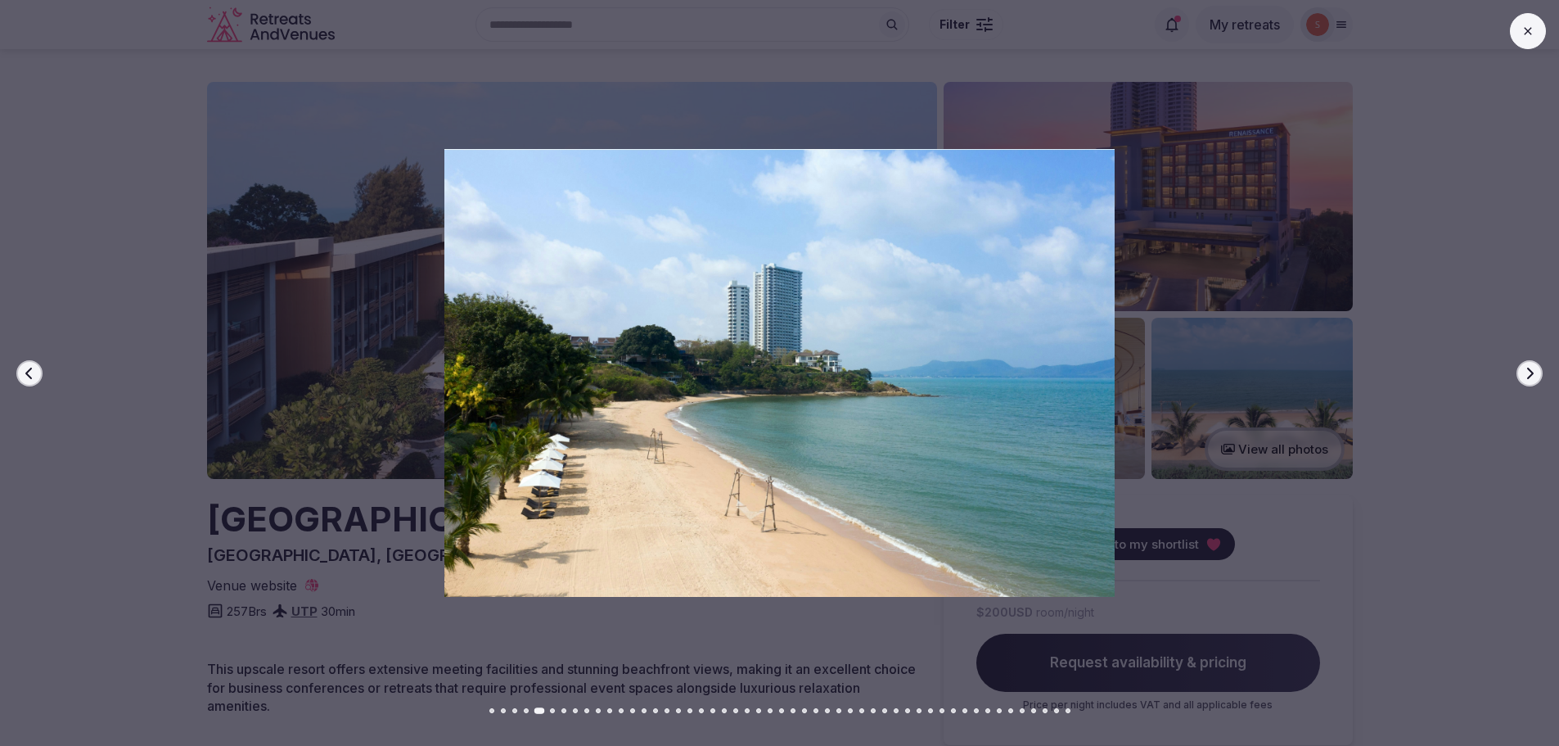
click at [1518, 370] on button "Next slide" at bounding box center [1529, 373] width 26 height 26
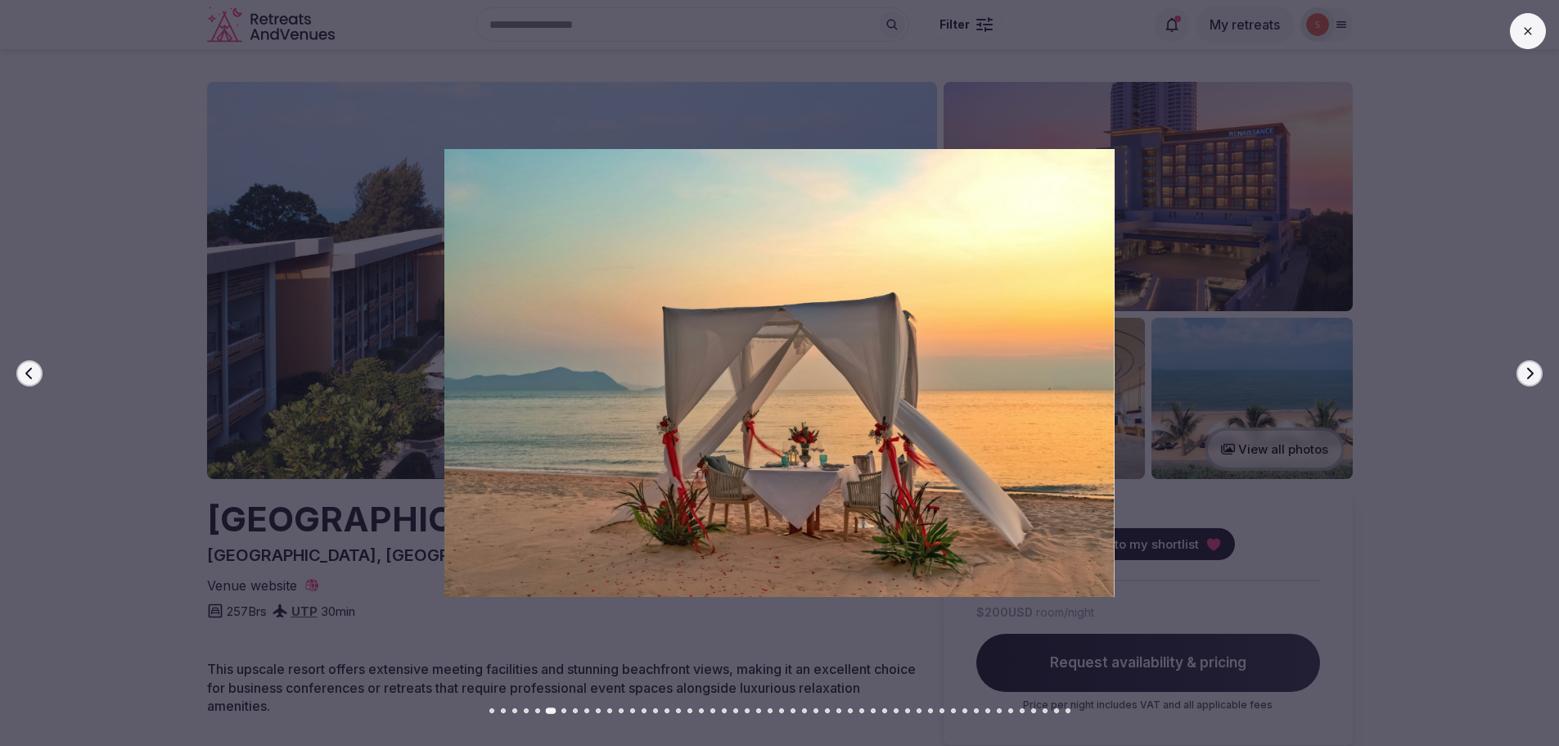
click at [1518, 370] on button "Next slide" at bounding box center [1529, 373] width 26 height 26
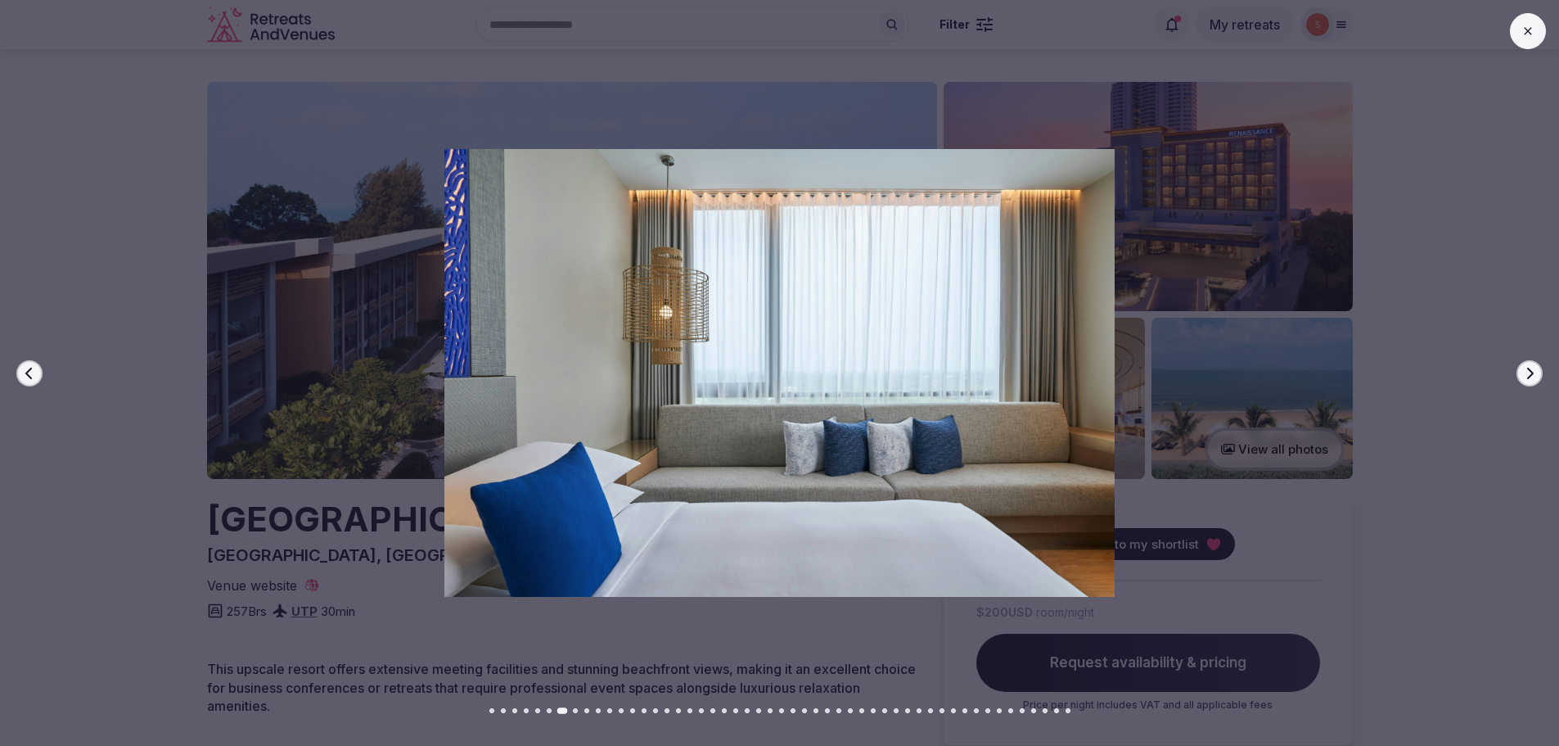
click at [1518, 370] on button "Next slide" at bounding box center [1529, 373] width 26 height 26
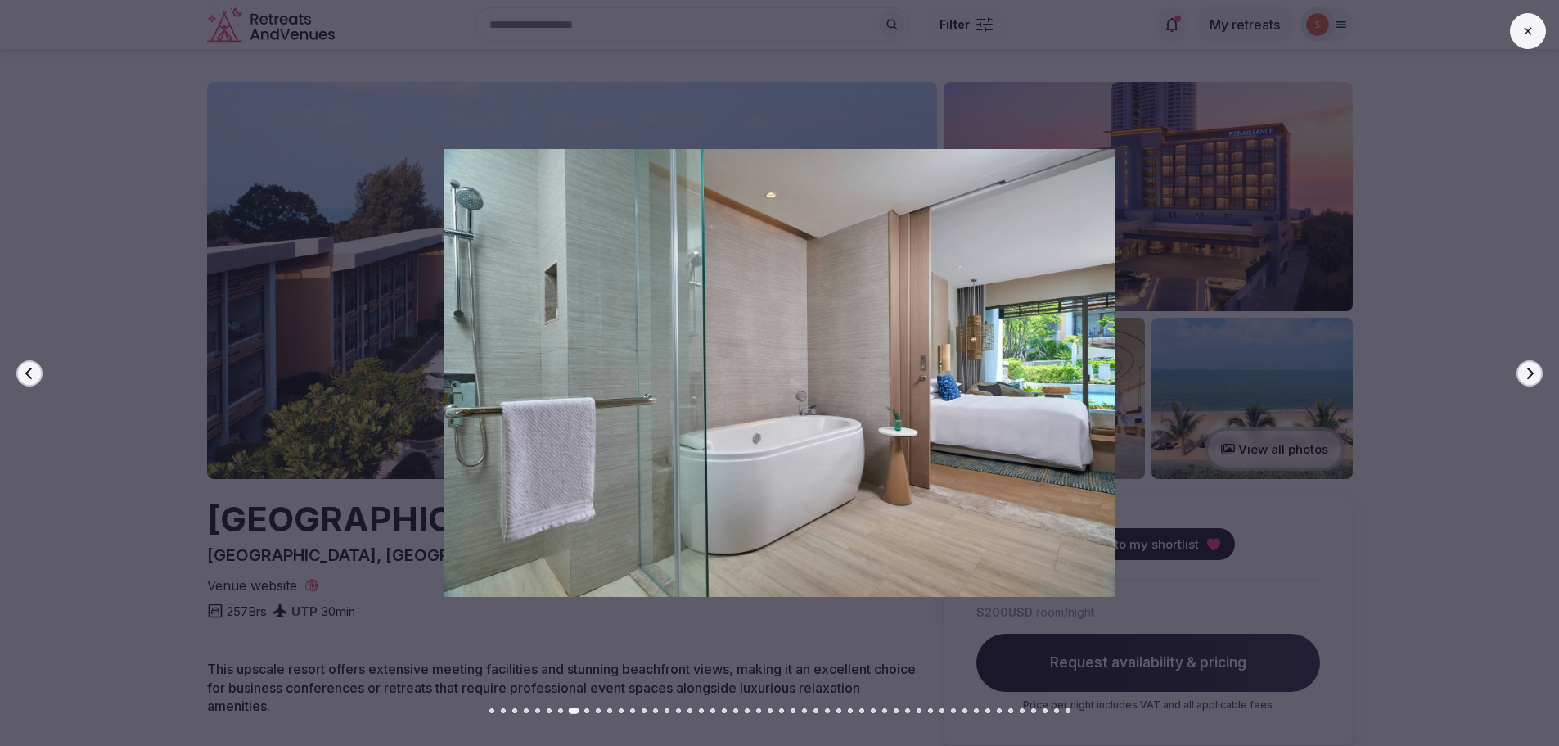
click at [1518, 370] on button "Next slide" at bounding box center [1529, 373] width 26 height 26
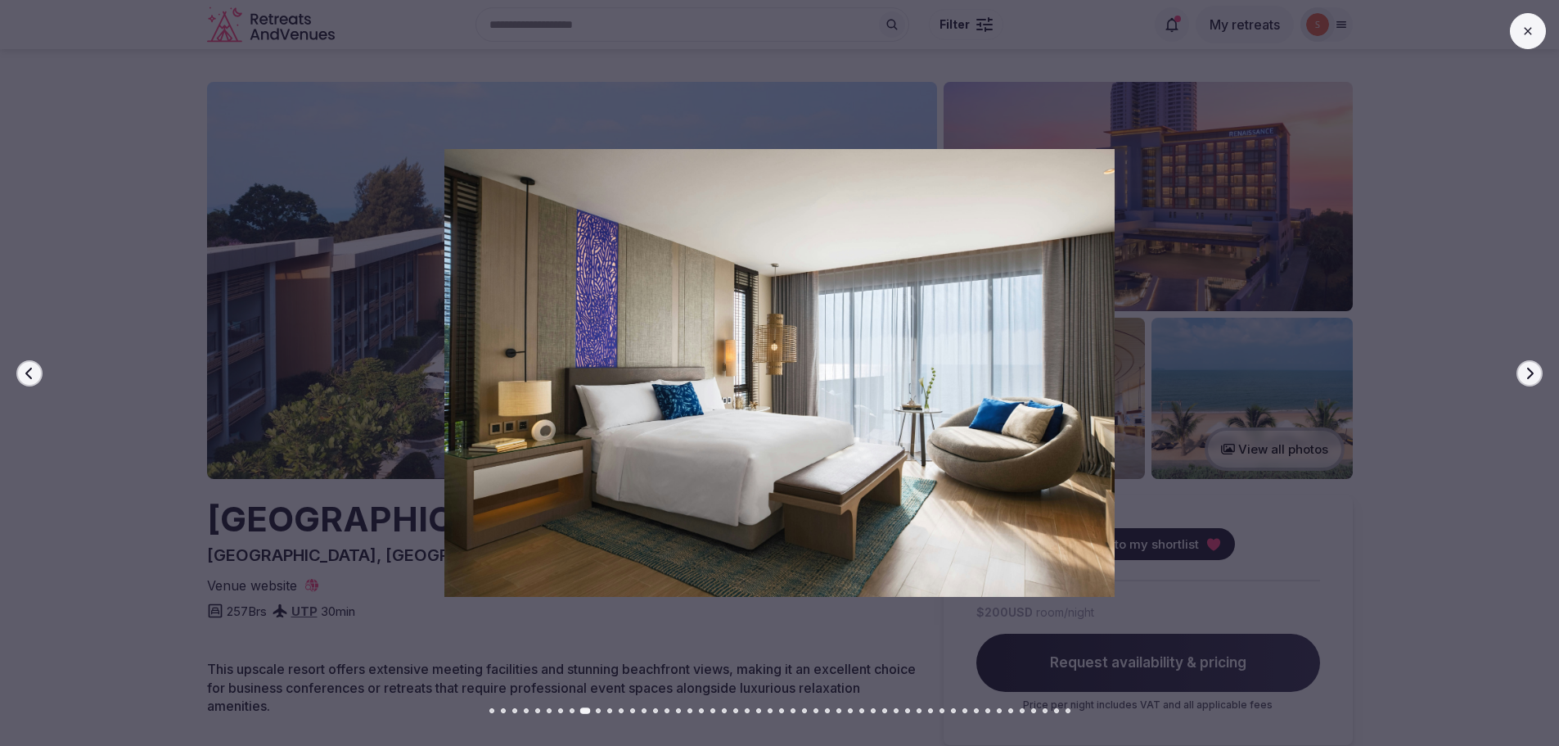
click at [1518, 370] on button "Next slide" at bounding box center [1529, 373] width 26 height 26
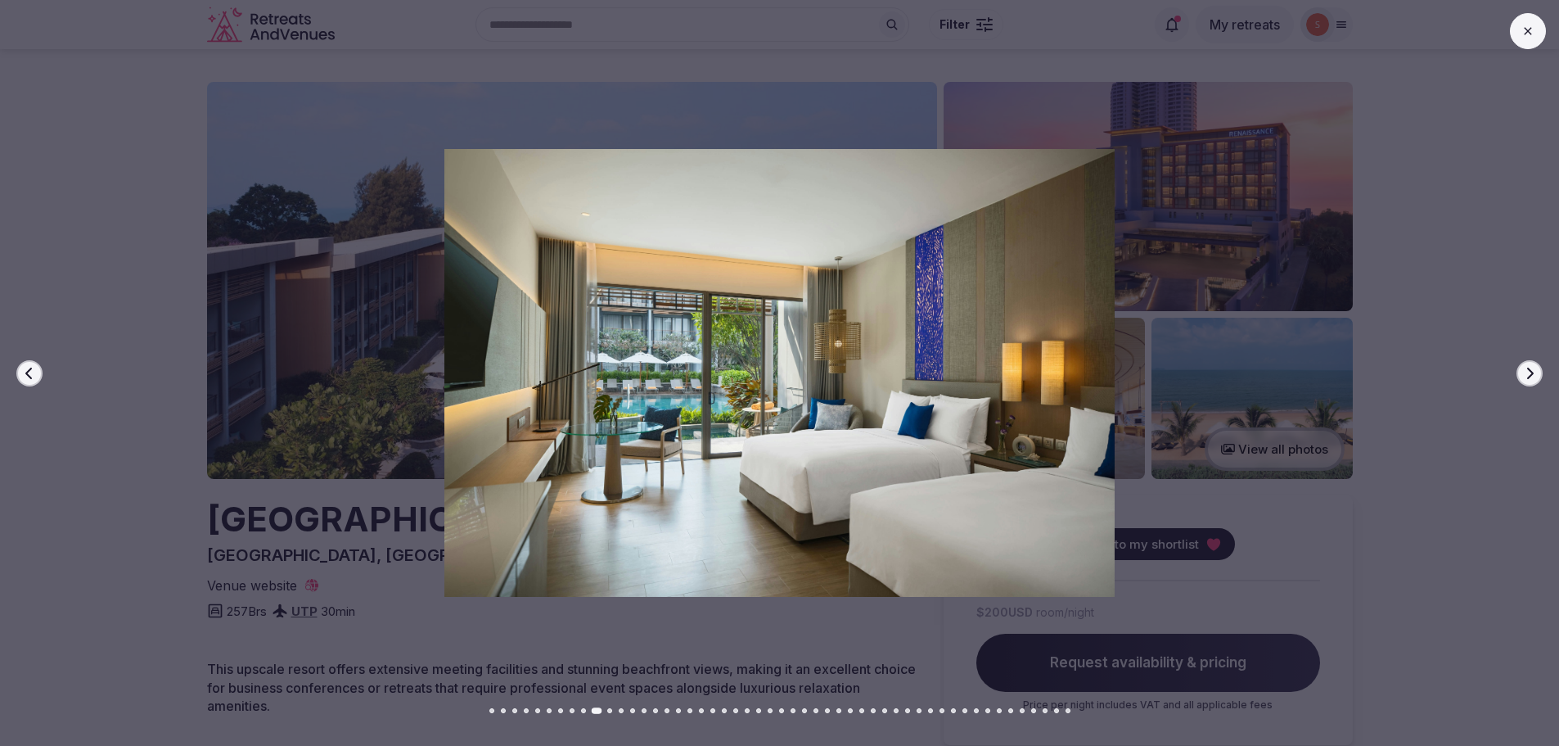
click at [1518, 370] on button "Next slide" at bounding box center [1529, 373] width 26 height 26
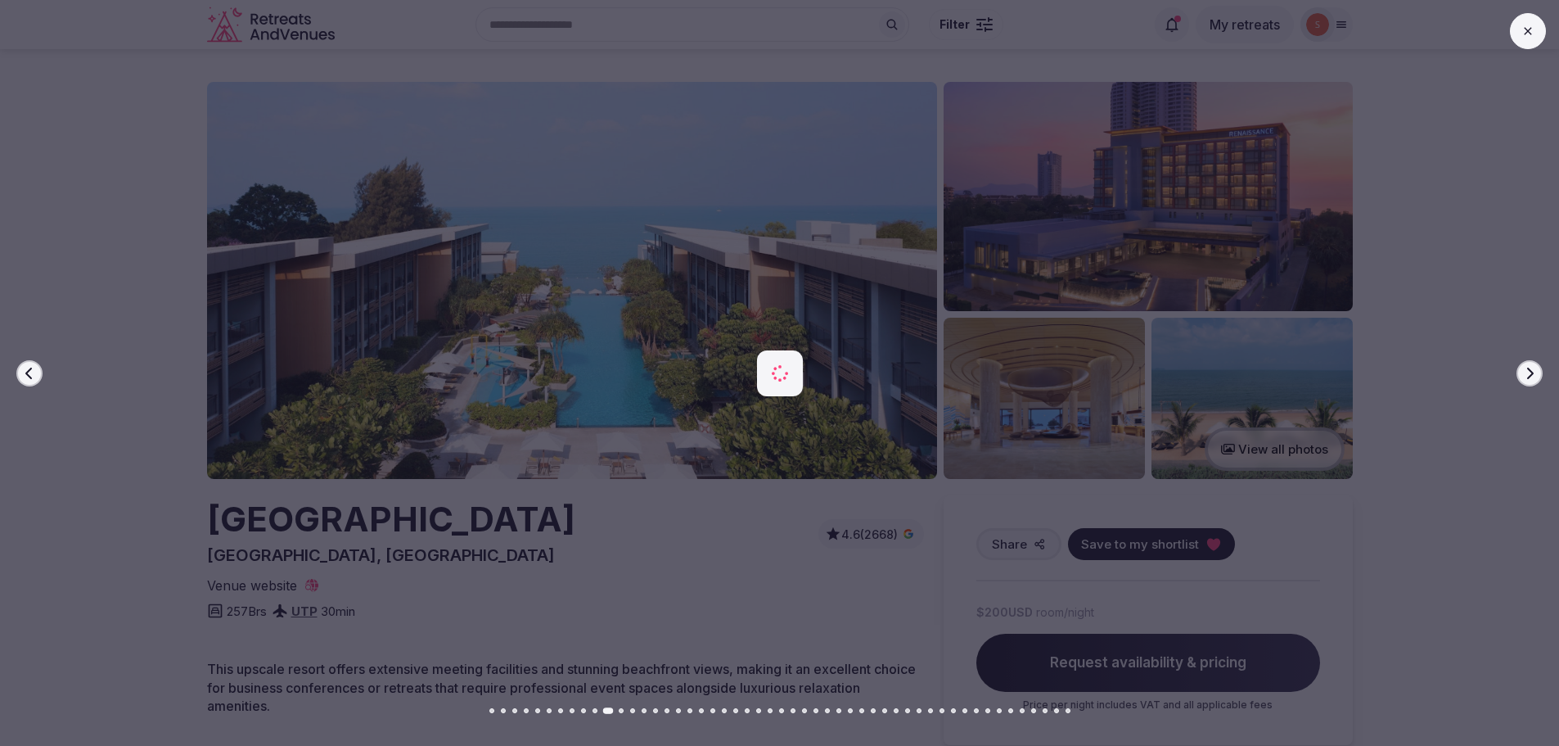
click at [1518, 370] on button "Next slide" at bounding box center [1529, 373] width 26 height 26
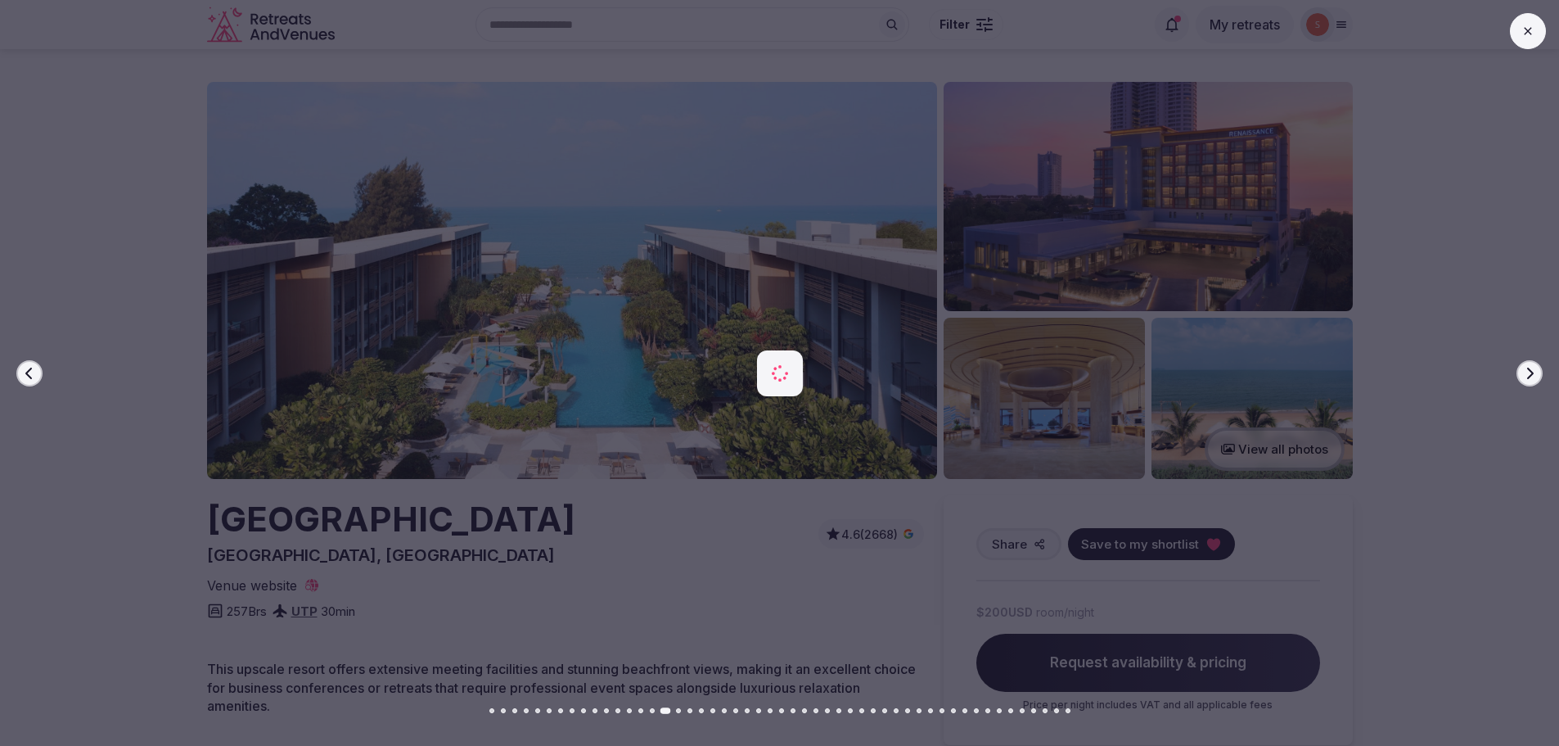
click at [1518, 370] on button "Next slide" at bounding box center [1529, 373] width 26 height 26
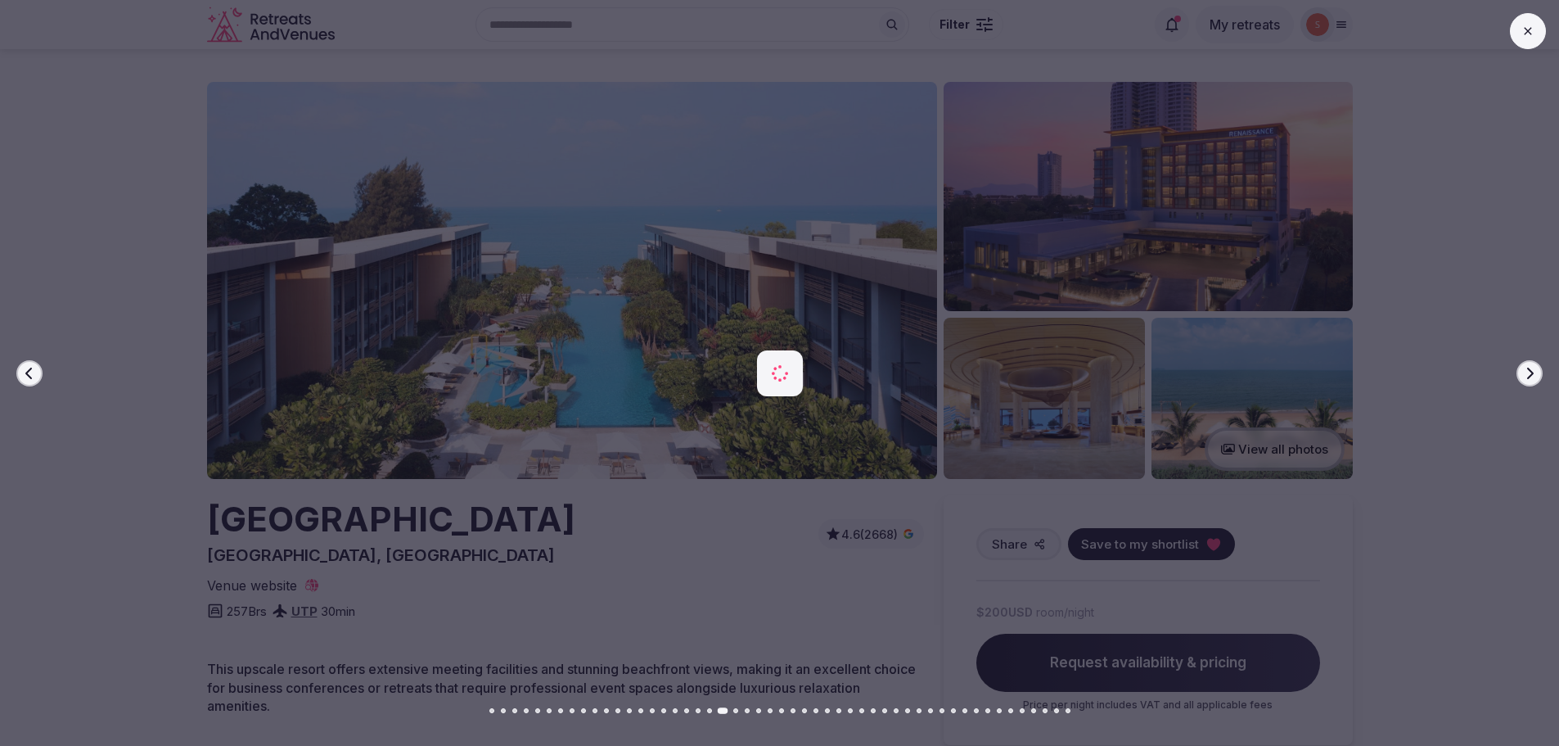
click at [1518, 370] on button "Next slide" at bounding box center [1529, 373] width 26 height 26
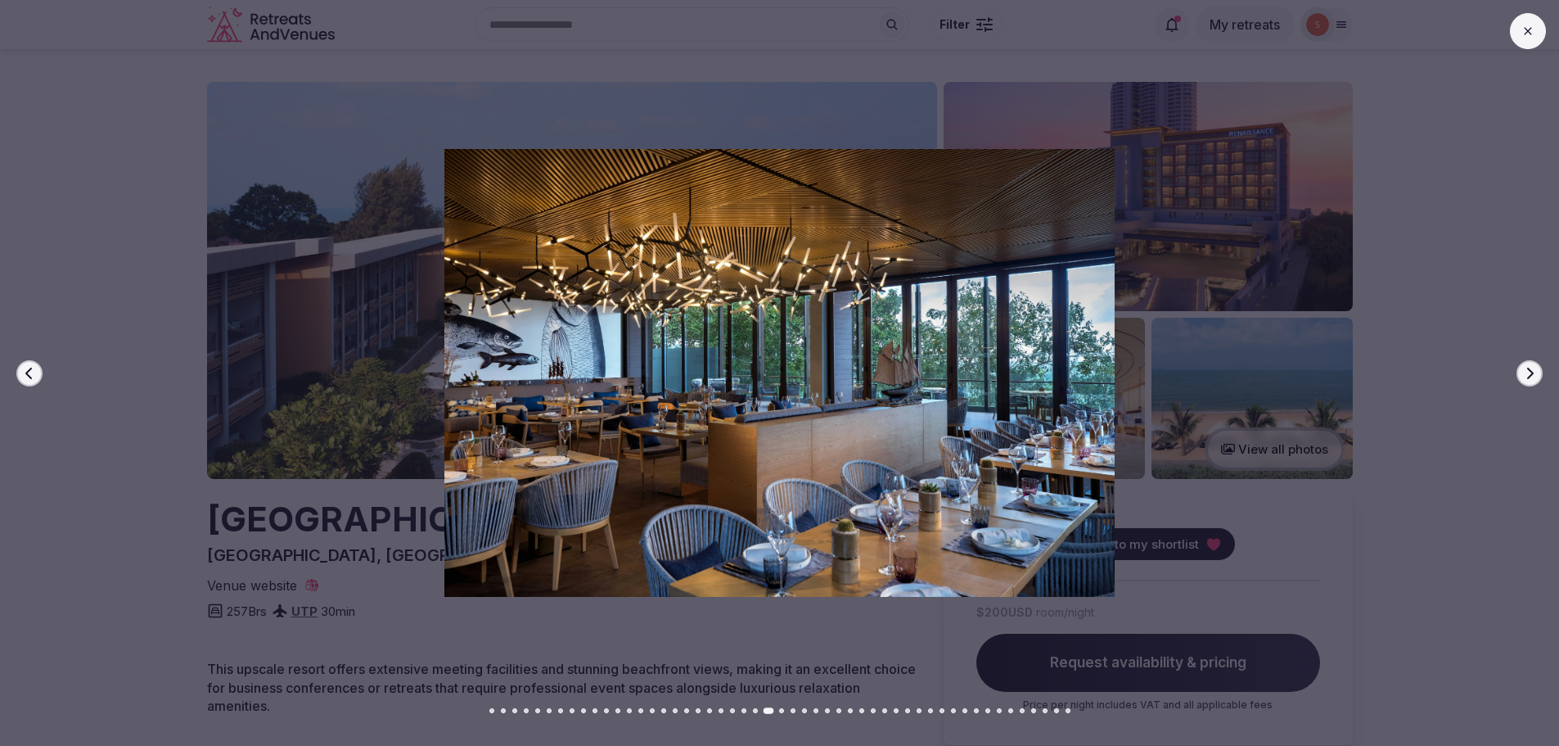
click at [1520, 29] on button at bounding box center [1528, 31] width 36 height 36
